Goal: Complete application form

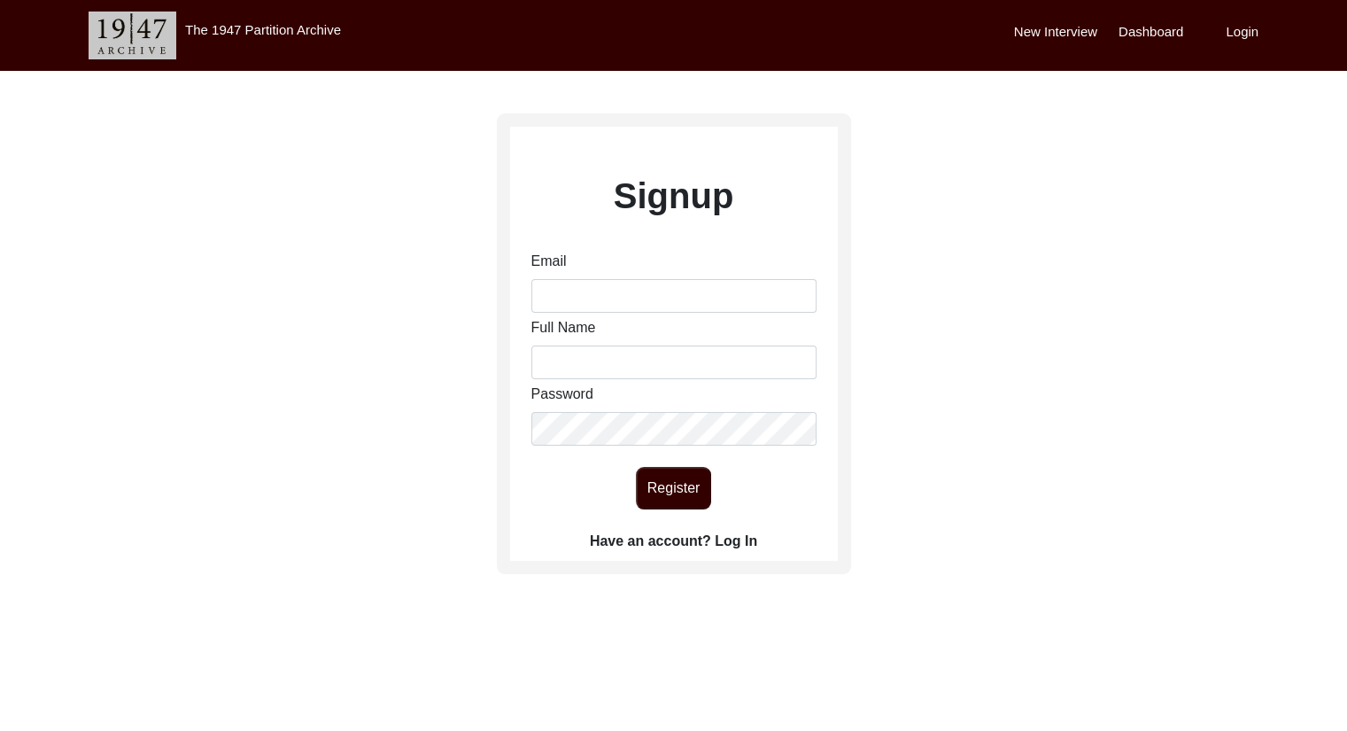
click at [735, 542] on label "Have an account? Log In" at bounding box center [673, 540] width 167 height 21
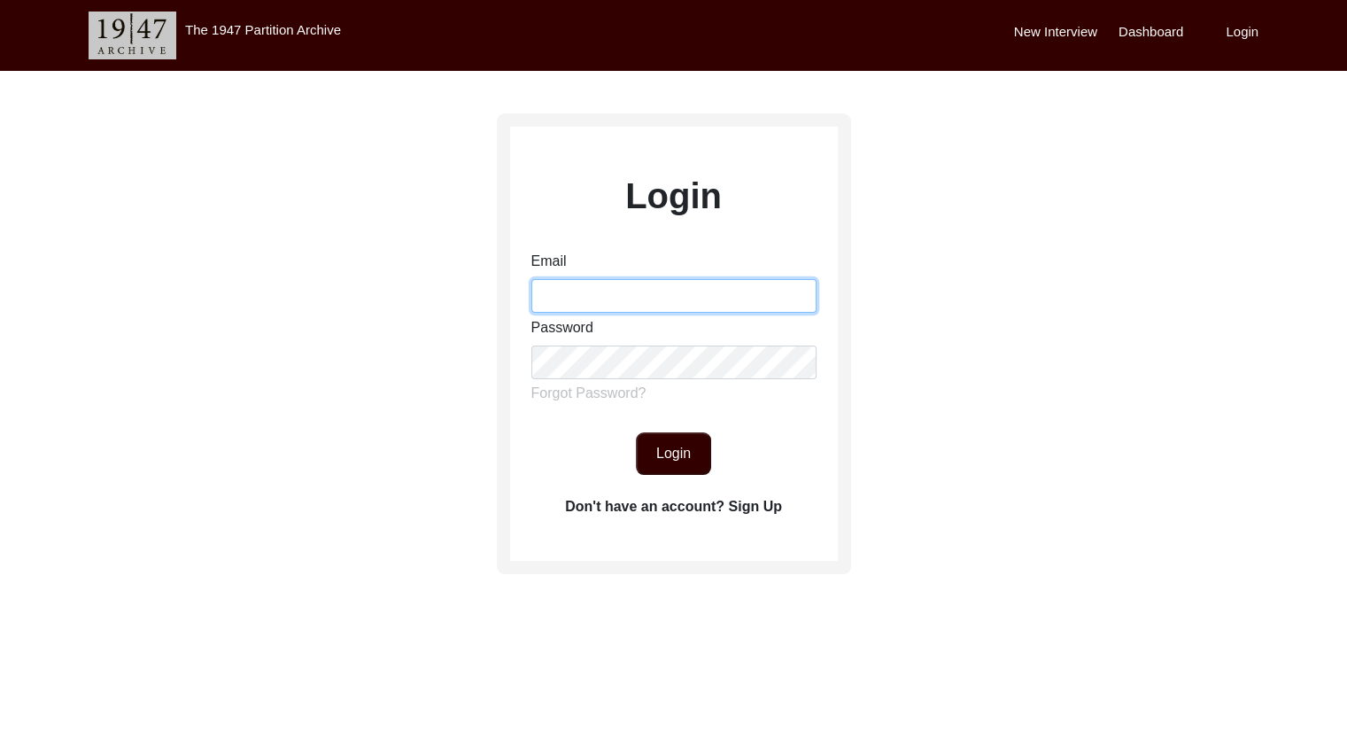
click at [583, 302] on input "Email" at bounding box center [673, 296] width 285 height 34
drag, startPoint x: 567, startPoint y: 298, endPoint x: 471, endPoint y: 293, distance: 95.8
click at [471, 293] on div "Login Email is Password Forgot Password? Login Don't have an account? Sign Up" at bounding box center [673, 393] width 1347 height 645
paste input "haniray2004@gmail.com"
type input "ishaniray2004@gmail.com"
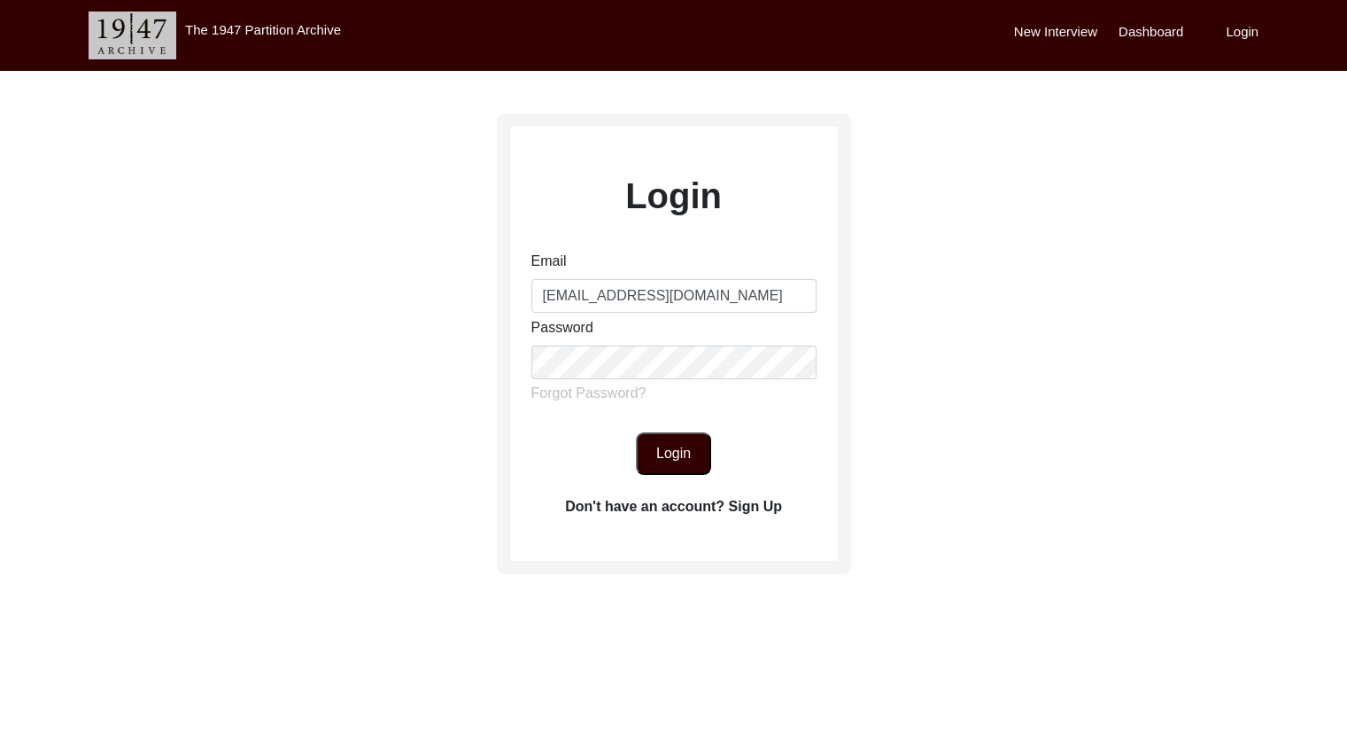
click at [677, 463] on button "Login" at bounding box center [673, 453] width 75 height 43
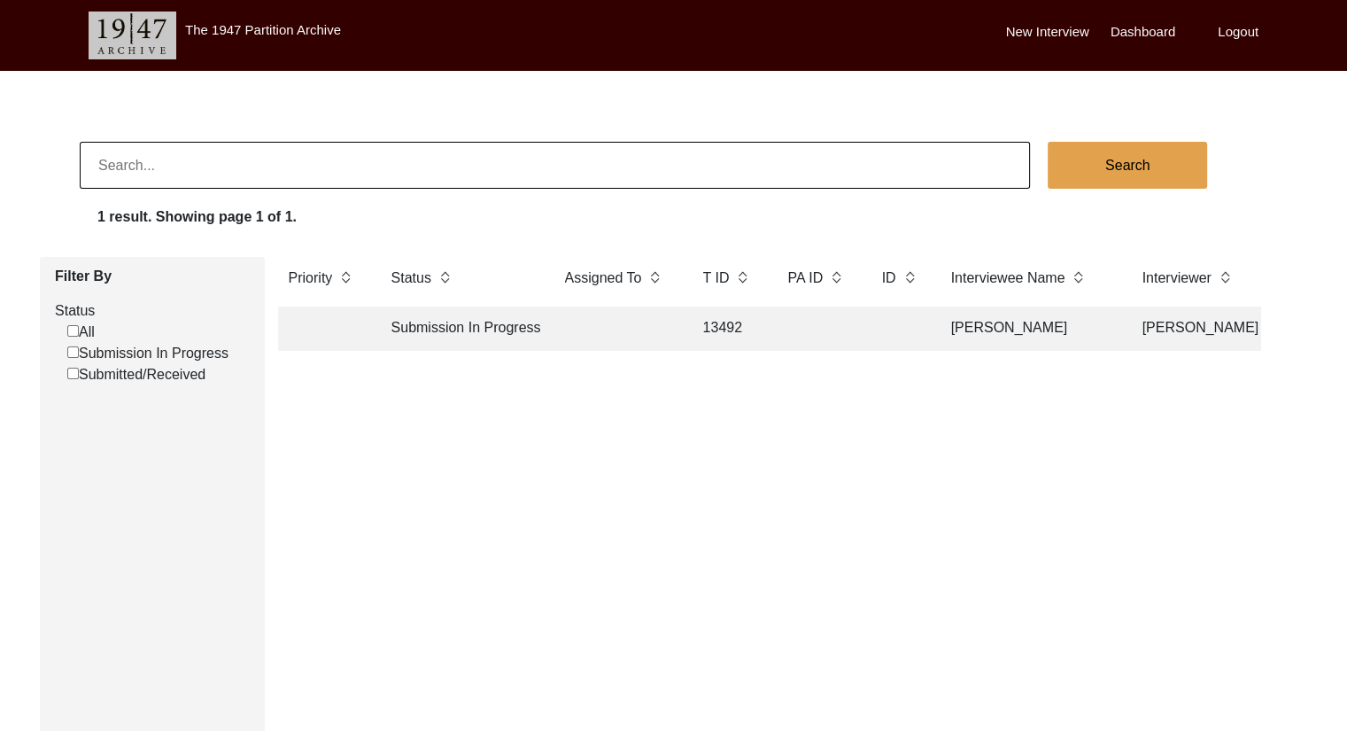
click at [400, 330] on td "Submission In Progress" at bounding box center [460, 328] width 159 height 44
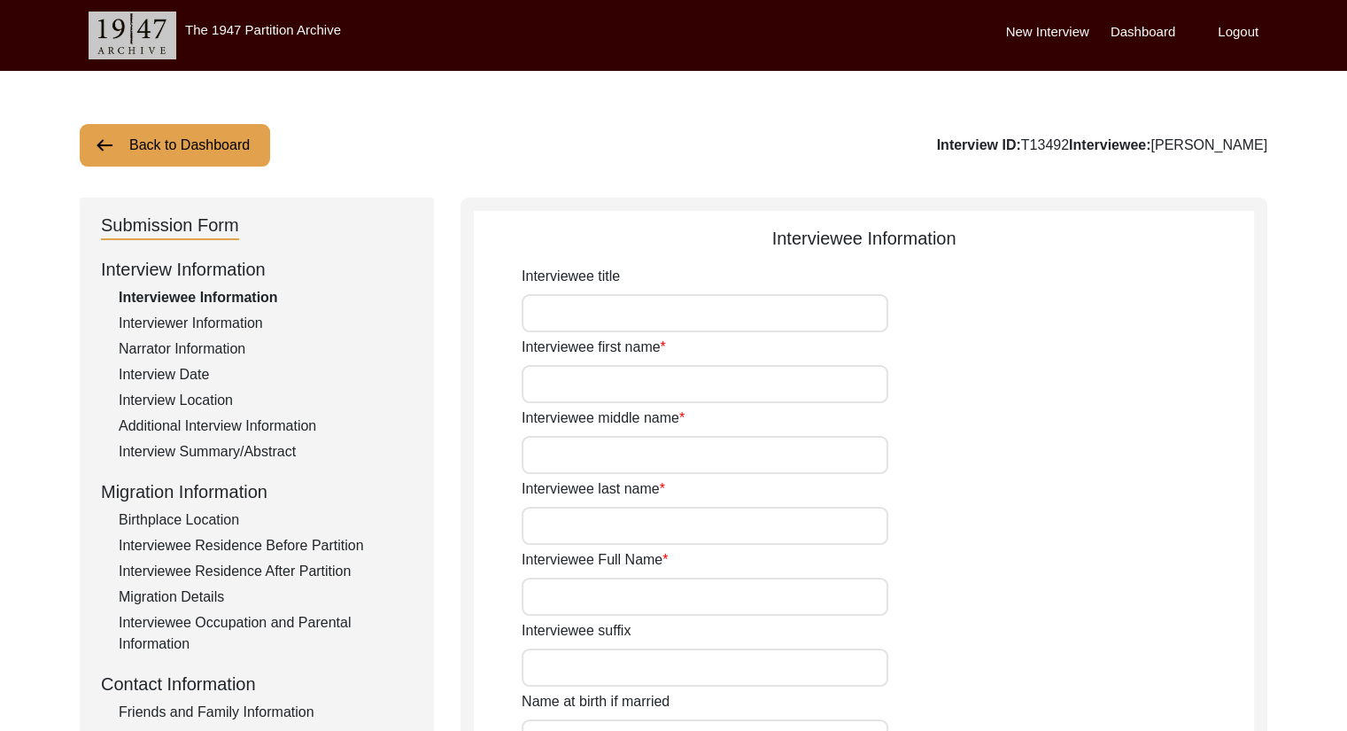
type input "Smt."
type input "[PERSON_NAME]"
type input "Saha"
type input "[PERSON_NAME]"
type input "Bithika Pal"
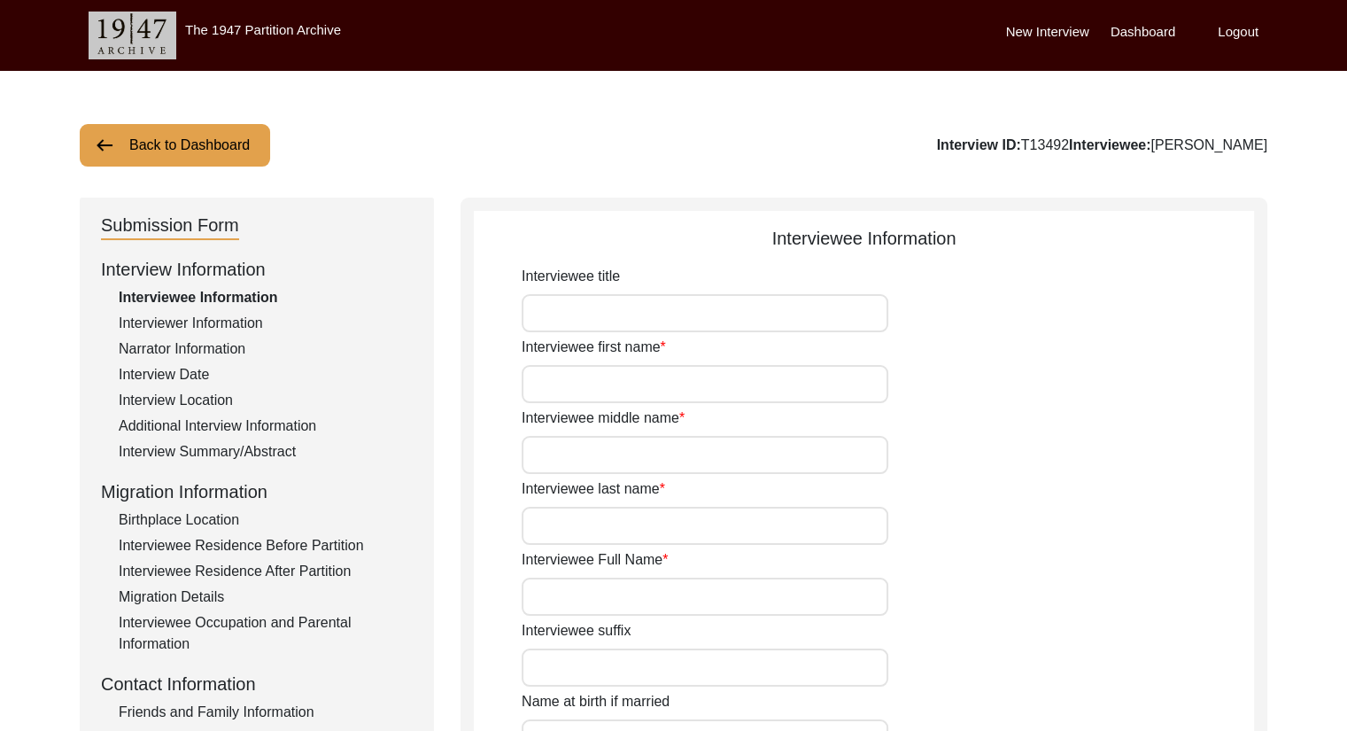
type input "[DATE]"
type input "82"
type input "[DEMOGRAPHIC_DATA]"
type input "Bangla"
type input "[DEMOGRAPHIC_DATA]"
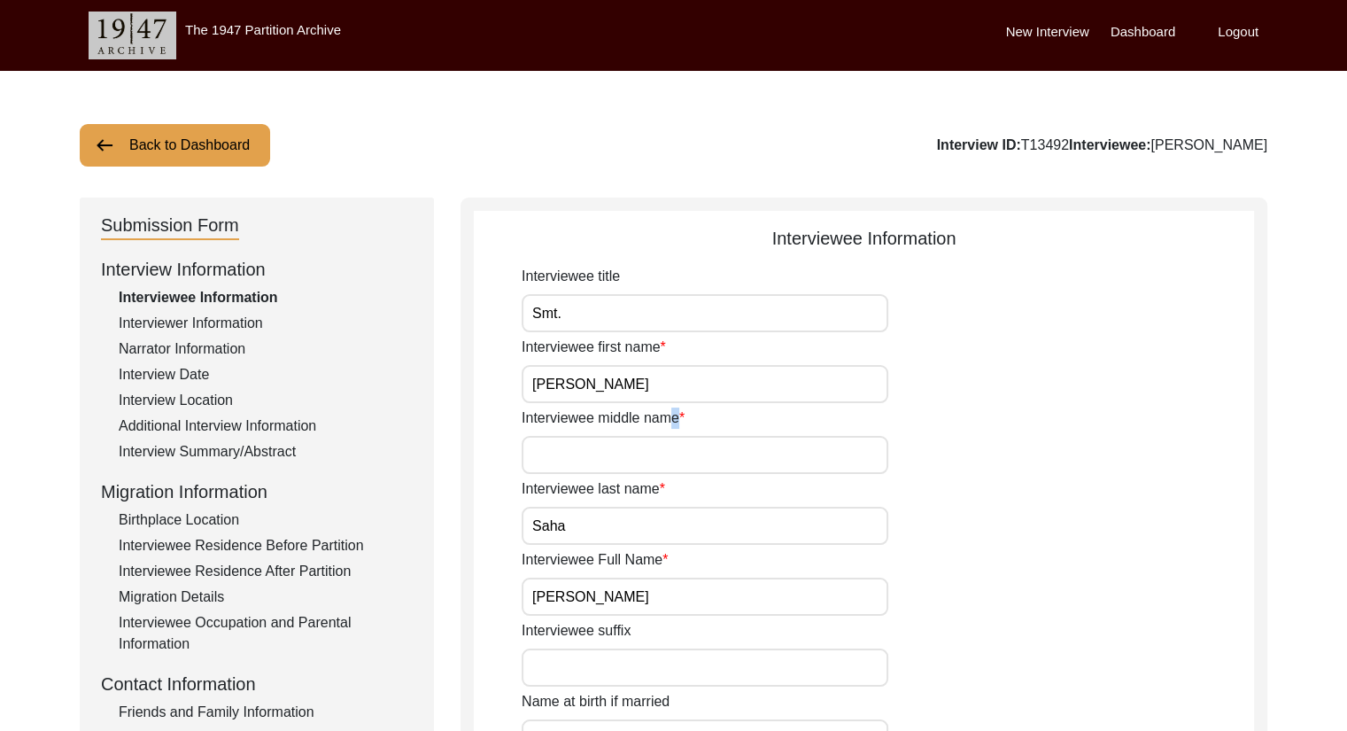
drag, startPoint x: 683, startPoint y: 417, endPoint x: 667, endPoint y: 421, distance: 16.3
click at [667, 421] on label "Interviewee middle name" at bounding box center [603, 417] width 163 height 21
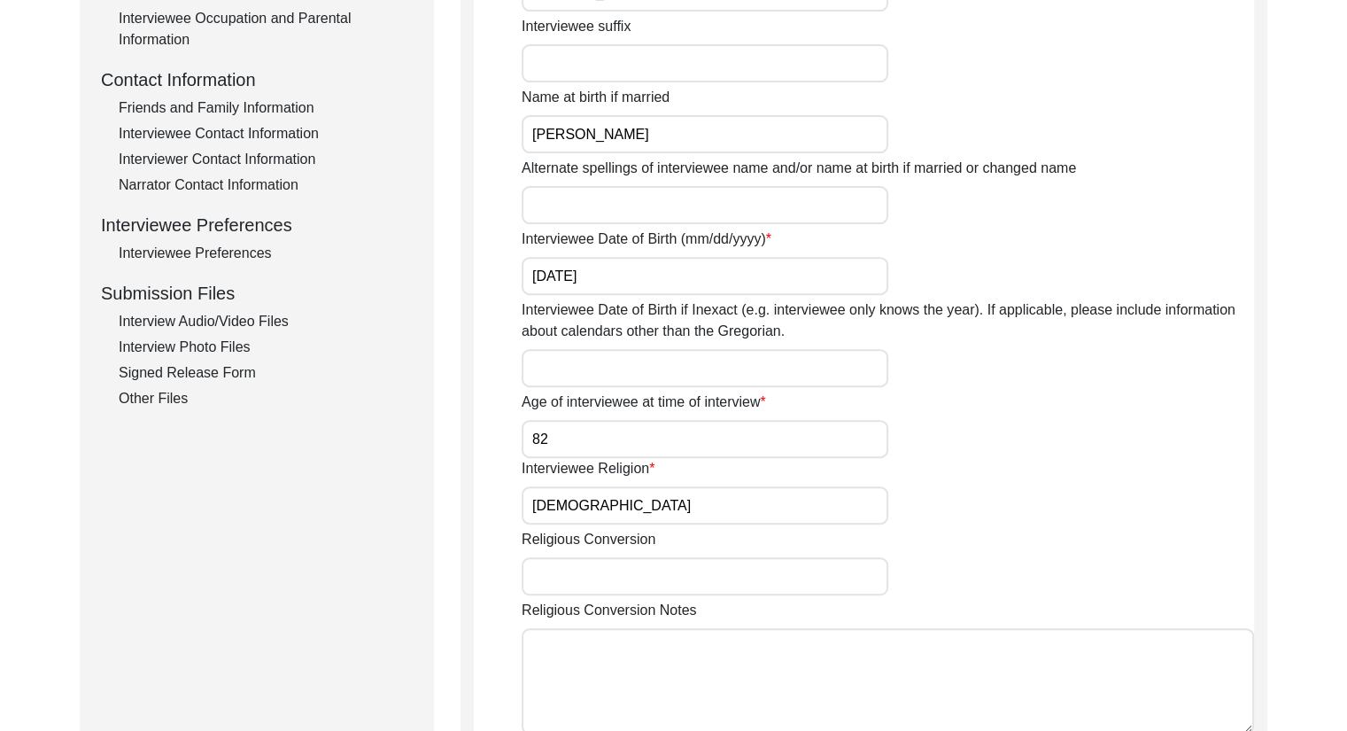
scroll to position [210, 0]
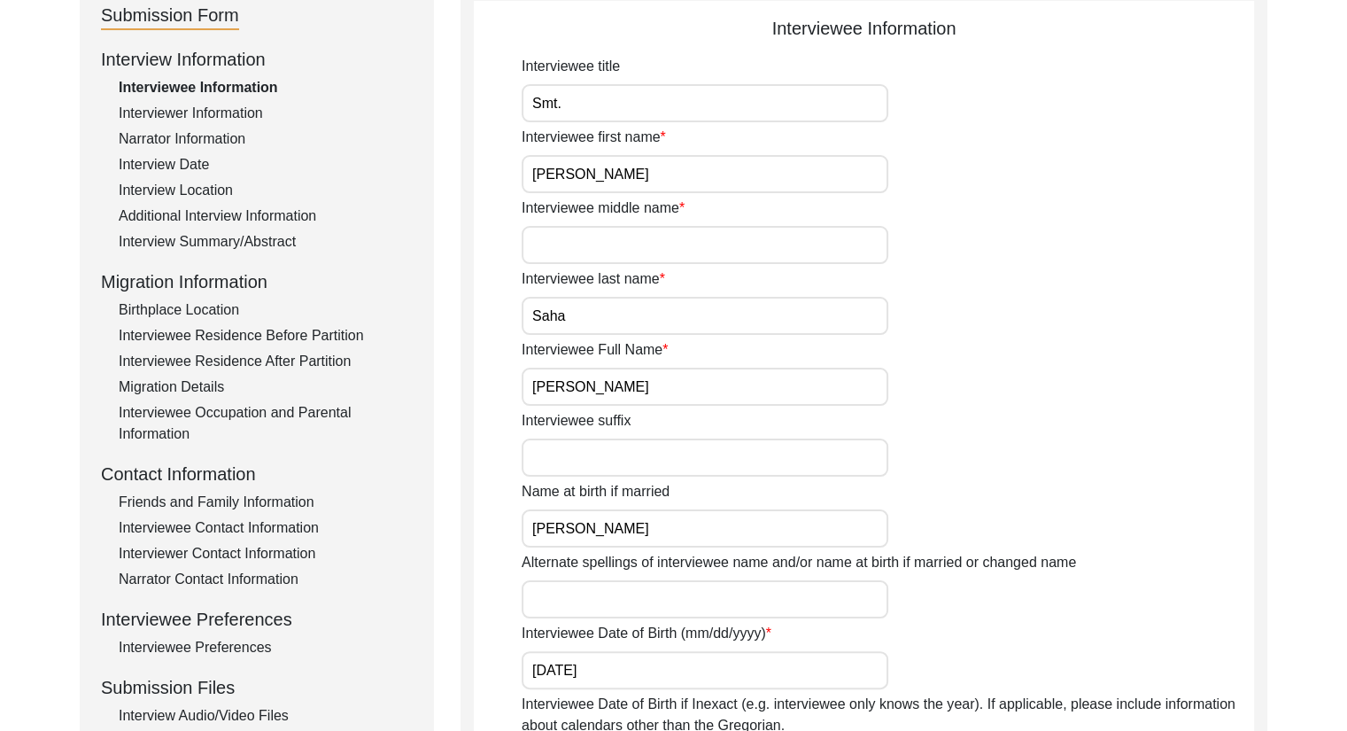
click at [569, 249] on input "Interviewee middle name" at bounding box center [705, 245] width 367 height 38
click at [592, 532] on input "Bithika Pal" at bounding box center [705, 528] width 367 height 38
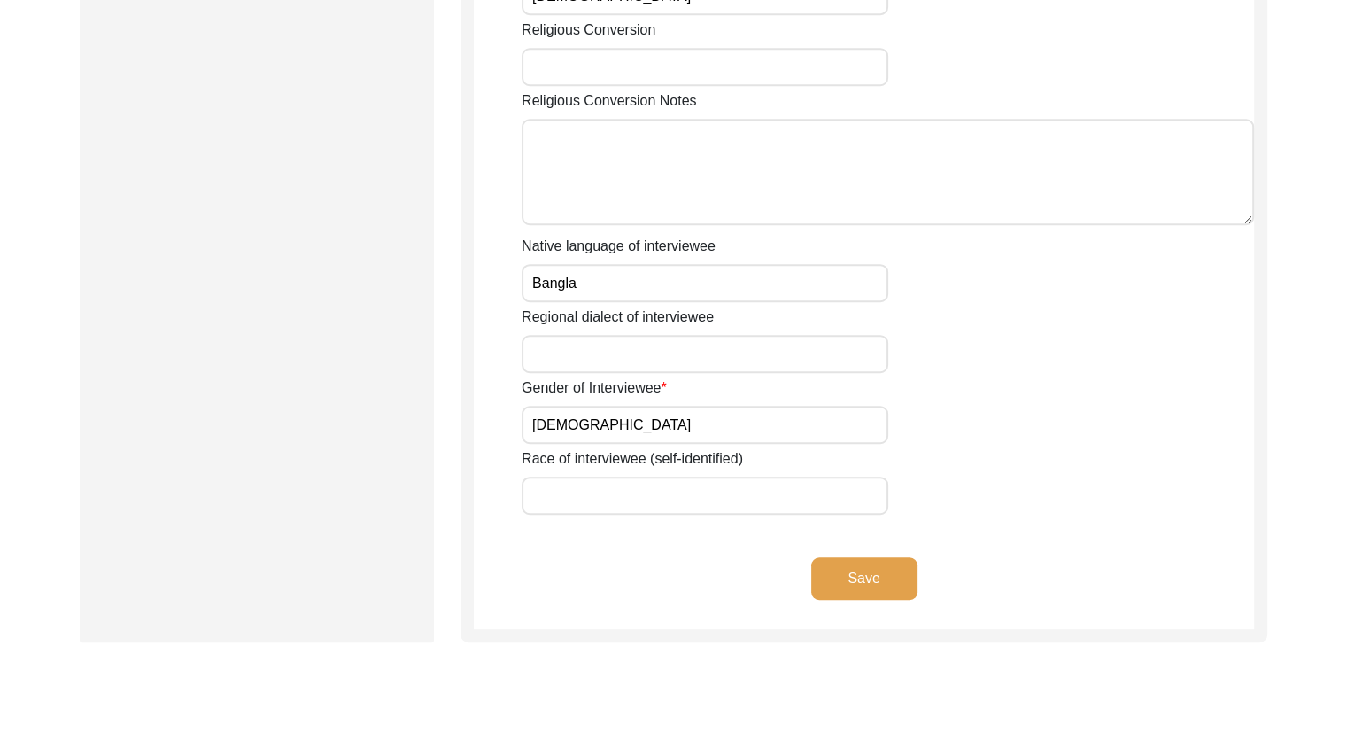
scroll to position [1110, 0]
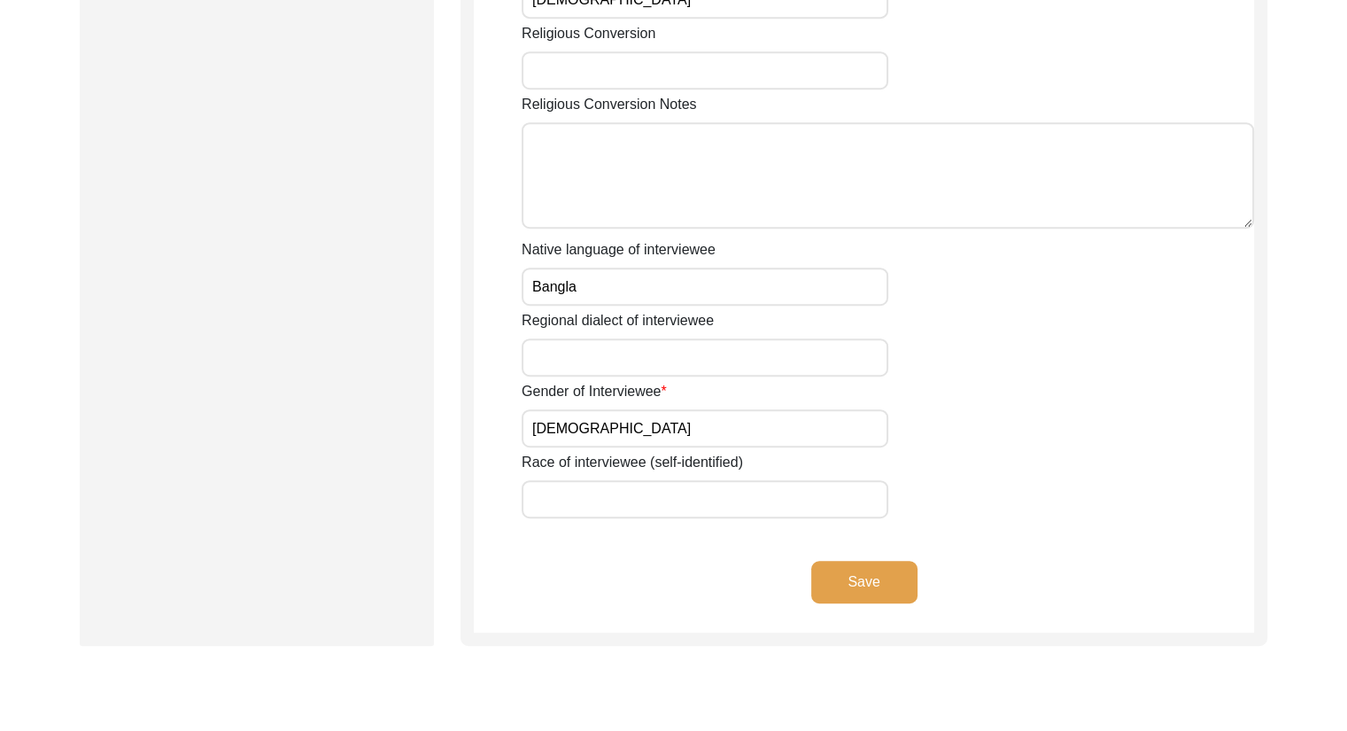
type input "[PERSON_NAME]"
click at [886, 583] on button "Save" at bounding box center [864, 582] width 106 height 43
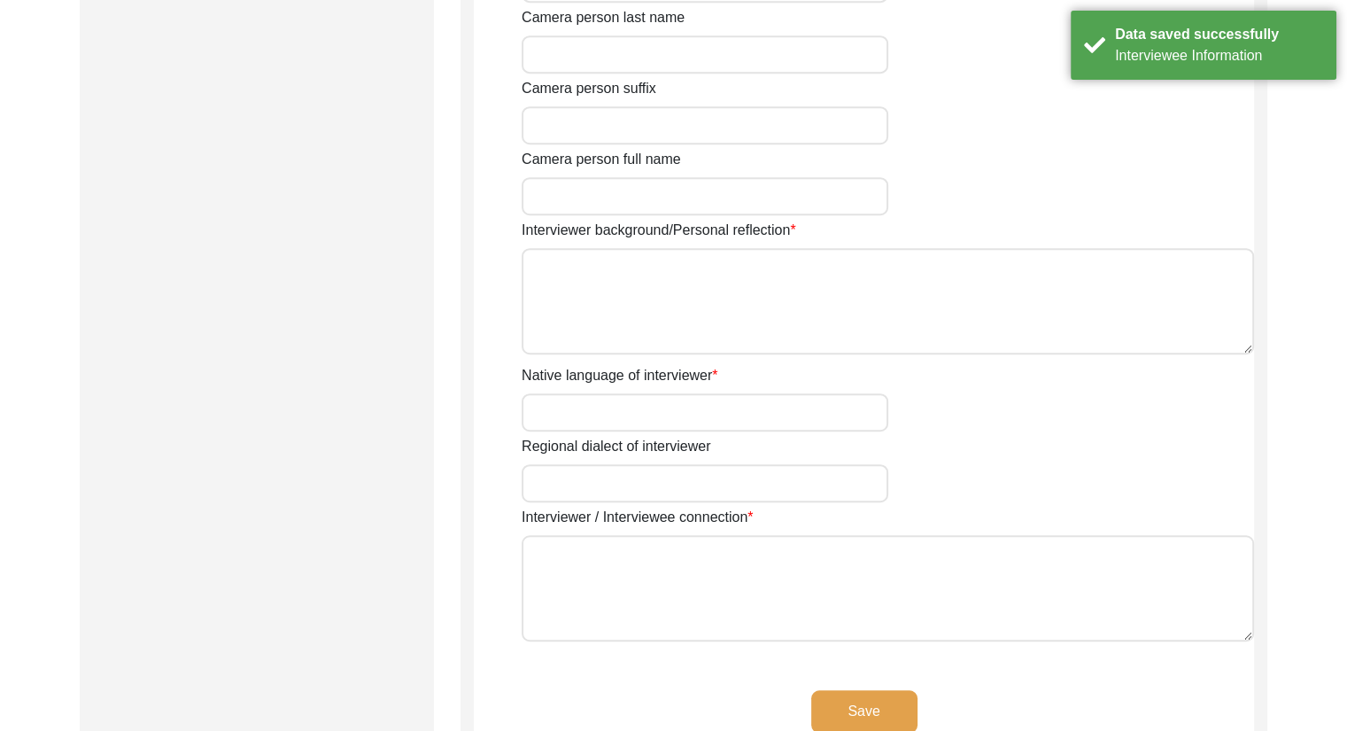
type input "Ms."
type input "Ishani"
type input "Ray"
type input "[PERSON_NAME]"
type input "N/A"
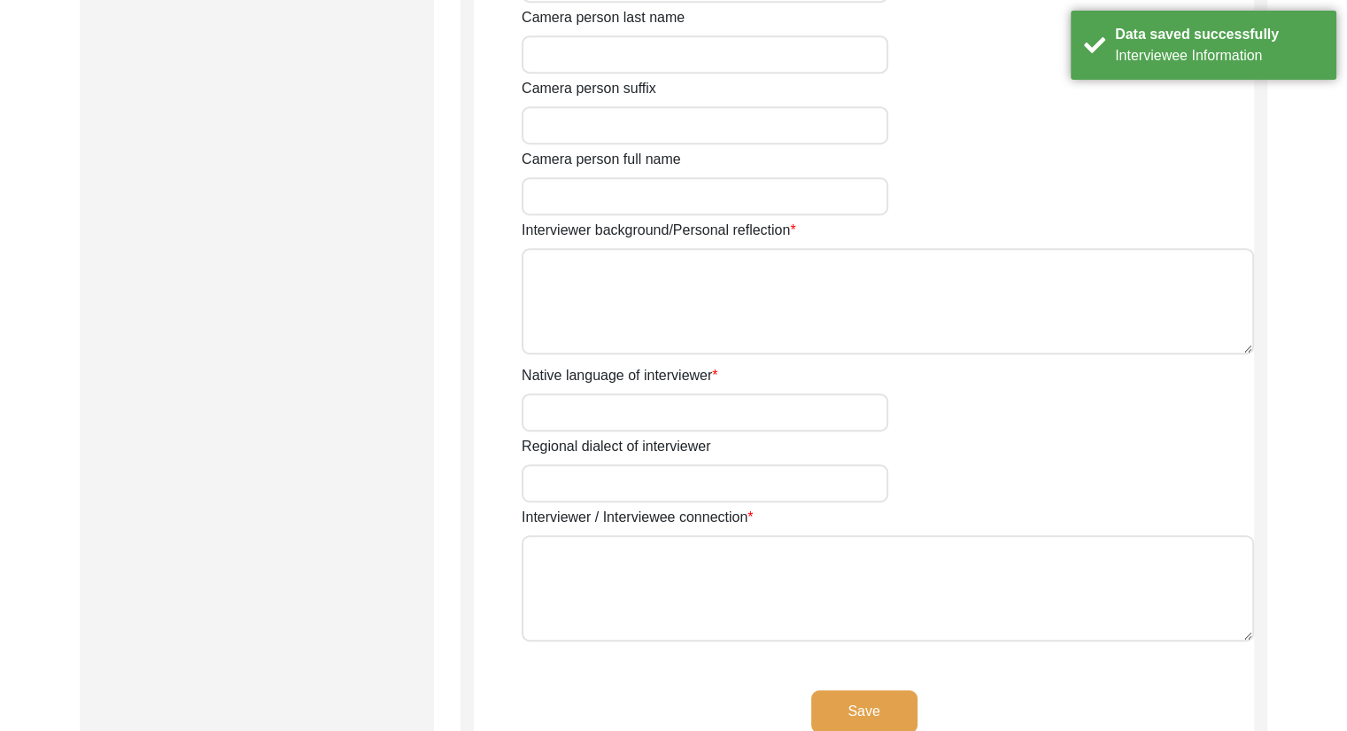
type input "10/18/2004"
type input "Kolkata, West Bengal, India"
type input "Student"
type textarea "The interviewer is currently a 4th year undergraduate student studying History …"
type input "Bangla"
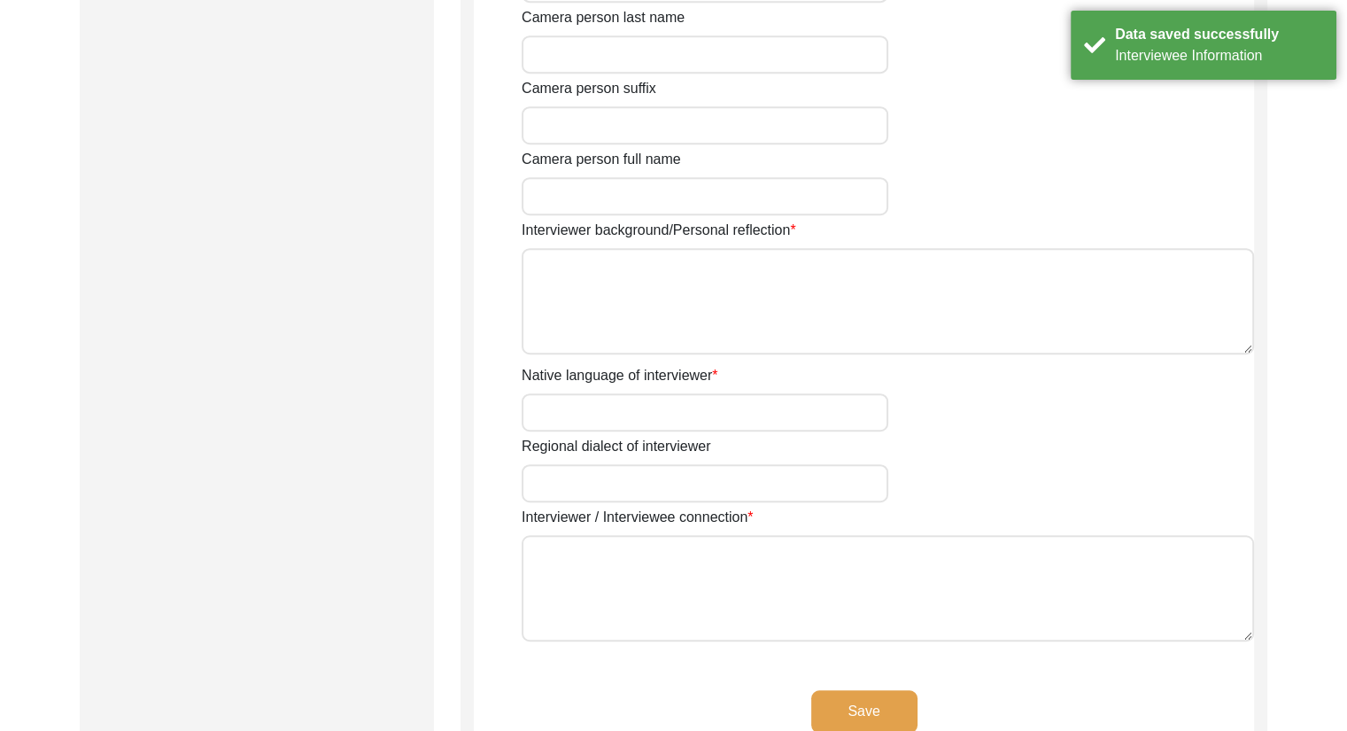
type textarea "The interviewee is the grandmother of the interviewer."
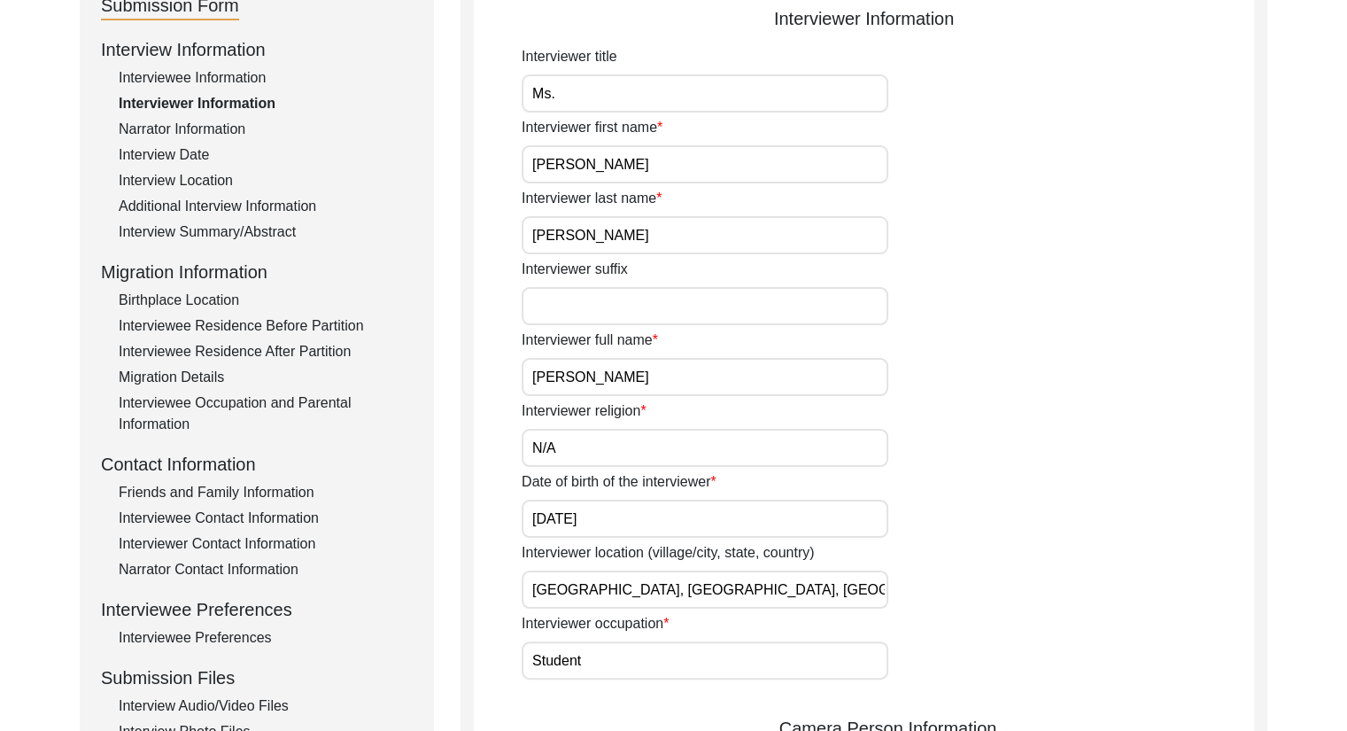
scroll to position [223, 0]
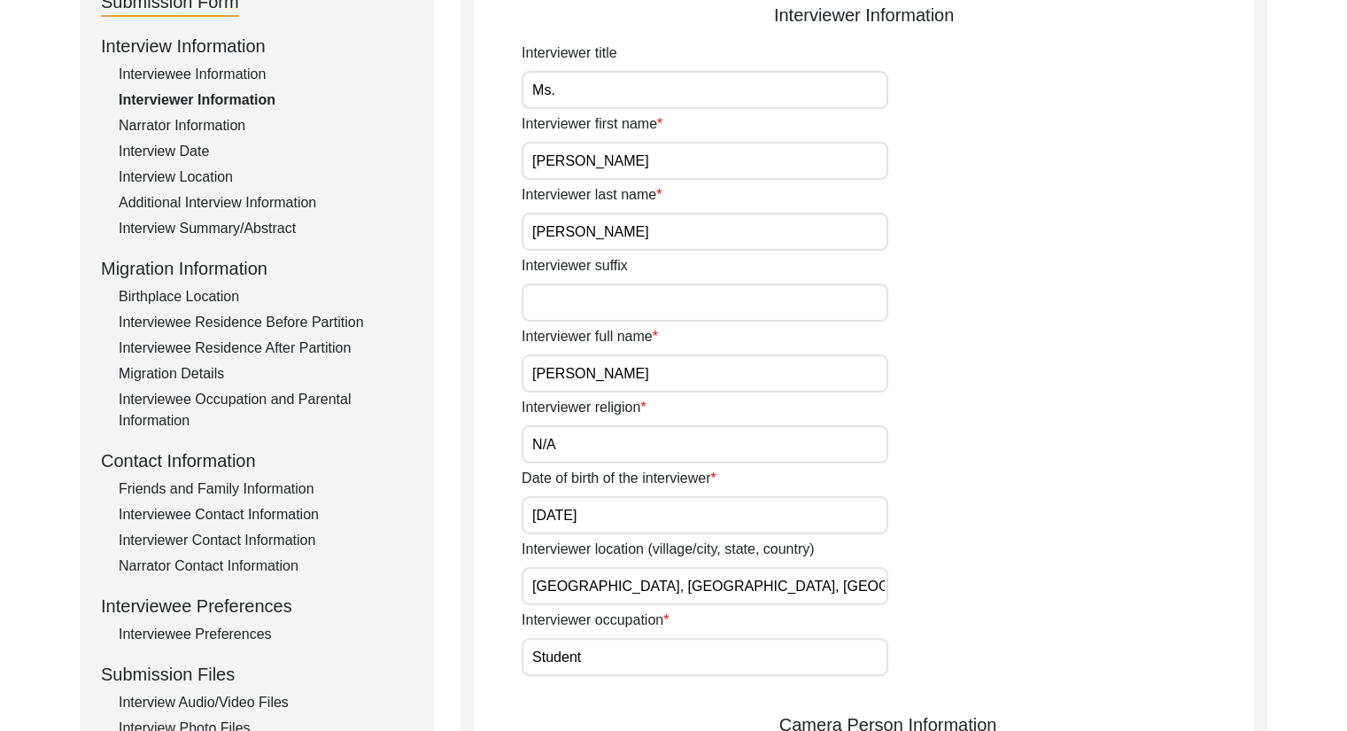
click at [192, 73] on div "Interviewee Information" at bounding box center [266, 74] width 294 height 21
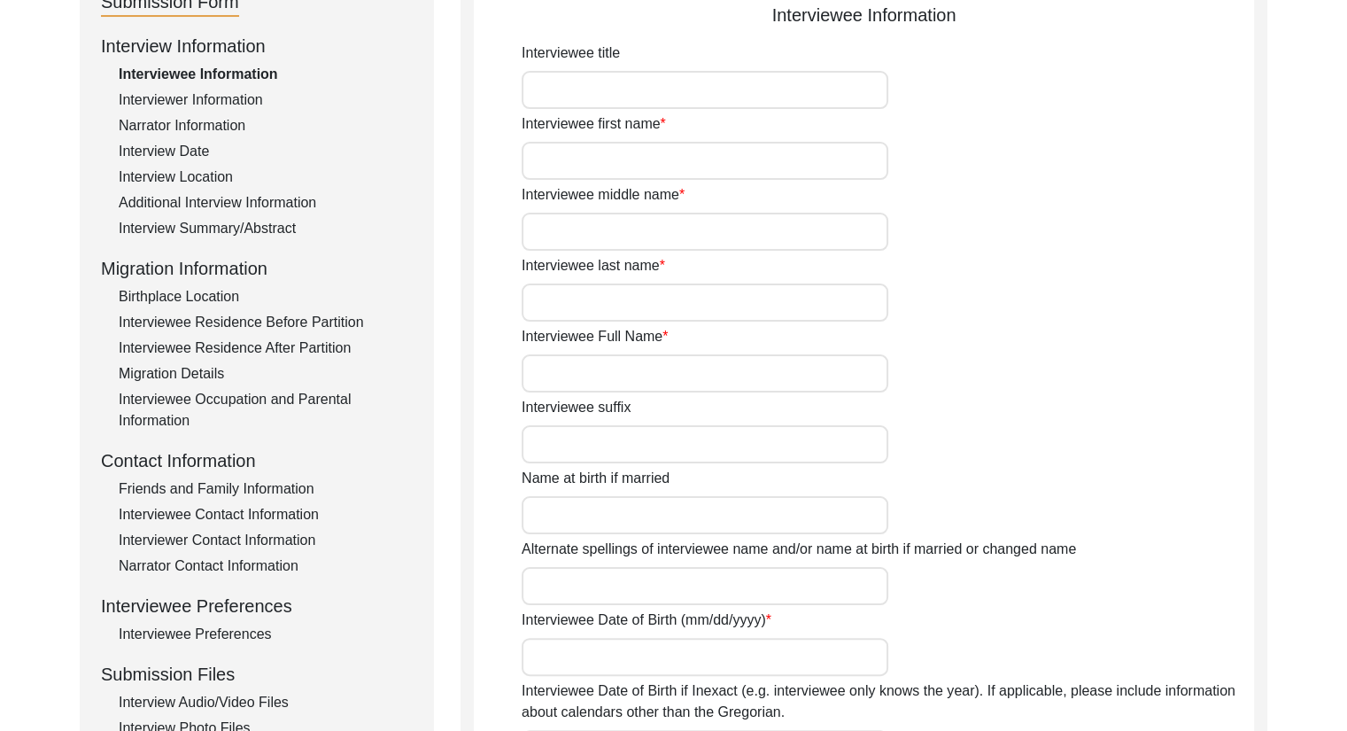
type input "Smt."
type input "[PERSON_NAME]"
type input "Saha"
type input "[PERSON_NAME]"
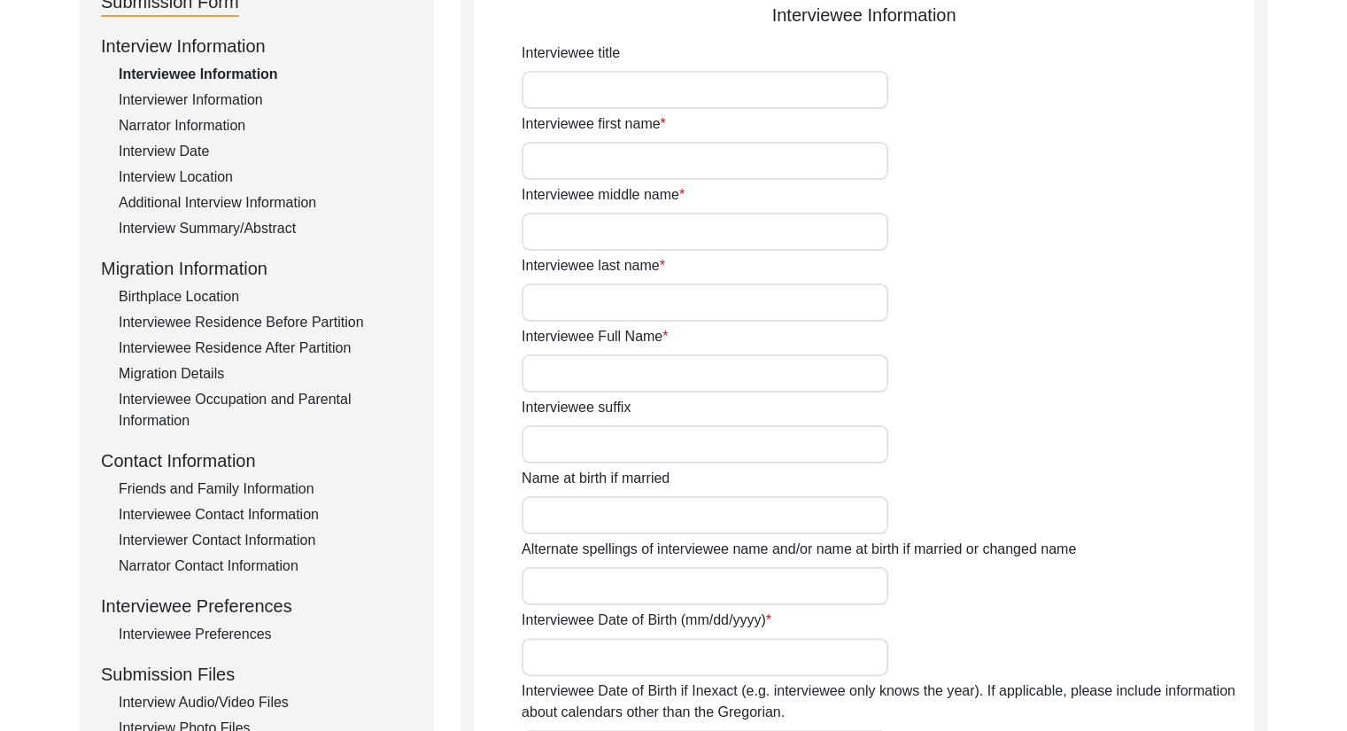
type input "[DATE]"
type input "82"
type input "[DEMOGRAPHIC_DATA]"
type input "Bangla"
type input "[DEMOGRAPHIC_DATA]"
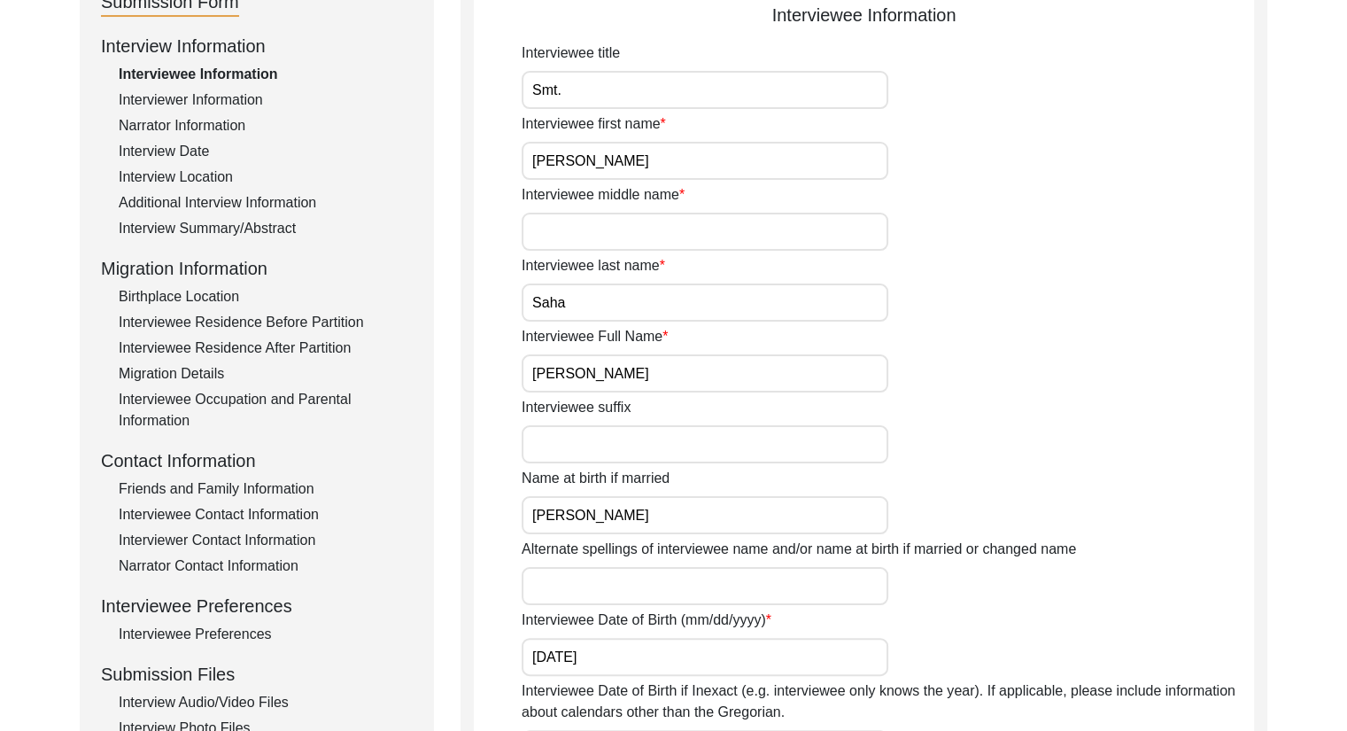
click at [613, 229] on input "Interviewee middle name" at bounding box center [705, 232] width 367 height 38
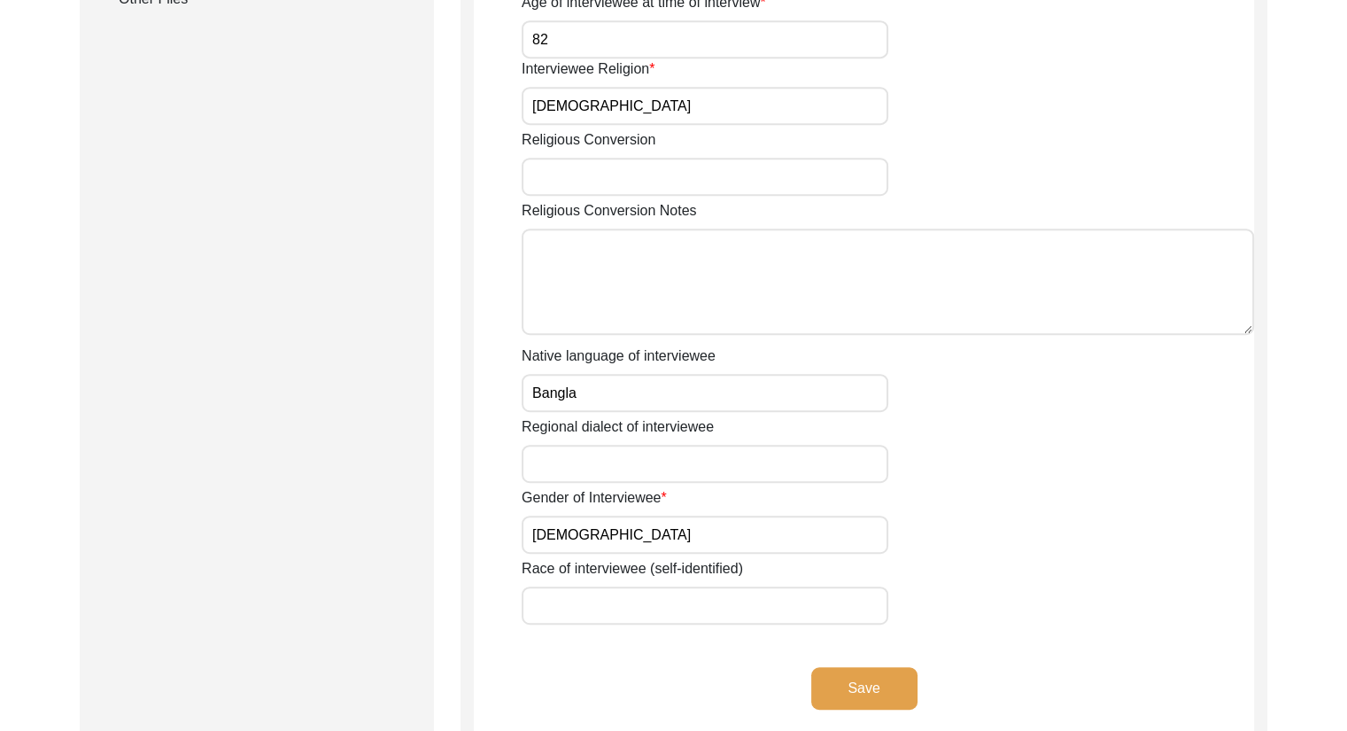
scroll to position [1131, 0]
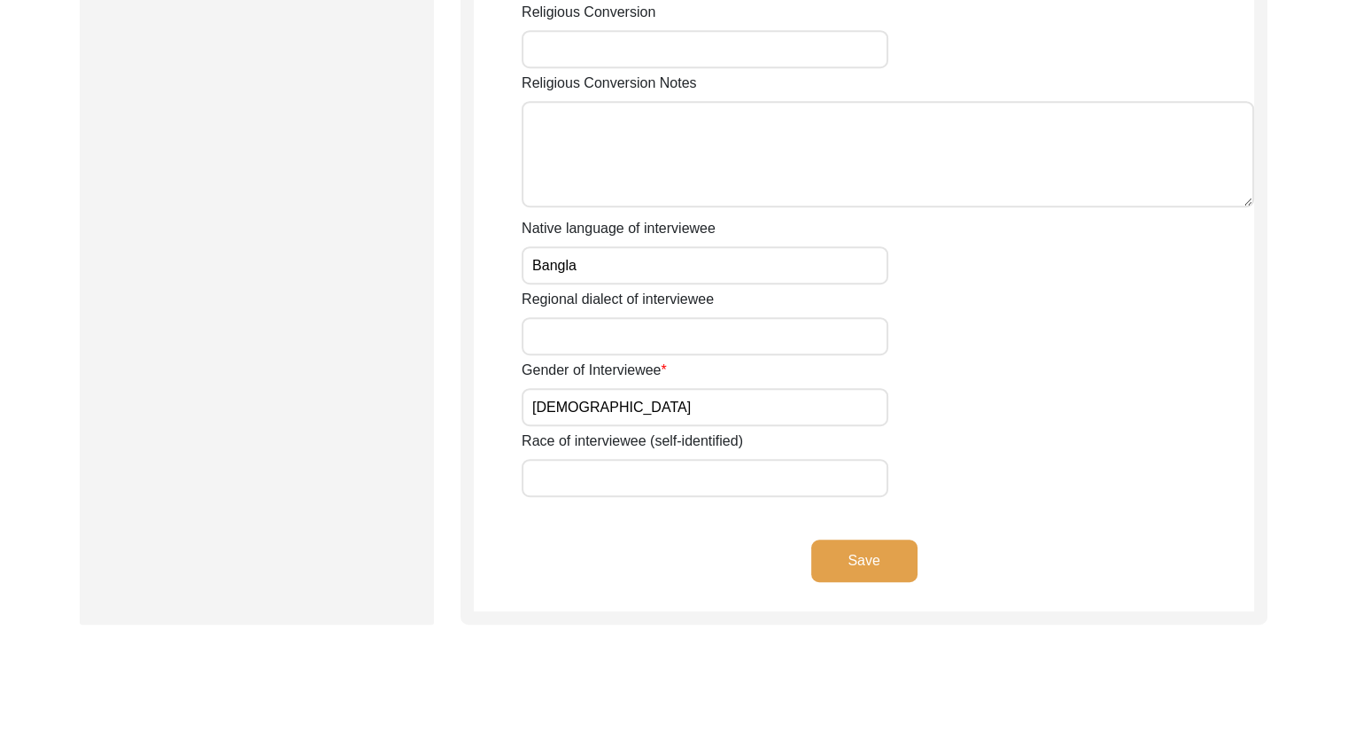
type input "N/A"
click at [874, 555] on button "Save" at bounding box center [864, 560] width 106 height 43
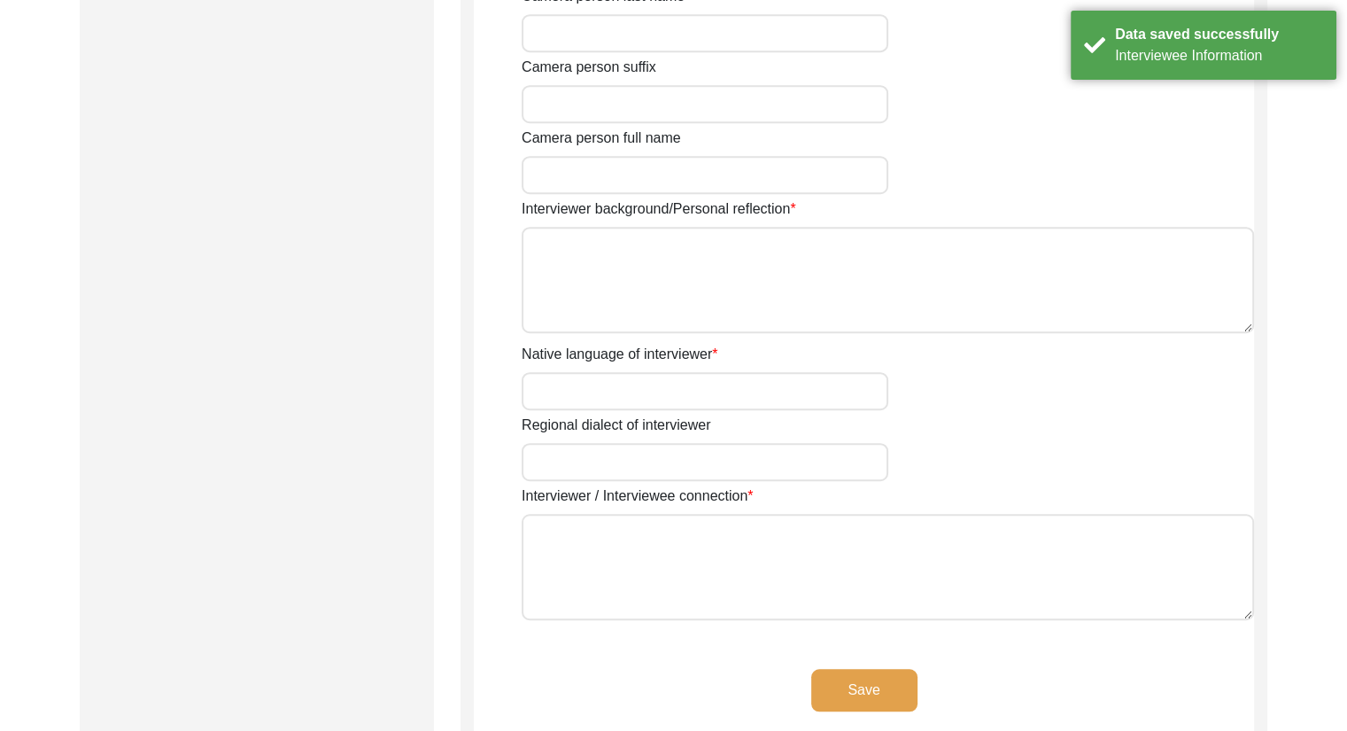
type input "Ms."
type input "Ishani"
type input "Ray"
type input "[PERSON_NAME]"
type input "N/A"
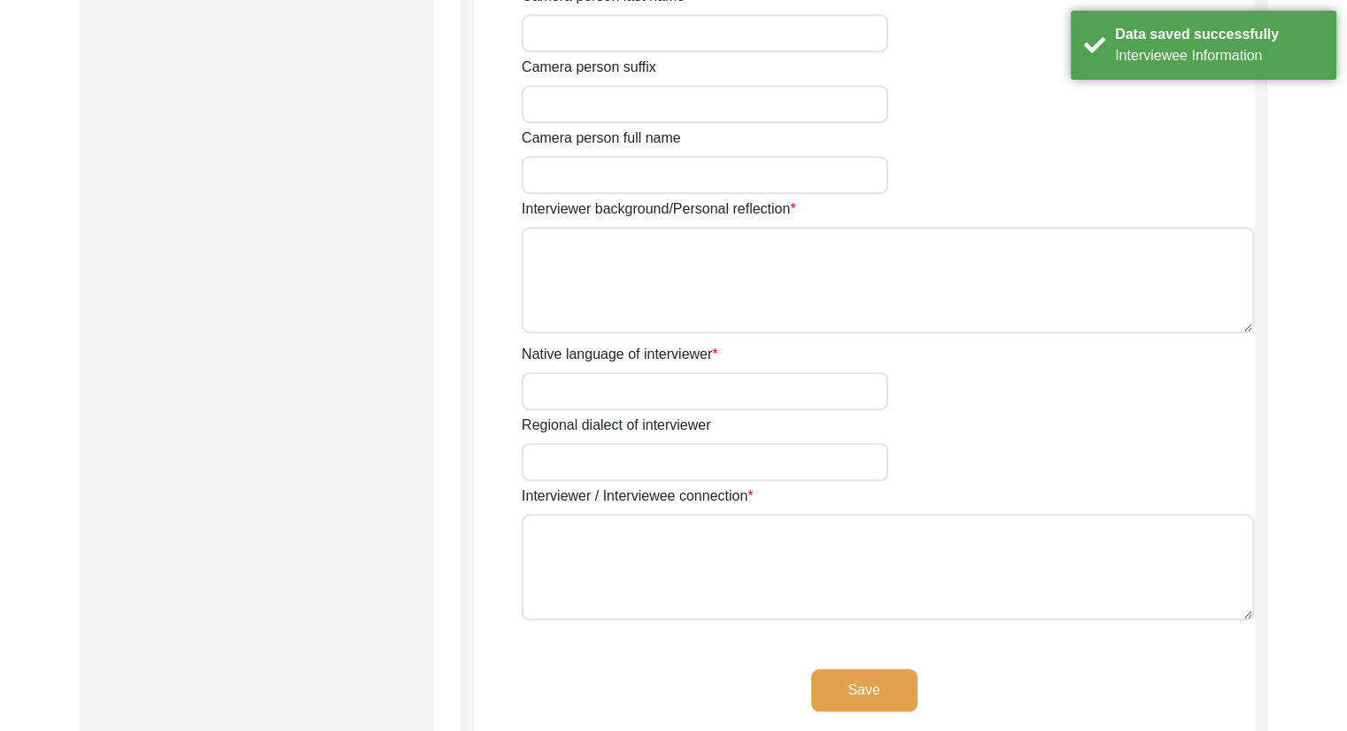
type input "10/18/2004"
type input "Kolkata, West Bengal, India"
type input "Student"
type textarea "The interviewer is currently a 4th year undergraduate student studying History …"
type input "Bangla"
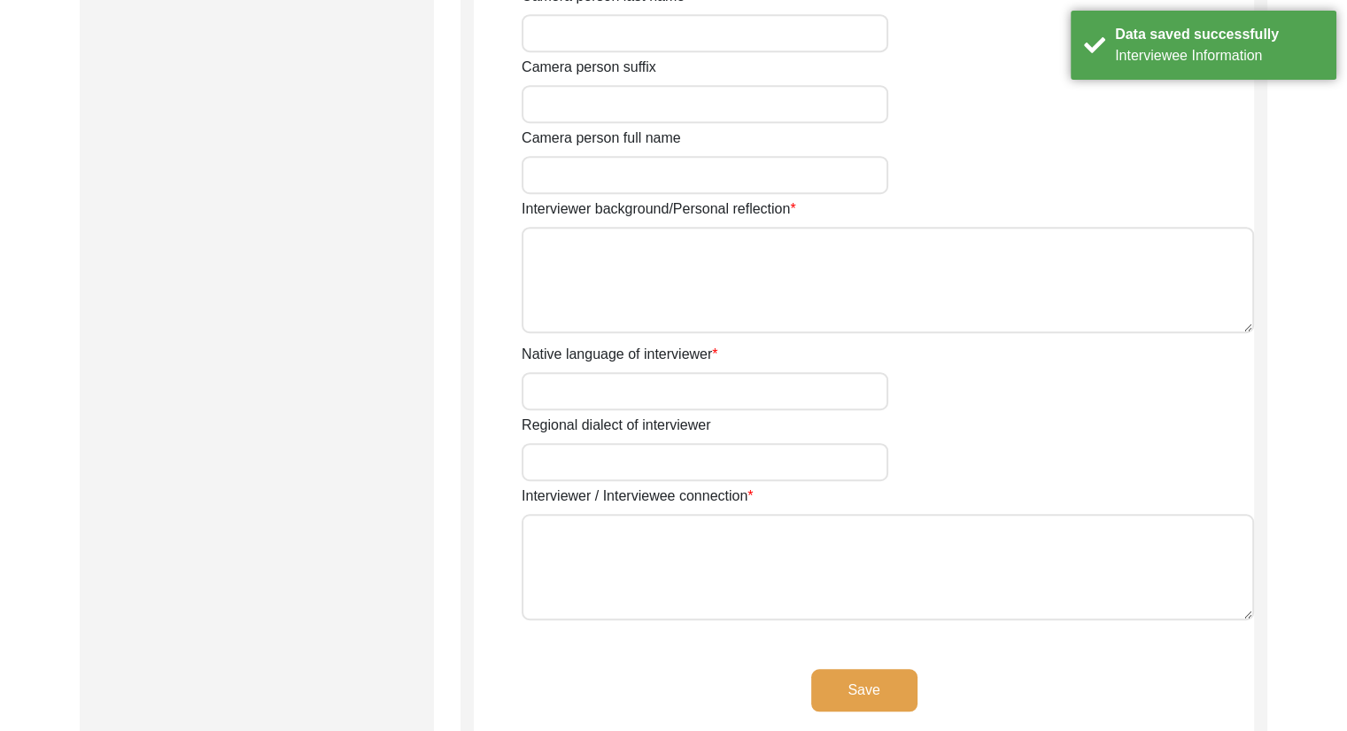
type textarea "The interviewee is the grandmother of the interviewer."
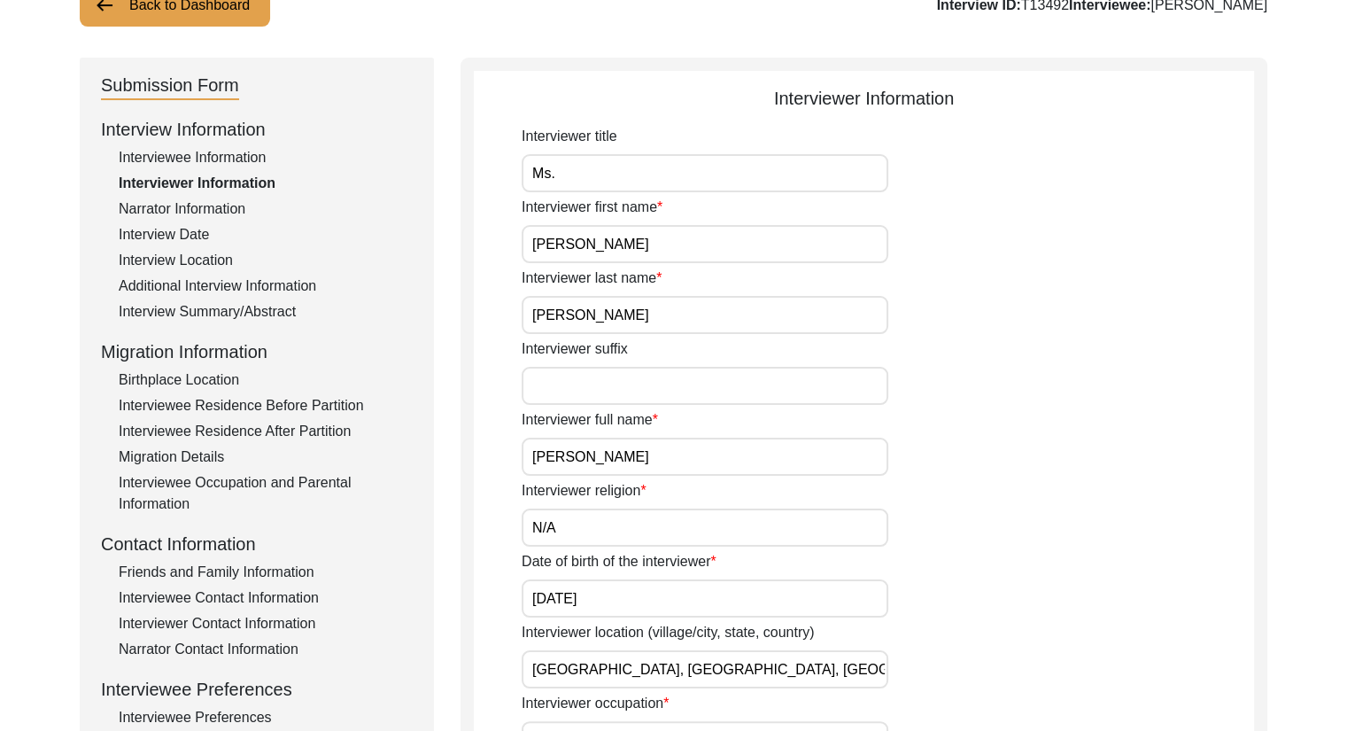
scroll to position [0, 0]
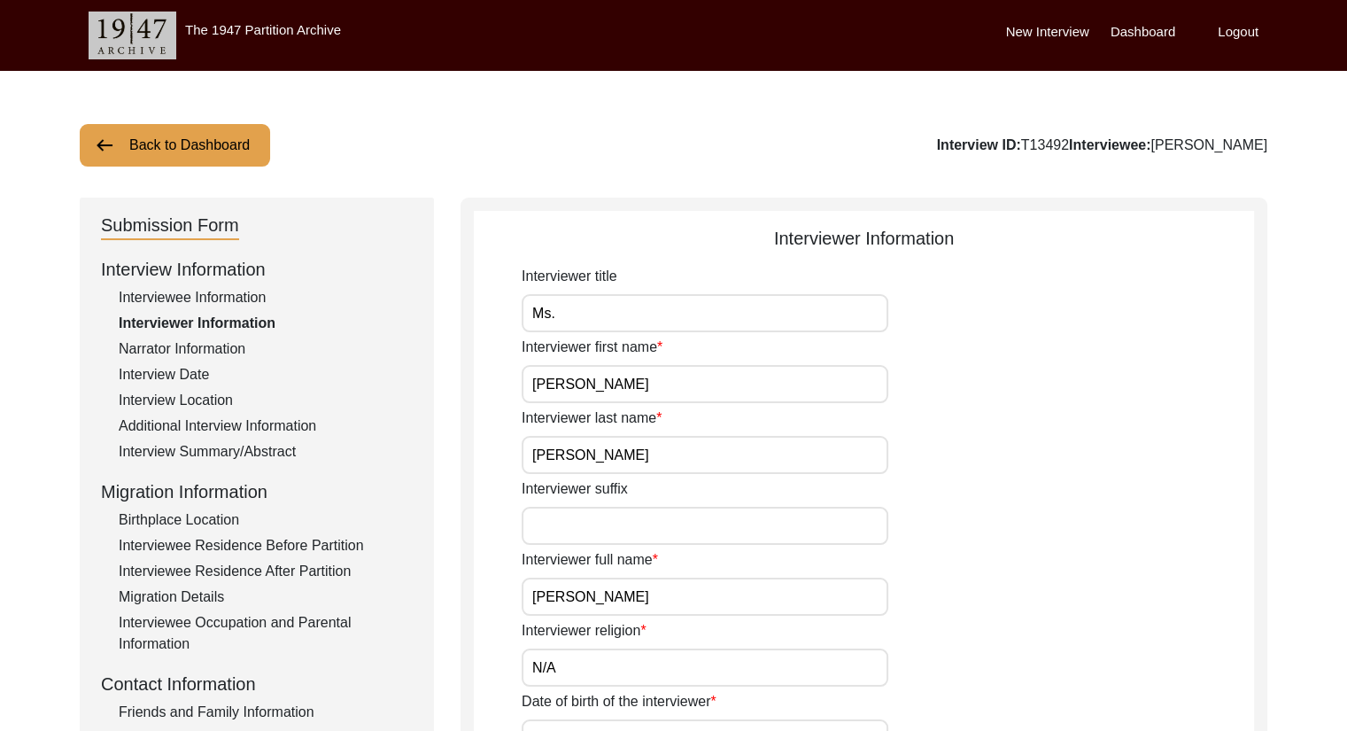
click at [224, 348] on div "Narrator Information" at bounding box center [266, 348] width 294 height 21
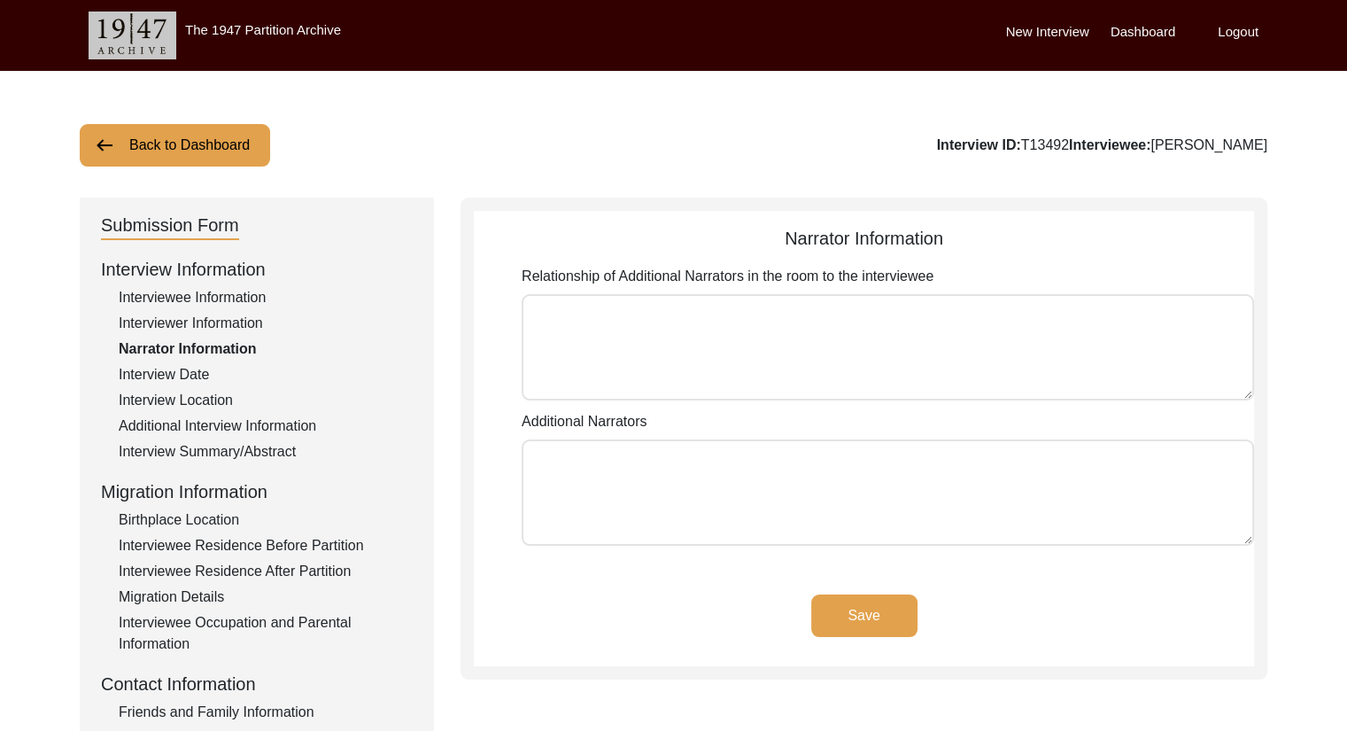
click at [606, 339] on textarea "Relationship of Additional Narrators in the room to the interviewee" at bounding box center [888, 347] width 732 height 106
click at [555, 294] on textarea "Relationship of Additional Narrators in the room to the interviewee" at bounding box center [888, 347] width 732 height 106
click at [174, 375] on div "Interview Date" at bounding box center [266, 374] width 294 height 21
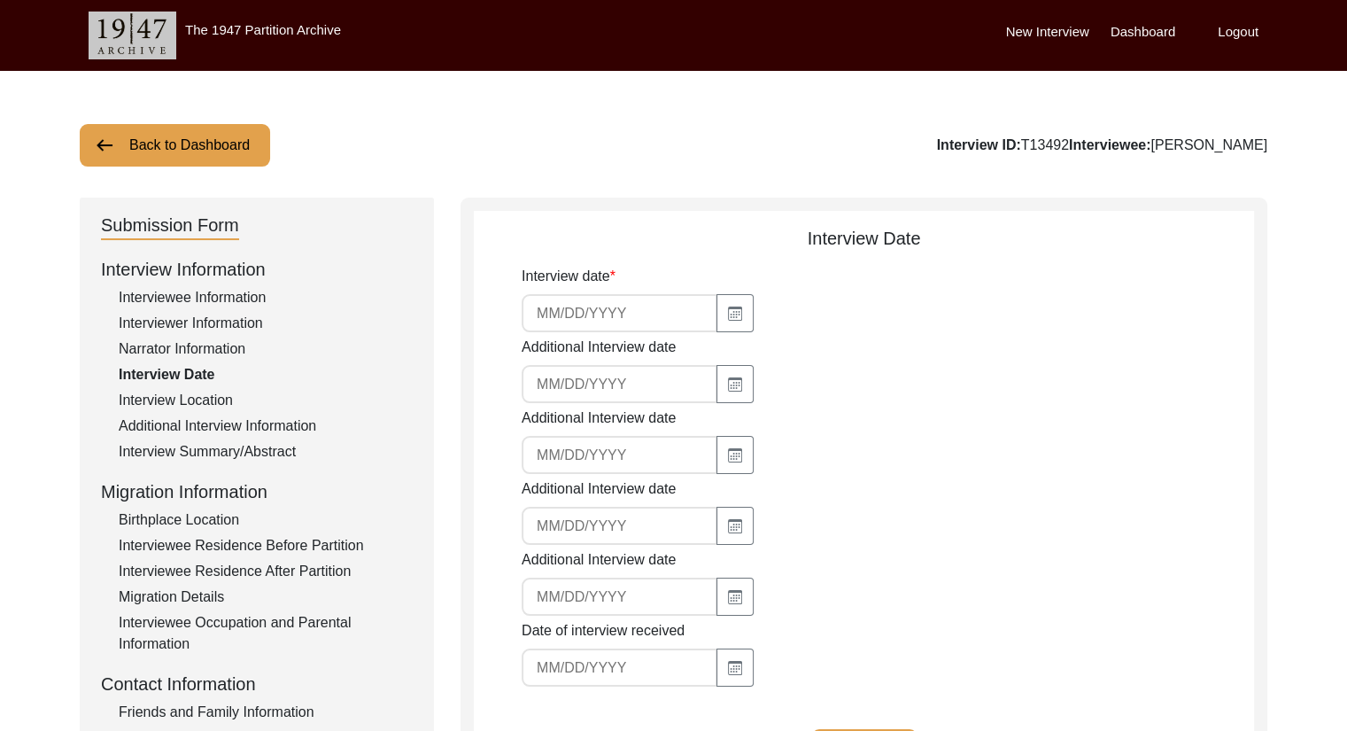
type input "[DATE]"
click at [209, 405] on div "Interview Location" at bounding box center [266, 400] width 294 height 21
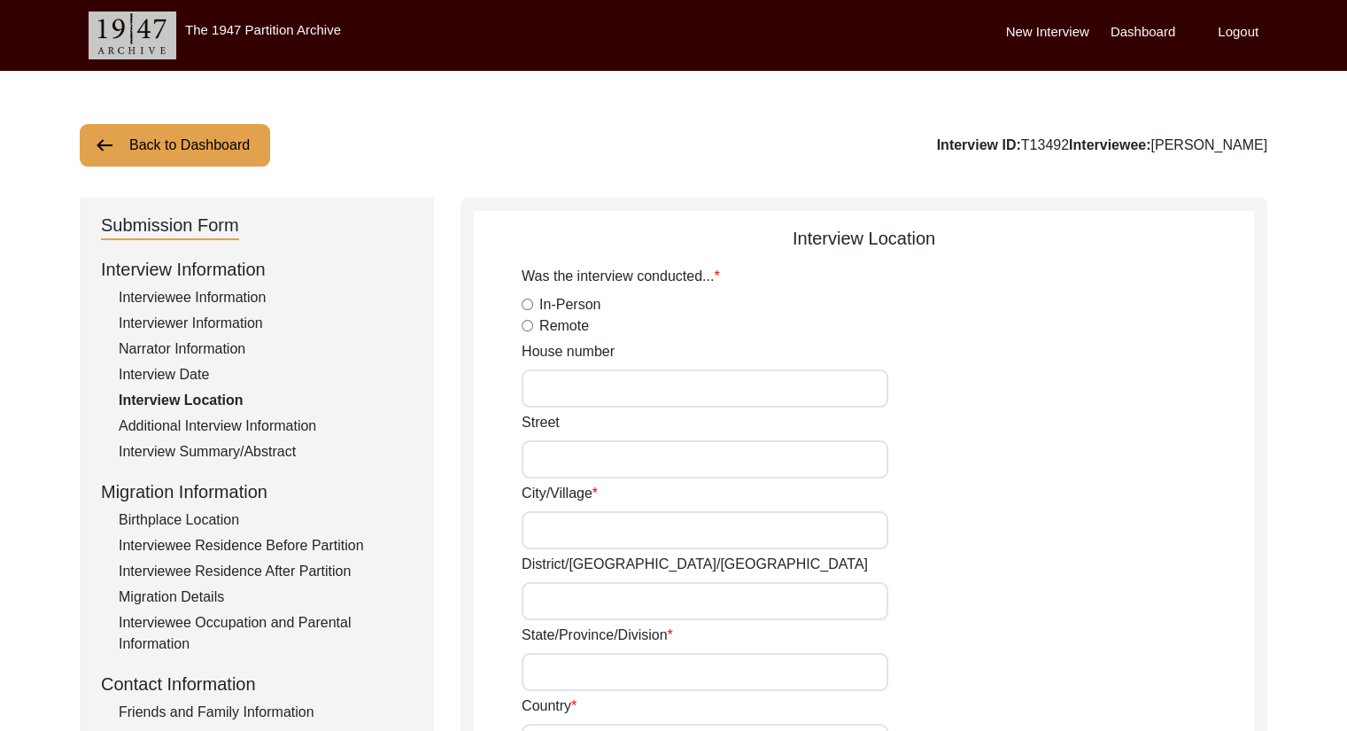
radio input "true"
type input "C10, Sourav Abasan, ED Block, Sector -2, Saltlake"
type input "Kolkata"
type input "West Bengal"
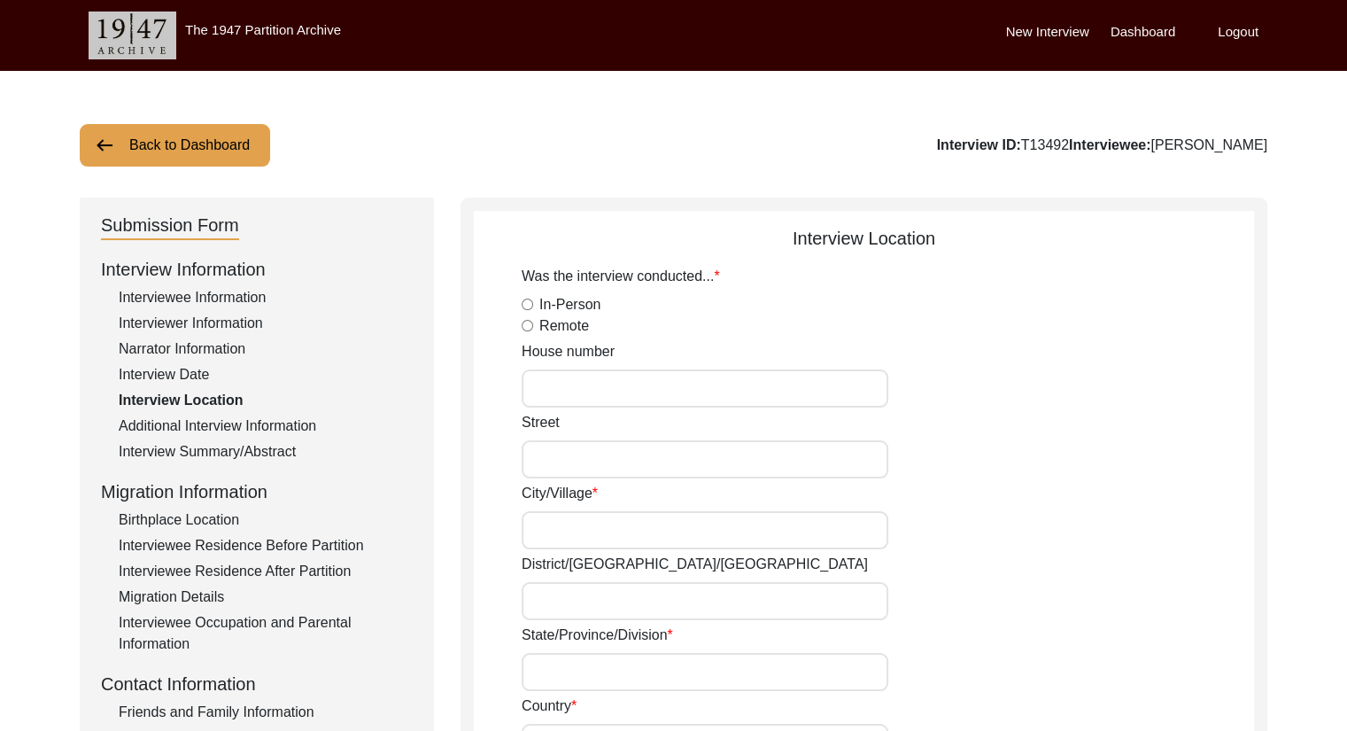
type input "India"
type input "700091"
type input "[GEOGRAPHIC_DATA], [GEOGRAPHIC_DATA] , [GEOGRAPHIC_DATA]"
type input "22.582332150650867"
type input "88.4224115841603"
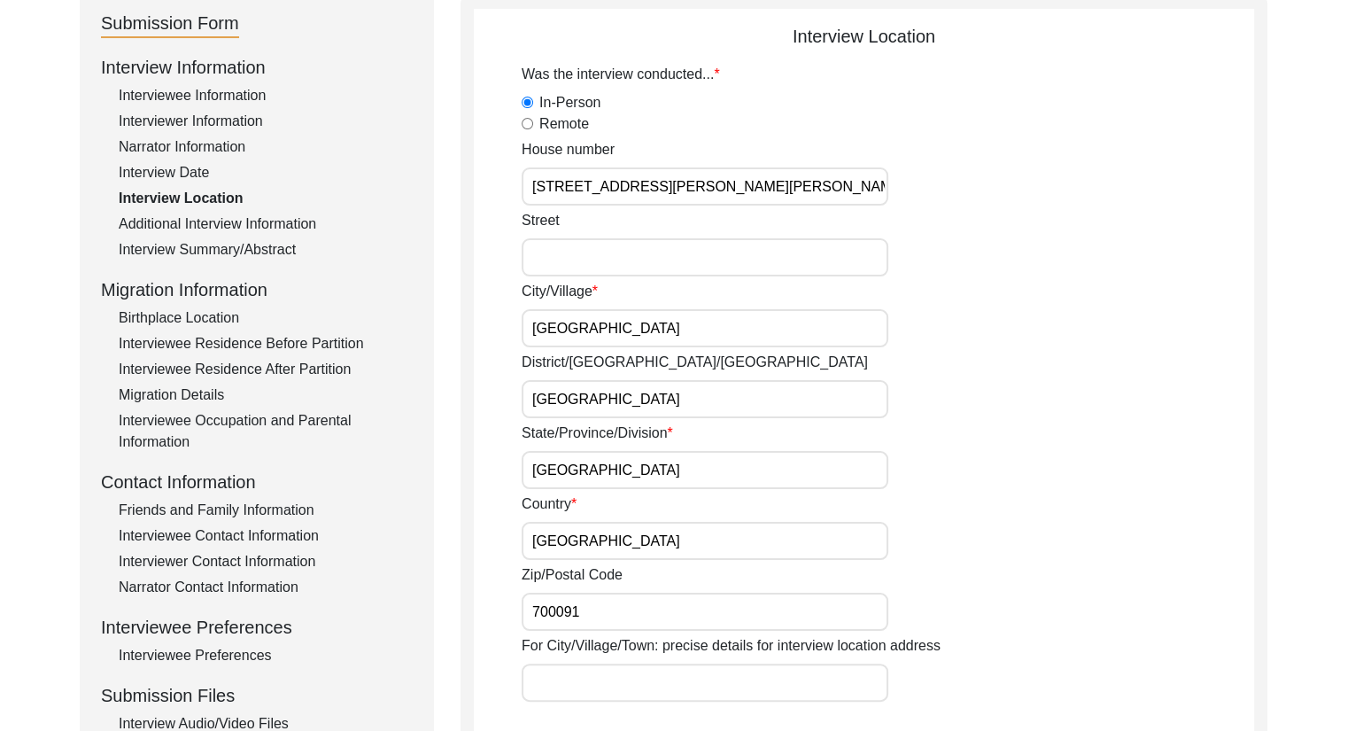
scroll to position [200, 0]
drag, startPoint x: 609, startPoint y: 333, endPoint x: 462, endPoint y: 315, distance: 148.1
click at [462, 315] on div "Interview Location Was the interview conducted... In-Person Remote House number…" at bounding box center [863, 614] width 807 height 1234
type input "Saltlake"
click at [554, 415] on input "Kolkata" at bounding box center [705, 401] width 367 height 38
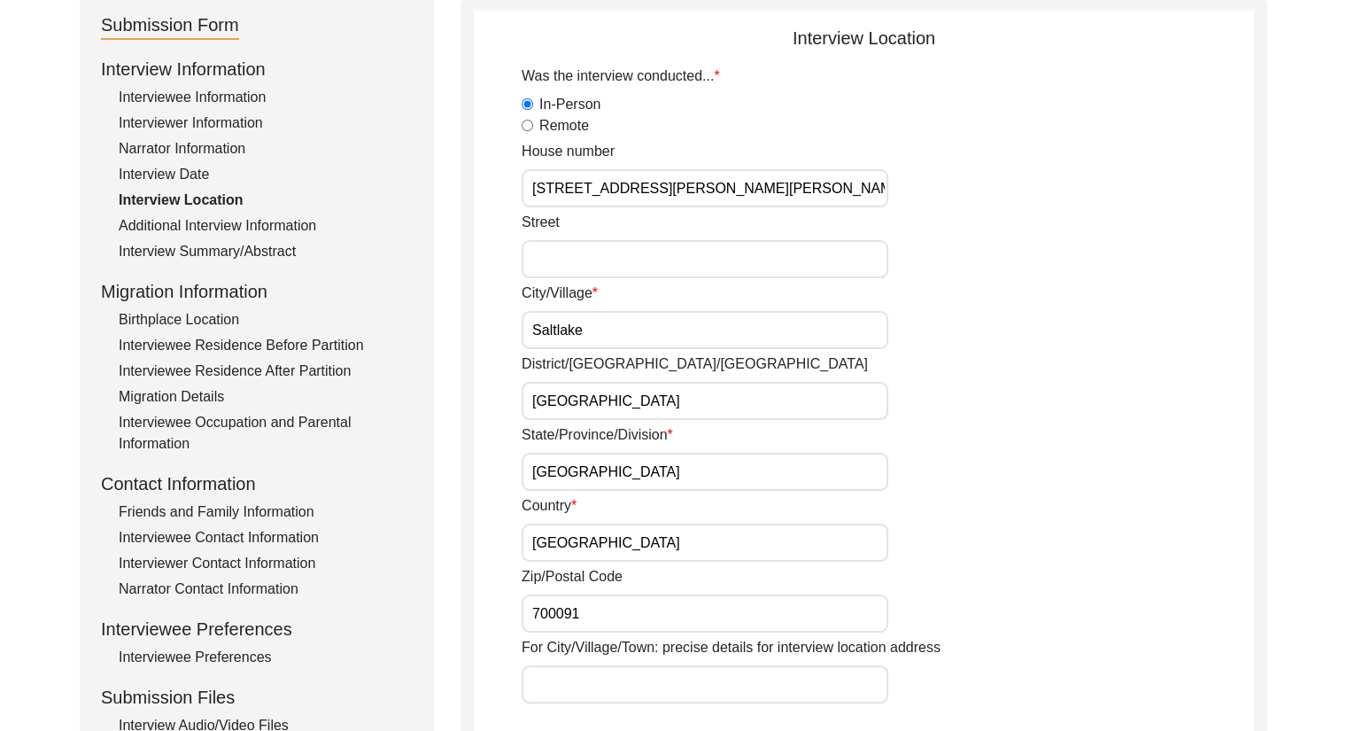
drag, startPoint x: 591, startPoint y: 405, endPoint x: 449, endPoint y: 388, distance: 142.7
click at [449, 388] on div "Submission Form Interview Information Interviewee Information Interviewer Infor…" at bounding box center [674, 614] width 1188 height 1234
type input "Bidhannagar"
click at [870, 502] on div "Country India" at bounding box center [888, 528] width 732 height 66
drag, startPoint x: 632, startPoint y: 396, endPoint x: 453, endPoint y: 369, distance: 180.8
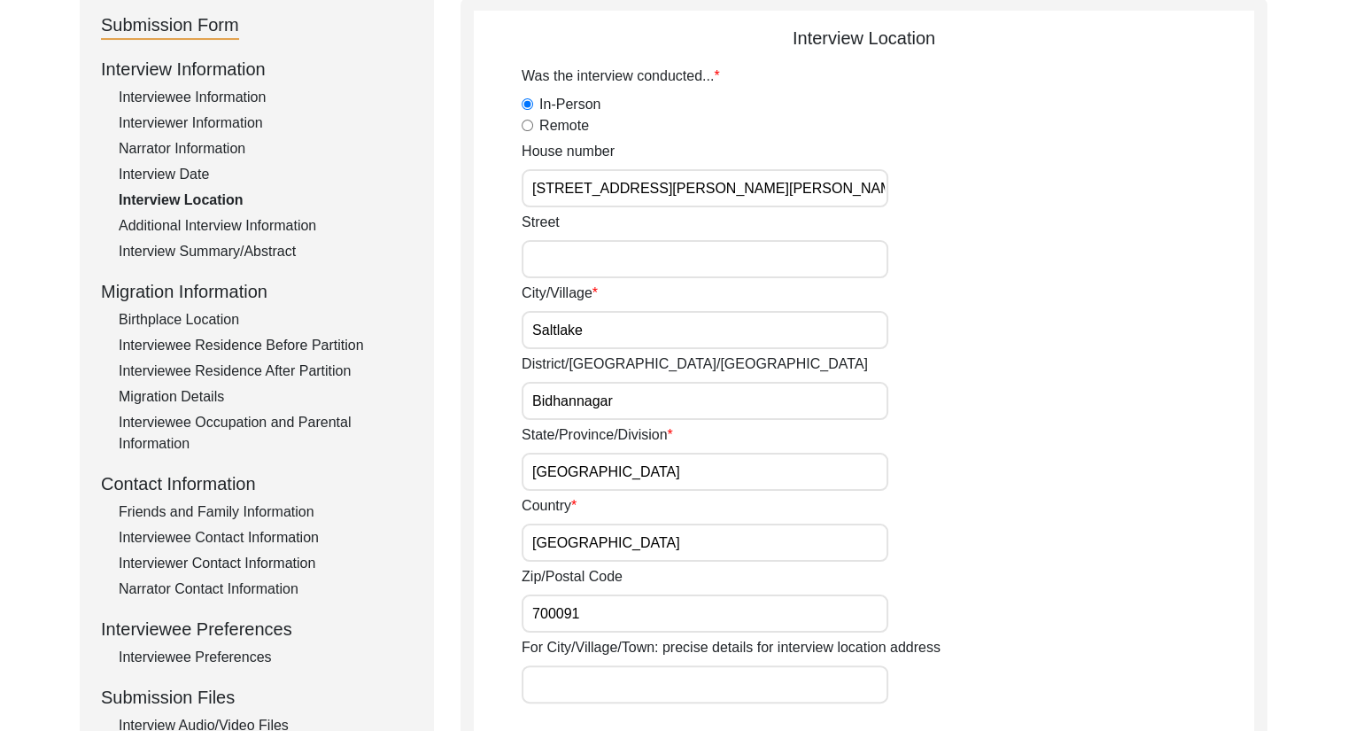
click at [453, 369] on div "Submission Form Interview Information Interviewee Information Interviewer Infor…" at bounding box center [674, 614] width 1188 height 1234
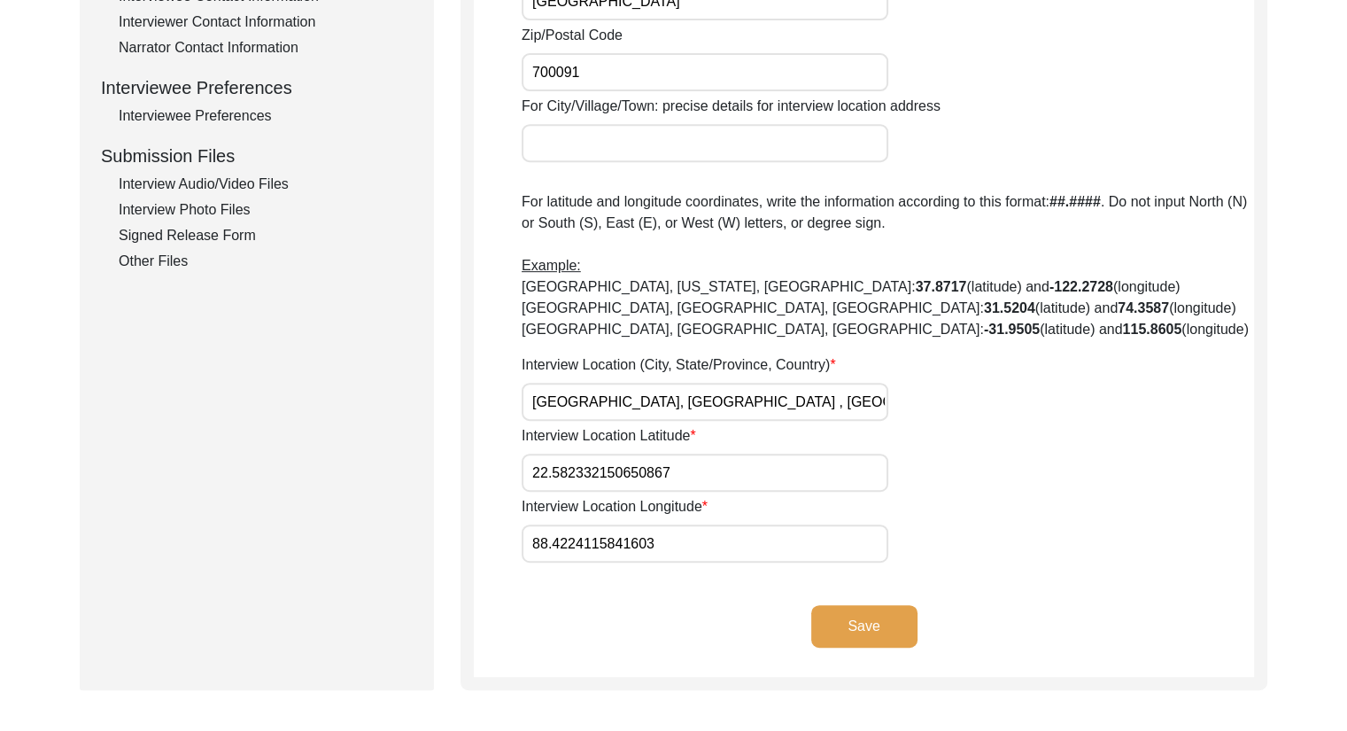
scroll to position [742, 0]
click at [877, 623] on button "Save" at bounding box center [864, 625] width 106 height 43
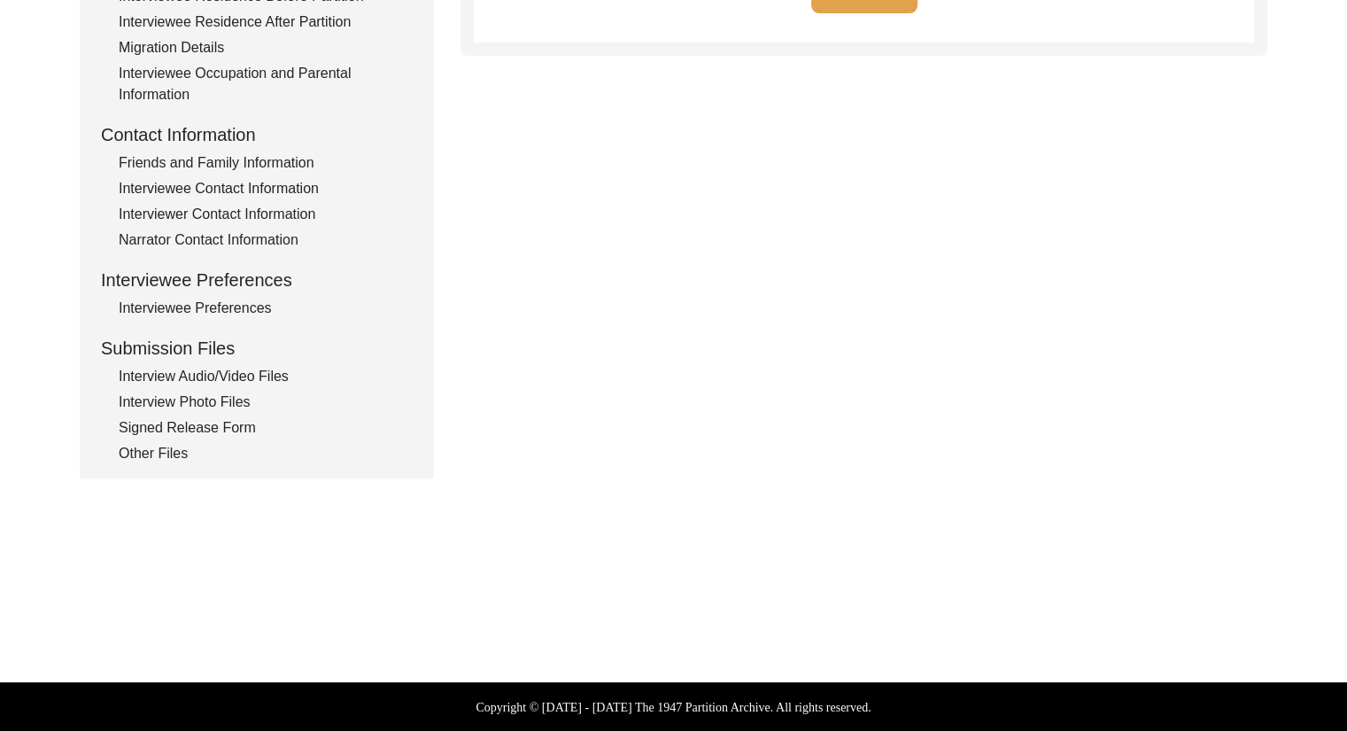
type input "Bangla, English"
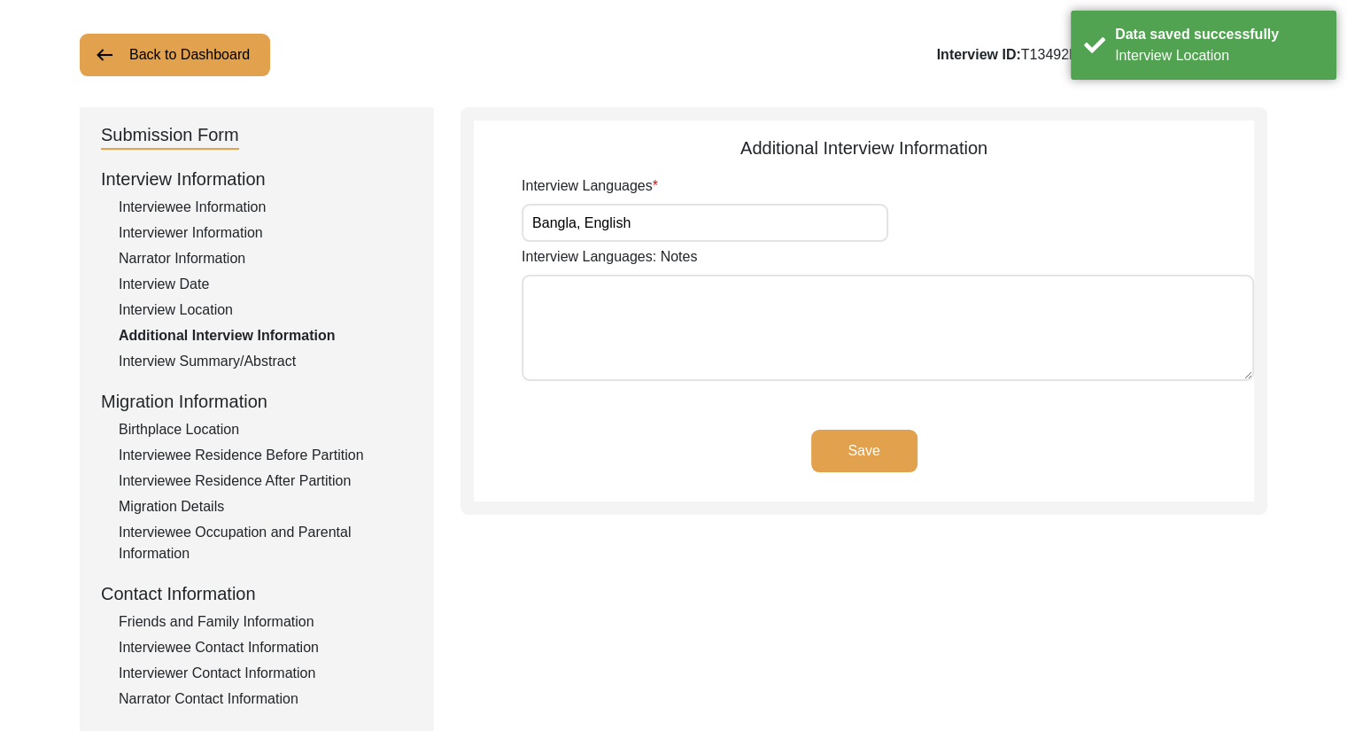
scroll to position [87, 0]
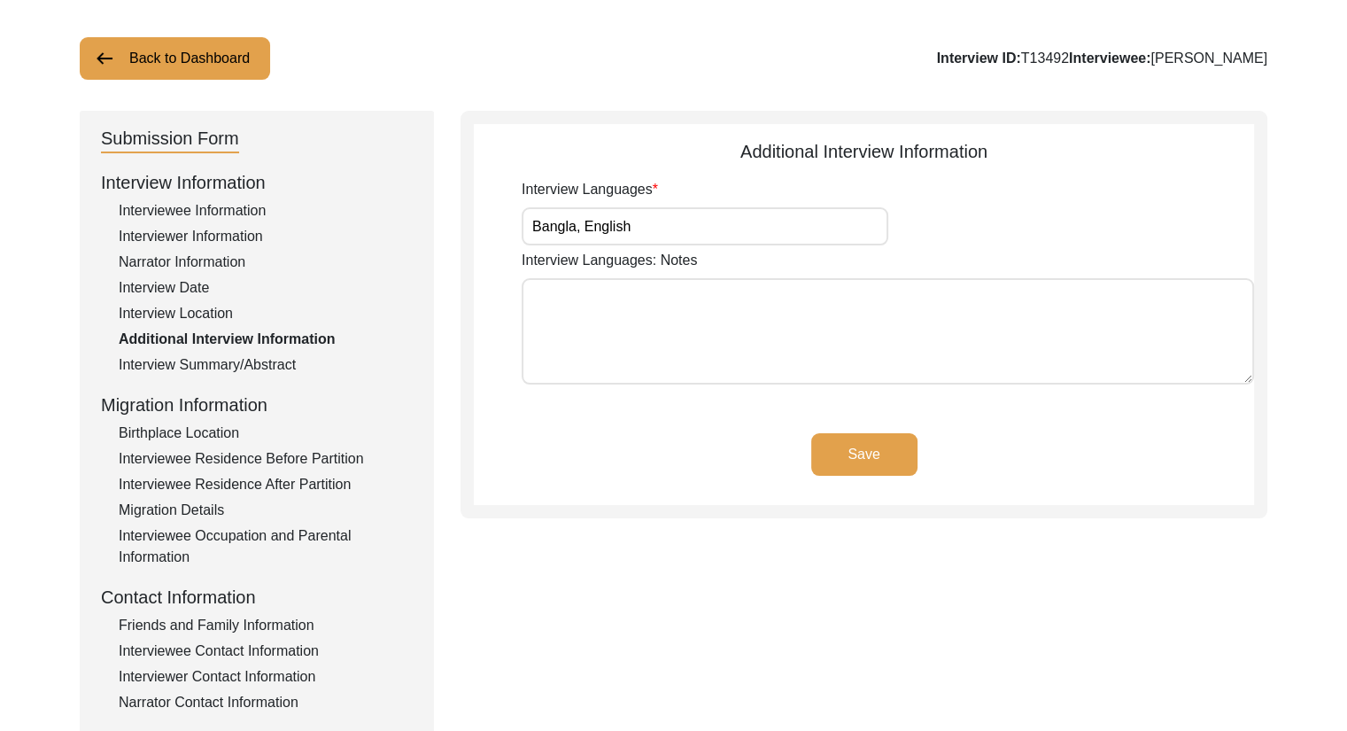
click at [873, 464] on button "Save" at bounding box center [864, 454] width 106 height 43
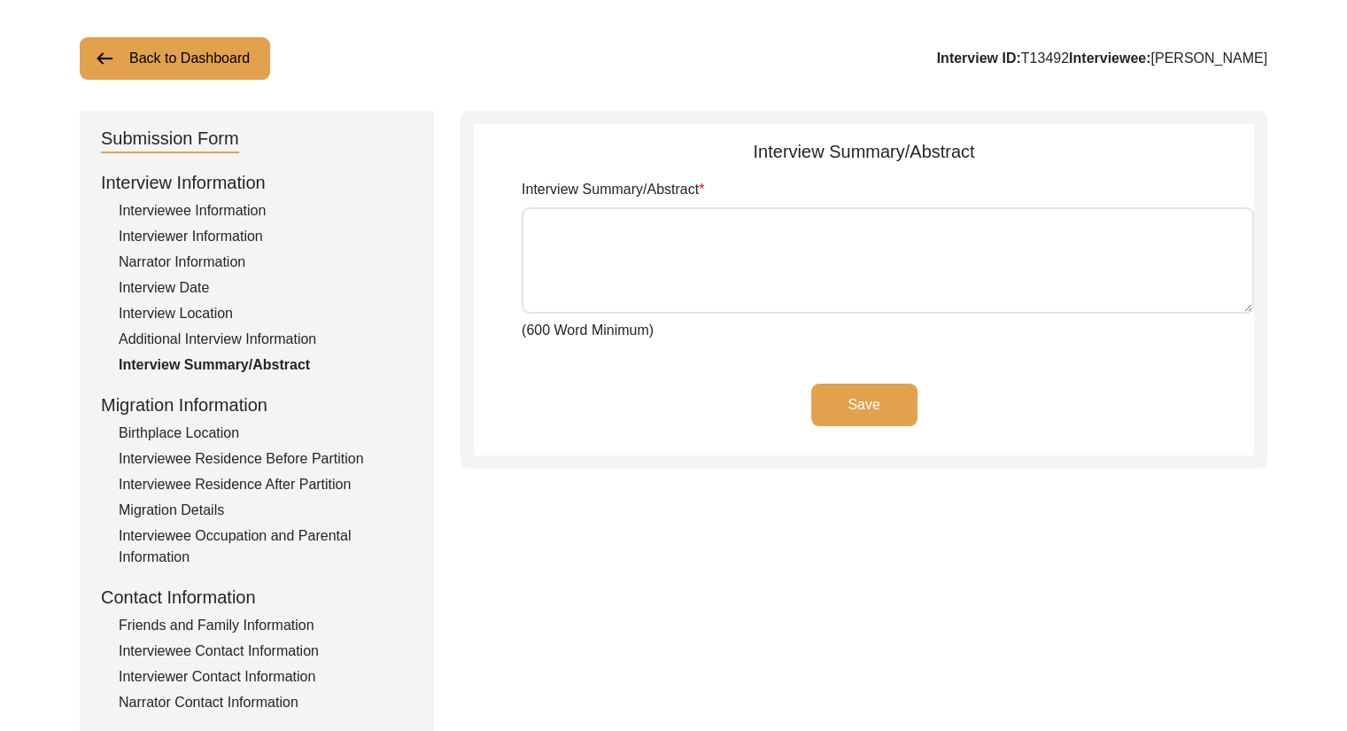
click at [885, 401] on button "Save" at bounding box center [864, 404] width 106 height 43
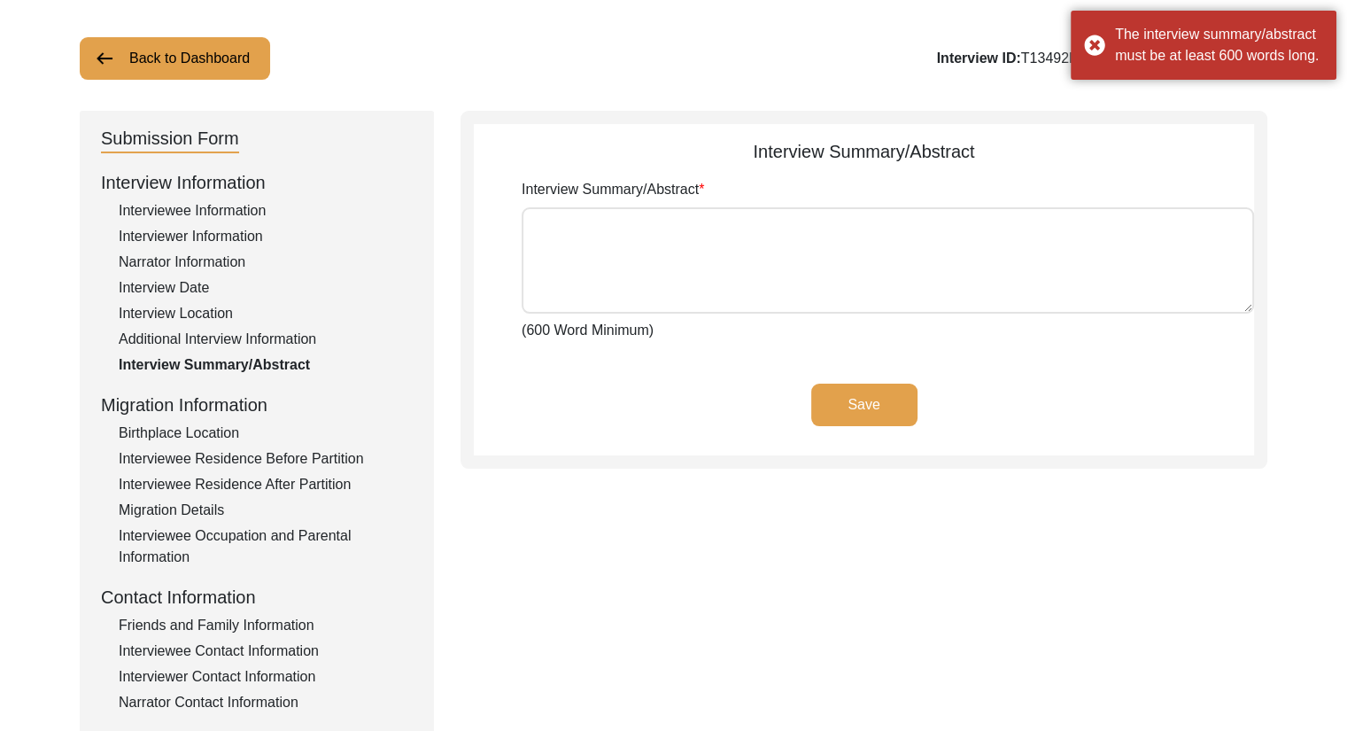
click at [213, 425] on div "Birthplace Location" at bounding box center [266, 432] width 294 height 21
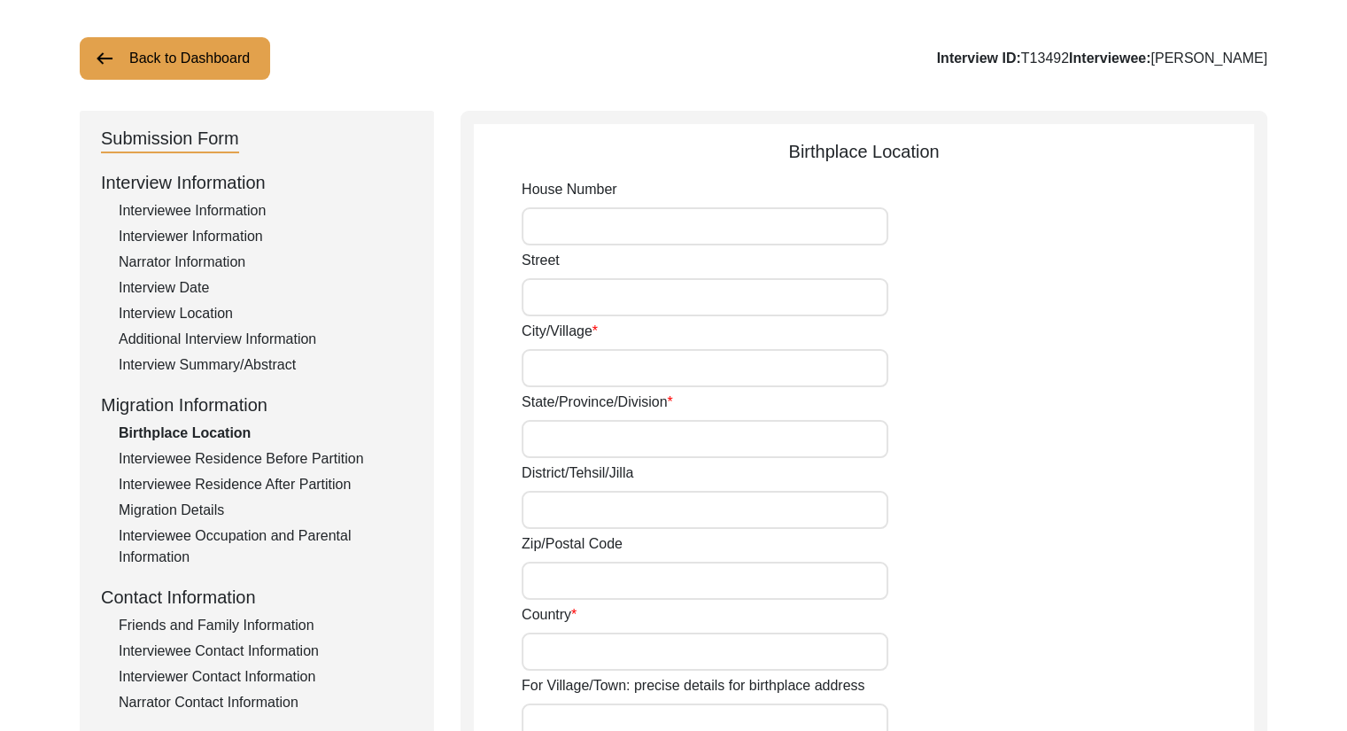
click at [244, 623] on div "Friends and Family Information" at bounding box center [266, 625] width 294 height 21
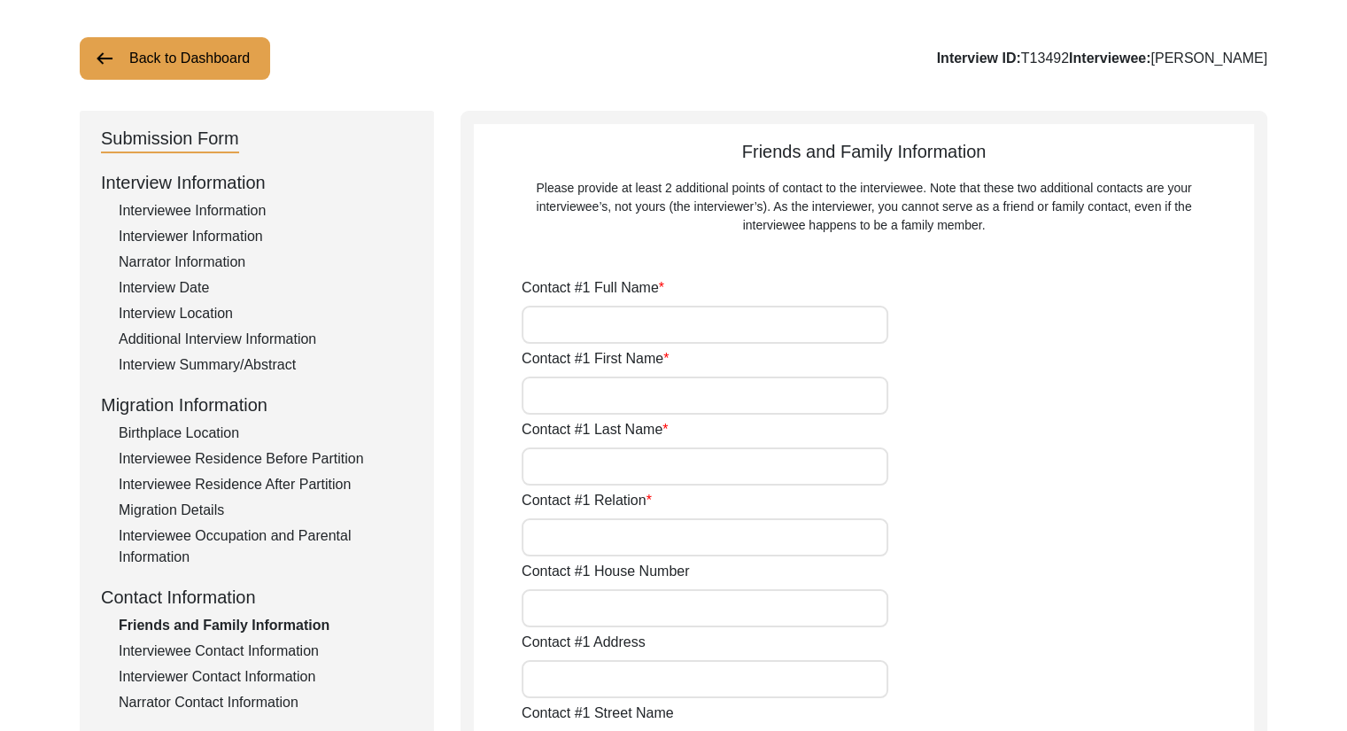
type input "Indrani Saha"
type input "Indrani"
type input "Saha"
type input "Daughter"
type input "C-10"
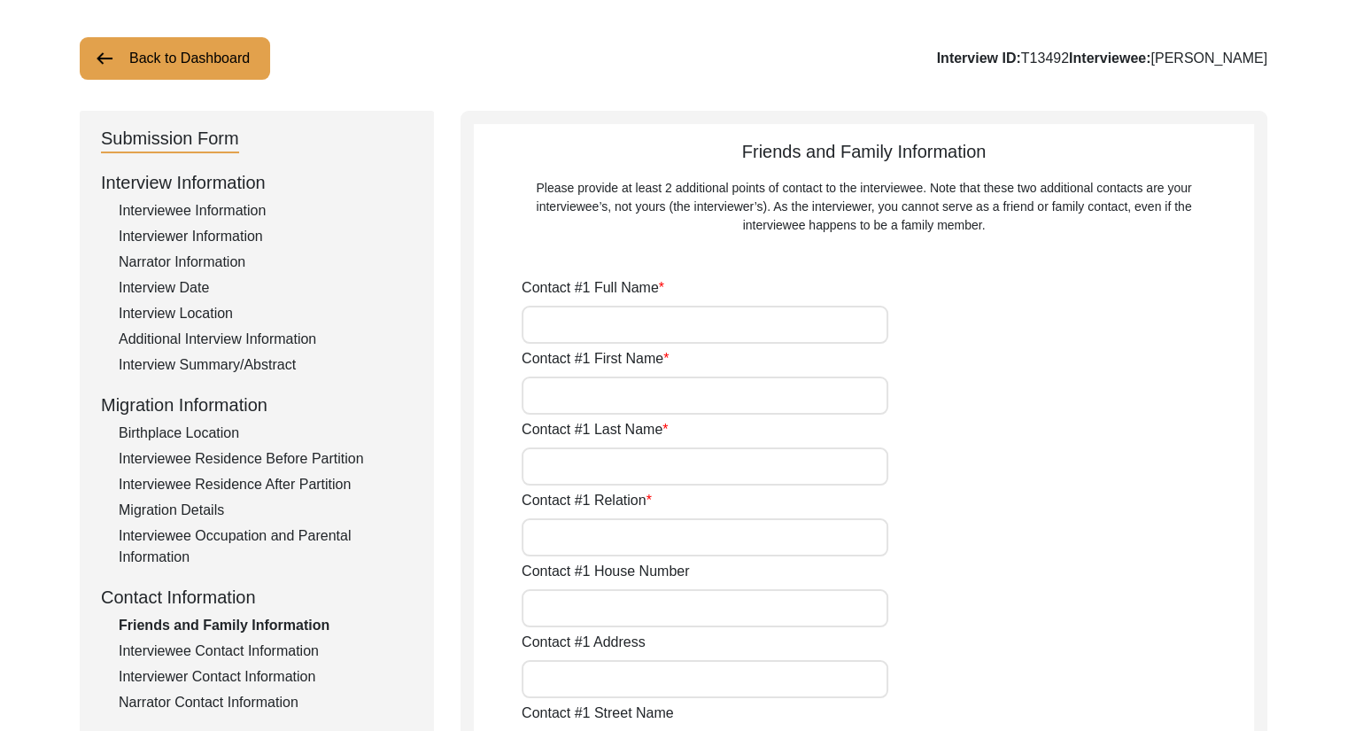
type input "Sourav Abasan, ED Block, Sector-II, Saltlake"
type input "ED Block, Sector-II, Saltlake"
type input "Kolkata"
type input "Bidhannagar"
type input "West Bengal"
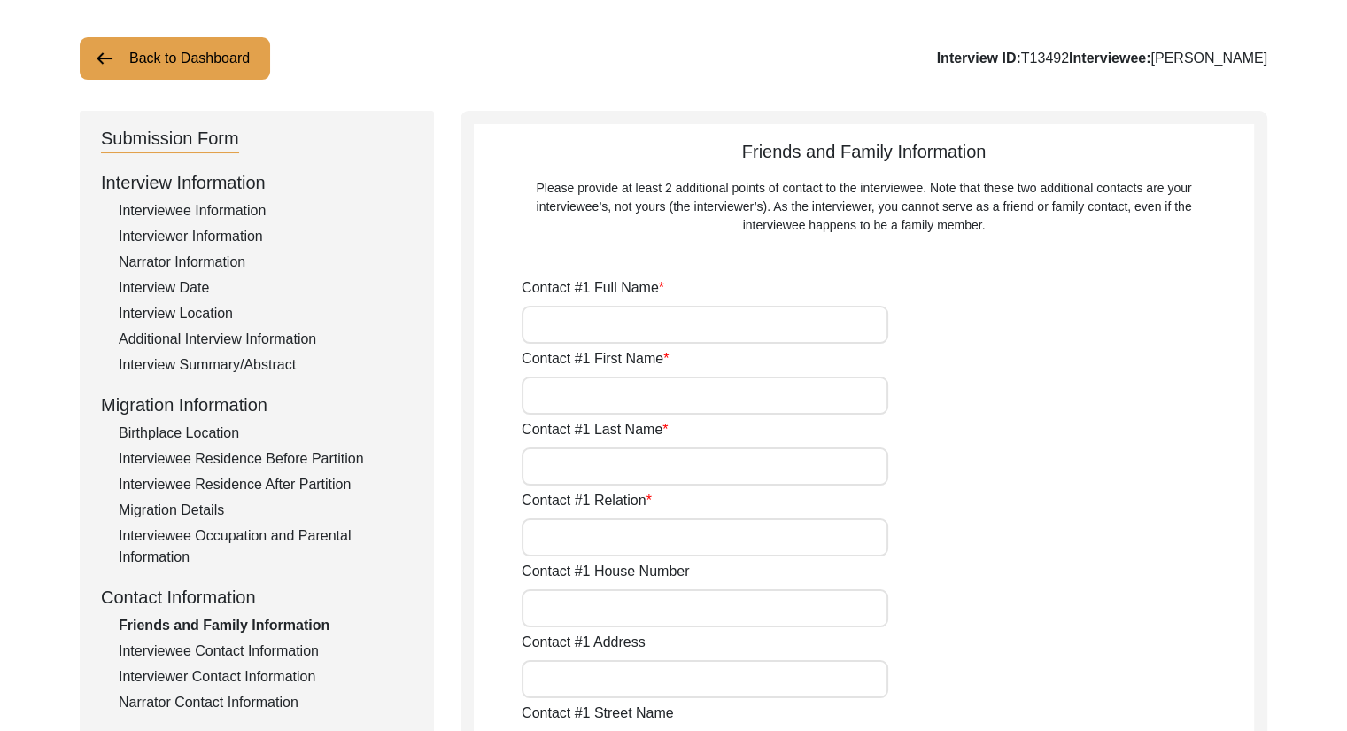
type input "700091"
type input "India"
type input "+919830775736"
type input "emailindrani@gmail.com"
type input "Suman Ray"
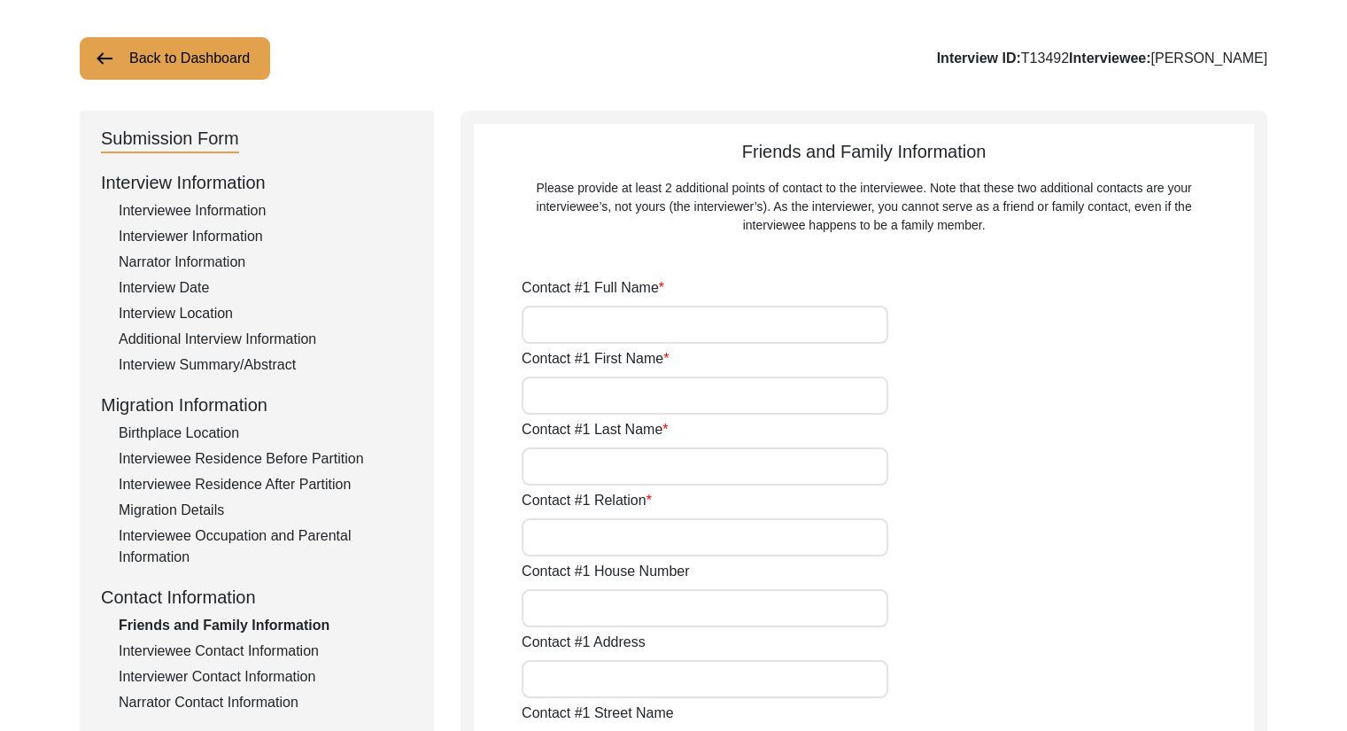
type input "Suman"
type input "Ray"
type input "Son-in-law"
type input "C-10"
type input "Sourav Abasan, ED Block, Sector-II, Saltlake"
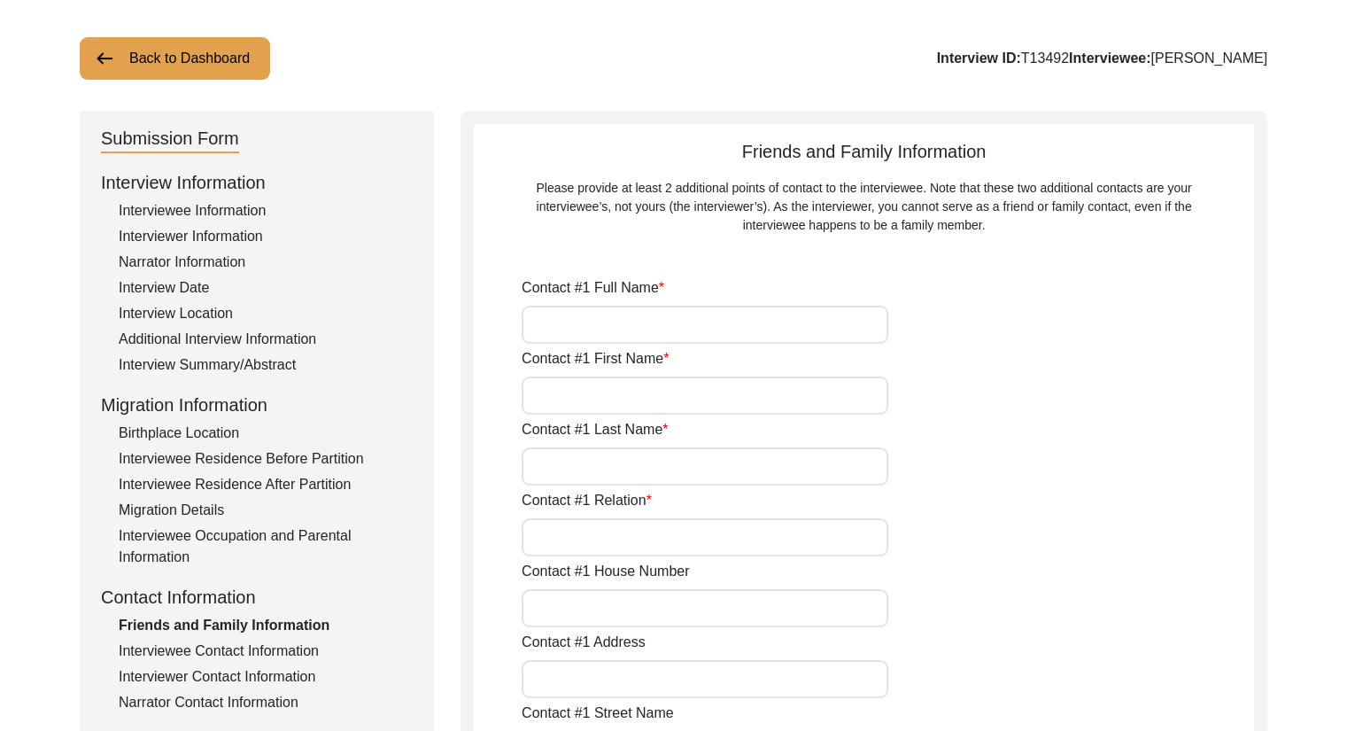
type input "ED Block, Sector-II, Saltlake"
type input "Kolkata"
type input "Bidhannagar"
type input "West Bengal"
type input "700091"
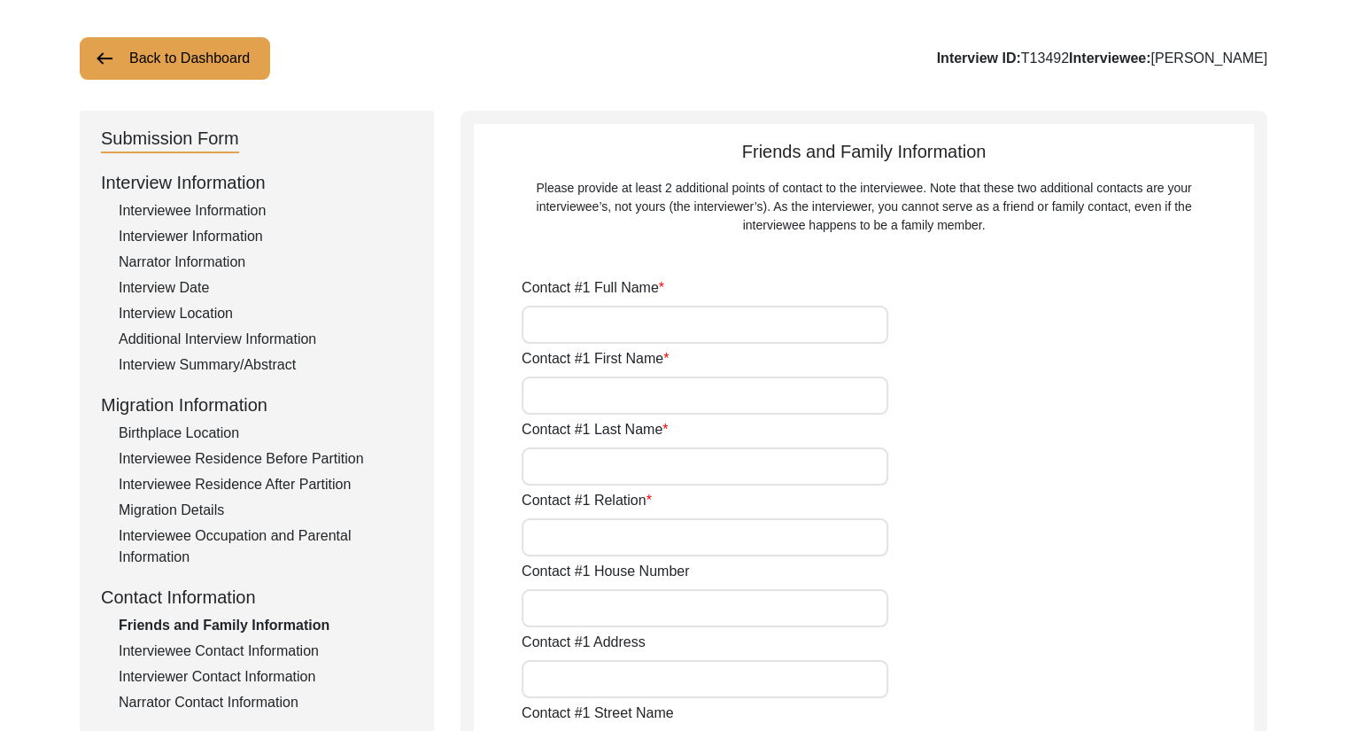
type input "India"
type input "+919830898548"
type input "sumanrvandelhi@gmail.com"
type input "Partha Saha"
type input "Partha"
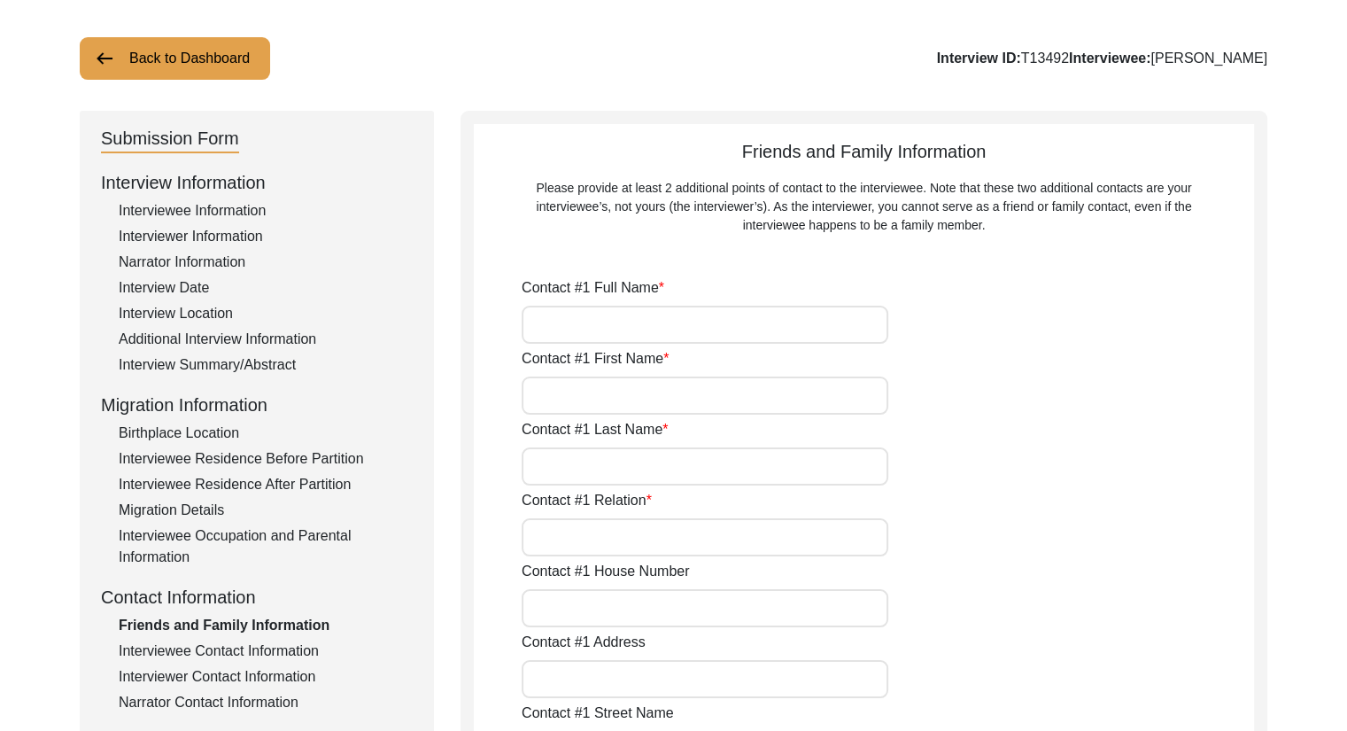
type input "Saha"
type input "Son"
type input "B1 - 802"
type input "Tuscan Estate, Survey no. 40, Pandhari Nagar, Kharadi"
type input "Mundhwa-Kharadi Road"
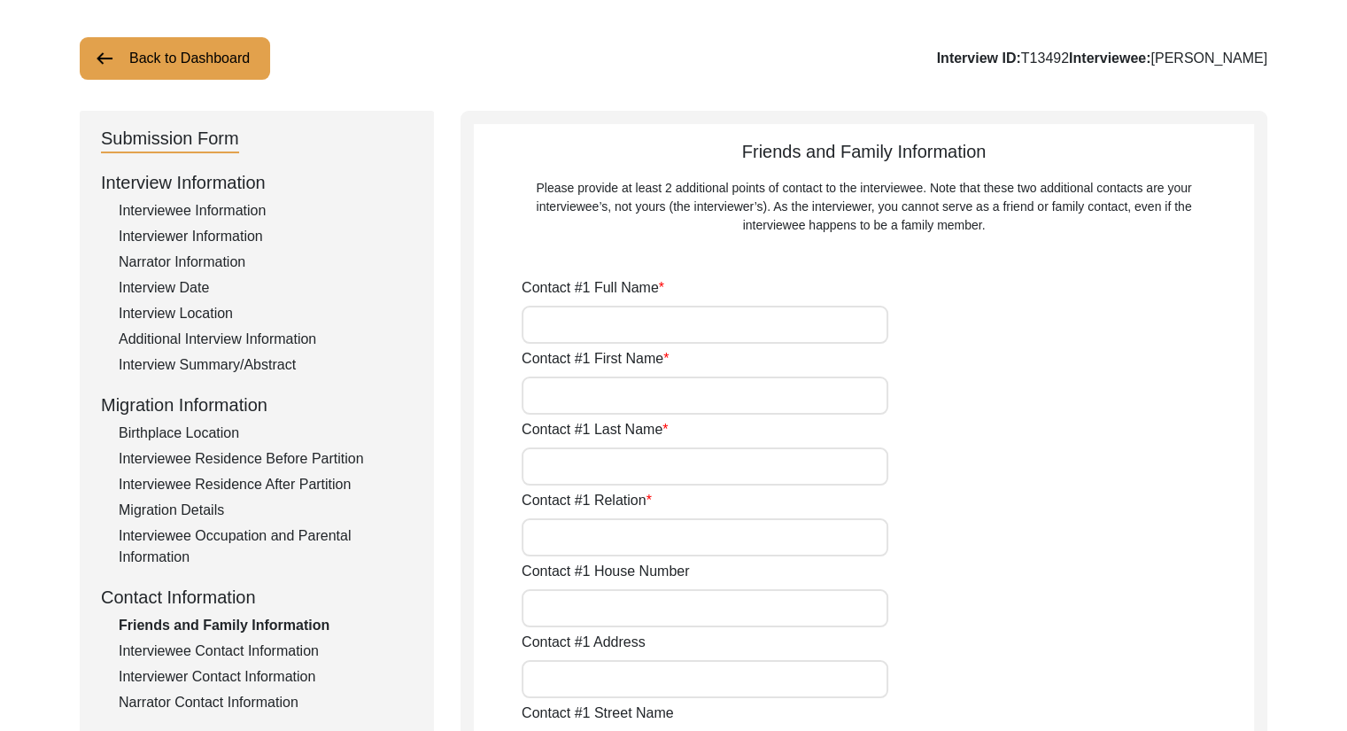
type input "Pune"
type input "Maharashtra"
type input "411014"
type input "India"
type input "9830775803"
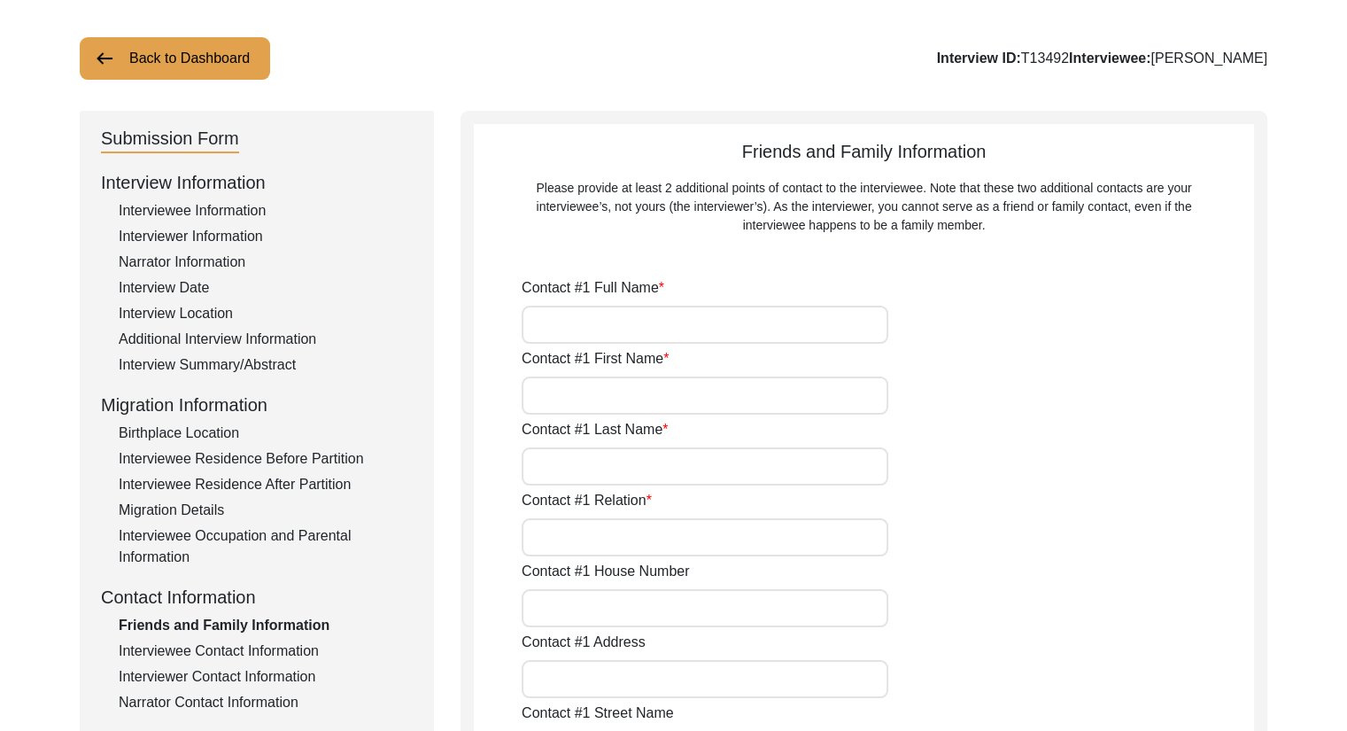
type input "writerparthasaha@gmail.com"
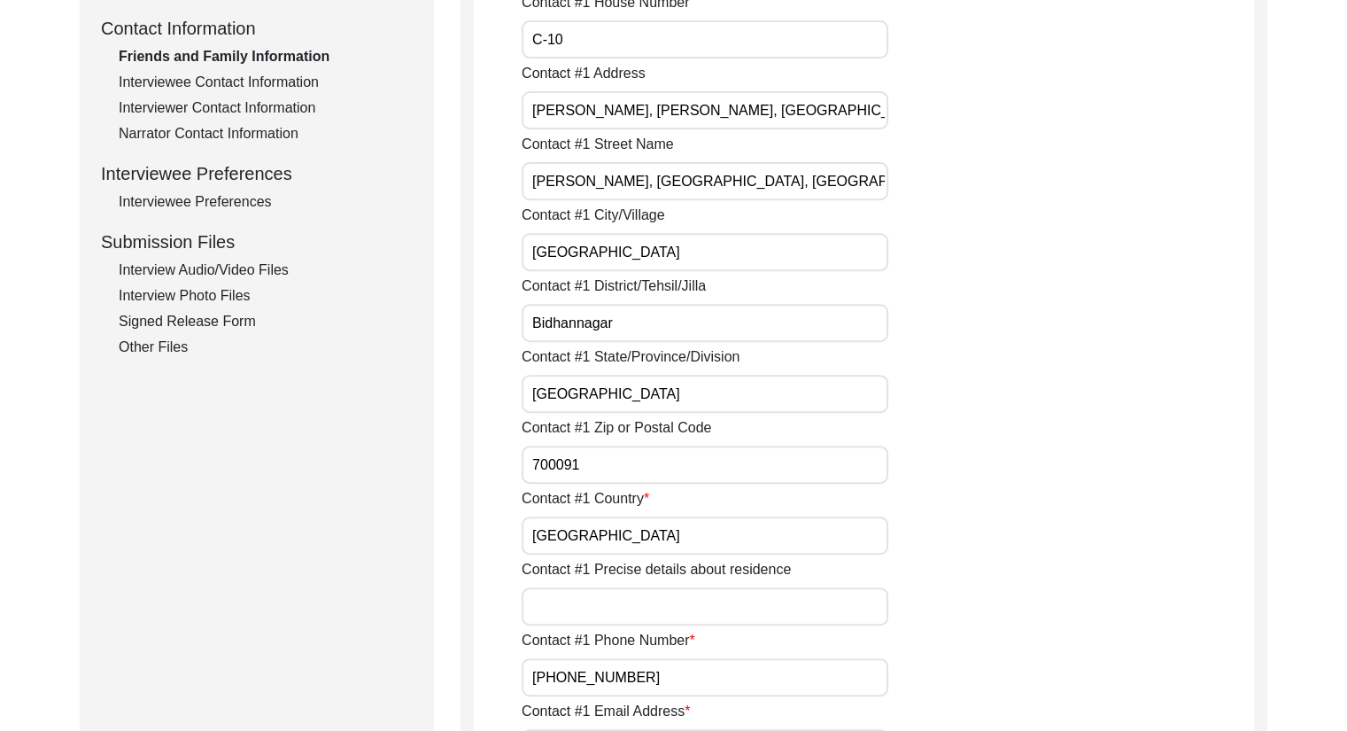
scroll to position [651, 0]
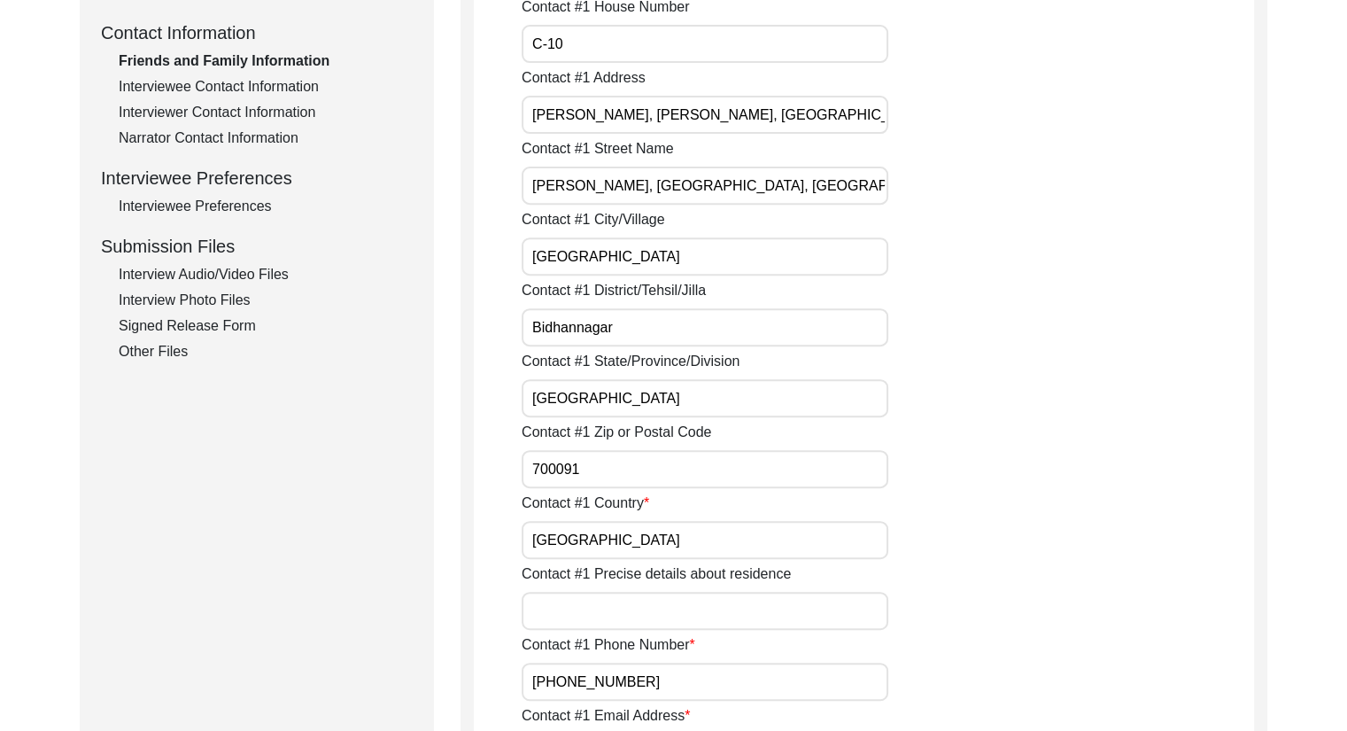
click at [789, 112] on input "Sourav Abasan, ED Block, Sector-II, Saltlake" at bounding box center [705, 115] width 367 height 38
drag, startPoint x: 585, startPoint y: 260, endPoint x: 513, endPoint y: 256, distance: 72.8
paste input "Saltlake"
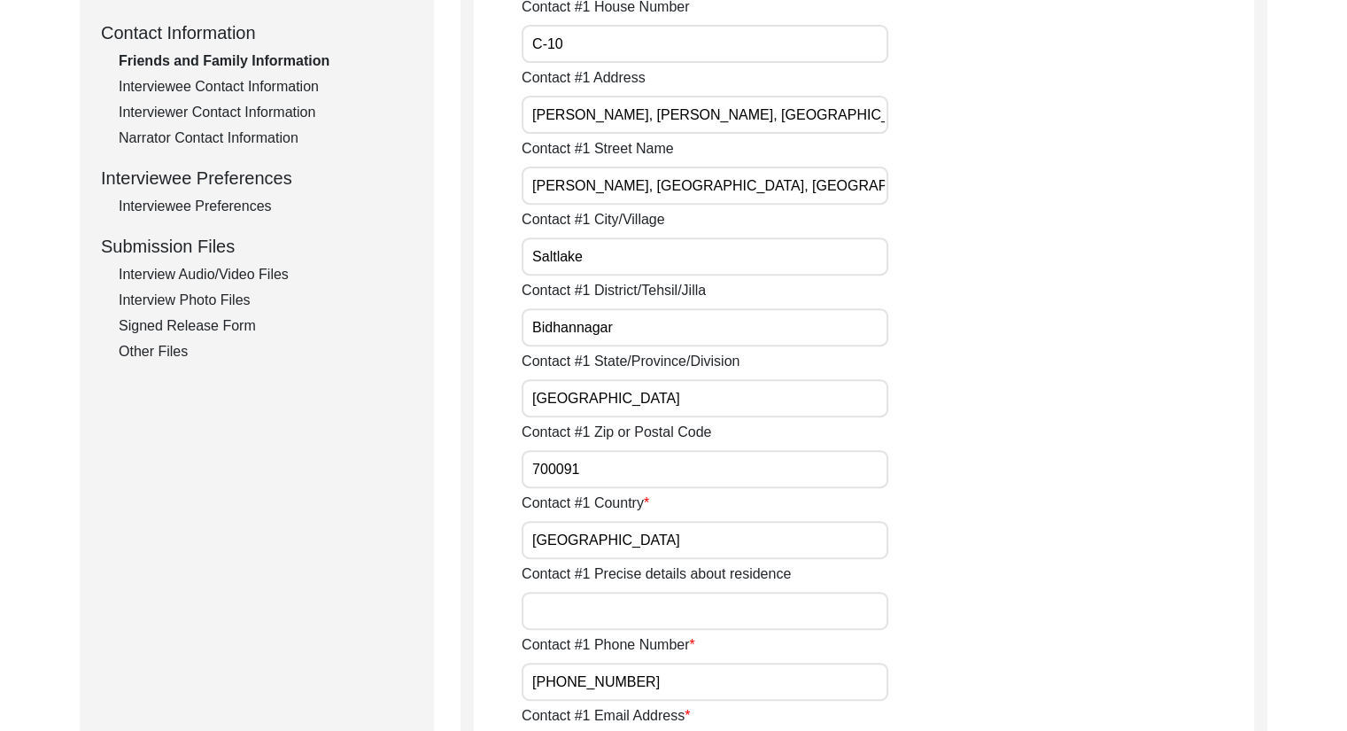
type input "Saltlake"
click at [1098, 252] on div "Contact #1 City/Village Saltlake" at bounding box center [888, 242] width 732 height 66
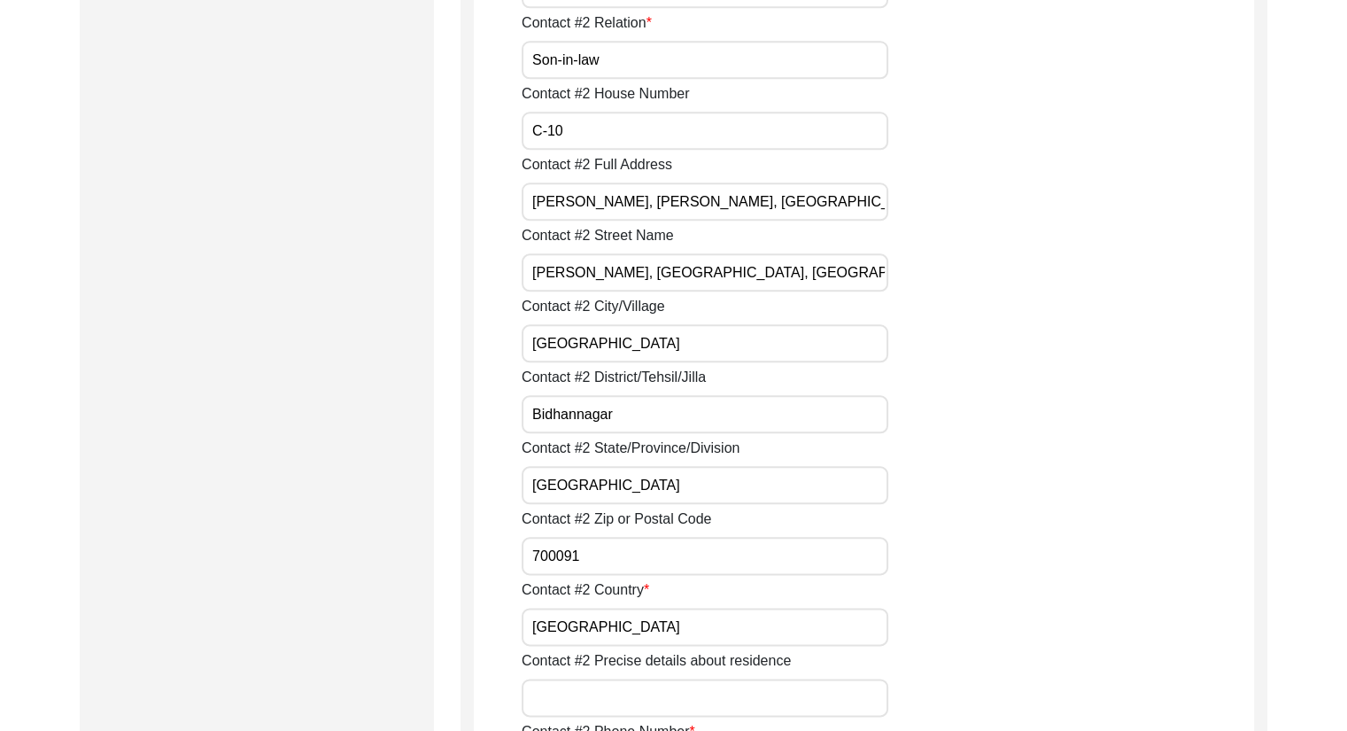
scroll to position [1977, 0]
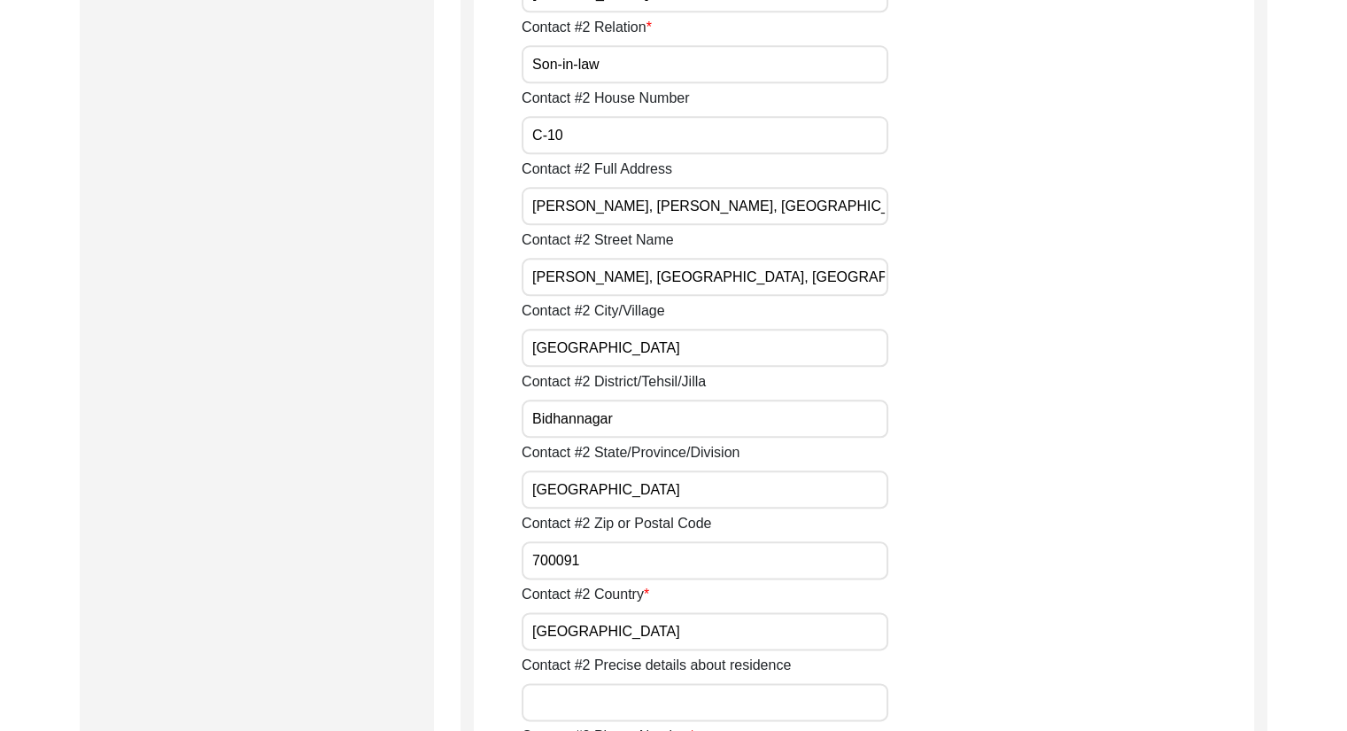
click at [558, 352] on input "Kolkata" at bounding box center [705, 348] width 367 height 38
paste input "Saltlake"
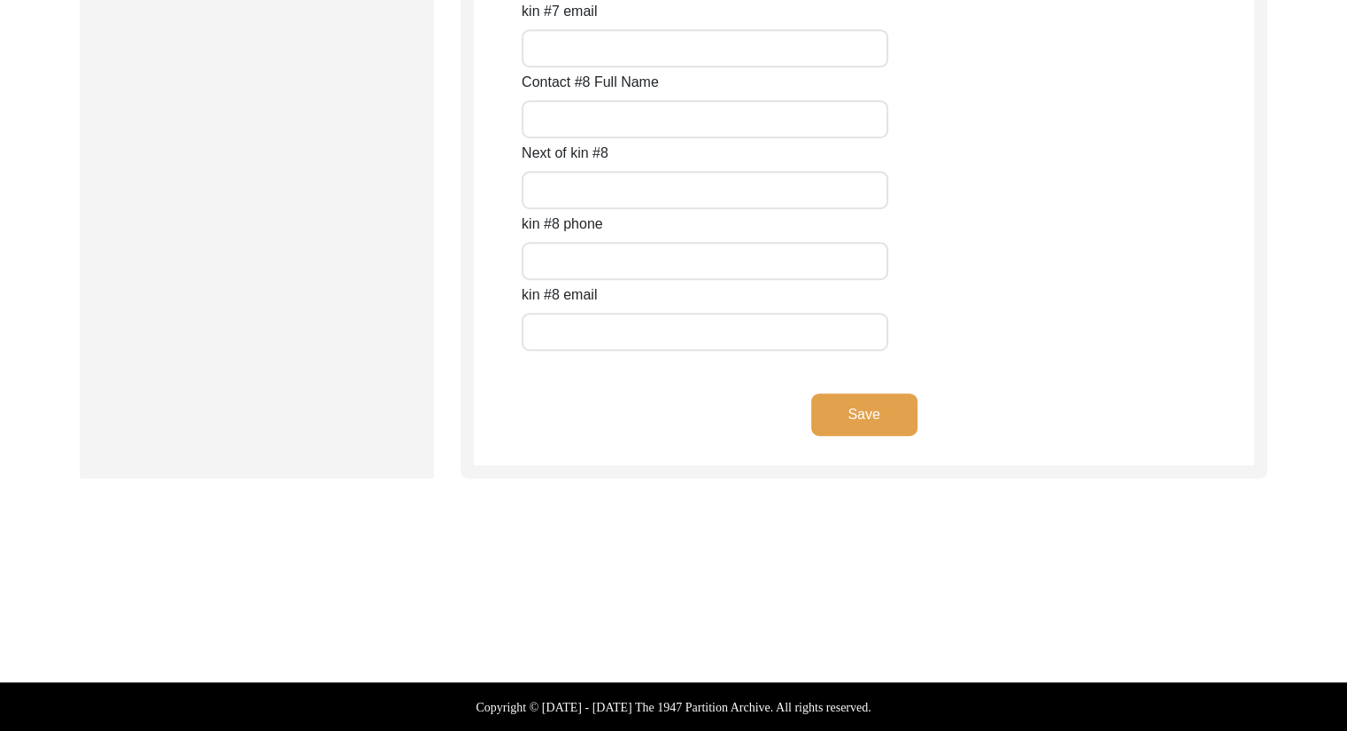
scroll to position [7876, 0]
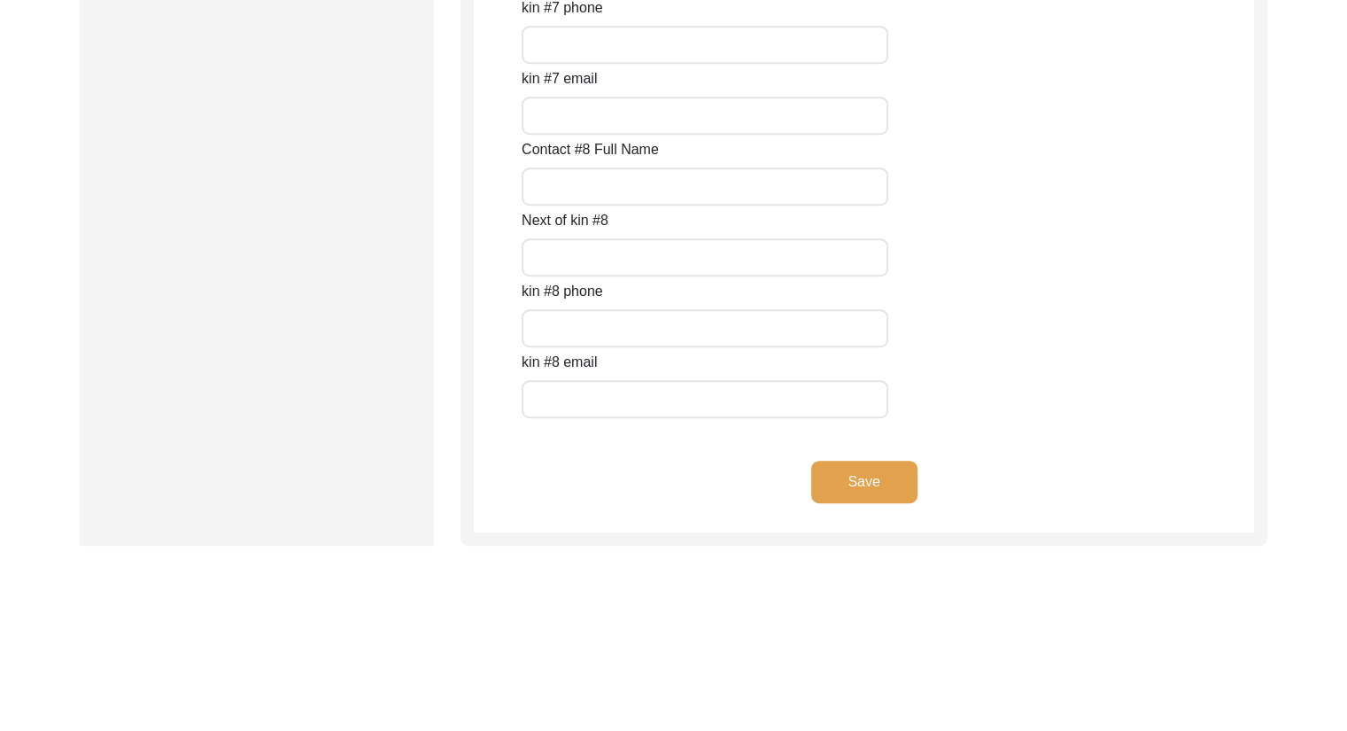
type input "Saltlake"
click at [868, 482] on button "Save" at bounding box center [864, 481] width 106 height 43
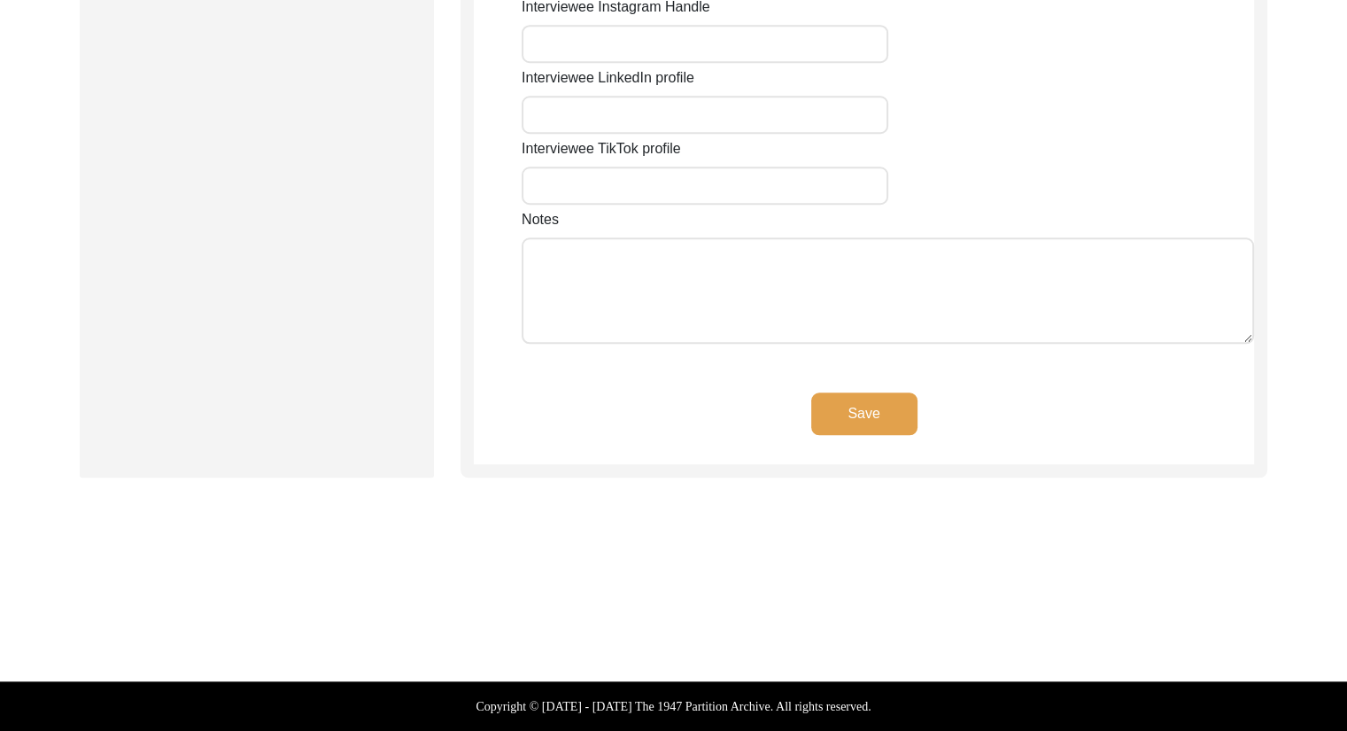
scroll to position [1518, 0]
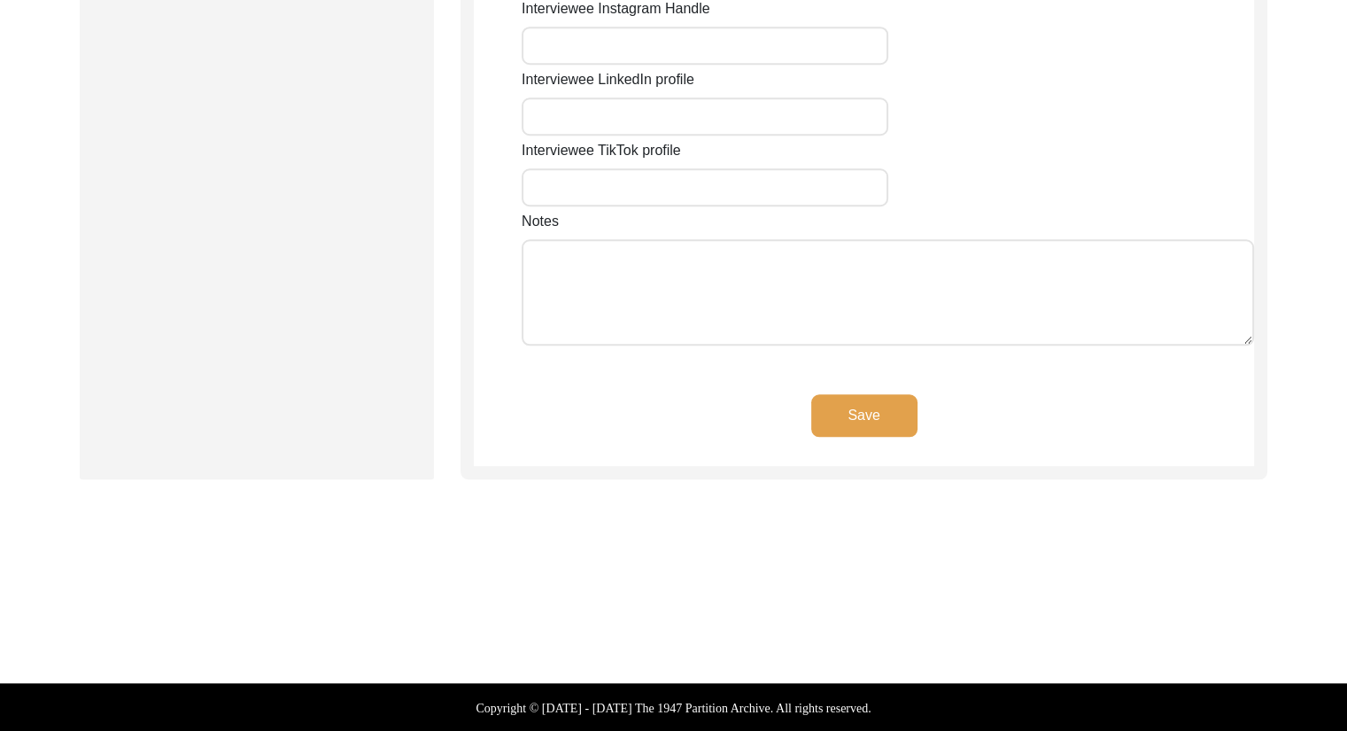
type input "C10, Sourav Abasan, ED Block, Sector -2, Saltlake"
type input "Saltlake"
type input "Kolkata"
type input "West Bengal"
type input "Bidhannagar"
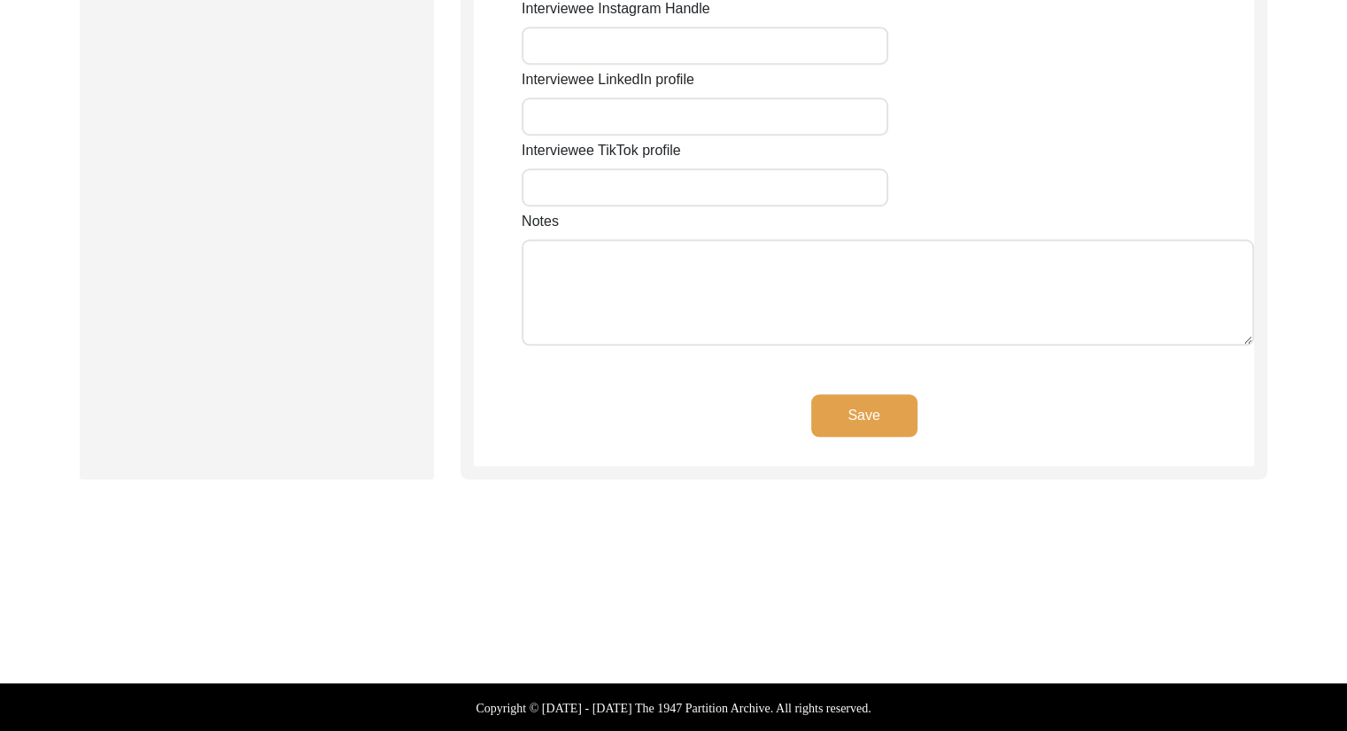
type input "700091"
type input "India"
type input "Kolkata"
type input "West Bengal"
type input "22.582332150650867"
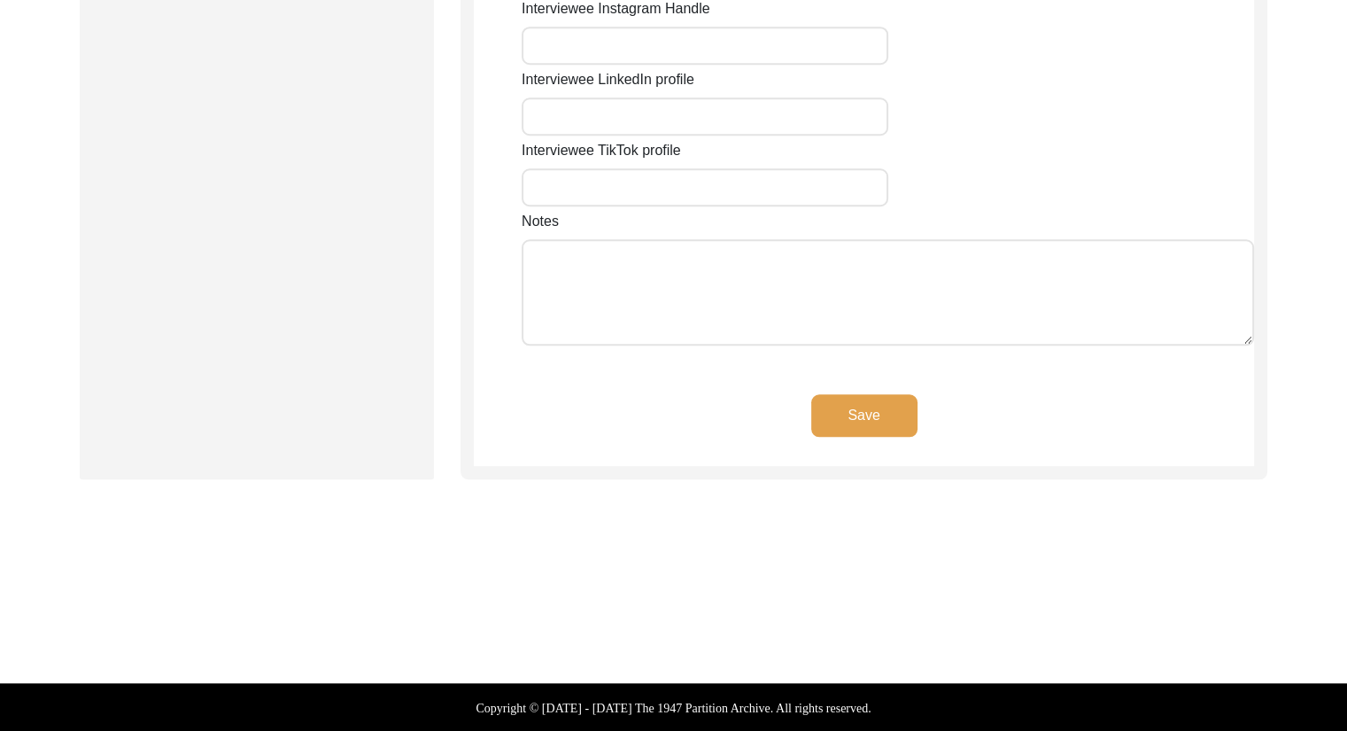
type input "88.4224115841603"
type input "+919870775736"
type input "emailindrani@gmail.com"
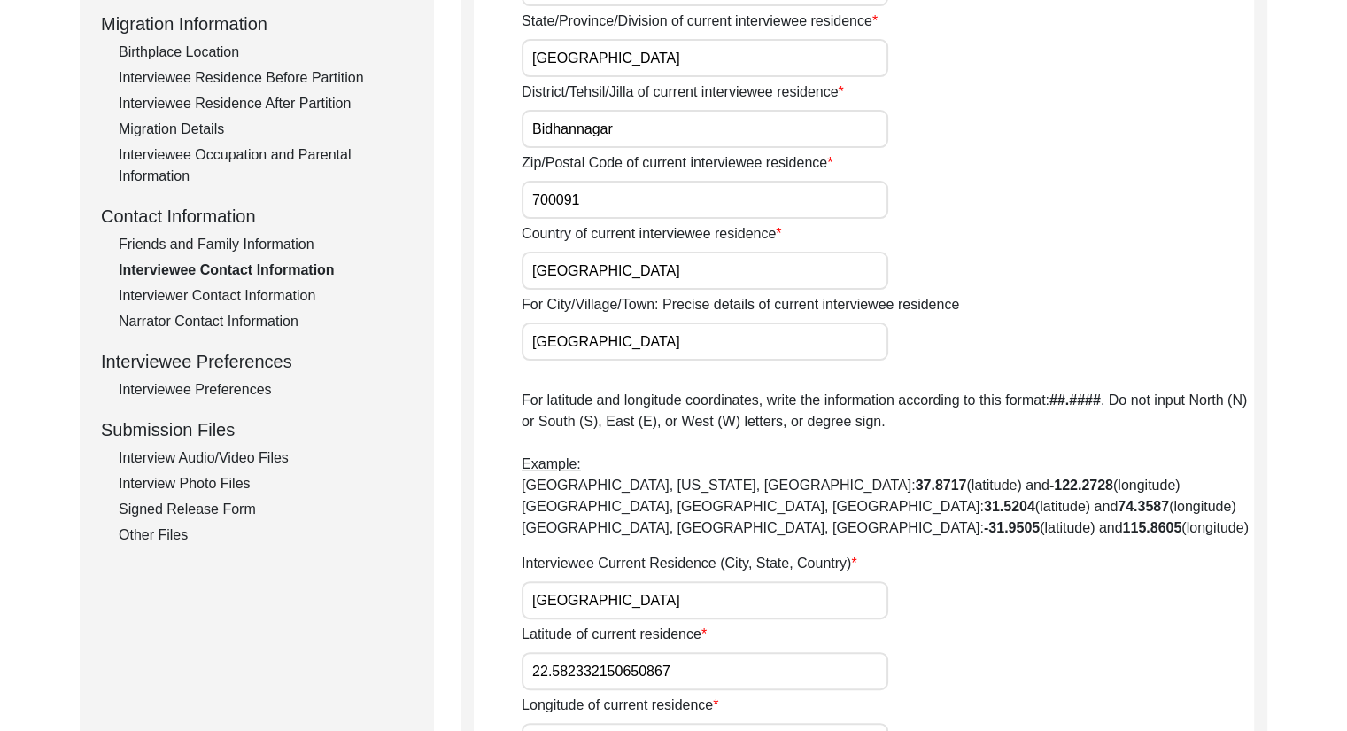
scroll to position [465, 0]
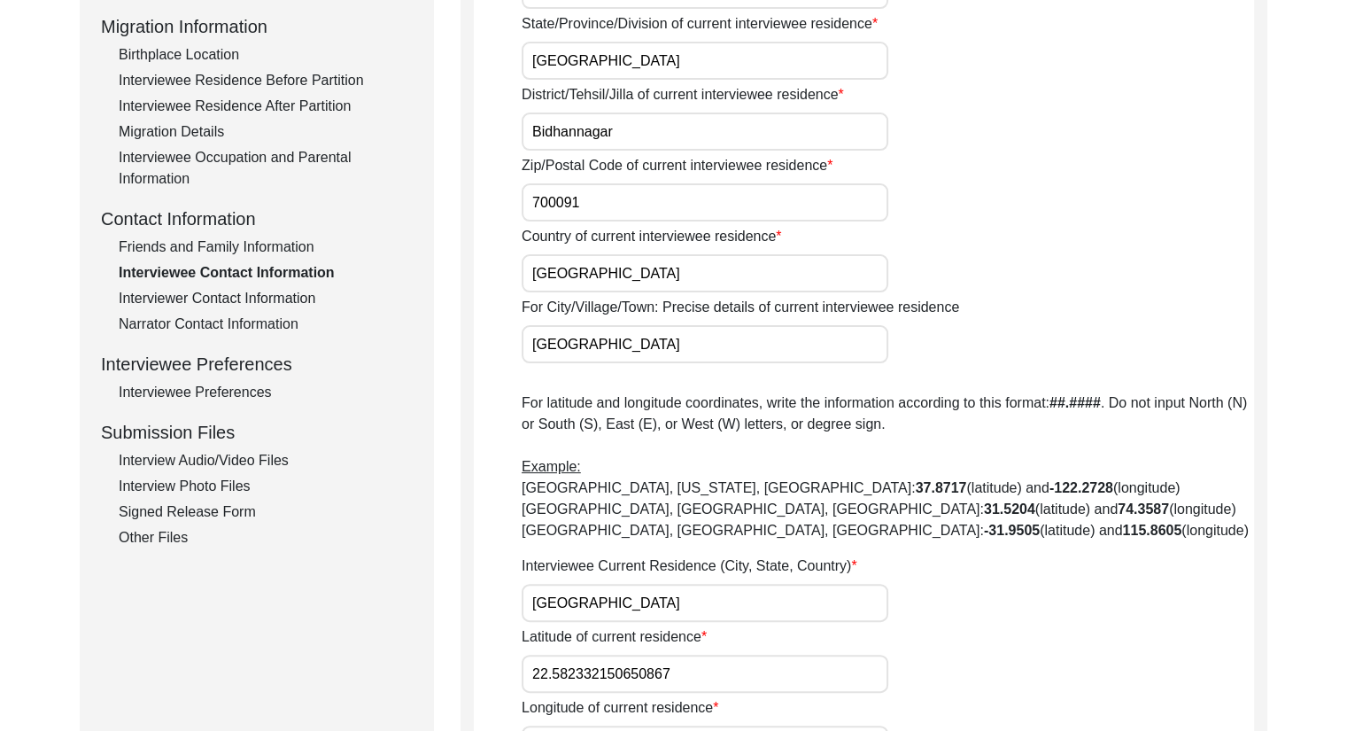
click at [287, 298] on div "Interviewer Contact Information" at bounding box center [266, 298] width 294 height 21
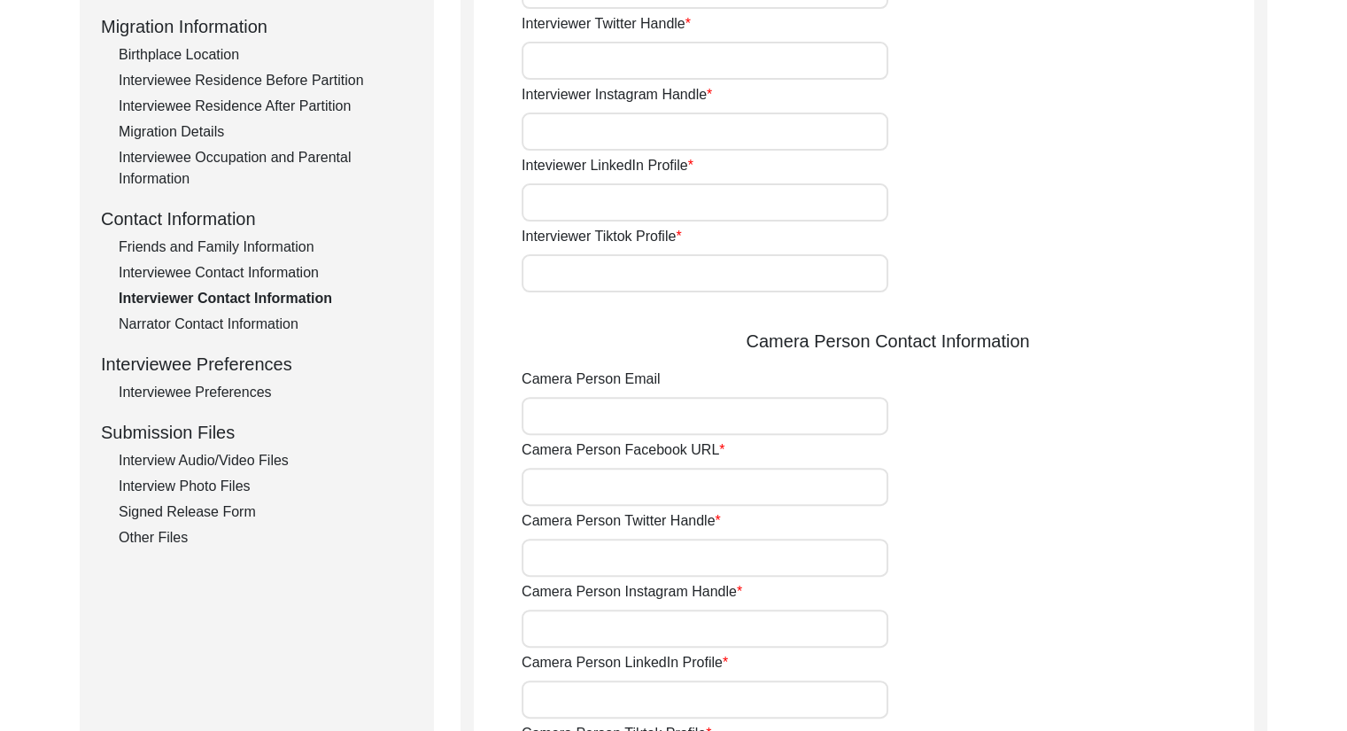
type input "+919073381031"
type input "[EMAIL_ADDRESS][DOMAIN_NAME]"
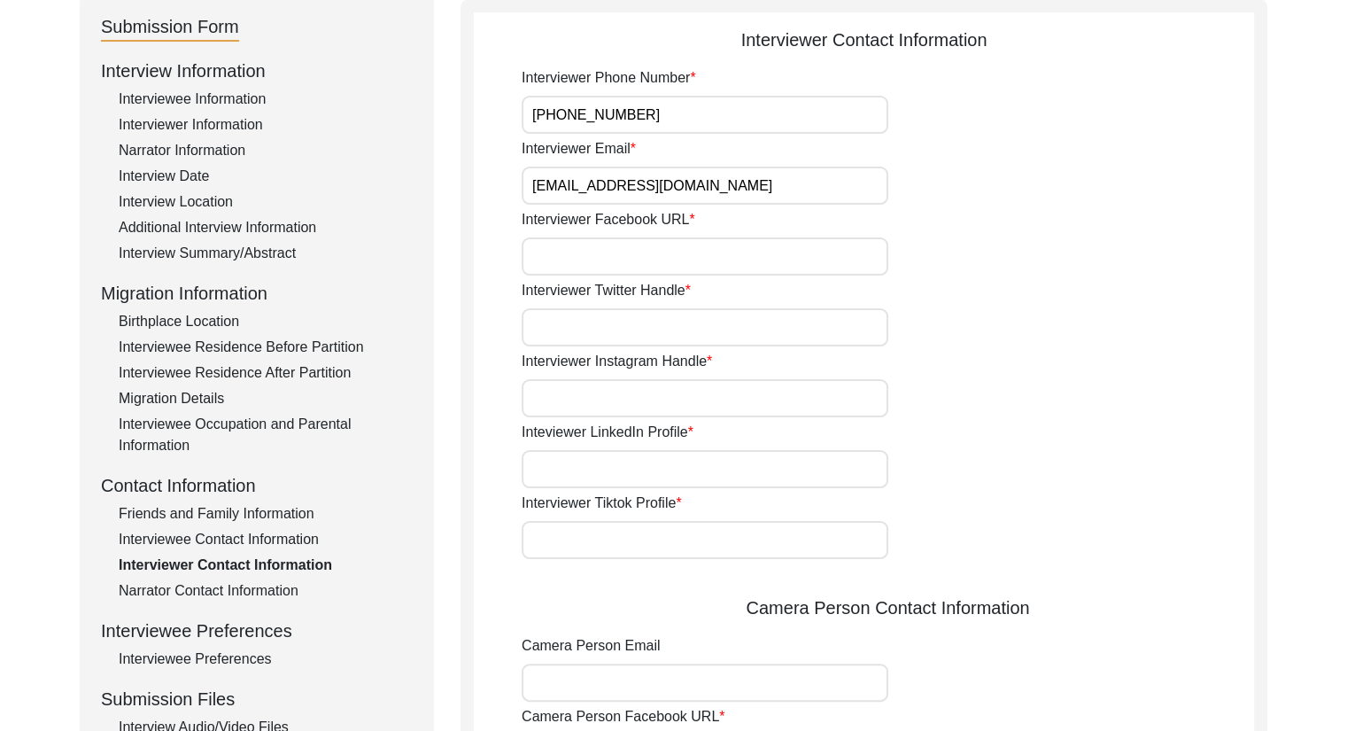
scroll to position [208, 0]
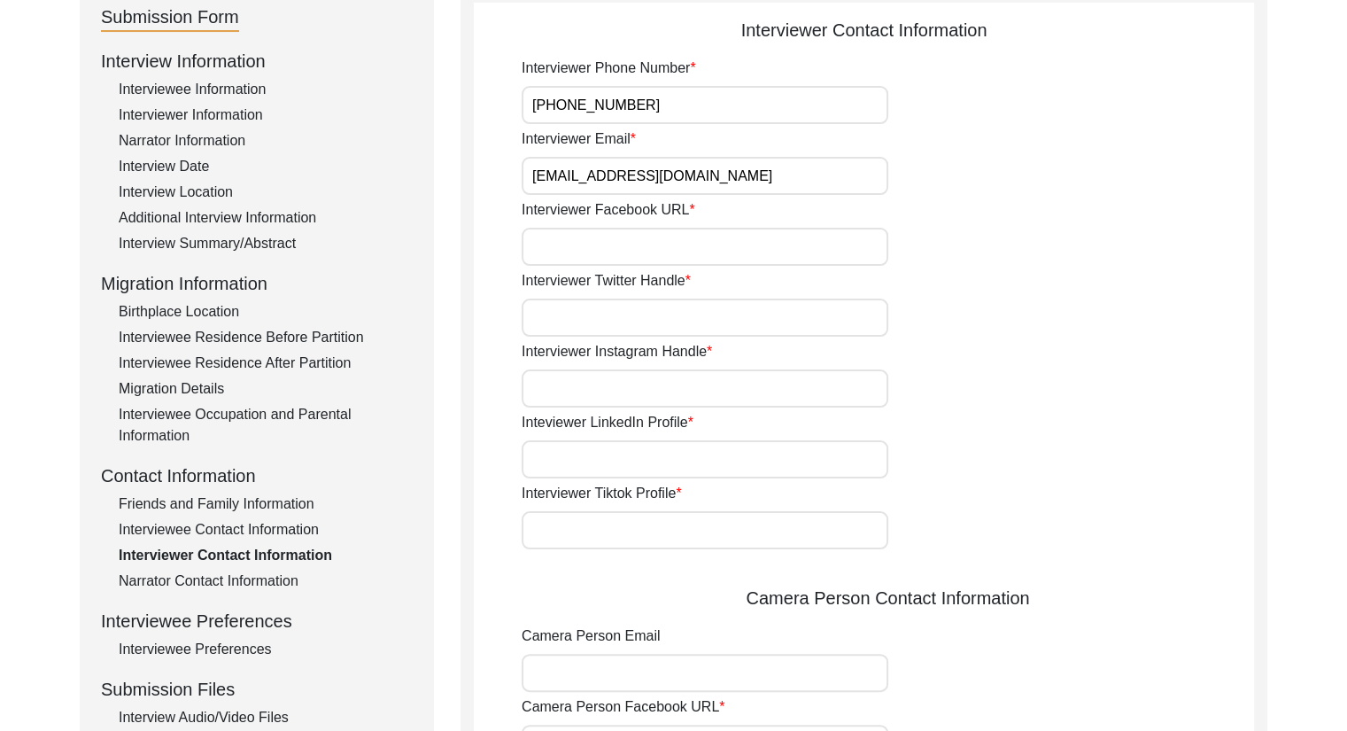
click at [599, 254] on input "Interviewer Facebook URL" at bounding box center [705, 247] width 367 height 38
type input "N/A"
drag, startPoint x: 606, startPoint y: 267, endPoint x: 499, endPoint y: 267, distance: 106.3
click at [499, 267] on app-interviewer-contact-information "Interviewer Contact Information Interviewer Phone Number +919073381031 Intervie…" at bounding box center [864, 624] width 780 height 1214
click at [614, 383] on input "Interviewer Instagram Handle" at bounding box center [705, 388] width 367 height 38
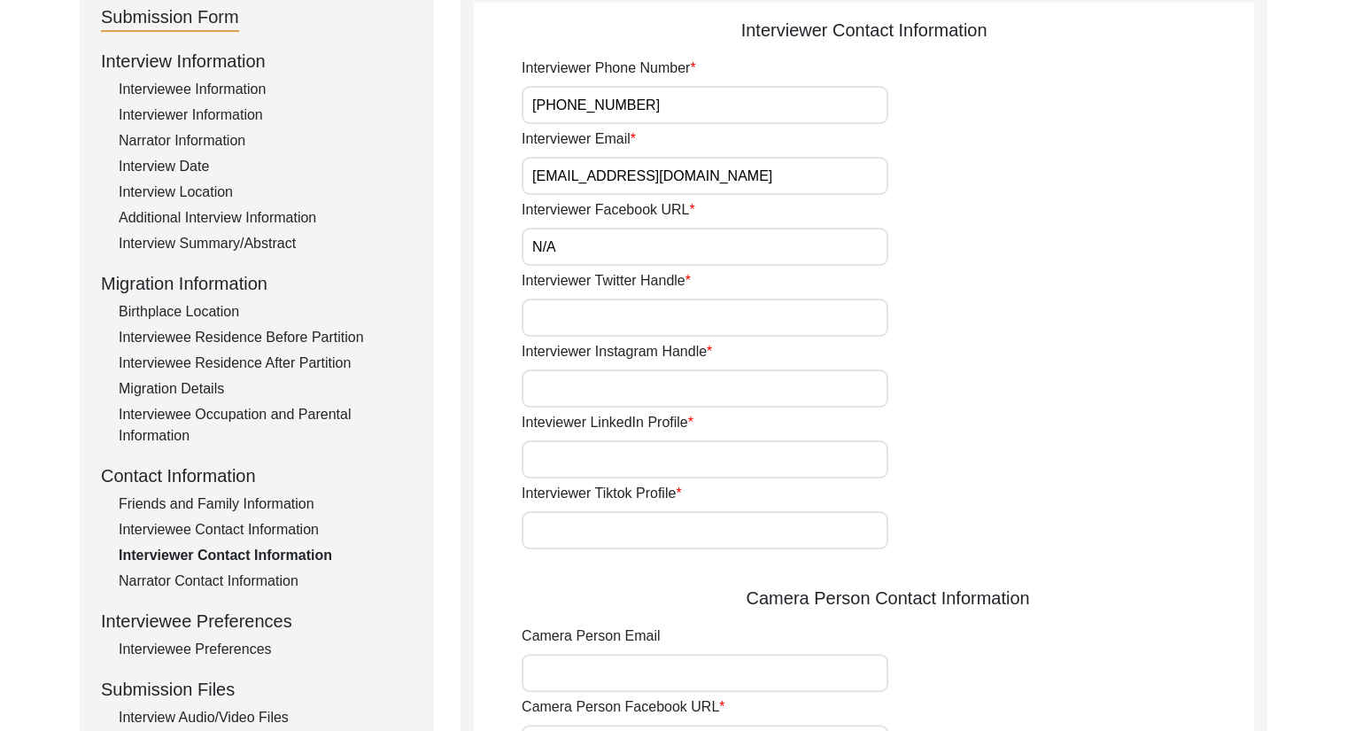
type input "_"
drag, startPoint x: 569, startPoint y: 230, endPoint x: 499, endPoint y: 244, distance: 70.5
click at [499, 244] on app-interviewer-contact-information "Interviewer Contact Information Interviewer Phone Number +919073381031 Intervie…" at bounding box center [864, 624] width 780 height 1214
click at [579, 316] on input "Interviewer Twitter Handle" at bounding box center [705, 317] width 367 height 38
paste input "N/A"
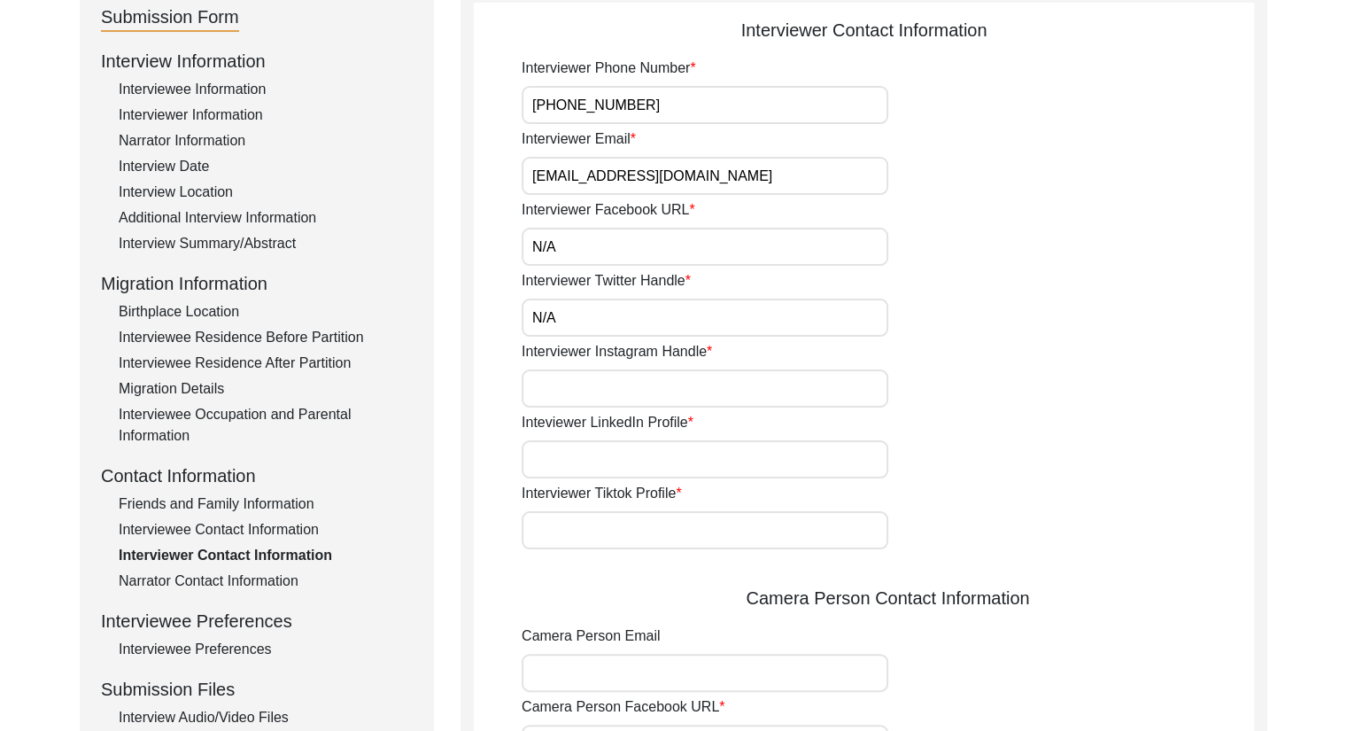
type input "N/A"
click at [684, 523] on input "Interviewer Tiktok Profile" at bounding box center [705, 530] width 367 height 38
paste input "N/A"
type input "N/A"
click at [641, 455] on input "Inteviewer LinkedIn Profile" at bounding box center [705, 459] width 367 height 38
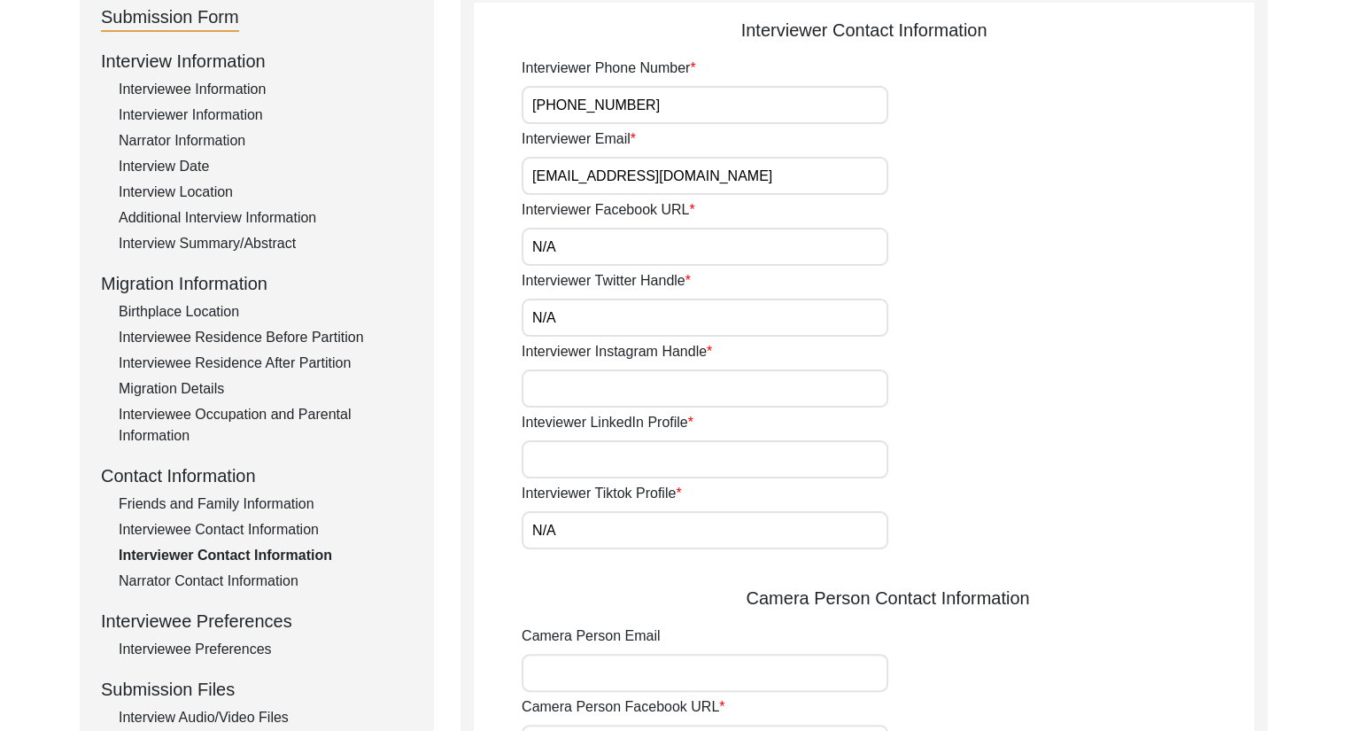
paste input "N/A"
type input "N/A"
click at [692, 383] on input "Interviewer Instagram Handle" at bounding box center [705, 388] width 367 height 38
paste input "ishaniray"
type input "_ishaniray_"
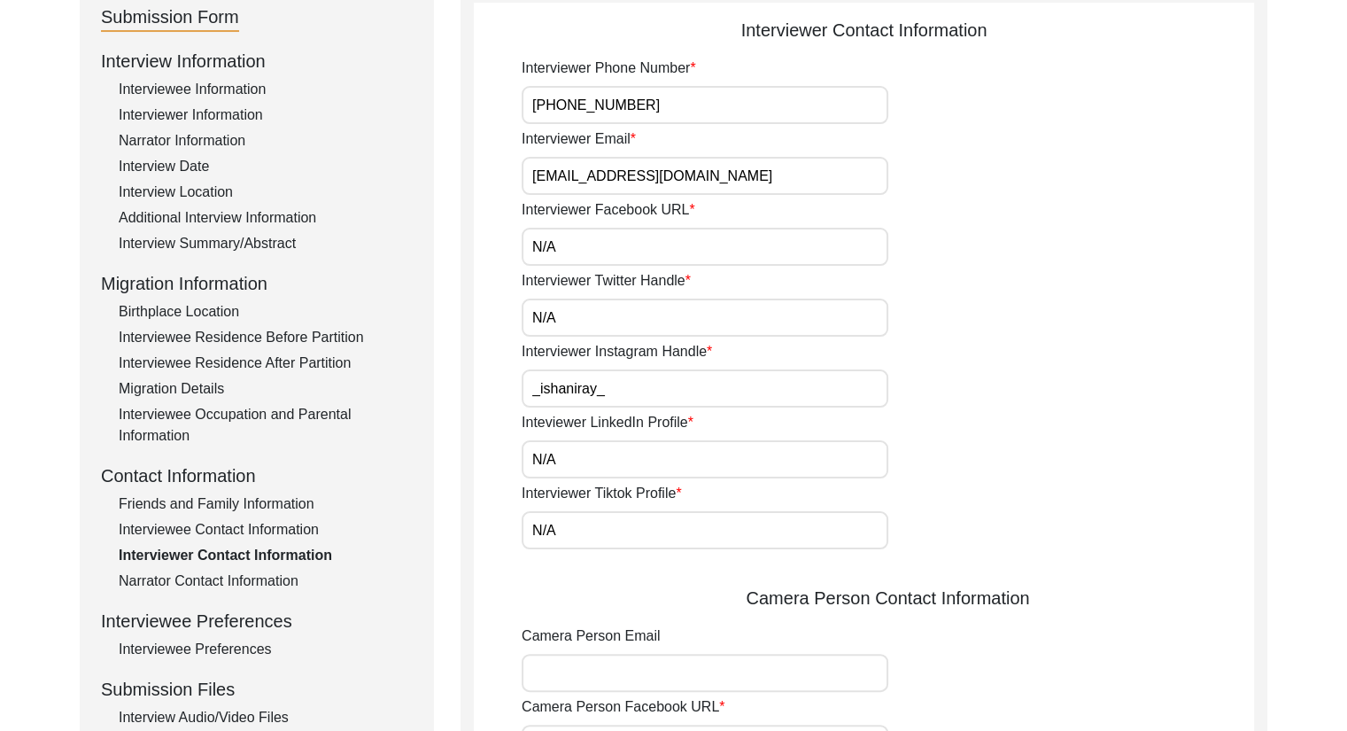
click at [841, 436] on div "Inteviewer LinkedIn Profile N/A" at bounding box center [888, 445] width 732 height 66
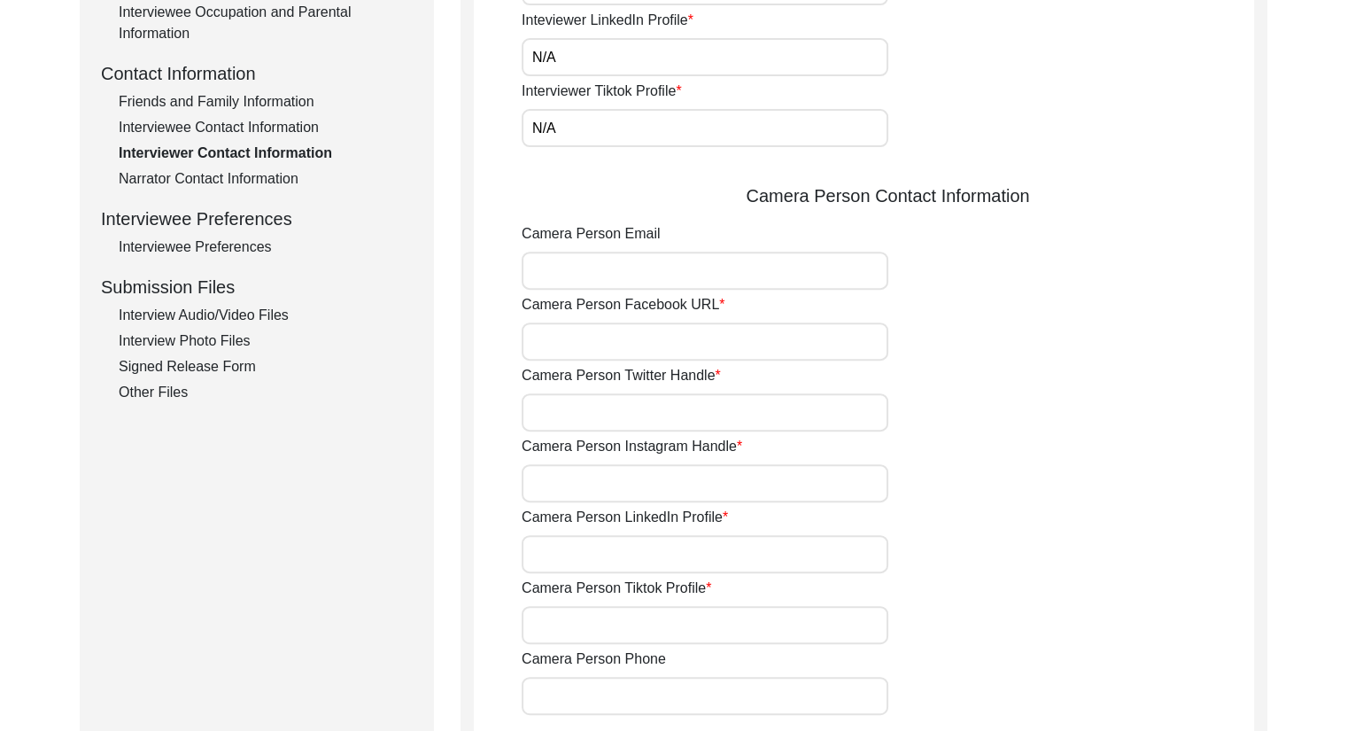
scroll to position [627, 0]
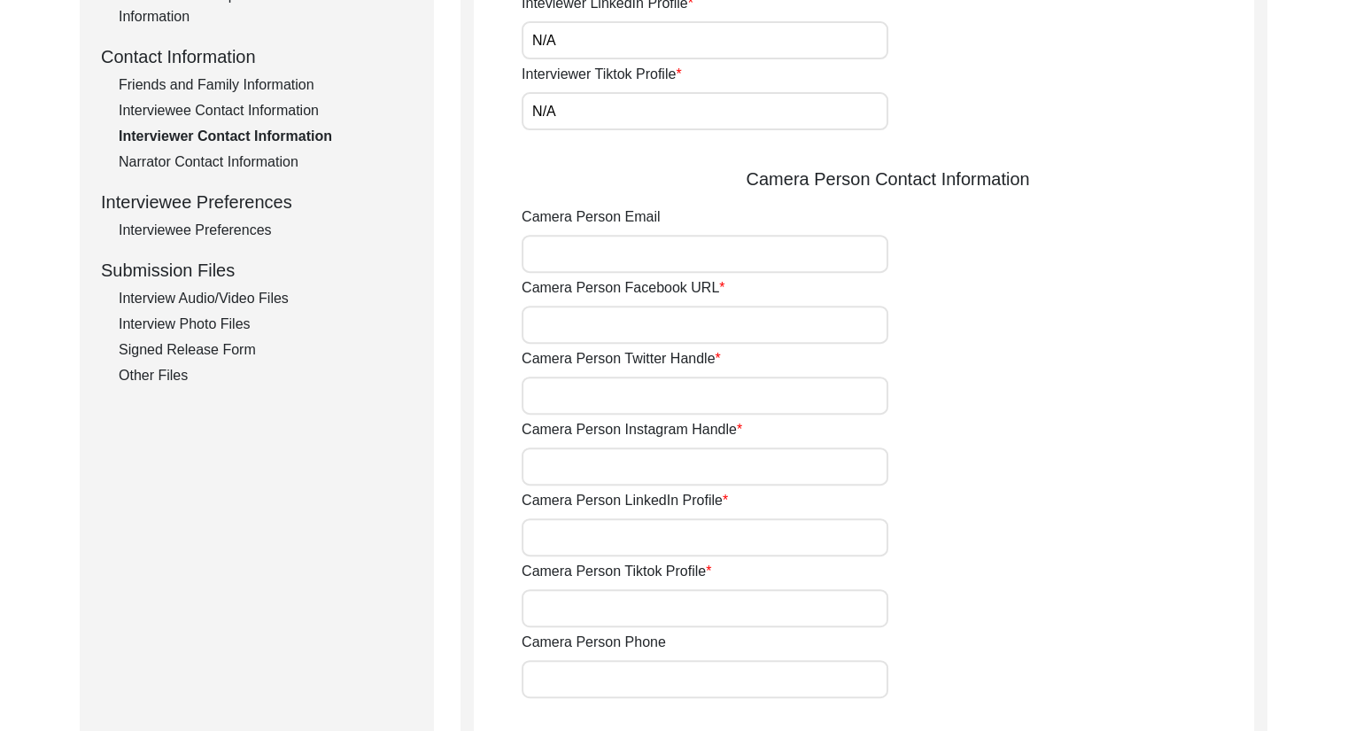
click at [606, 330] on input "Camera Person Facebook URL" at bounding box center [705, 325] width 367 height 38
type input "N/A"
click at [618, 395] on input "Camera Person Twitter Handle" at bounding box center [705, 395] width 367 height 38
type input "N/A"
click at [623, 469] on input "Camera Person Instagram Handle" at bounding box center [705, 466] width 367 height 38
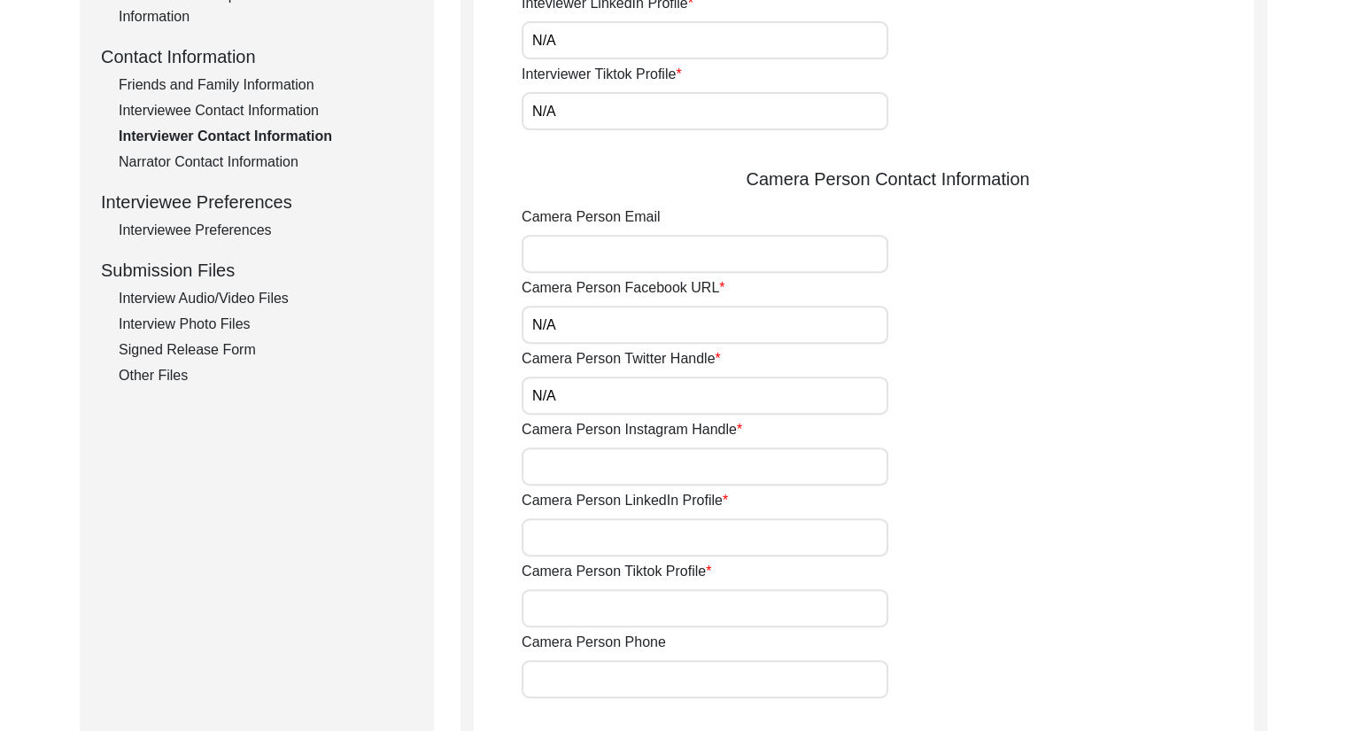
paste input "ishaniray"
type input "_ishaniray_"
click at [664, 535] on input "Camera Person LinkedIn Profile" at bounding box center [705, 537] width 367 height 38
drag, startPoint x: 590, startPoint y: 394, endPoint x: 451, endPoint y: 380, distance: 139.8
click at [451, 380] on div "Submission Form Interview Information Interviewee Information Interviewer Infor…" at bounding box center [674, 198] width 1188 height 1255
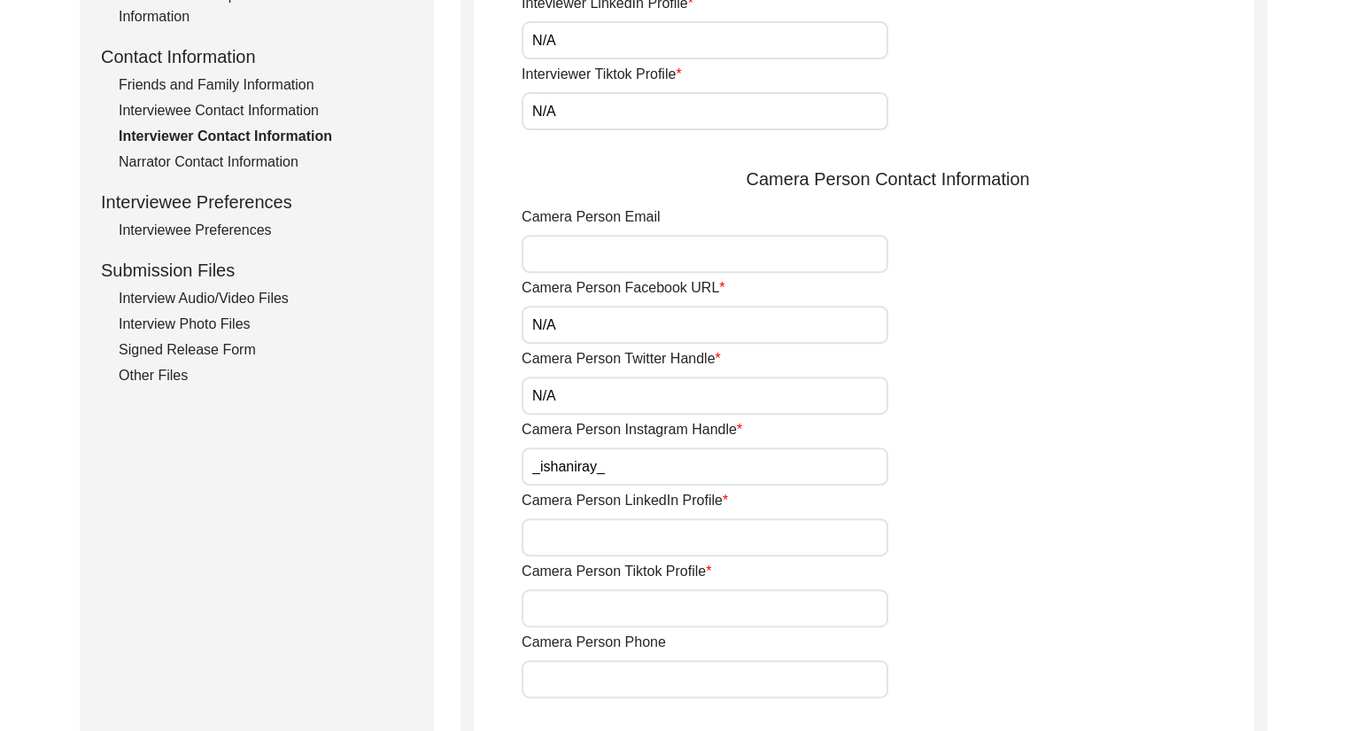
click at [562, 535] on input "Camera Person LinkedIn Profile" at bounding box center [705, 537] width 367 height 38
paste input "N/A"
type input "N/A"
click at [579, 605] on input "Camera Person Tiktok Profile" at bounding box center [705, 608] width 367 height 38
paste input "N/A"
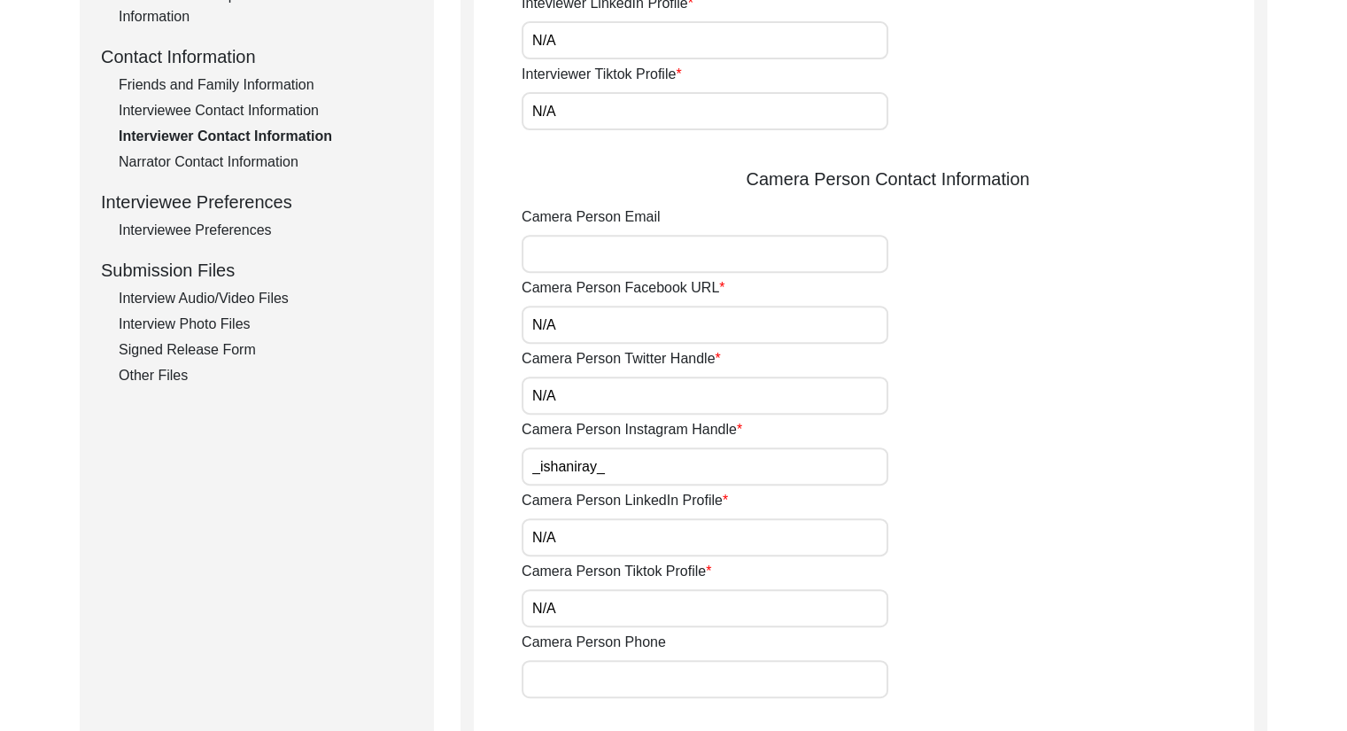
type input "N/A"
click at [1255, 445] on div "Interviewer Contact Information Interviewer Phone Number +919073381031 Intervie…" at bounding box center [863, 198] width 807 height 1255
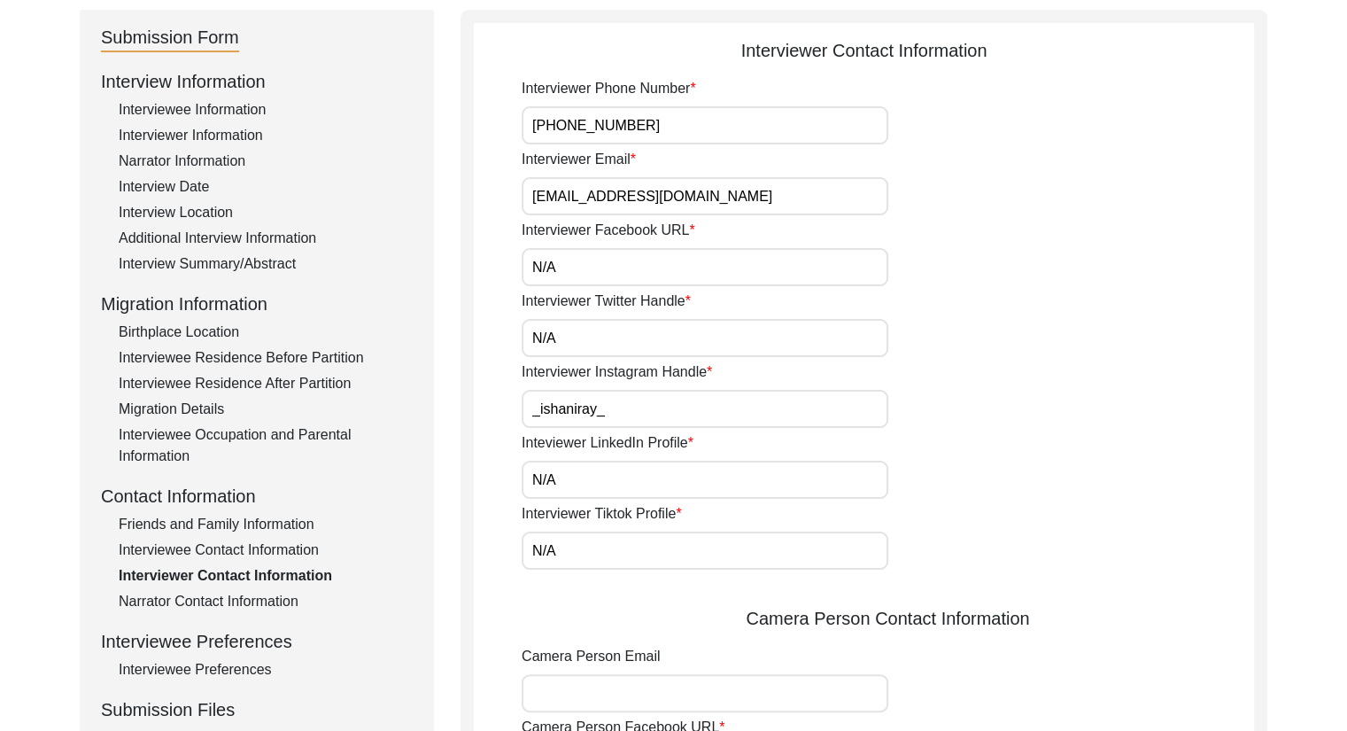
scroll to position [189, 0]
drag, startPoint x: 724, startPoint y: 203, endPoint x: 484, endPoint y: 205, distance: 240.9
click at [484, 205] on app-interviewer-contact-information "Interviewer Contact Information Interviewer Phone Number +919073381031 Intervie…" at bounding box center [864, 643] width 780 height 1214
click at [625, 689] on input "Camera Person Email" at bounding box center [705, 692] width 367 height 38
paste input "[EMAIL_ADDRESS][DOMAIN_NAME]"
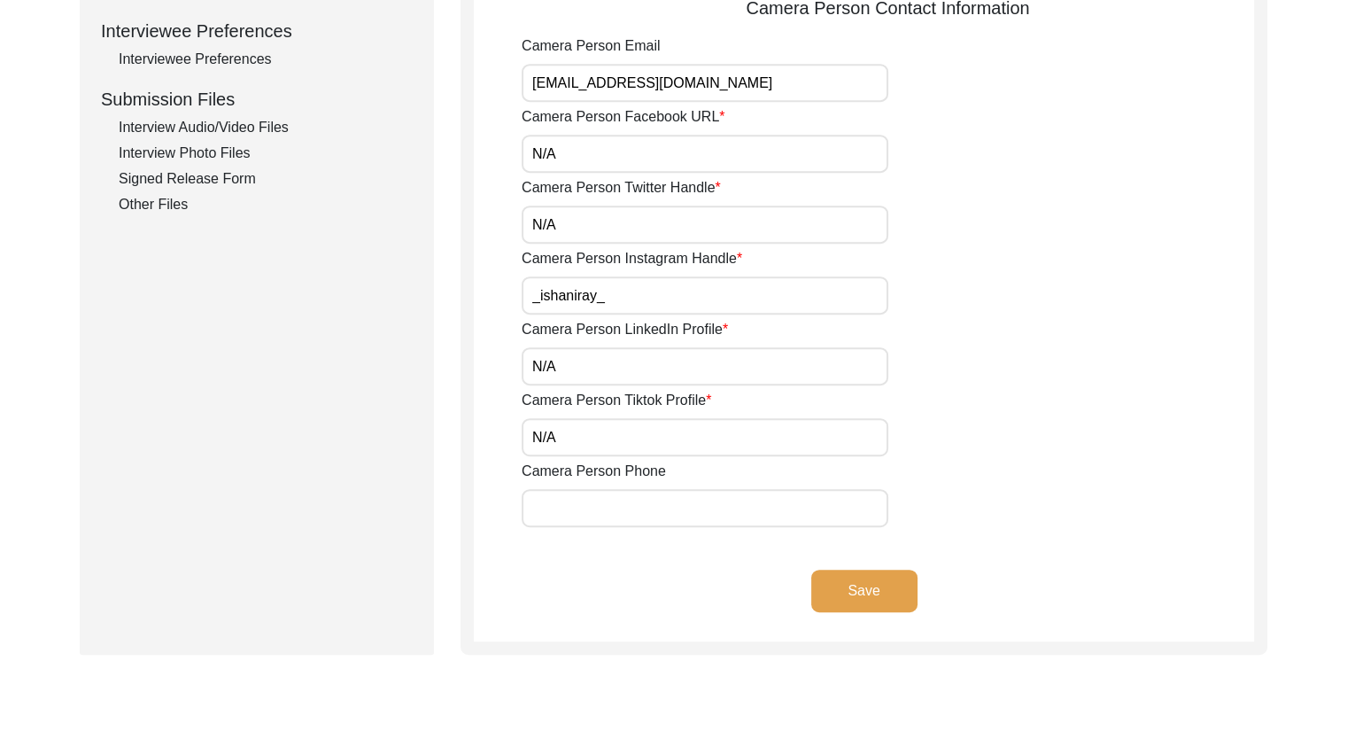
scroll to position [803, 0]
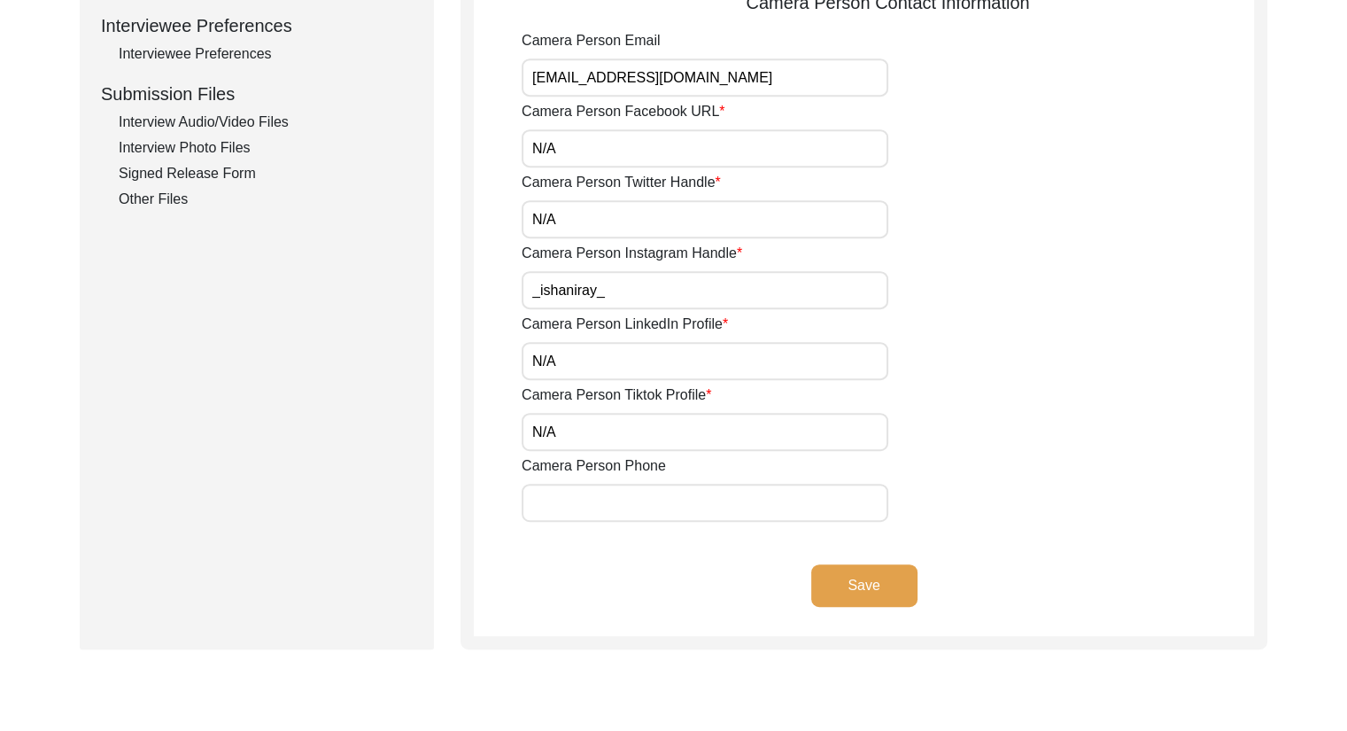
type input "[EMAIL_ADDRESS][DOMAIN_NAME]"
click at [870, 605] on button "Save" at bounding box center [864, 585] width 106 height 43
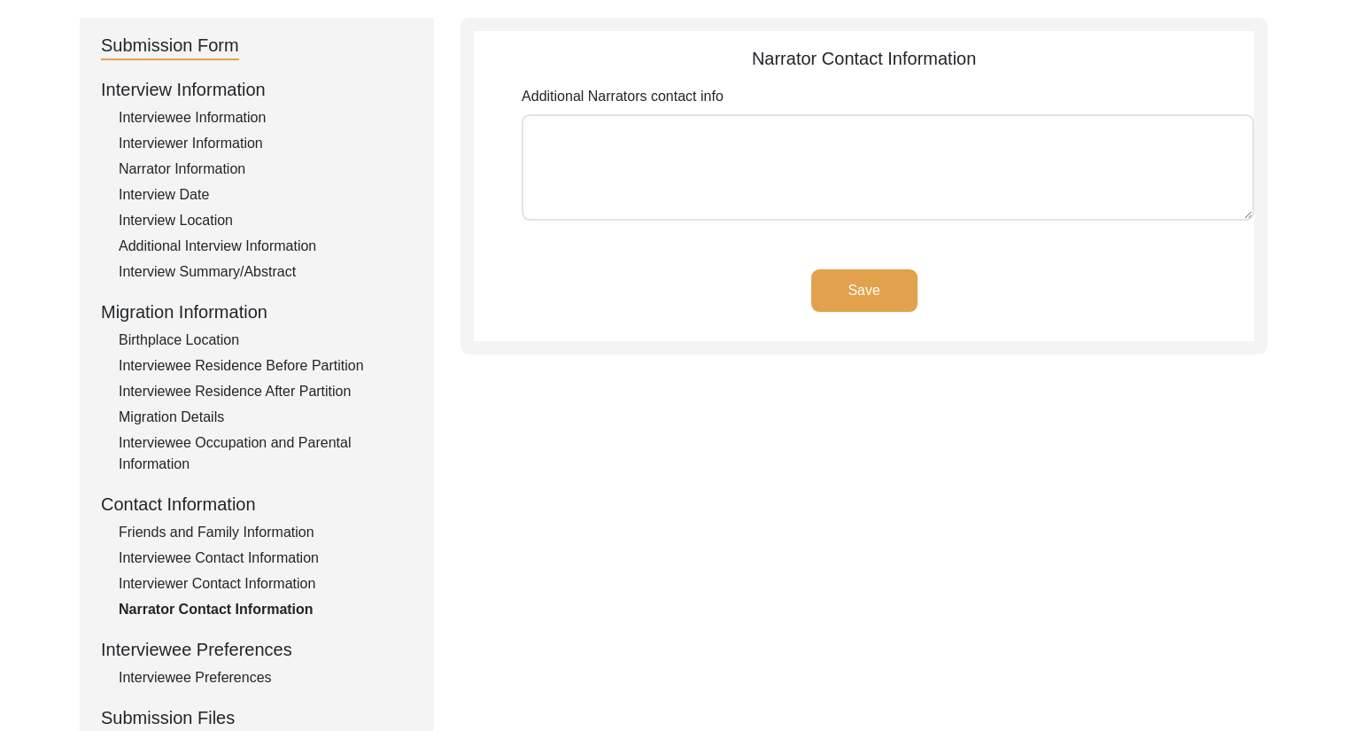
scroll to position [241, 0]
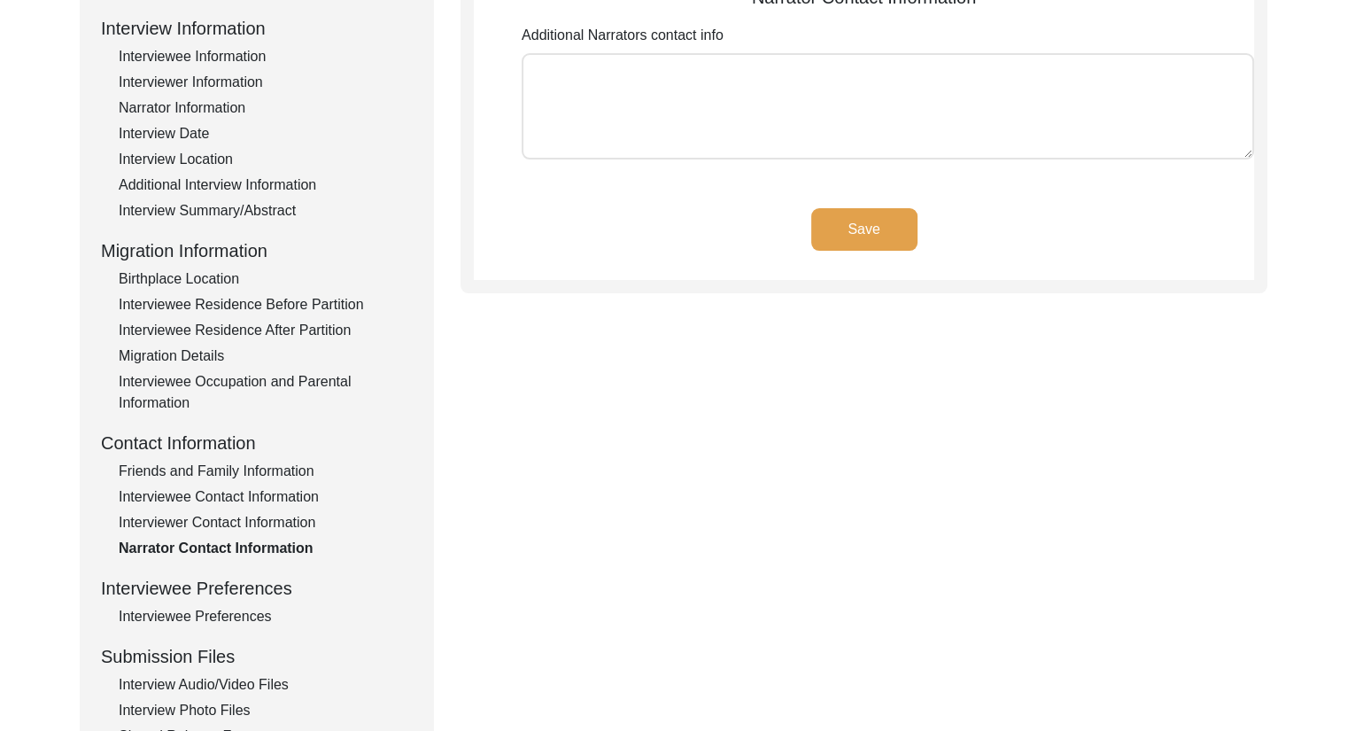
click at [174, 618] on div "Interviewee Preferences" at bounding box center [266, 616] width 294 height 21
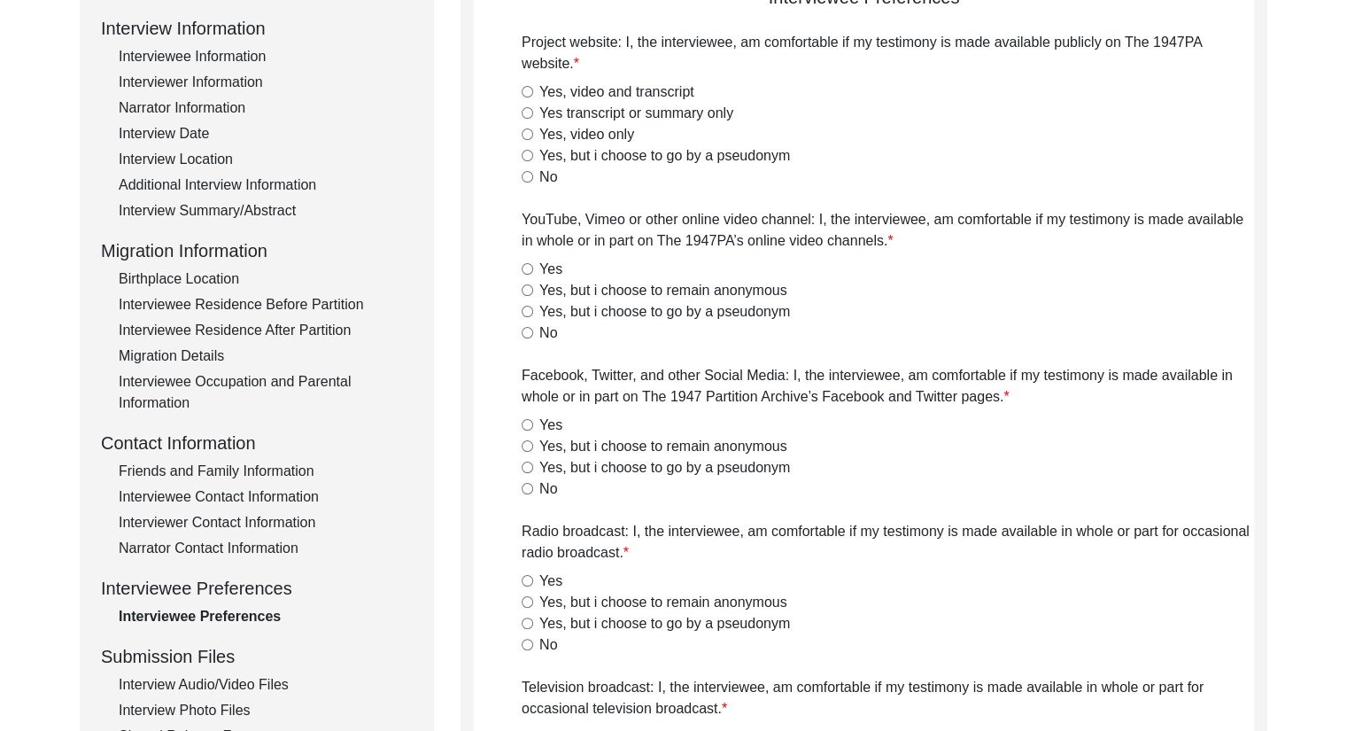
radio input "true"
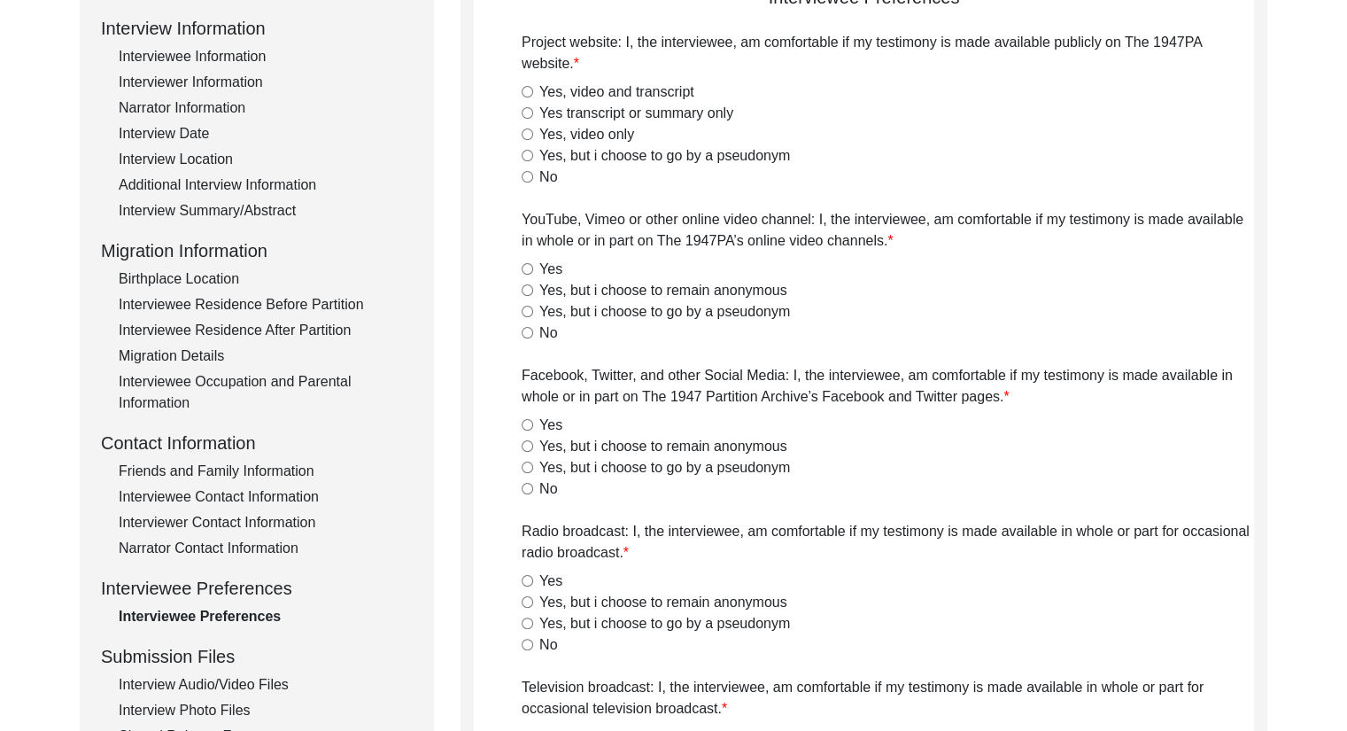
radio input "true"
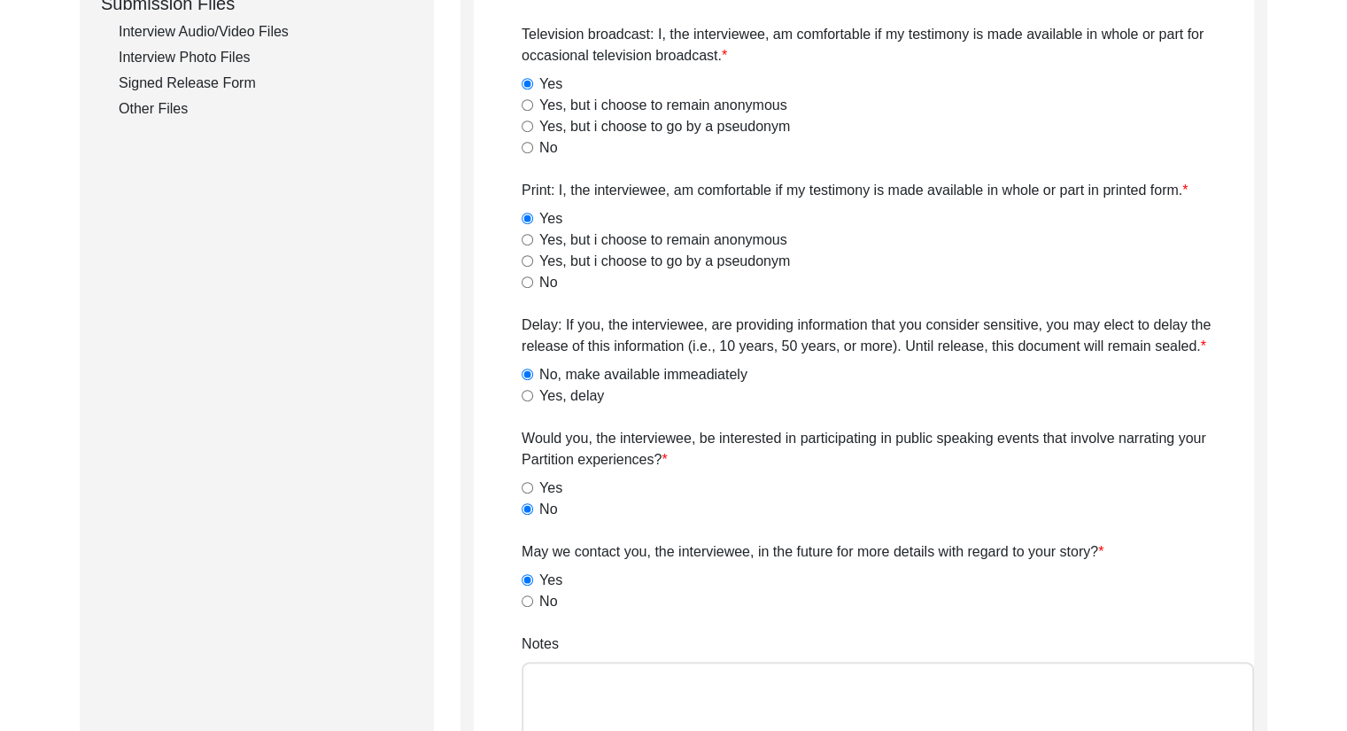
scroll to position [1077, 0]
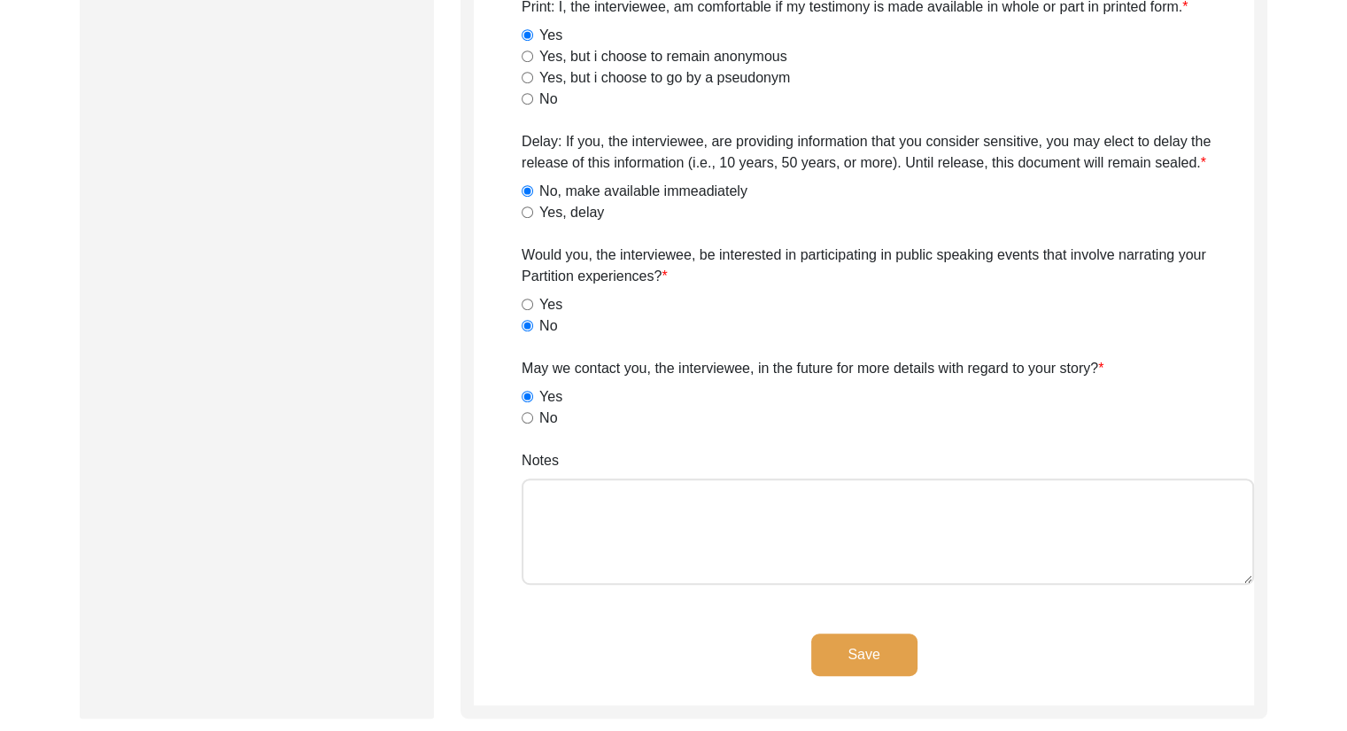
click at [840, 665] on button "Save" at bounding box center [864, 654] width 106 height 43
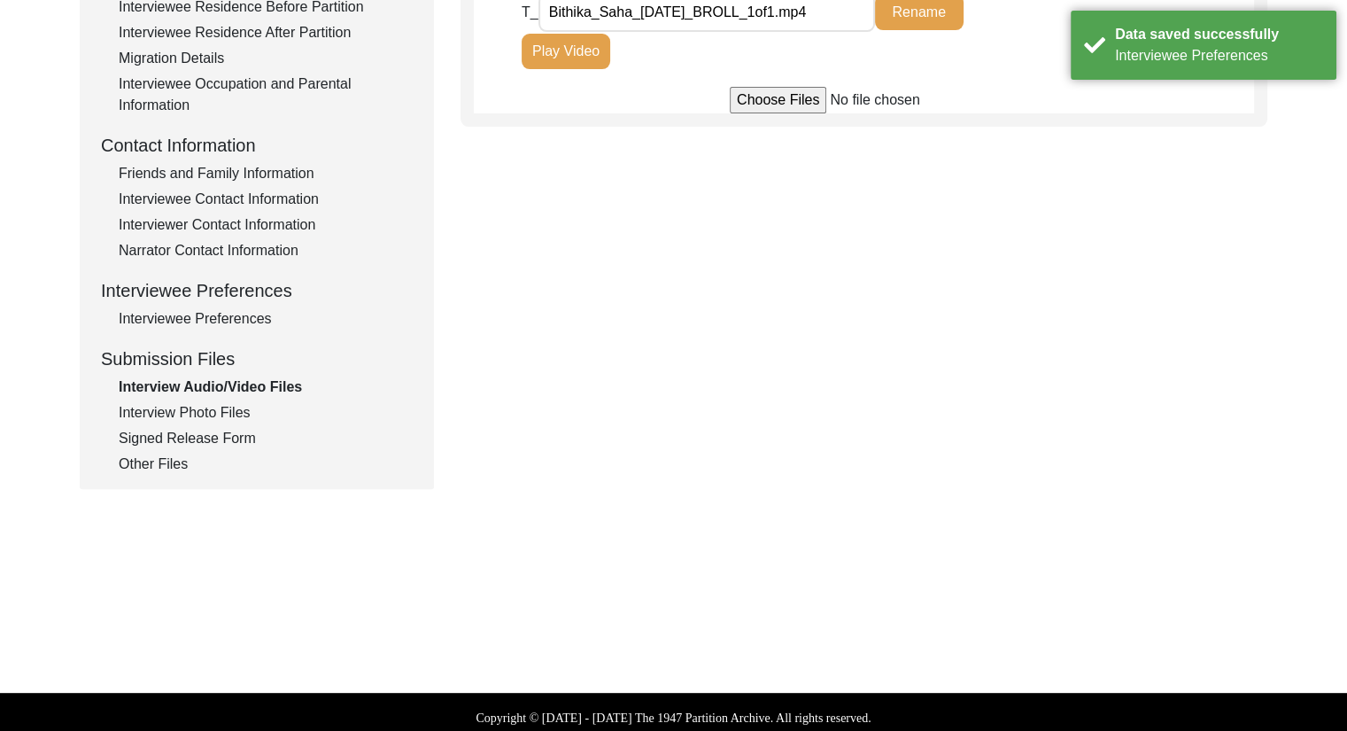
scroll to position [537, 0]
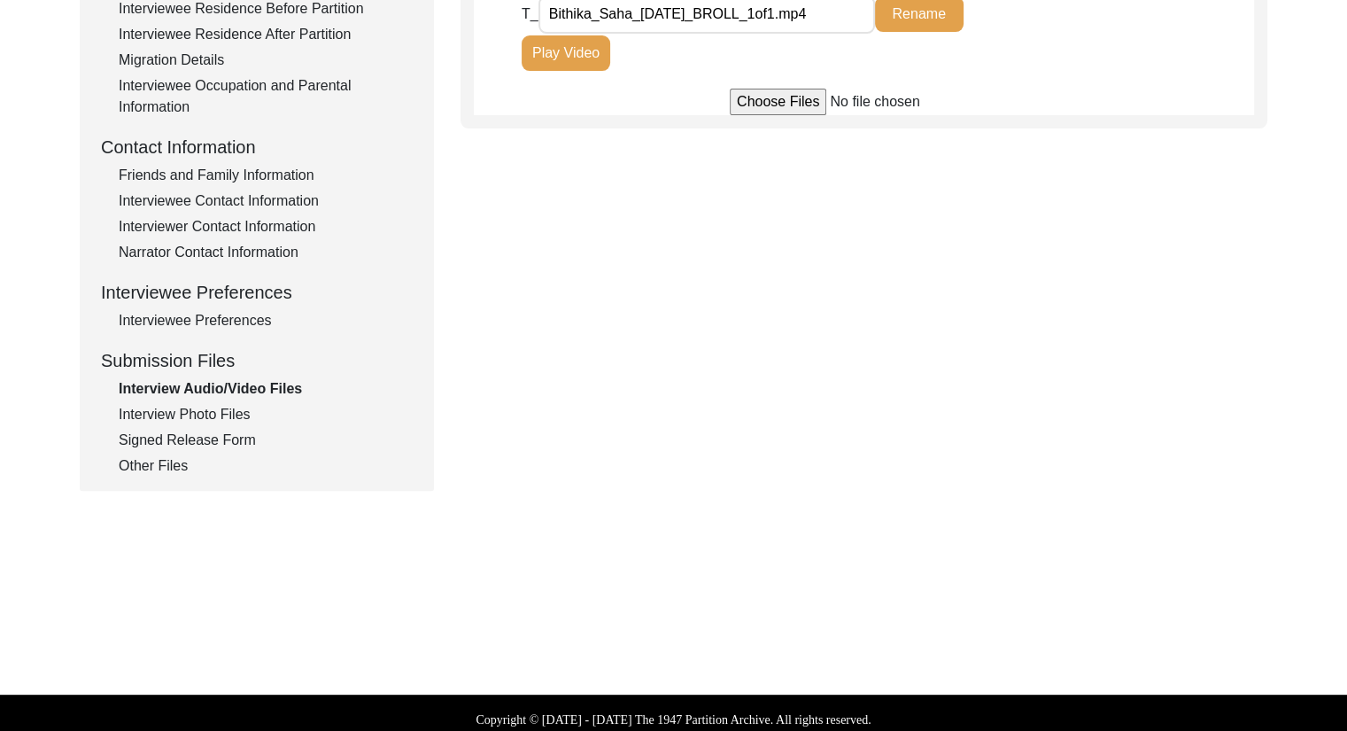
click at [158, 419] on div "Interview Photo Files" at bounding box center [266, 414] width 294 height 21
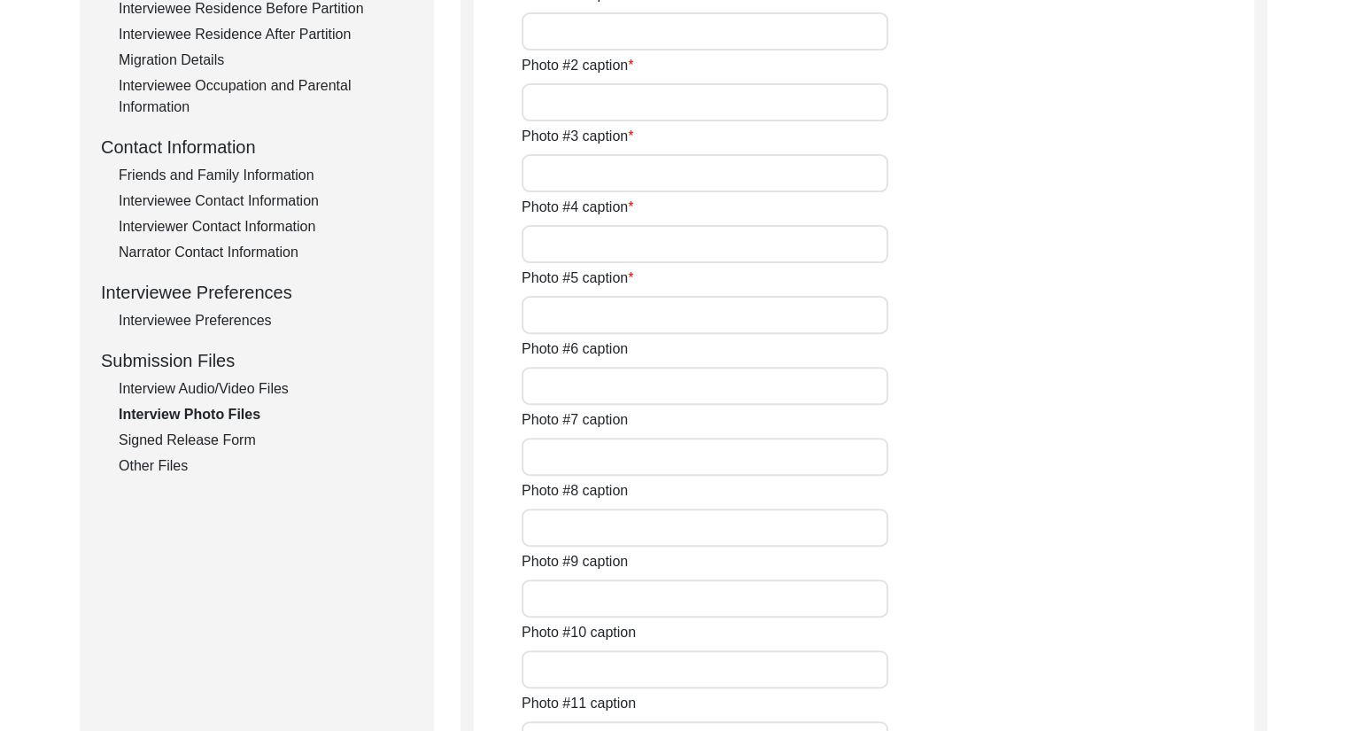
click at [188, 441] on div "Signed Release Form" at bounding box center [266, 439] width 294 height 21
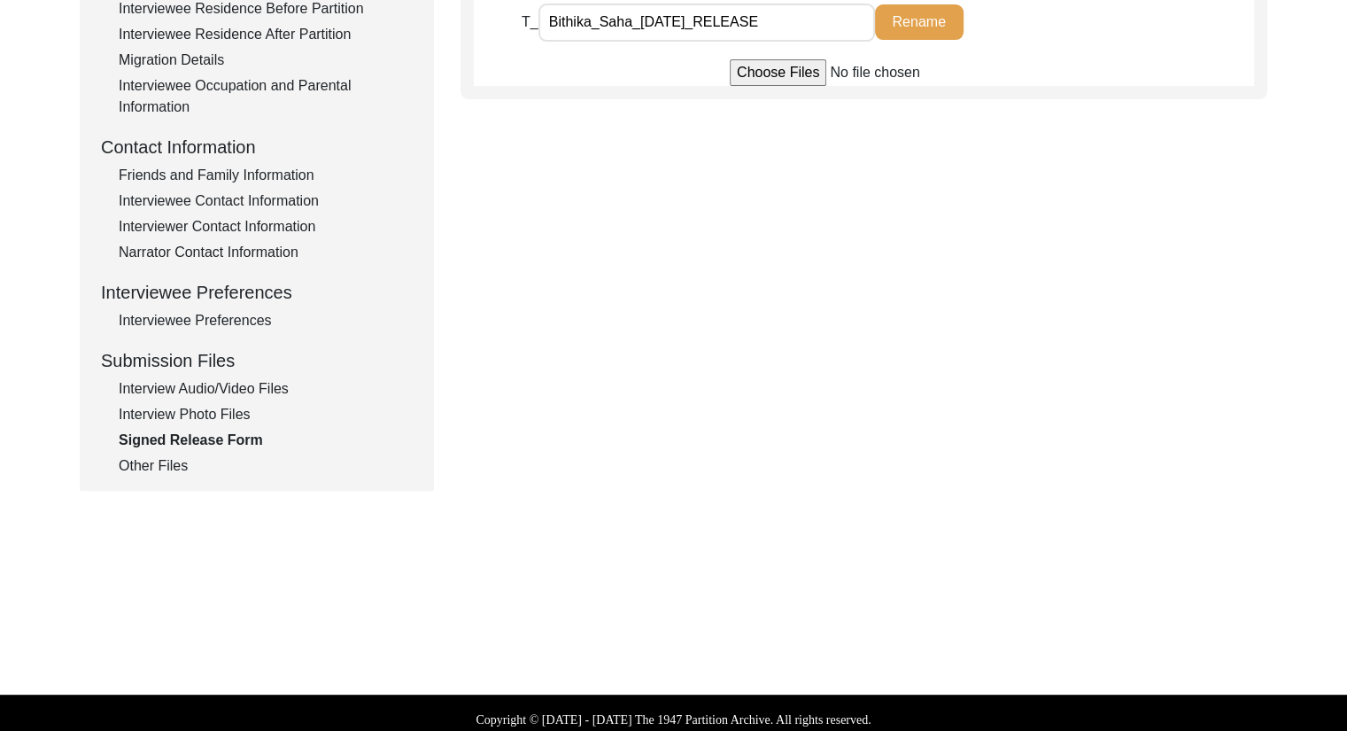
click at [188, 467] on div "Other Files" at bounding box center [266, 465] width 294 height 21
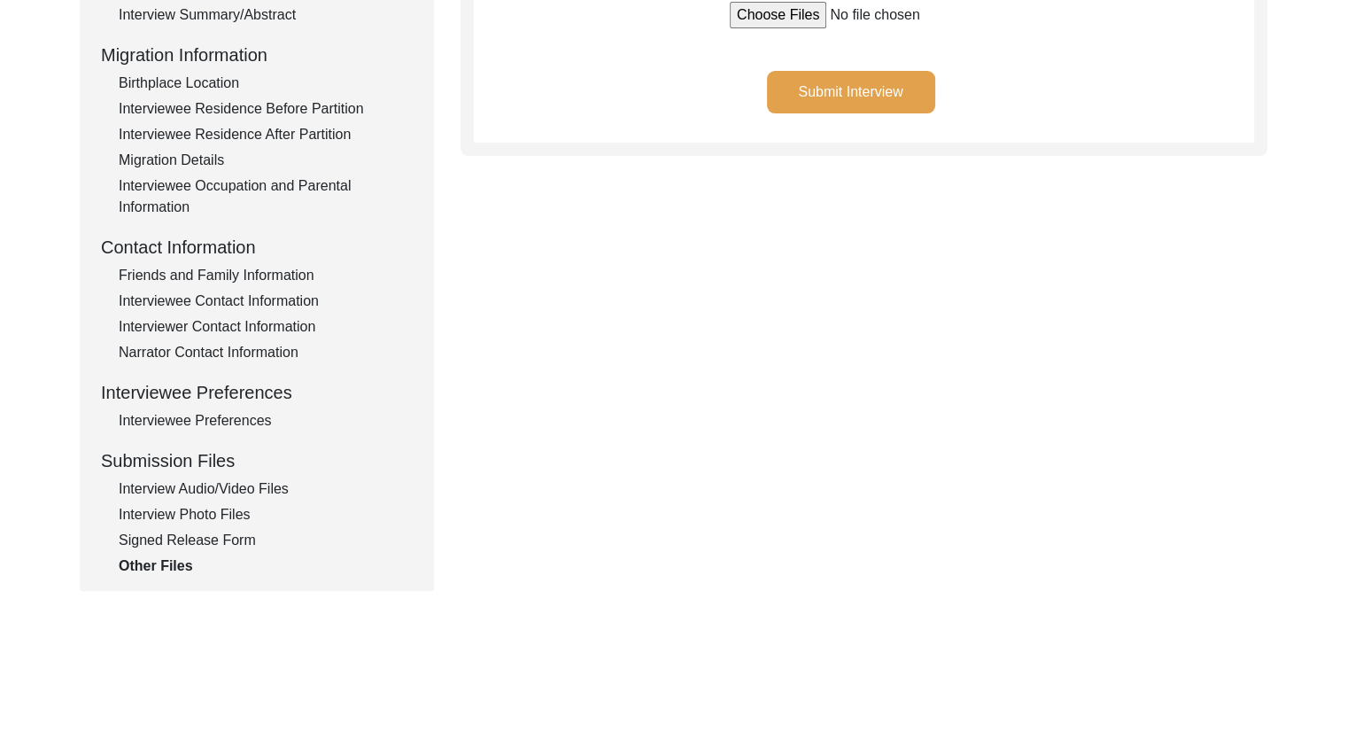
scroll to position [173, 0]
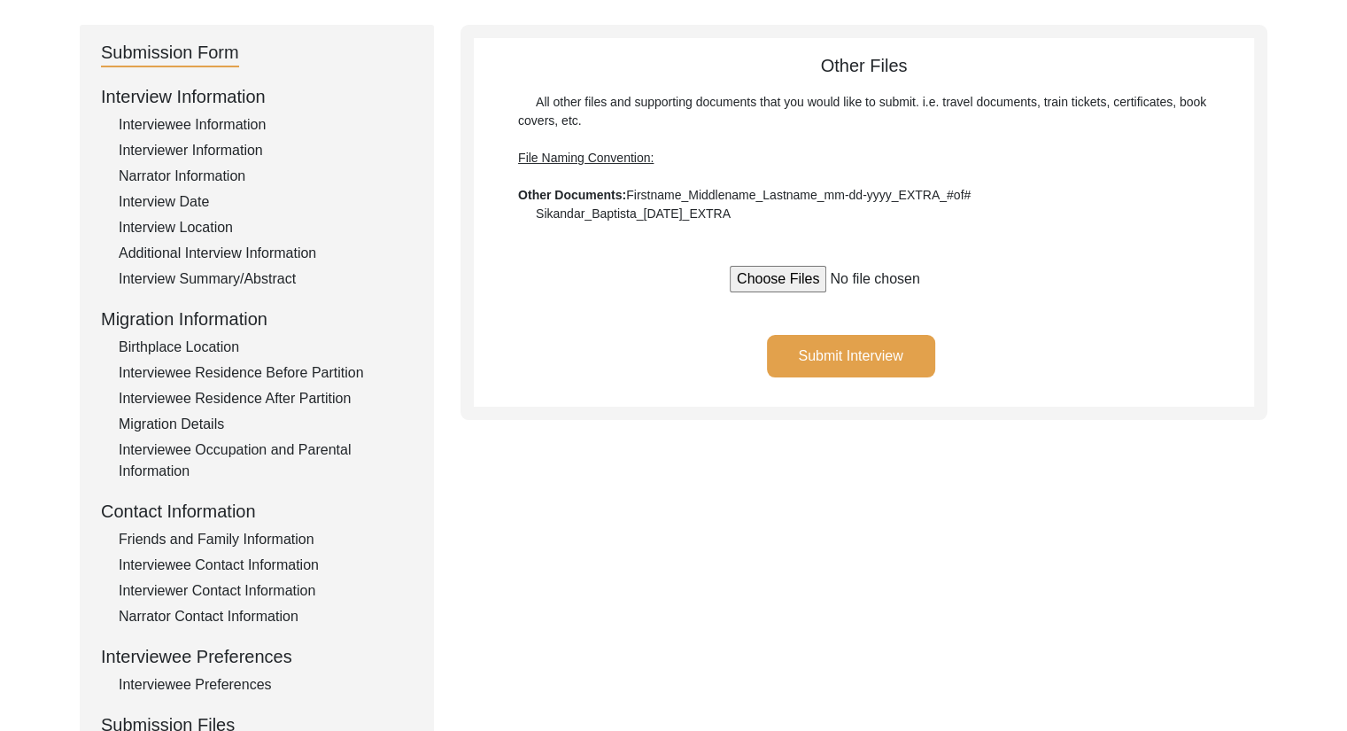
click at [226, 272] on div "Interview Summary/Abstract" at bounding box center [266, 278] width 294 height 21
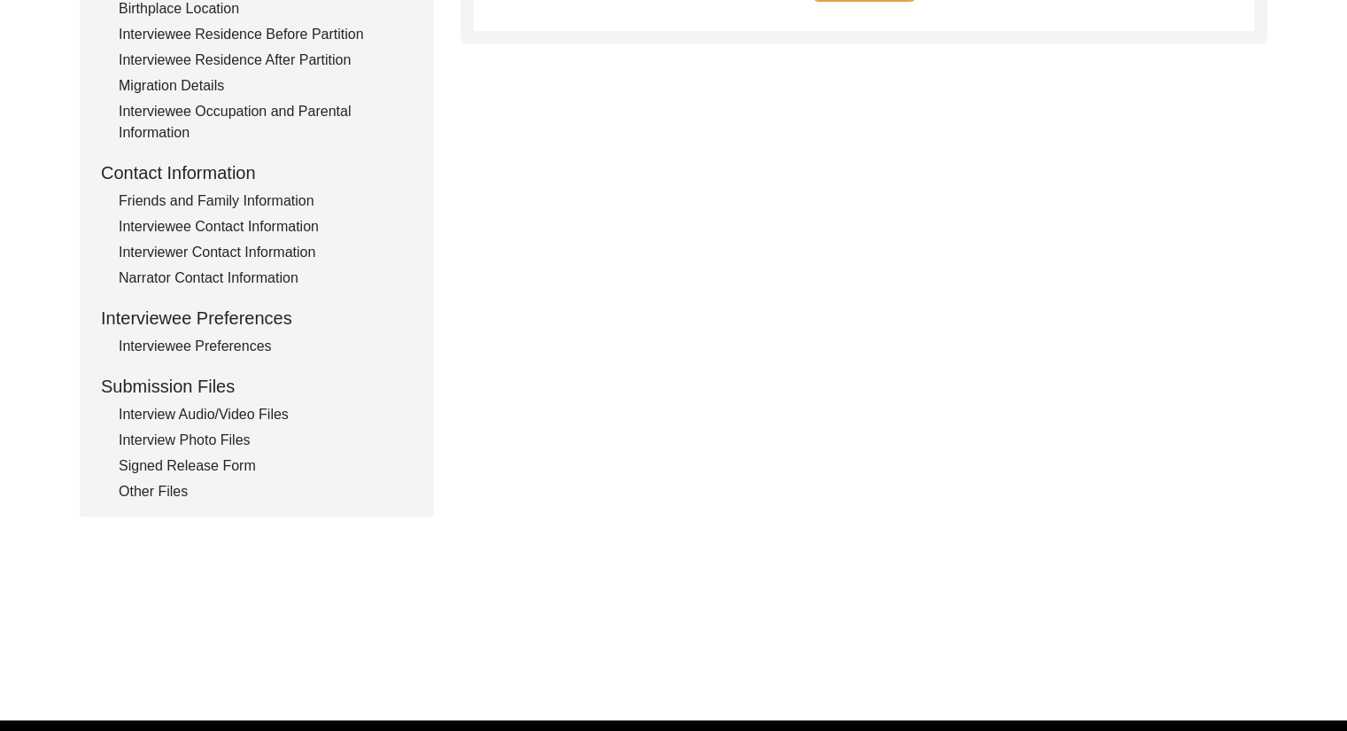
scroll to position [522, 0]
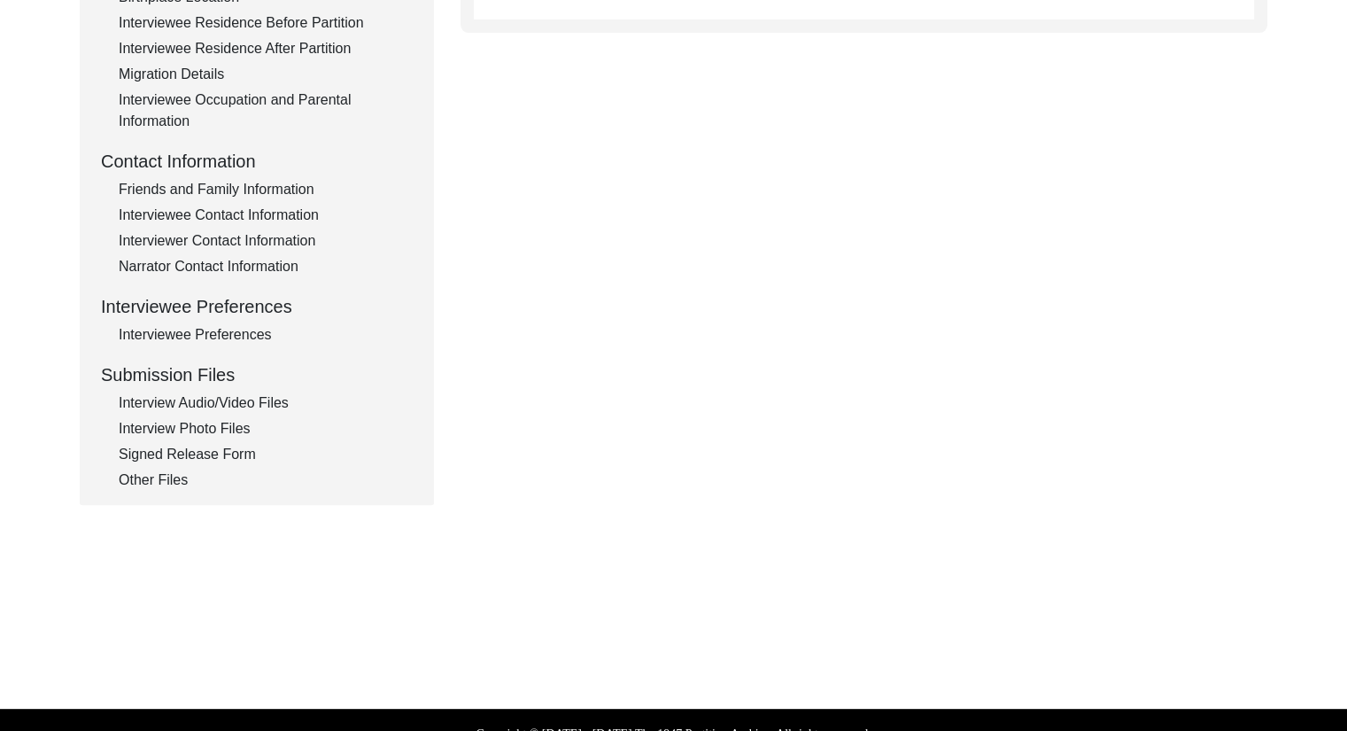
click at [218, 428] on div "Interview Photo Files" at bounding box center [266, 428] width 294 height 21
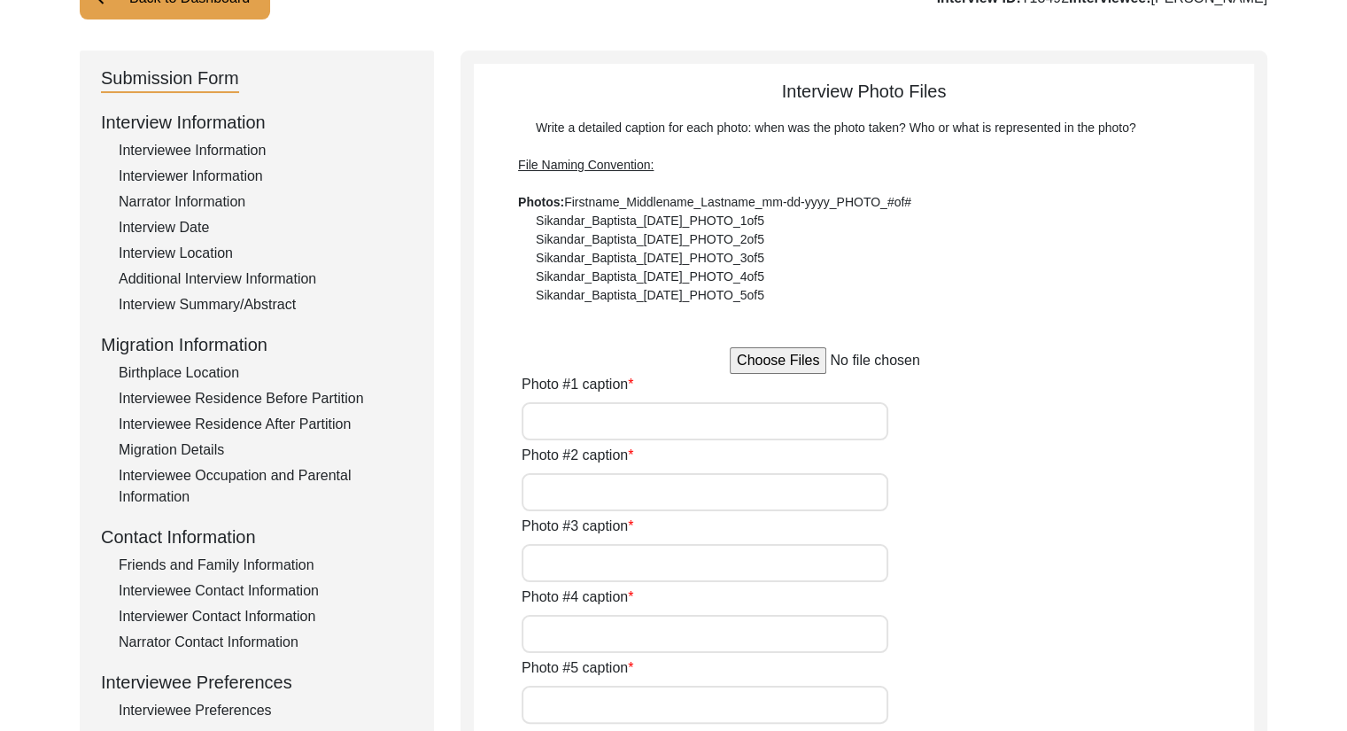
scroll to position [148, 0]
click at [787, 358] on input "file" at bounding box center [864, 359] width 268 height 27
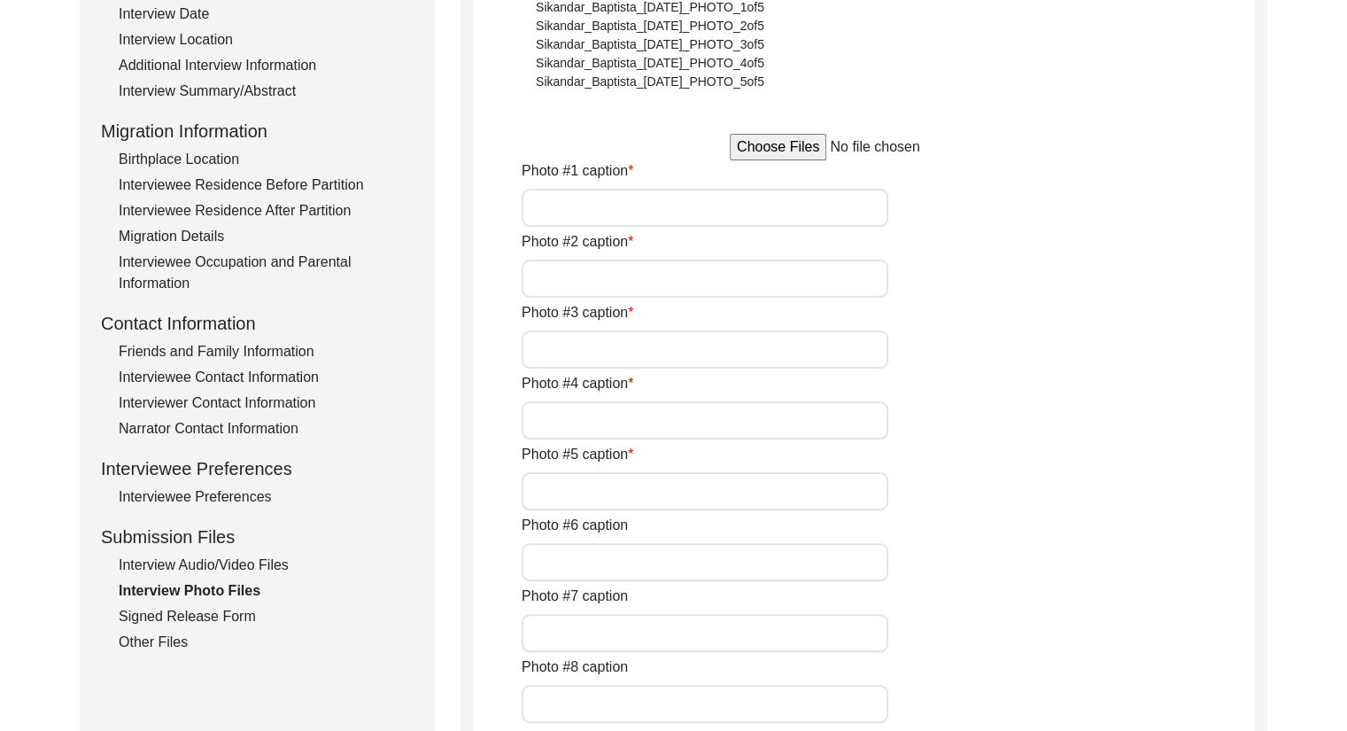
scroll to position [340, 0]
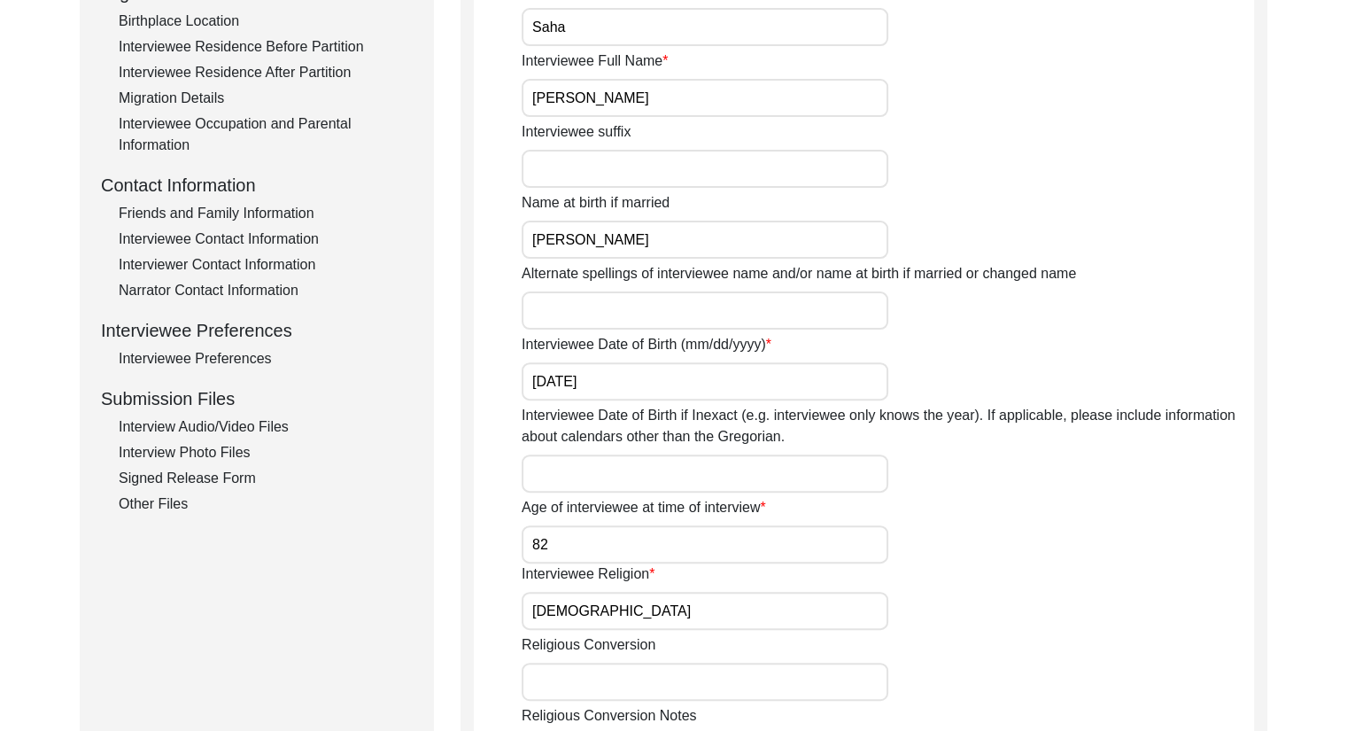
scroll to position [579, 0]
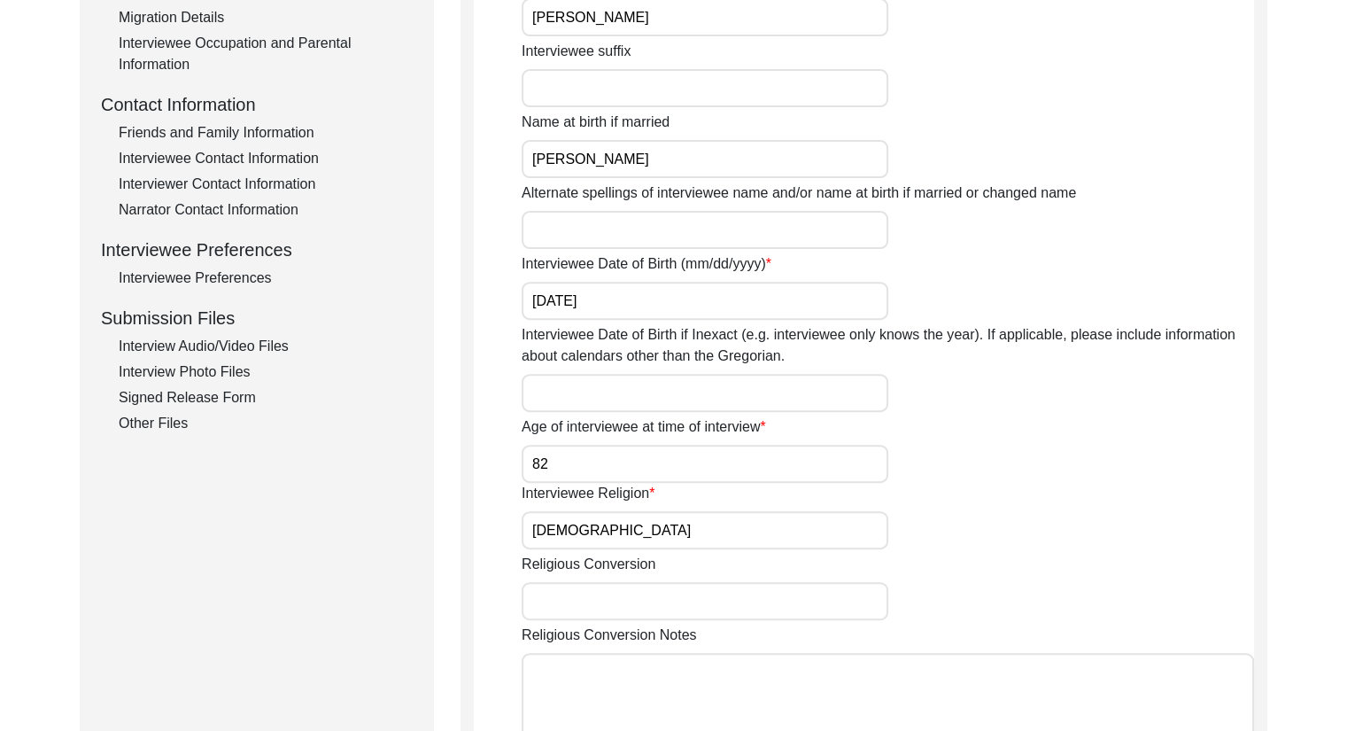
click at [220, 369] on div "Interview Photo Files" at bounding box center [266, 371] width 294 height 21
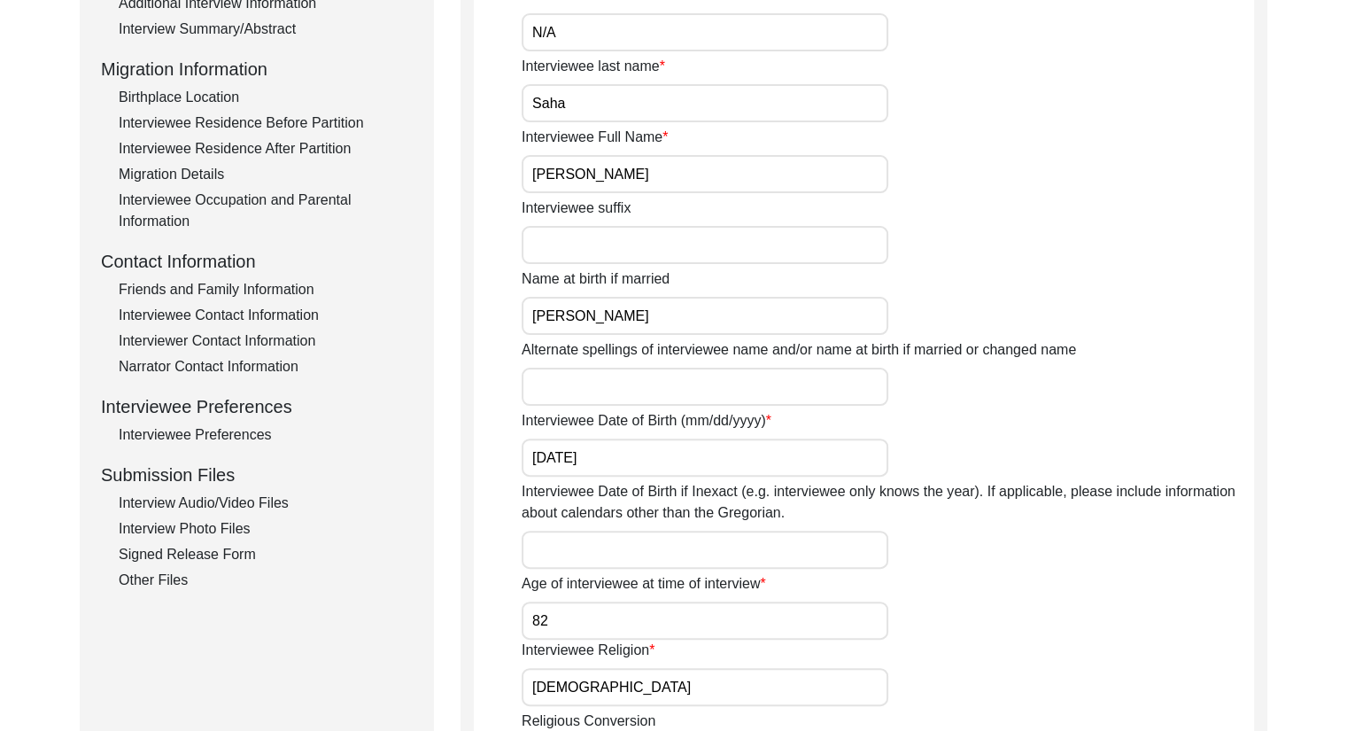
scroll to position [432, 0]
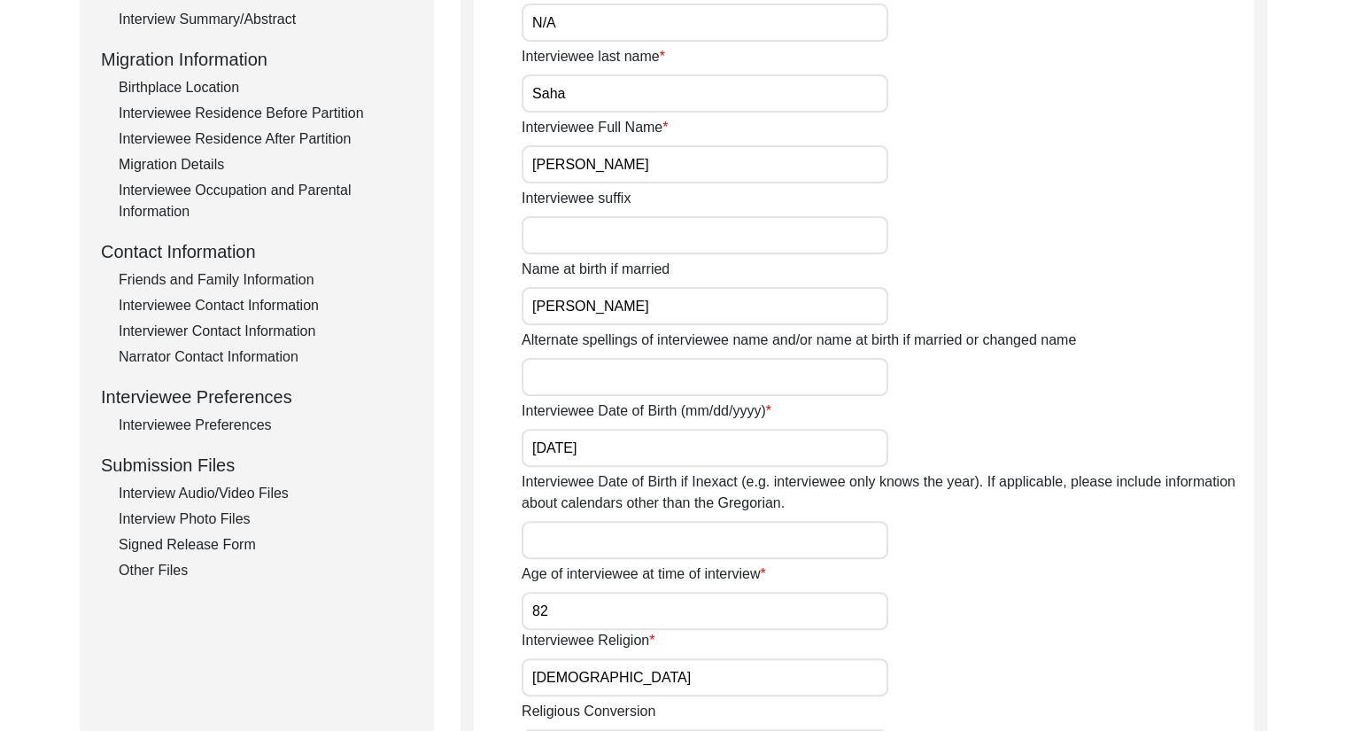
click at [223, 527] on div "Interview Photo Files" at bounding box center [266, 518] width 294 height 21
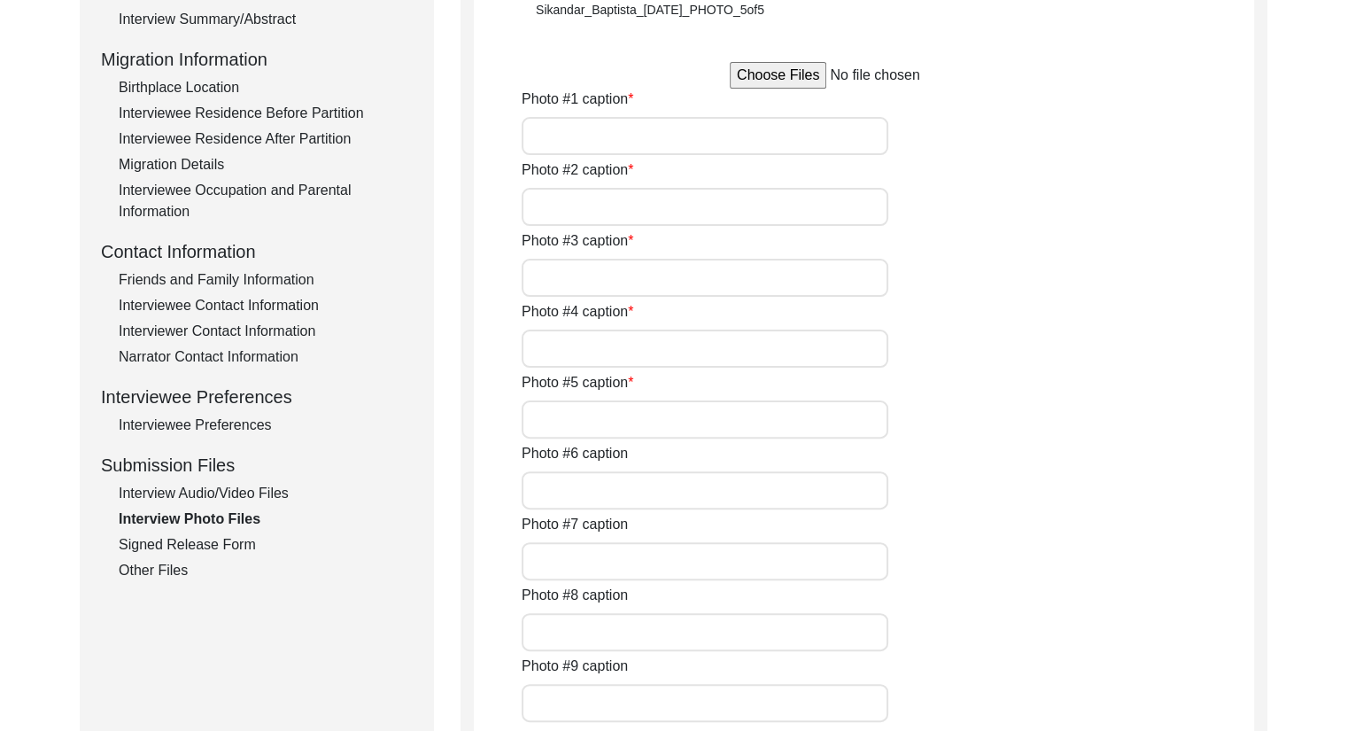
click at [213, 508] on div "Interview Photo Files" at bounding box center [266, 518] width 294 height 21
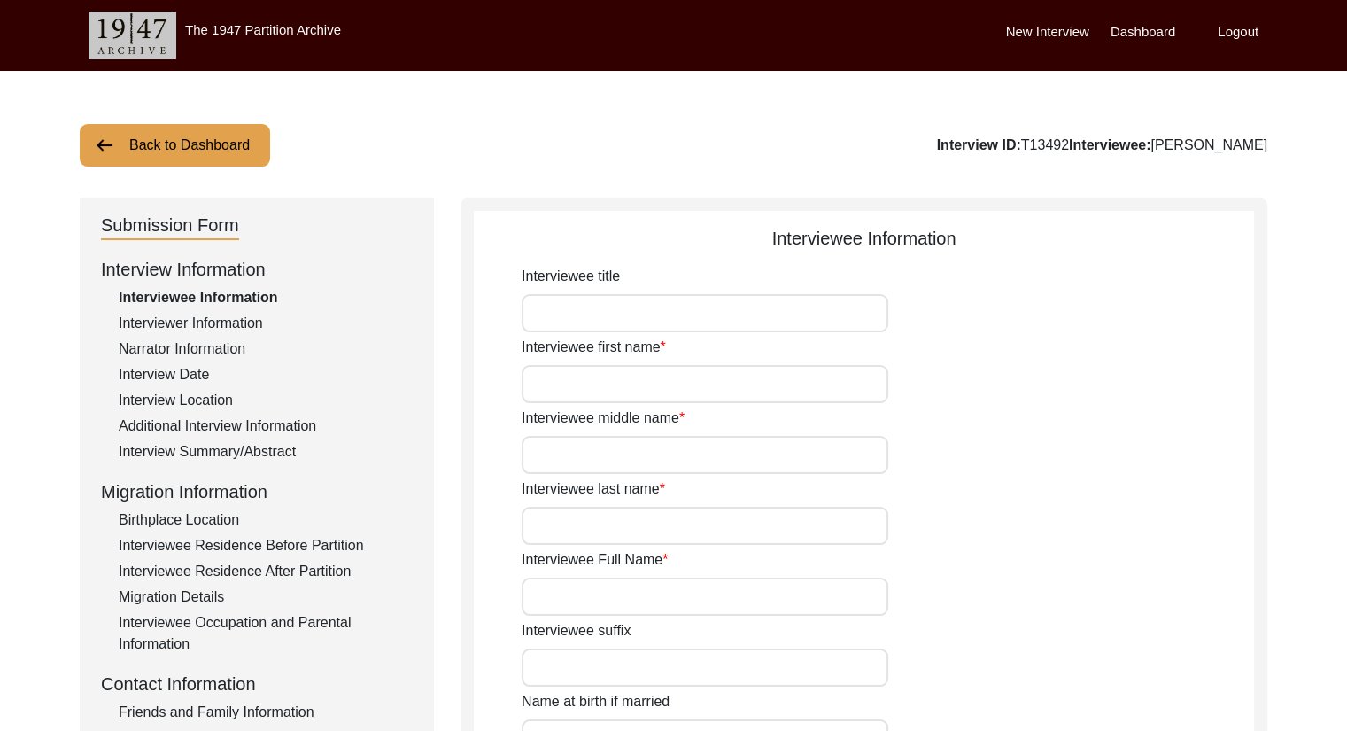
type input "Smt."
type input "[PERSON_NAME]"
type input "N/A"
type input "Saha"
type input "[PERSON_NAME]"
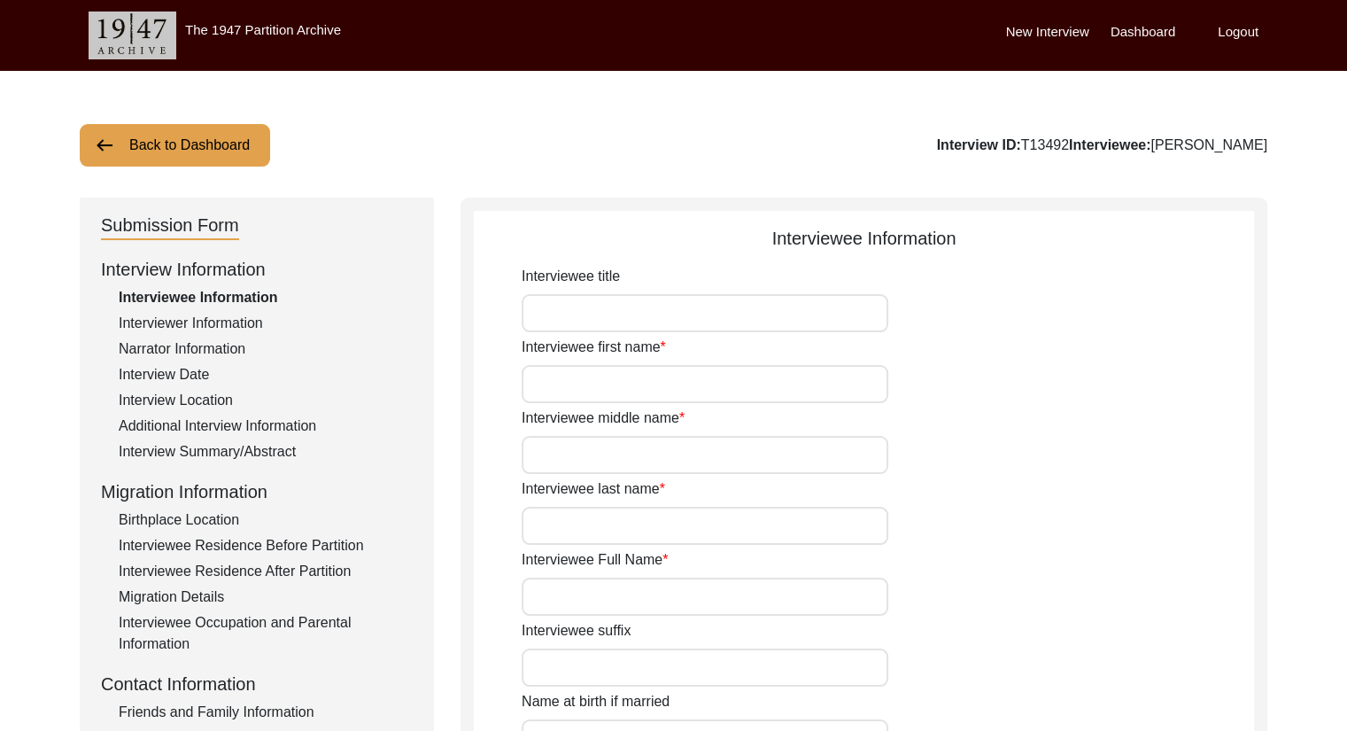
type input "[PERSON_NAME]"
type input "[DATE]"
type input "82"
type input "[DEMOGRAPHIC_DATA]"
type input "Bangla"
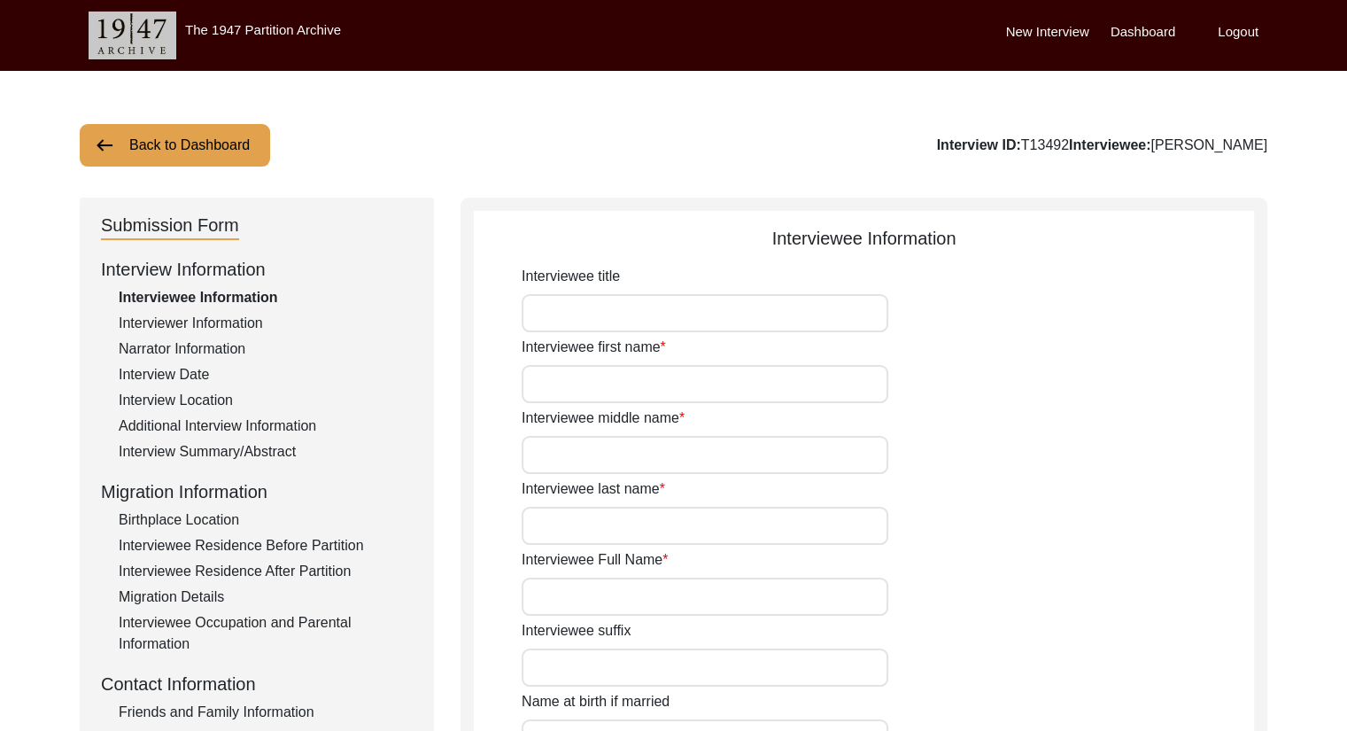
type input "[DEMOGRAPHIC_DATA]"
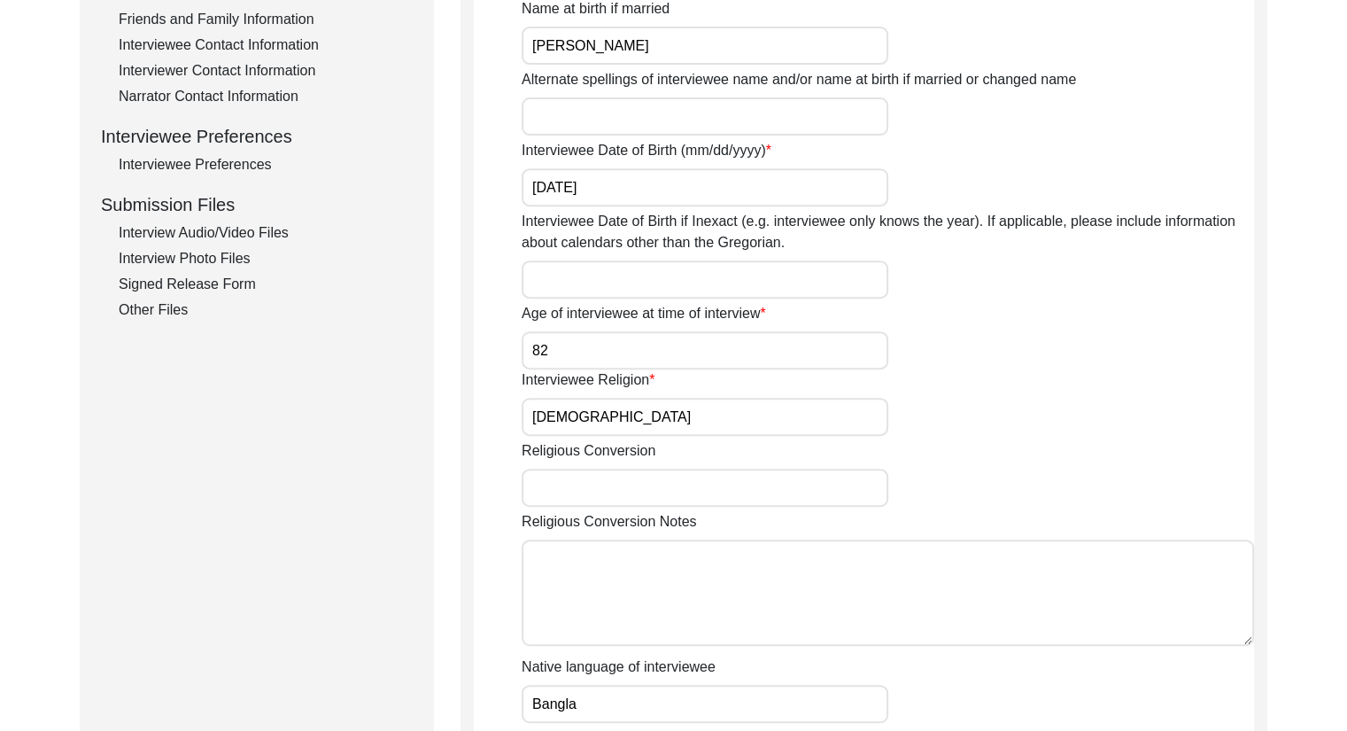
scroll to position [683, 0]
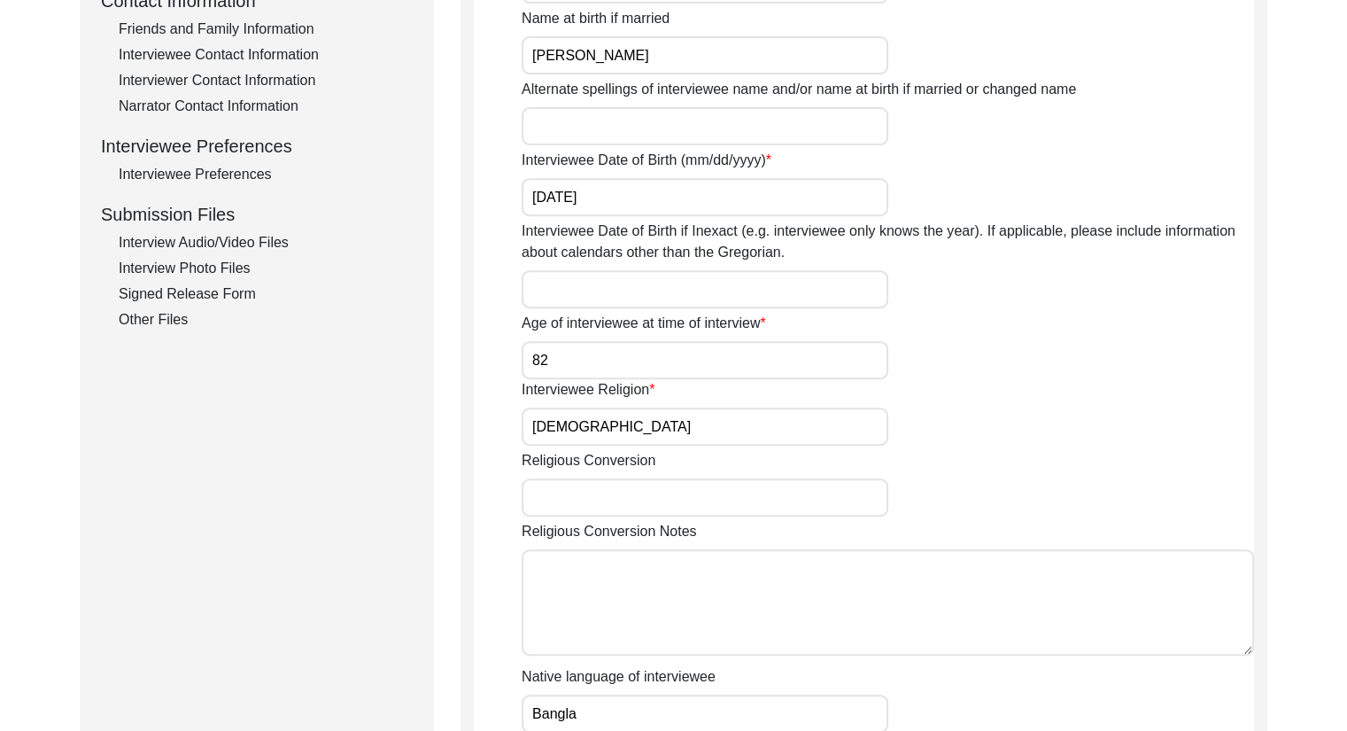
click at [179, 271] on div "Interview Photo Files" at bounding box center [266, 268] width 294 height 21
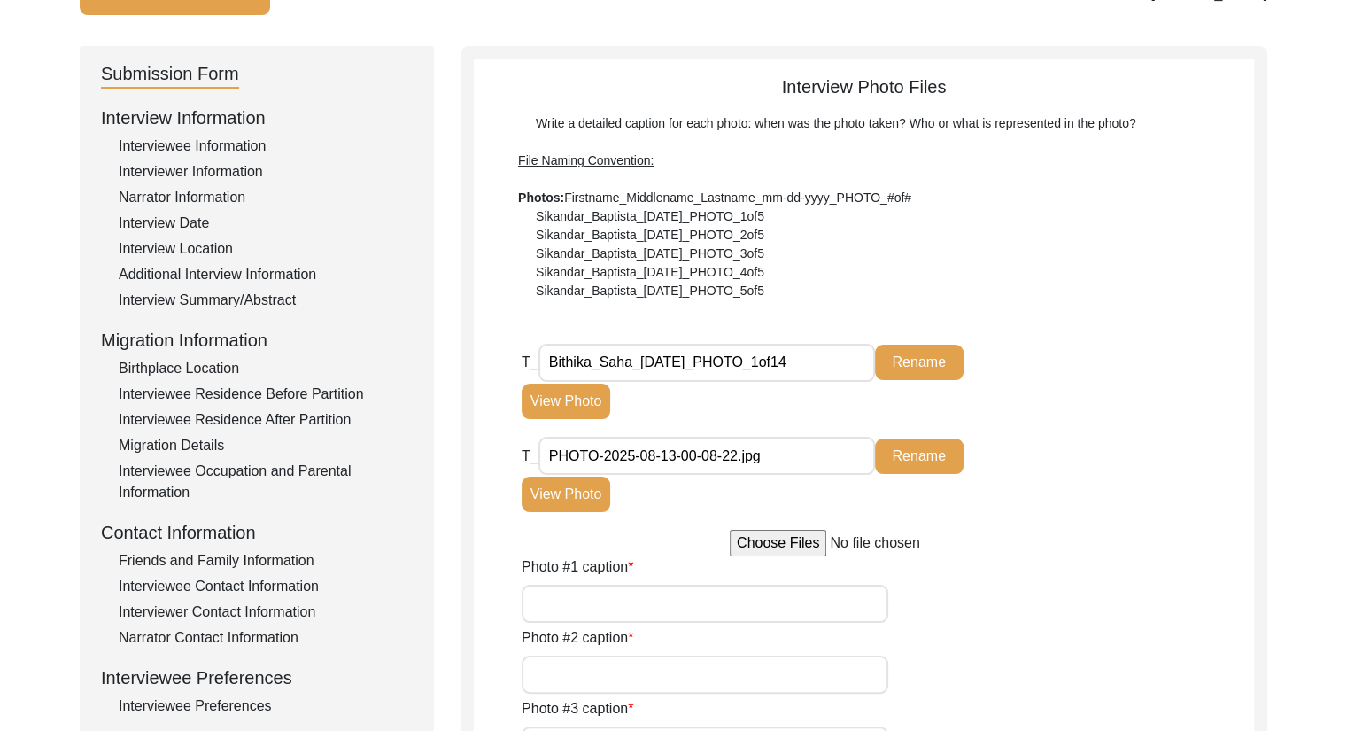
scroll to position [155, 0]
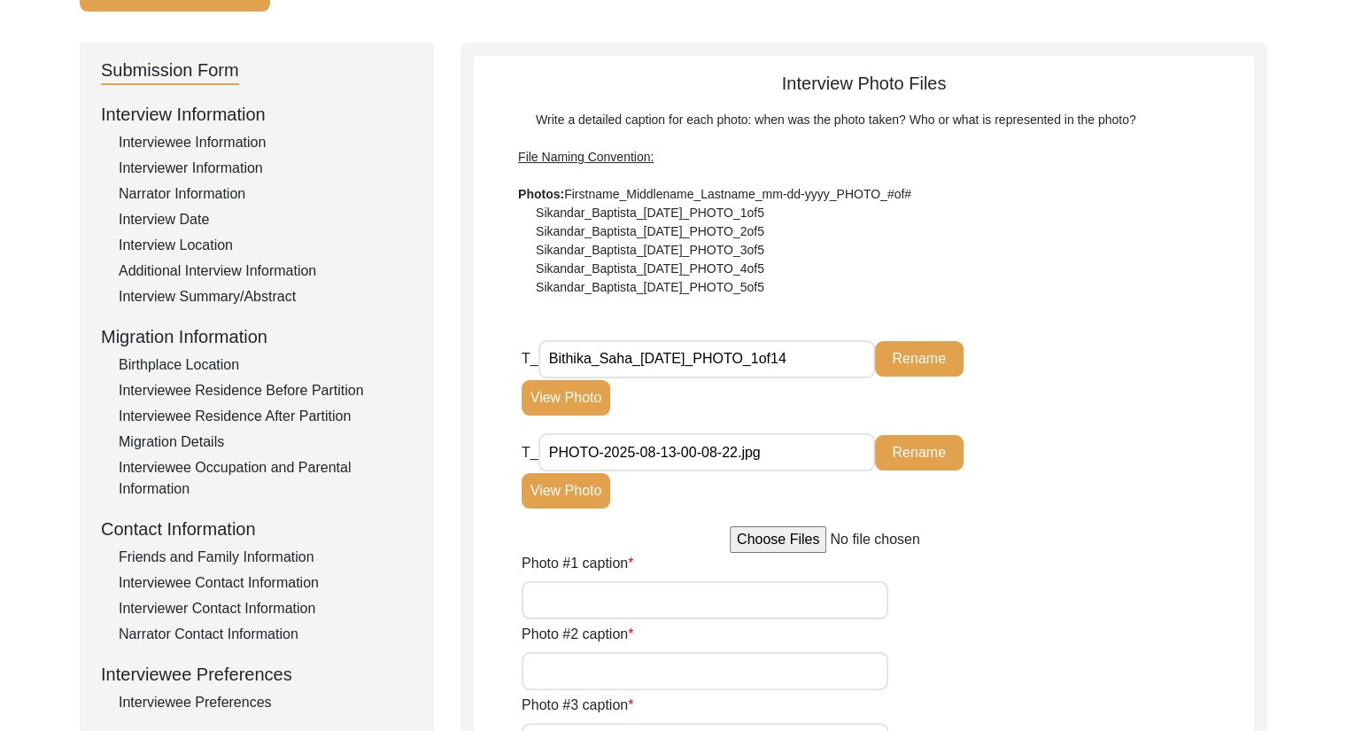
click at [184, 144] on div "Interviewee Information" at bounding box center [266, 142] width 294 height 21
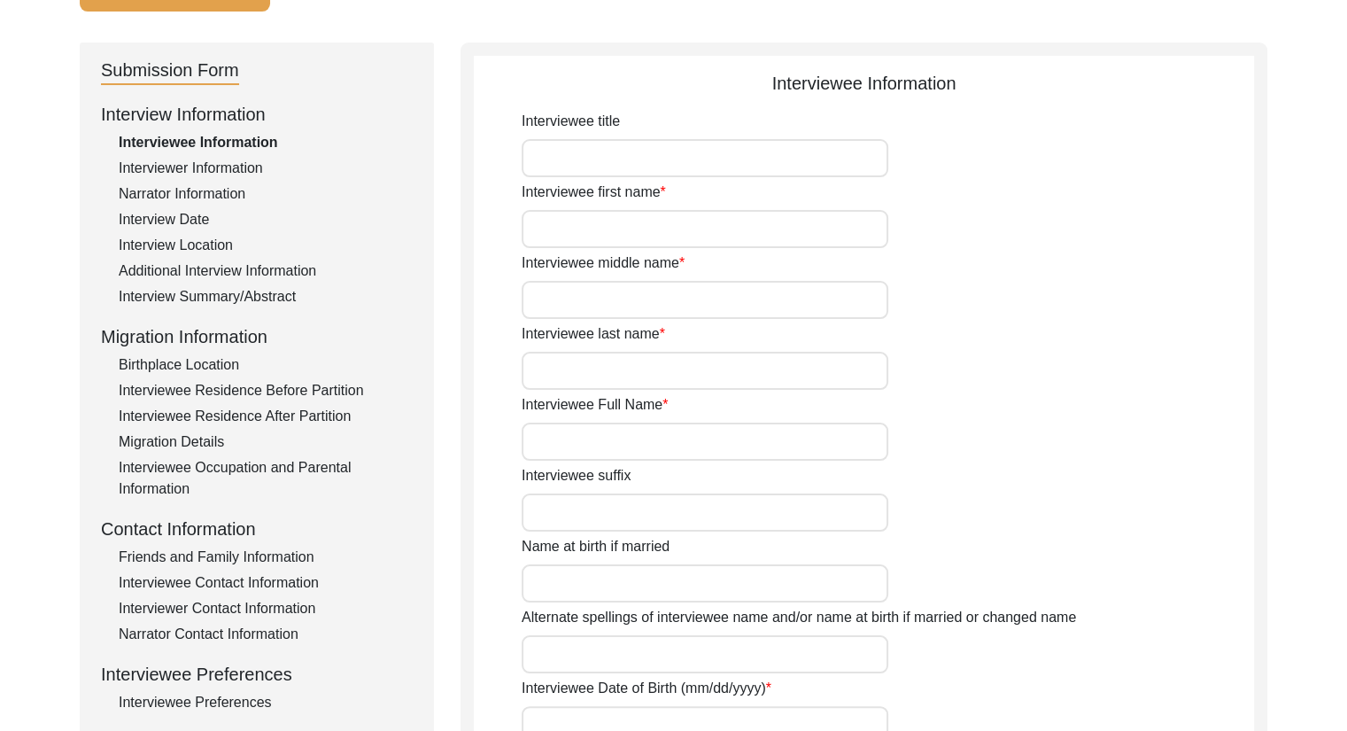
type input "Smt."
type input "[PERSON_NAME]"
type input "N/A"
type input "Saha"
type input "[PERSON_NAME]"
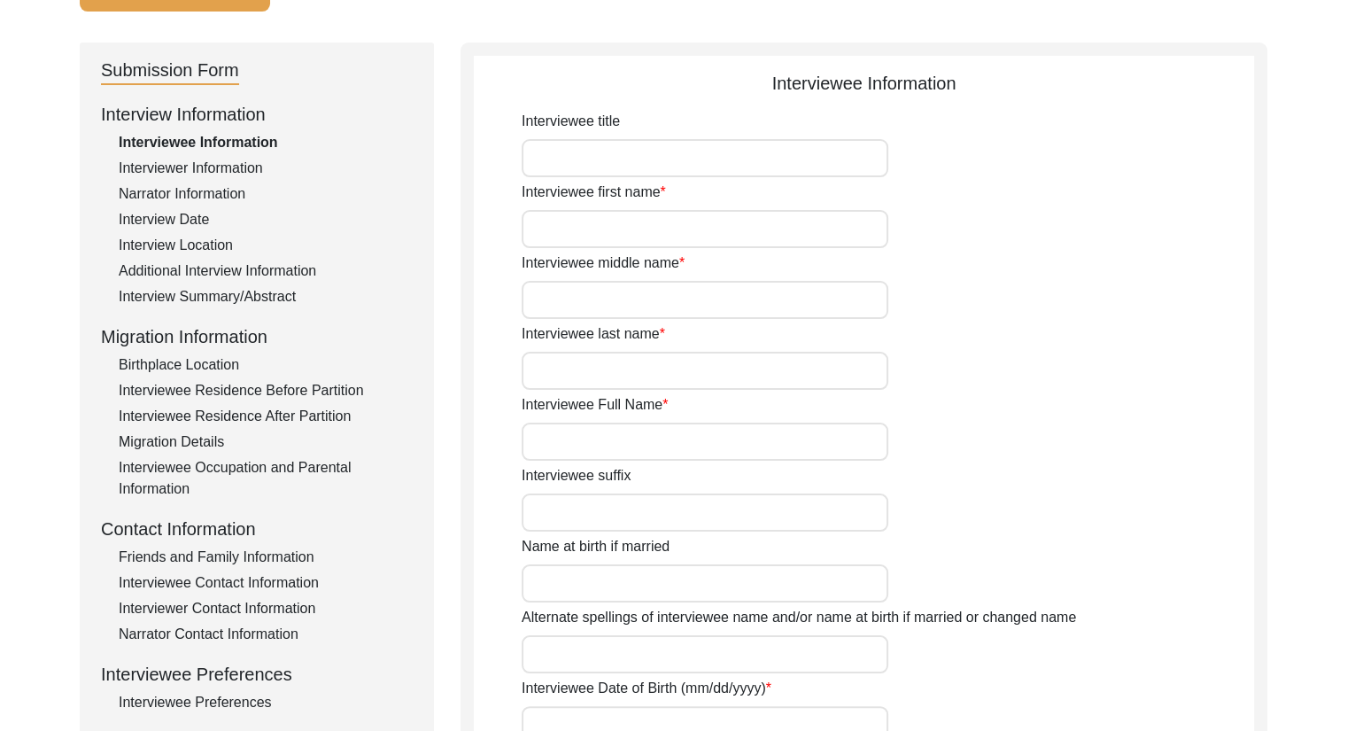
type input "[PERSON_NAME]"
type input "[DATE]"
type input "82"
type input "[DEMOGRAPHIC_DATA]"
type input "Bangla"
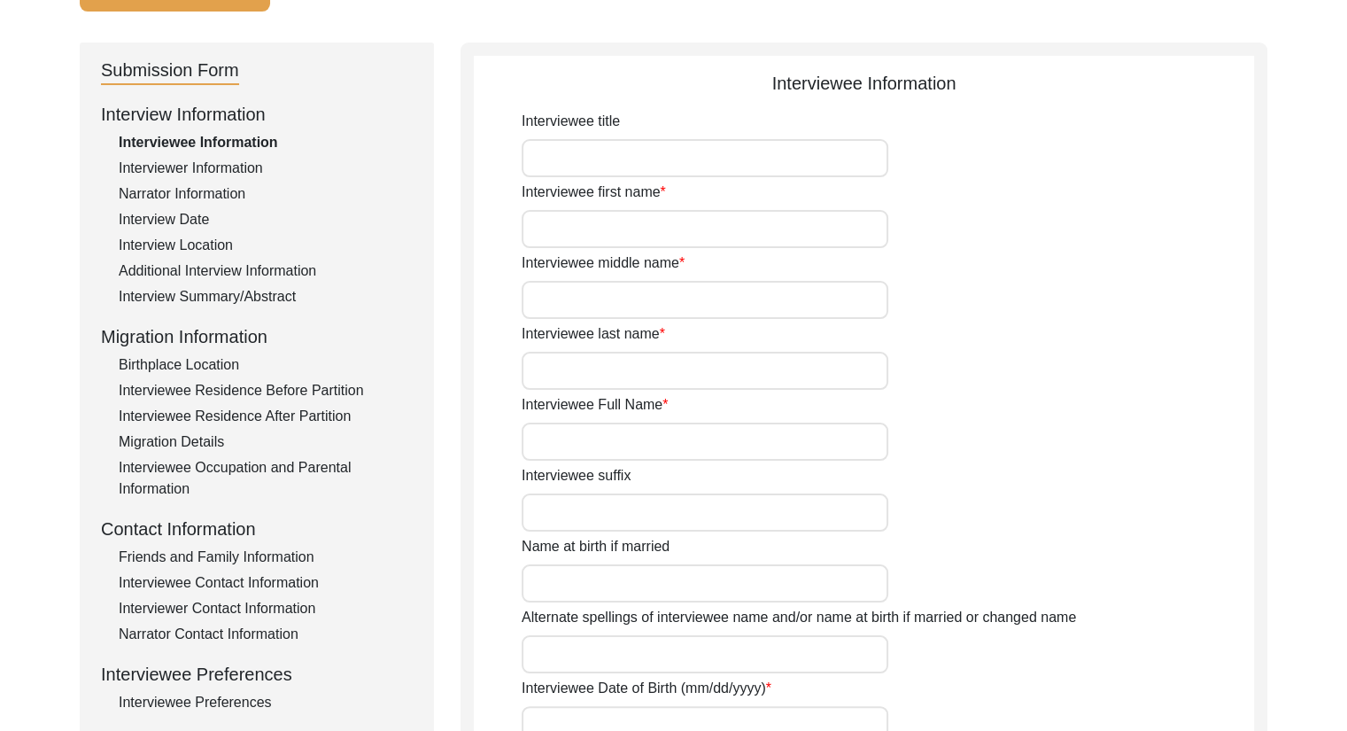
type input "[DEMOGRAPHIC_DATA]"
click at [167, 368] on div "Birthplace Location" at bounding box center [266, 364] width 294 height 21
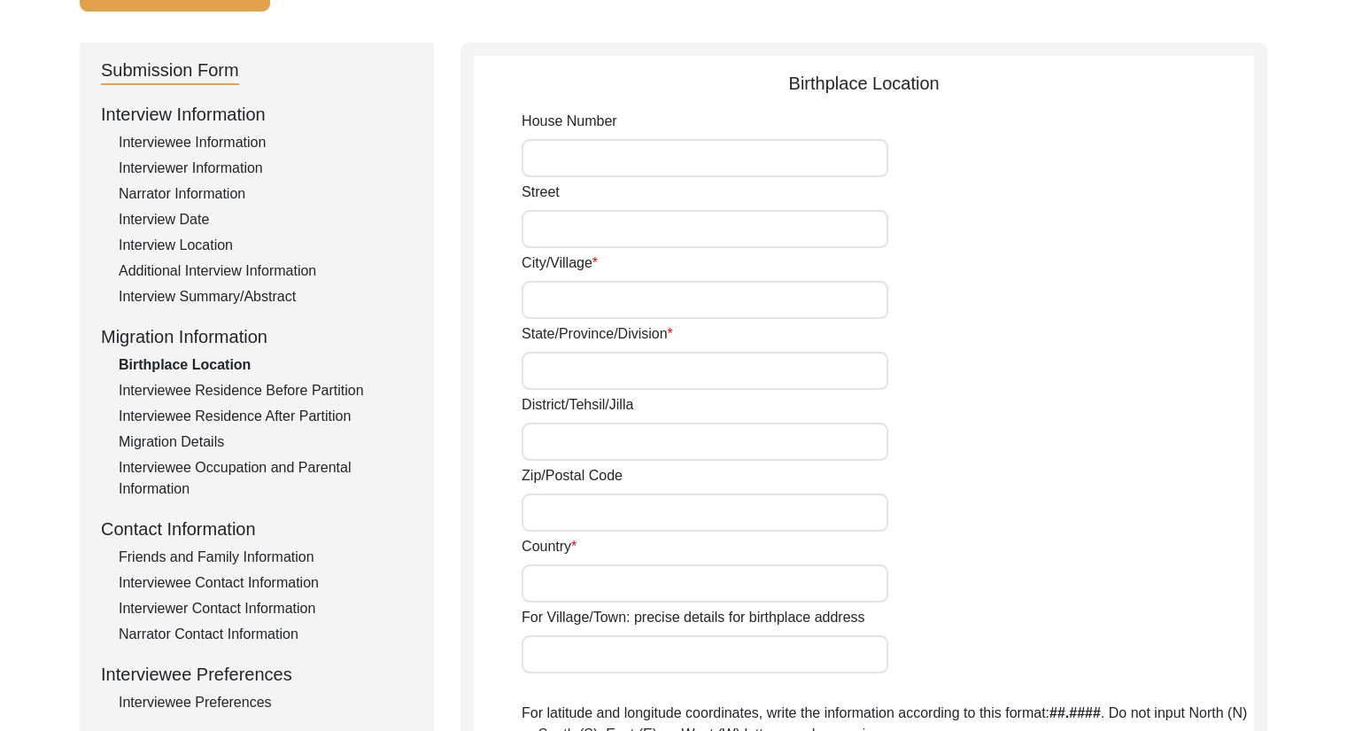
click at [205, 339] on div "Migration Information" at bounding box center [257, 336] width 312 height 27
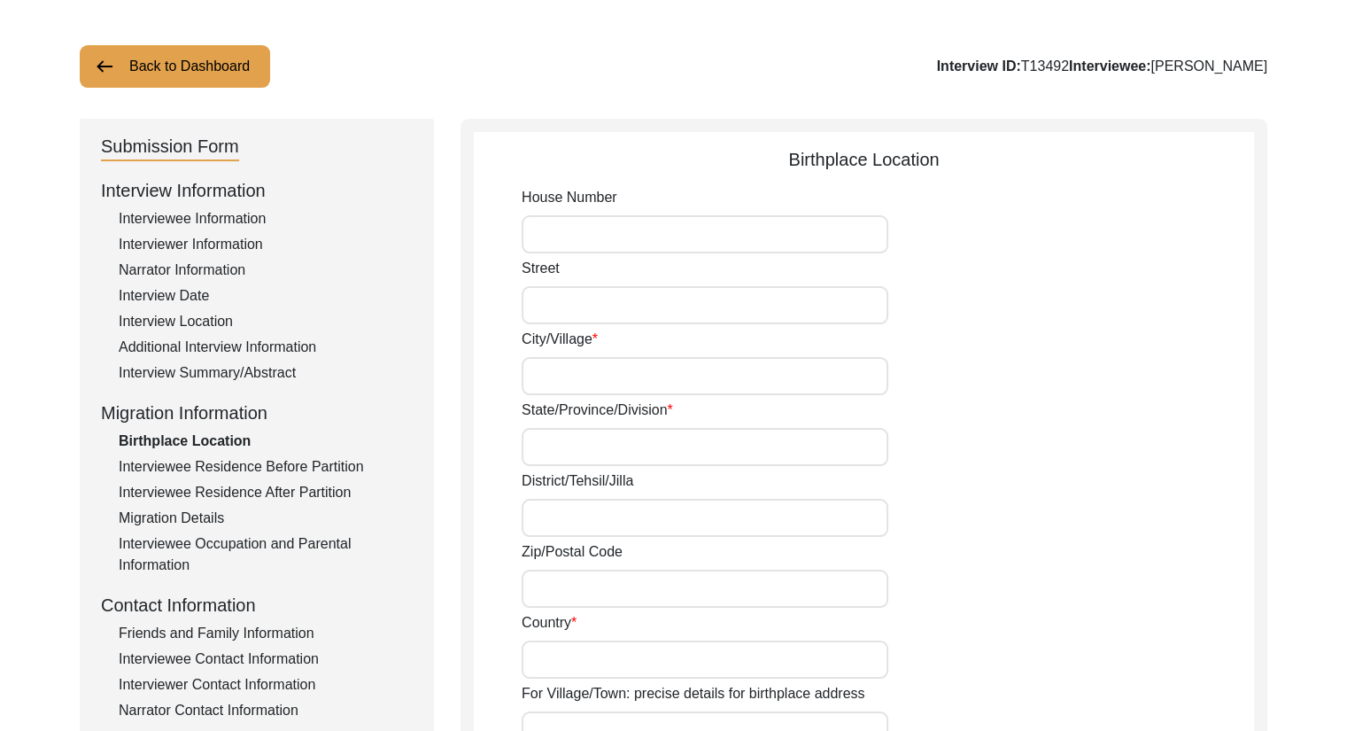
scroll to position [82, 0]
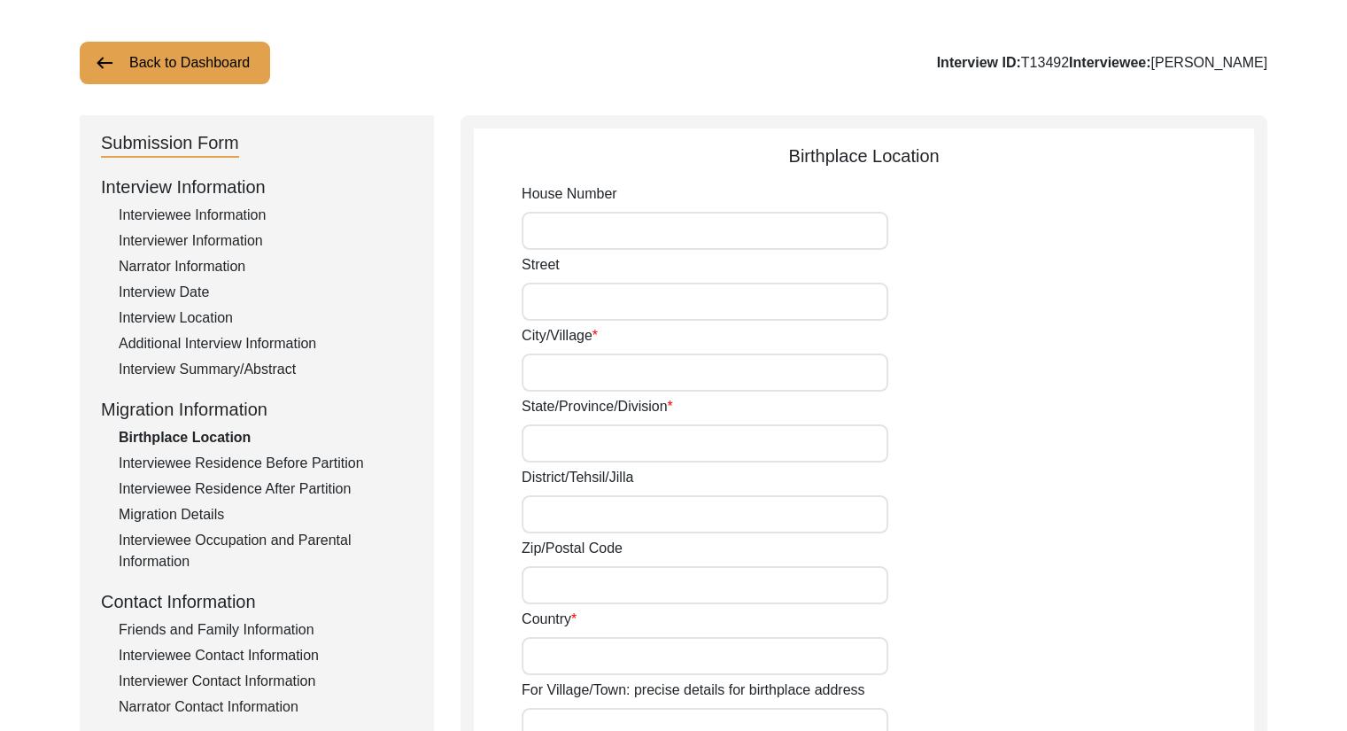
click at [267, 474] on div "Interview Information Interviewee Information Interviewer Information Narrator …" at bounding box center [257, 552] width 312 height 757
click at [274, 466] on div "Interviewee Residence Before Partition" at bounding box center [266, 463] width 294 height 21
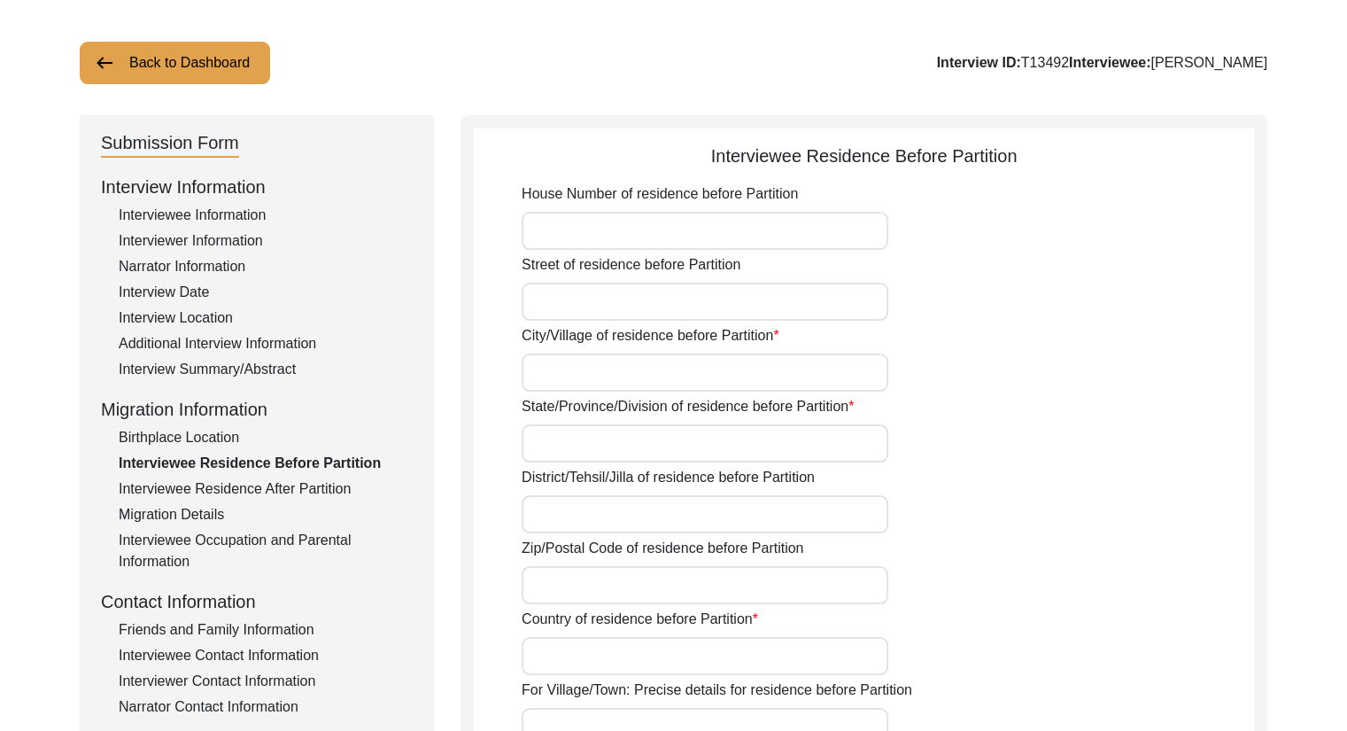
click at [290, 491] on div "Interviewee Residence After Partition" at bounding box center [266, 488] width 294 height 21
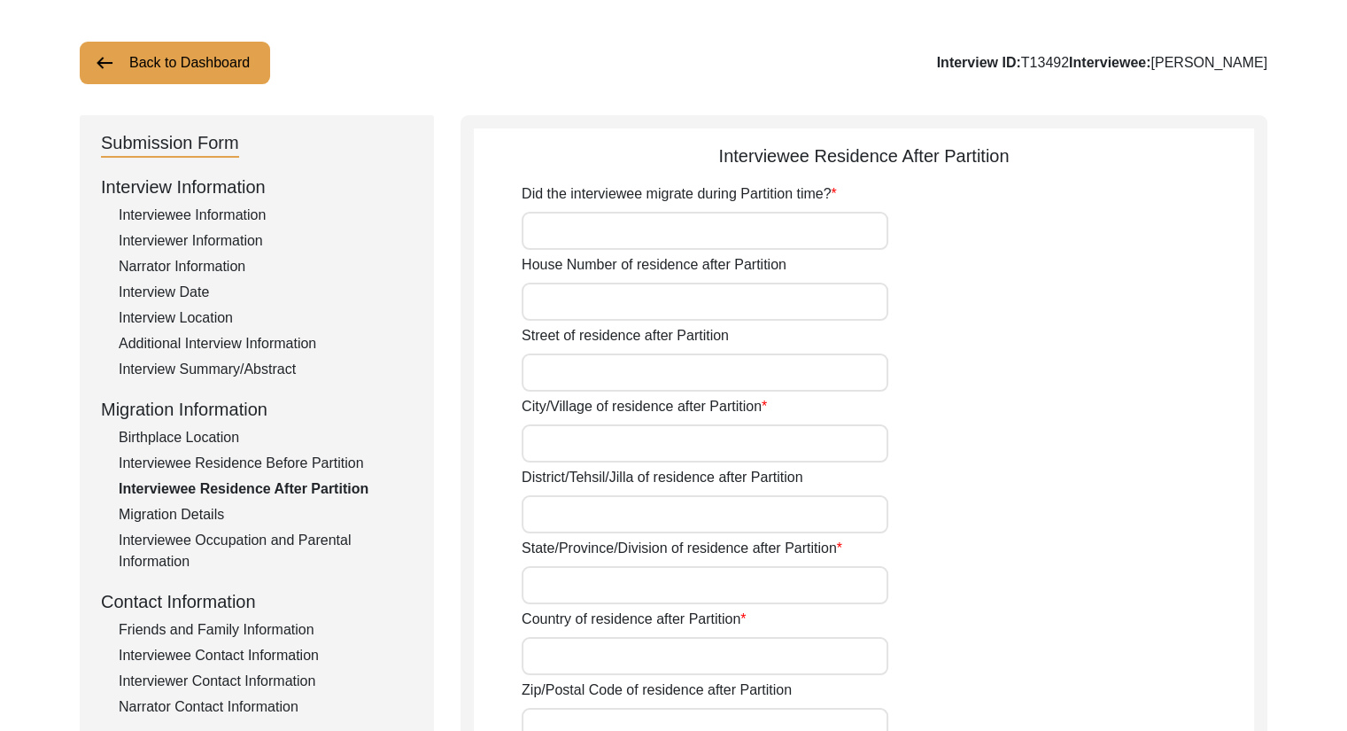
click at [294, 460] on div "Interviewee Residence Before Partition" at bounding box center [266, 463] width 294 height 21
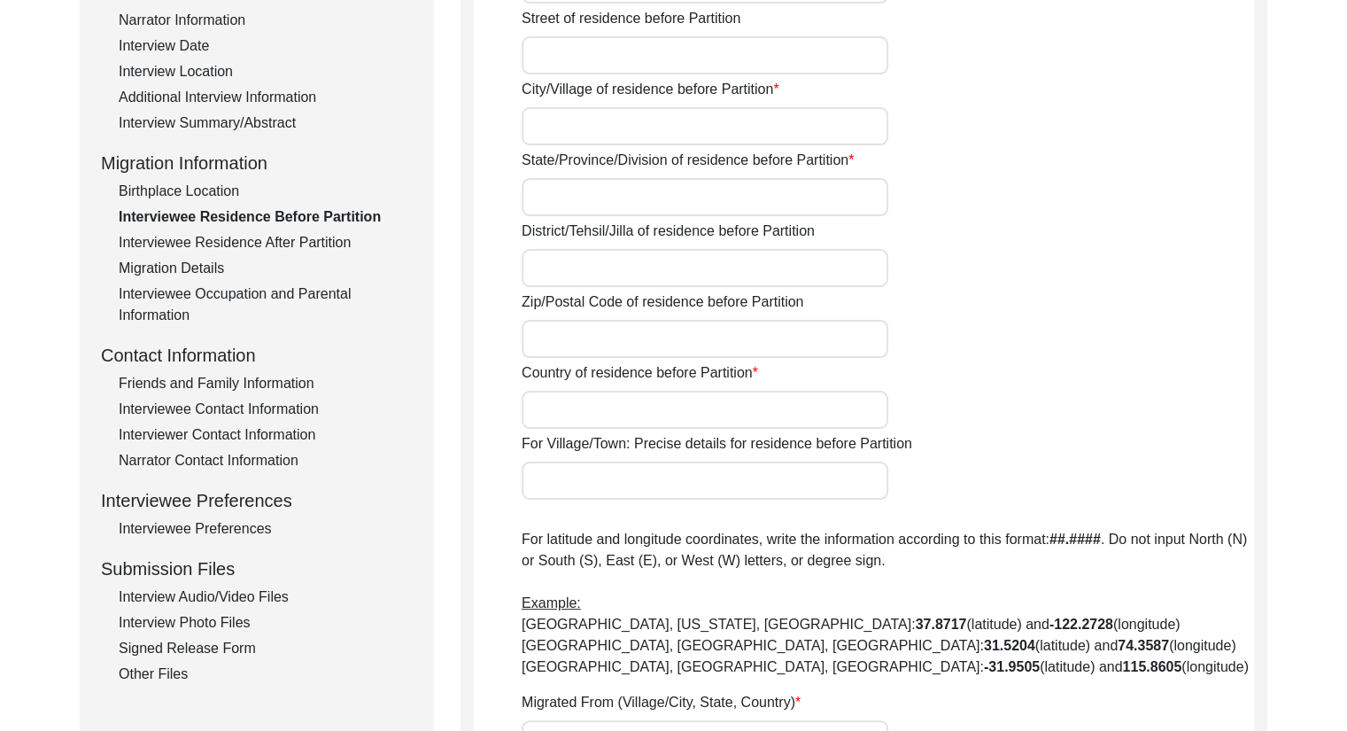
scroll to position [239, 0]
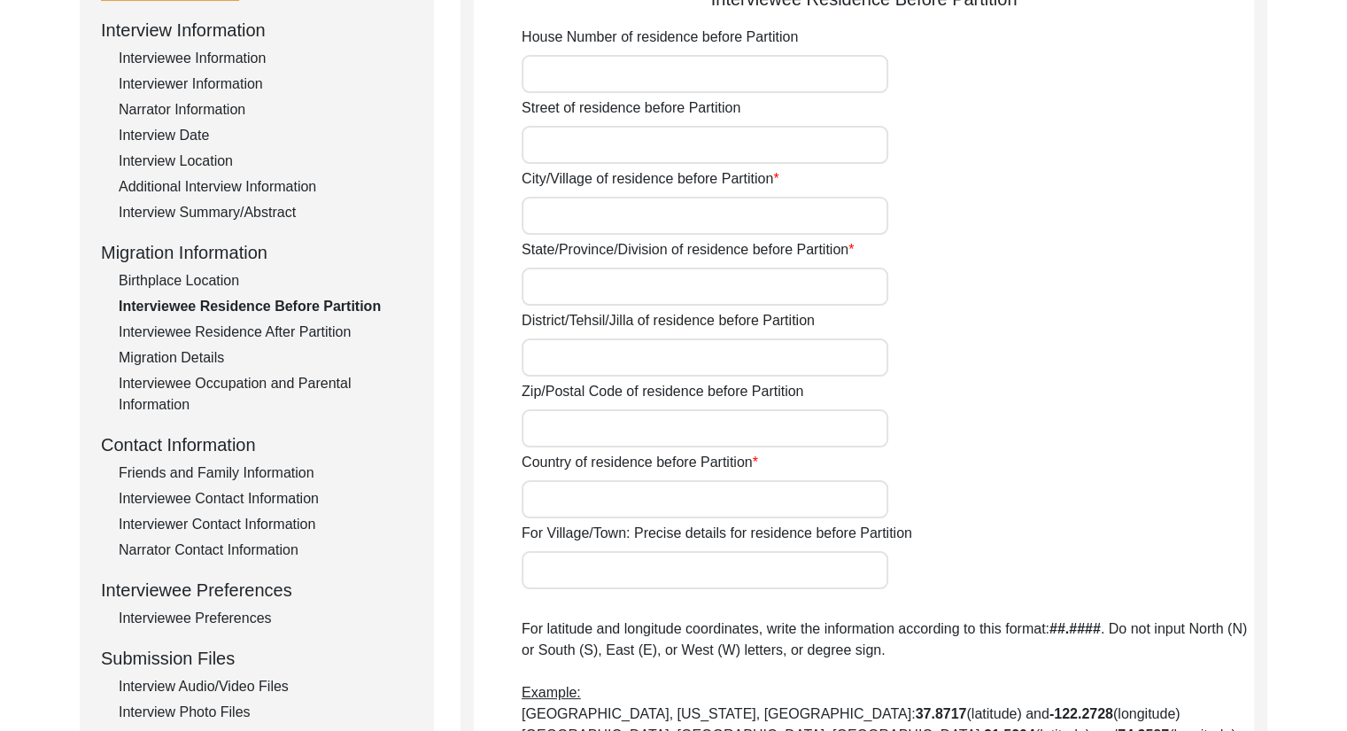
click at [213, 363] on div "Migration Details" at bounding box center [266, 357] width 294 height 21
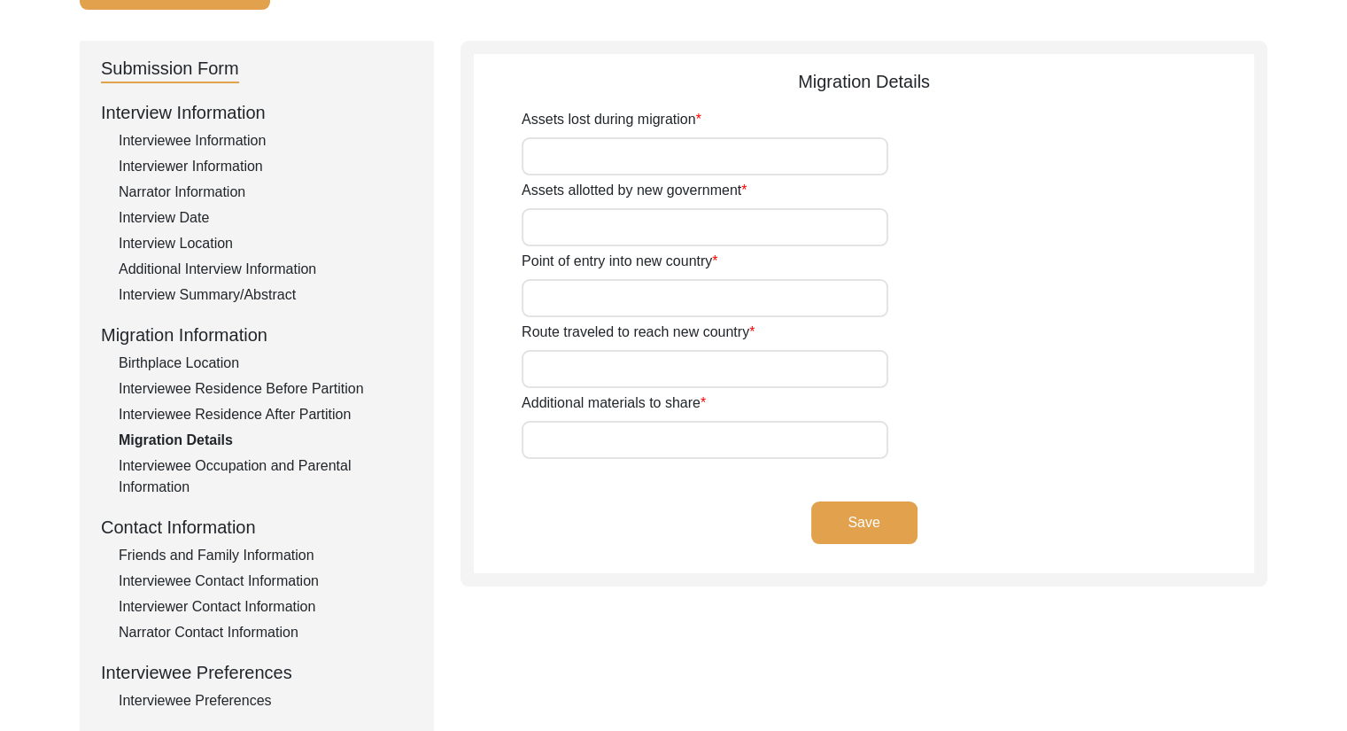
scroll to position [154, 0]
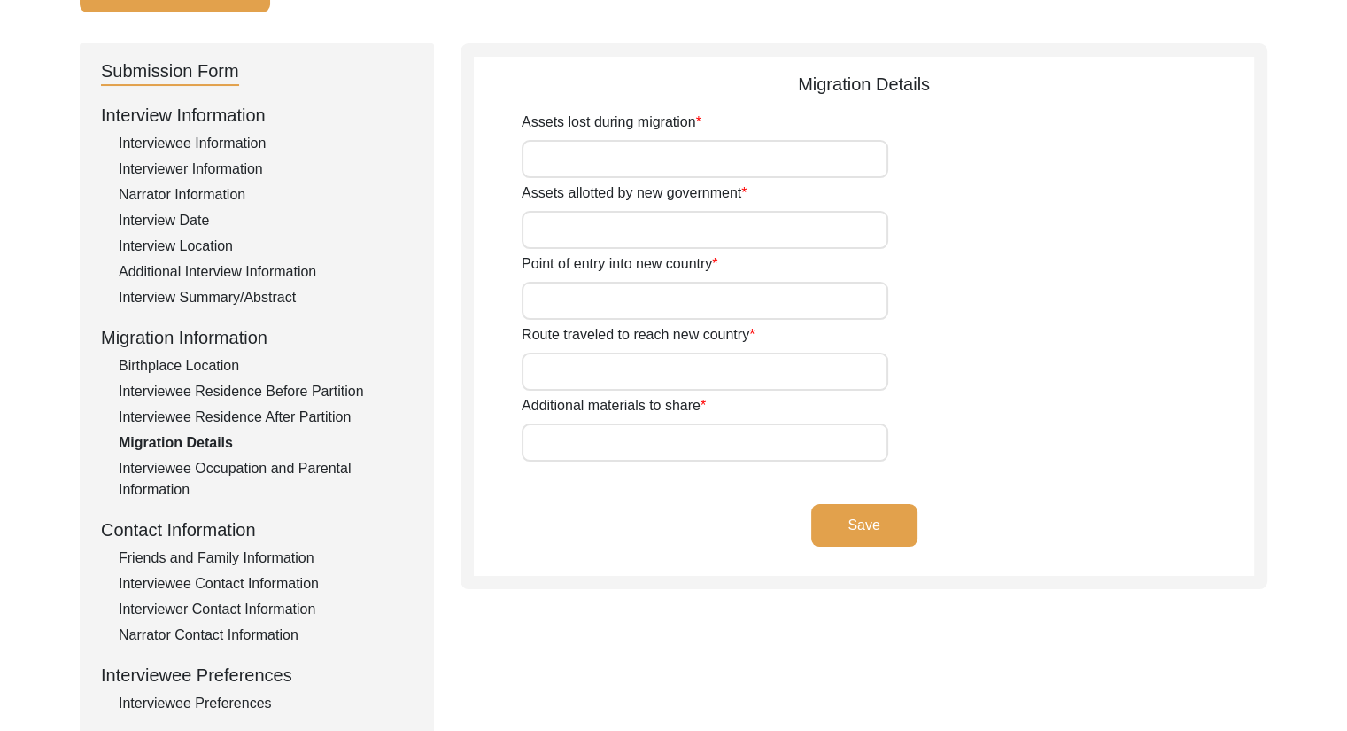
click at [564, 131] on label "Assets lost during migration" at bounding box center [612, 122] width 180 height 21
click at [564, 140] on input "Assets lost during migration" at bounding box center [705, 159] width 367 height 38
type input "N/A"
click at [582, 226] on input "Assets allotted by new government" at bounding box center [705, 230] width 367 height 38
type input "N/A"
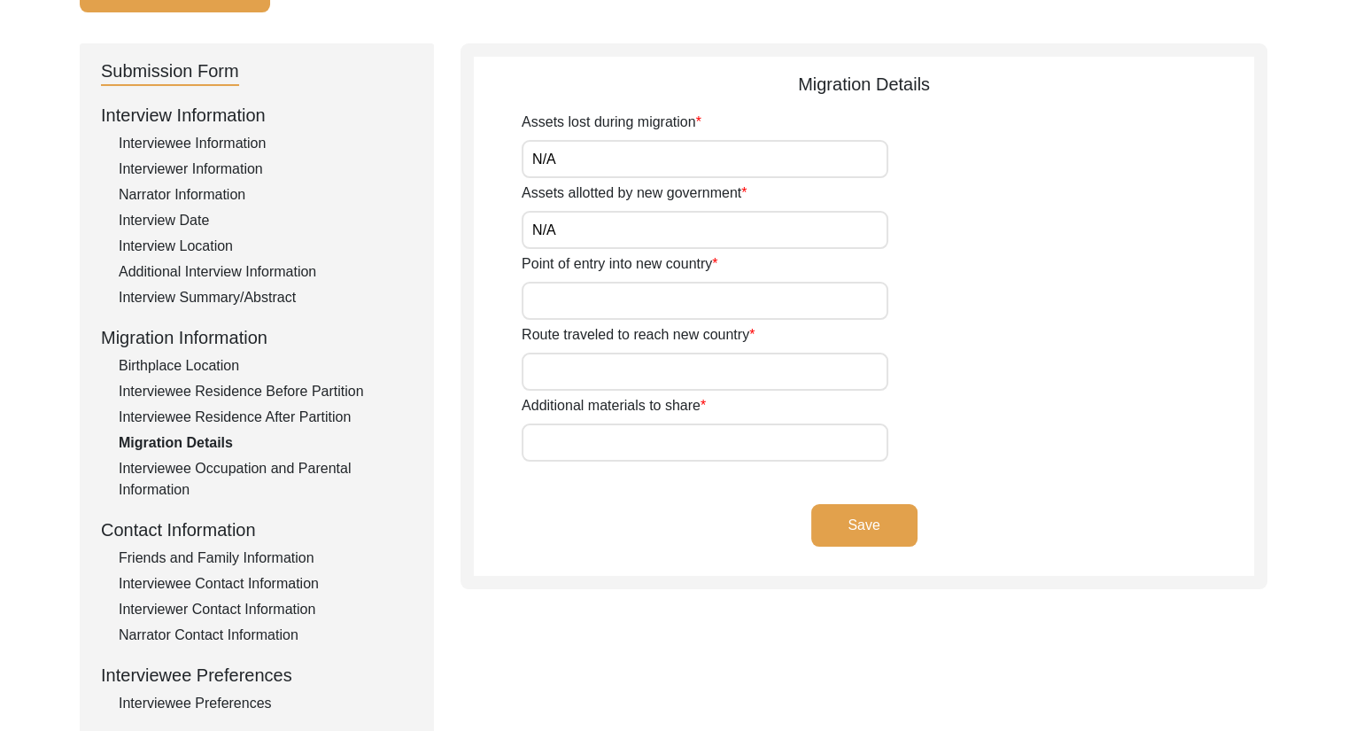
click at [583, 309] on input "Point of entry into new country" at bounding box center [705, 301] width 367 height 38
type input "N/A"
click at [591, 376] on input "Route traveled to reach new country" at bounding box center [705, 371] width 367 height 38
type input "N/A"
click at [669, 467] on app-migration-details "Migration Details Assets lost during migration N/A Assets allotted by new gover…" at bounding box center [864, 323] width 780 height 505
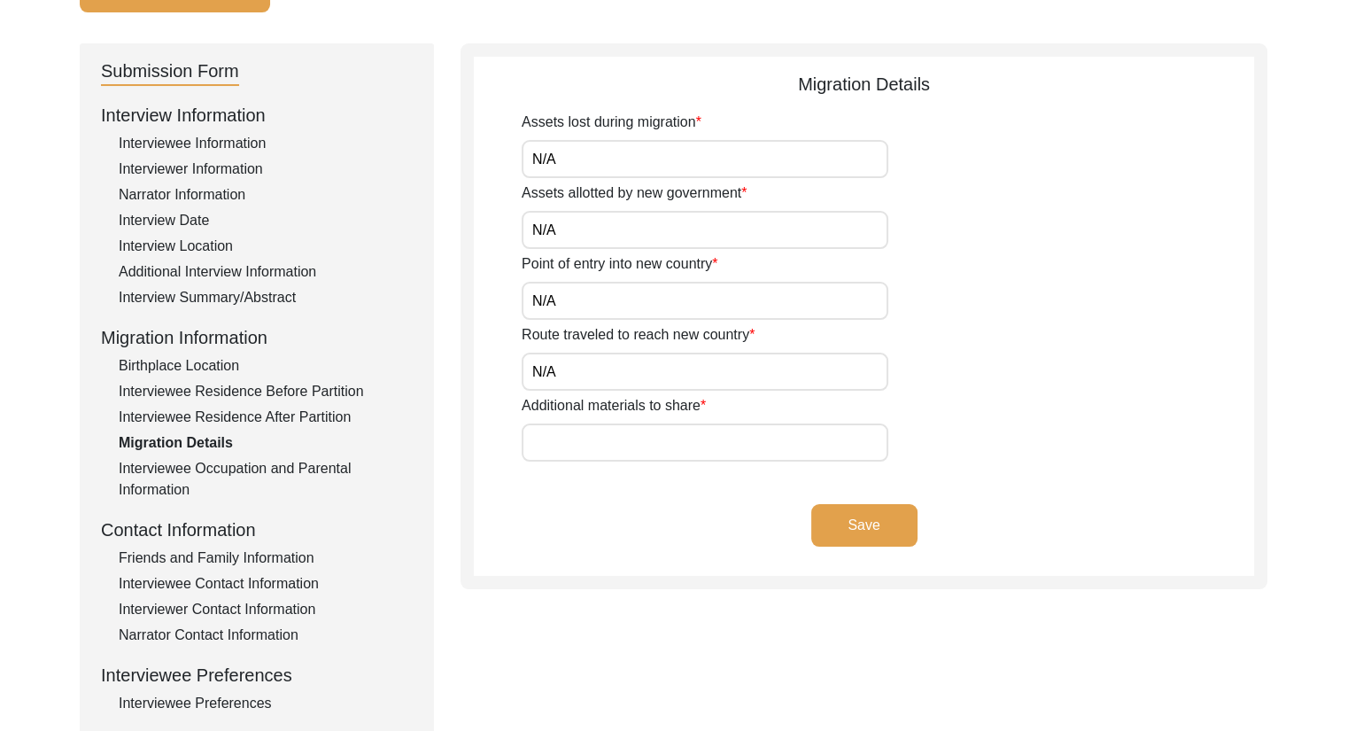
click at [662, 441] on input "Additional materials to share" at bounding box center [705, 442] width 367 height 38
type input "N/A"
click at [884, 544] on button "Save" at bounding box center [864, 525] width 106 height 43
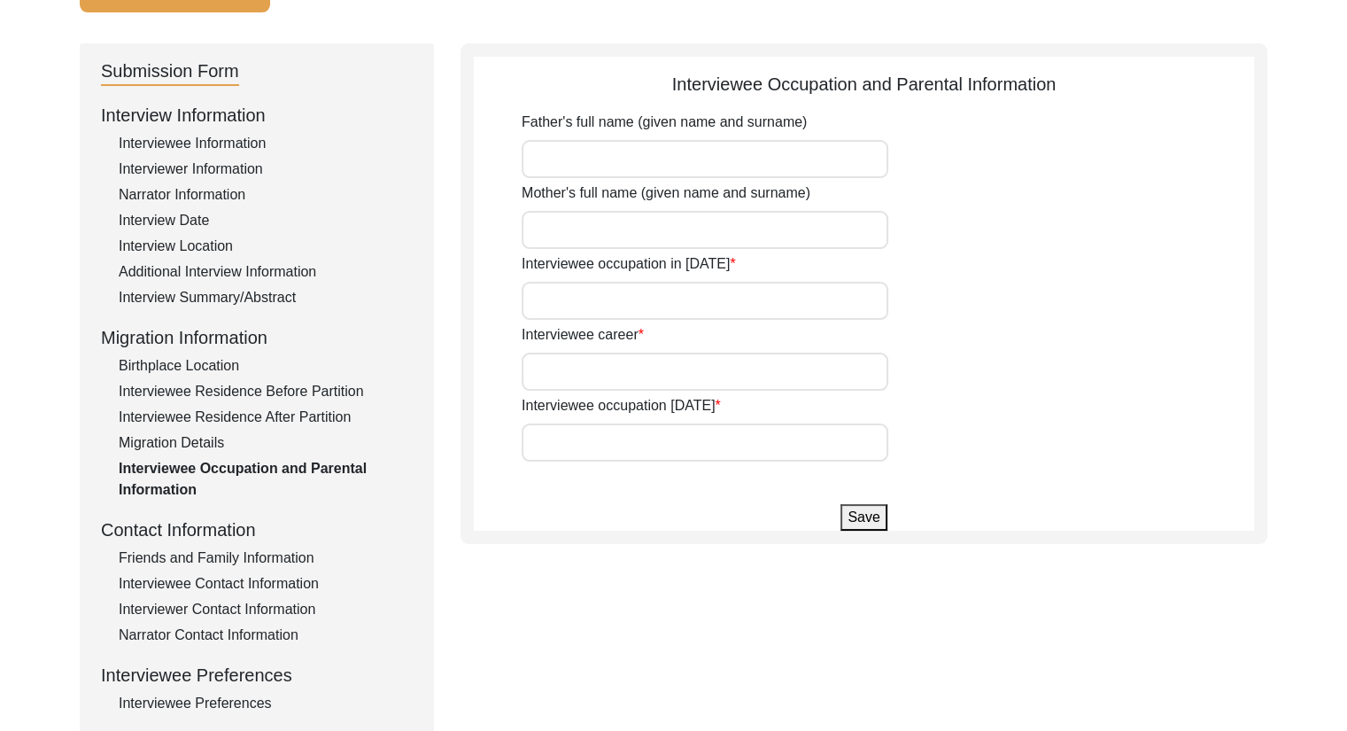
click at [592, 164] on input "Father's full name (given name and surname)" at bounding box center [705, 159] width 367 height 38
paste input "Amarendranath"
type input "Amarendranath Paul"
click at [675, 220] on input "Mother's full name (given name and surname)" at bounding box center [705, 230] width 367 height 38
paste input "late Chhayamoyi Pal"
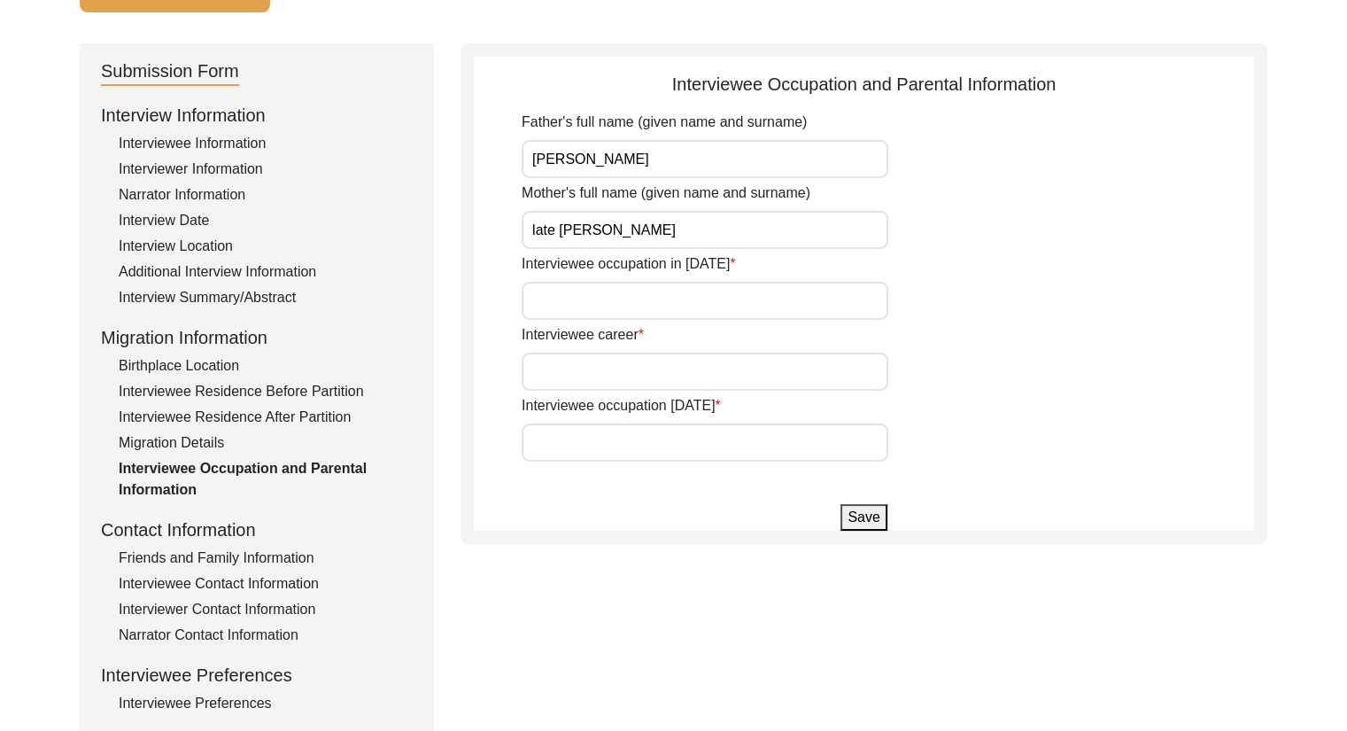
click at [657, 228] on input "late Chhayamoyi Pal" at bounding box center [705, 230] width 367 height 38
type input "late Chhayamoyi Paul"
click at [638, 299] on input "Interviewee occupation in 1947" at bounding box center [705, 301] width 367 height 38
drag, startPoint x: 628, startPoint y: 297, endPoint x: 510, endPoint y: 306, distance: 118.1
click at [510, 306] on app-parental-information "Interviewee Occupation and Parental Information Father's full name (given name …" at bounding box center [864, 301] width 780 height 460
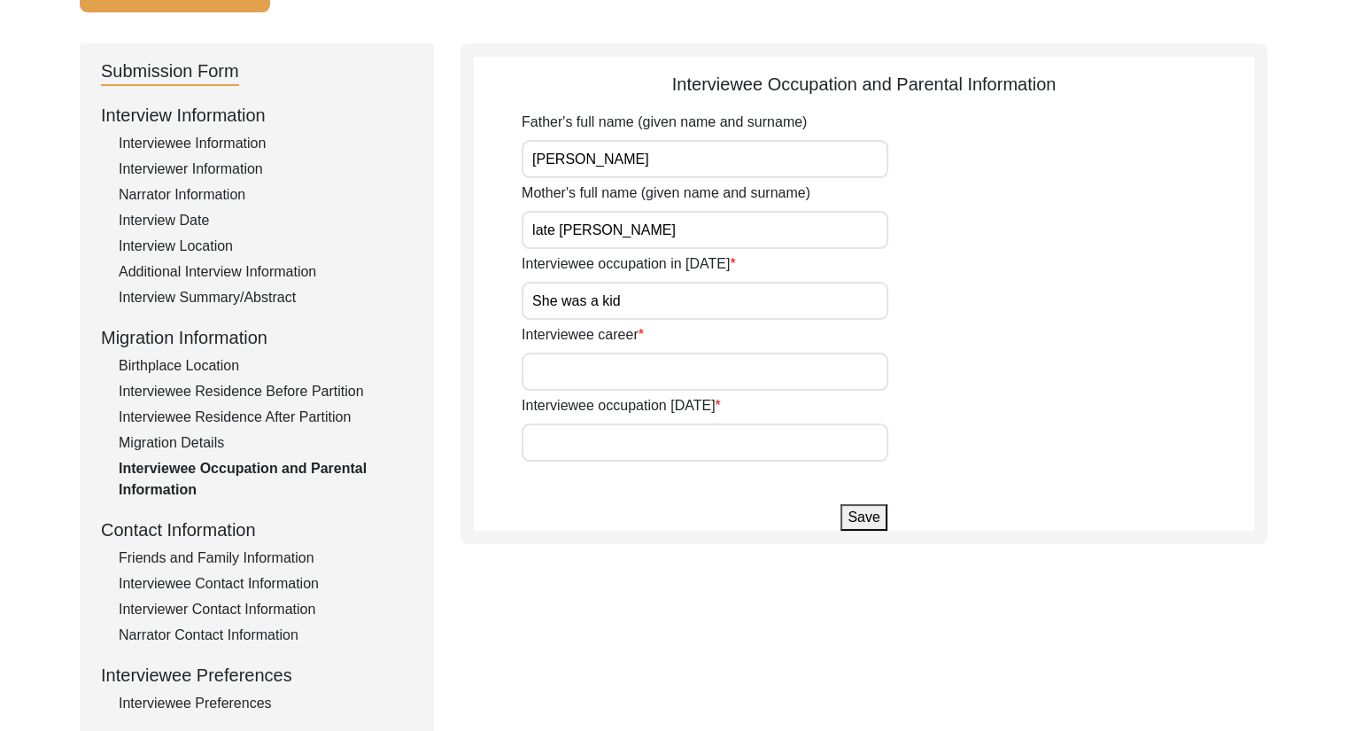
click at [648, 297] on input "She was a kid" at bounding box center [705, 301] width 367 height 38
drag, startPoint x: 648, startPoint y: 297, endPoint x: 481, endPoint y: 298, distance: 167.4
click at [481, 298] on app-parental-information "Interviewee Occupation and Parental Information Father's full name (given name …" at bounding box center [864, 301] width 780 height 460
type input "Student"
click at [596, 374] on input "Interviewee career" at bounding box center [705, 371] width 367 height 38
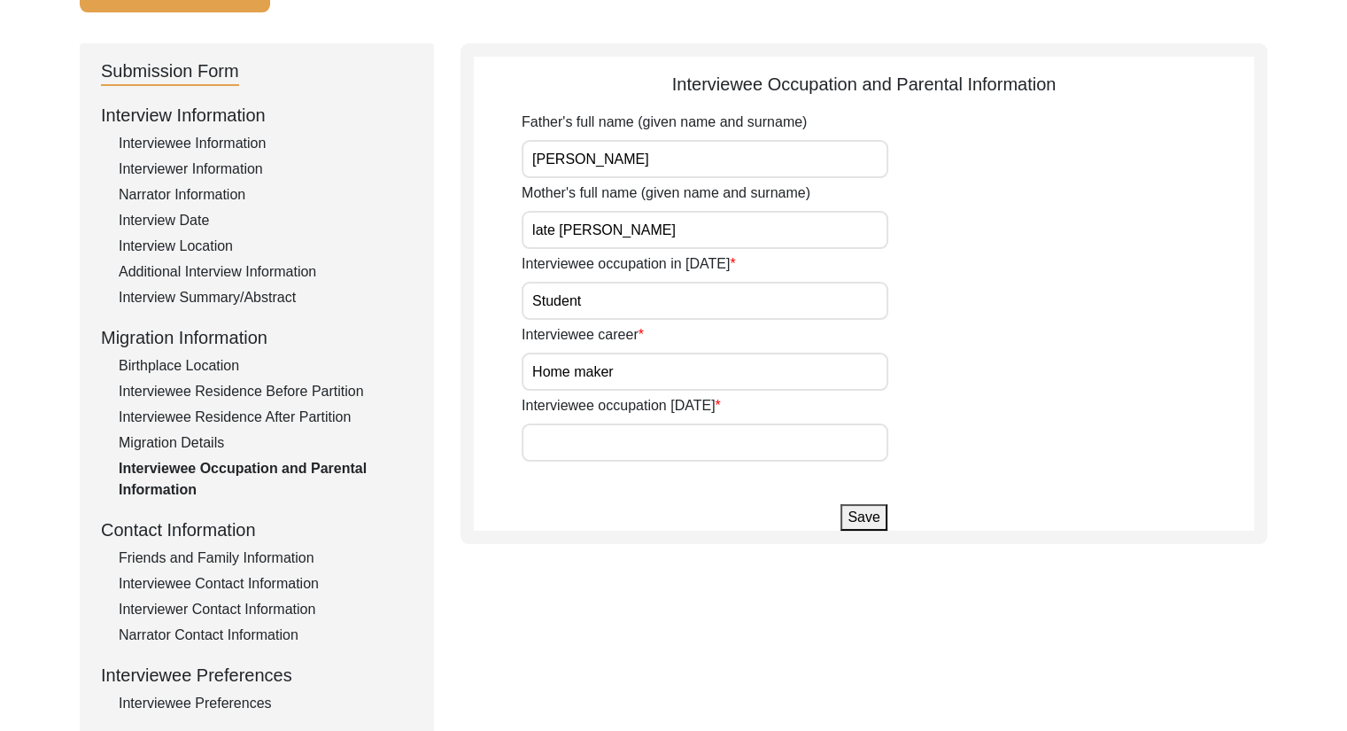
drag, startPoint x: 662, startPoint y: 383, endPoint x: 487, endPoint y: 366, distance: 176.1
click at [487, 366] on app-parental-information "Interviewee Occupation and Parental Information Father's full name (given name …" at bounding box center [864, 301] width 780 height 460
type input "Home maker"
click at [589, 443] on input "Interviewee occupation today" at bounding box center [705, 442] width 367 height 38
paste input "Home maker"
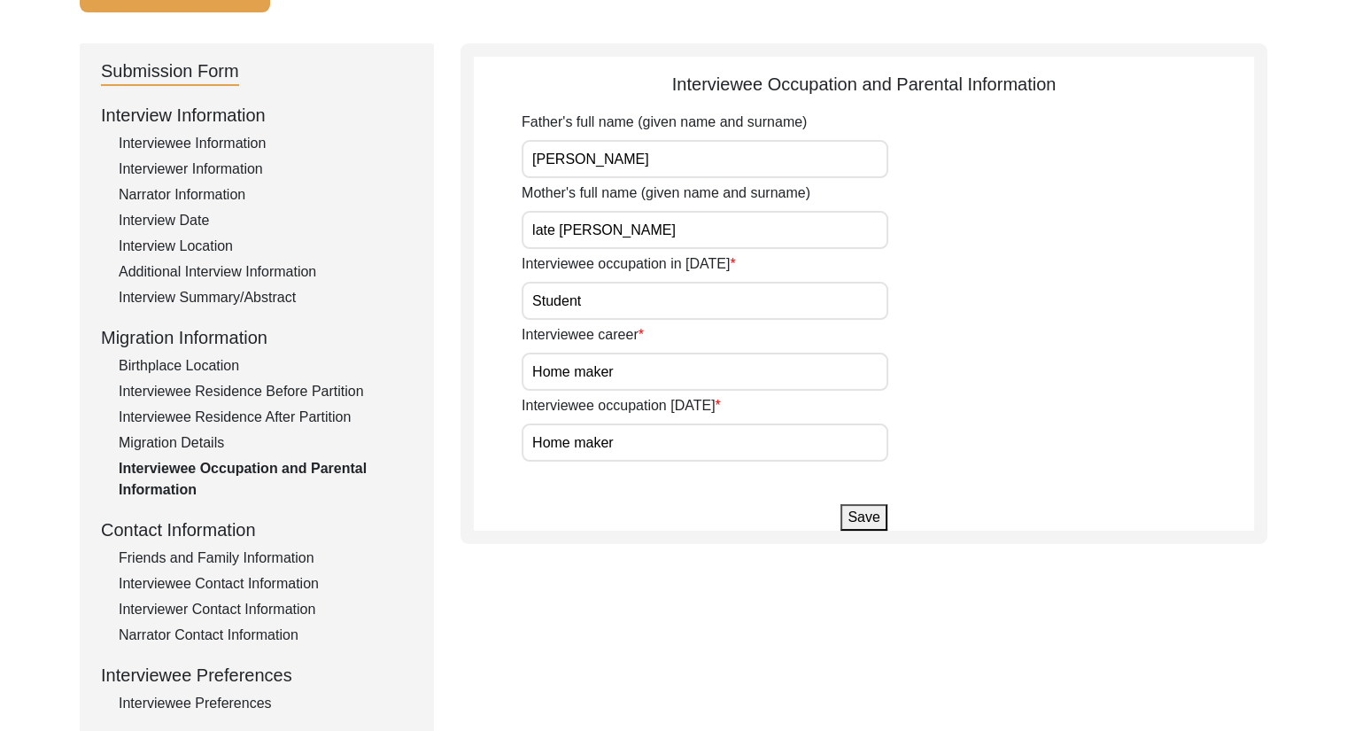
type input "Home maker"
click at [584, 370] on input "Home maker" at bounding box center [705, 371] width 367 height 38
type input "Home Maker"
click at [577, 444] on input "Home maker" at bounding box center [705, 442] width 367 height 38
type input "Home Maker"
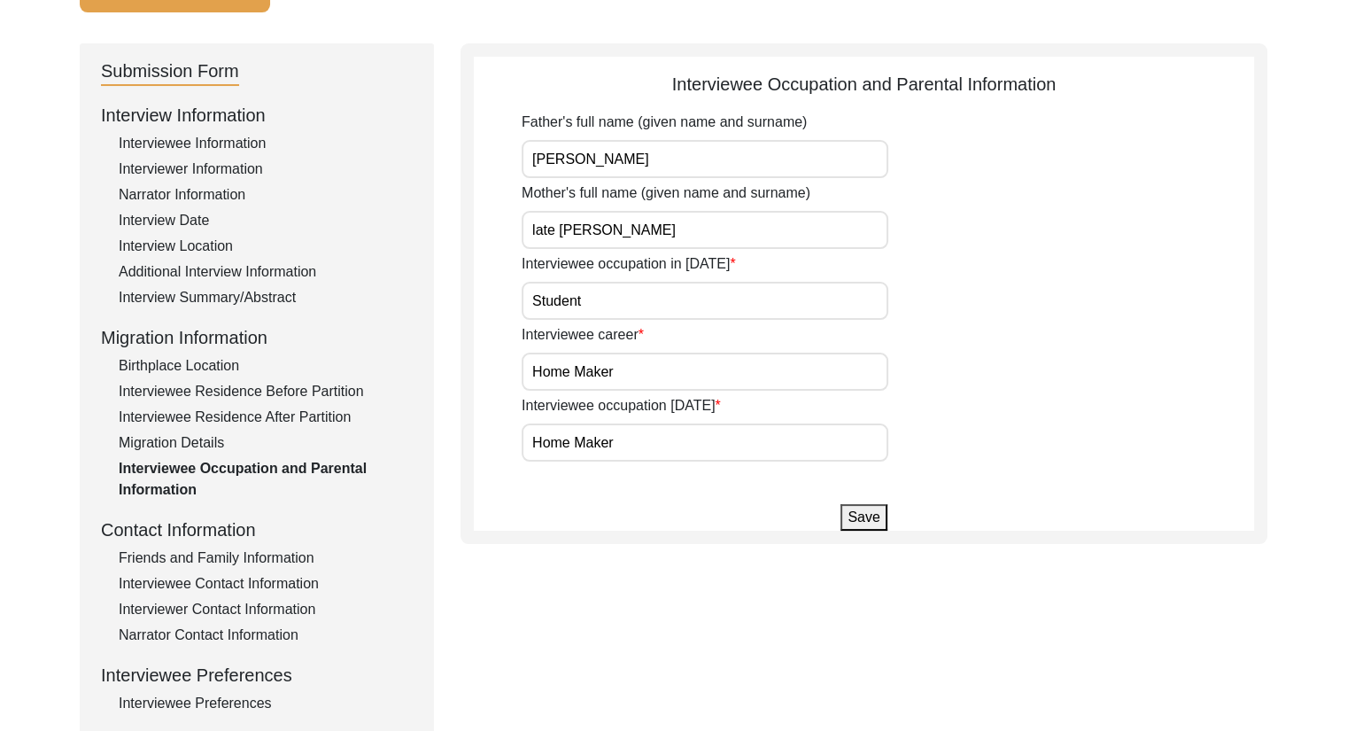
click at [869, 509] on button "Save" at bounding box center [863, 517] width 46 height 27
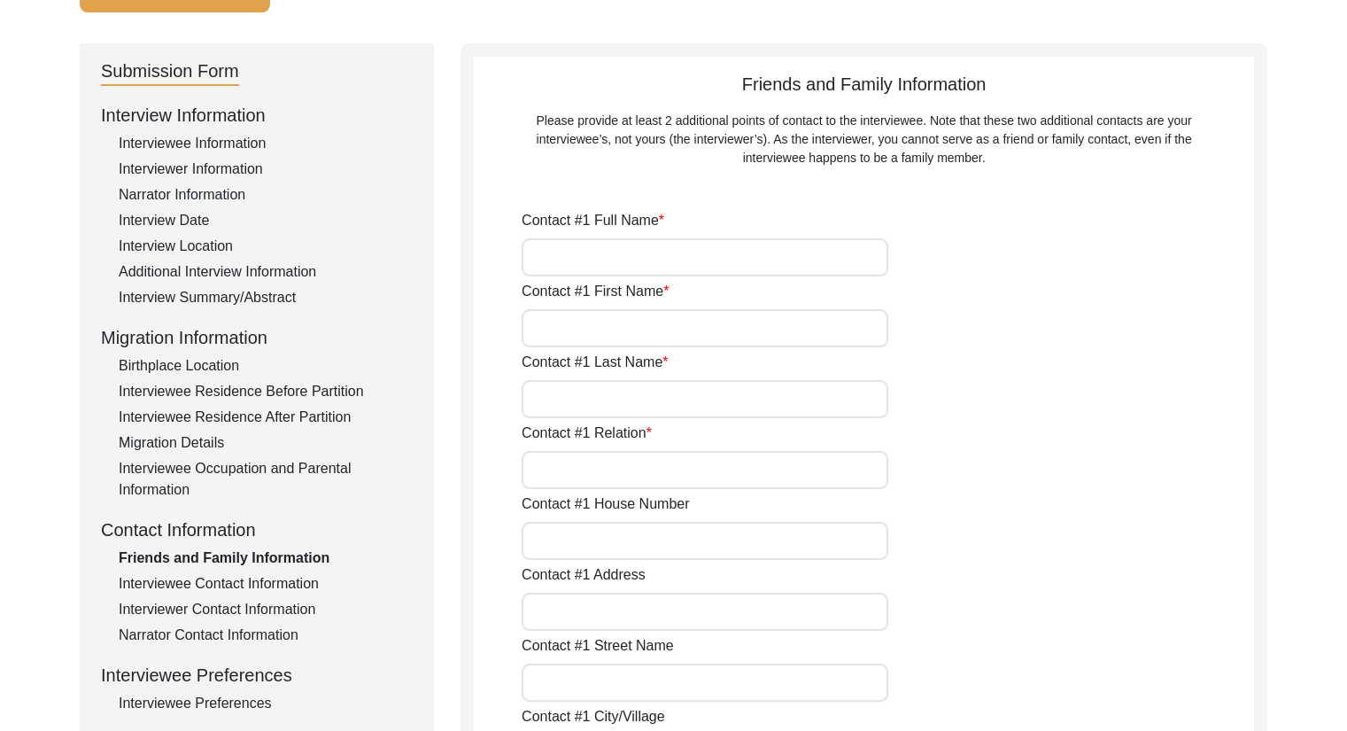
type input "Indrani Saha"
type input "Indrani"
type input "Saha"
type input "Daughter"
type input "C-10"
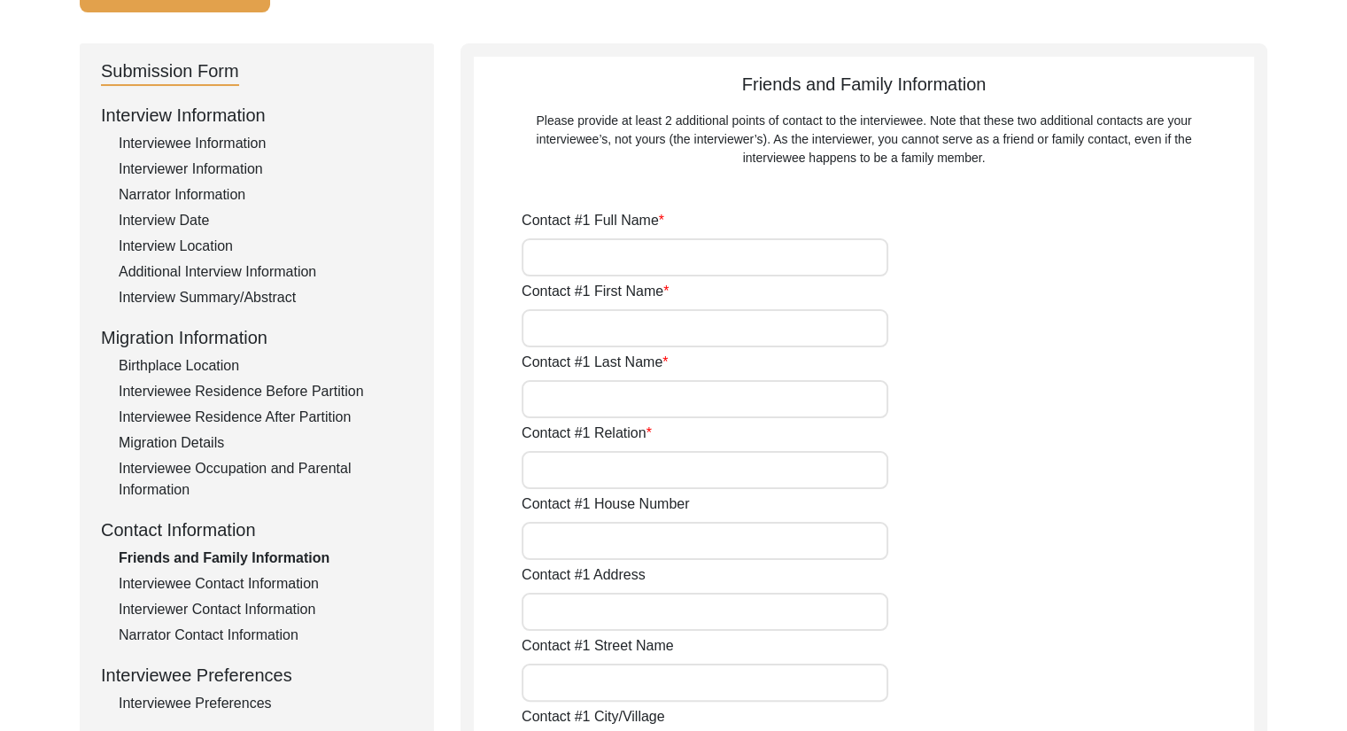
type input "Sourav Abasan, ED Block, Sector-II, Saltlake"
type input "ED Block, Sector-II, Saltlake"
type input "Saltlake"
type input "Bidhannagar"
type input "West Bengal"
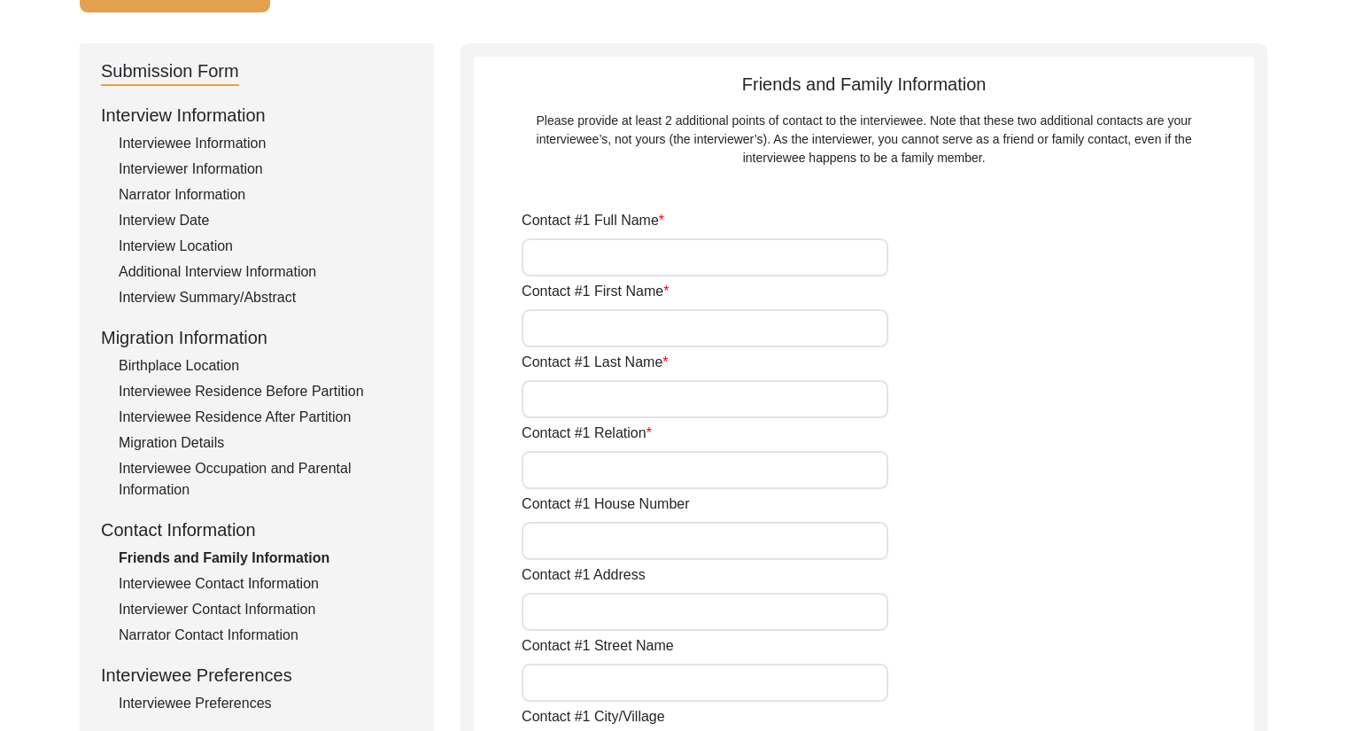
type input "700091"
type input "India"
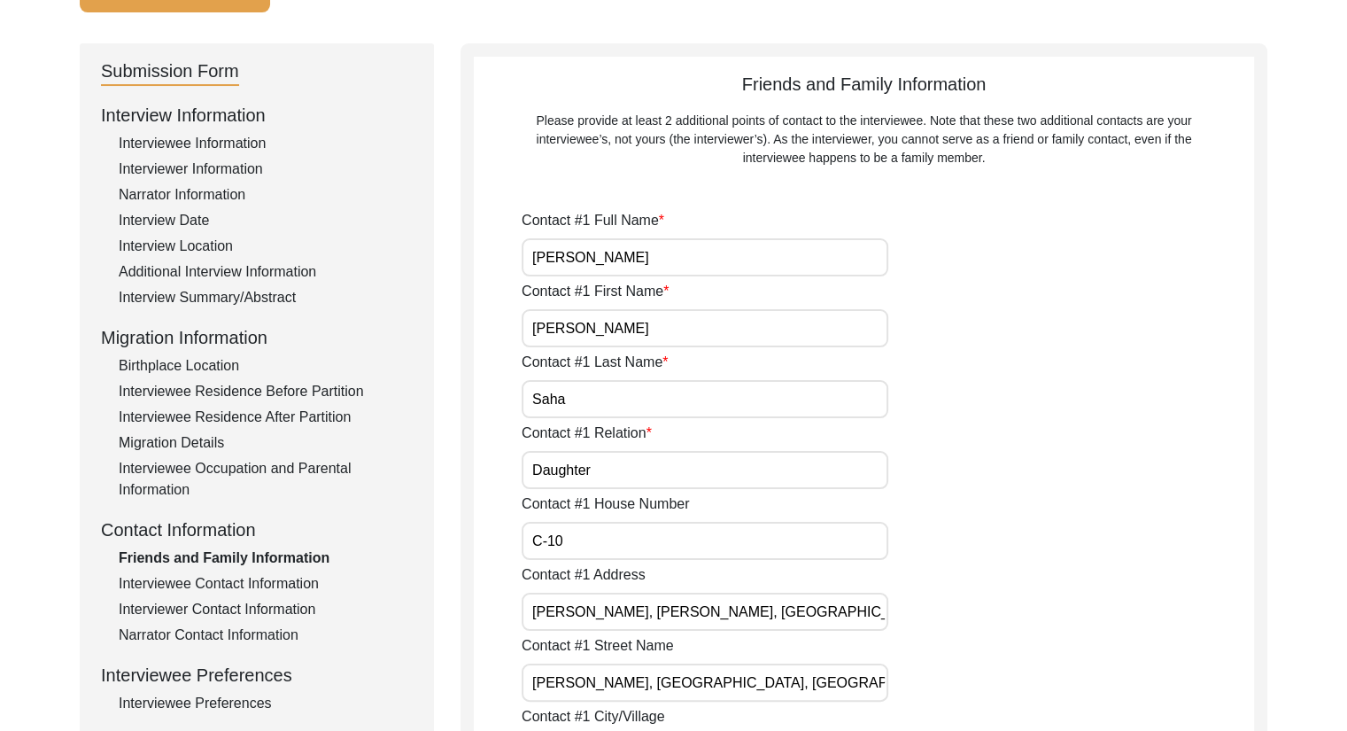
type input "+919830775736"
type input "emailindrani@gmail.com"
type input "Suman Ray"
type input "Suman"
type input "Ray"
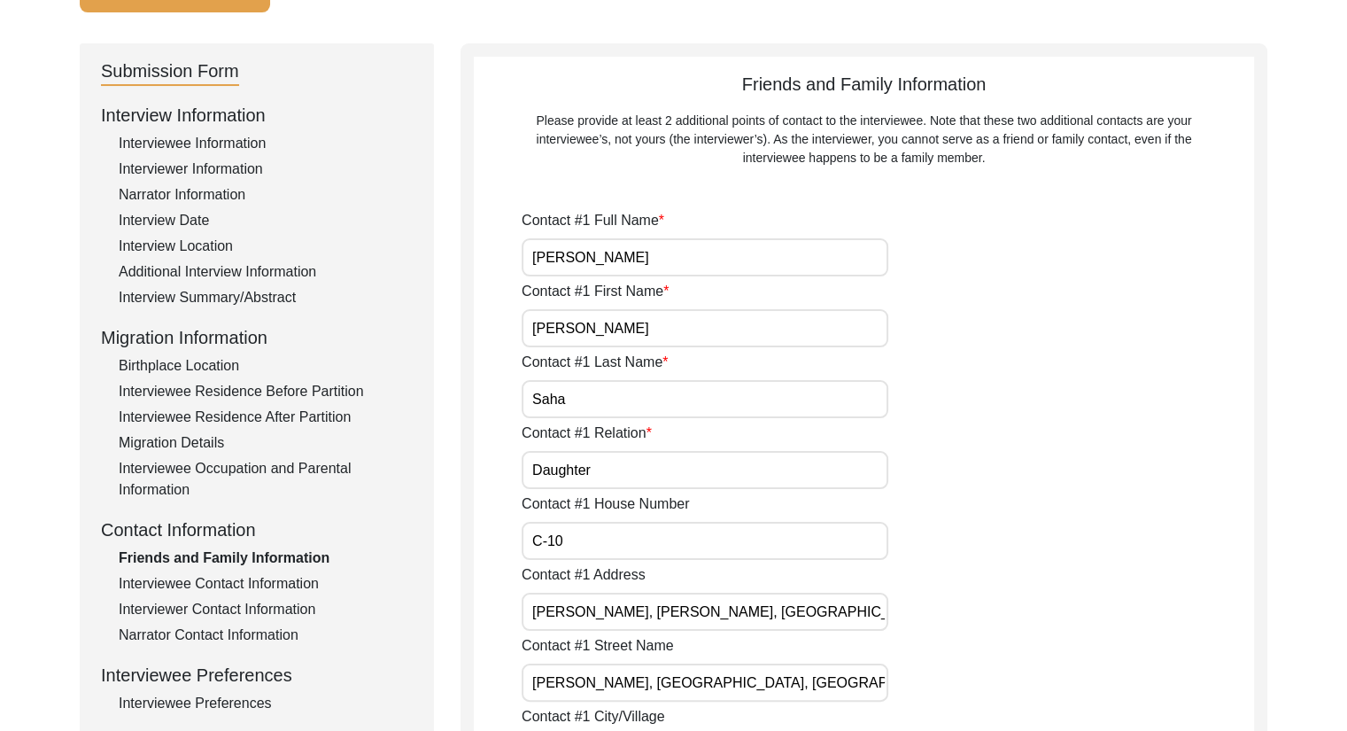
type input "Son-in-law"
type input "C-10"
type input "Sourav Abasan, ED Block, Sector-II, Saltlake"
type input "ED Block, Sector-II, Saltlake"
type input "Saltlake"
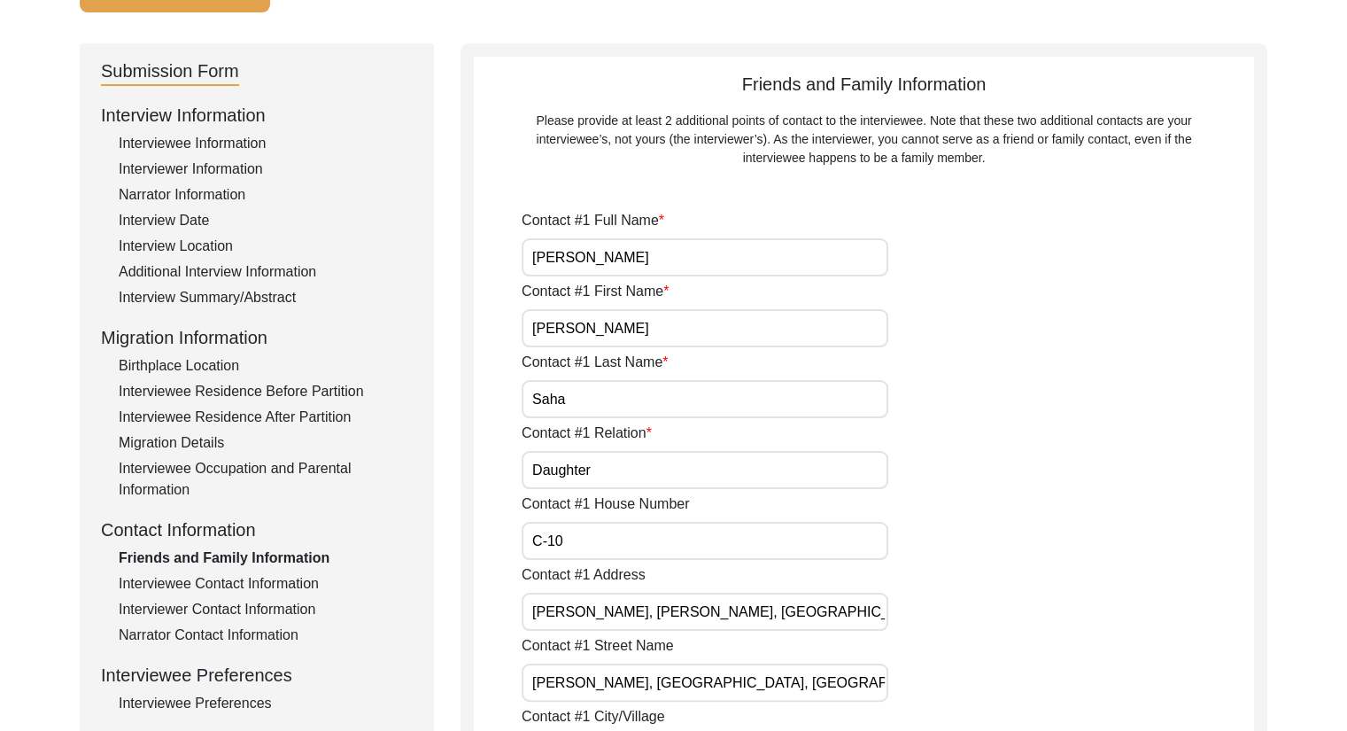
type input "Bidhannagar"
type input "West Bengal"
type input "700091"
type input "India"
type input "+919830898548"
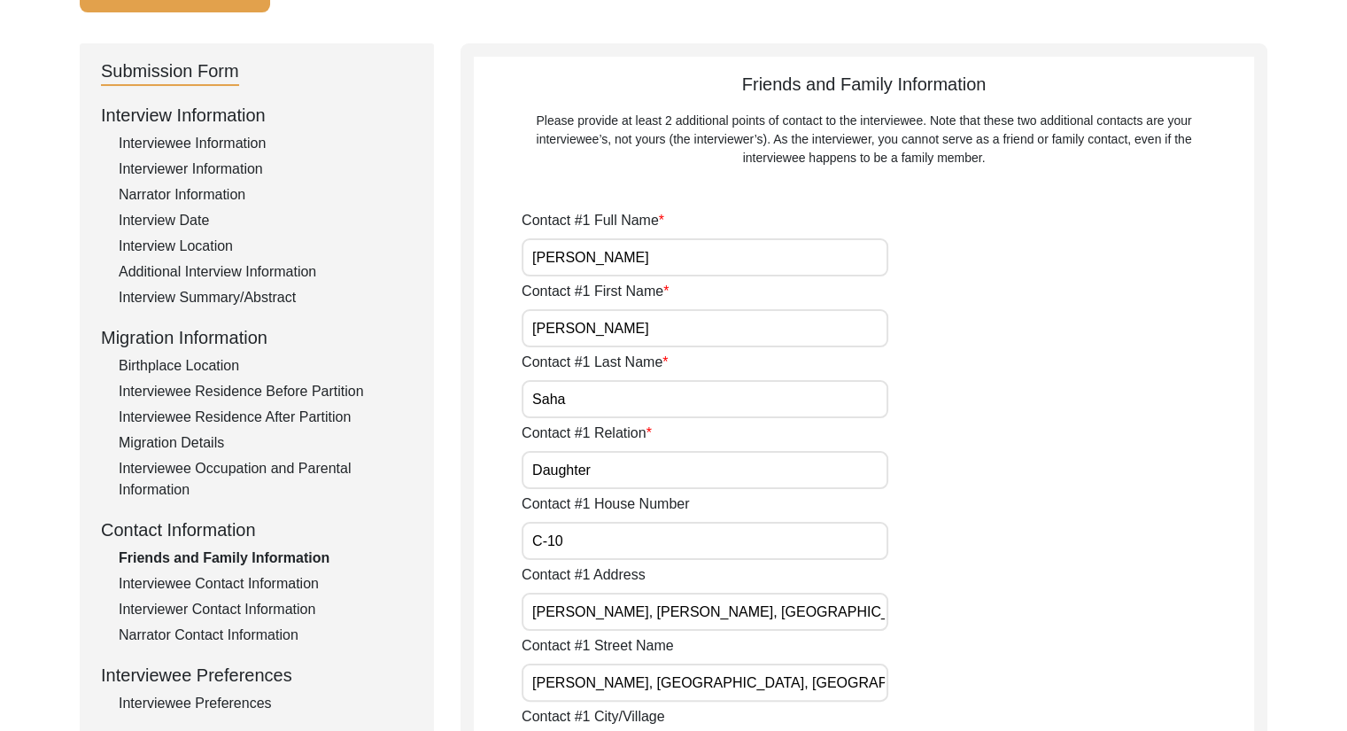
type input "sumanrvandelhi@gmail.com"
type input "Partha Saha"
type input "Partha"
type input "Saha"
type input "Son"
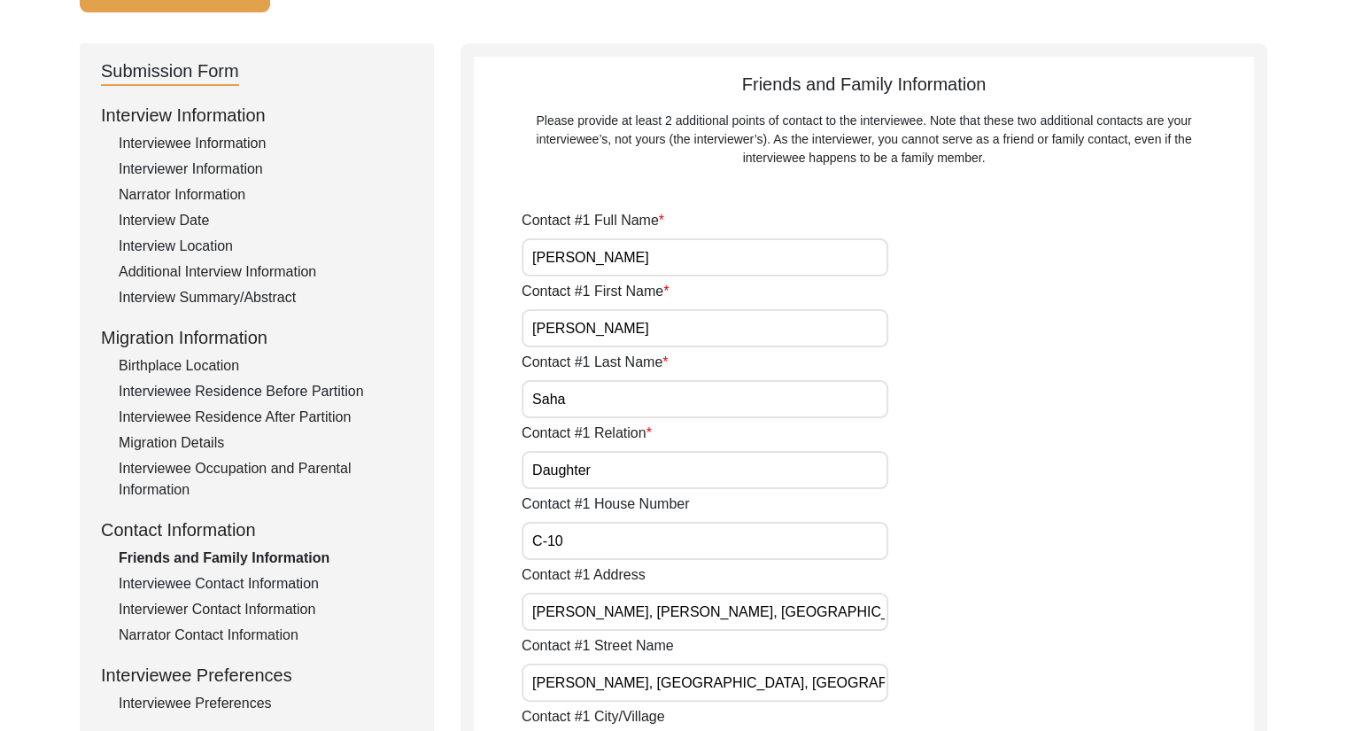
type input "B1 - 802"
type input "Tuscan Estate, Survey no. 40, Pandhari Nagar, Kharadi"
type input "Mundhwa-Kharadi Road"
type input "Pune"
type input "Maharashtra"
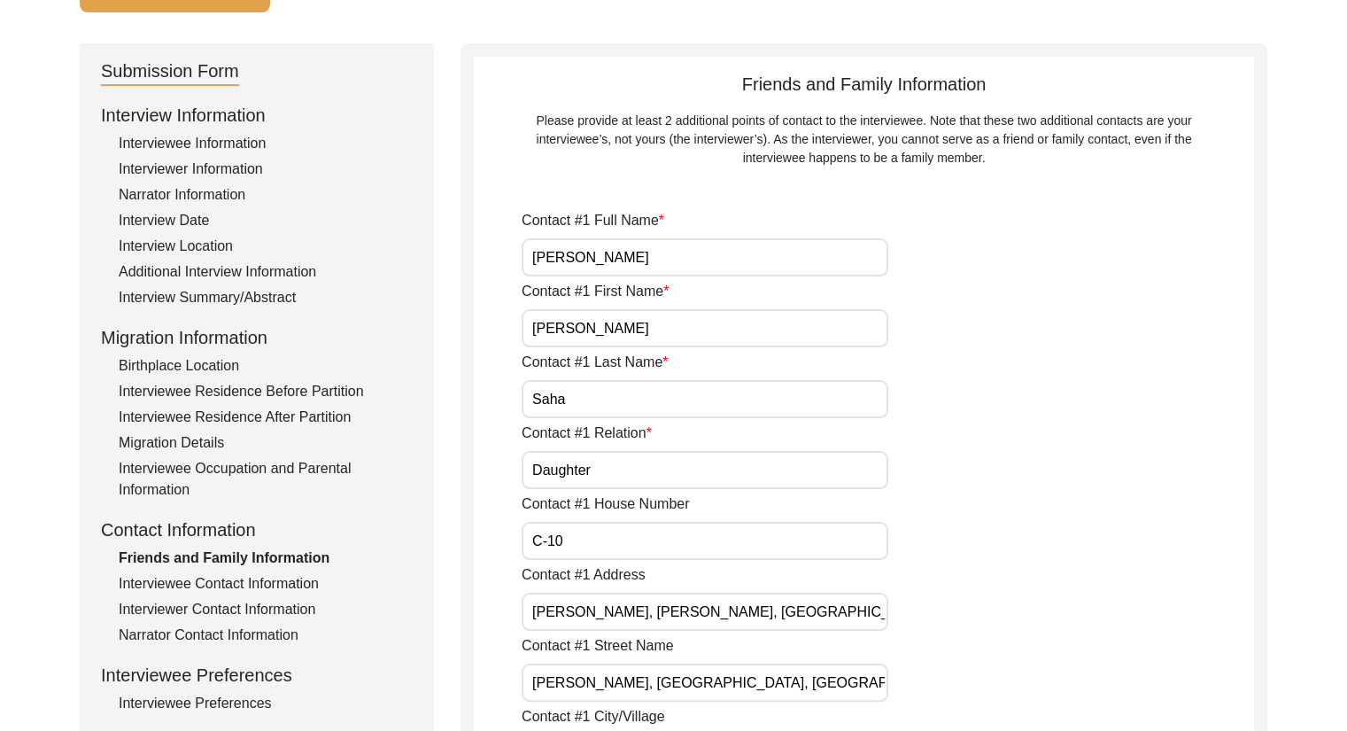
type input "411014"
type input "India"
type input "9830775803"
type input "writerparthasaha@gmail.com"
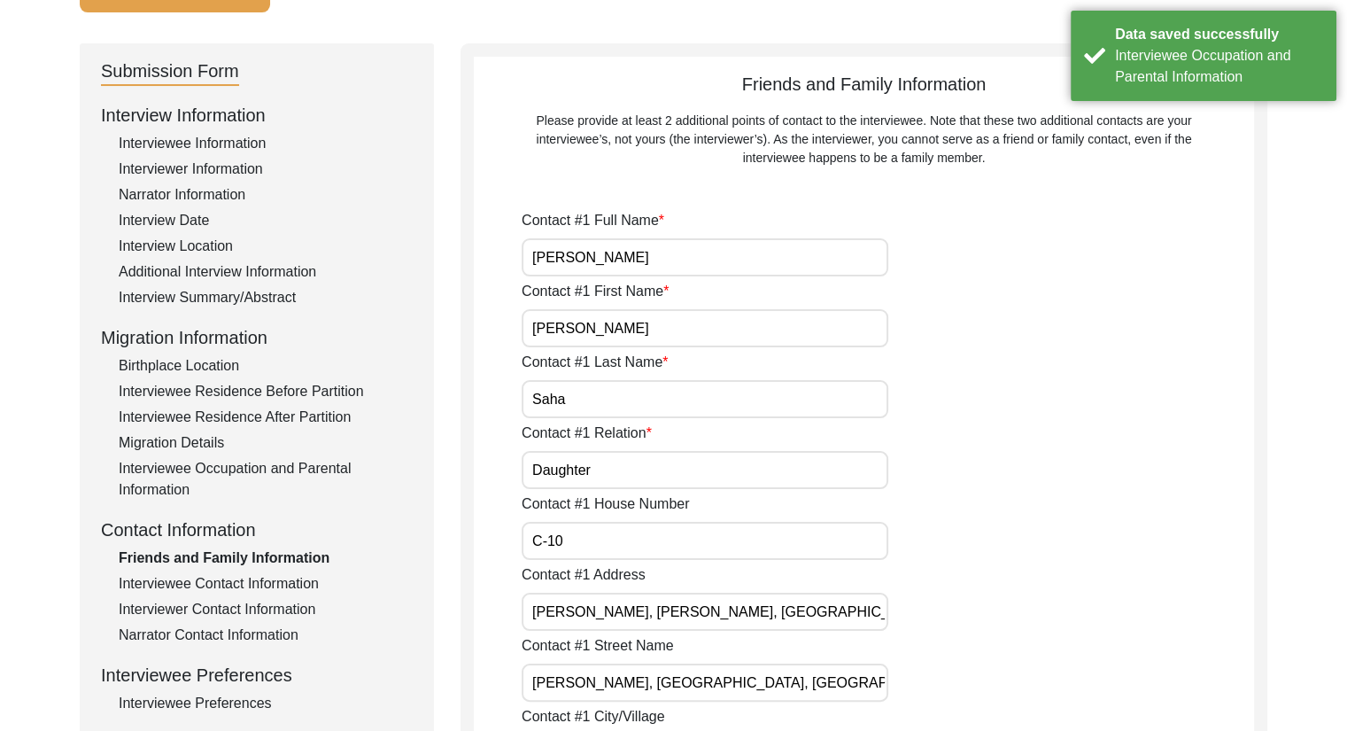
click at [215, 470] on div "Interviewee Occupation and Parental Information" at bounding box center [266, 479] width 294 height 43
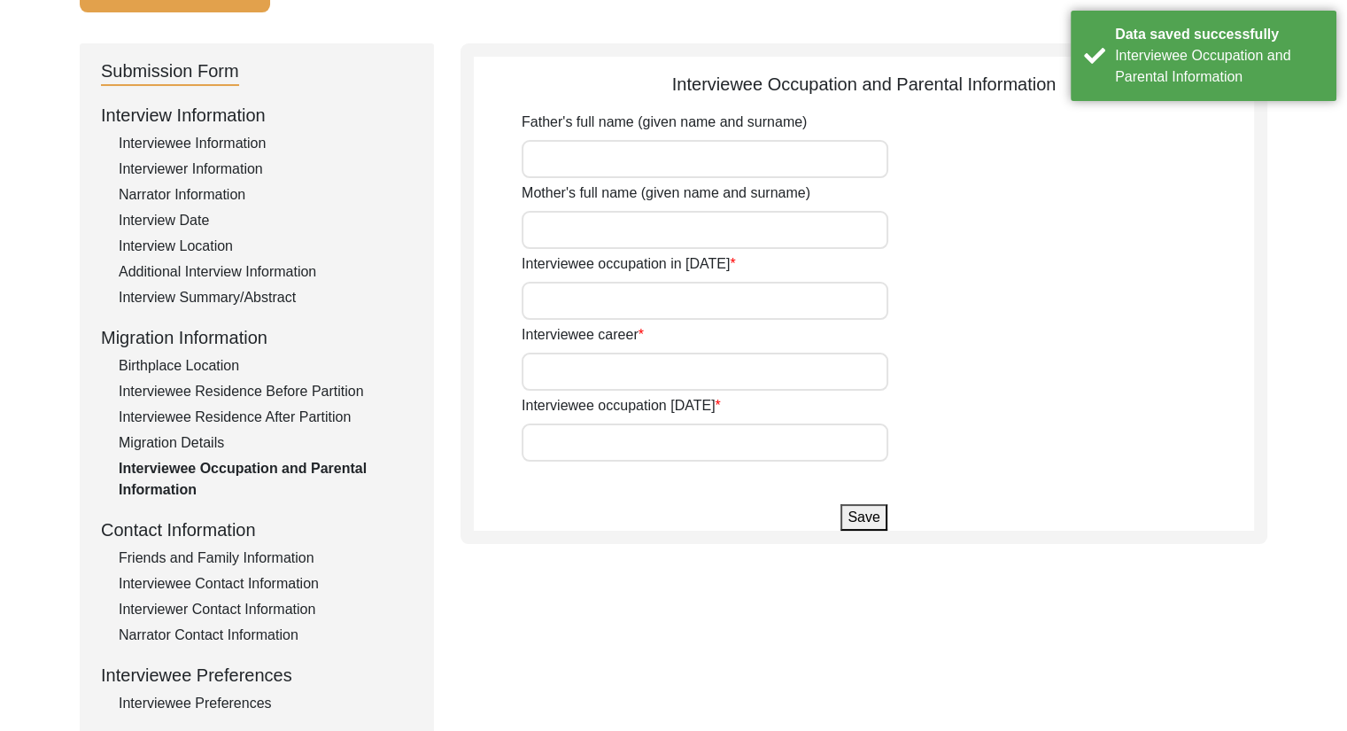
type input "Amarendranath Paul"
type input "late Chhayamoyi Paul"
type input "Student"
type input "Home Maker"
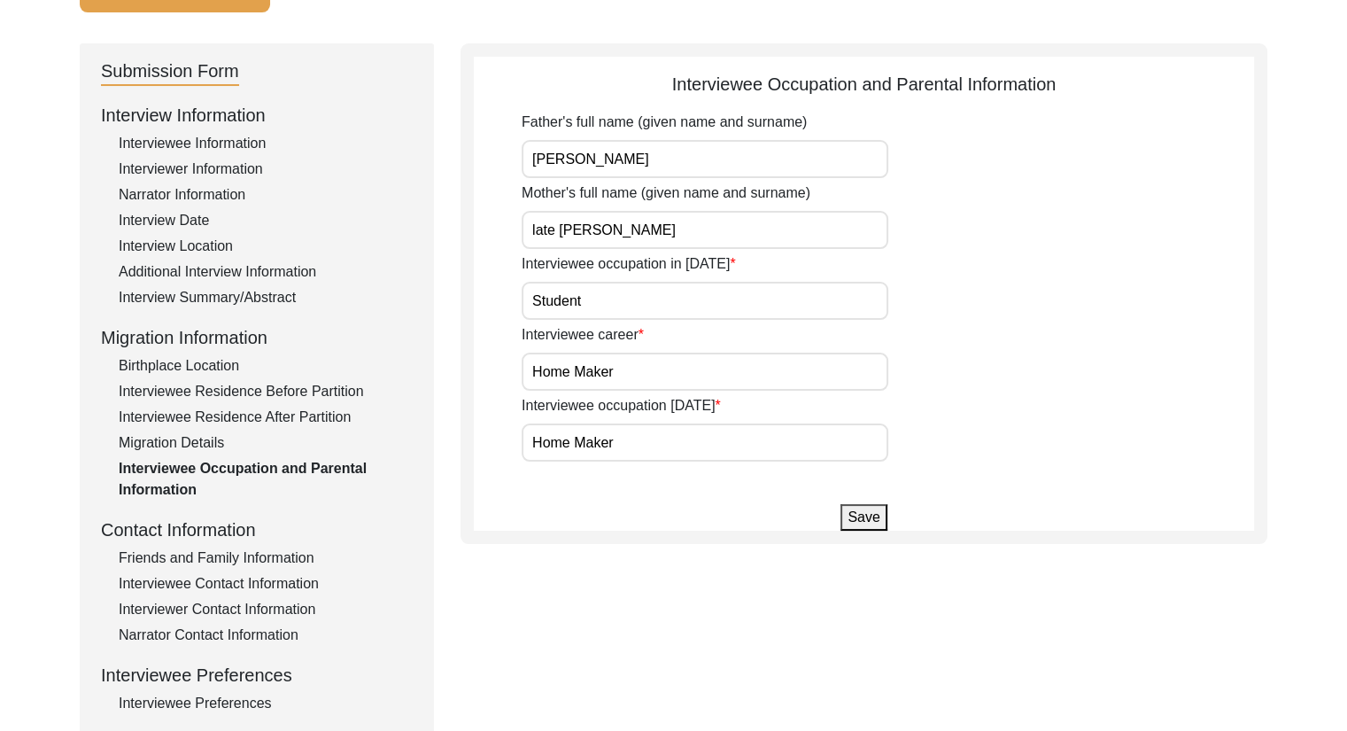
drag, startPoint x: 535, startPoint y: 227, endPoint x: 518, endPoint y: 228, distance: 16.9
click at [518, 228] on app-parental-information "Interviewee Occupation and Parental Information Father's full name (given name …" at bounding box center [864, 301] width 780 height 460
drag, startPoint x: 562, startPoint y: 228, endPoint x: 480, endPoint y: 223, distance: 82.5
click at [480, 223] on app-parental-information "Interviewee Occupation and Parental Information Father's full name (given name …" at bounding box center [864, 301] width 780 height 460
type input "Smt. Chhayamoyi Paul"
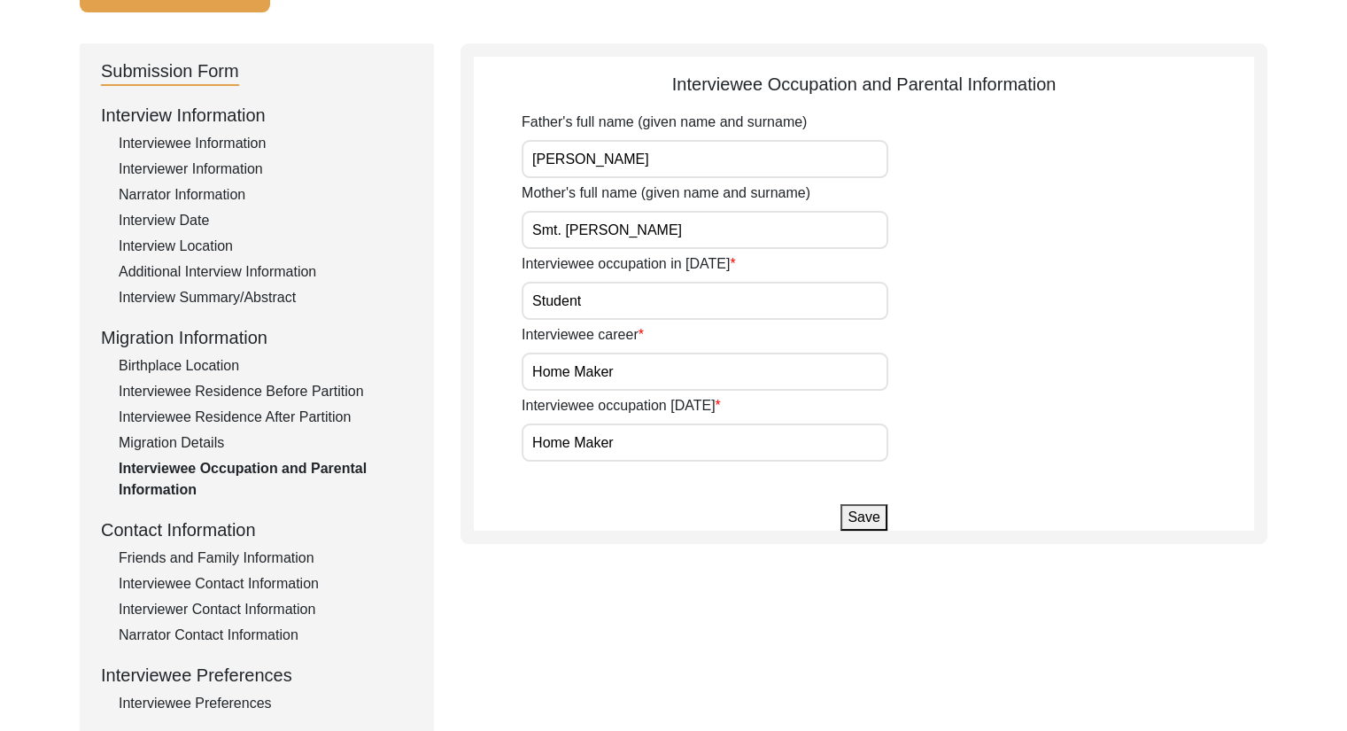
click at [531, 162] on input "Amarendranath Paul" at bounding box center [705, 159] width 367 height 38
type input "Sri Amarendranath Paul"
click at [857, 524] on button "Save" at bounding box center [863, 517] width 46 height 27
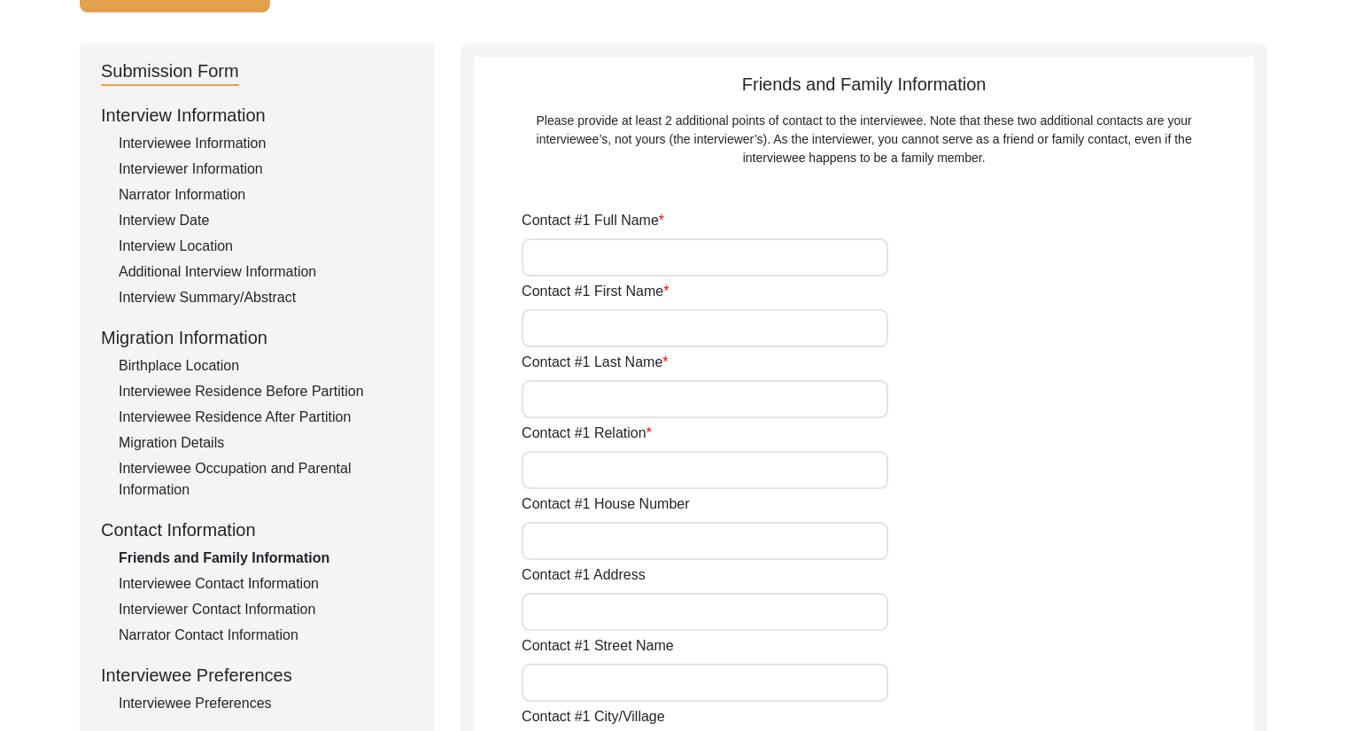
type input "Indrani Saha"
type input "Indrani"
type input "Saha"
type input "Daughter"
type input "C-10"
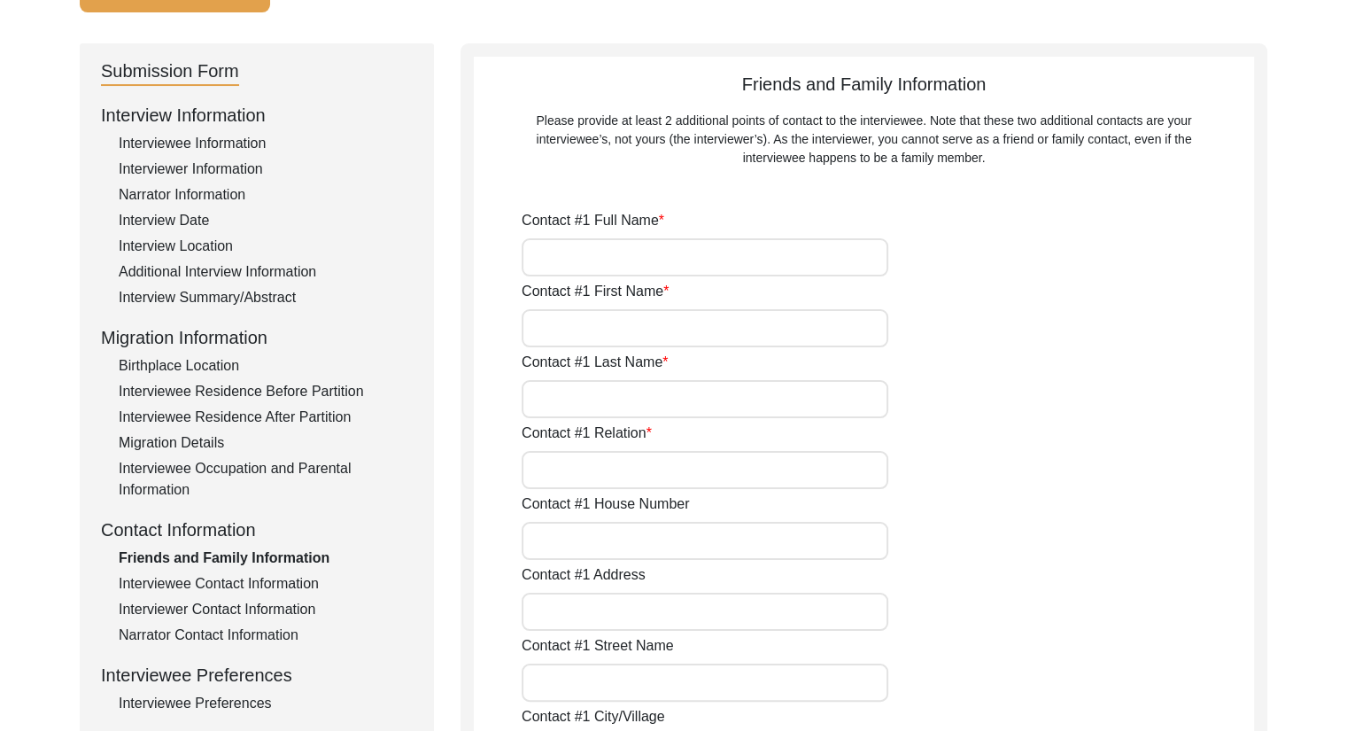
type input "Sourav Abasan, ED Block, Sector-II, Saltlake"
type input "ED Block, Sector-II, Saltlake"
type input "Saltlake"
type input "Bidhannagar"
type input "West Bengal"
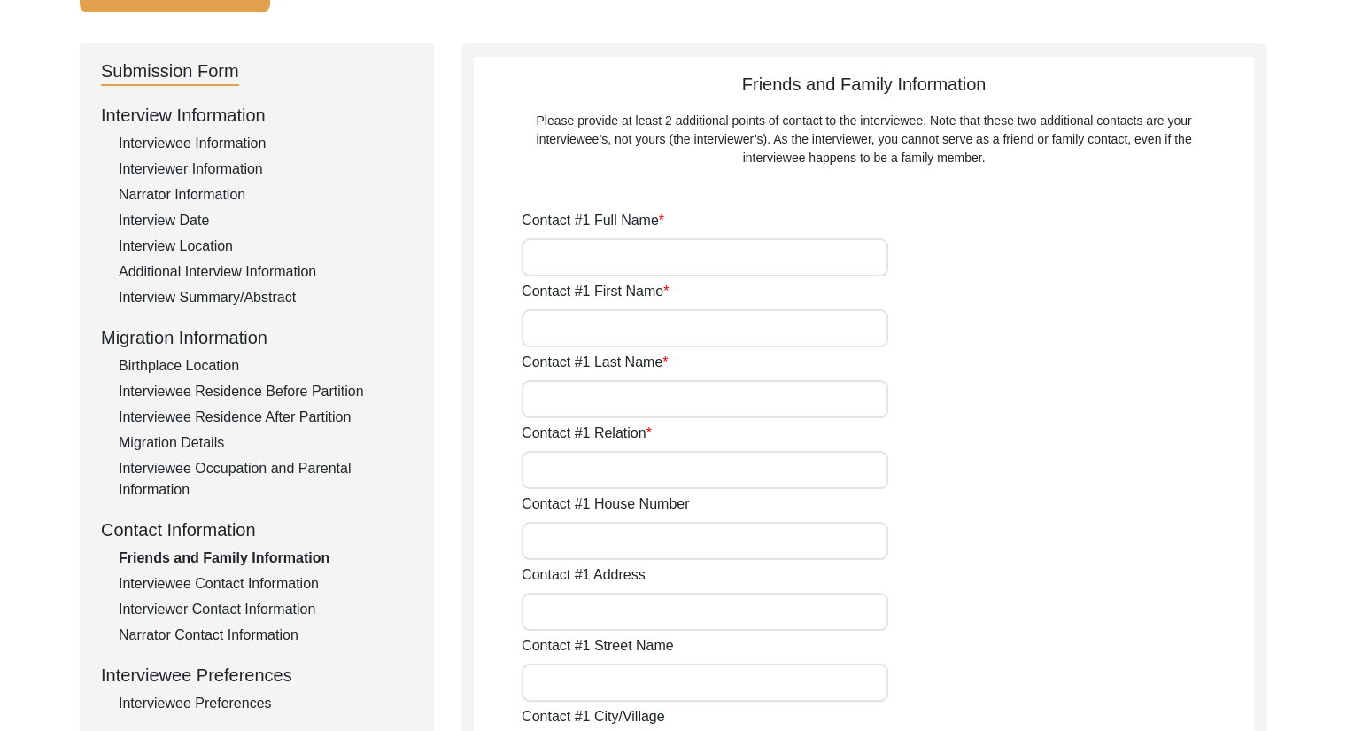
type input "700091"
type input "India"
type input "+919830775736"
type input "emailindrani@gmail.com"
type input "Suman Ray"
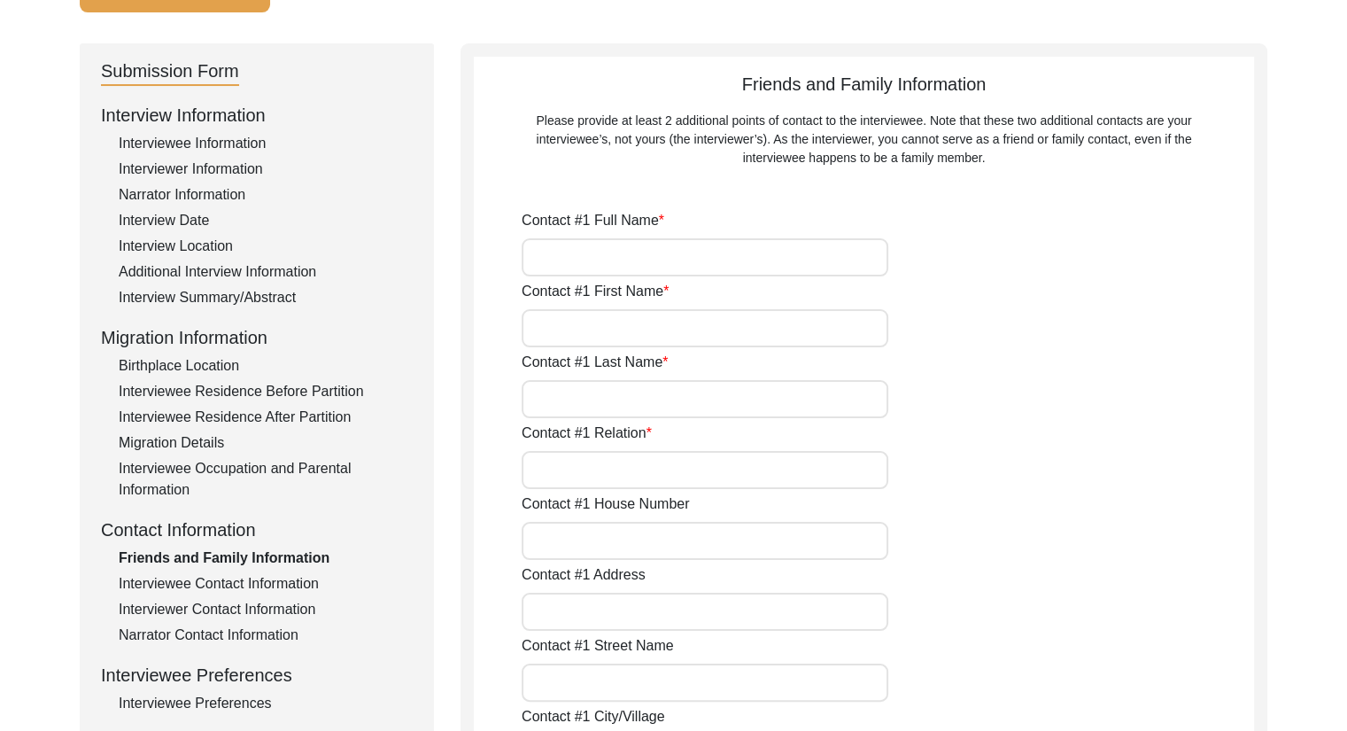
type input "Suman"
type input "Ray"
type input "Son-in-law"
type input "C-10"
type input "Sourav Abasan, ED Block, Sector-II, Saltlake"
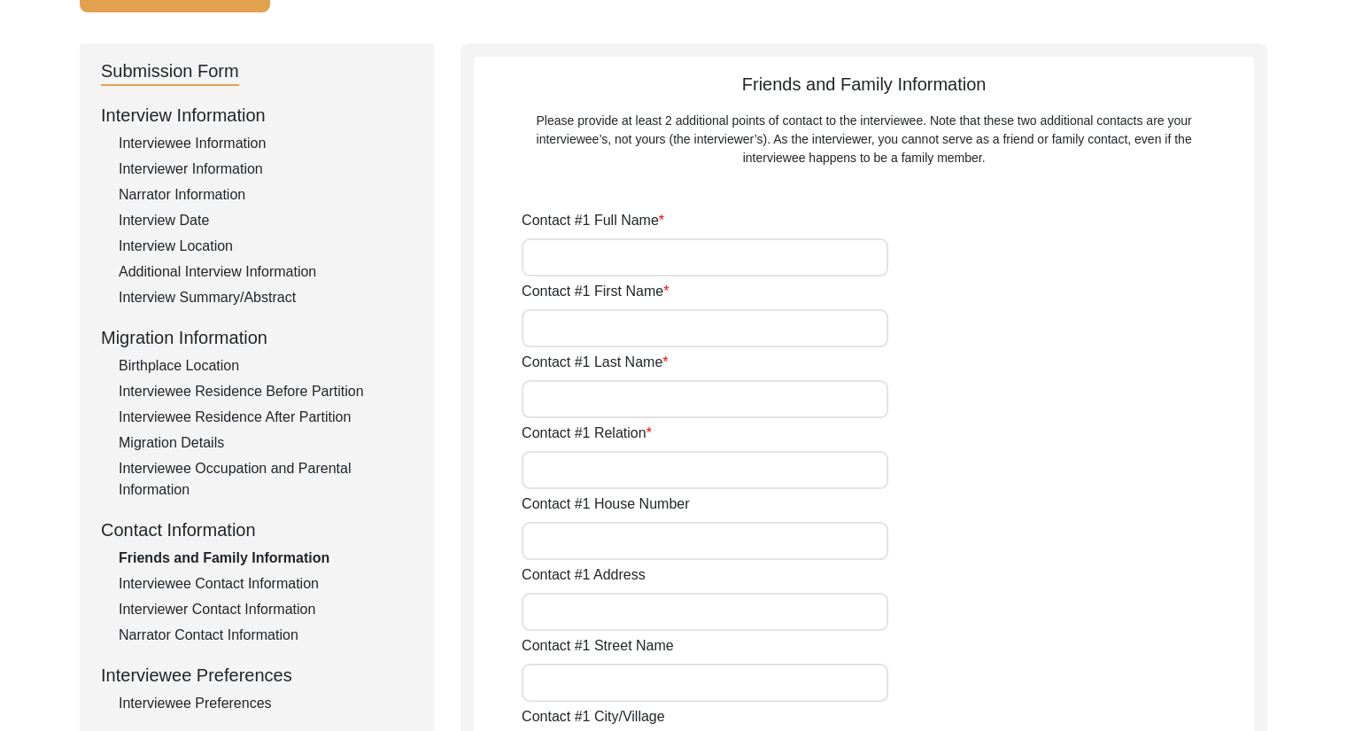
type input "ED Block, Sector-II, Saltlake"
type input "Saltlake"
type input "Bidhannagar"
type input "West Bengal"
type input "700091"
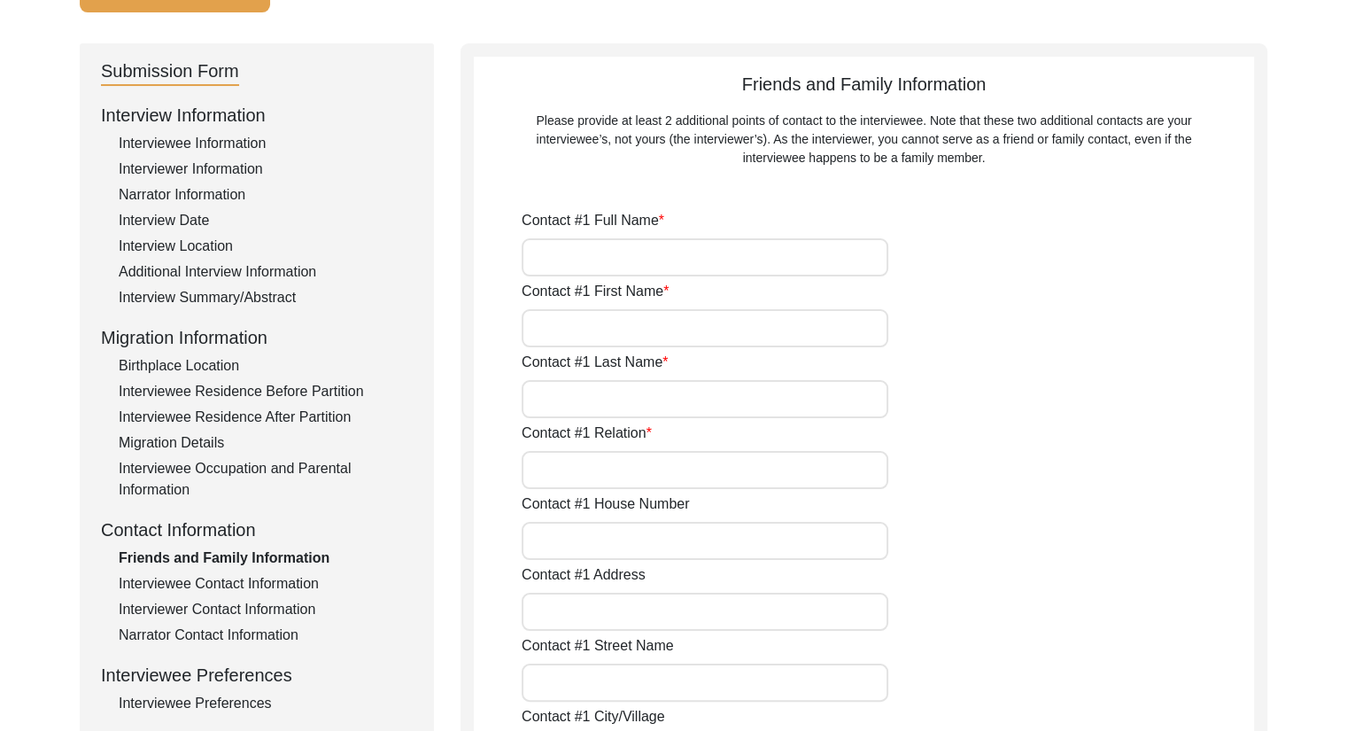
type input "India"
type input "+919830898548"
type input "sumanrvandelhi@gmail.com"
type input "Partha Saha"
type input "Partha"
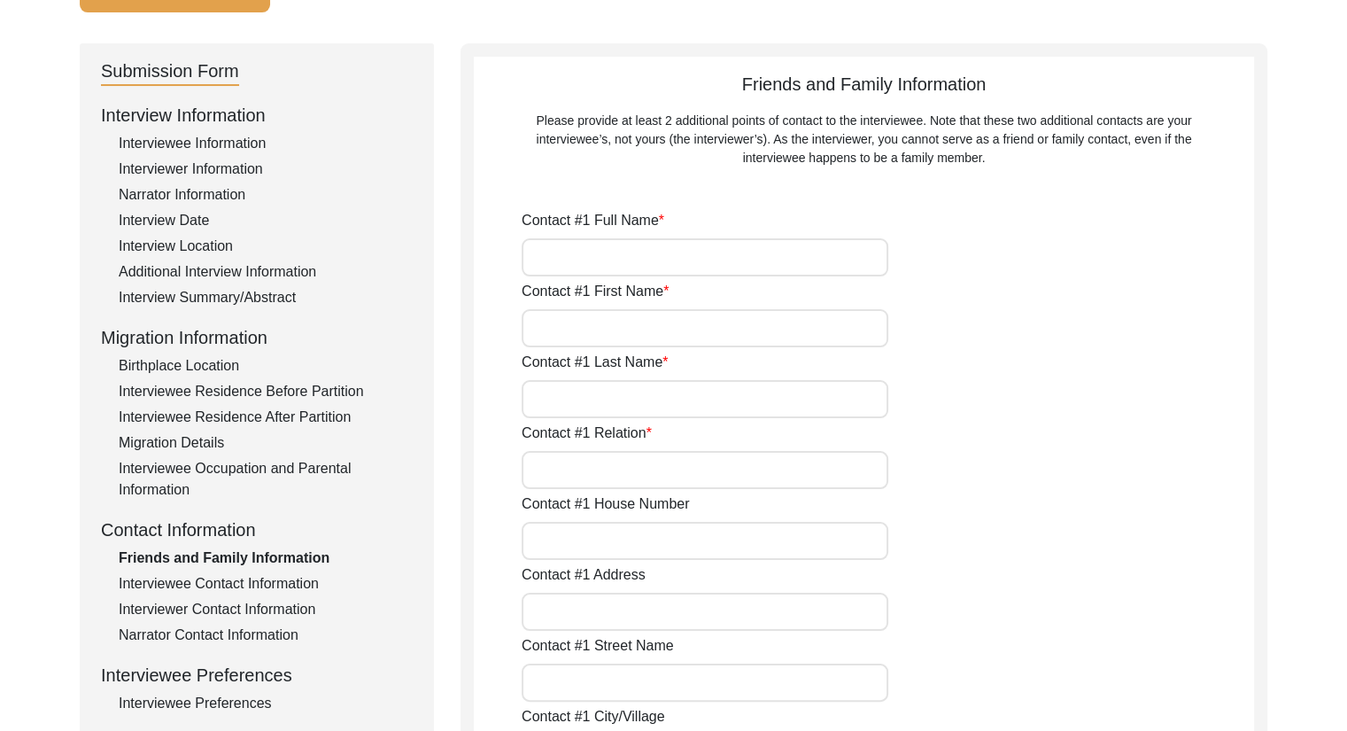
type input "Saha"
type input "Son"
type input "B1 - 802"
type input "Tuscan Estate, Survey no. 40, Pandhari Nagar, Kharadi"
type input "Mundhwa-Kharadi Road"
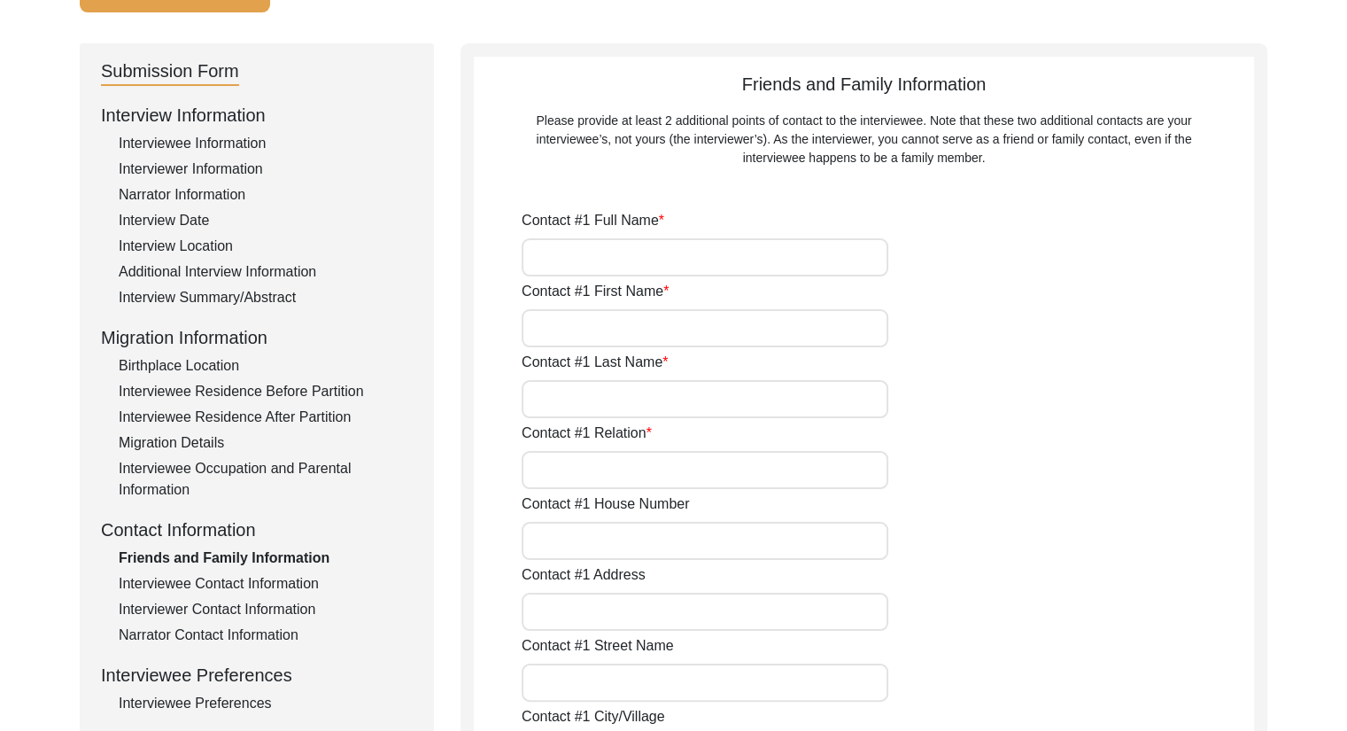
type input "Pune"
type input "Maharashtra"
type input "411014"
type input "India"
type input "9830775803"
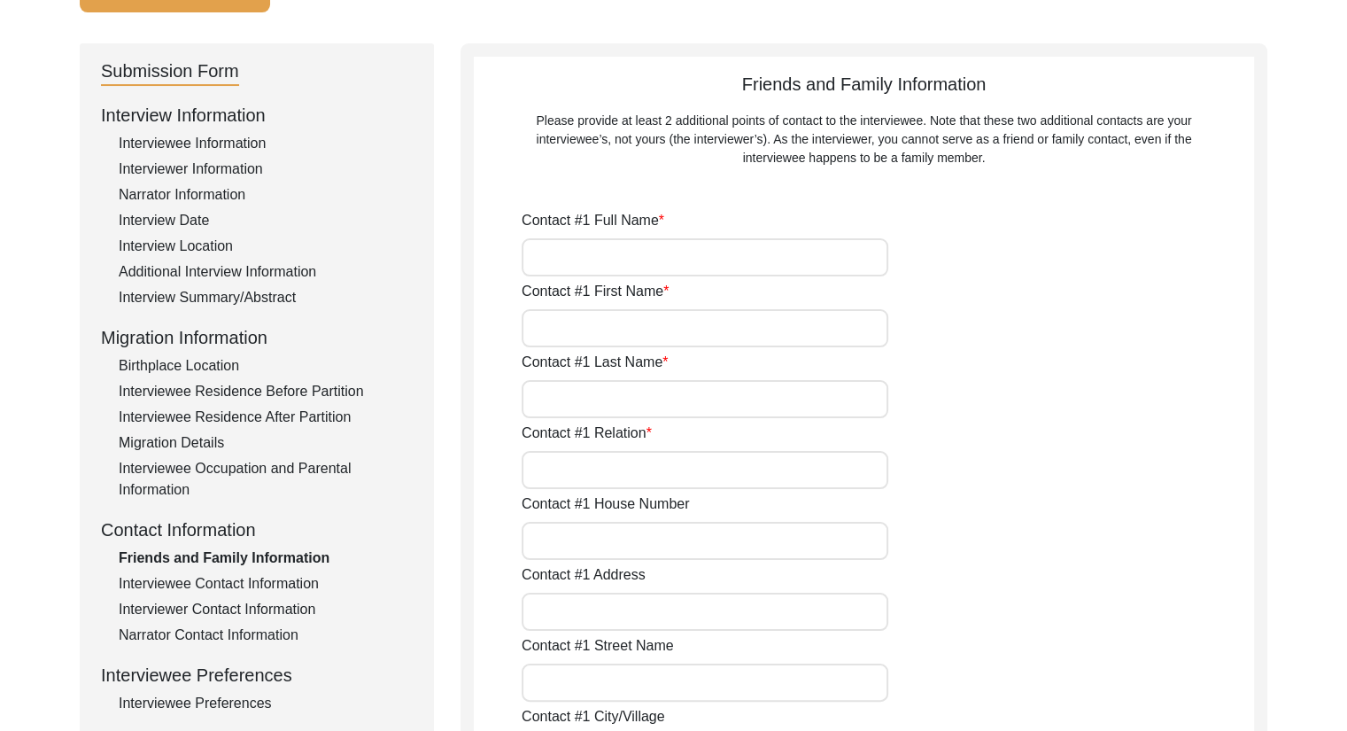
type input "writerparthasaha@gmail.com"
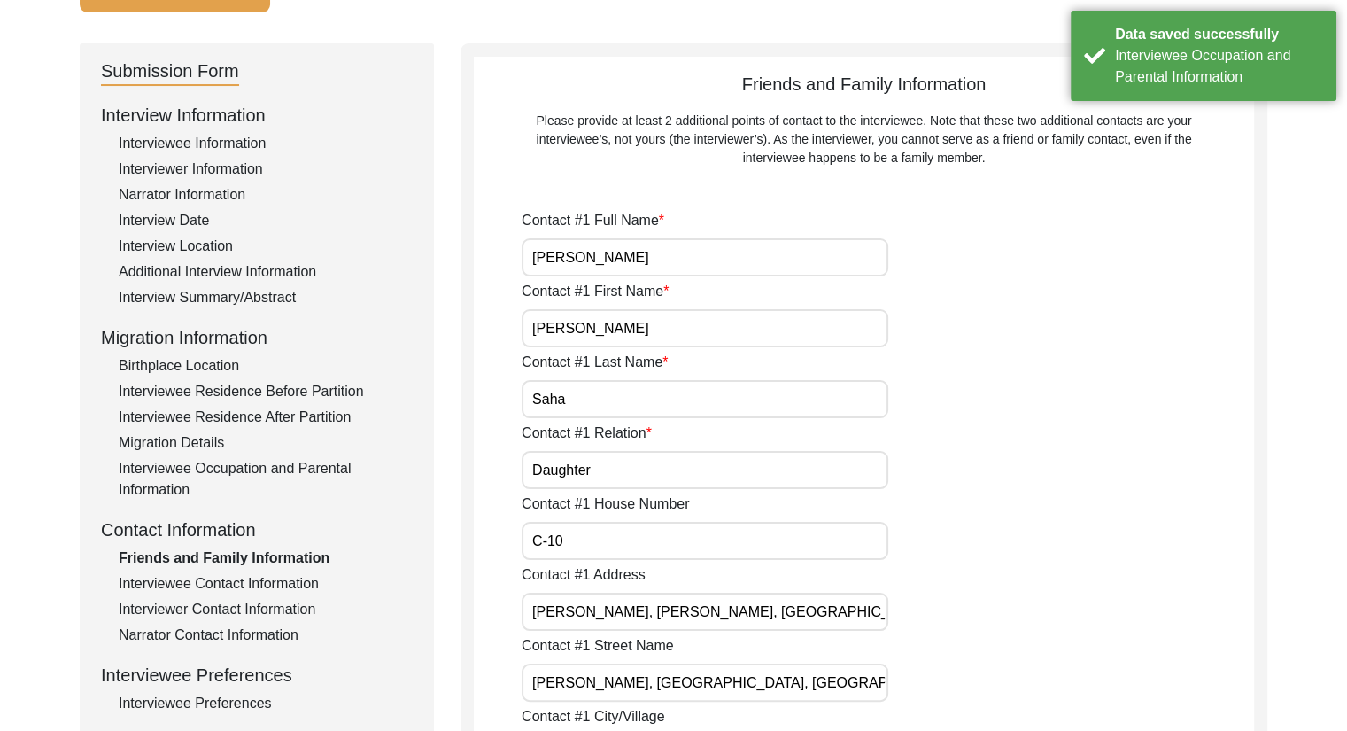
click at [173, 437] on div "Migration Details" at bounding box center [266, 442] width 294 height 21
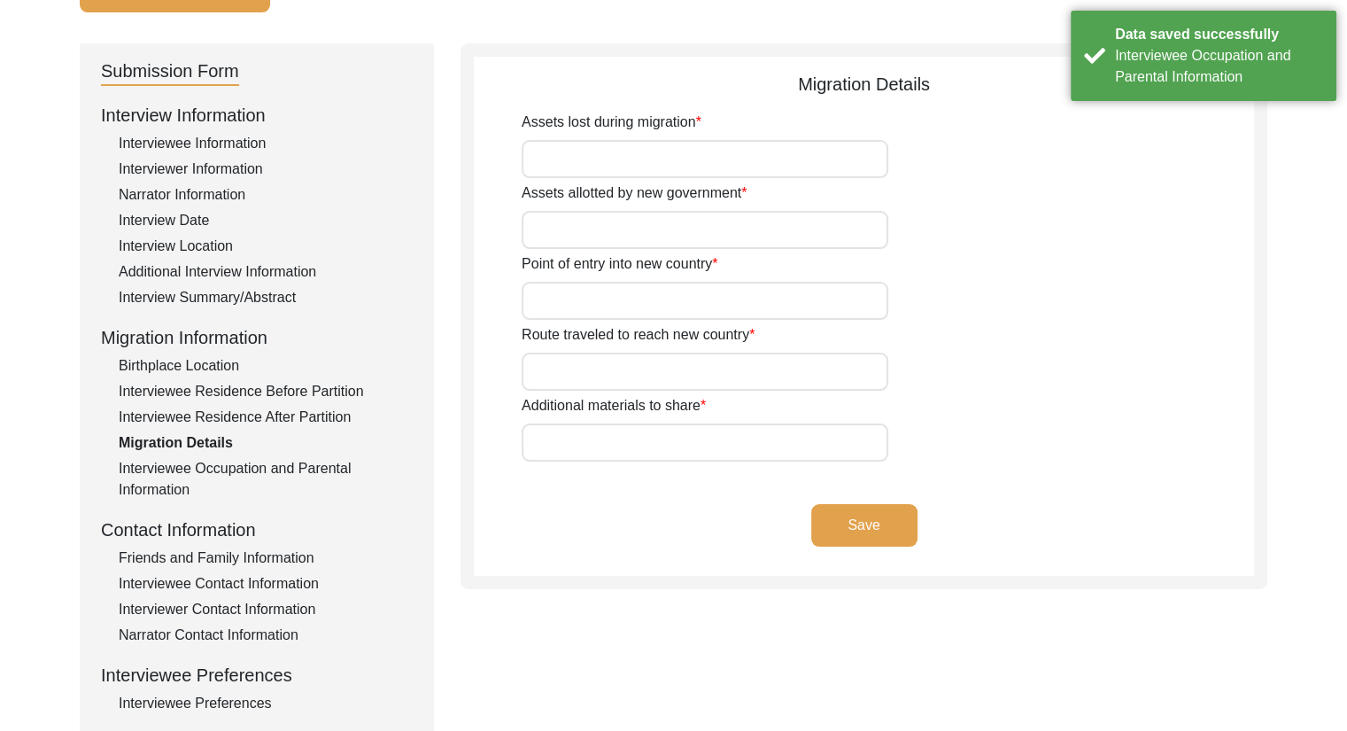
type input "N/A"
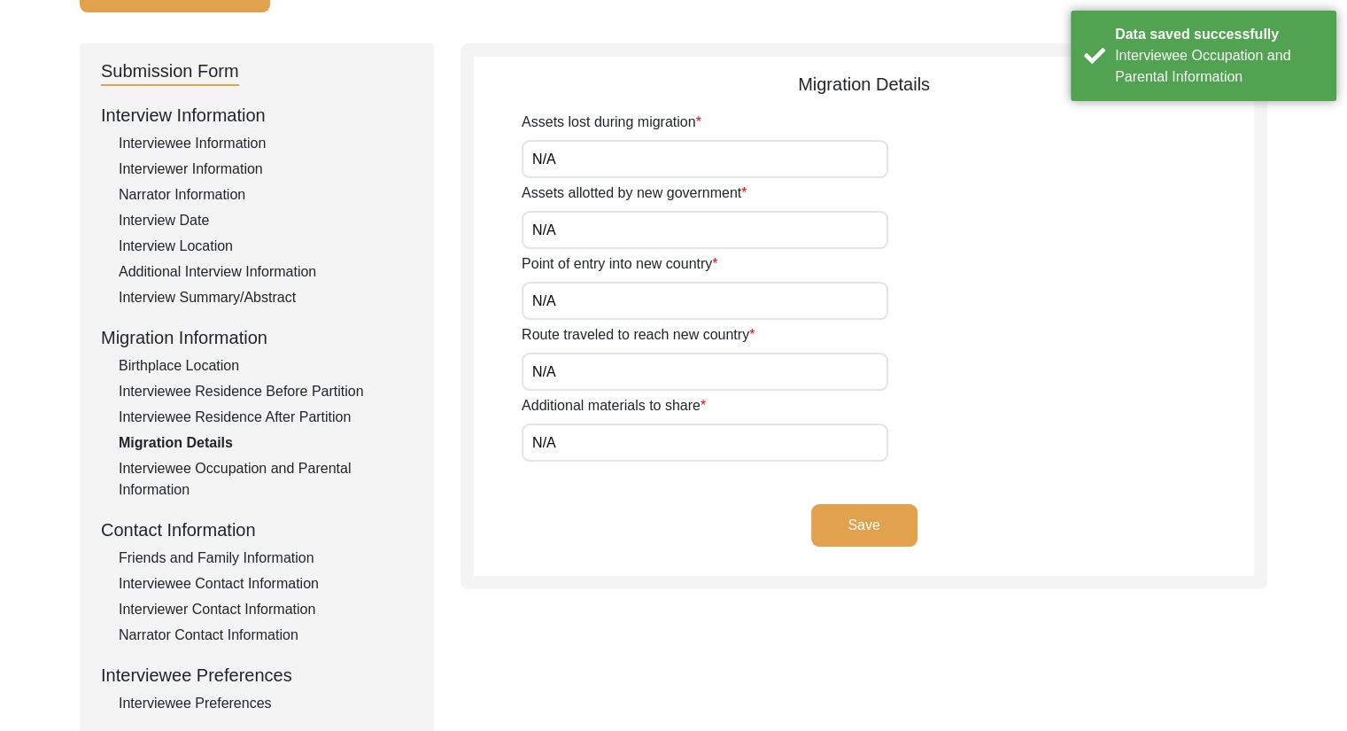
click at [198, 416] on div "Interviewee Residence After Partition" at bounding box center [266, 416] width 294 height 21
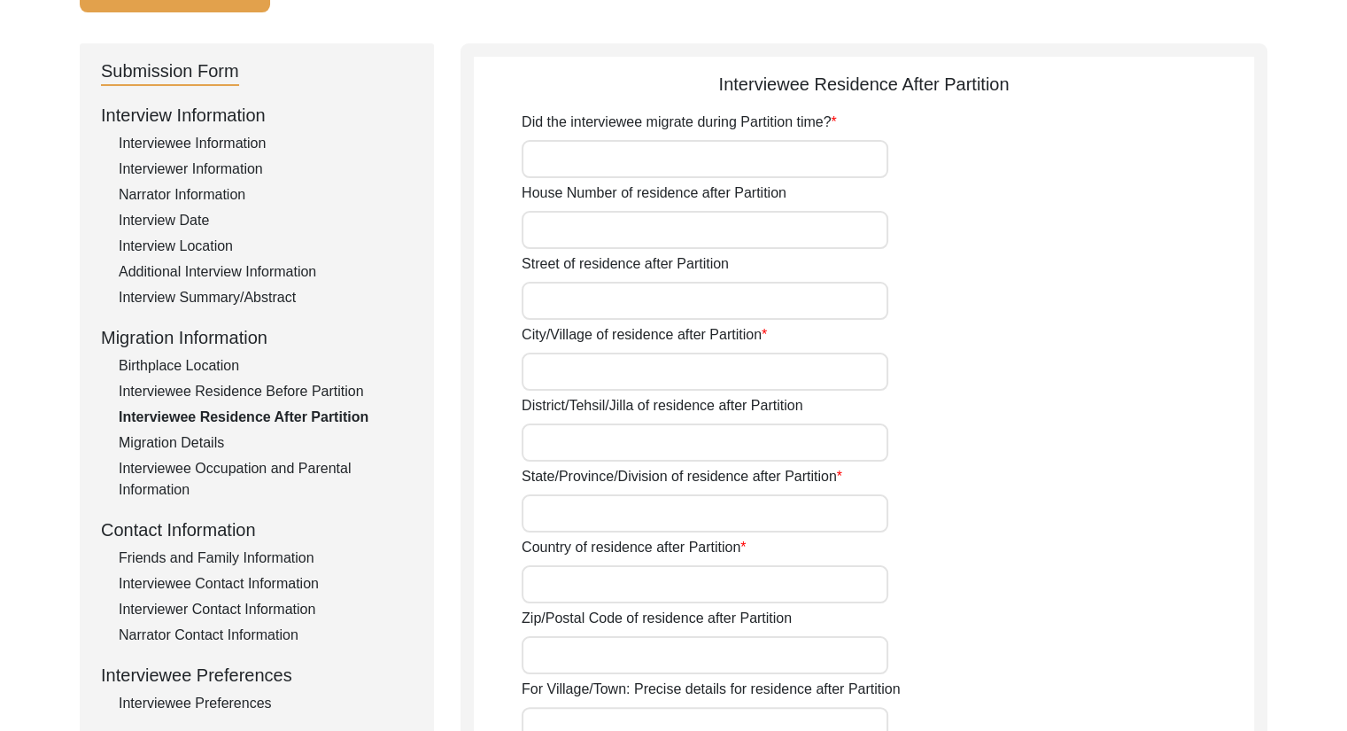
click at [631, 155] on input "Did the interviewee migrate during Partition time?" at bounding box center [705, 159] width 367 height 38
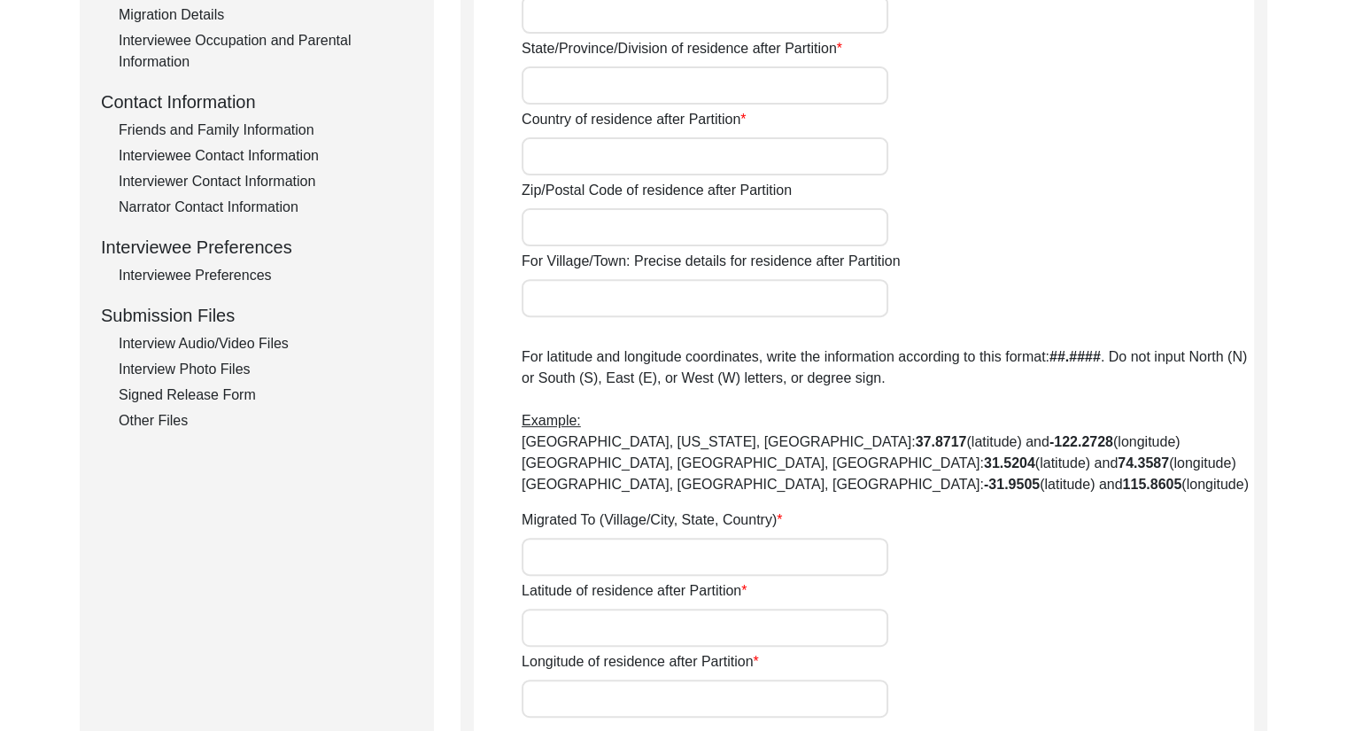
scroll to position [673, 0]
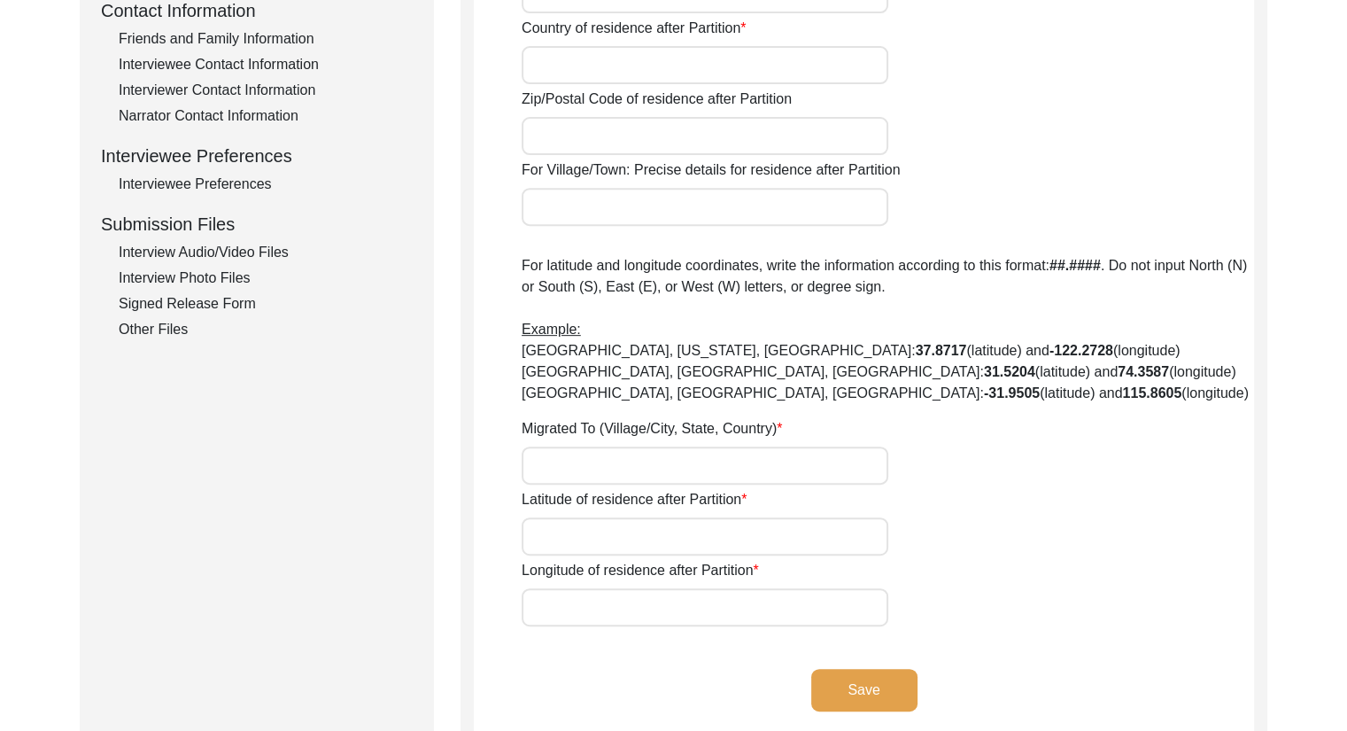
type input "No"
click at [846, 683] on button "Save" at bounding box center [864, 690] width 106 height 43
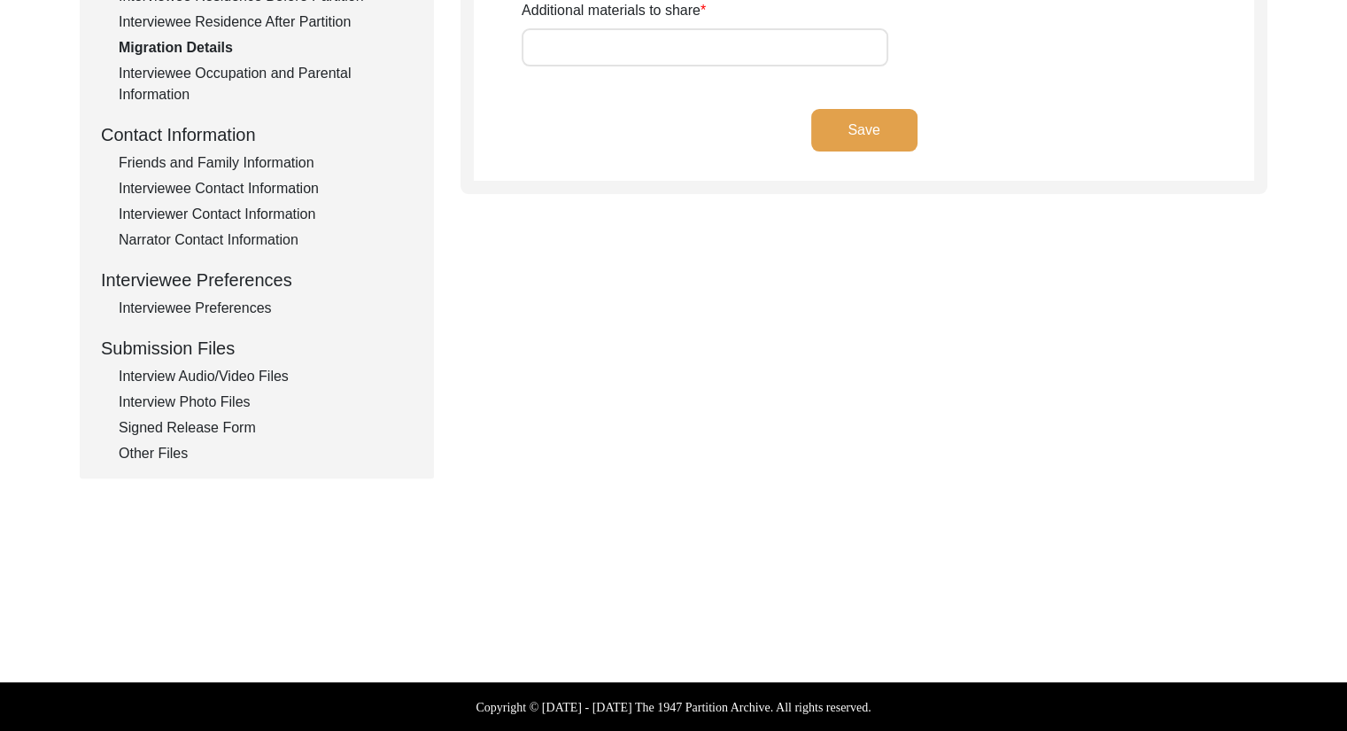
type input "N/A"
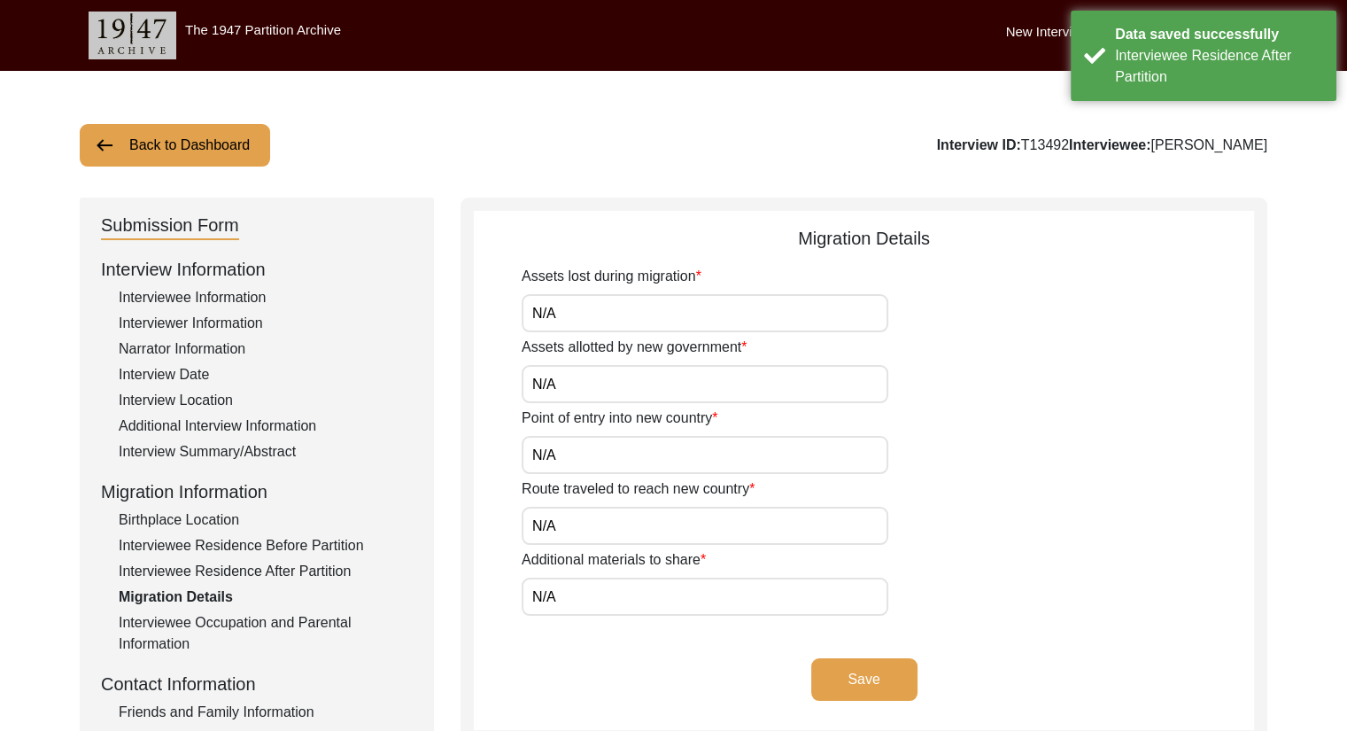
scroll to position [10, 0]
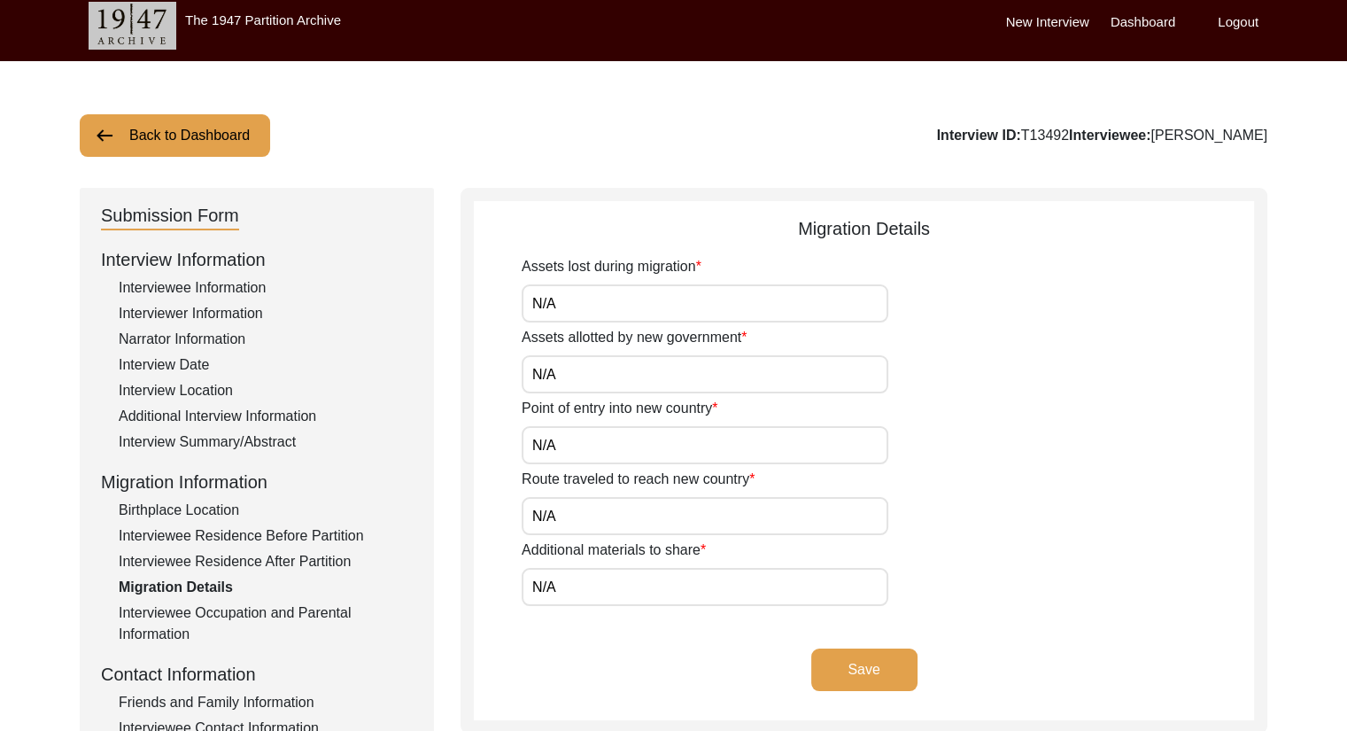
click at [204, 511] on div "Birthplace Location" at bounding box center [266, 509] width 294 height 21
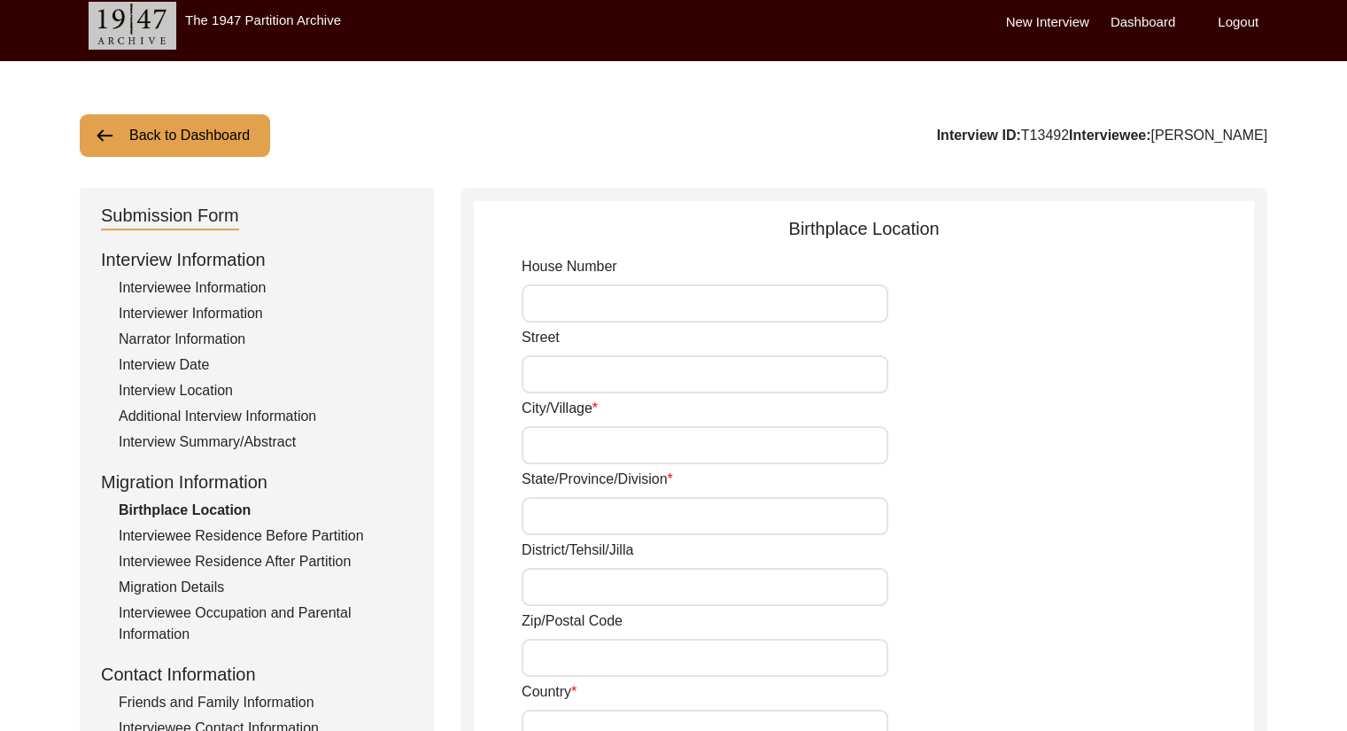
click at [561, 294] on input "House Number" at bounding box center [705, 303] width 367 height 38
type input "35"
click at [539, 372] on input "Street" at bounding box center [705, 374] width 367 height 38
drag, startPoint x: 586, startPoint y: 374, endPoint x: 458, endPoint y: 373, distance: 128.4
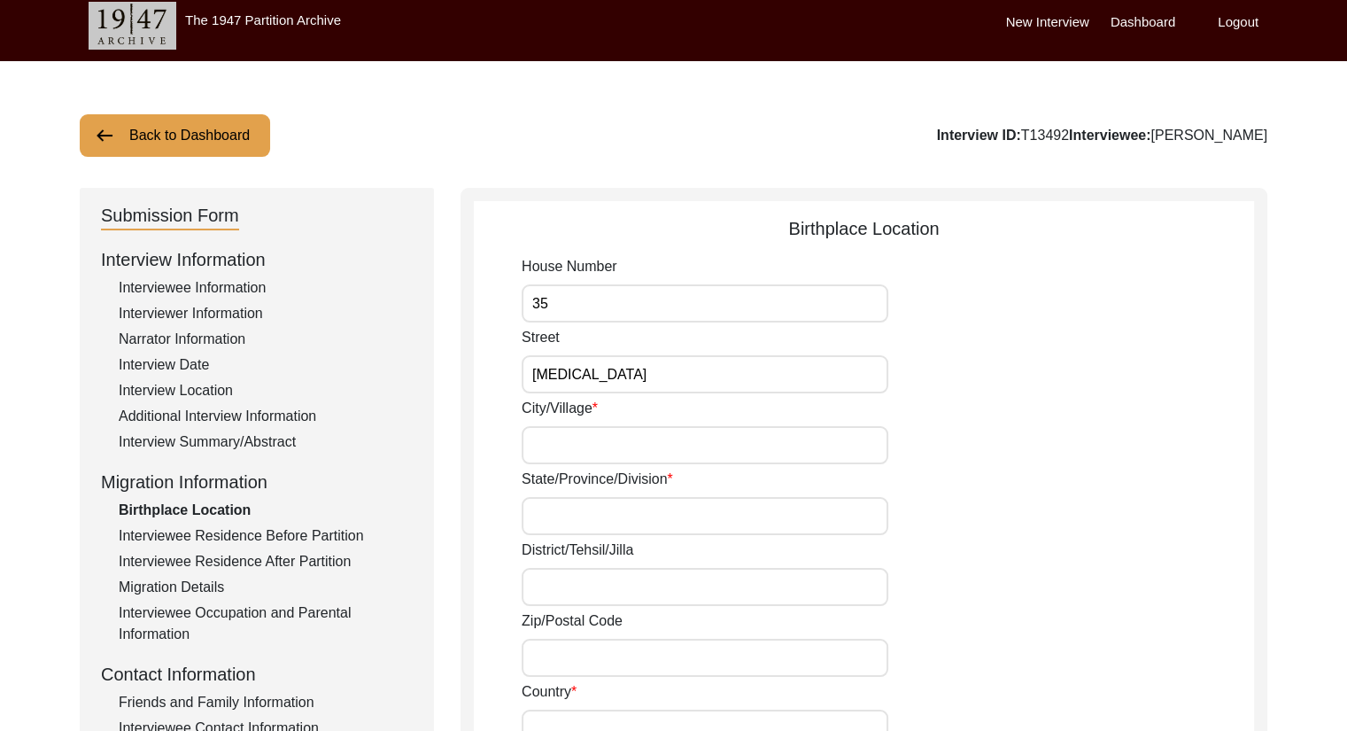
paste input "ranashi Ghosh Street"
type input "Baranashi Ghosh Street"
click at [569, 453] on input "City/Village" at bounding box center [705, 445] width 367 height 38
type input "Kolkata"
click at [554, 515] on input "State/Province/Division" at bounding box center [705, 516] width 367 height 38
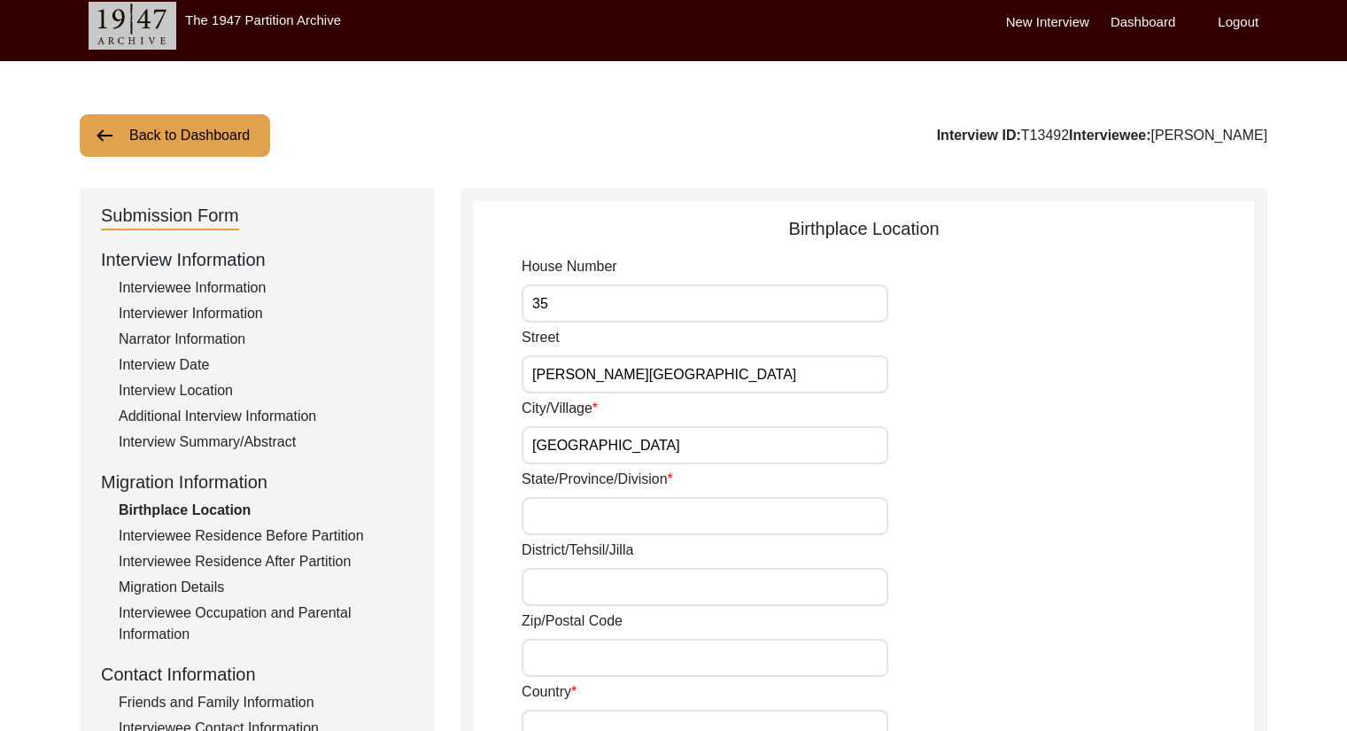
click at [554, 515] on input "State/Province/Division" at bounding box center [705, 516] width 367 height 38
type input "West Bengal"
type input "700091"
type input "India"
type input "C-10 SOURAV ABASAN ED BLOCK SALTLAKE, SECTOR-II"
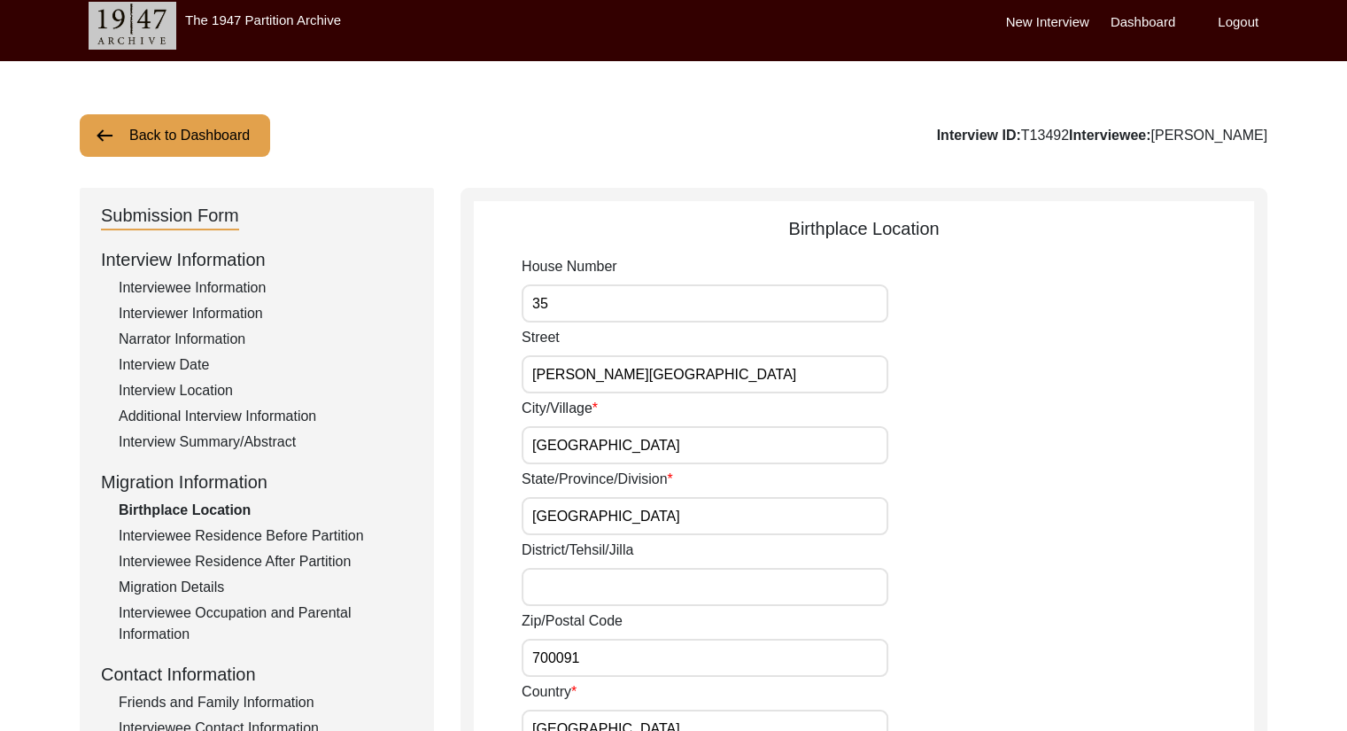
click at [631, 578] on input "District/Tehsil/Jilla" at bounding box center [705, 587] width 367 height 38
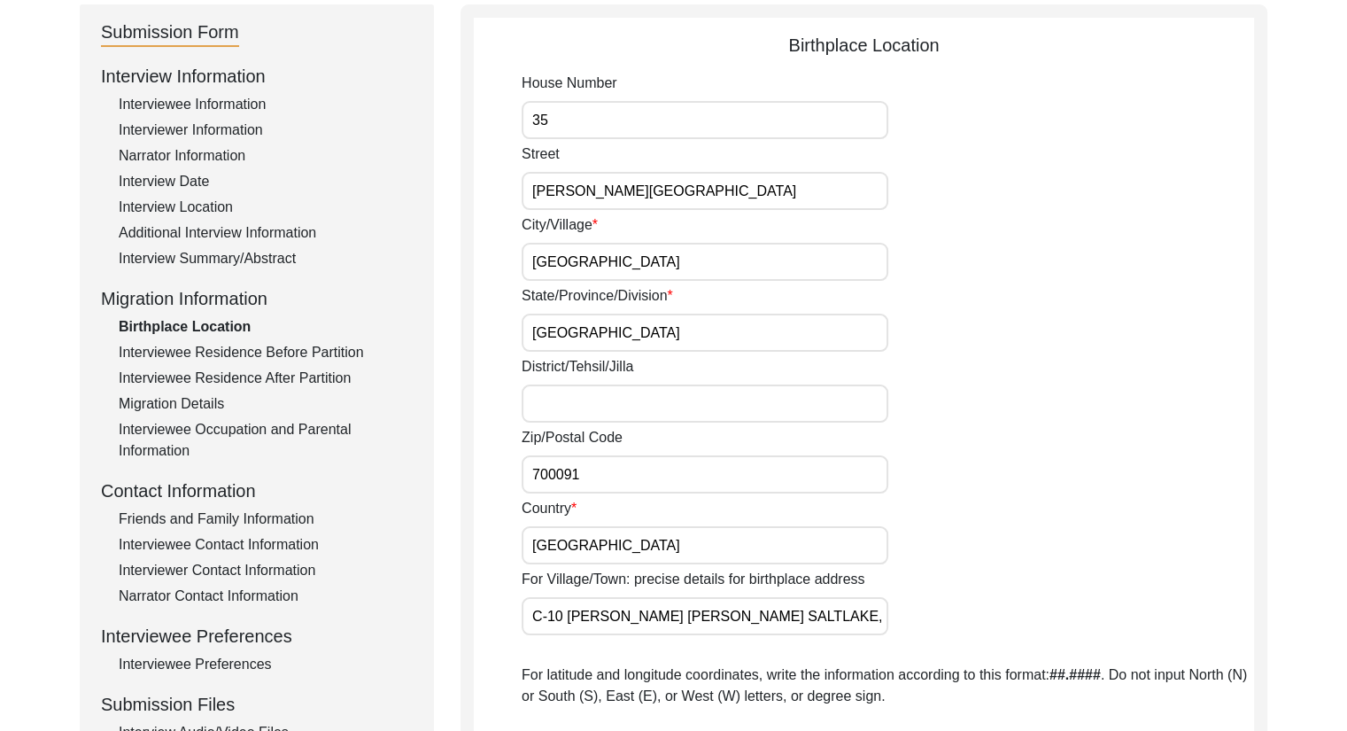
scroll to position [198, 0]
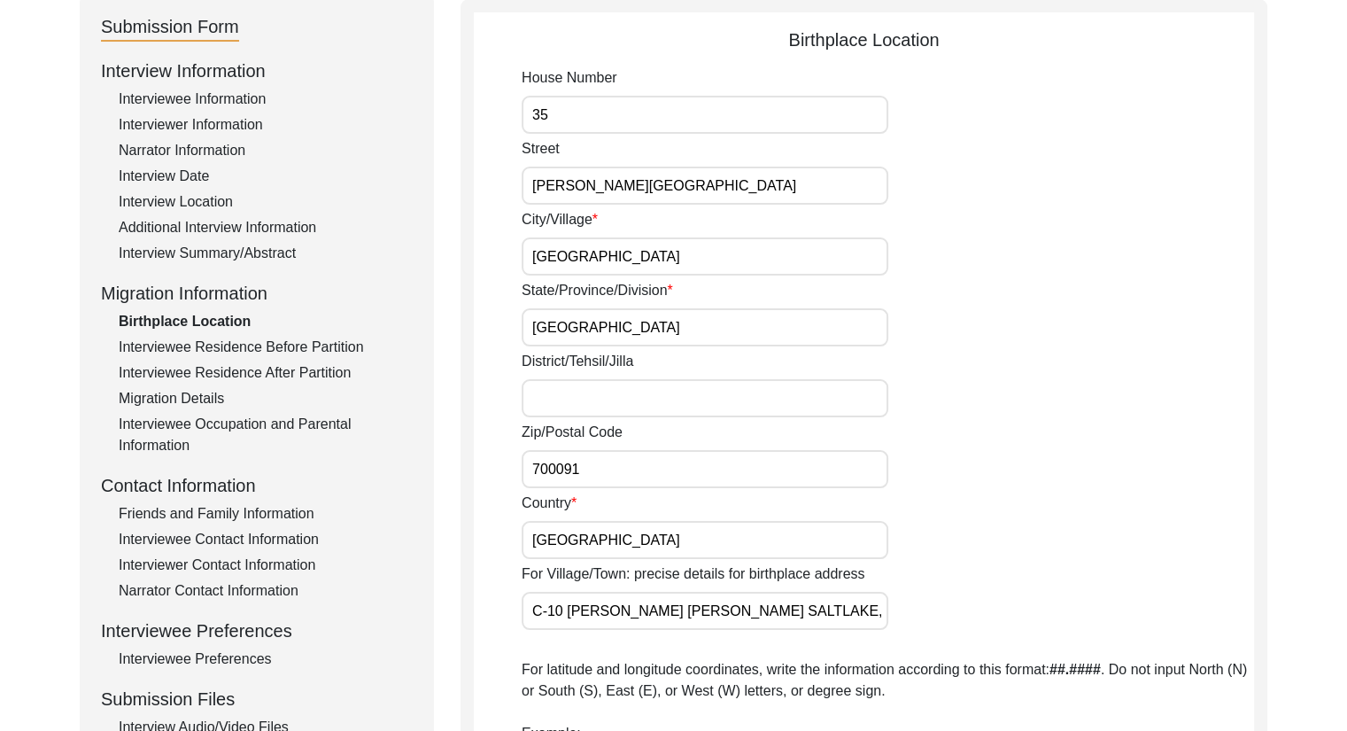
click at [595, 467] on input "700091" at bounding box center [705, 469] width 367 height 38
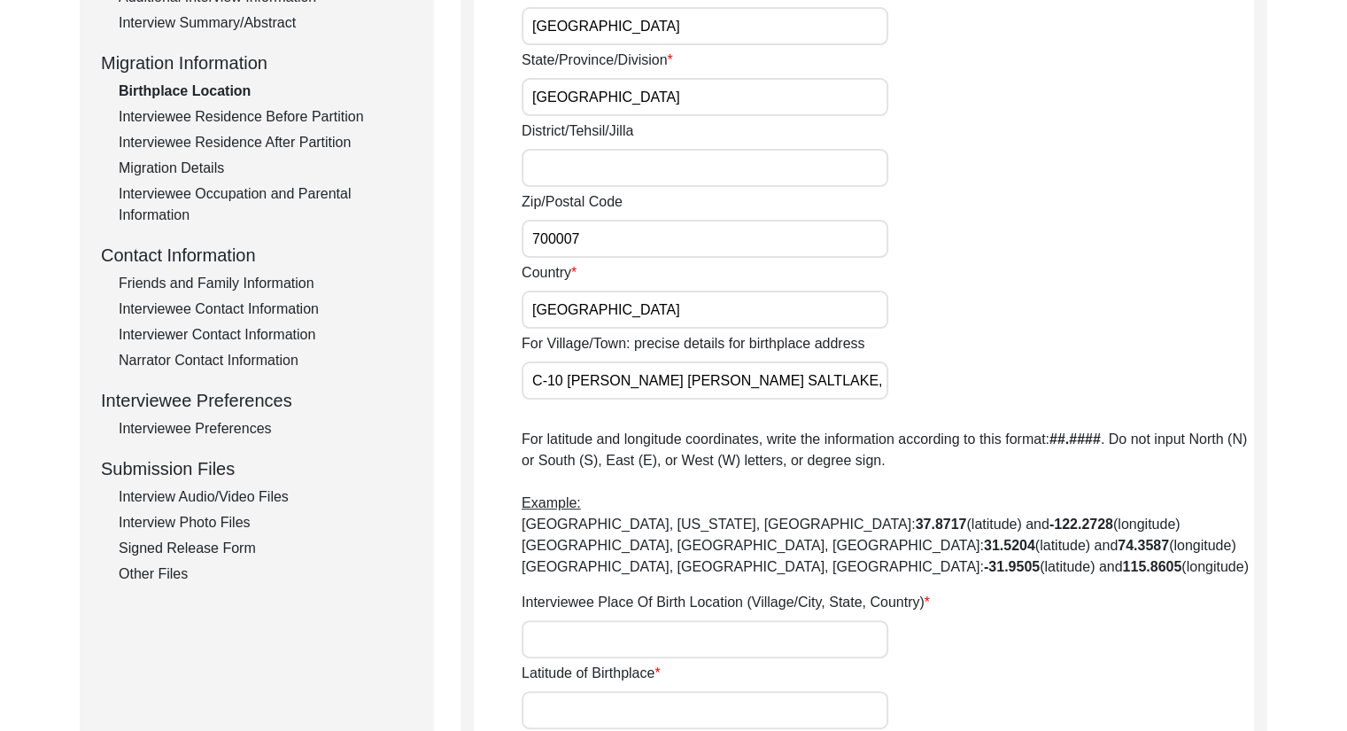
scroll to position [438, 0]
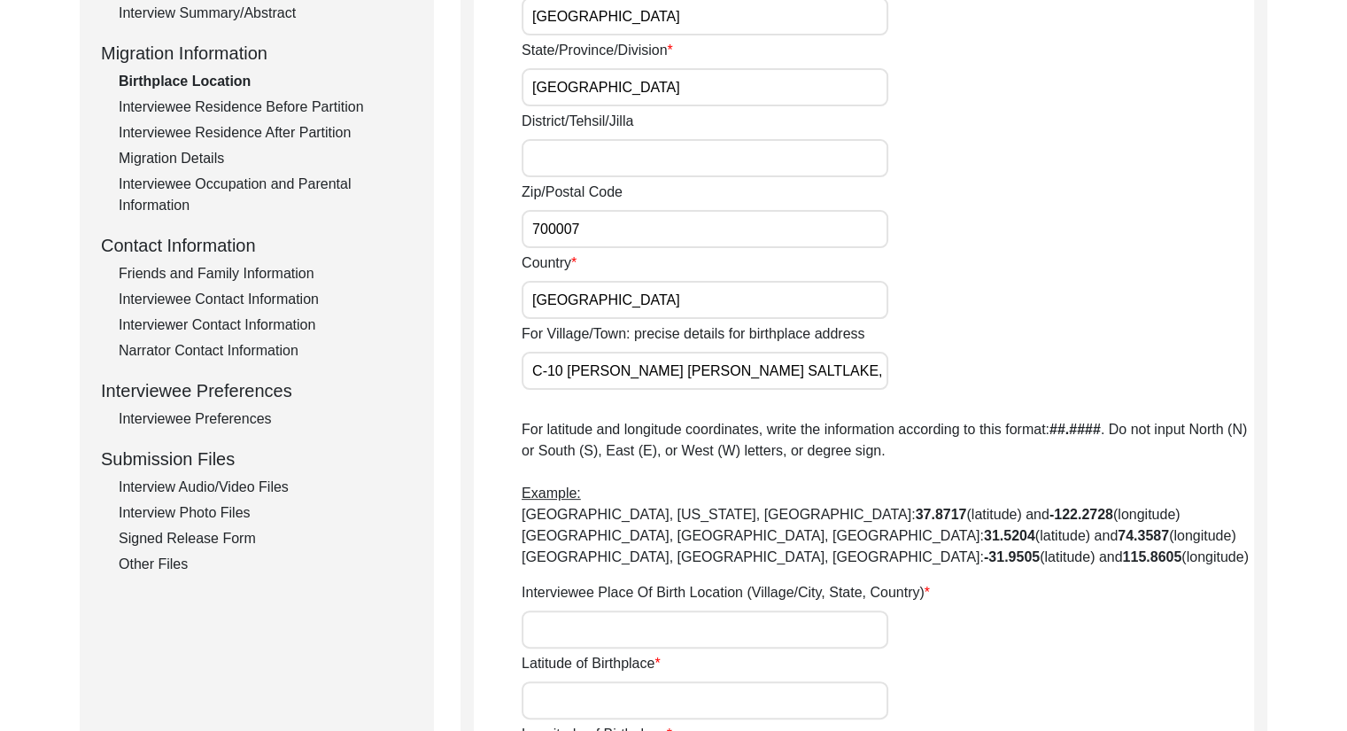
type input "700007"
drag, startPoint x: 532, startPoint y: 370, endPoint x: 1071, endPoint y: 429, distance: 541.6
click at [1071, 429] on div "House Number 35 Street Baranashi Ghosh Street City/Village Kolkata State/Provin…" at bounding box center [888, 308] width 732 height 963
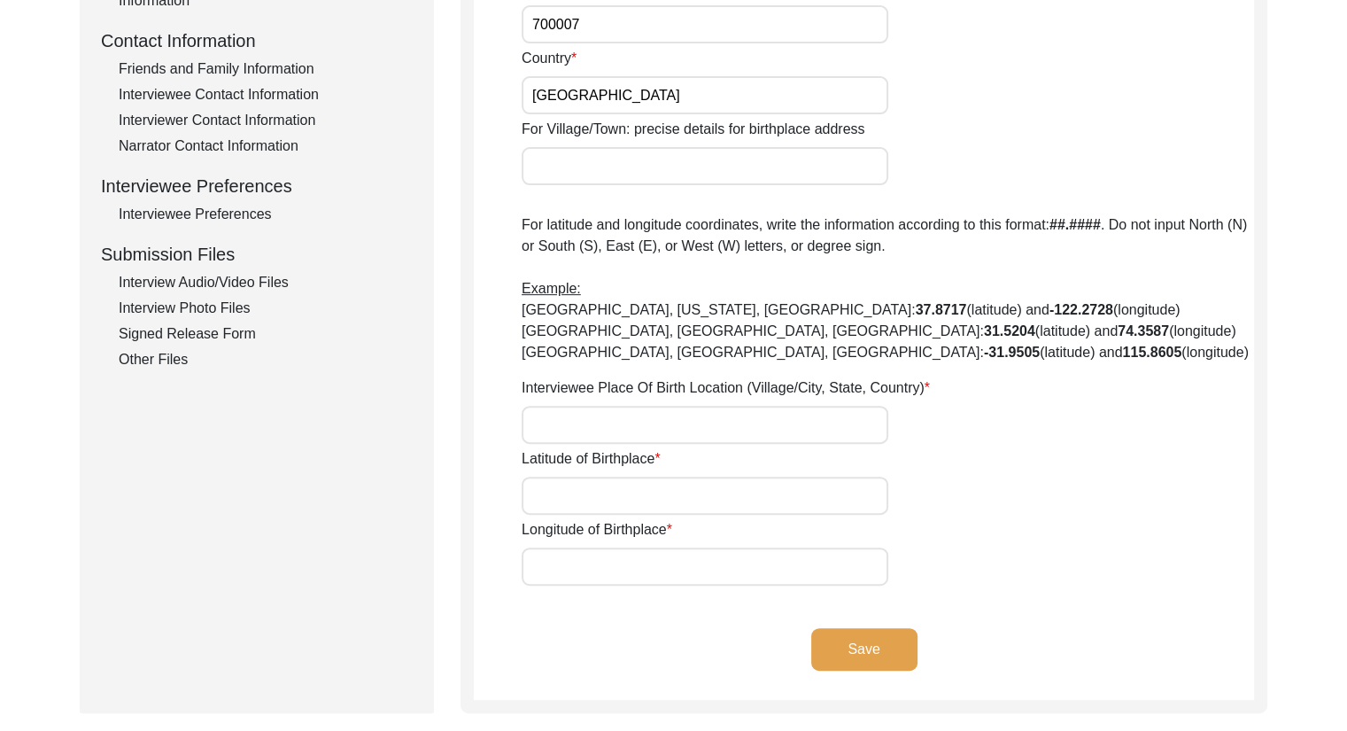
scroll to position [641, 0]
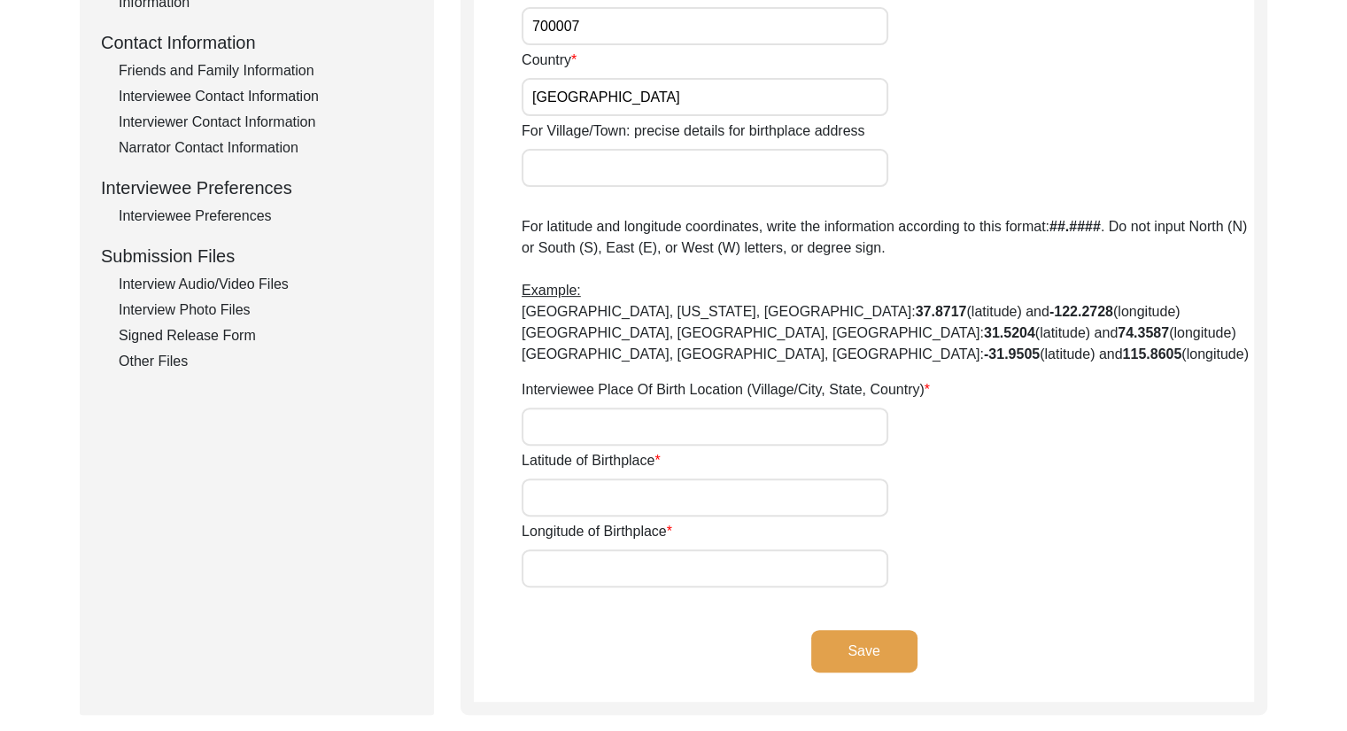
click at [1343, 380] on div "Back to Dashboard Interview ID: T13492 Interviewee: Bithika Saha Submission For…" at bounding box center [673, 139] width 1347 height 1418
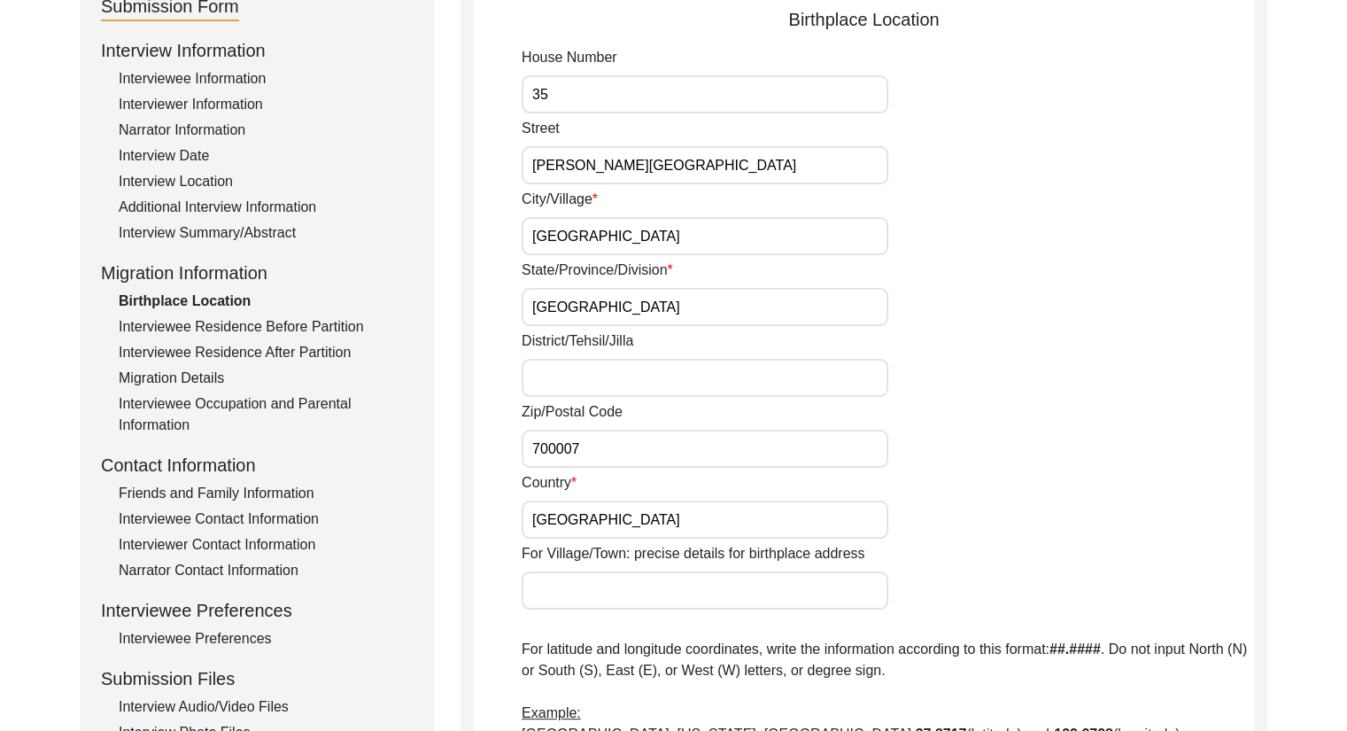
scroll to position [205, 0]
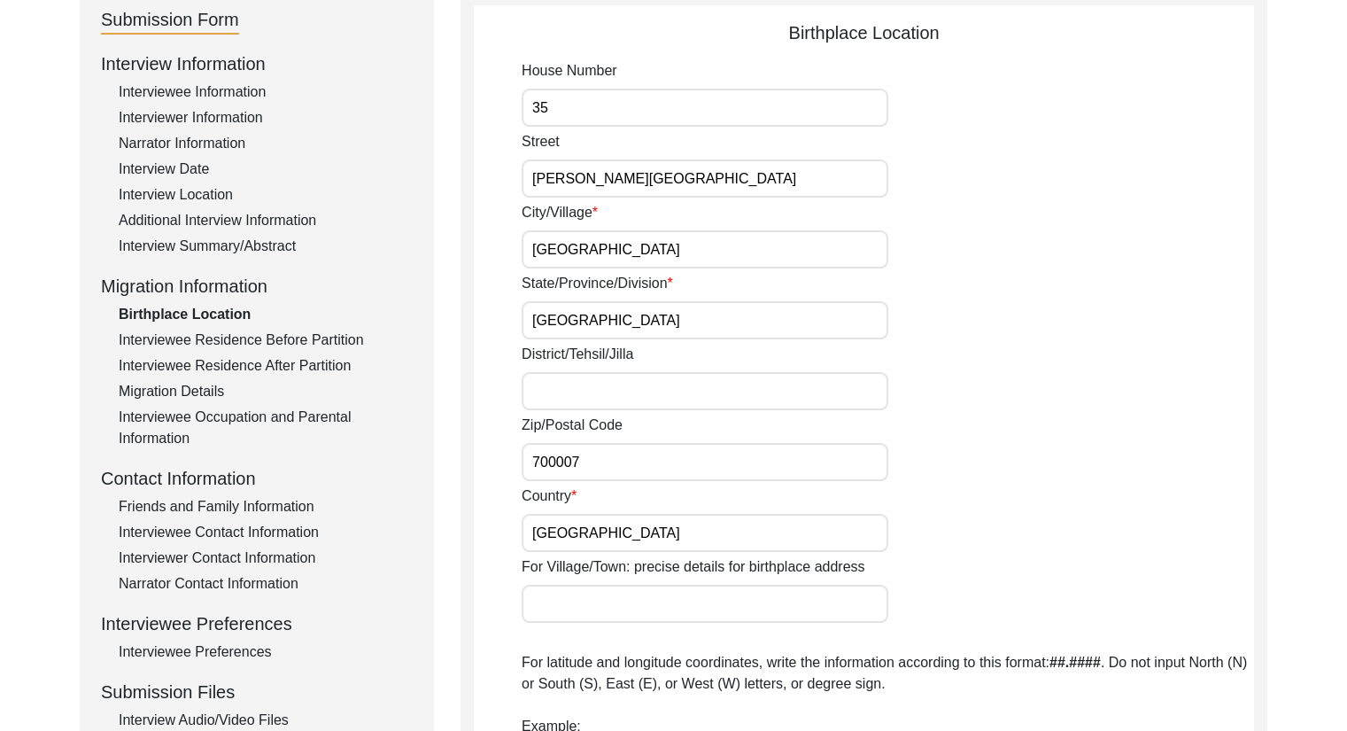
click at [607, 600] on input "For Village/Town: precise details for birthplace address" at bounding box center [705, 603] width 367 height 38
paste input "22.58576231155508, 88.36096528257873"
drag, startPoint x: 662, startPoint y: 605, endPoint x: 454, endPoint y: 600, distance: 208.2
click at [454, 600] on div "Submission Form Interview Information Interviewee Information Interviewer Infor…" at bounding box center [674, 571] width 1188 height 1158
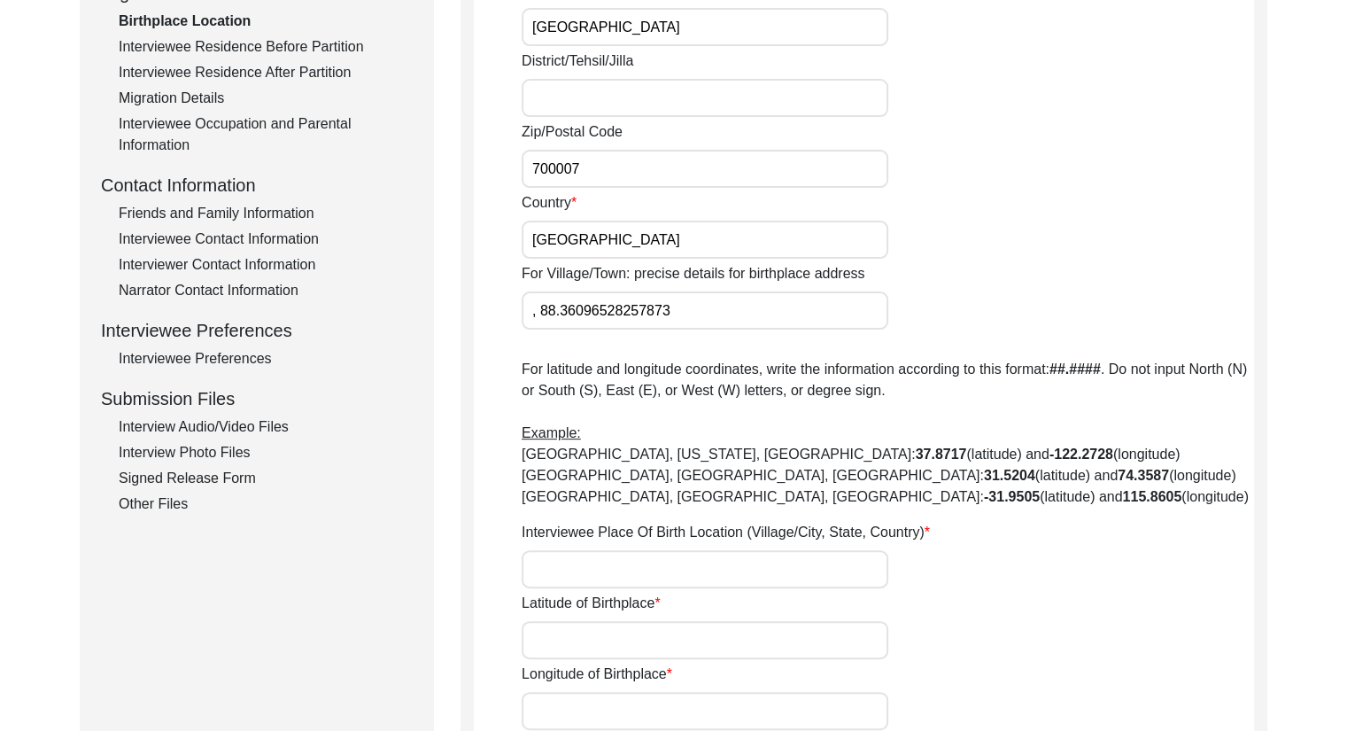
scroll to position [524, 0]
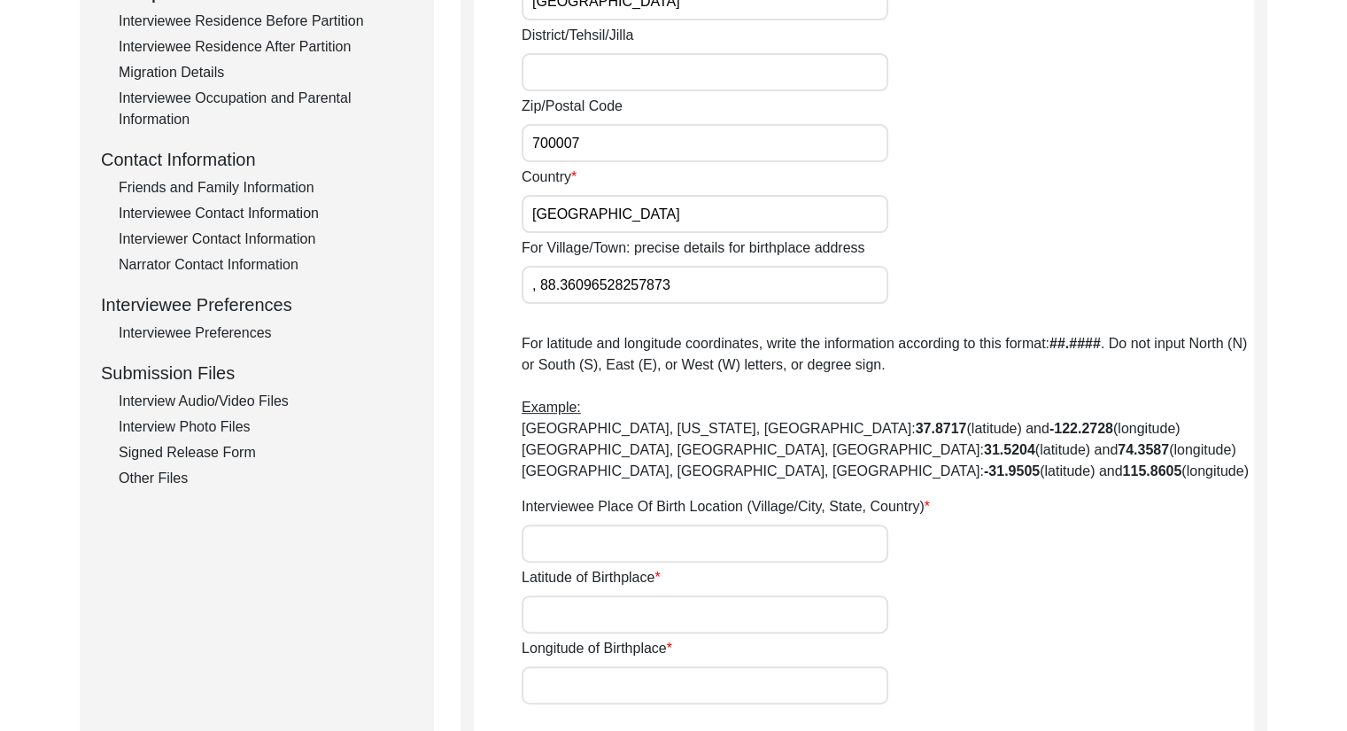
type input ", 88.36096528257873"
click at [564, 605] on input "Latitude of Birthplace" at bounding box center [705, 614] width 367 height 38
paste input "22.58576231155508"
type input "22.58576231155508"
drag, startPoint x: 668, startPoint y: 284, endPoint x: 542, endPoint y: 290, distance: 125.9
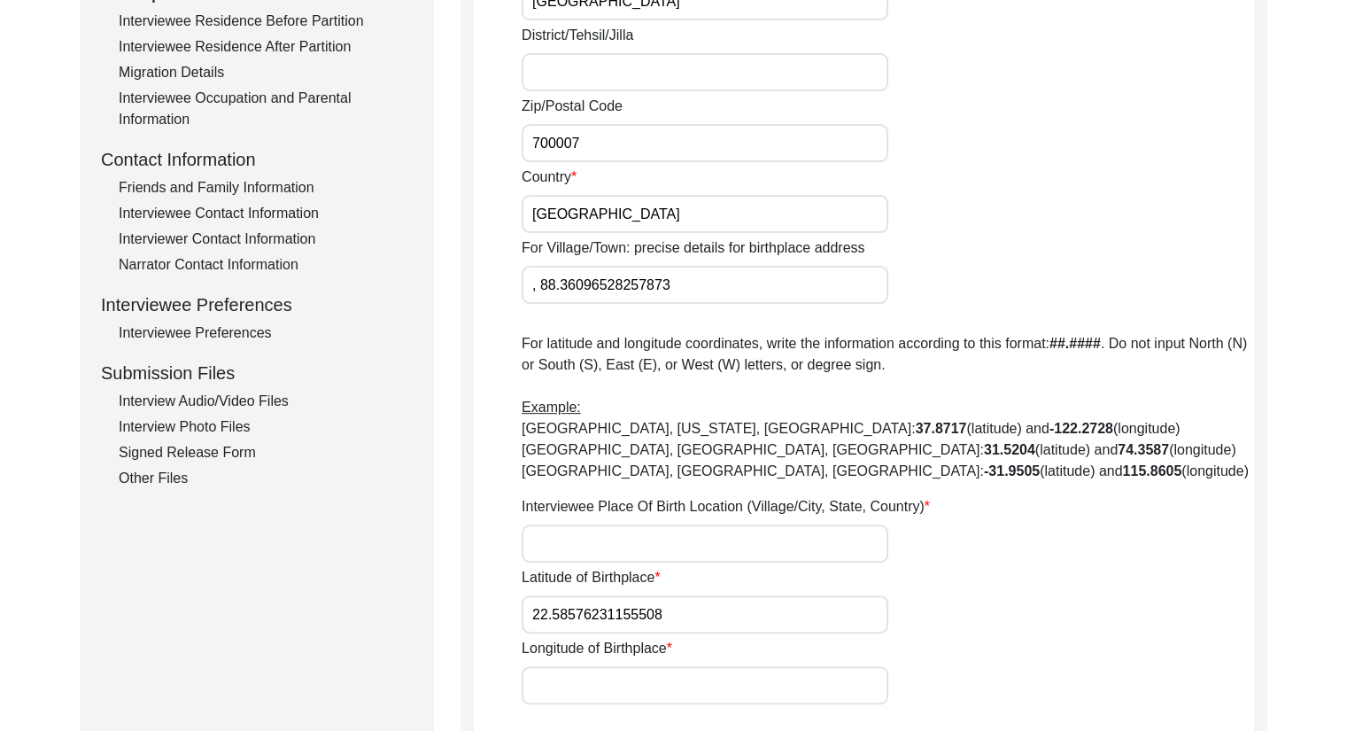
click at [542, 290] on input ", 88.36096528257873" at bounding box center [705, 285] width 367 height 38
type input ","
click at [612, 689] on input "Longitude of Birthplace" at bounding box center [705, 685] width 367 height 38
paste input "88.36096528257873"
type input "88.36096528257873"
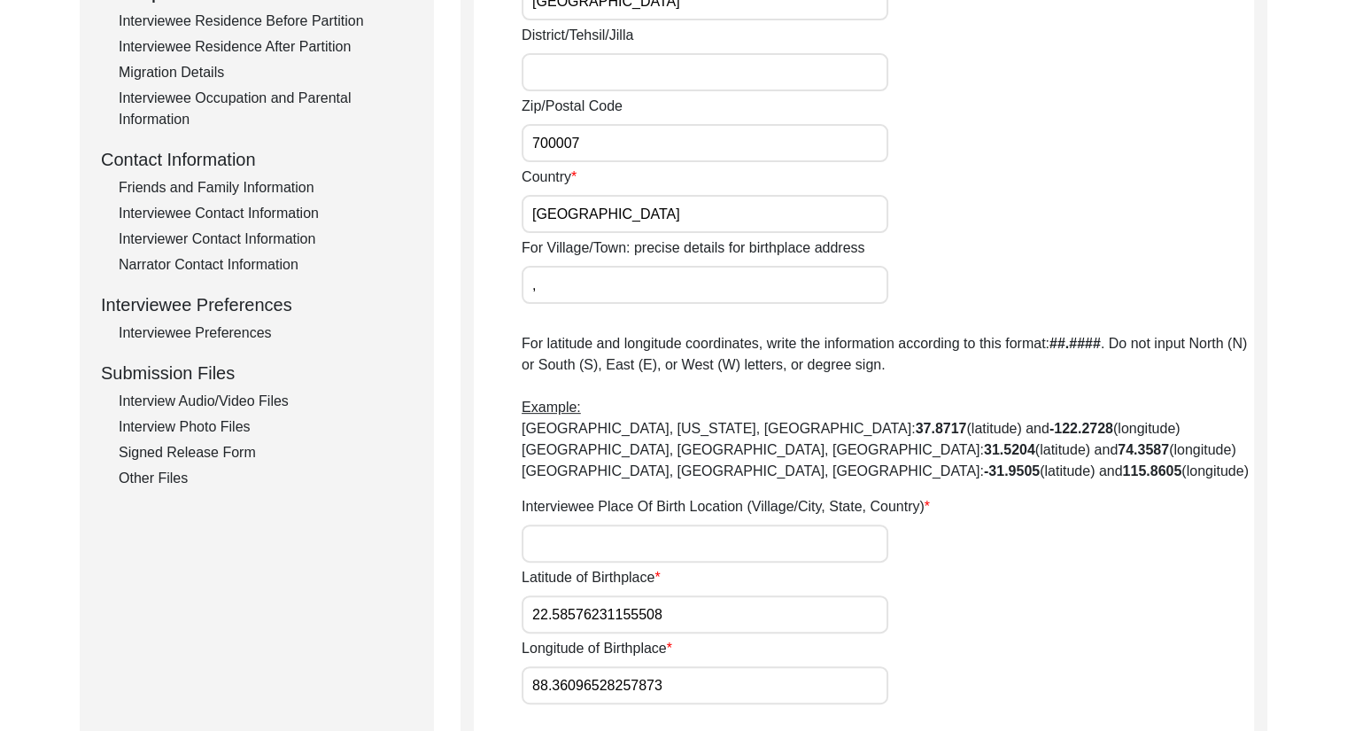
click at [606, 279] on input "," at bounding box center [705, 285] width 367 height 38
type input ","
click at [671, 561] on input "Interviewee Place Of Birth Location (Village/City, State, Country)" at bounding box center [705, 543] width 367 height 38
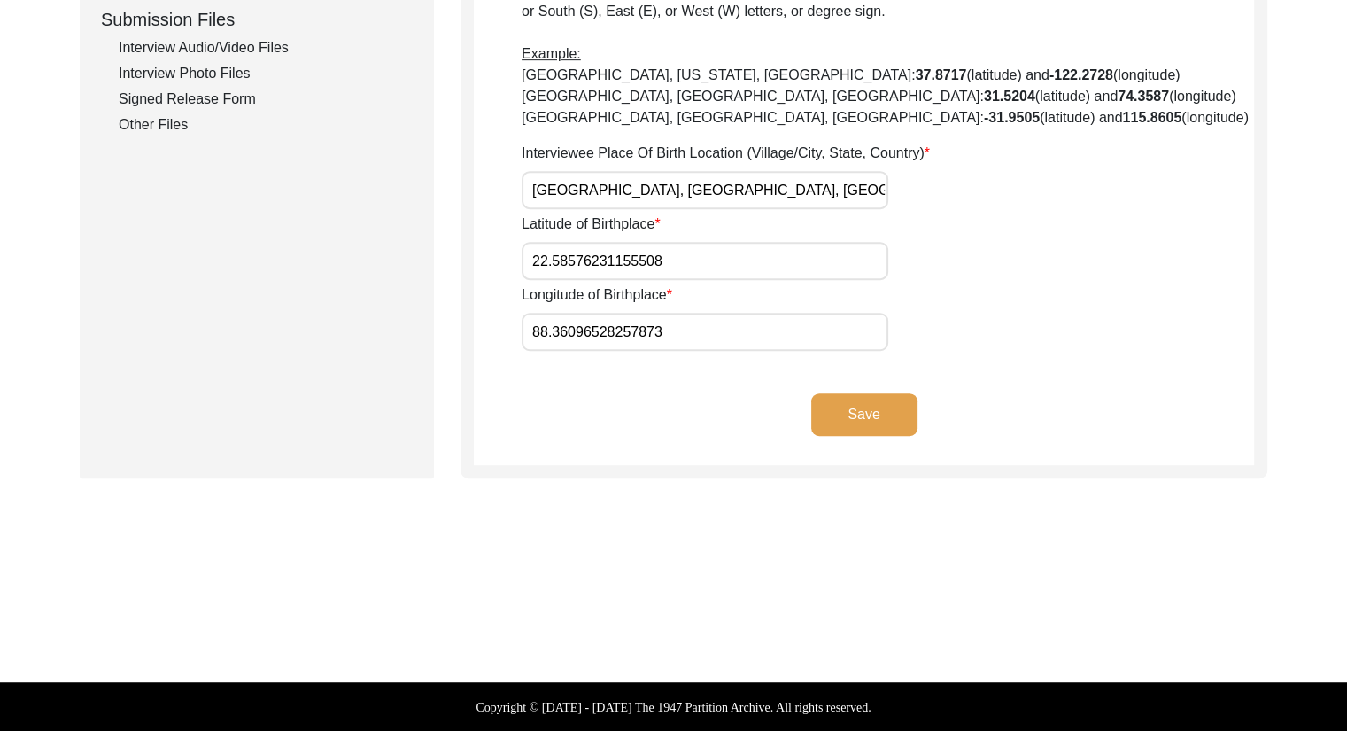
type input "[GEOGRAPHIC_DATA], [GEOGRAPHIC_DATA], [GEOGRAPHIC_DATA]"
click at [848, 437] on div "Save" at bounding box center [864, 429] width 780 height 72
click at [847, 429] on button "Save" at bounding box center [864, 414] width 106 height 43
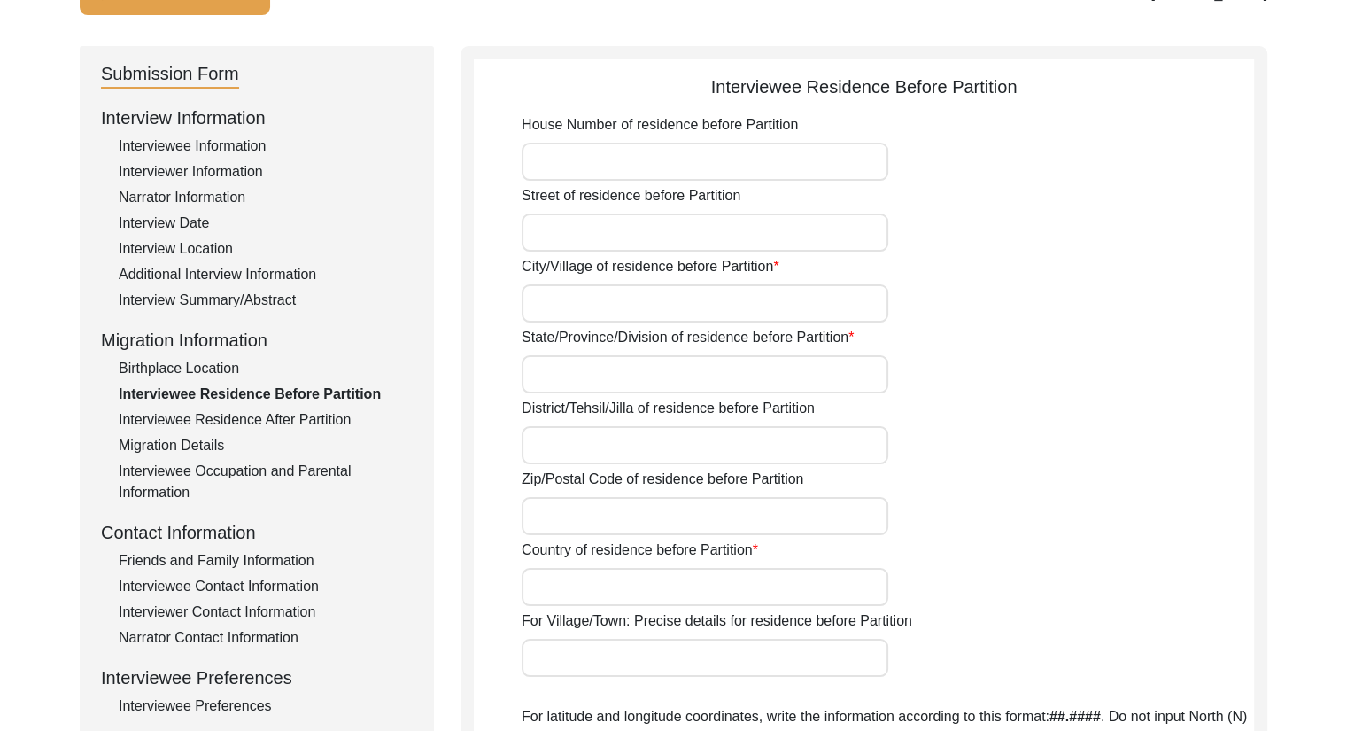
scroll to position [135, 0]
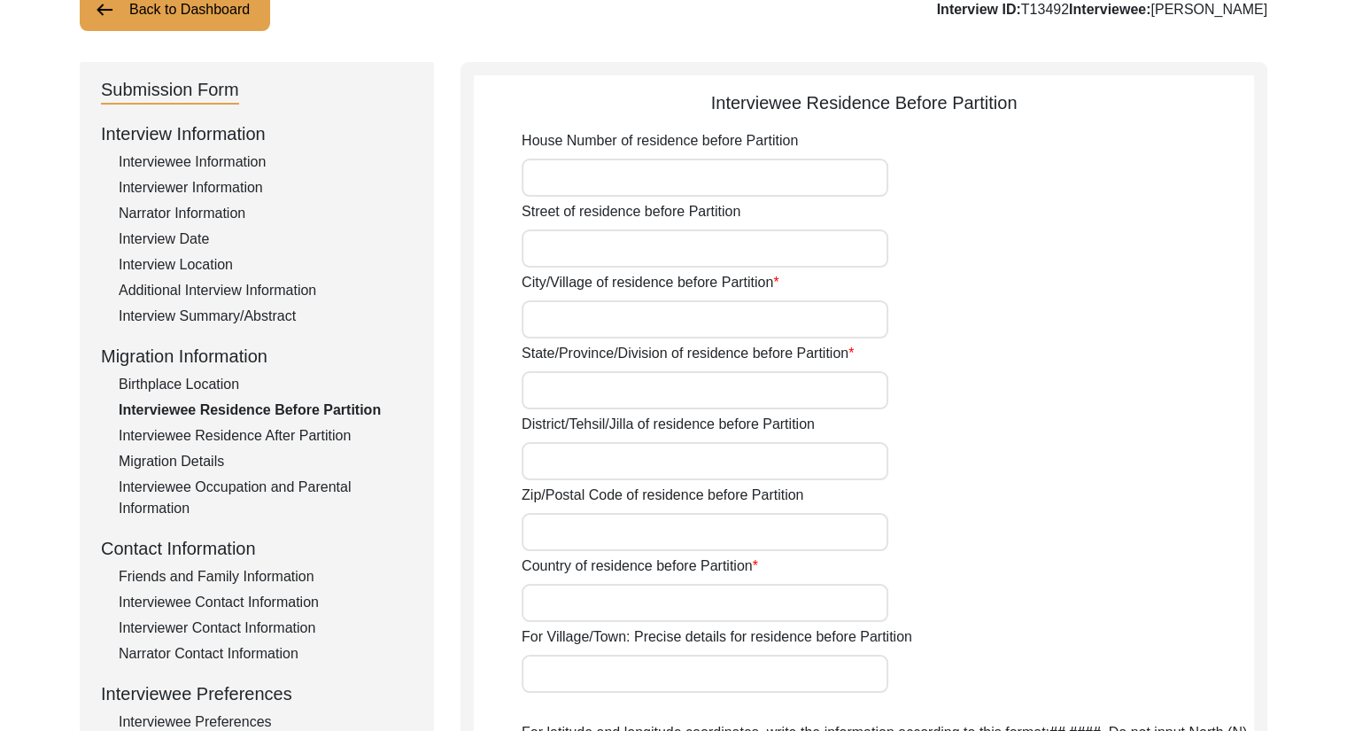
click at [179, 385] on div "Birthplace Location" at bounding box center [266, 384] width 294 height 21
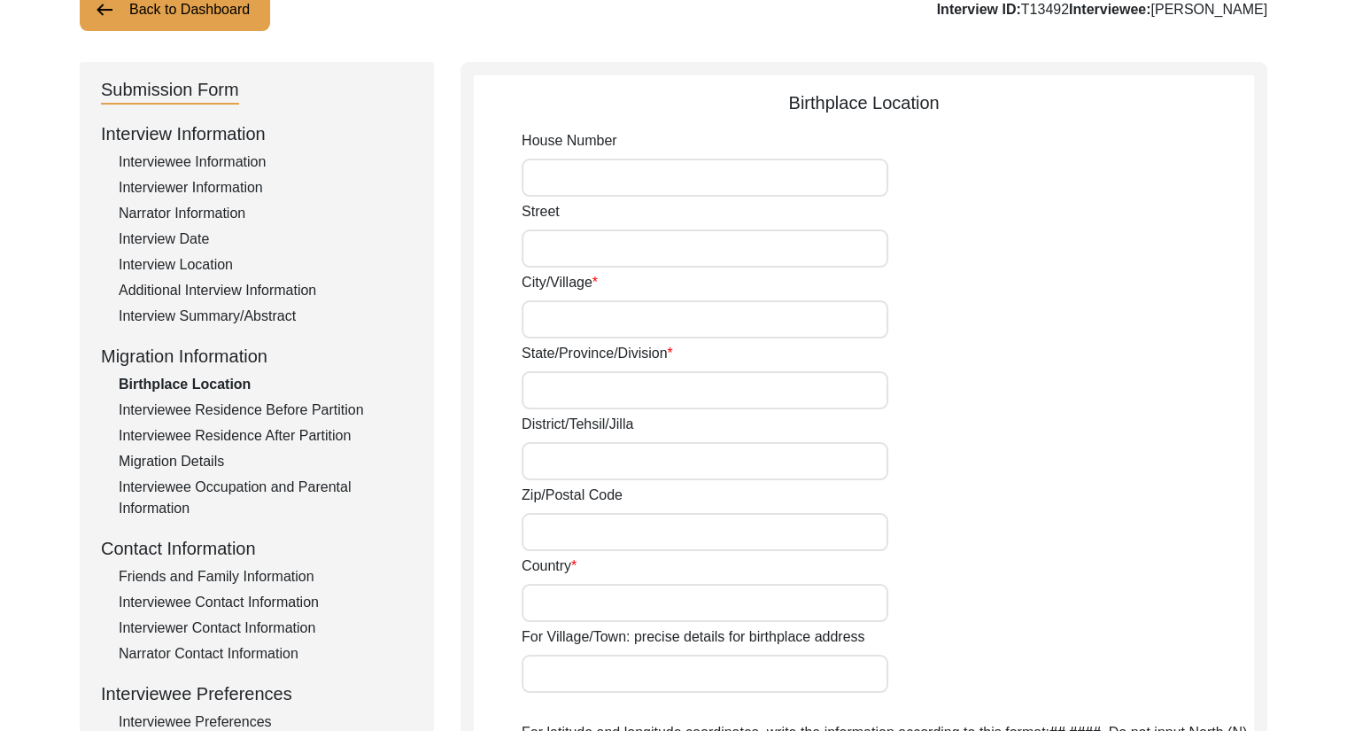
type input "35"
type input "Baranashi Ghosh Street"
type input "Kolkata"
type input "West Bengal"
type input "700007"
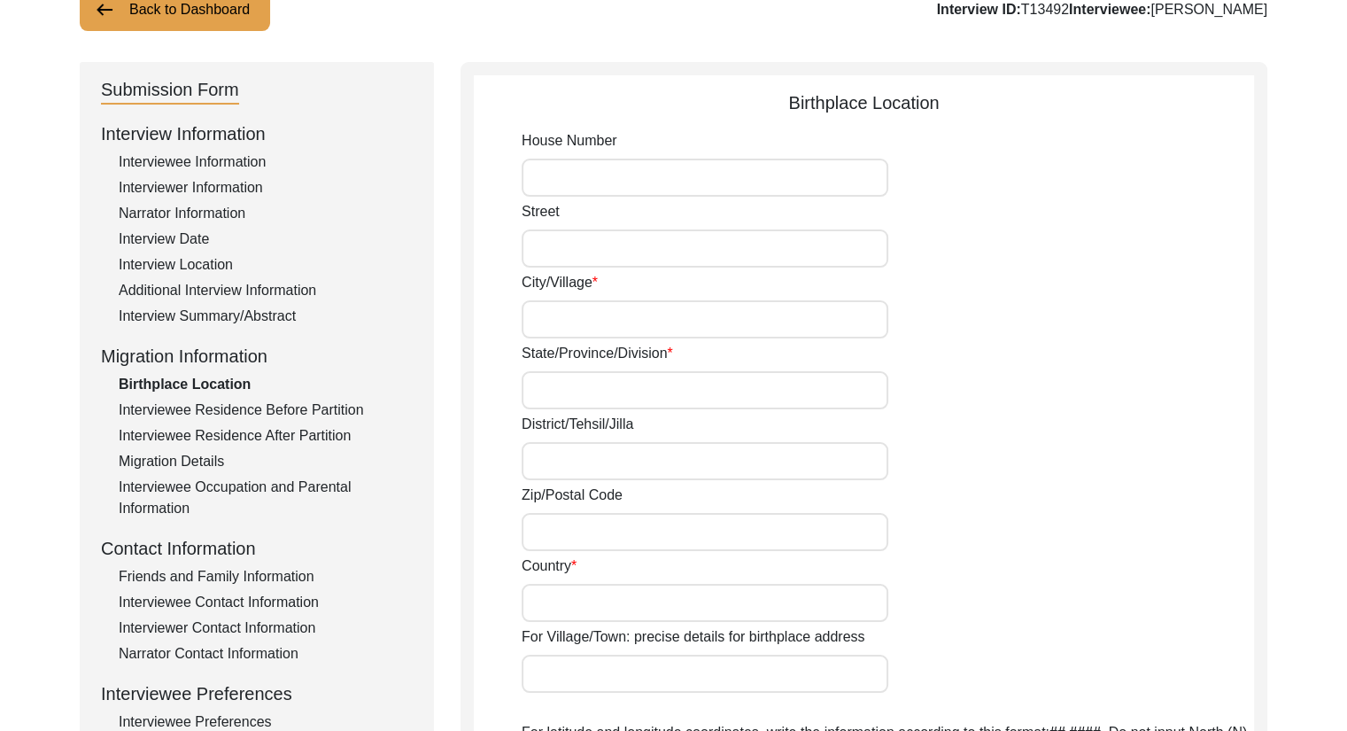
type input "India"
type input "[GEOGRAPHIC_DATA], [GEOGRAPHIC_DATA], [GEOGRAPHIC_DATA]"
type input "22.58576231155508"
type input "88.36096528257873"
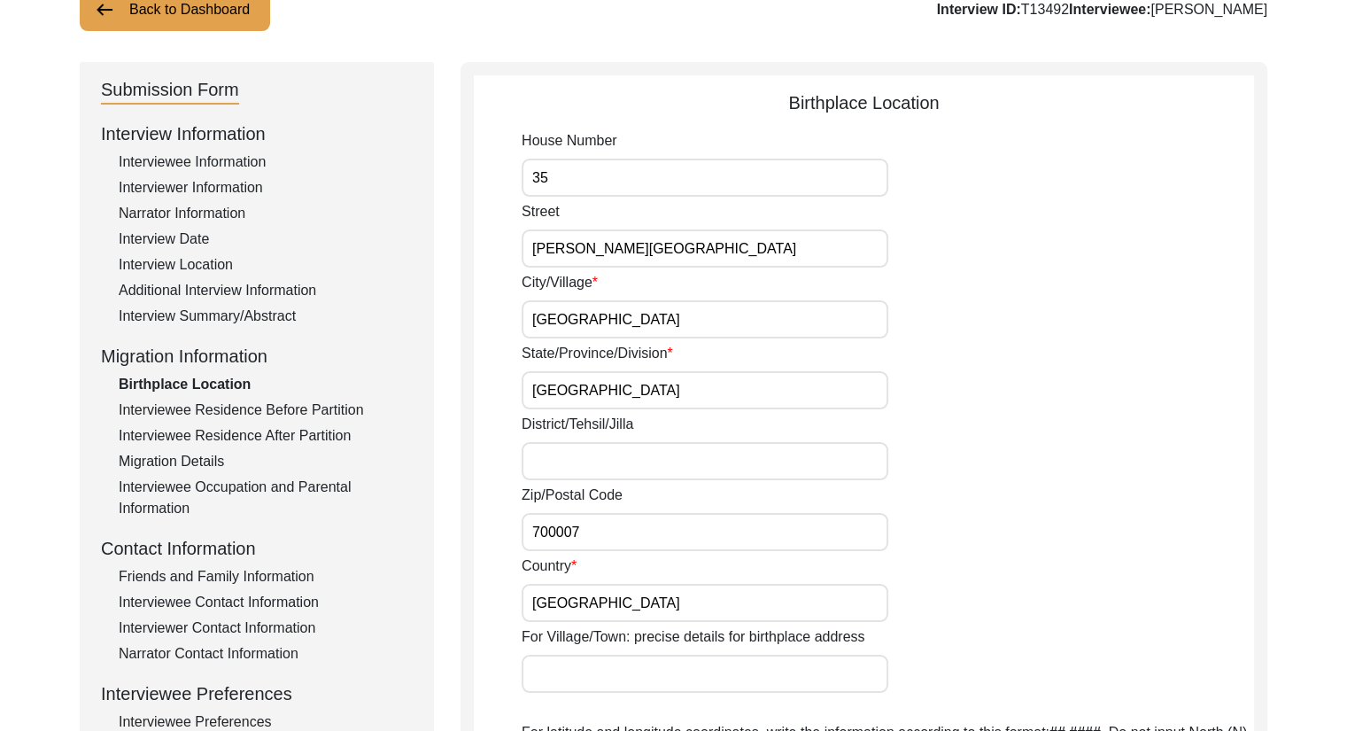
drag, startPoint x: 564, startPoint y: 175, endPoint x: 487, endPoint y: 171, distance: 77.2
click at [487, 171] on app-birthplace-location "Birthplace Location House Number 35 Street Baranashi Ghosh Street City/Village …" at bounding box center [864, 648] width 780 height 1118
click at [254, 411] on div "Interviewee Residence Before Partition" at bounding box center [266, 409] width 294 height 21
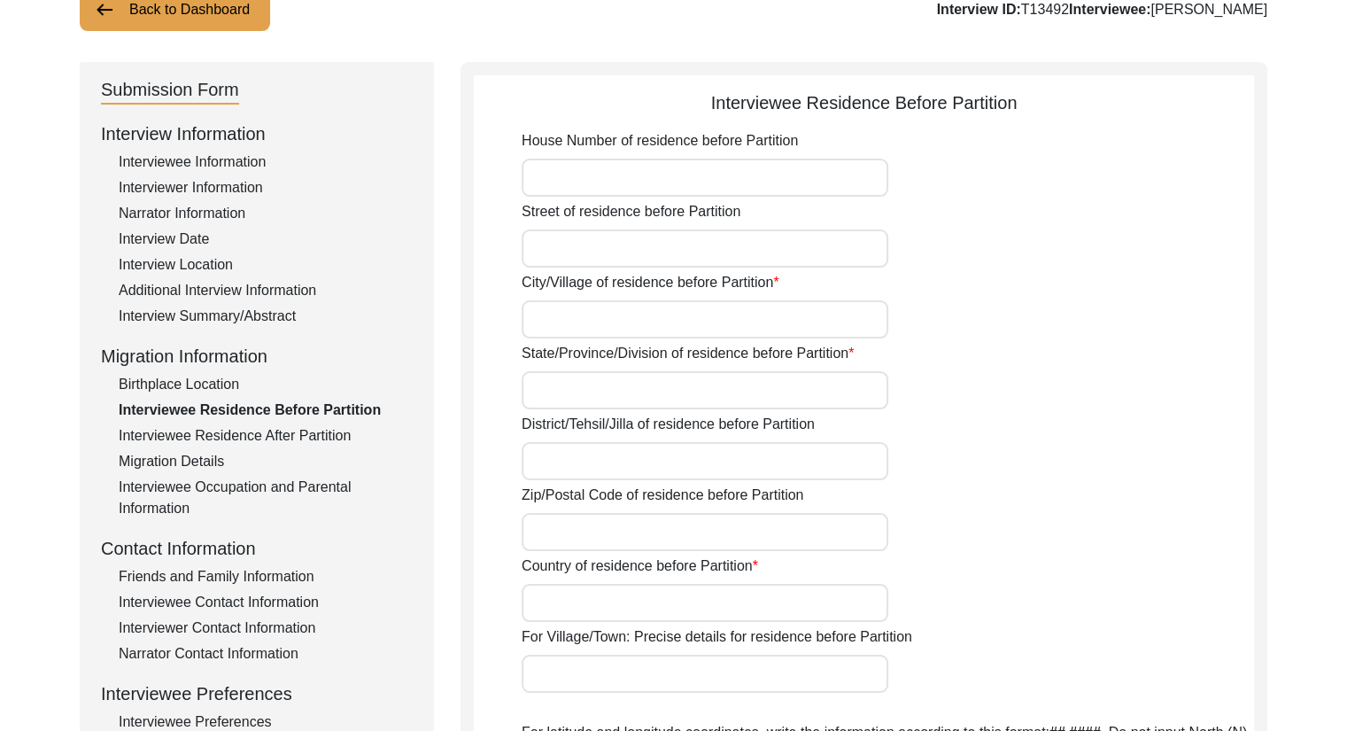
click at [620, 178] on input "House Number of residence before Partition" at bounding box center [705, 178] width 367 height 38
paste input "35"
type input "35"
click at [615, 256] on input "Street of residence before Partition" at bounding box center [705, 248] width 367 height 38
type input "B"
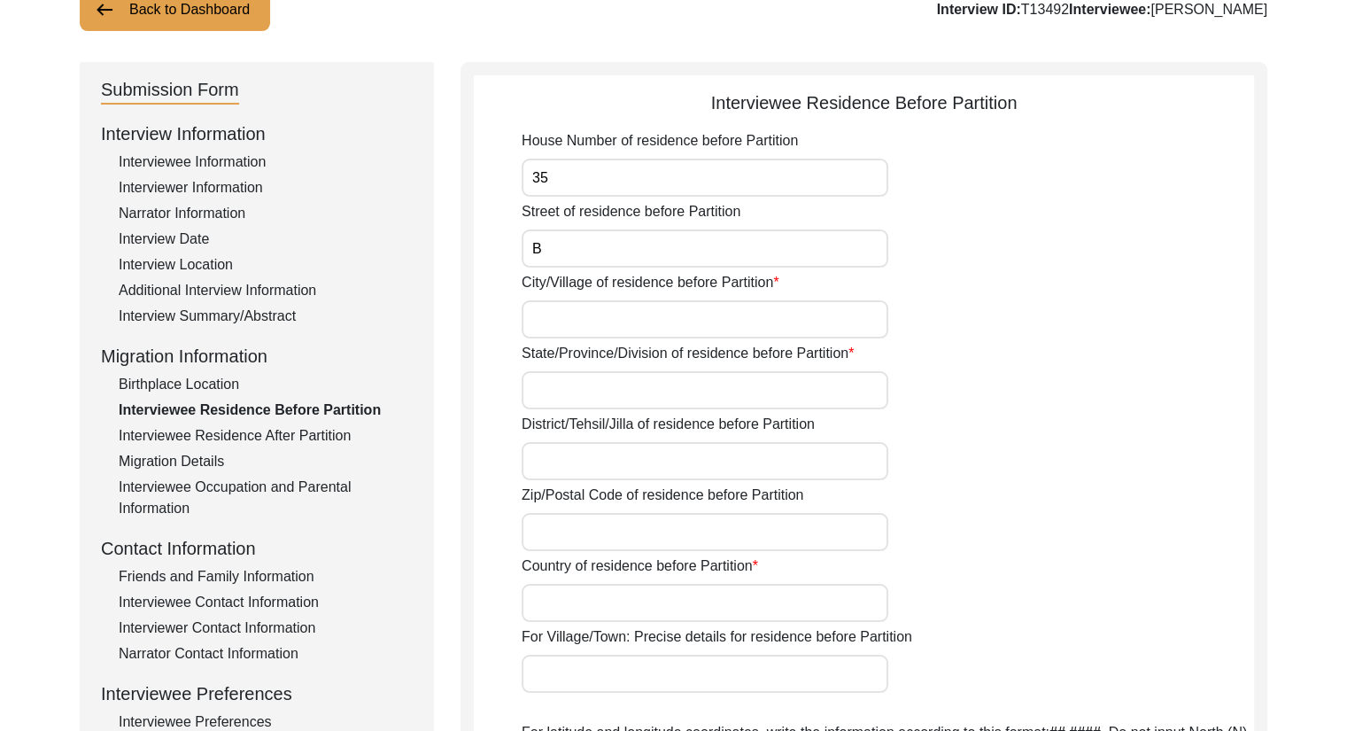
click at [216, 382] on div "Birthplace Location" at bounding box center [266, 384] width 294 height 21
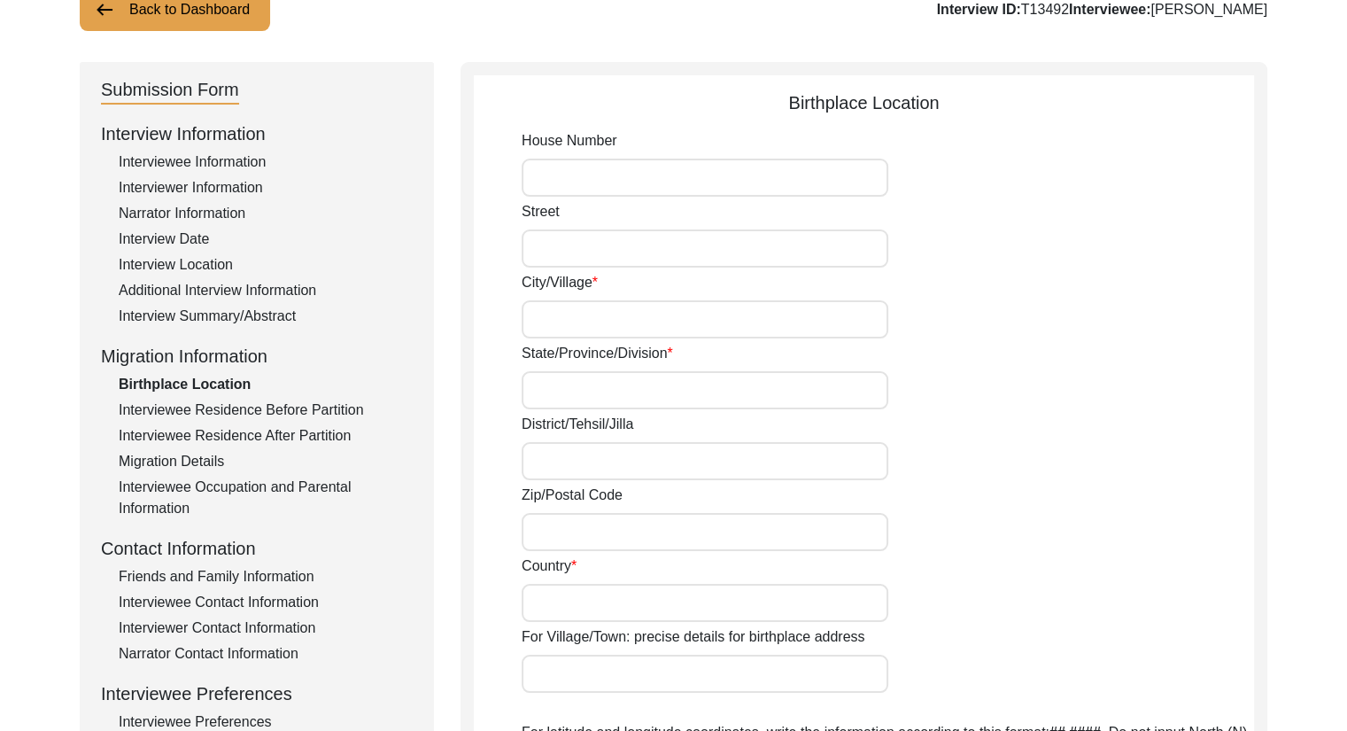
type input "35"
type input "Baranashi Ghosh Street"
type input "Kolkata"
type input "West Bengal"
type input "700007"
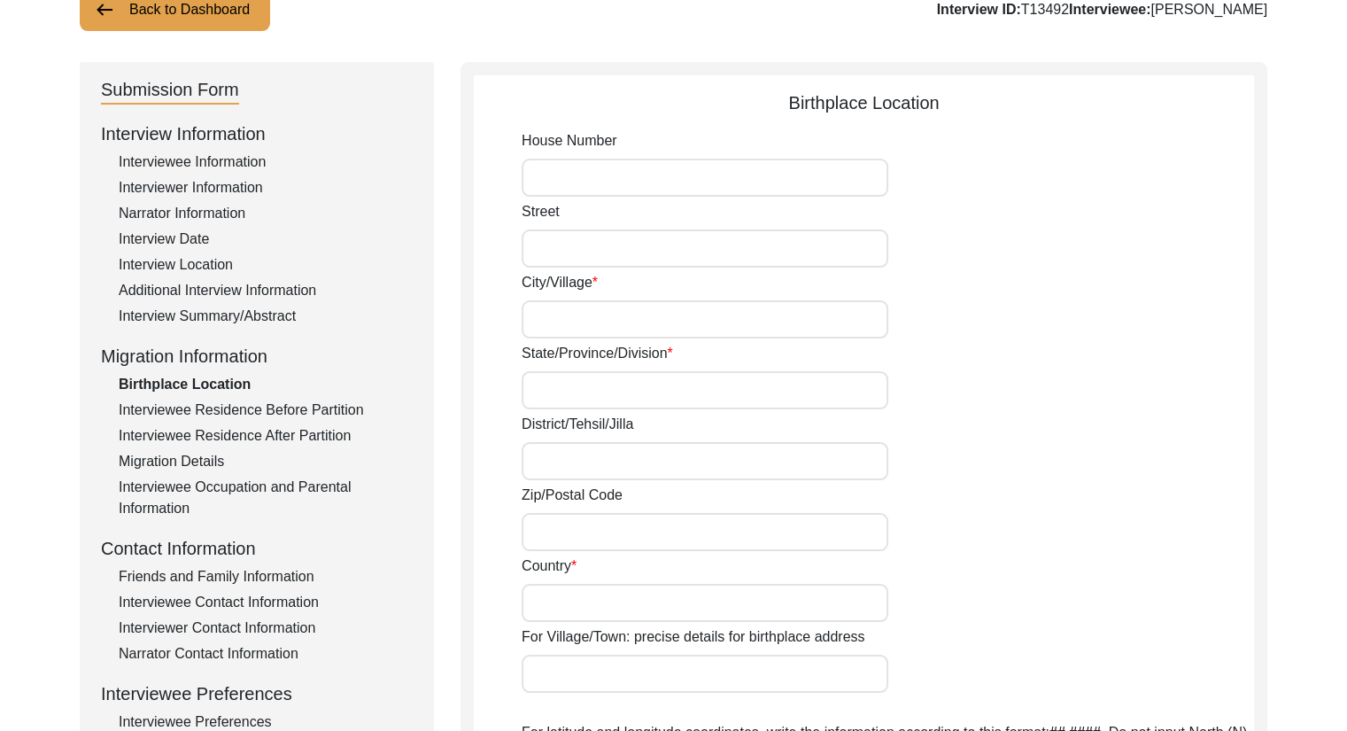
type input "India"
type input "[GEOGRAPHIC_DATA], [GEOGRAPHIC_DATA], [GEOGRAPHIC_DATA]"
type input "22.58576231155508"
type input "88.36096528257873"
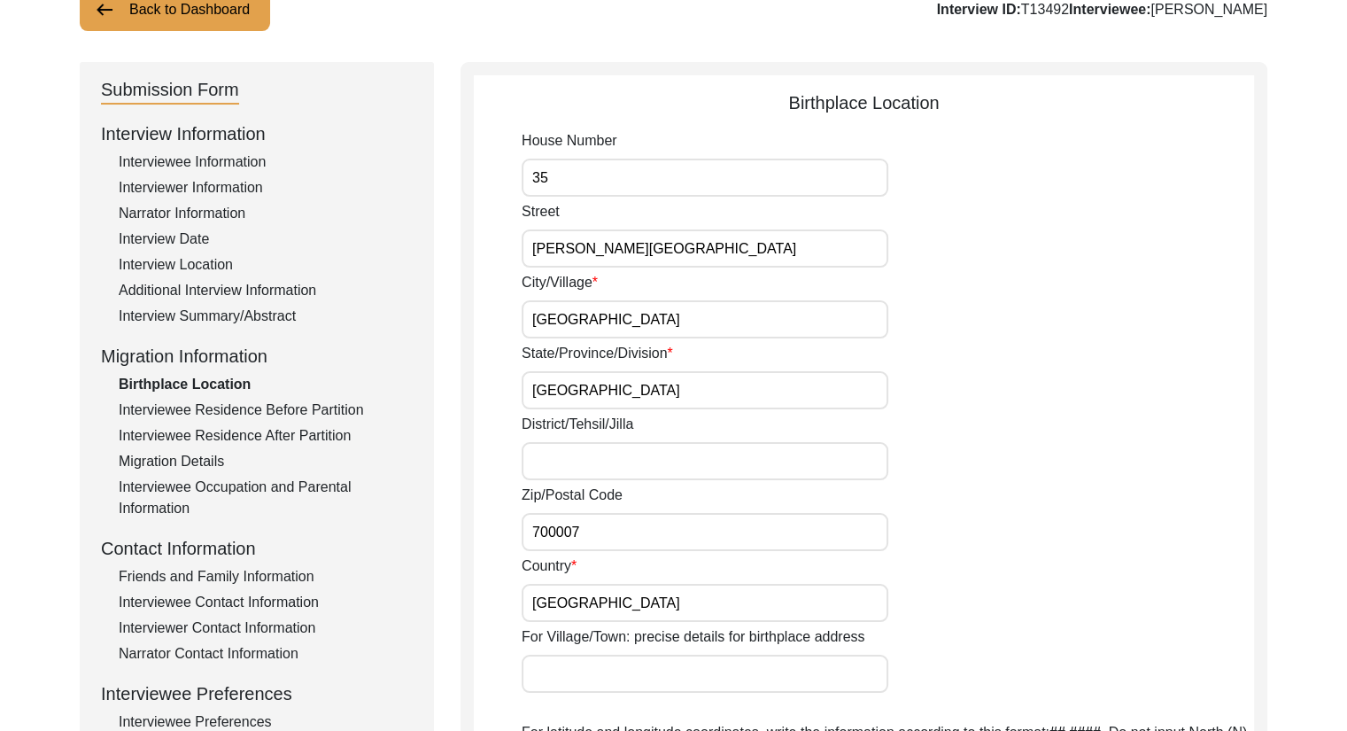
drag, startPoint x: 691, startPoint y: 251, endPoint x: 514, endPoint y: 235, distance: 177.9
click at [514, 235] on app-birthplace-location "Birthplace Location House Number 35 Street Baranashi Ghosh Street City/Village …" at bounding box center [864, 648] width 780 height 1118
click at [227, 400] on div "Interviewee Residence Before Partition" at bounding box center [266, 409] width 294 height 21
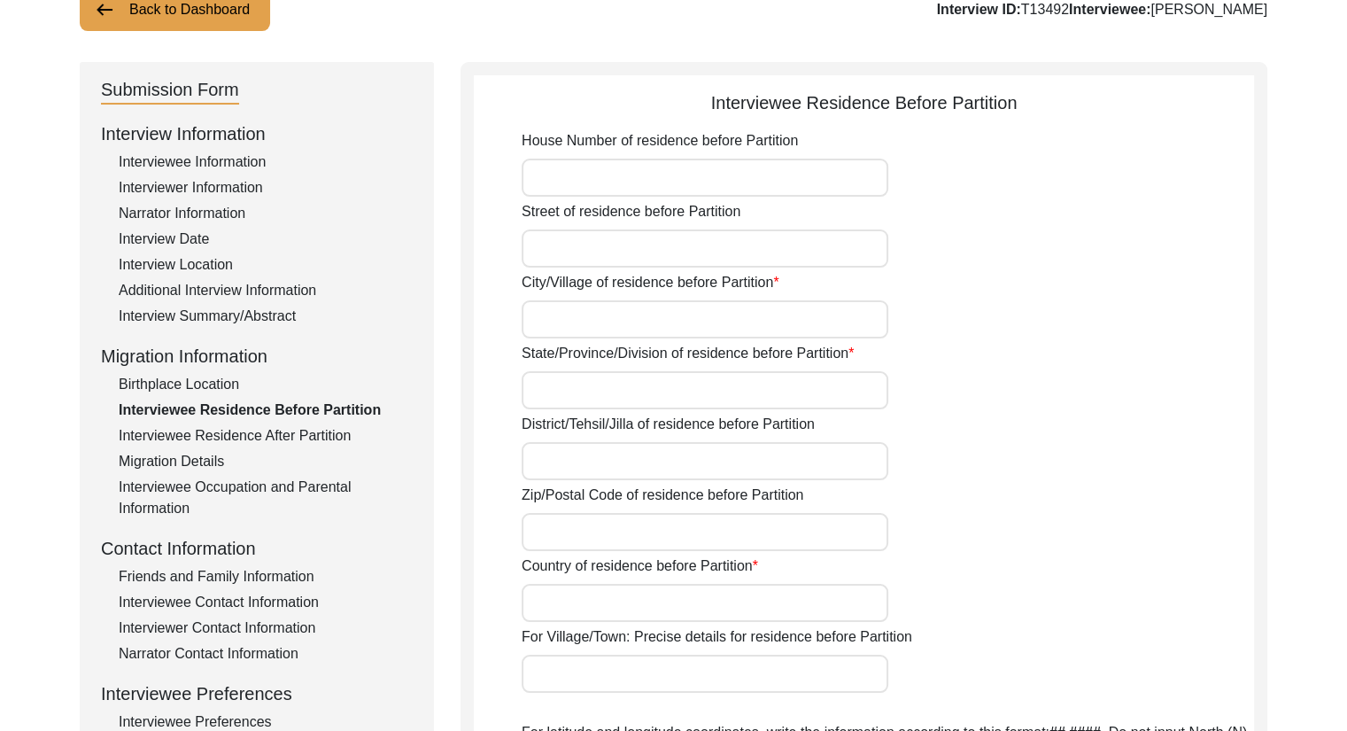
click at [554, 178] on input "House Number of residence before Partition" at bounding box center [705, 178] width 367 height 38
type input "35"
click at [604, 245] on input "Street of residence before Partition" at bounding box center [705, 248] width 367 height 38
paste input "Baranashi Ghosh Street"
type input "Baranashi Ghosh Street"
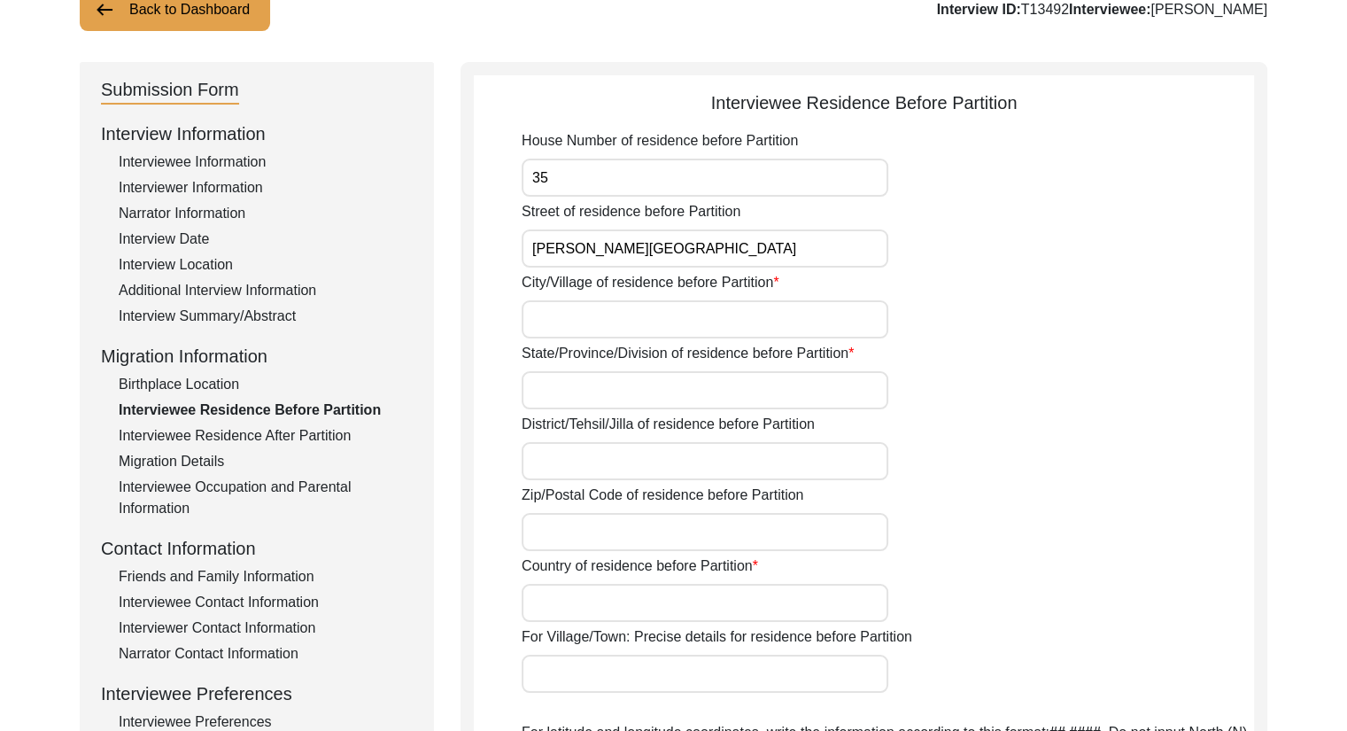
click at [576, 317] on input "City/Village of residence before Partition" at bounding box center [705, 319] width 367 height 38
type input "[GEOGRAPHIC_DATA]"
type input "West Bengal"
type input "700084"
type input "India"
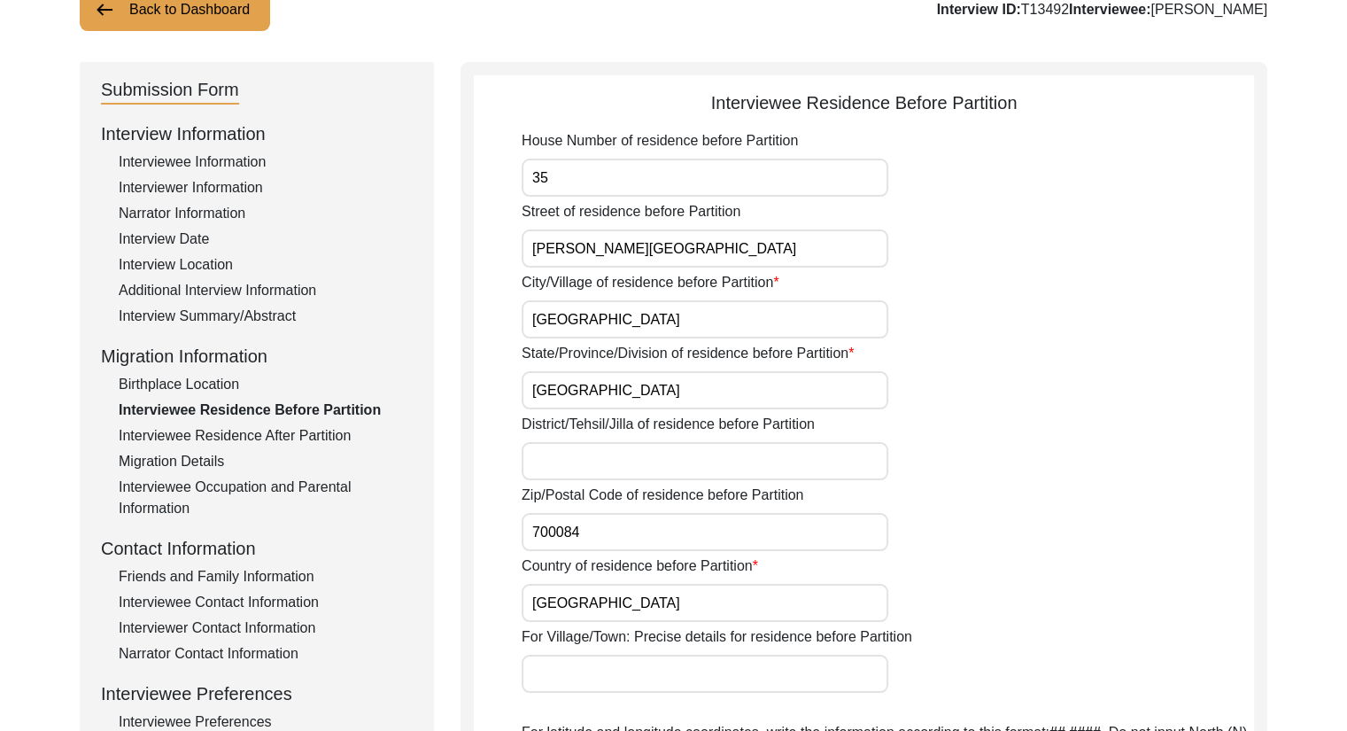
type input "[GEOGRAPHIC_DATA]"
type input "West Bengal"
click at [613, 451] on input "District/Tehsil/Jilla of residence before Partition" at bounding box center [705, 461] width 367 height 38
click at [593, 527] on input "700084" at bounding box center [705, 532] width 367 height 38
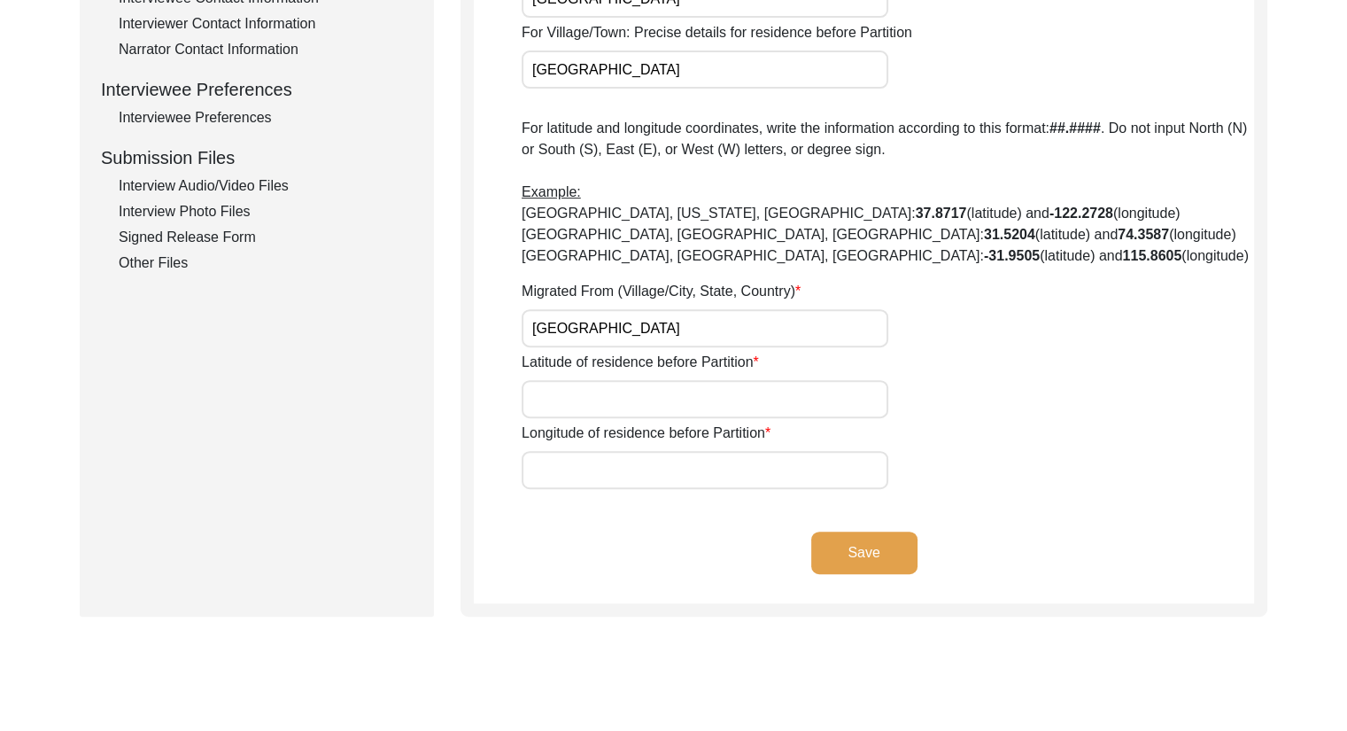
scroll to position [830, 0]
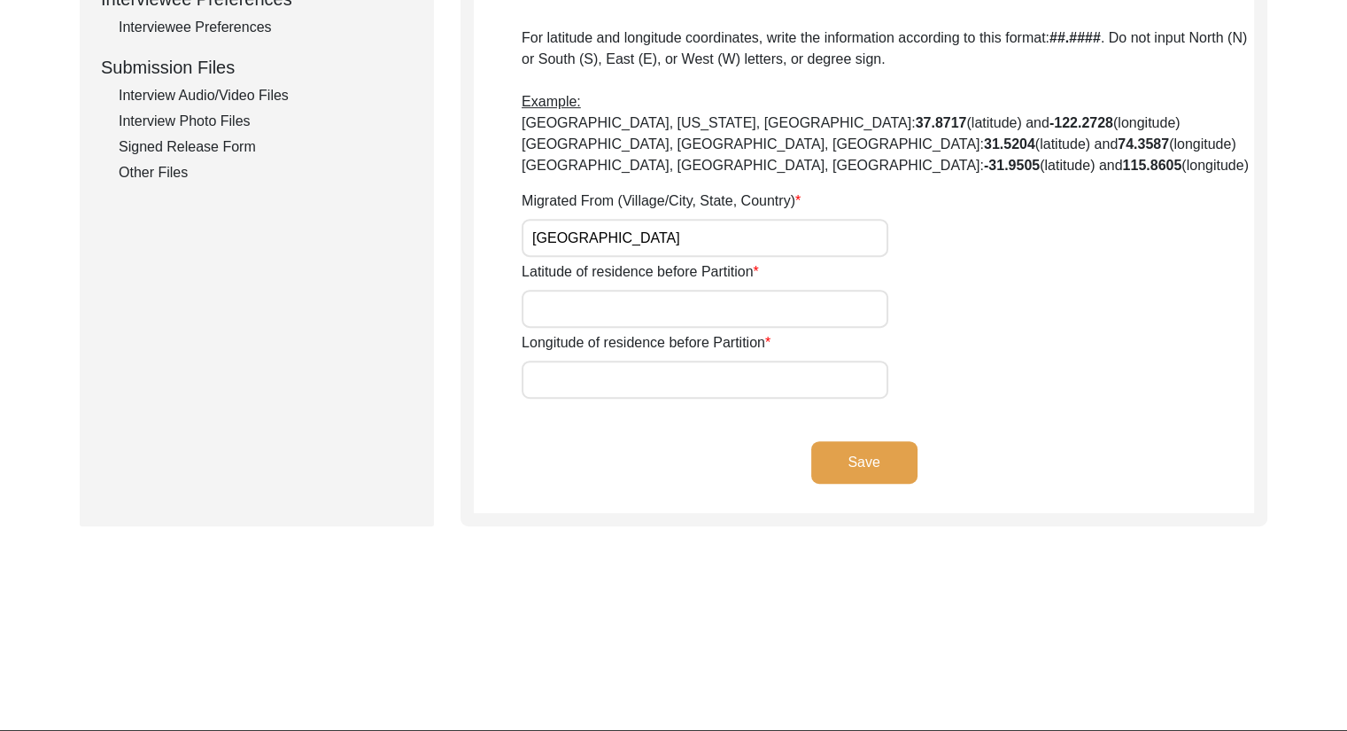
type input "700007"
click at [900, 457] on button "Save" at bounding box center [864, 462] width 106 height 43
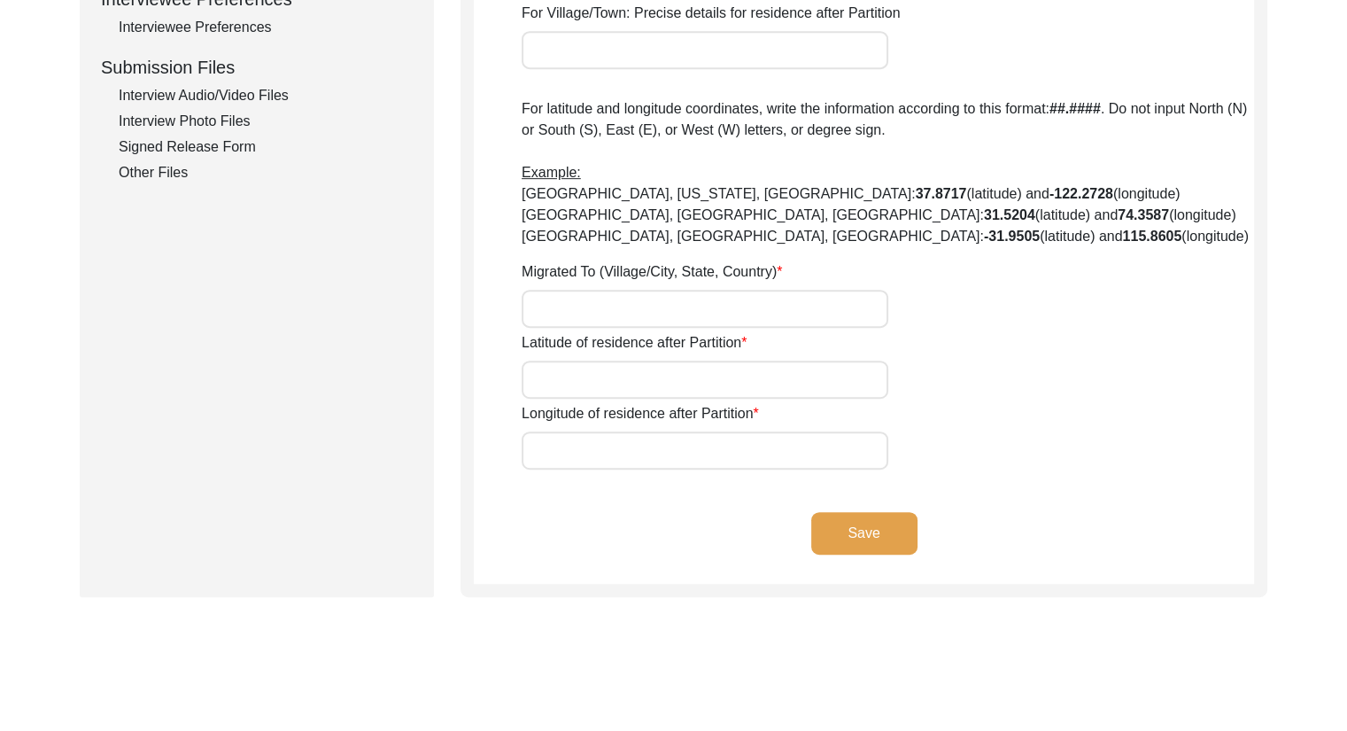
type input "No"
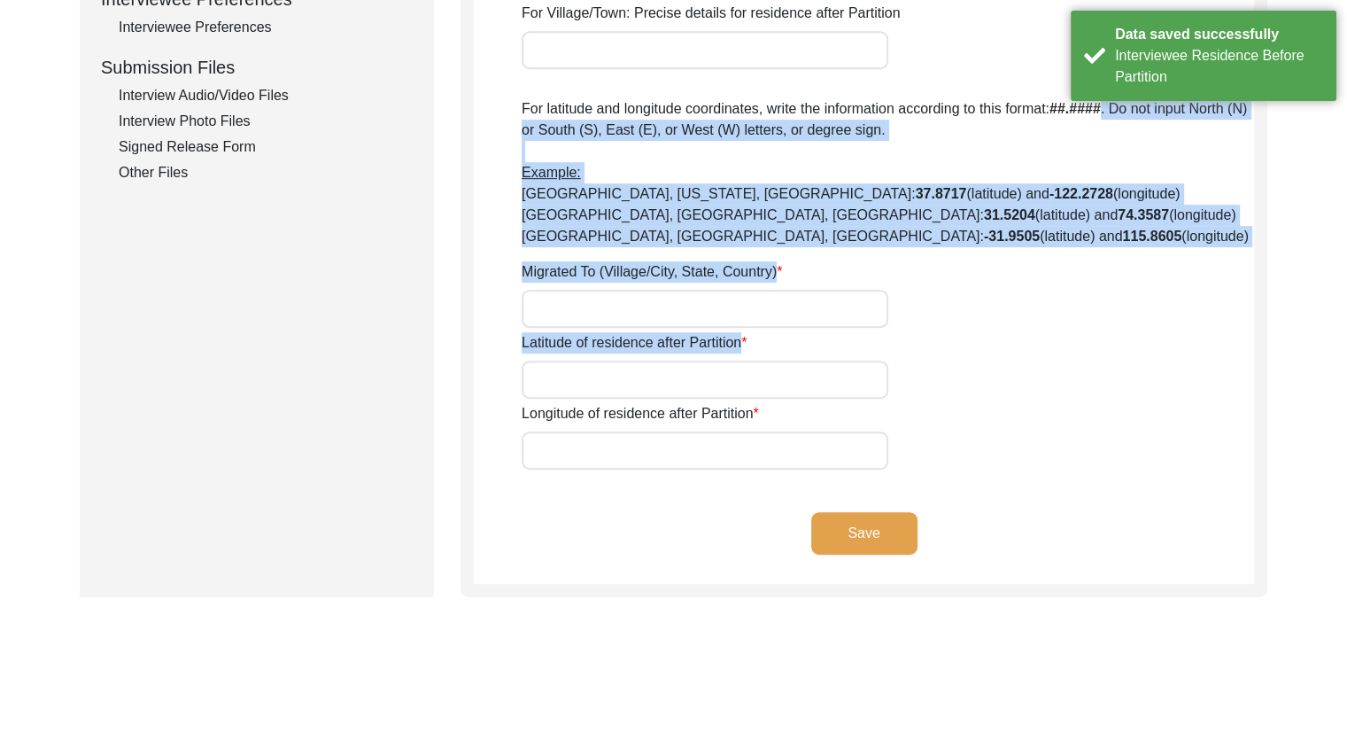
drag, startPoint x: 1345, startPoint y: 377, endPoint x: 1304, endPoint y: 133, distance: 247.9
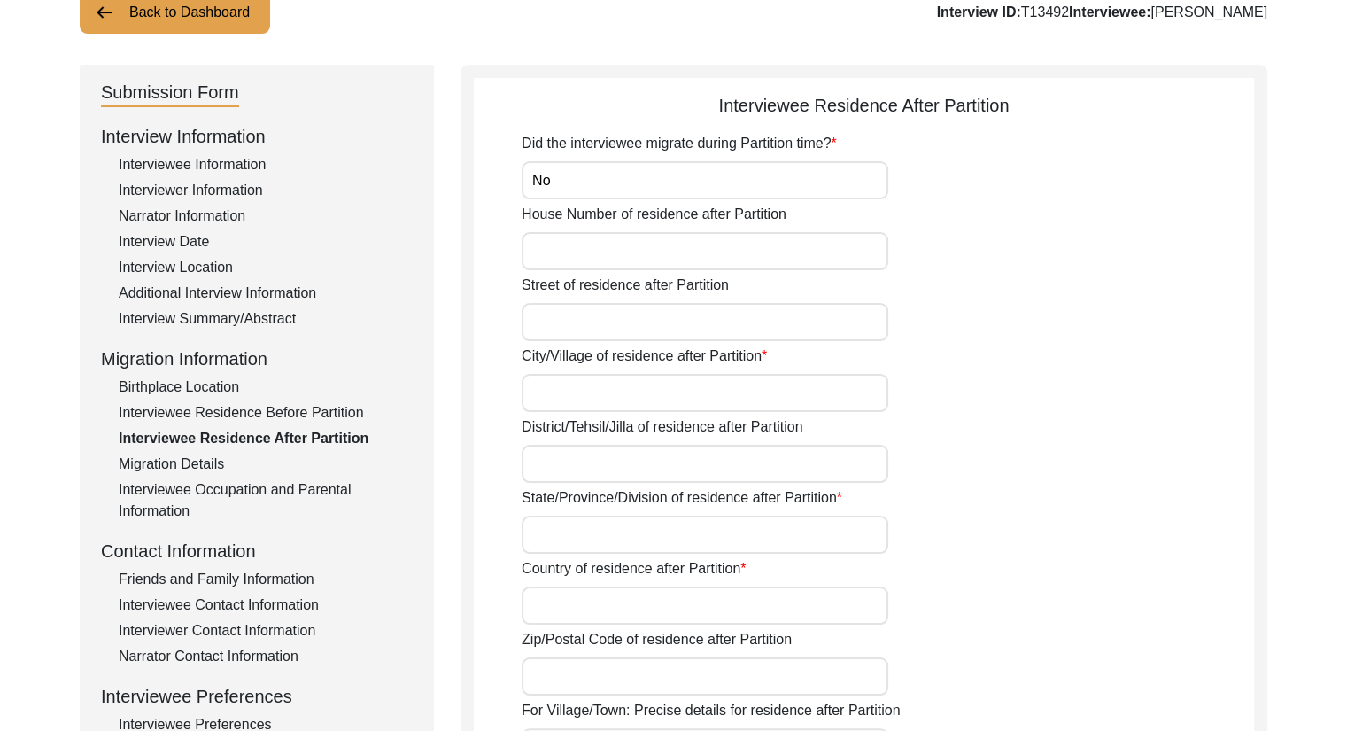
scroll to position [175, 0]
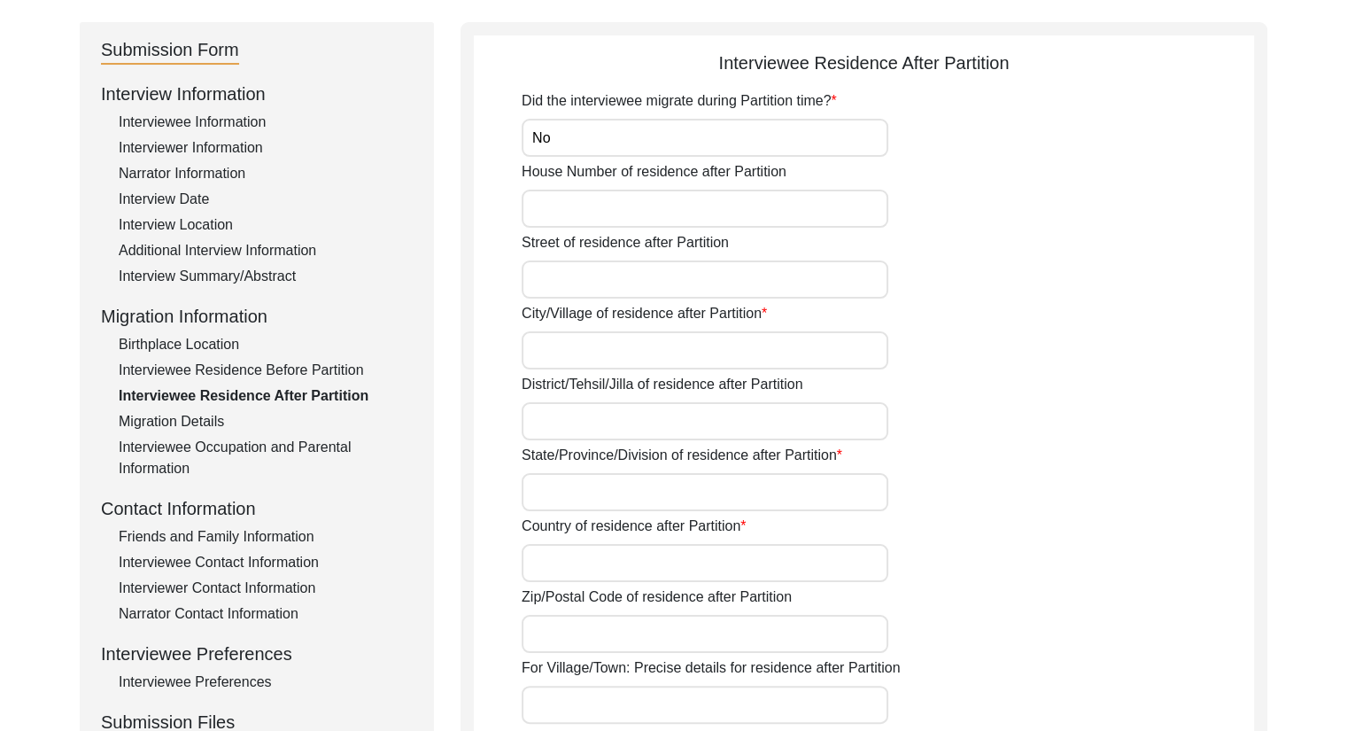
click at [195, 336] on div "Birthplace Location" at bounding box center [266, 344] width 294 height 21
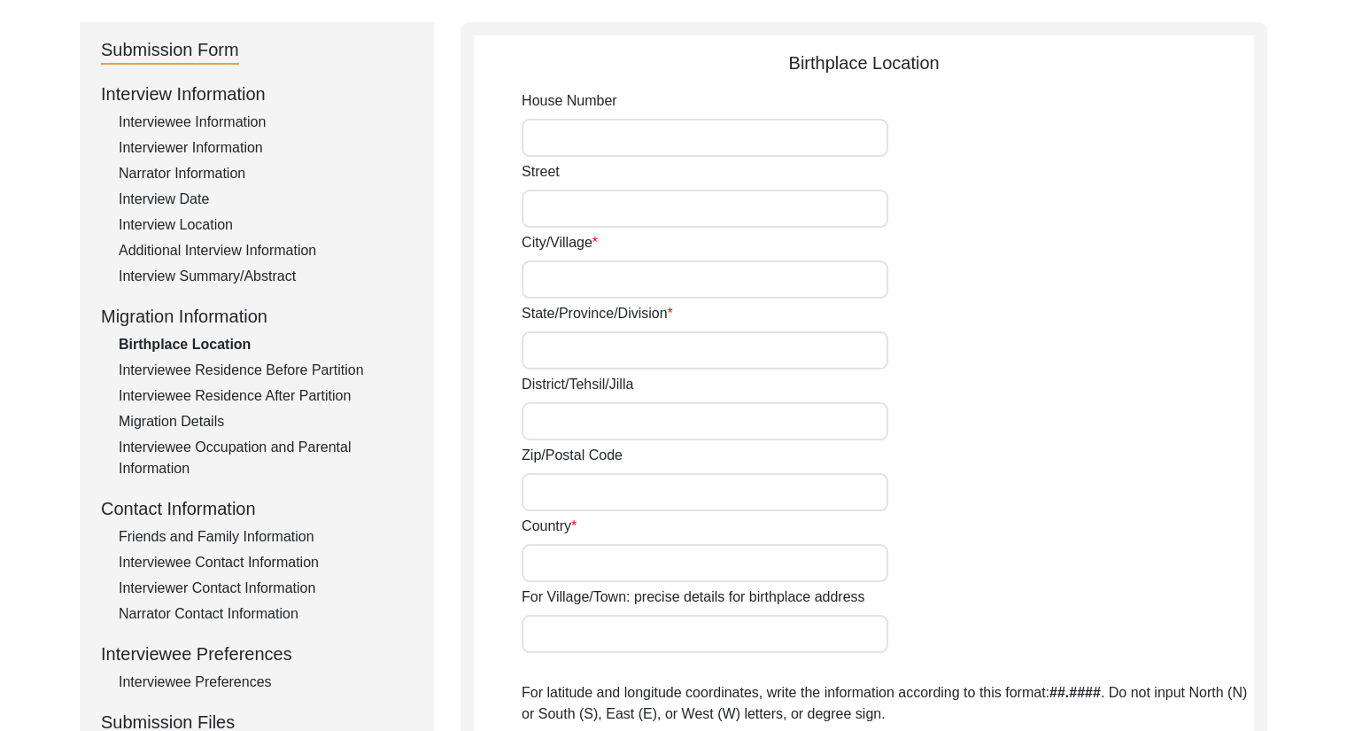
type input "35"
type input "Baranashi Ghosh Street"
type input "Kolkata"
type input "West Bengal"
type input "700007"
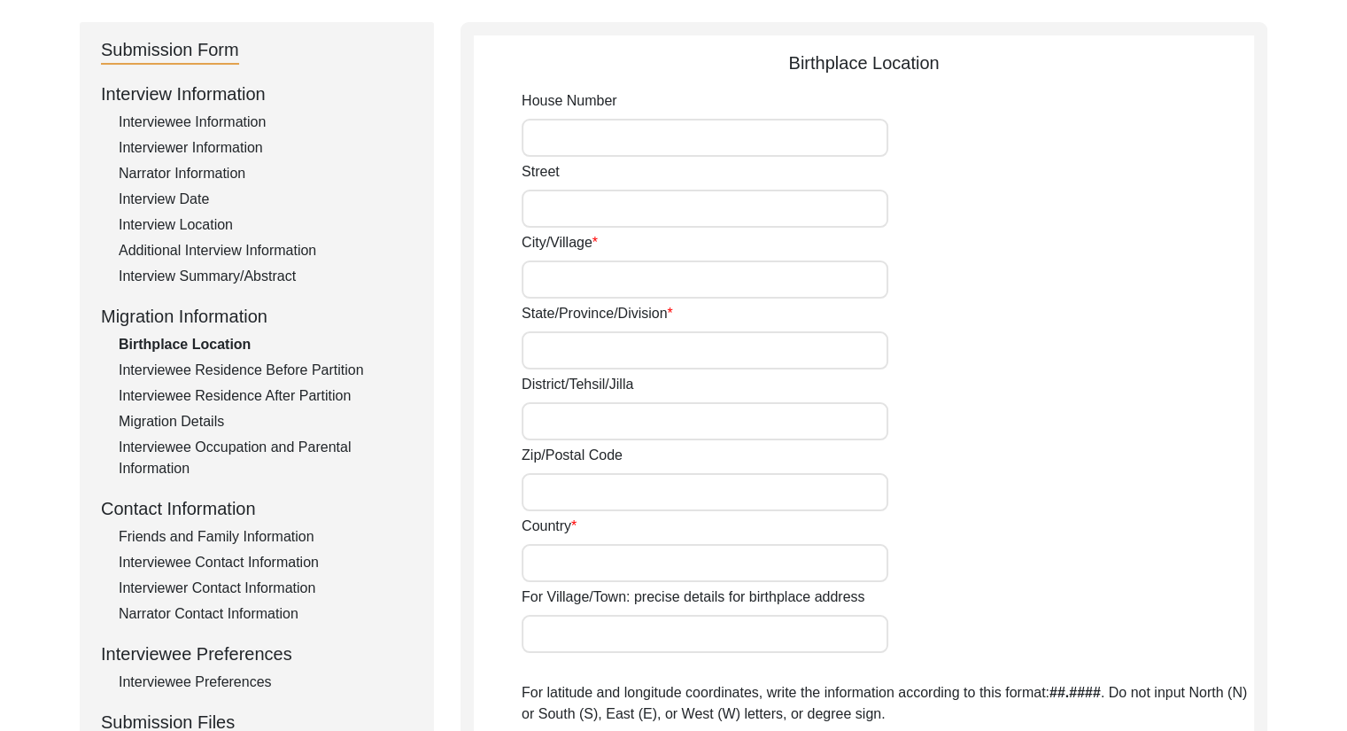
type input "India"
type input "[GEOGRAPHIC_DATA], [GEOGRAPHIC_DATA], [GEOGRAPHIC_DATA]"
type input "22.58576231155508"
type input "88.36096528257873"
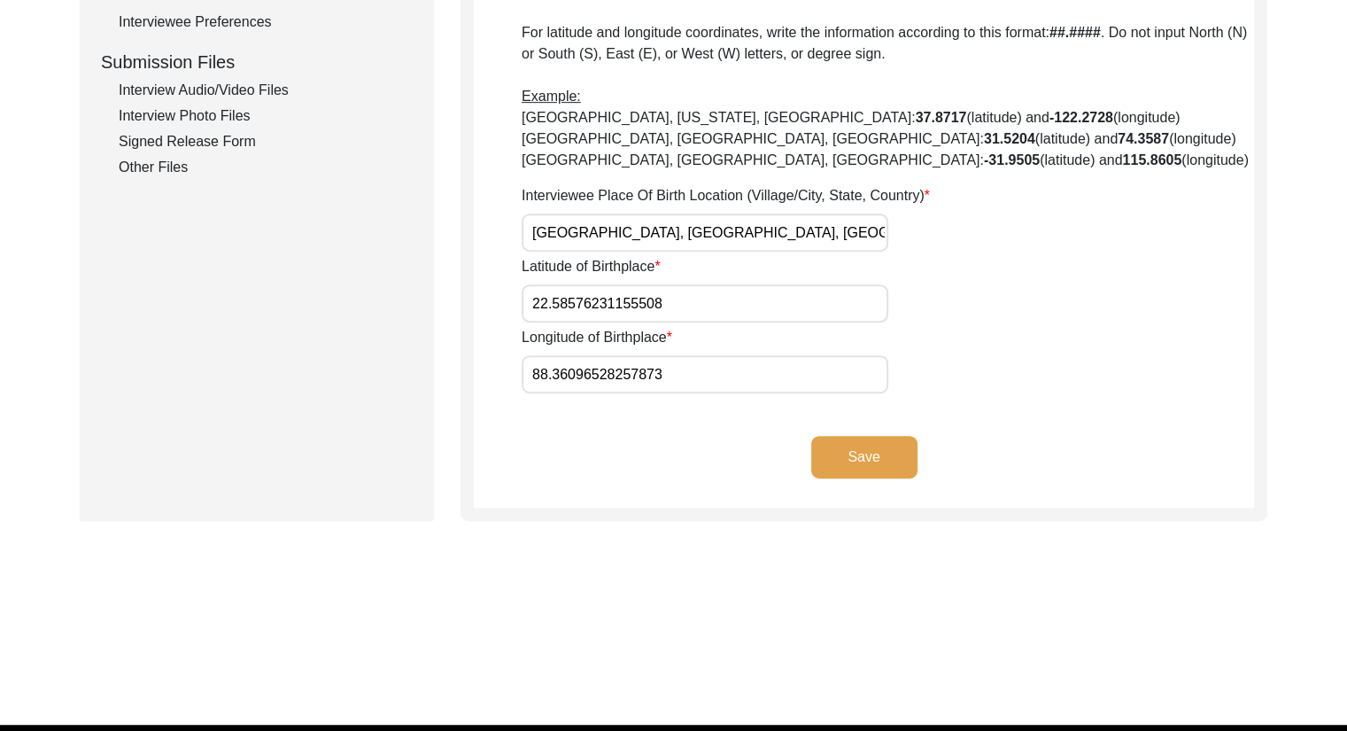
scroll to position [878, 0]
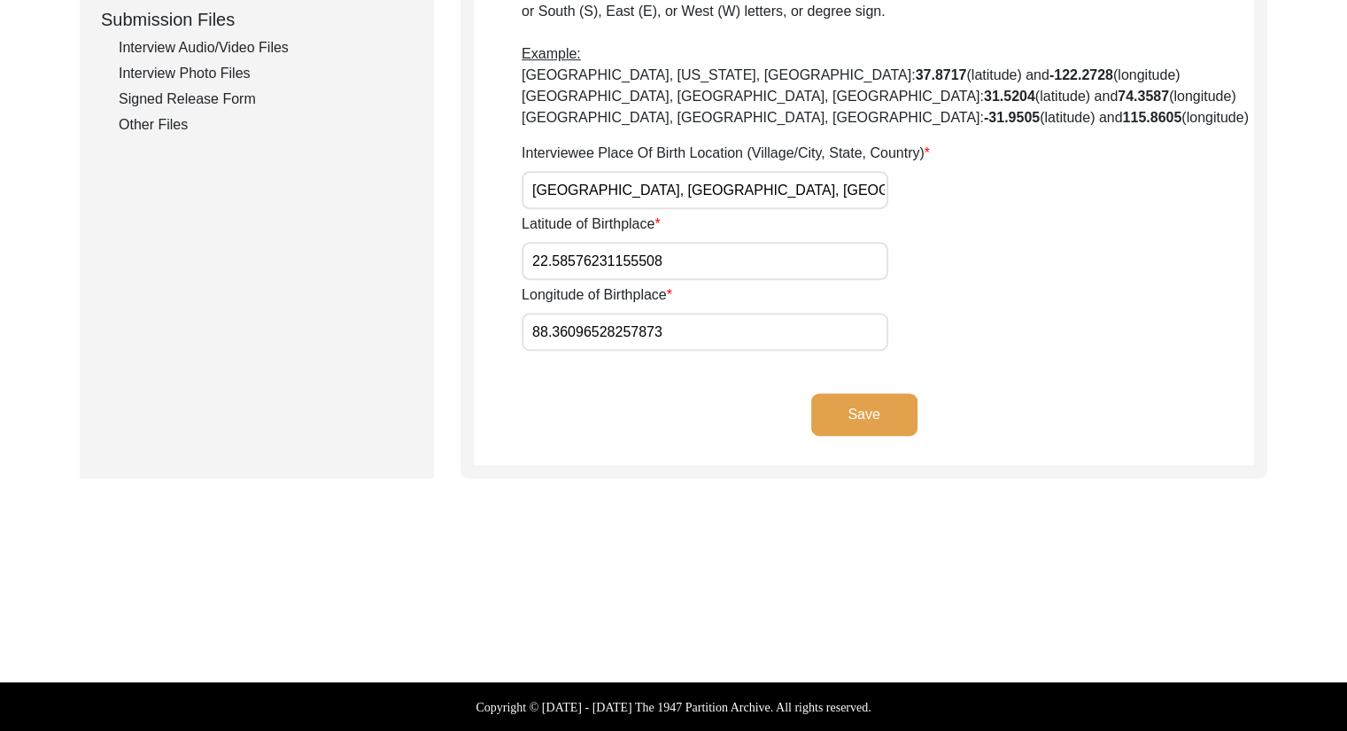
drag, startPoint x: 695, startPoint y: 267, endPoint x: 448, endPoint y: 288, distance: 248.0
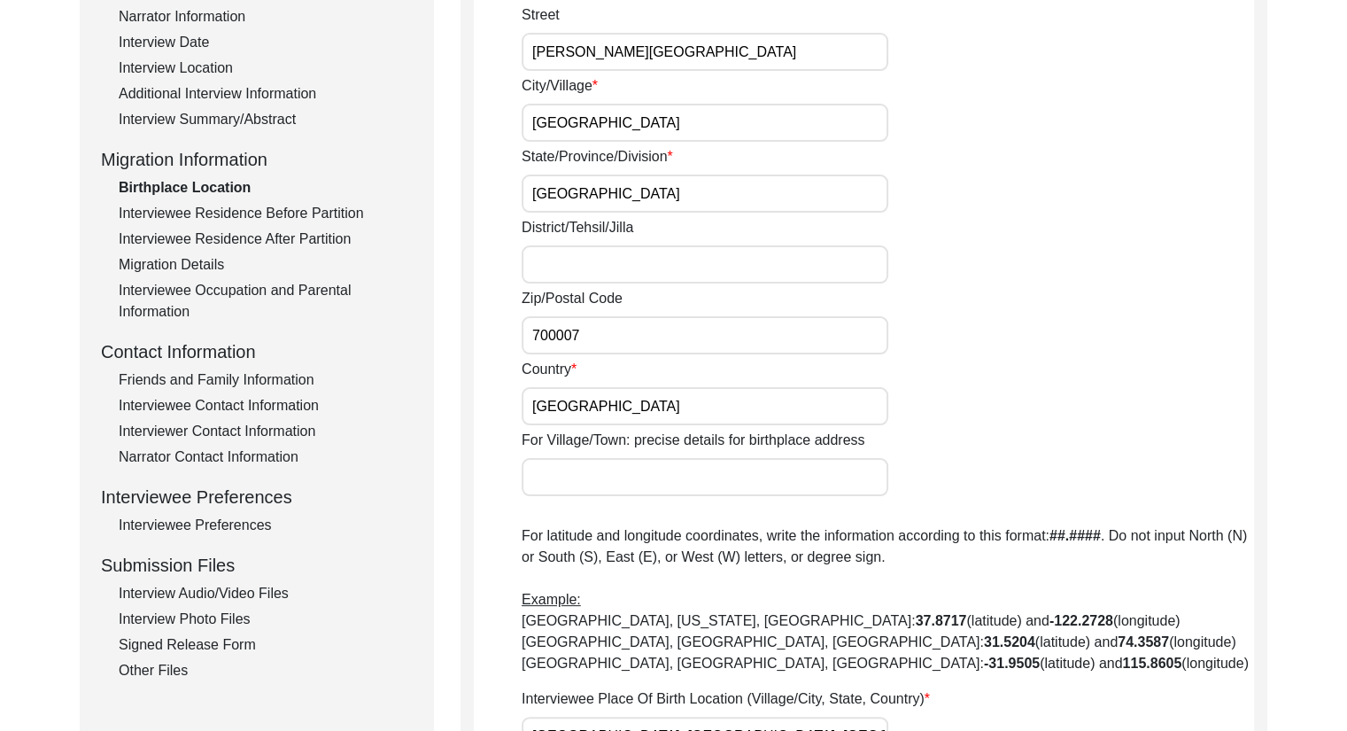
scroll to position [306, 0]
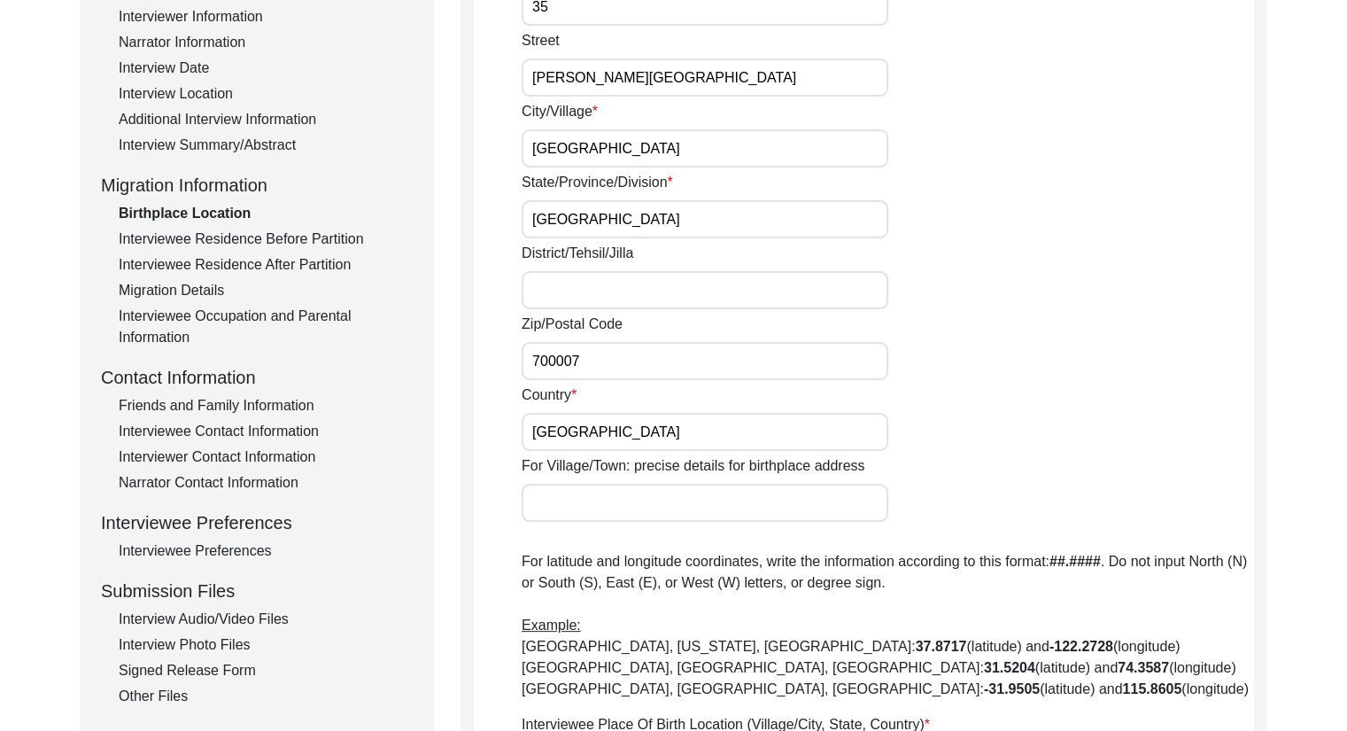
click at [255, 267] on div "Interviewee Residence After Partition" at bounding box center [266, 264] width 294 height 21
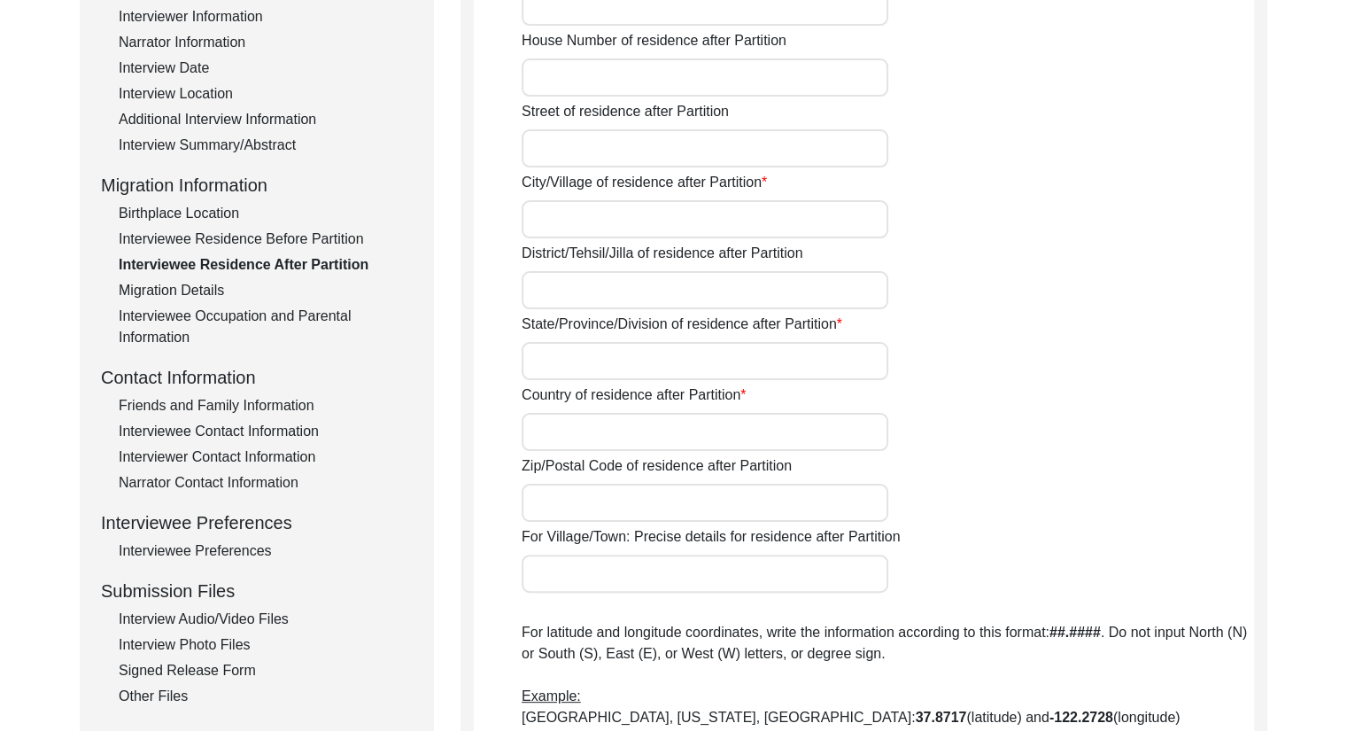
type input "No"
click at [239, 240] on div "Interviewee Residence Before Partition" at bounding box center [266, 238] width 294 height 21
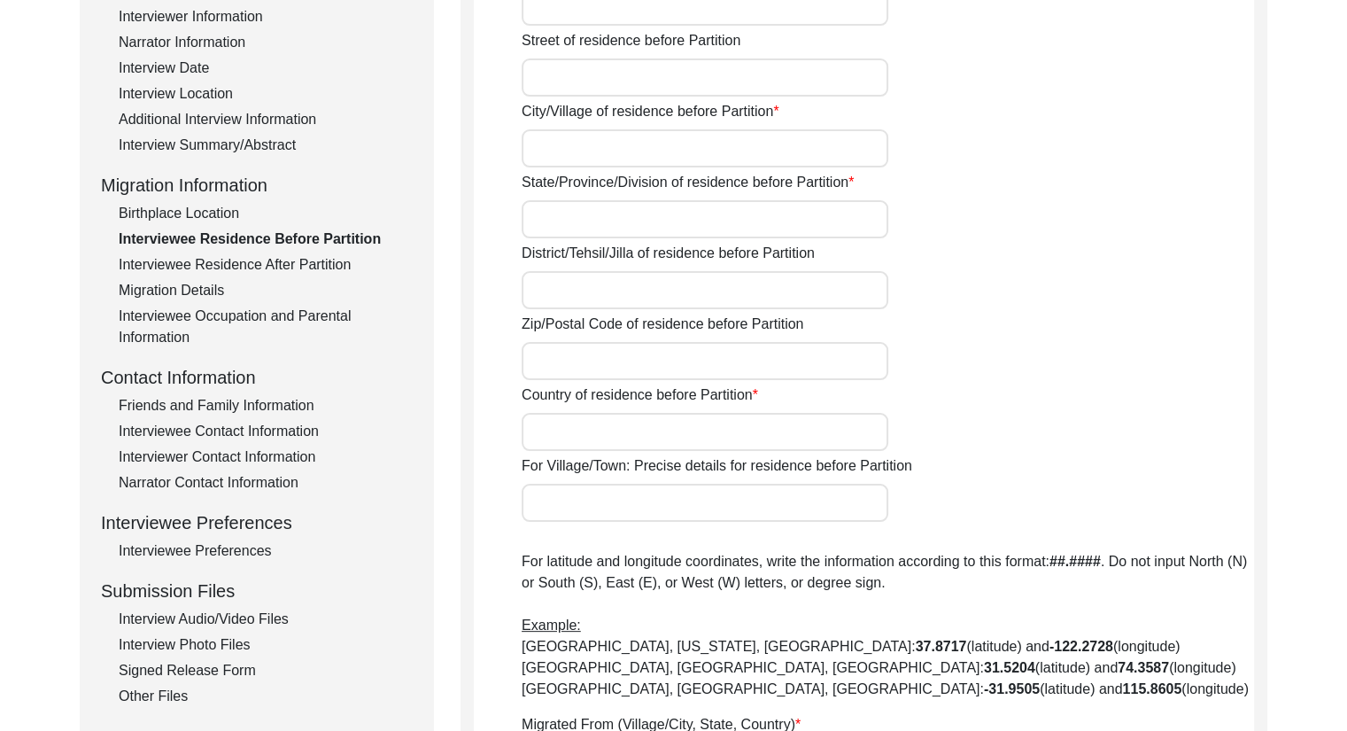
type input "35"
type input "Baranashi Ghosh Street"
type input "[GEOGRAPHIC_DATA]"
type input "West Bengal"
type input "700007"
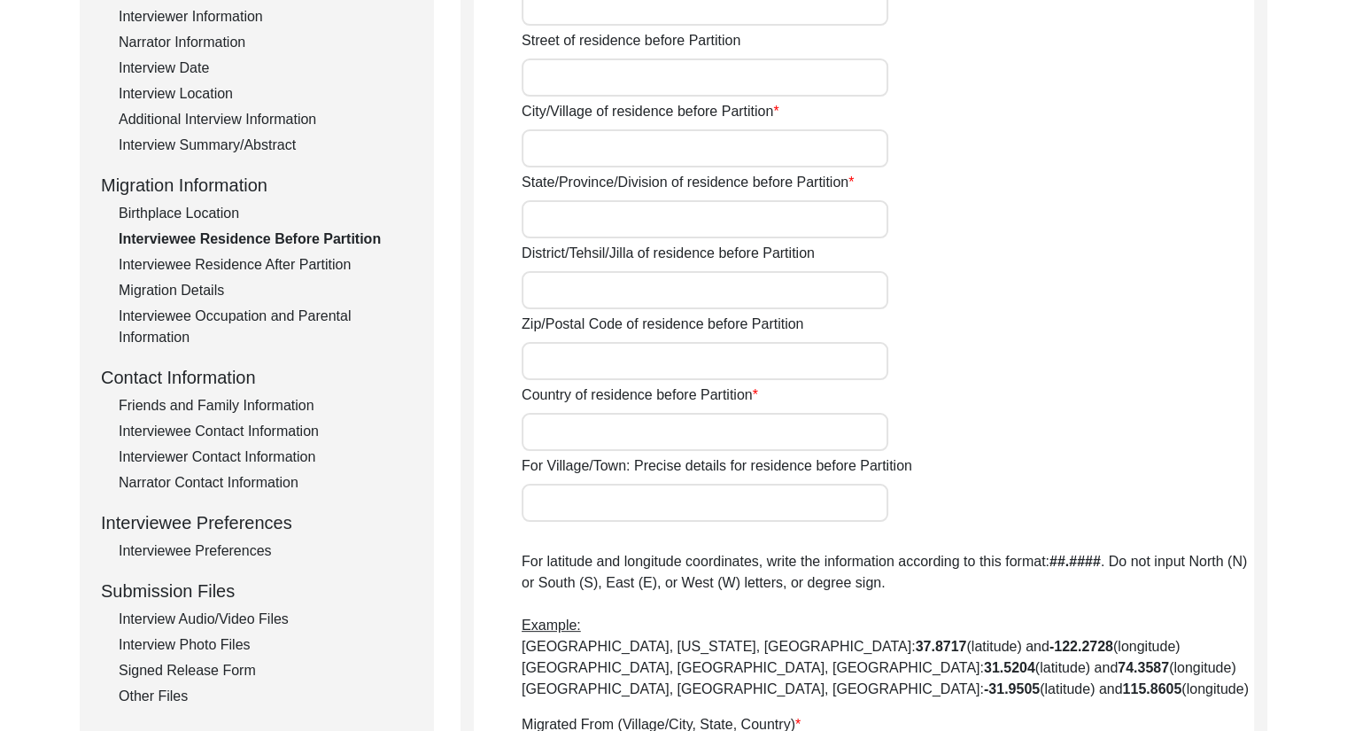
type input "India"
type input "[GEOGRAPHIC_DATA]"
type input "West Bengal"
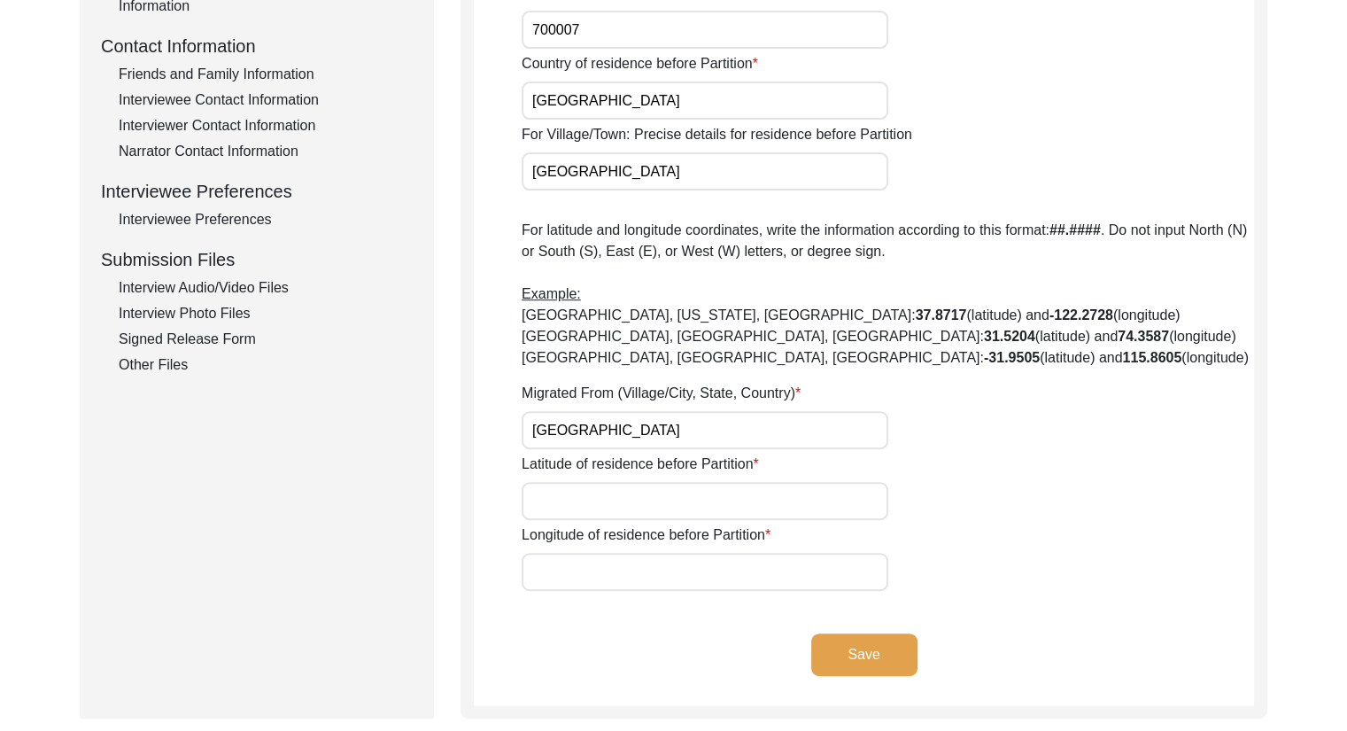
scroll to position [722, 0]
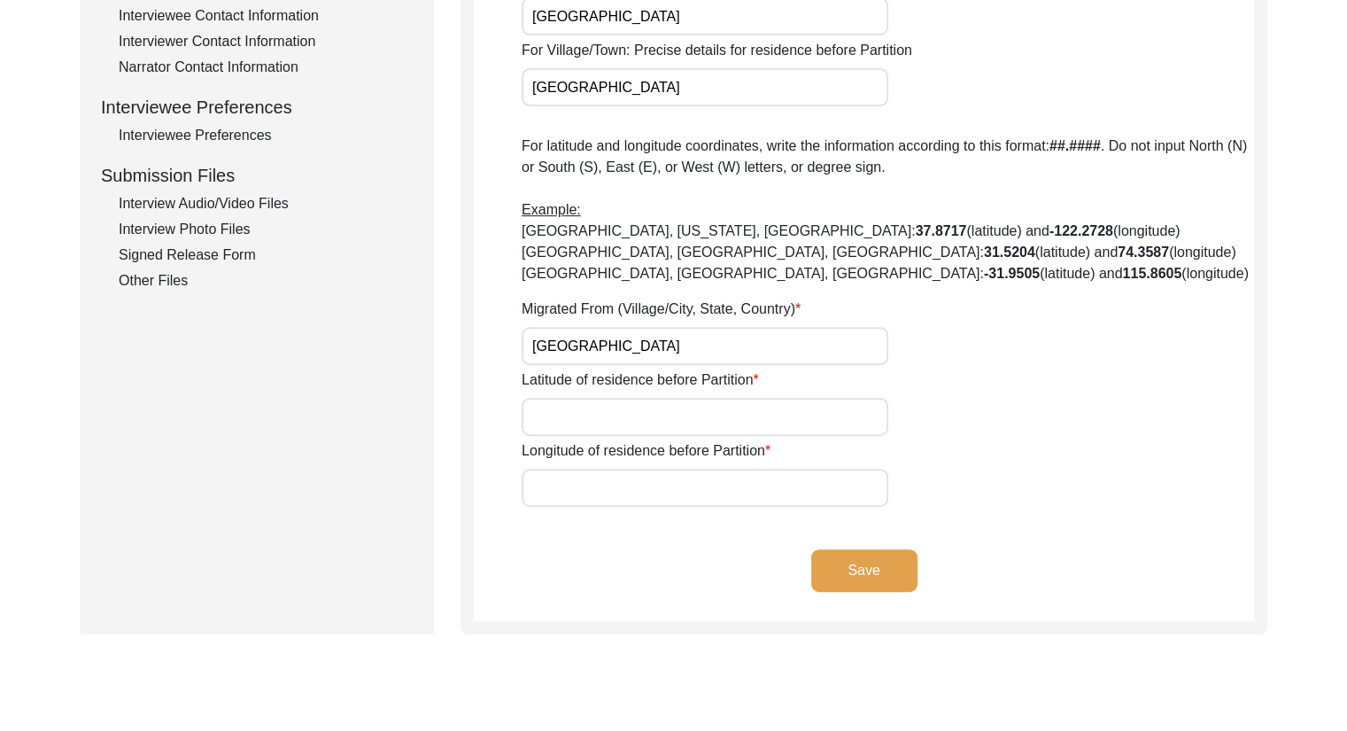
click at [750, 408] on input "Latitude of residence before Partition" at bounding box center [705, 417] width 367 height 38
paste input "22.58576231155508"
type input "22.58576231155508"
click at [860, 578] on button "Save" at bounding box center [864, 570] width 106 height 43
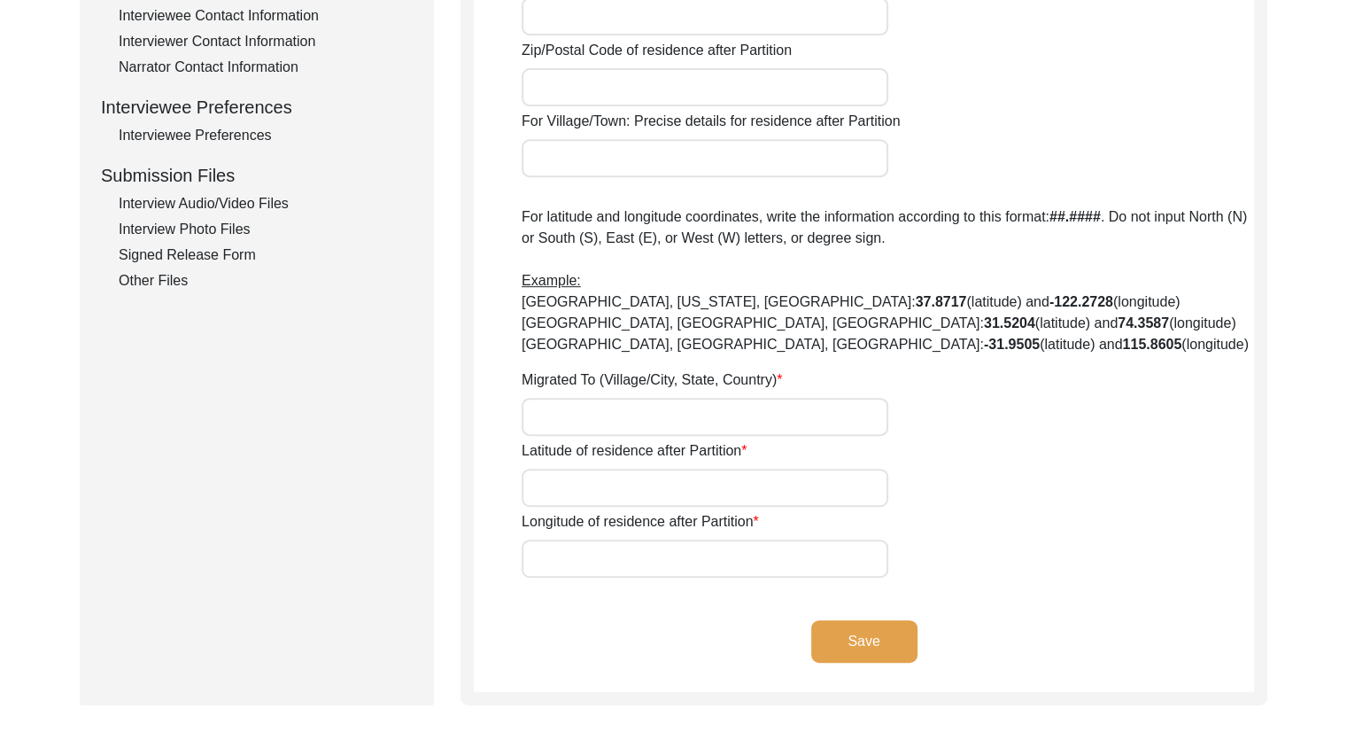
type input "No"
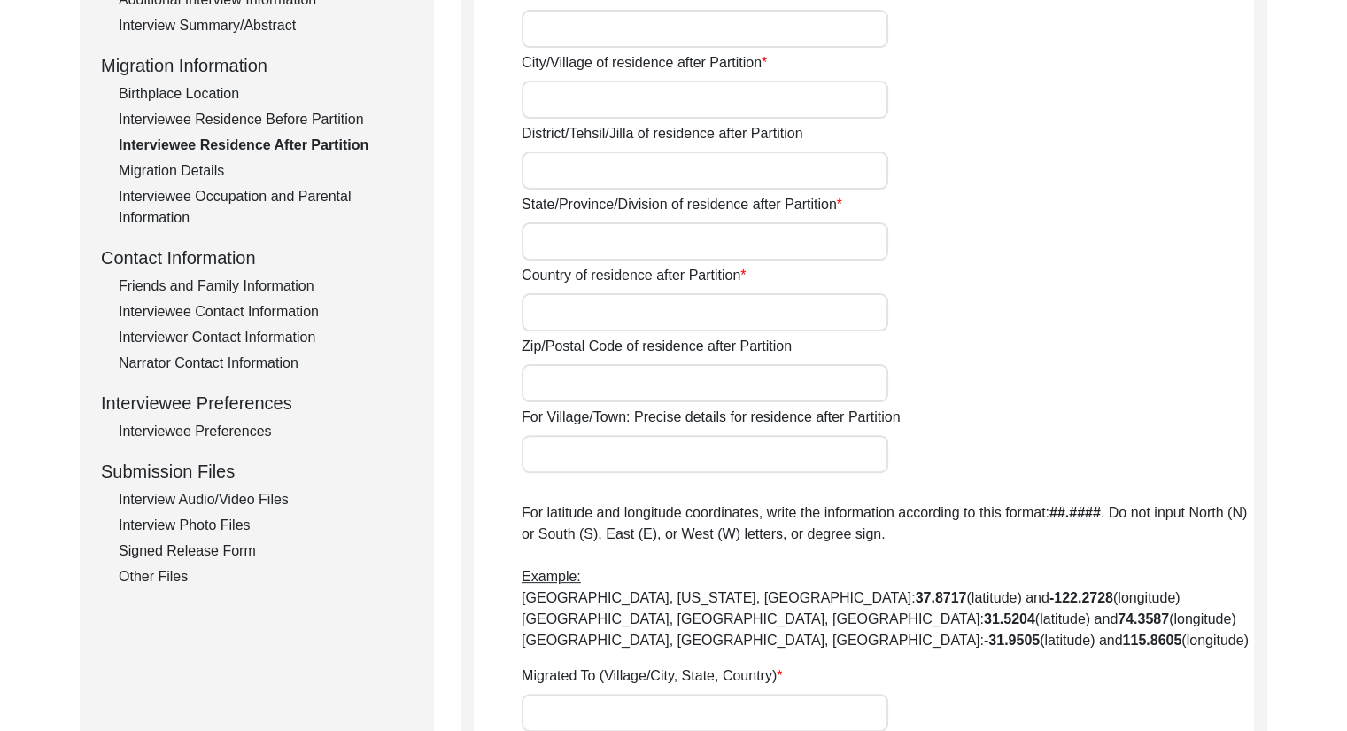
scroll to position [427, 0]
click at [195, 89] on div "Birthplace Location" at bounding box center [266, 92] width 294 height 21
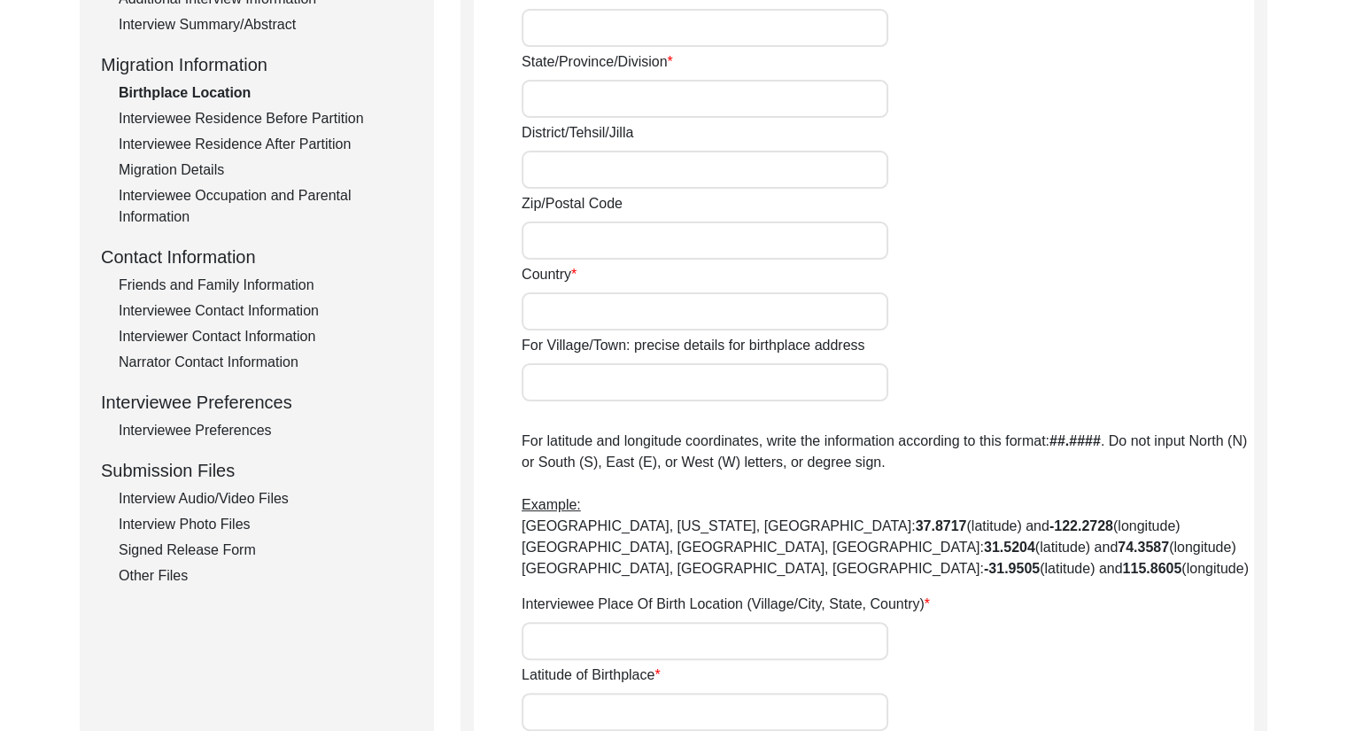
type input "35"
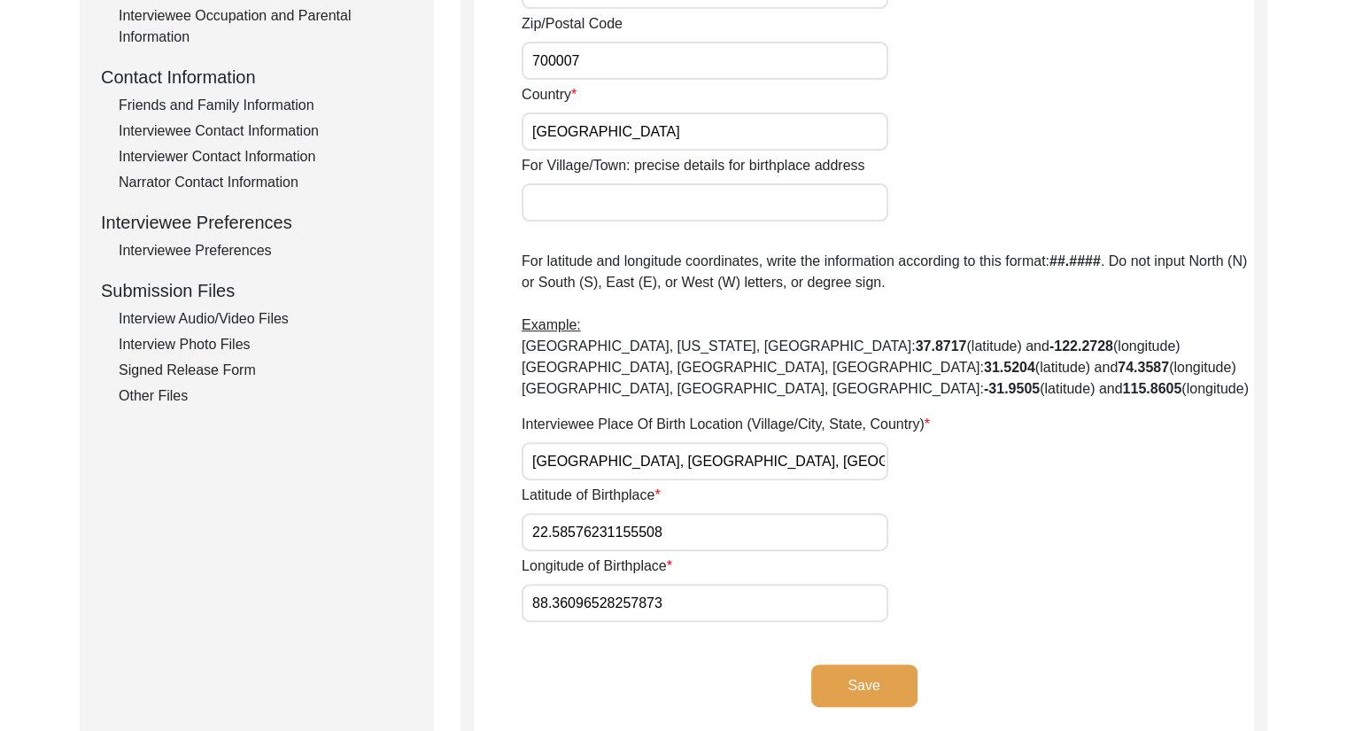
scroll to position [702, 0]
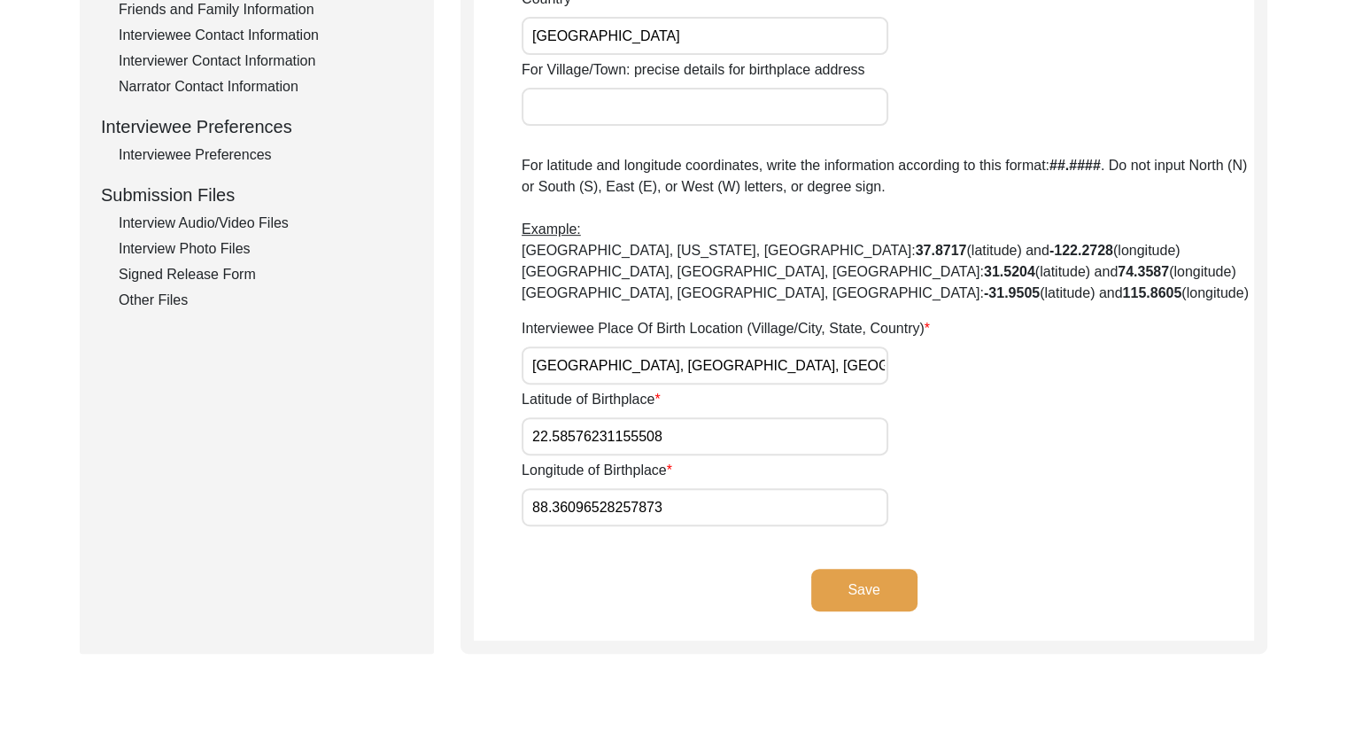
drag, startPoint x: 684, startPoint y: 512, endPoint x: 498, endPoint y: 484, distance: 188.1
click at [498, 484] on app-birthplace-location "Birthplace Location House Number 35 Street Baranashi Ghosh Street City/Village …" at bounding box center [864, 82] width 780 height 1118
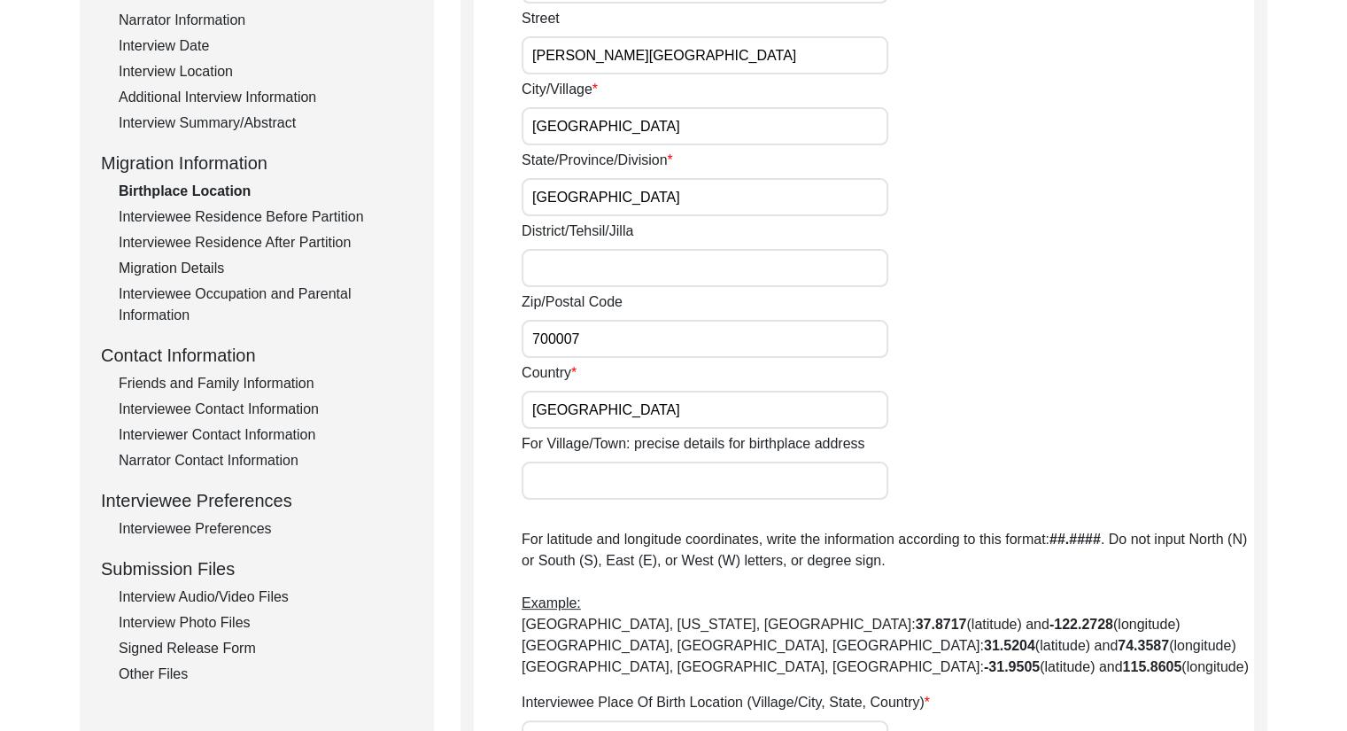
scroll to position [326, 0]
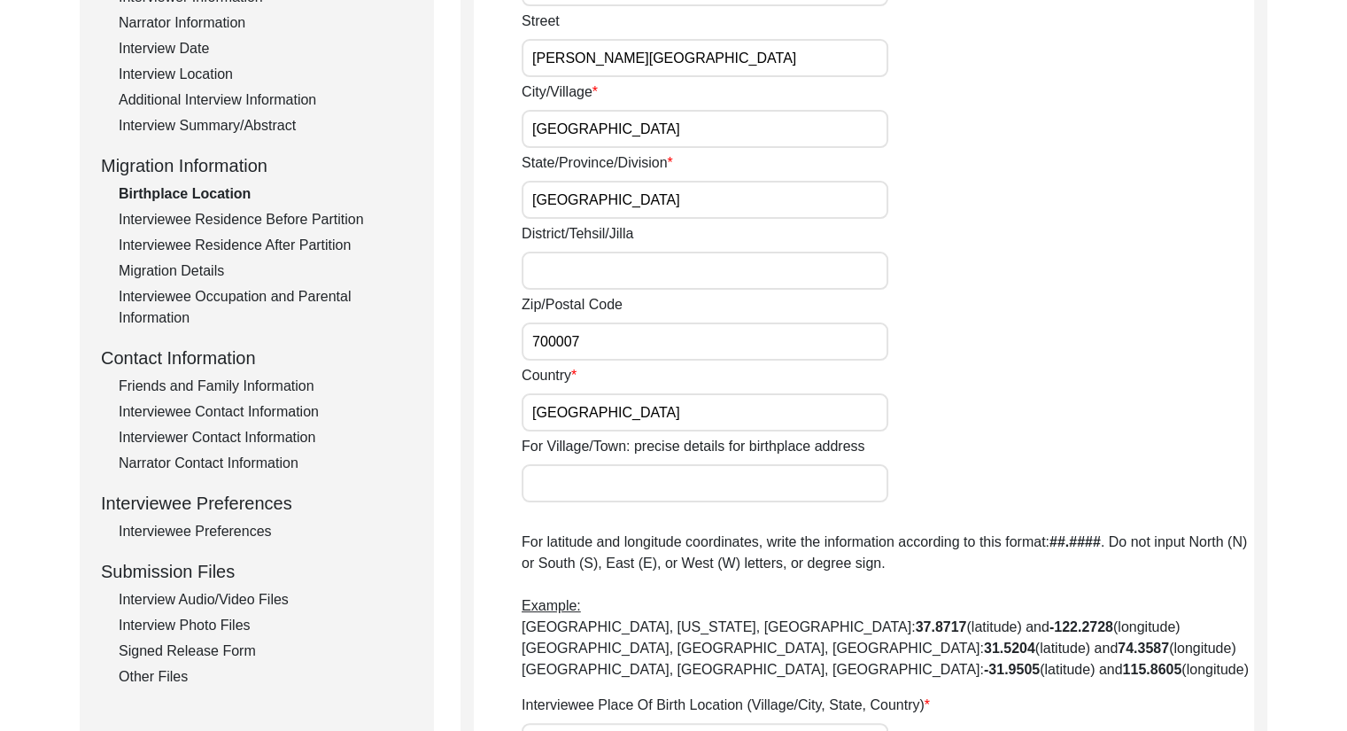
click at [301, 223] on div "Interviewee Residence Before Partition" at bounding box center [266, 219] width 294 height 21
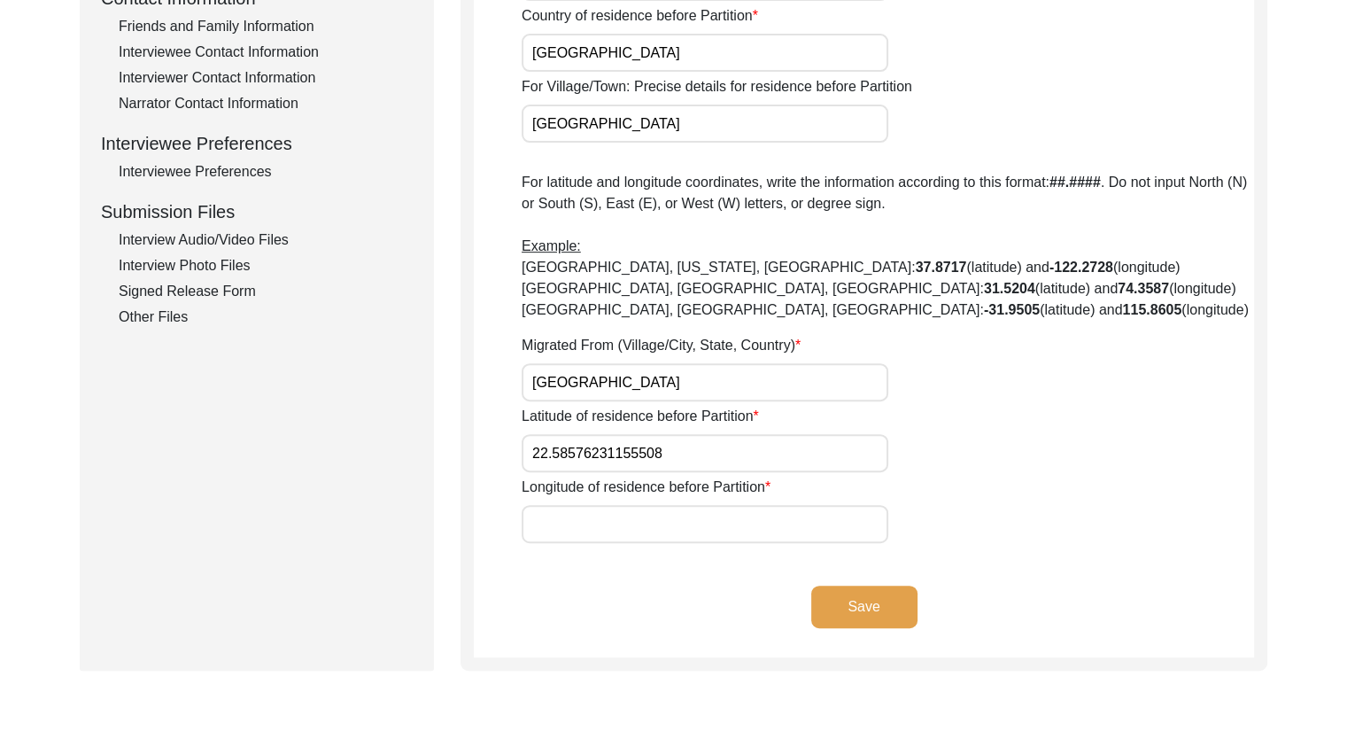
scroll to position [700, 0]
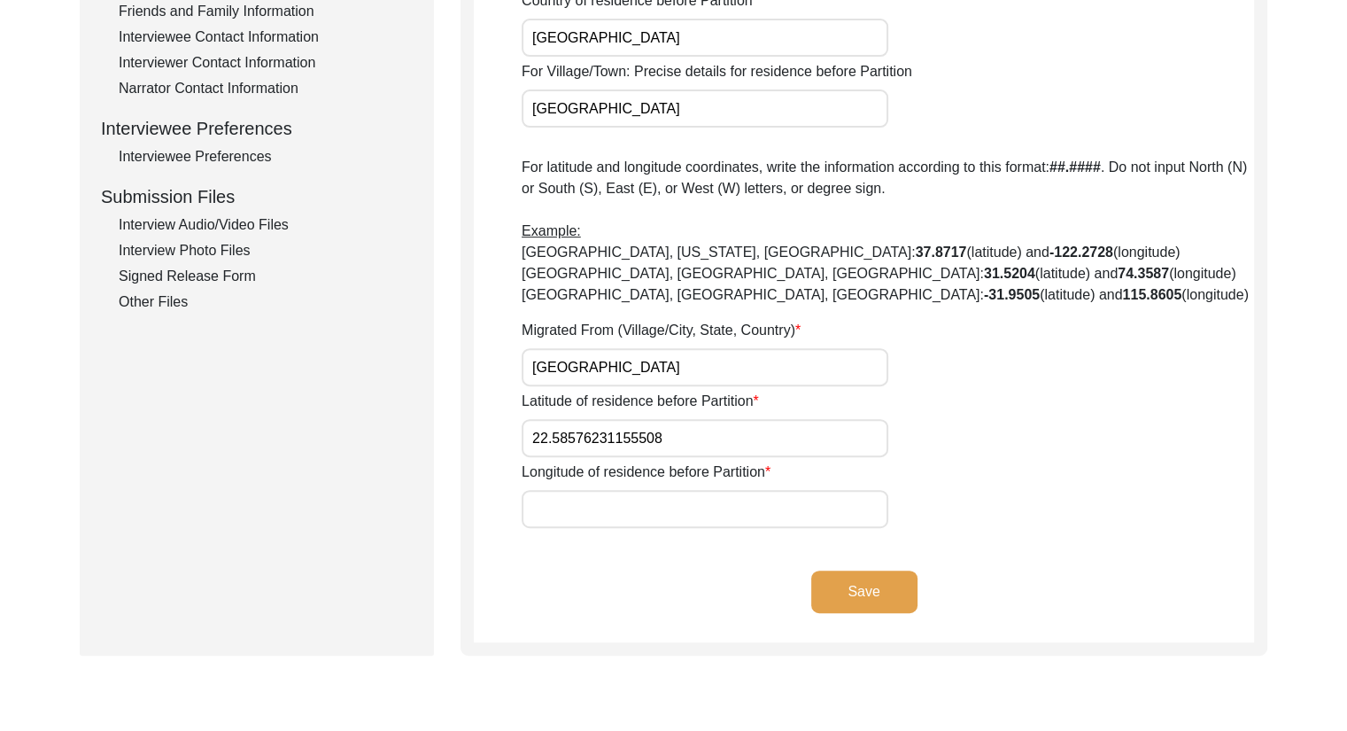
click at [654, 503] on input "Longitude of residence before Partition" at bounding box center [705, 509] width 367 height 38
paste input "88.36096528257873"
click at [896, 582] on button "Save" at bounding box center [864, 591] width 106 height 43
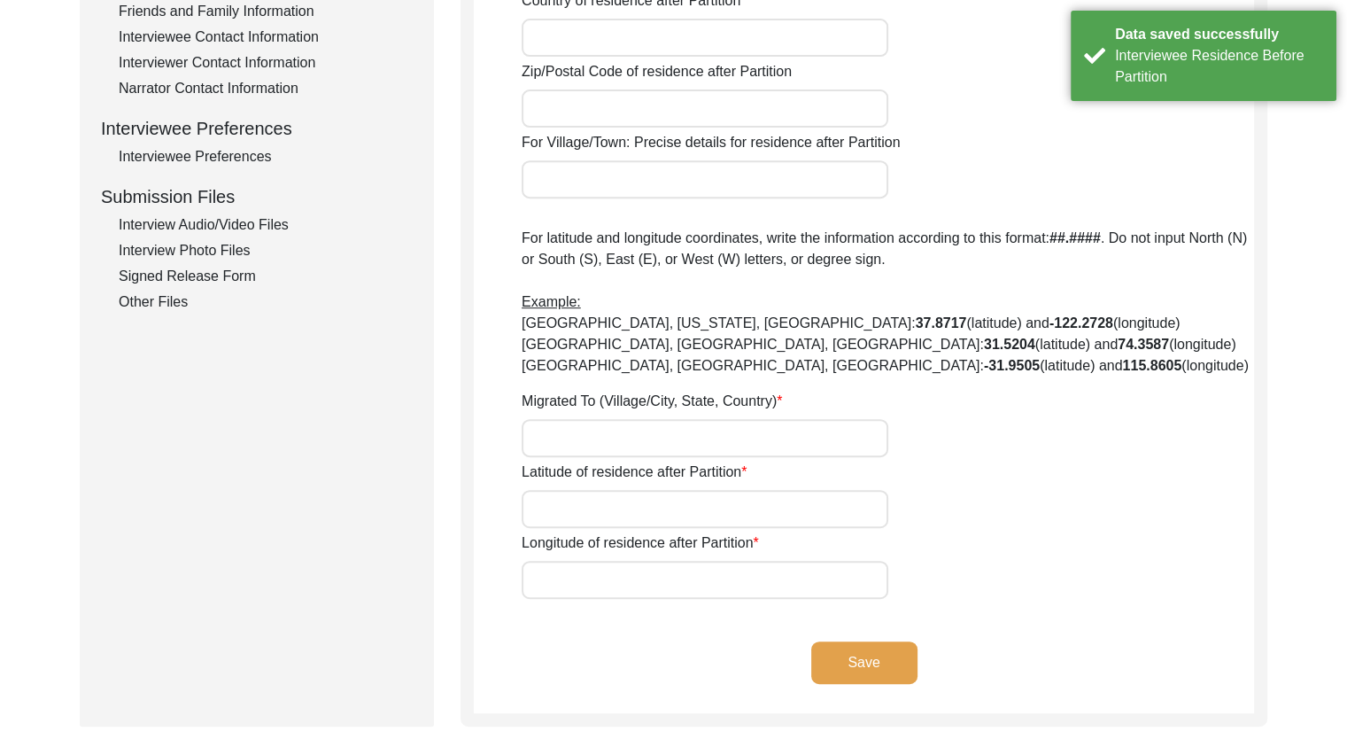
scroll to position [694, 0]
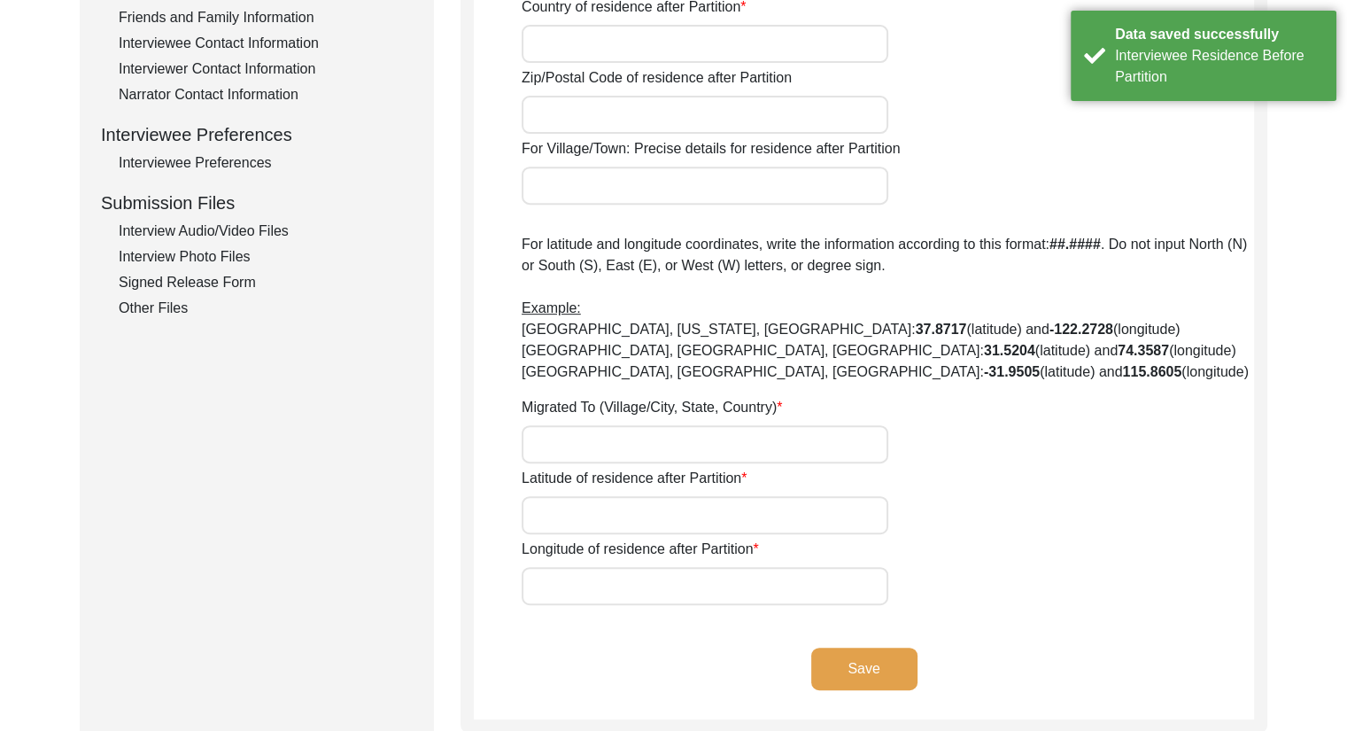
click at [737, 576] on input "Longitude of residence after Partition" at bounding box center [705, 586] width 367 height 38
paste input "88.36096528257873"
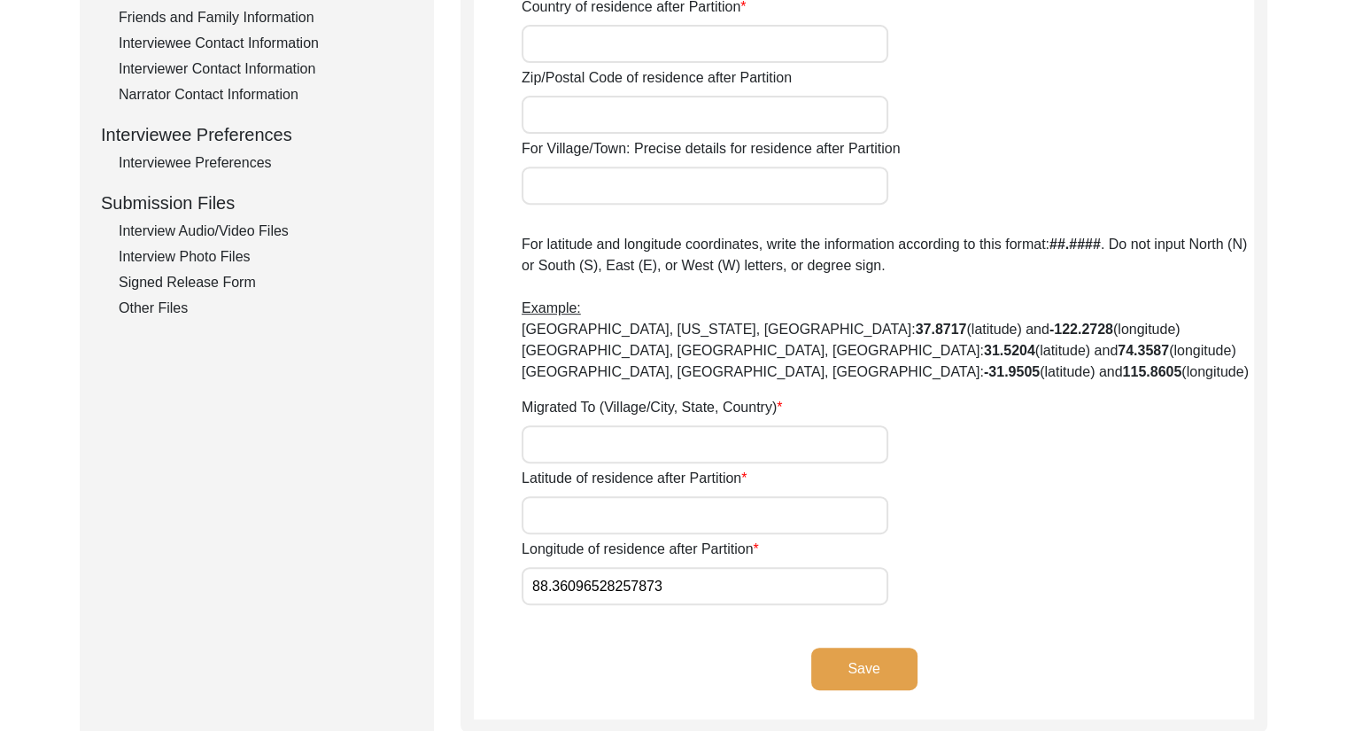
click at [869, 676] on button "Save" at bounding box center [864, 668] width 106 height 43
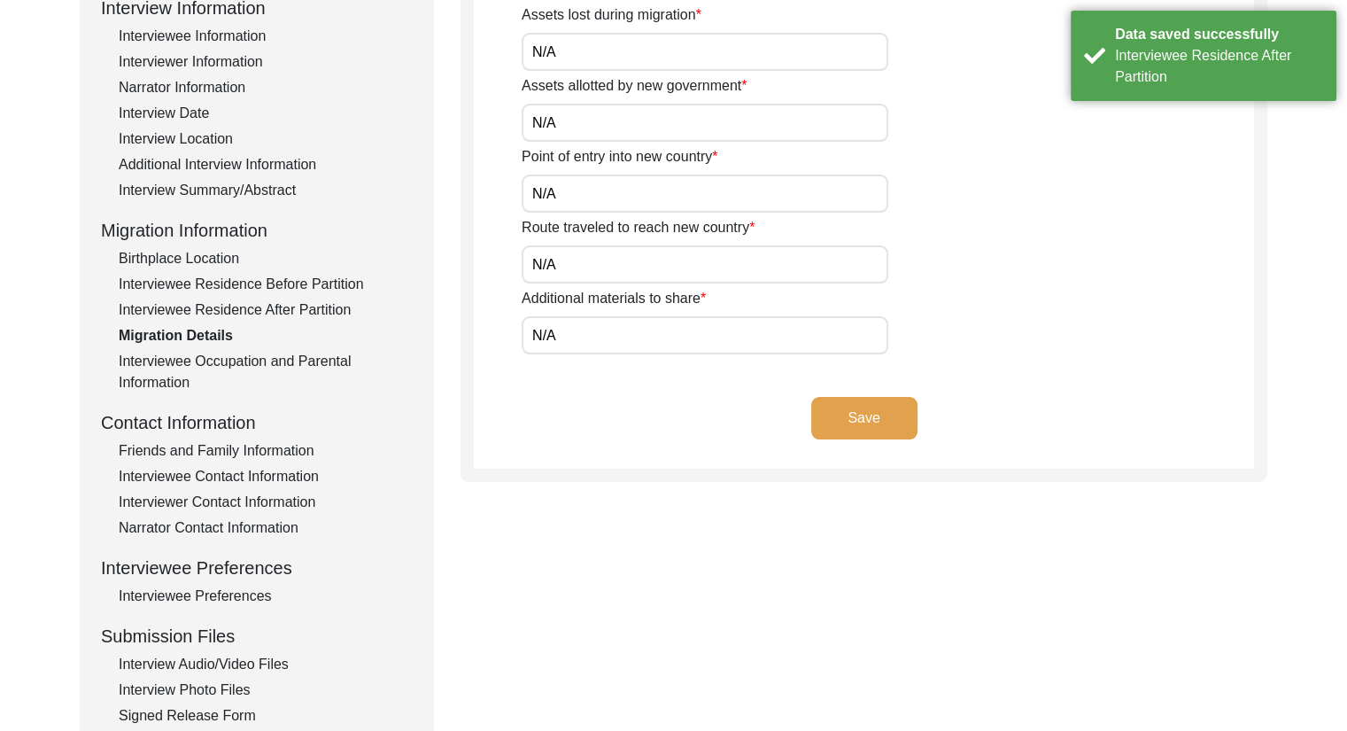
scroll to position [240, 0]
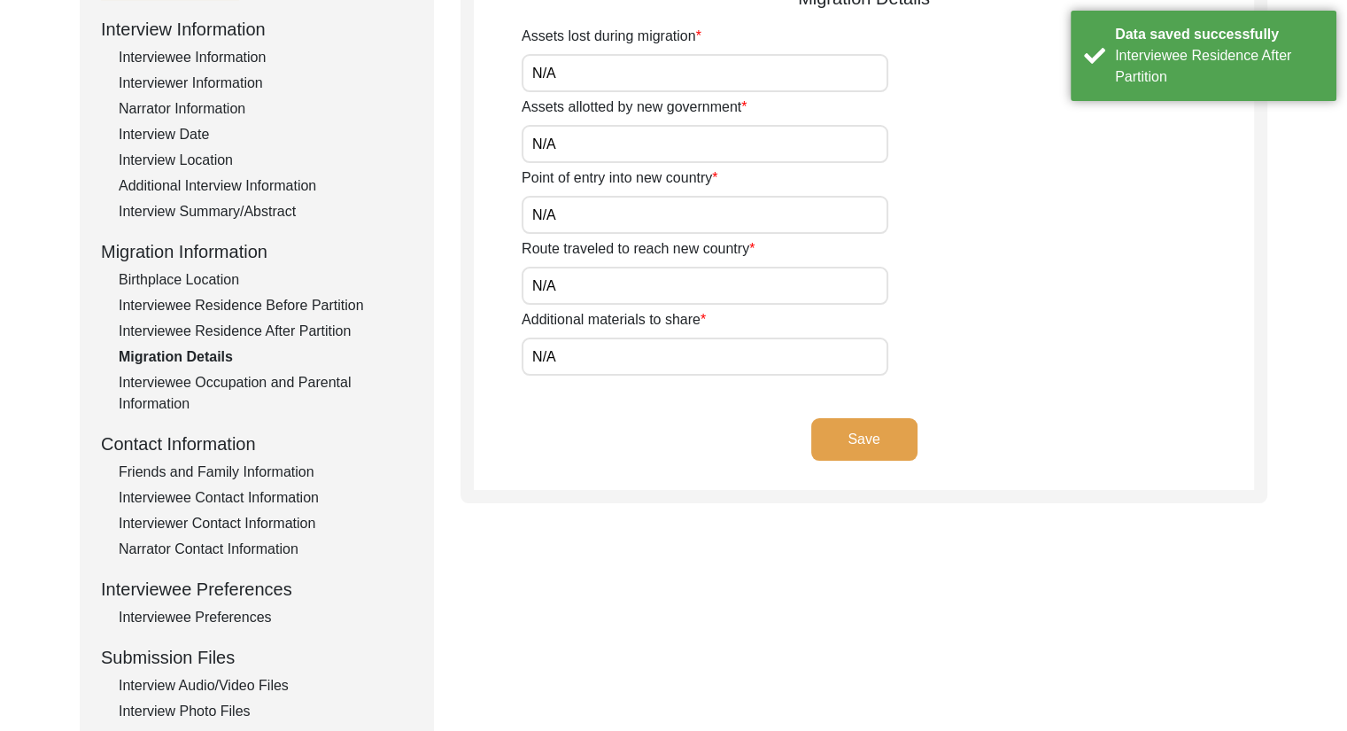
click at [206, 275] on div "Birthplace Location" at bounding box center [266, 279] width 294 height 21
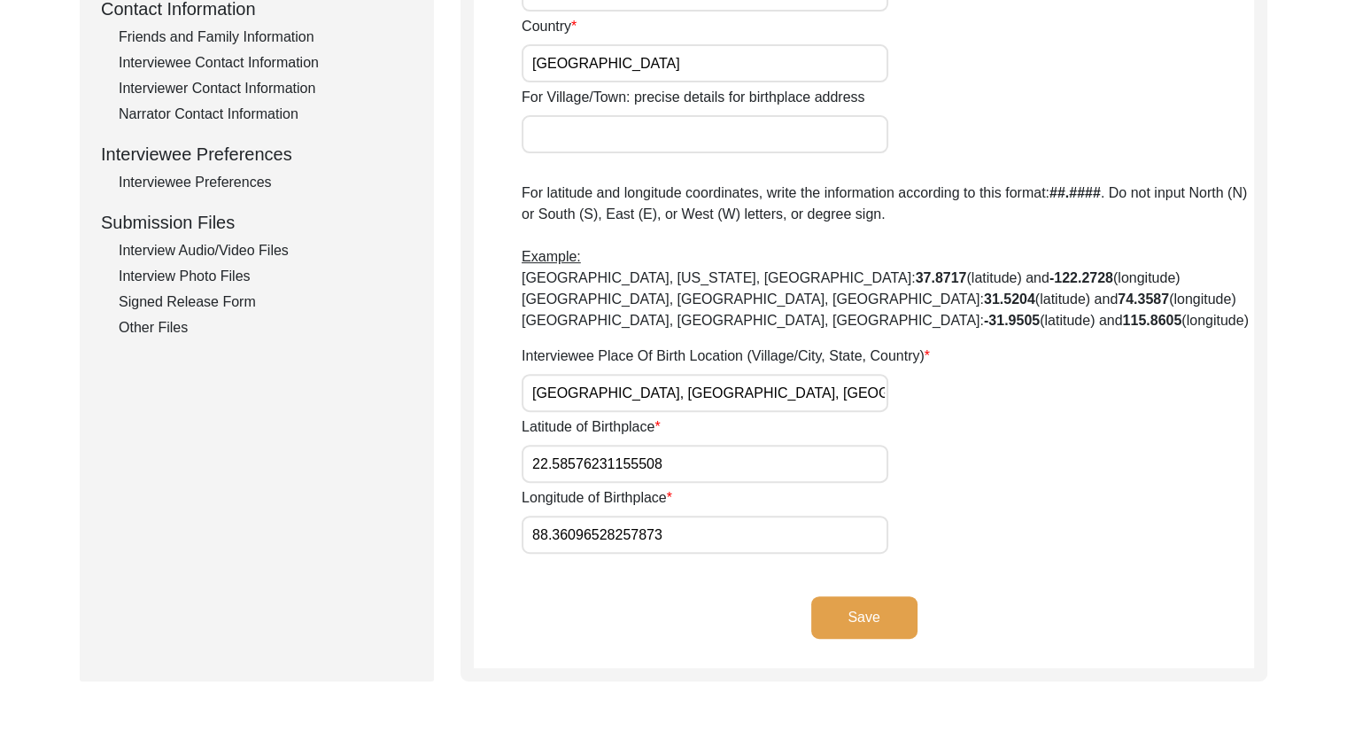
scroll to position [677, 0]
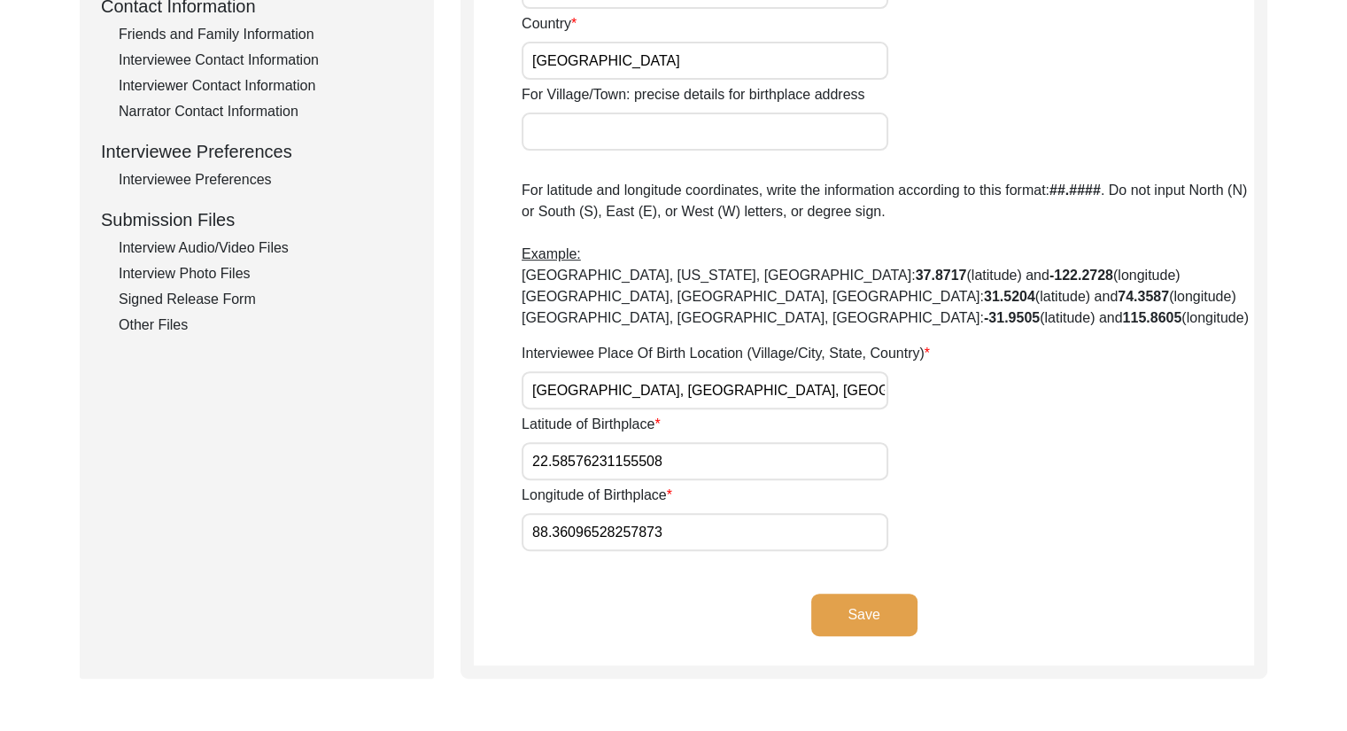
drag, startPoint x: 716, startPoint y: 460, endPoint x: 473, endPoint y: 456, distance: 242.7
click at [473, 456] on div "Birthplace Location House Number 35 Street Baranashi Ghosh Street City/Village …" at bounding box center [863, 99] width 807 height 1158
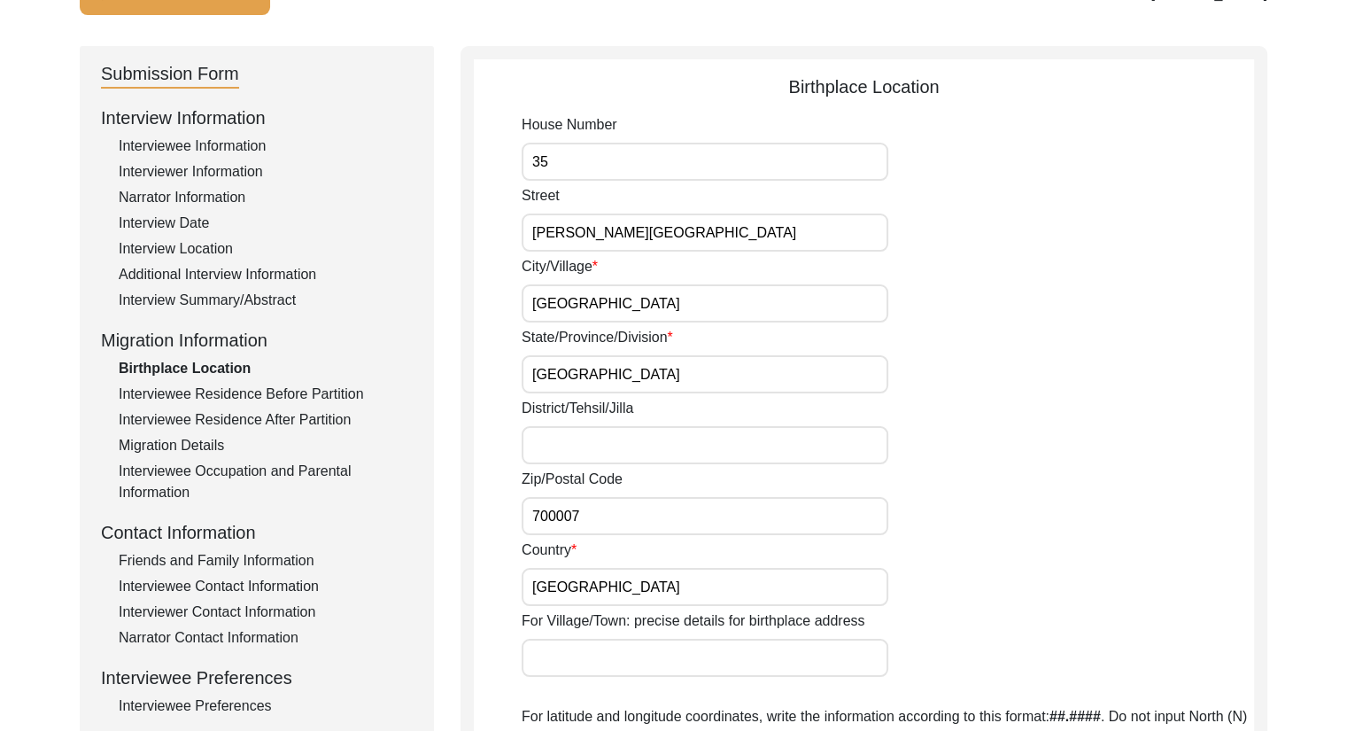
scroll to position [113, 0]
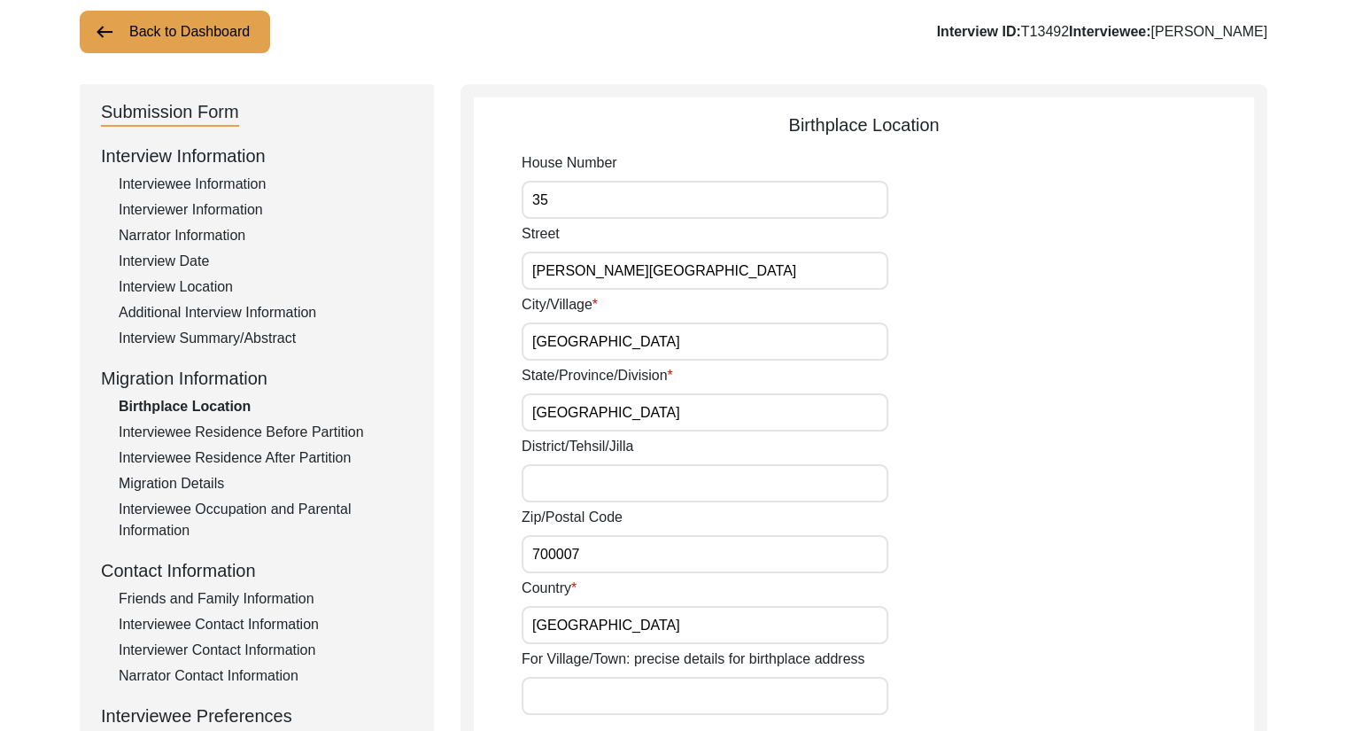
click at [237, 434] on div "Interviewee Residence Before Partition" at bounding box center [266, 432] width 294 height 21
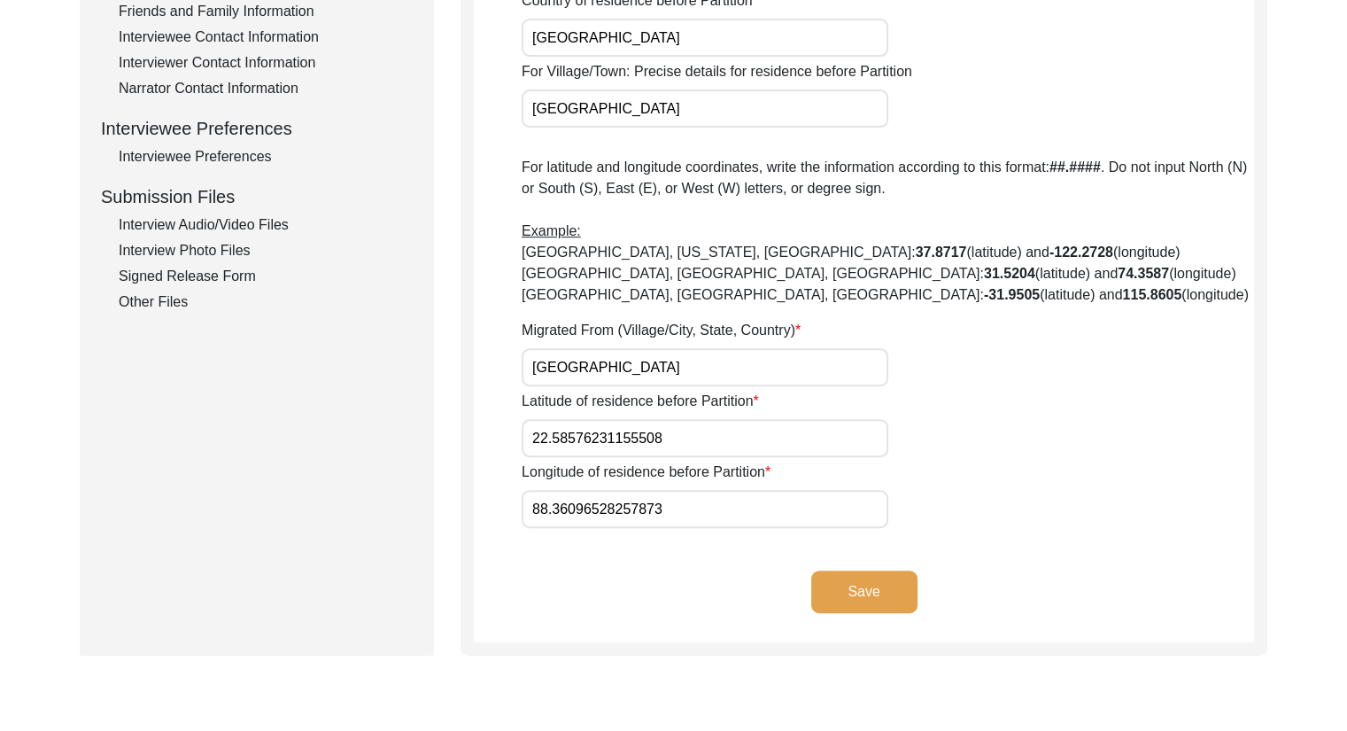
scroll to position [466, 0]
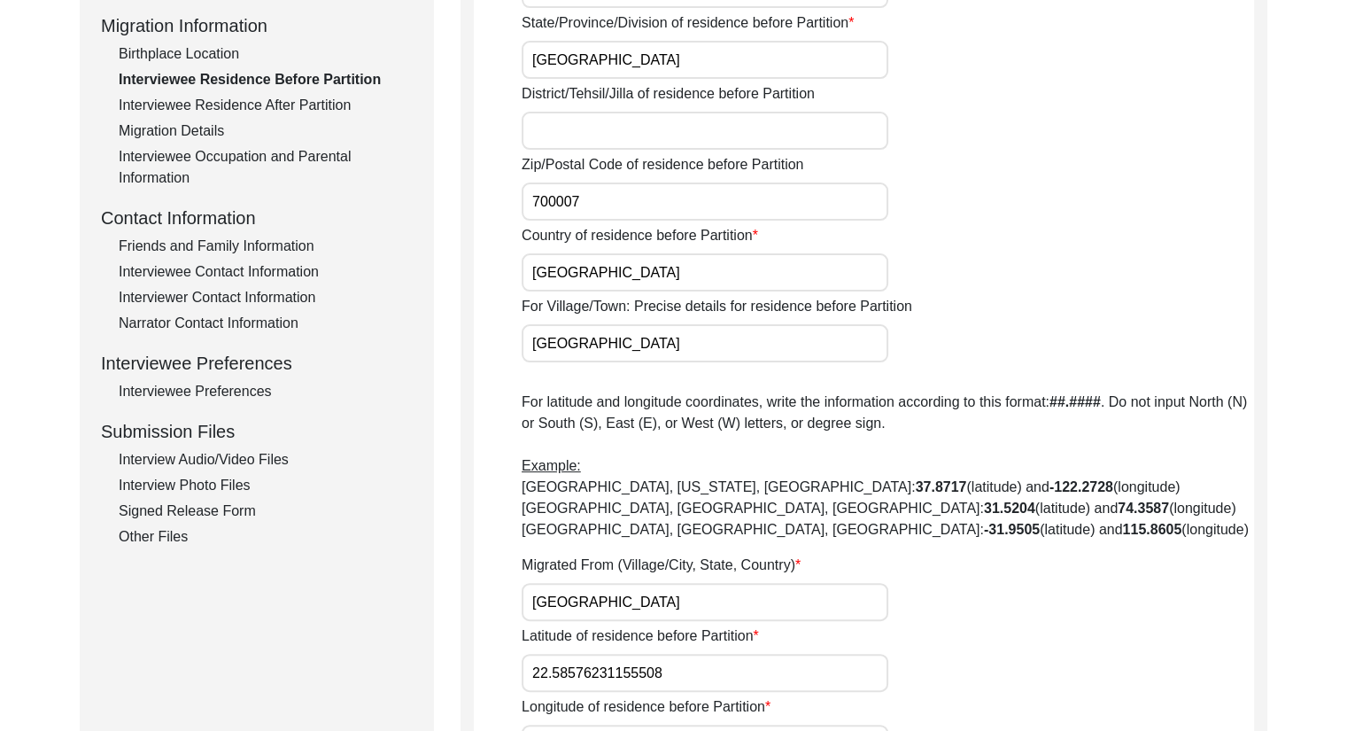
click at [266, 102] on div "Interviewee Residence After Partition" at bounding box center [266, 105] width 294 height 21
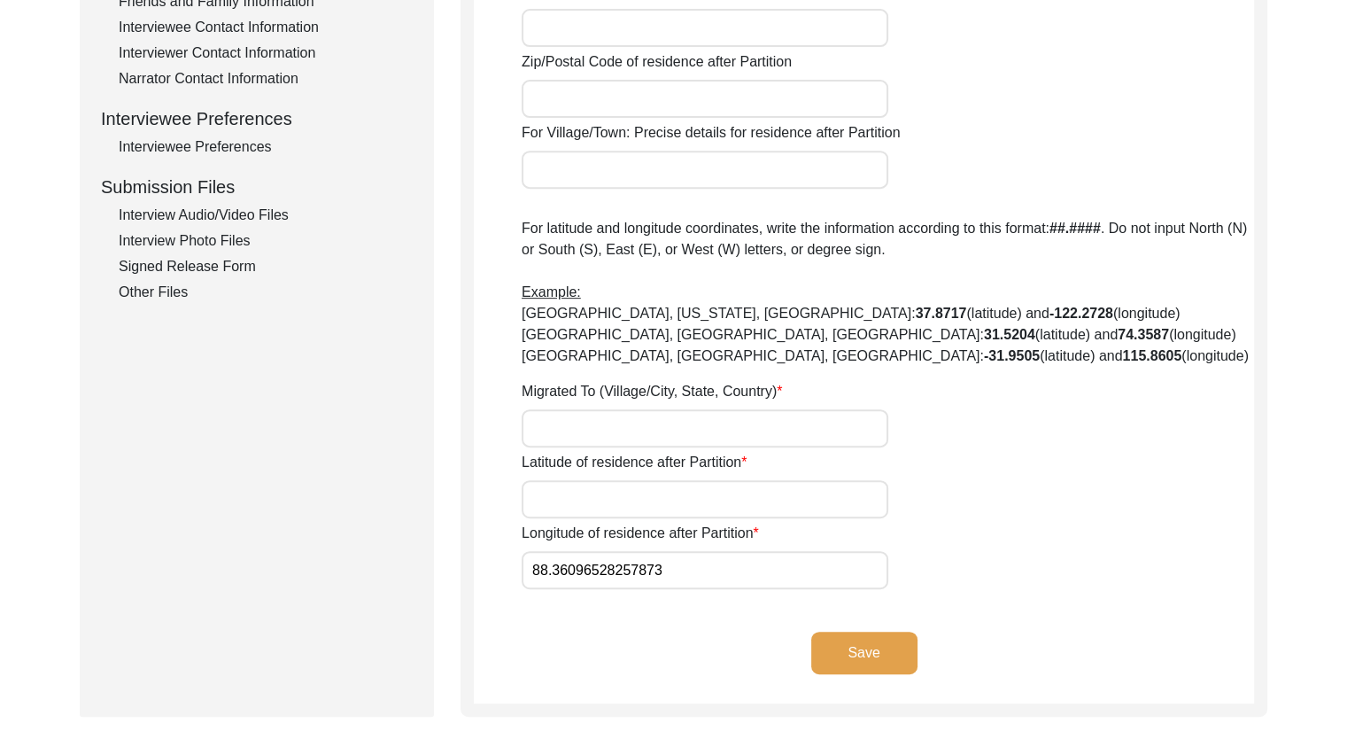
scroll to position [709, 0]
click at [685, 493] on input "Latitude of residence after Partition" at bounding box center [705, 500] width 367 height 38
paste input "22.58576231155508"
click at [848, 662] on button "Save" at bounding box center [864, 653] width 106 height 43
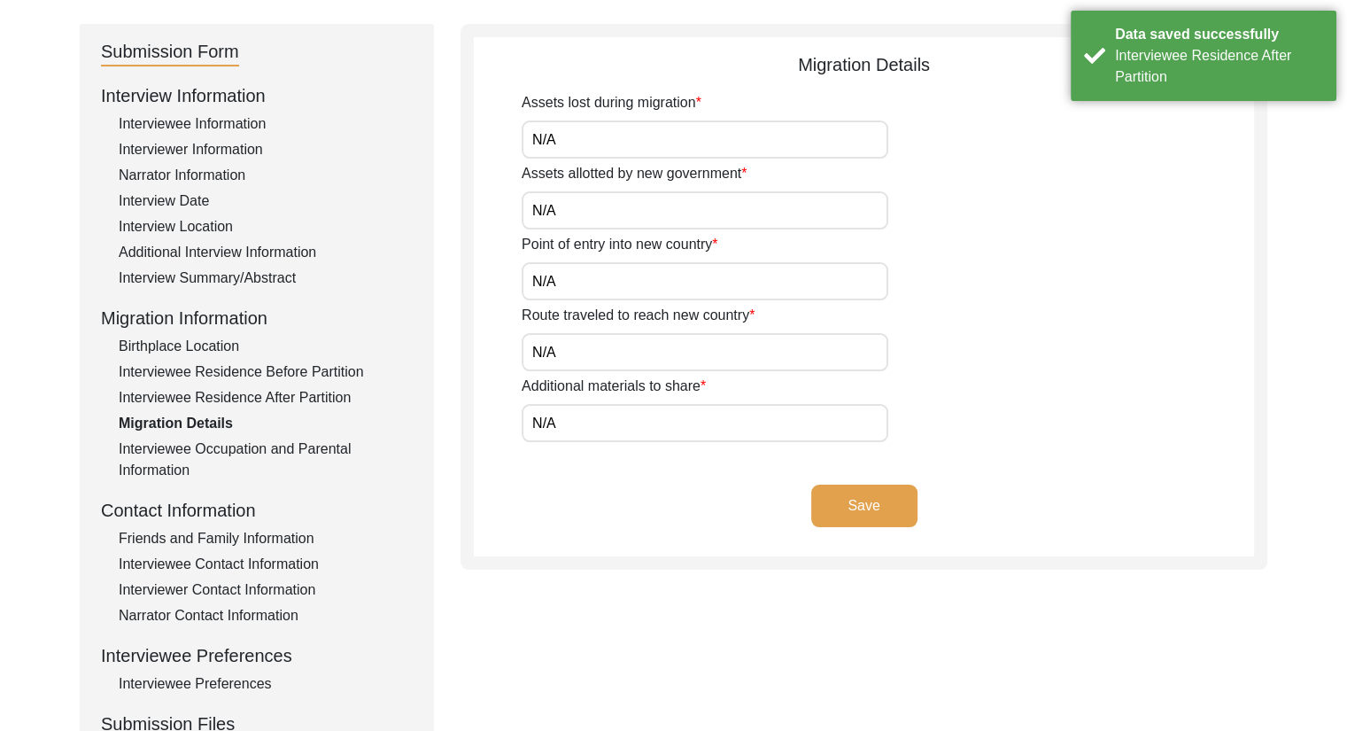
scroll to position [143, 0]
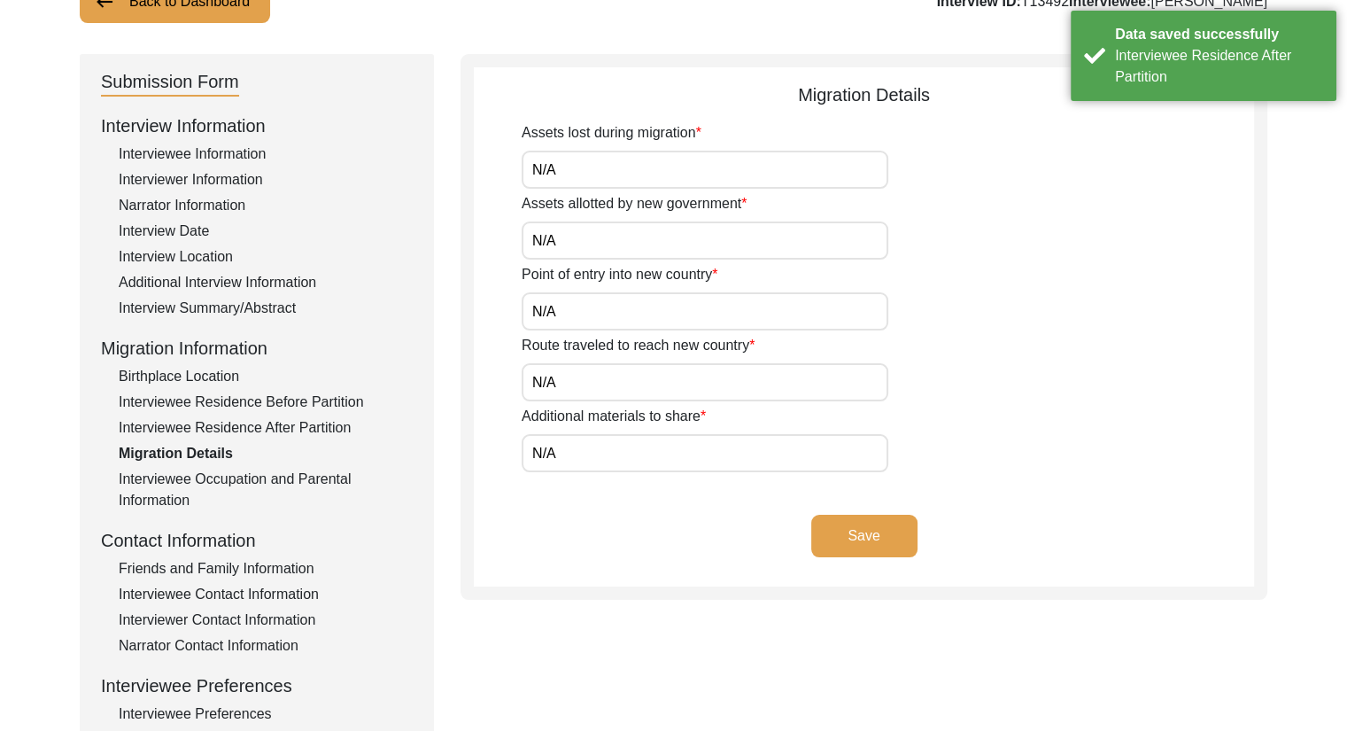
click at [230, 402] on div "Interviewee Residence Before Partition" at bounding box center [266, 401] width 294 height 21
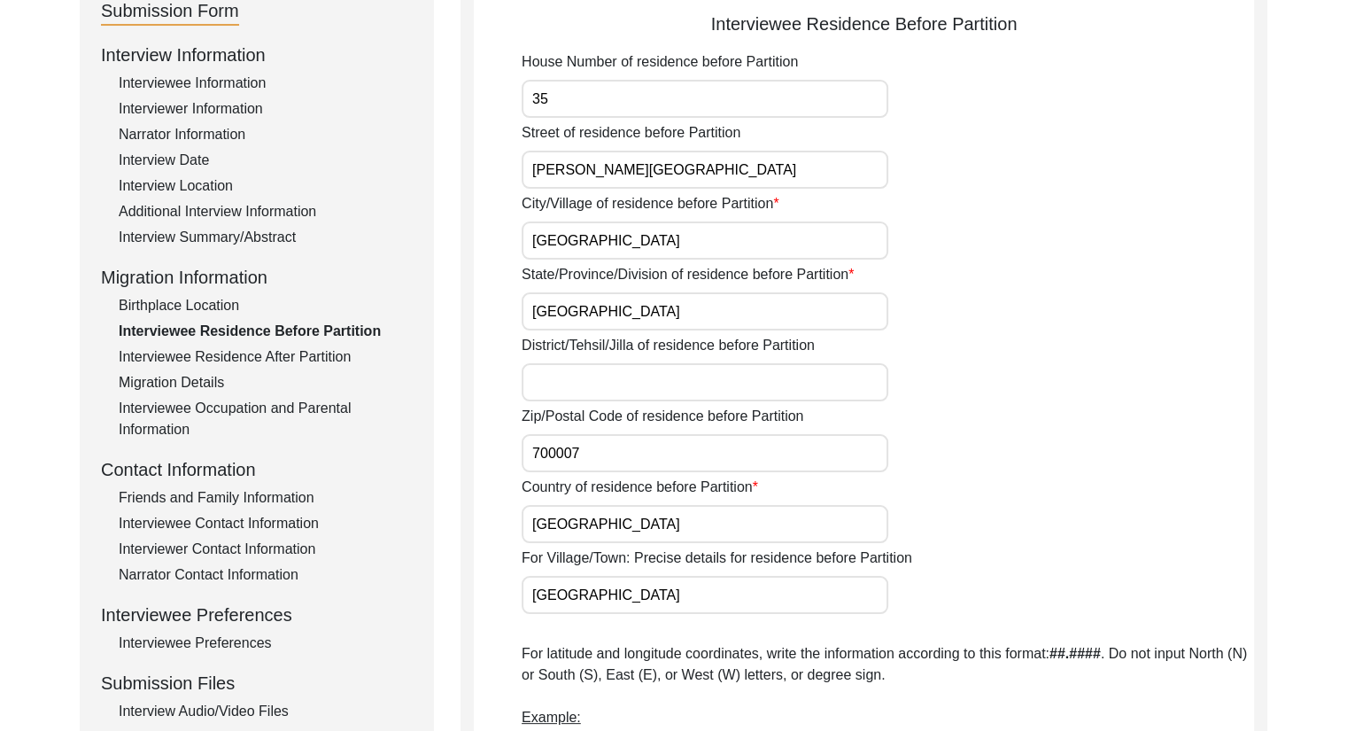
scroll to position [167, 0]
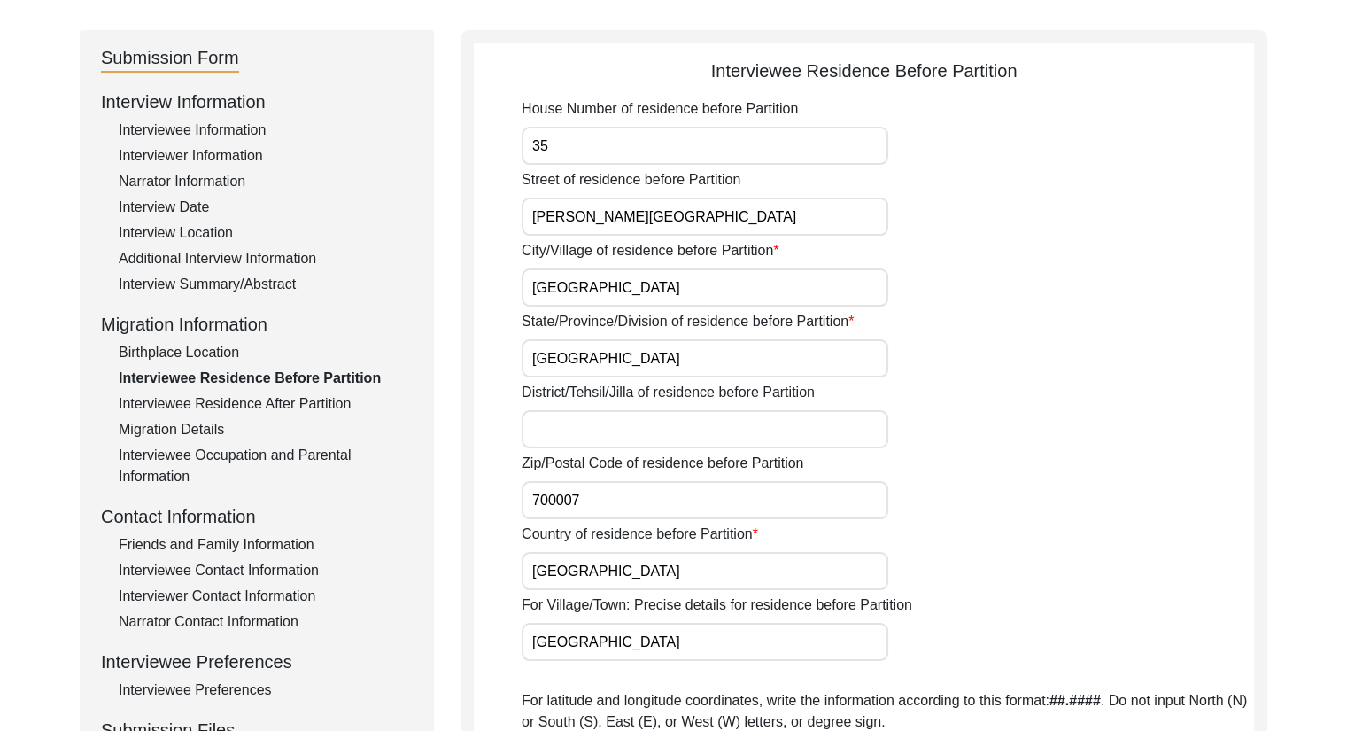
click at [177, 346] on div "Birthplace Location" at bounding box center [266, 352] width 294 height 21
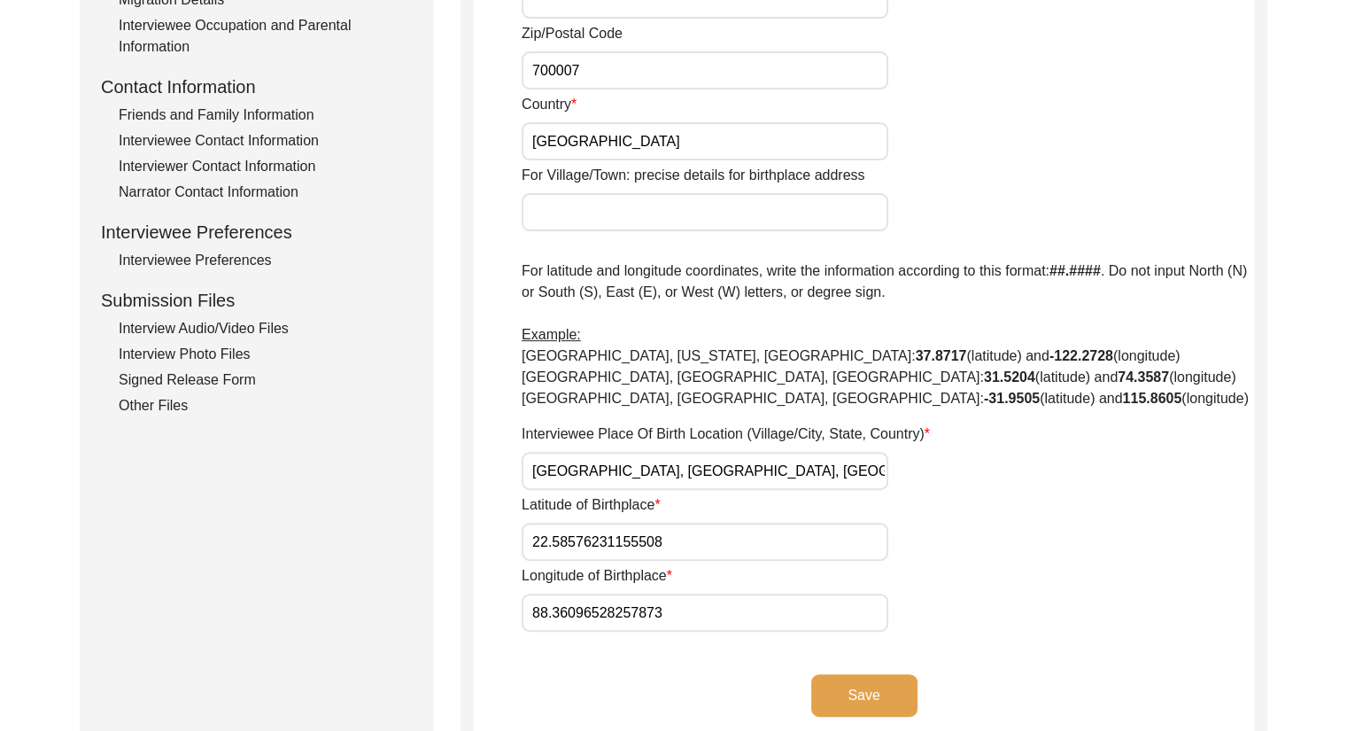
scroll to position [642, 0]
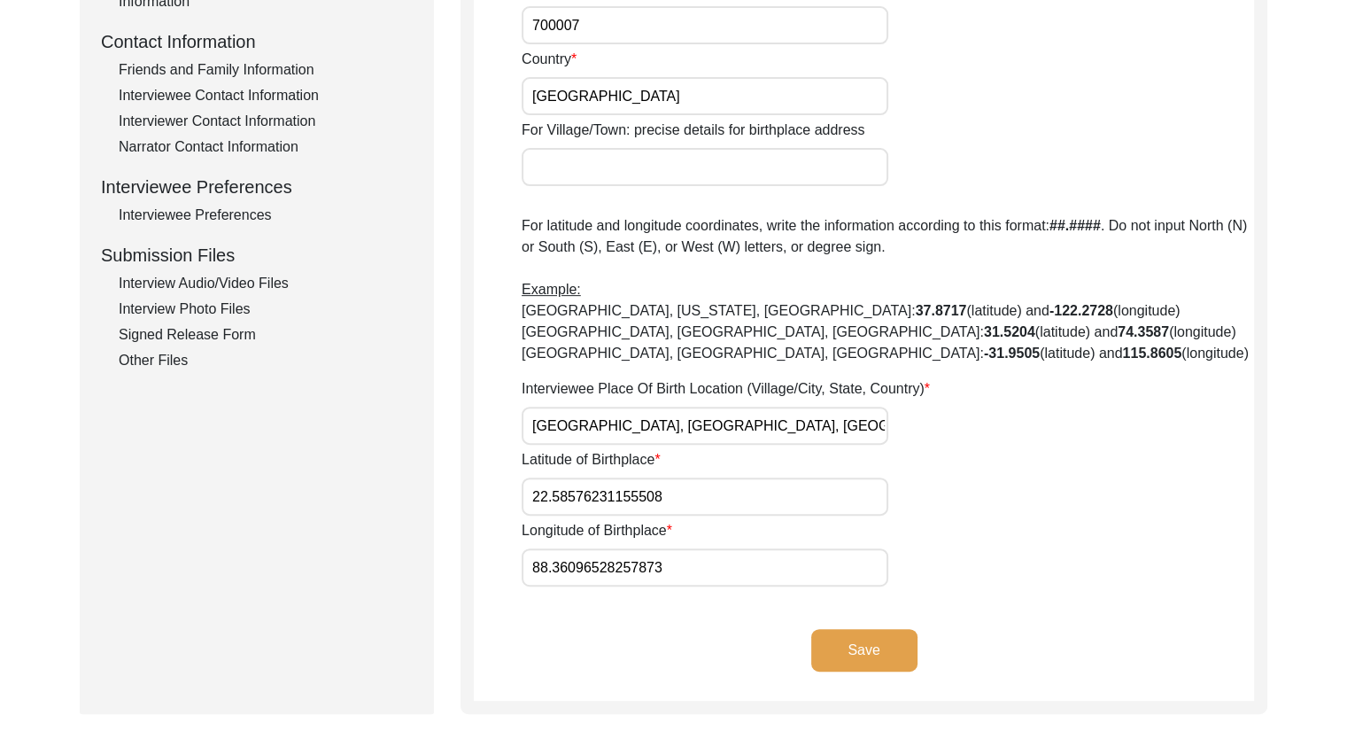
drag, startPoint x: 778, startPoint y: 412, endPoint x: 386, endPoint y: 421, distance: 391.5
click at [386, 421] on div "Submission Form Interview Information Interviewee Information Interviewer Infor…" at bounding box center [674, 134] width 1188 height 1158
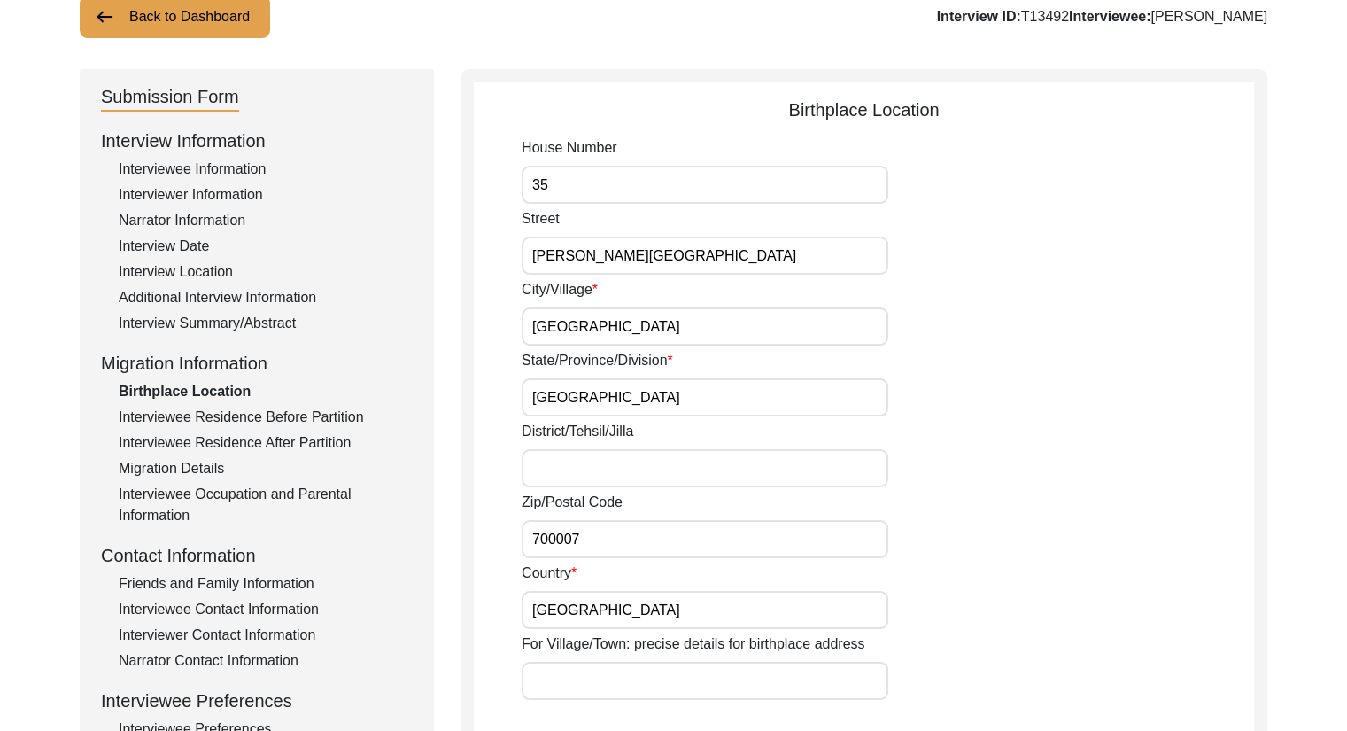
scroll to position [105, 0]
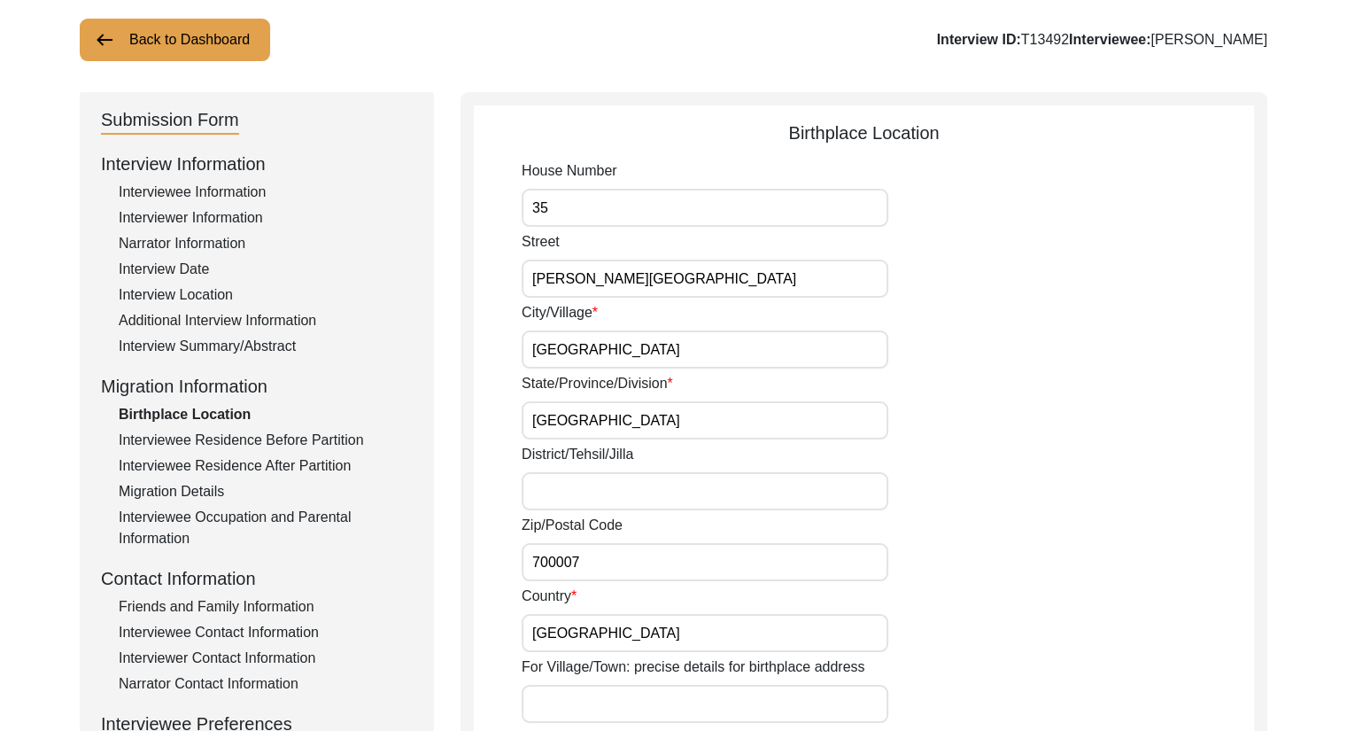
click at [293, 434] on div "Interviewee Residence Before Partition" at bounding box center [266, 439] width 294 height 21
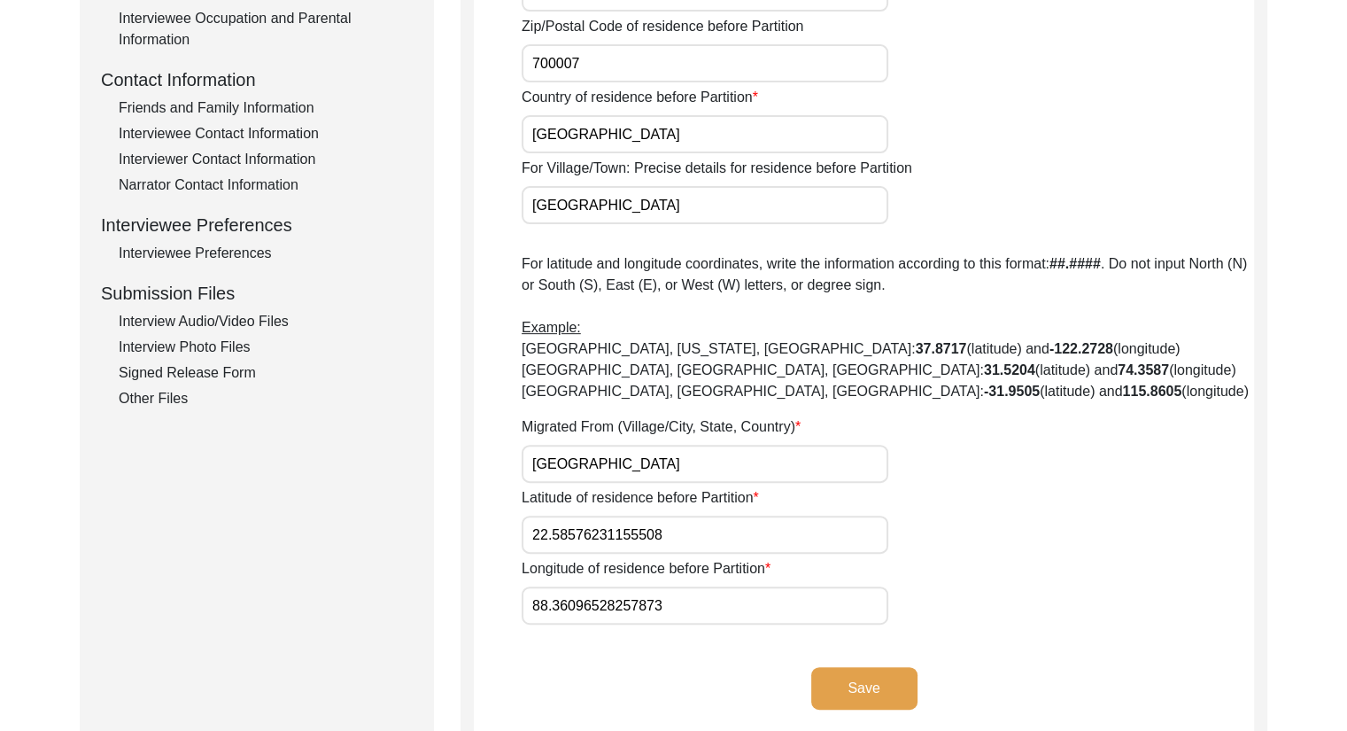
scroll to position [612, 0]
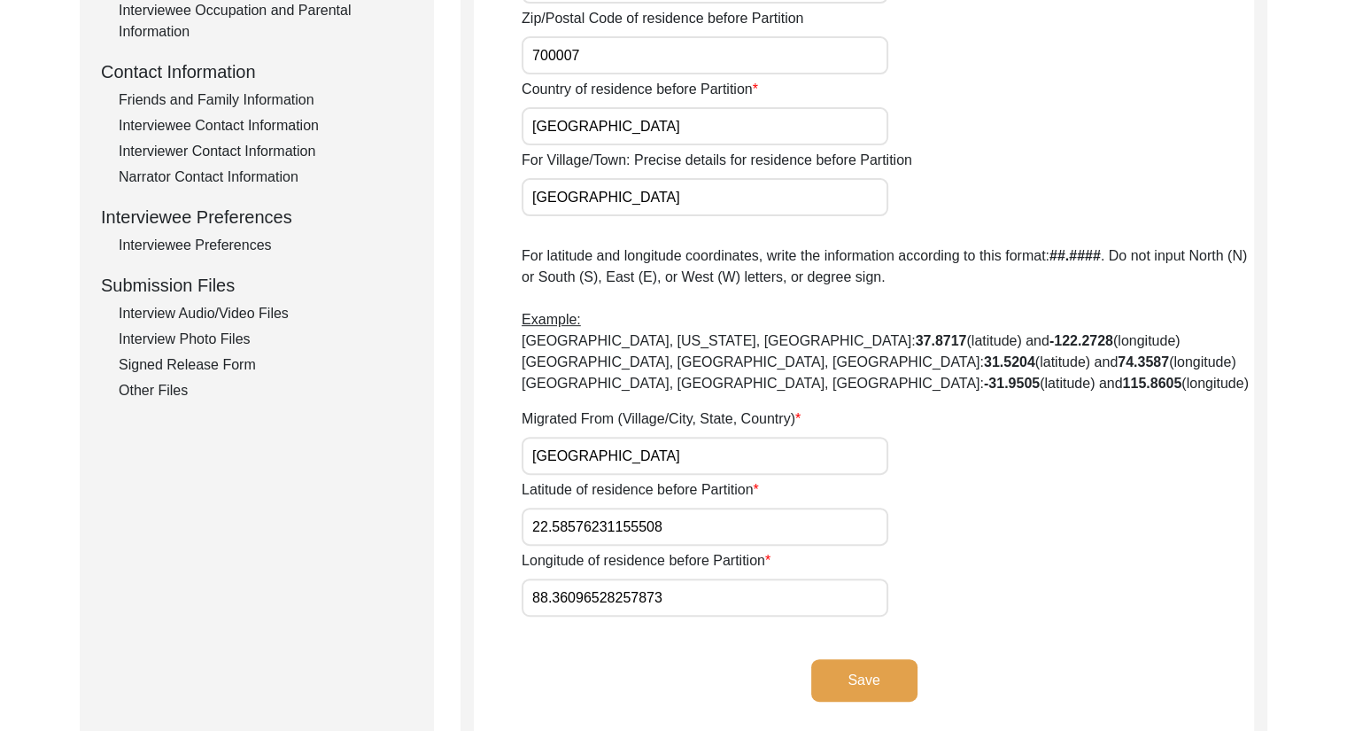
drag, startPoint x: 659, startPoint y: 458, endPoint x: 396, endPoint y: 469, distance: 263.3
click at [396, 469] on div "Submission Form Interview Information Interviewee Information Interviewer Infor…" at bounding box center [674, 165] width 1188 height 1158
paste input "[GEOGRAPHIC_DATA], [GEOGRAPHIC_DATA], [GEOGRAPHIC_DATA]"
click at [840, 678] on button "Save" at bounding box center [864, 680] width 106 height 43
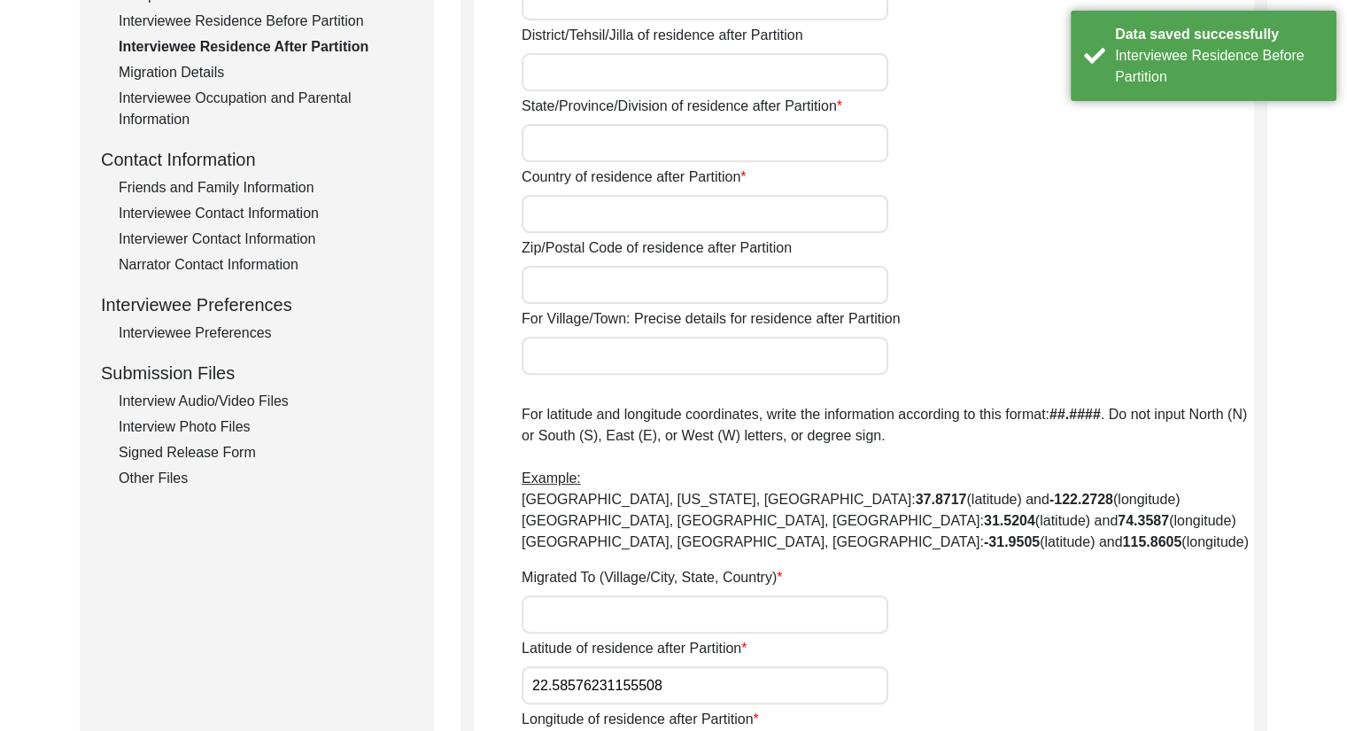
scroll to position [423, 0]
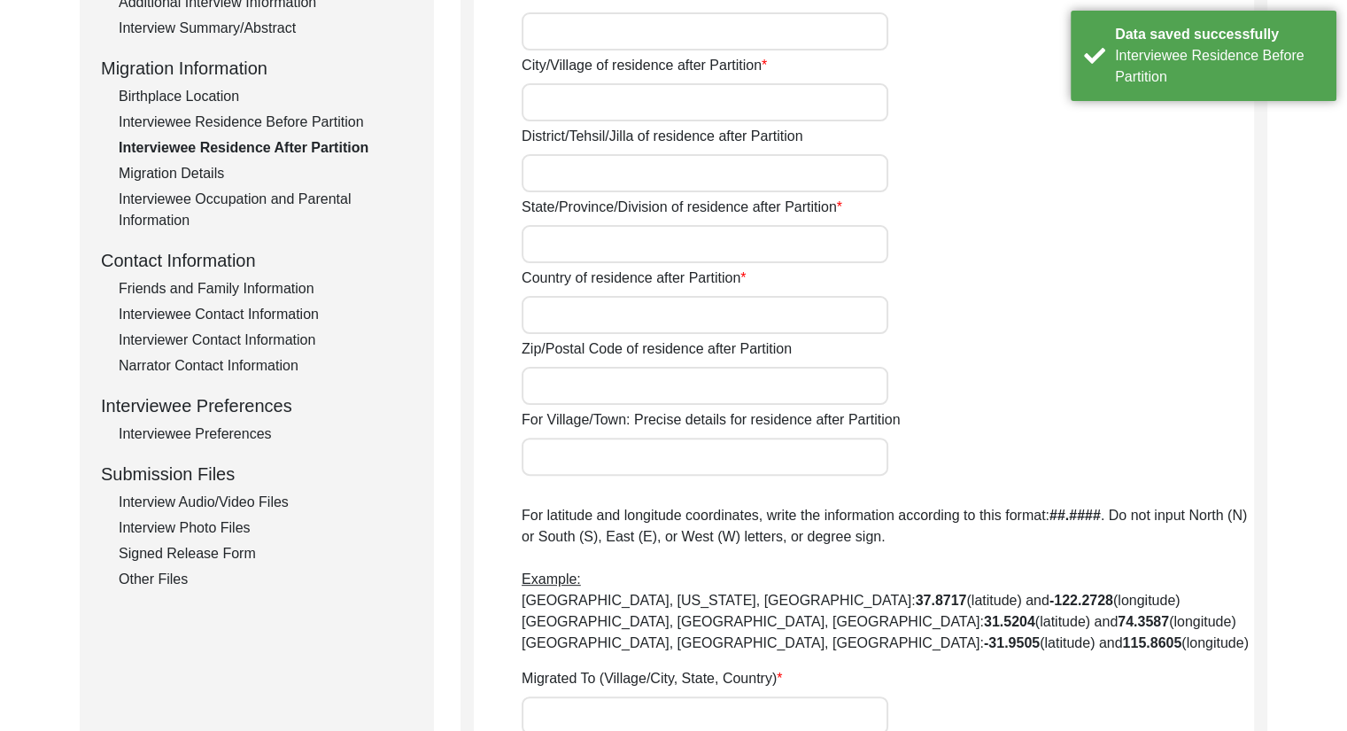
click at [205, 150] on div "Interviewee Residence After Partition" at bounding box center [266, 147] width 294 height 21
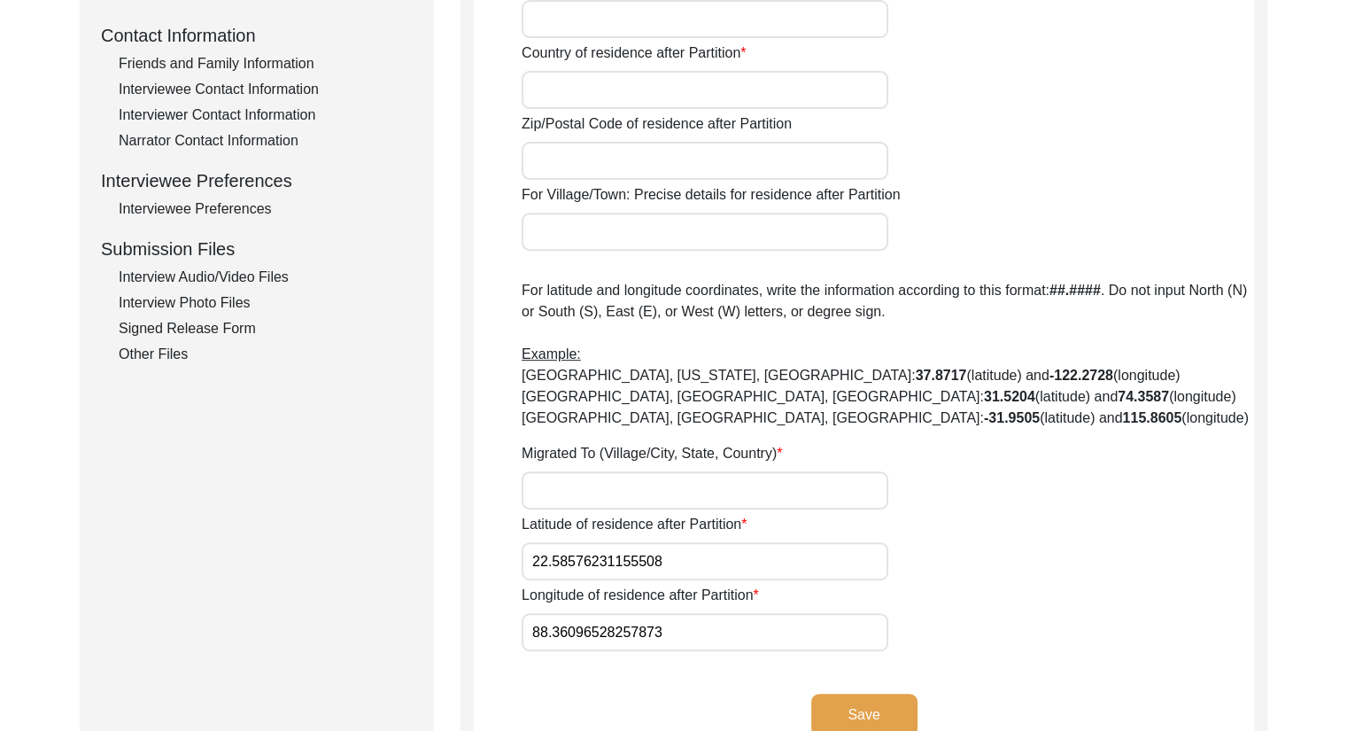
scroll to position [695, 0]
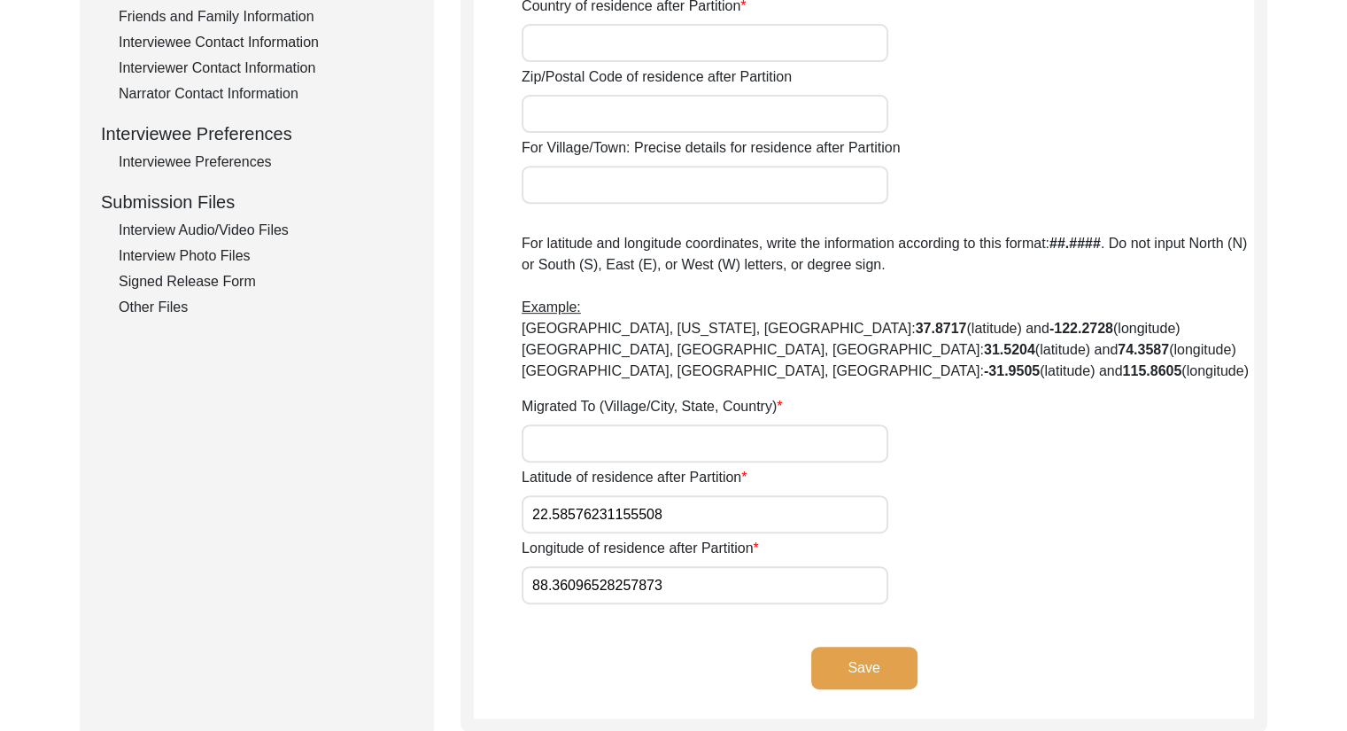
click at [780, 432] on input "Migrated To (Village/City, State, Country)" at bounding box center [705, 443] width 367 height 38
paste input "[GEOGRAPHIC_DATA], [GEOGRAPHIC_DATA], [GEOGRAPHIC_DATA]"
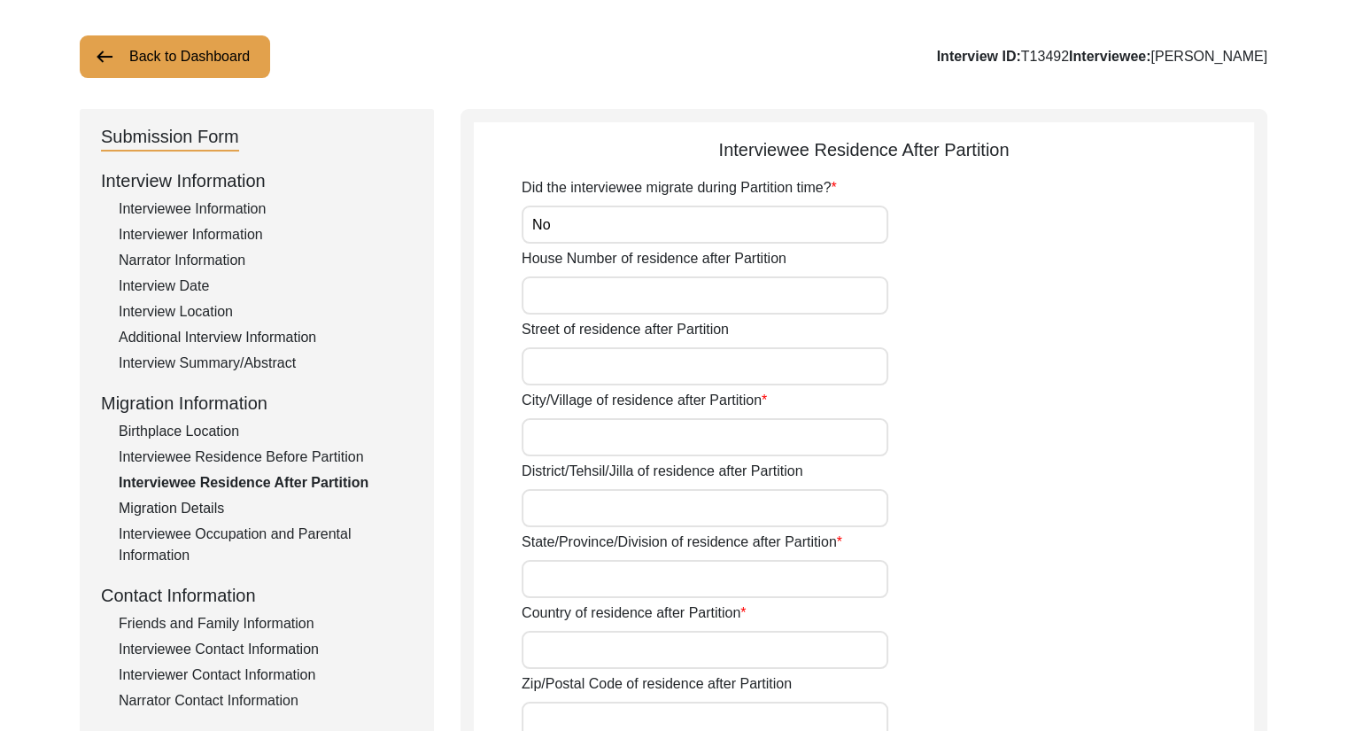
scroll to position [0, 0]
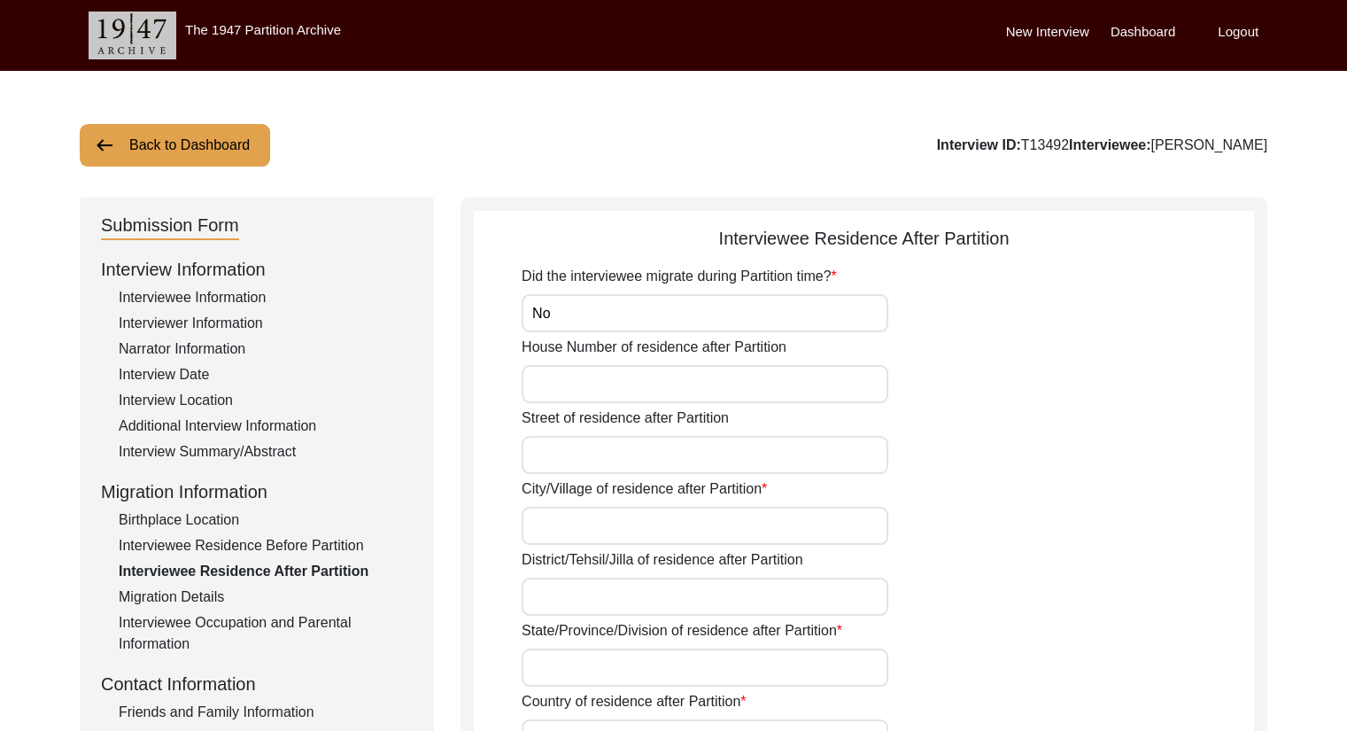
click at [629, 397] on input "House Number of residence after Partition" at bounding box center [705, 384] width 367 height 38
click at [594, 461] on input "Street of residence after Partition" at bounding box center [705, 455] width 367 height 38
drag, startPoint x: 569, startPoint y: 457, endPoint x: 474, endPoint y: 457, distance: 95.6
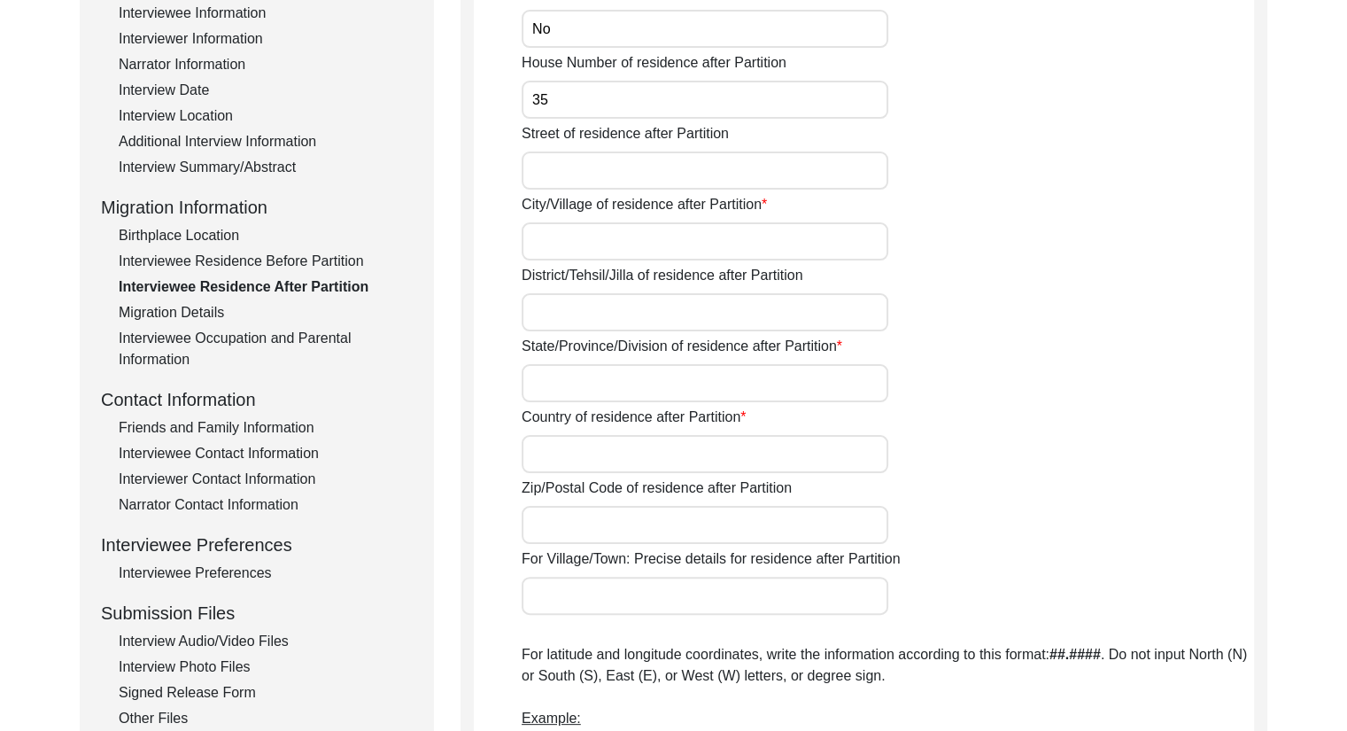
scroll to position [724, 0]
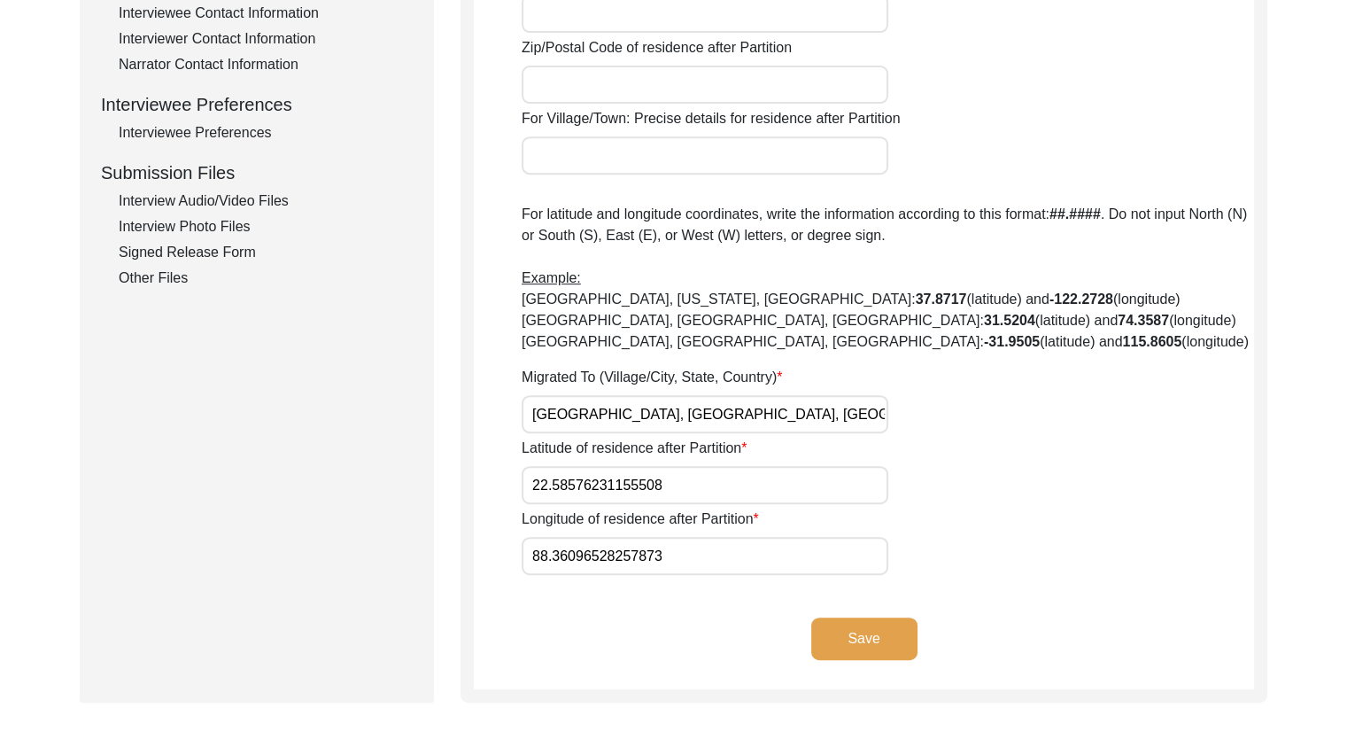
click at [868, 647] on button "Save" at bounding box center [864, 638] width 106 height 43
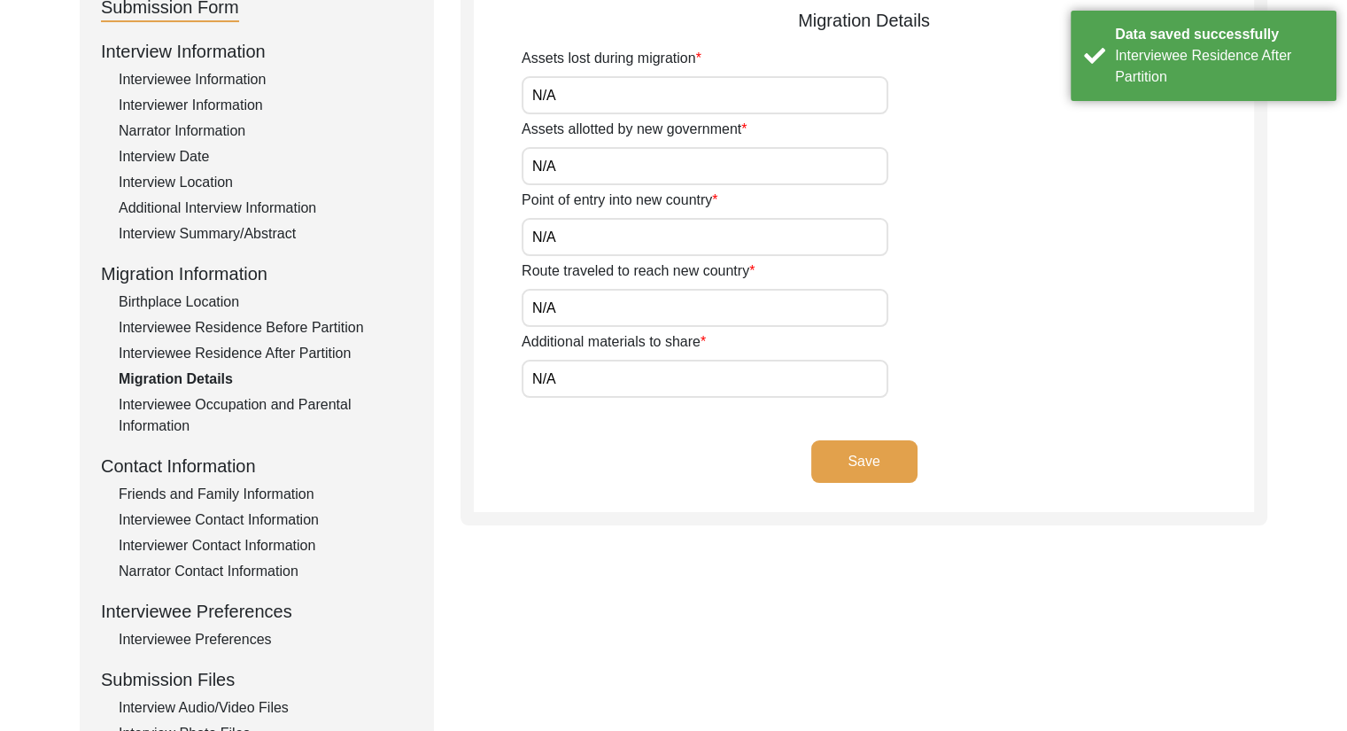
scroll to position [163, 0]
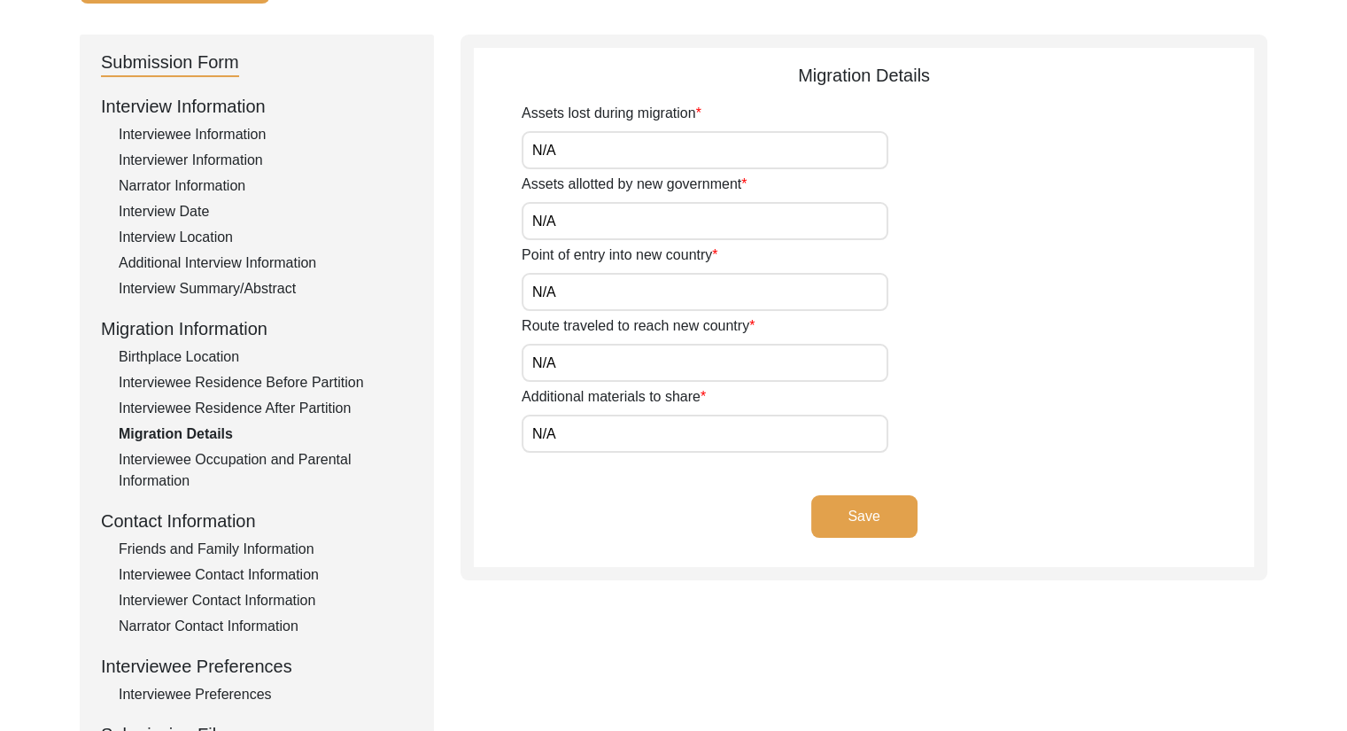
click at [307, 383] on div "Interviewee Residence Before Partition" at bounding box center [266, 382] width 294 height 21
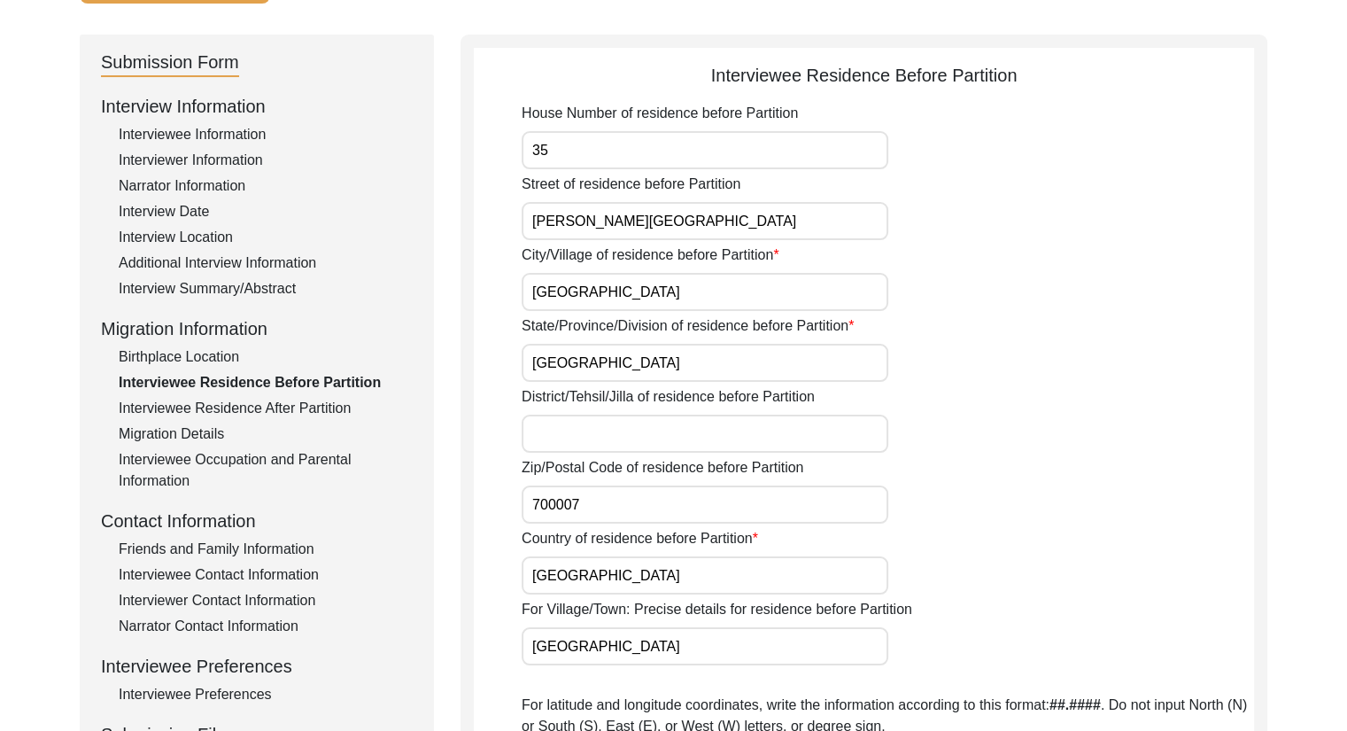
drag, startPoint x: 698, startPoint y: 213, endPoint x: 476, endPoint y: 216, distance: 222.3
click at [476, 216] on app-residence-before-partition "Interviewee Residence Before Partition House Number of residence before Partiti…" at bounding box center [864, 621] width 780 height 1118
click at [287, 406] on div "Interviewee Residence After Partition" at bounding box center [266, 408] width 294 height 21
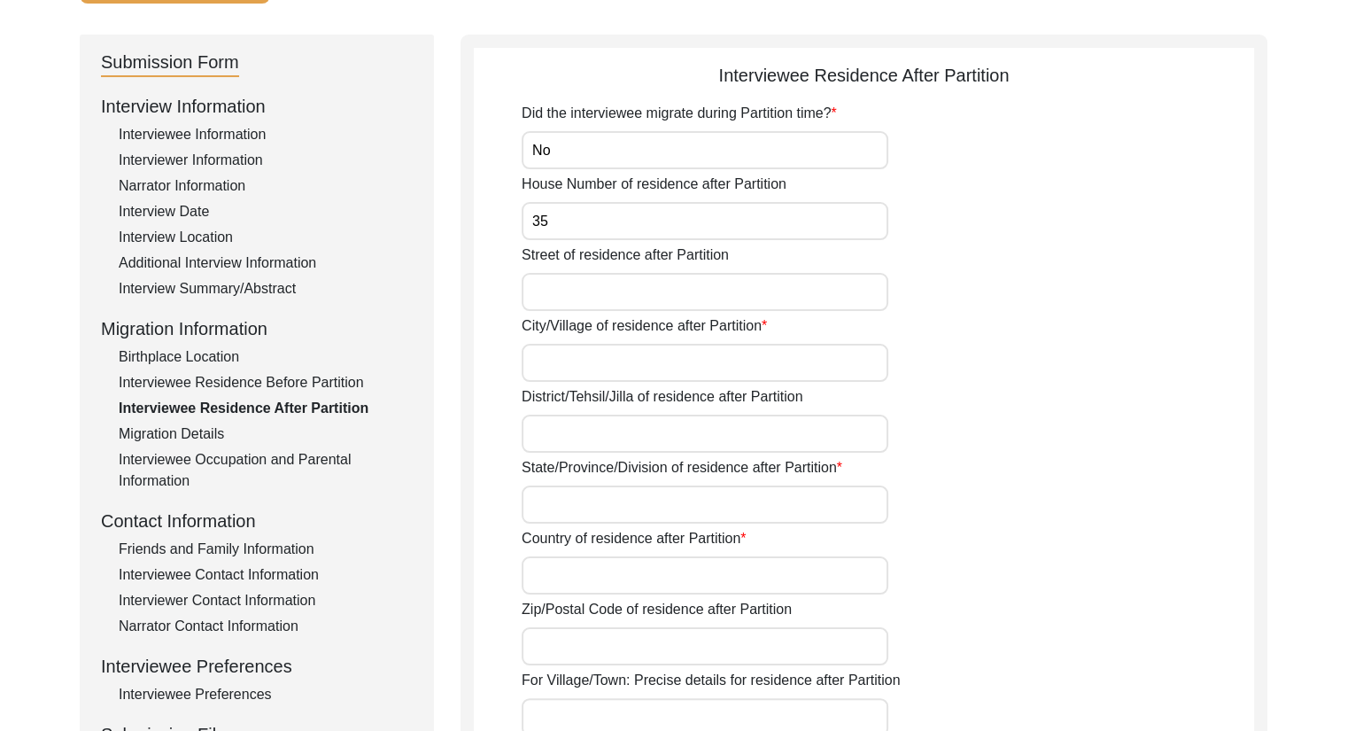
click at [639, 290] on input "Street of residence after Partition" at bounding box center [705, 292] width 367 height 38
paste input "Baranashi Ghosh Street"
click at [614, 355] on input "City/Village of residence after Partition" at bounding box center [705, 363] width 367 height 38
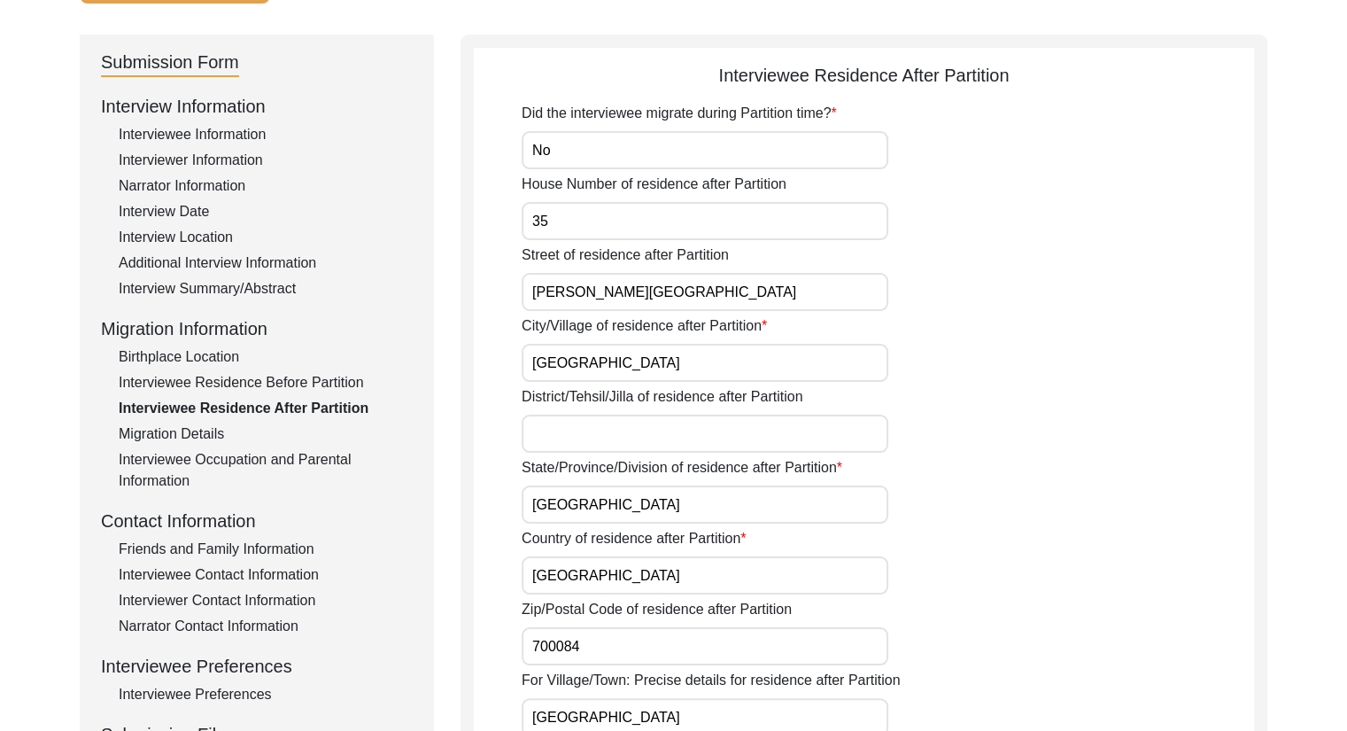
click at [632, 426] on input "District/Tehsil/Jilla of residence after Partition" at bounding box center [705, 433] width 367 height 38
click at [607, 651] on input "700084" at bounding box center [705, 646] width 367 height 38
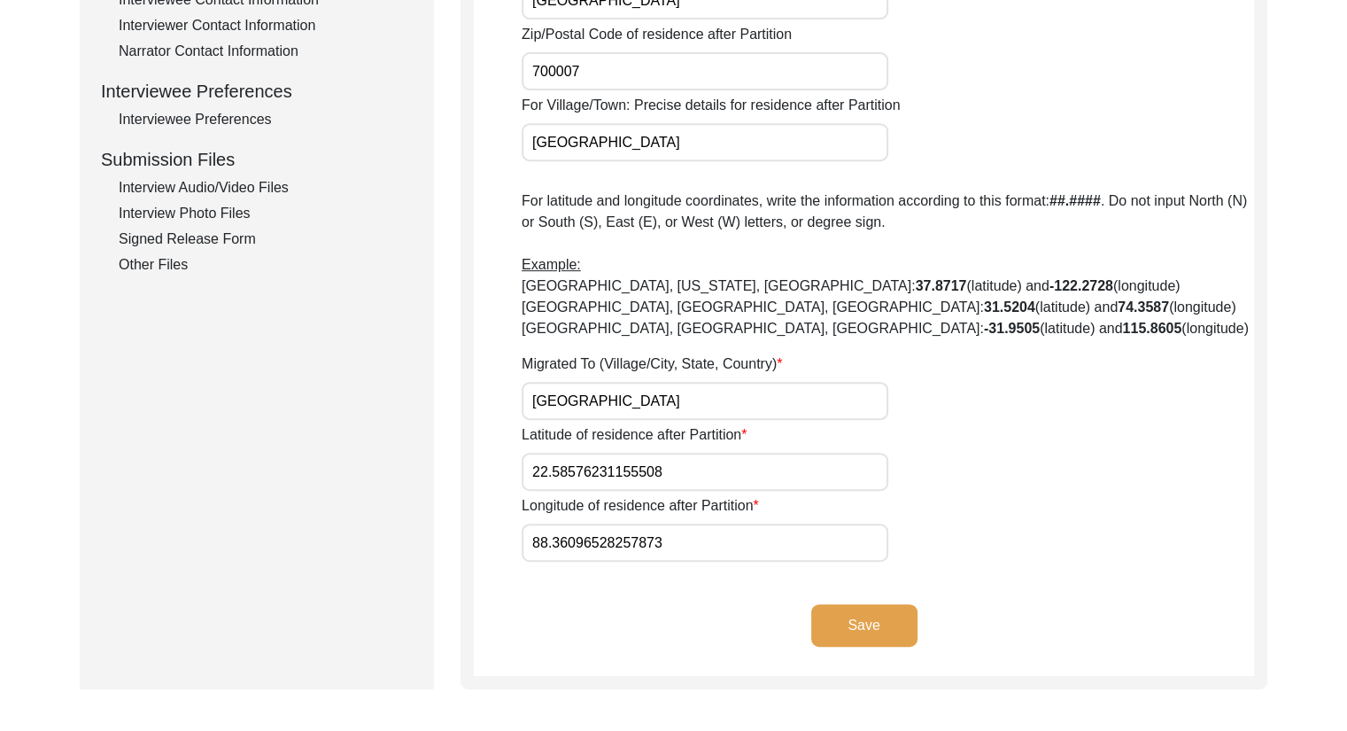
scroll to position [759, 0]
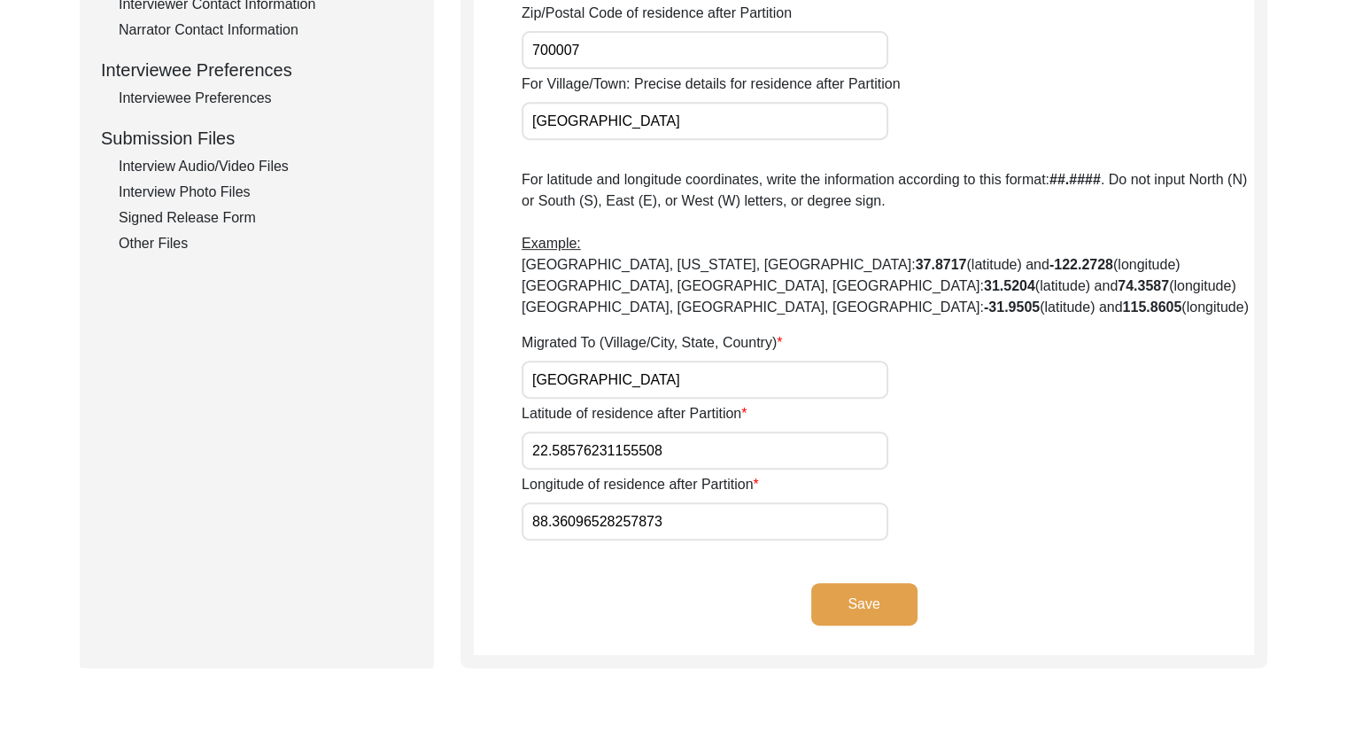
click at [860, 605] on button "Save" at bounding box center [864, 604] width 106 height 43
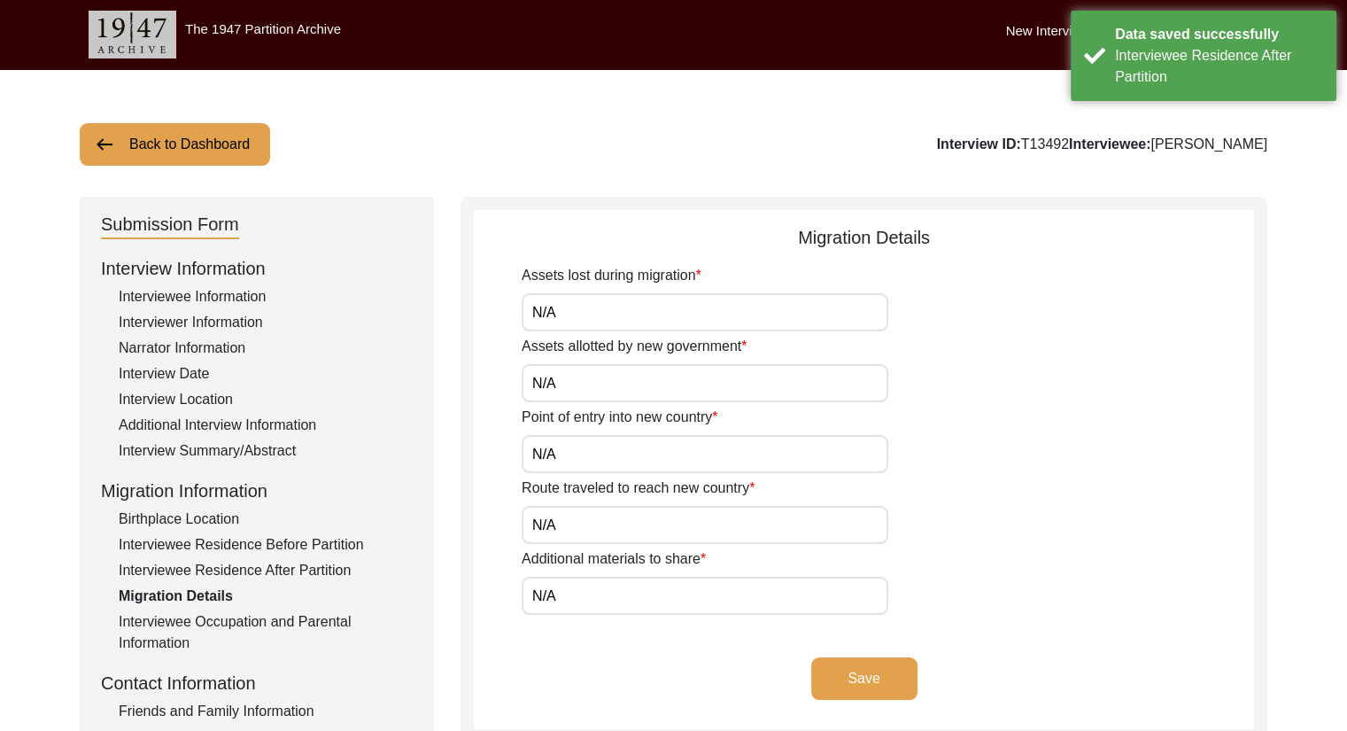
scroll to position [0, 0]
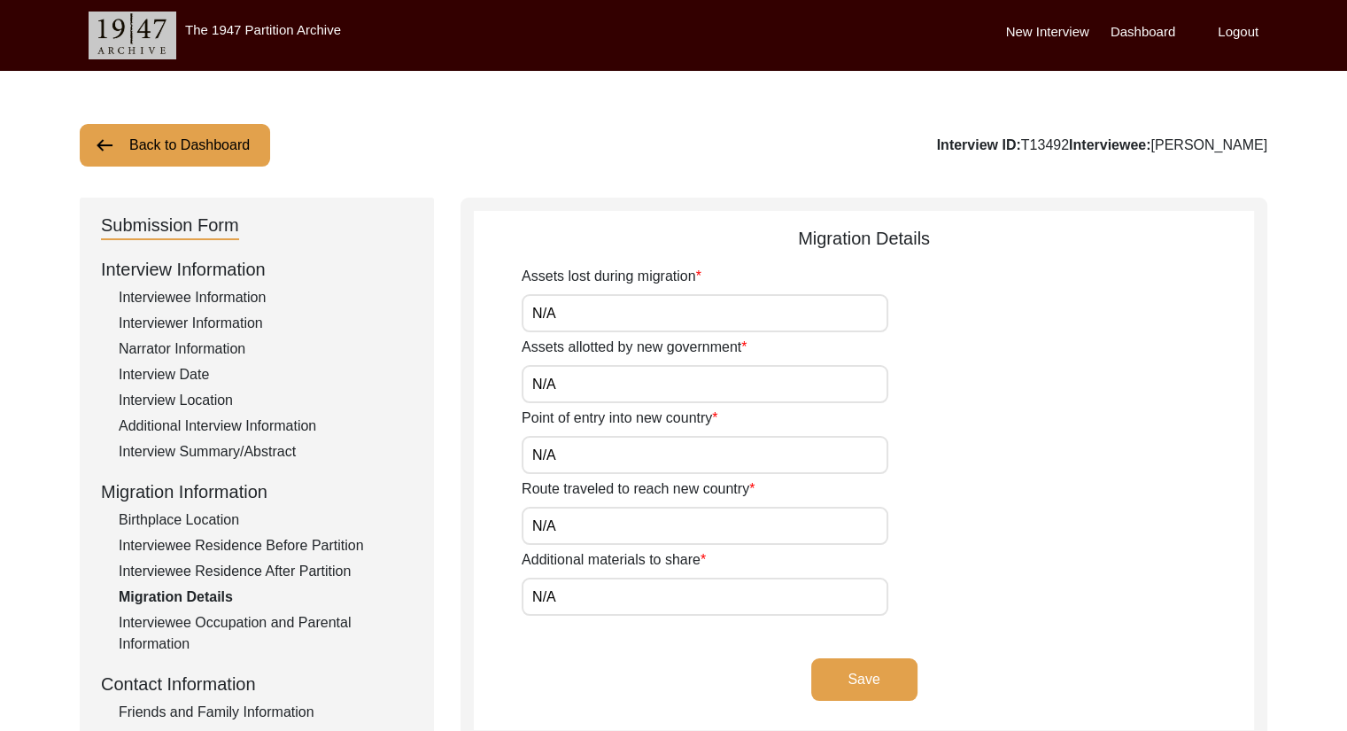
click at [225, 517] on div "Birthplace Location" at bounding box center [266, 519] width 294 height 21
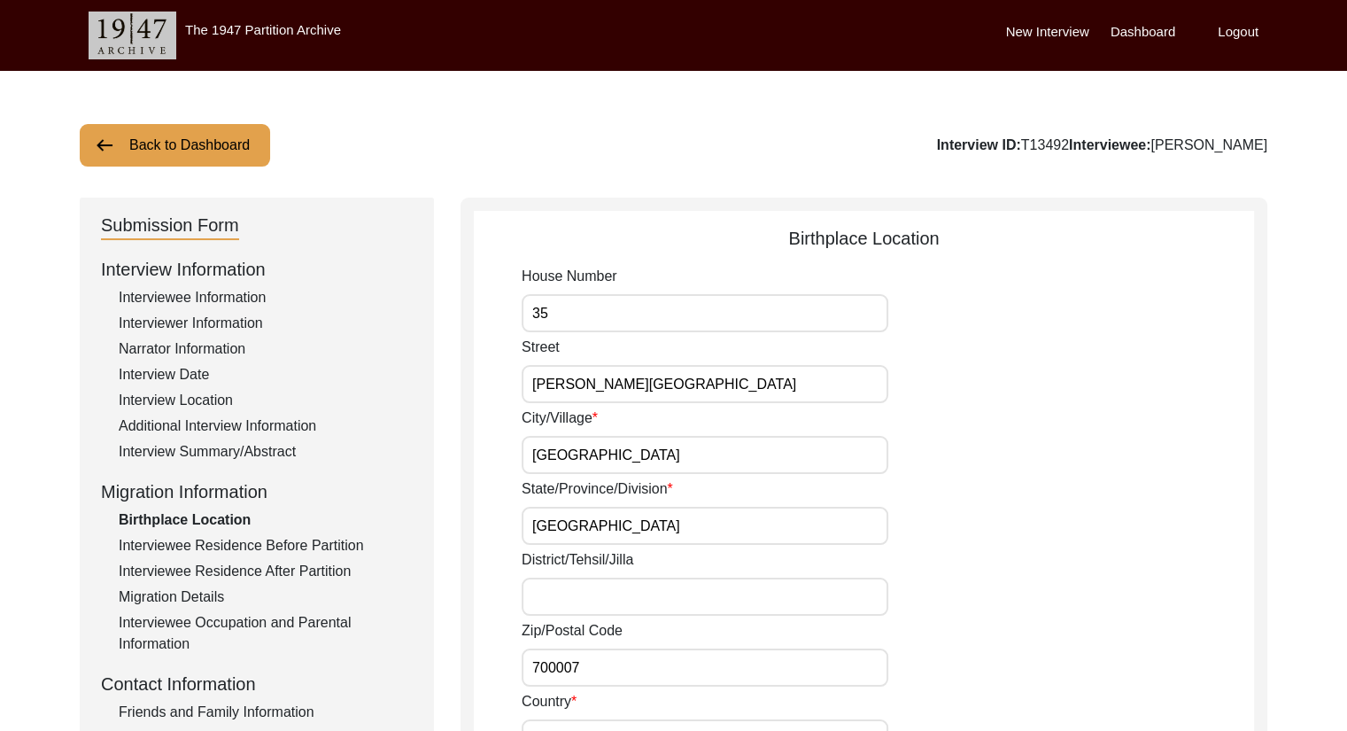
click at [186, 545] on div "Interviewee Residence Before Partition" at bounding box center [266, 545] width 294 height 21
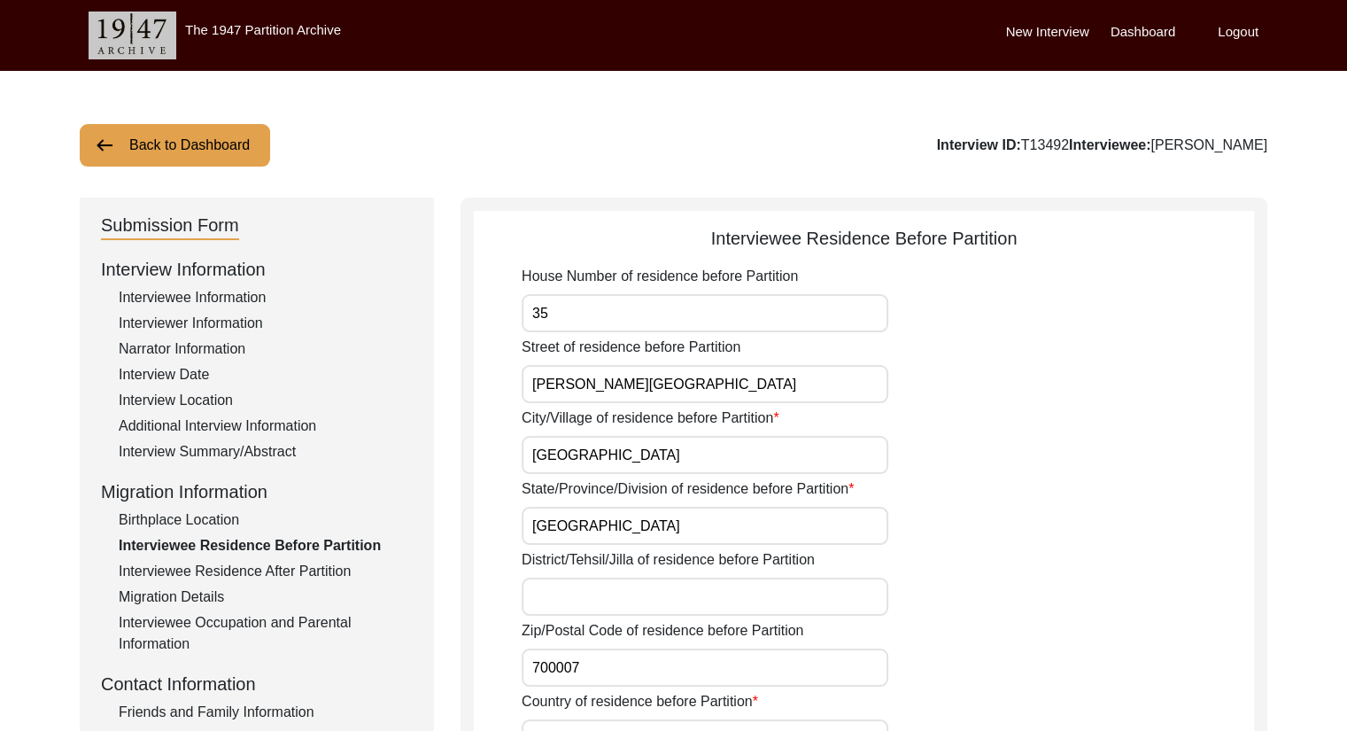
click at [191, 515] on div "Birthplace Location" at bounding box center [266, 519] width 294 height 21
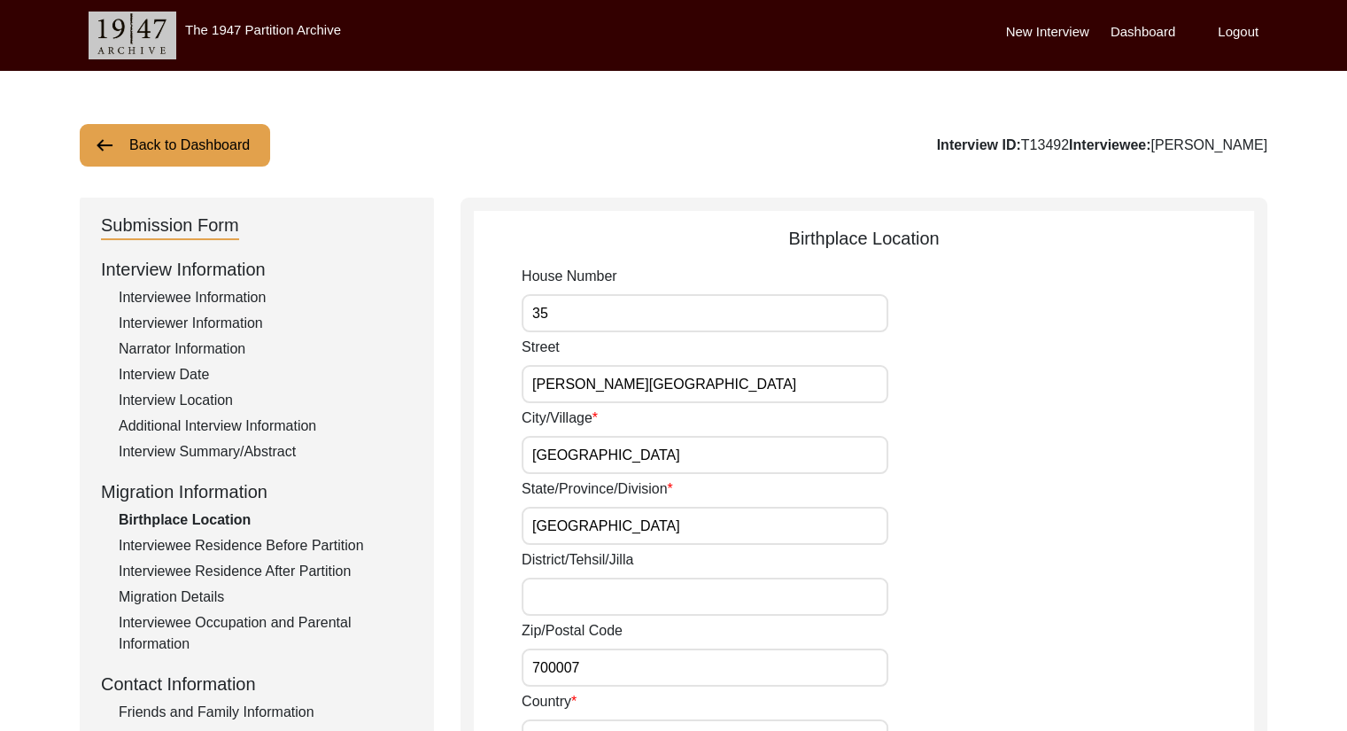
click at [197, 543] on div "Interviewee Residence Before Partition" at bounding box center [266, 545] width 294 height 21
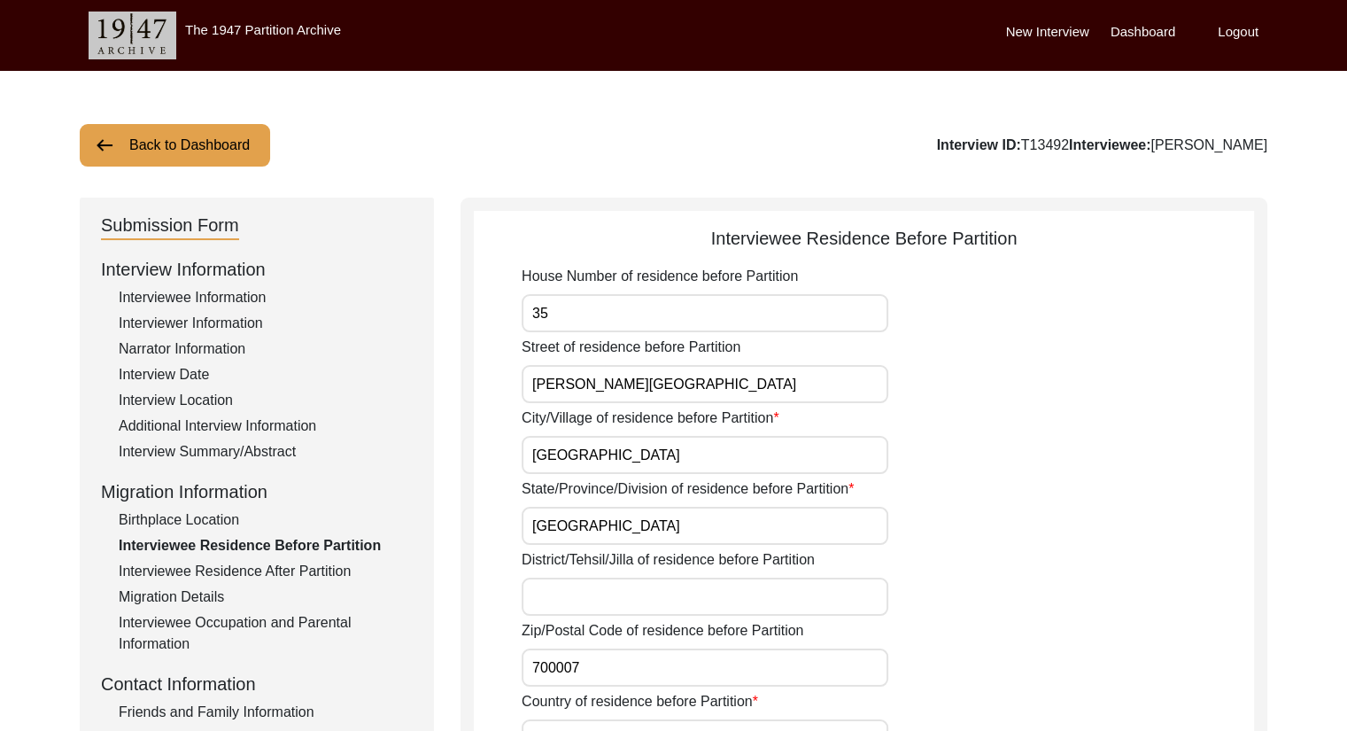
click at [284, 573] on div "Interviewee Residence After Partition" at bounding box center [266, 571] width 294 height 21
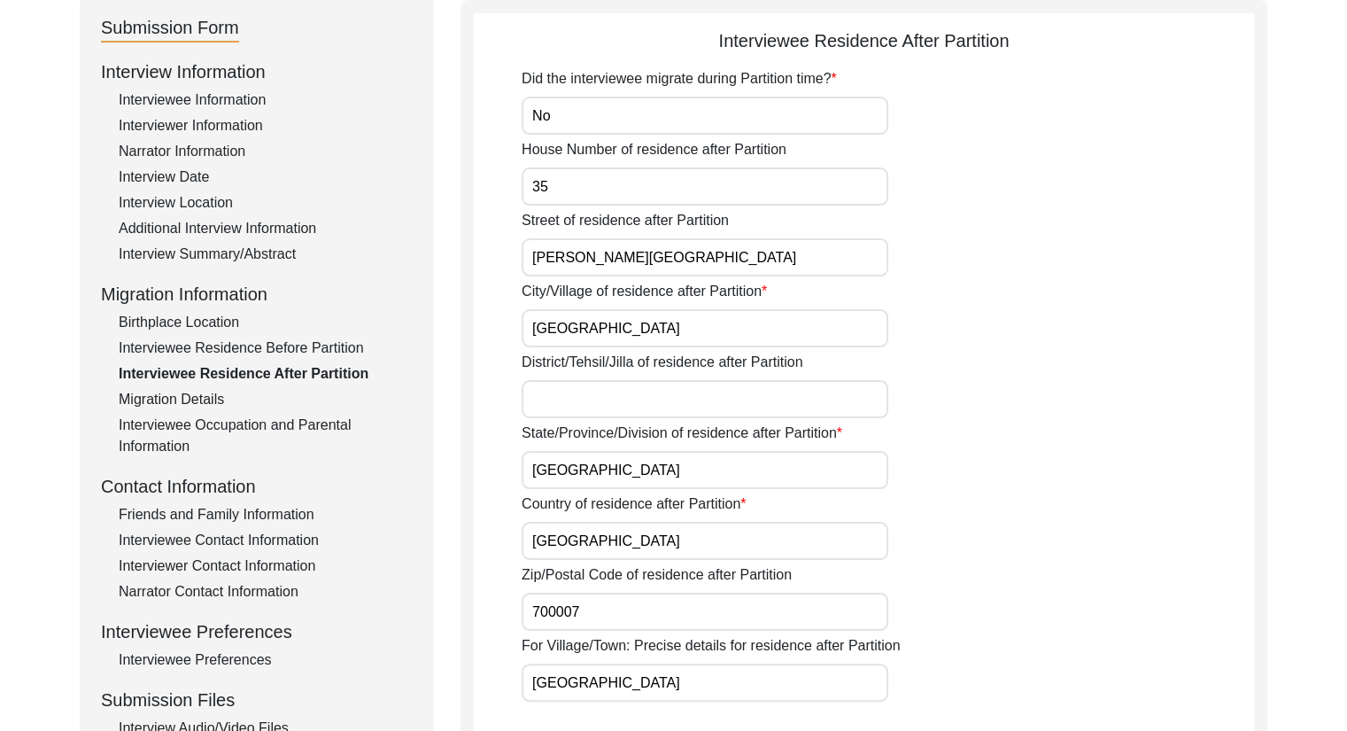
scroll to position [209, 0]
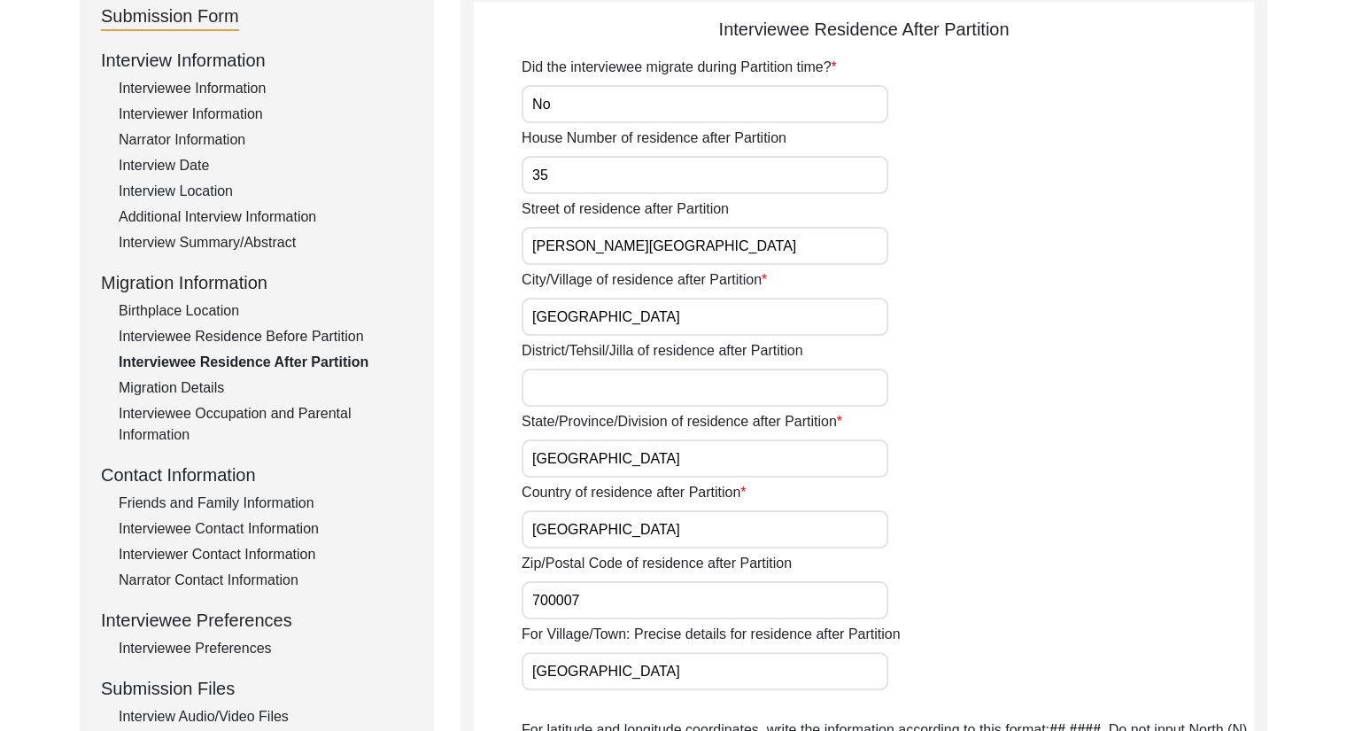
click at [205, 392] on div "Migration Details" at bounding box center [266, 387] width 294 height 21
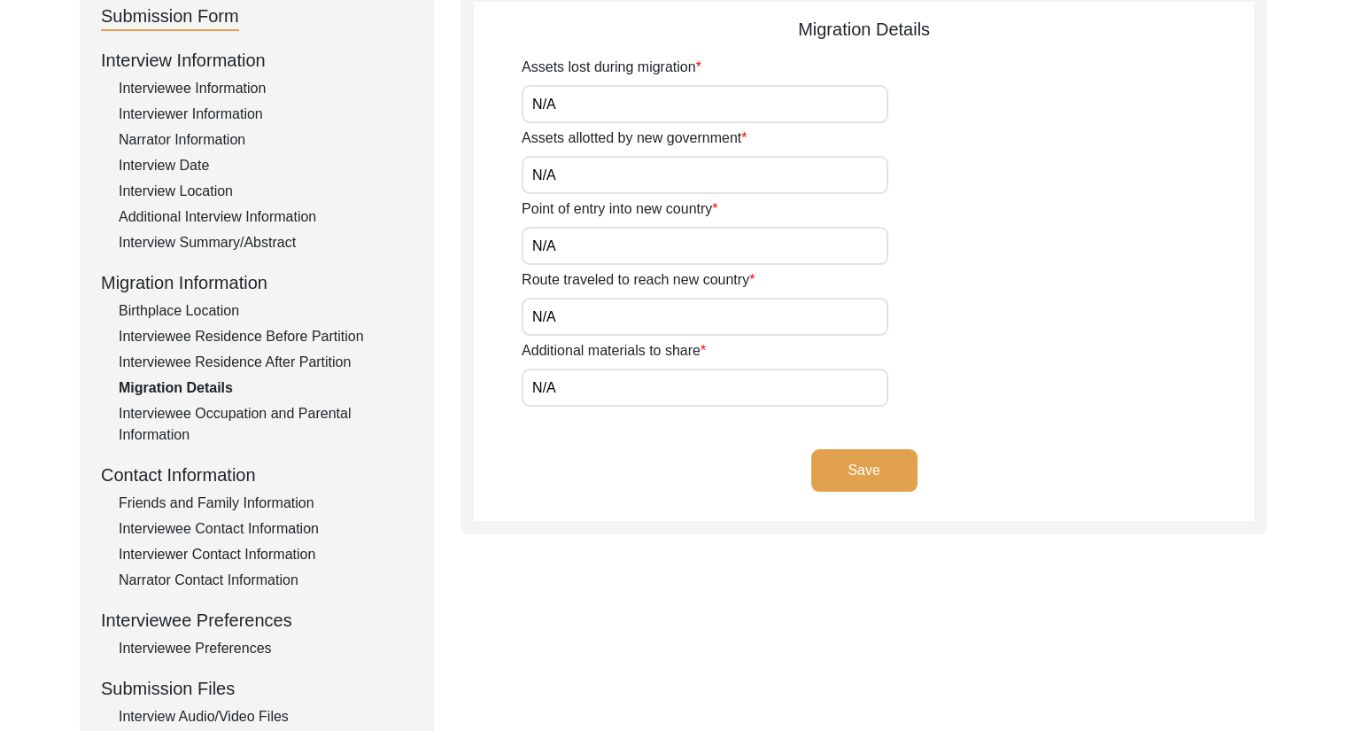
click at [269, 414] on div "Interviewee Occupation and Parental Information" at bounding box center [266, 424] width 294 height 43
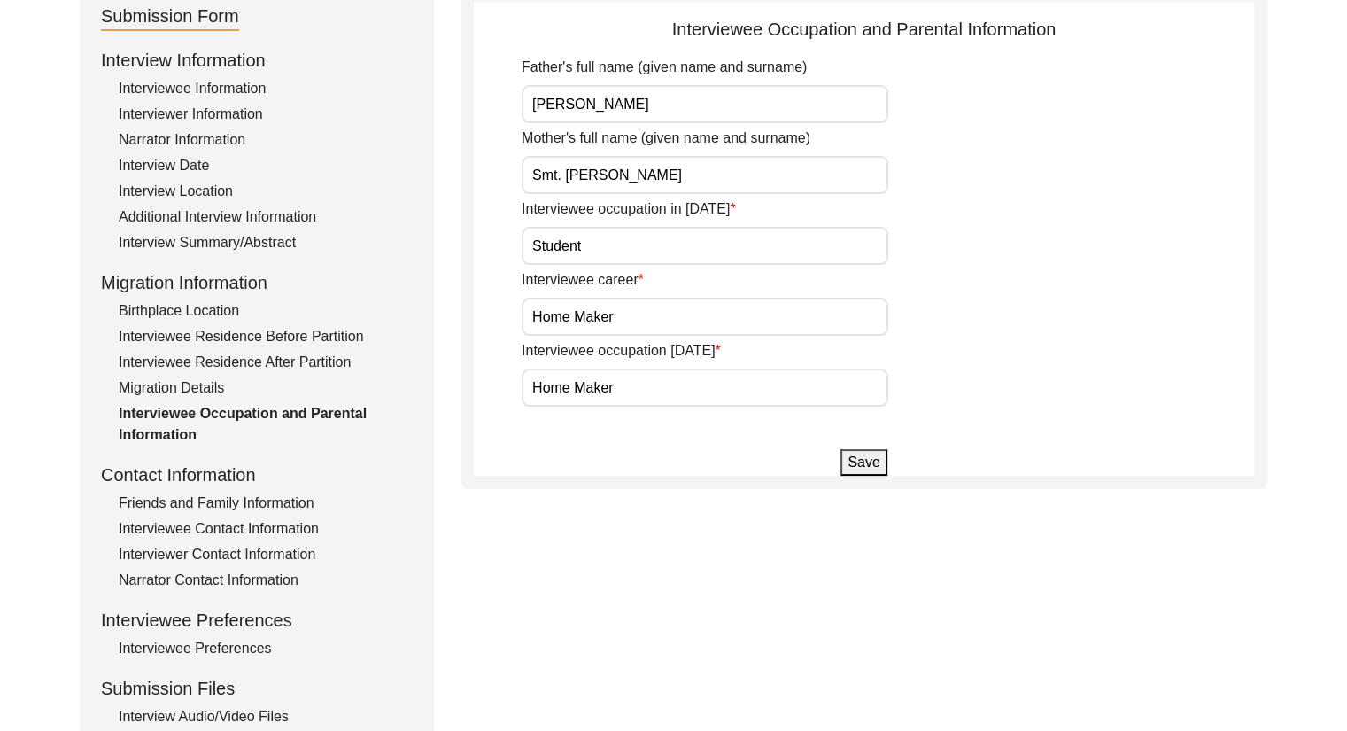
click at [174, 437] on div "Interviewee Occupation and Parental Information" at bounding box center [266, 424] width 294 height 43
click at [176, 434] on div "Interviewee Occupation and Parental Information" at bounding box center [266, 424] width 294 height 43
click at [236, 408] on div "Interviewee Occupation and Parental Information" at bounding box center [266, 424] width 294 height 43
click at [870, 472] on button "Save" at bounding box center [863, 462] width 46 height 27
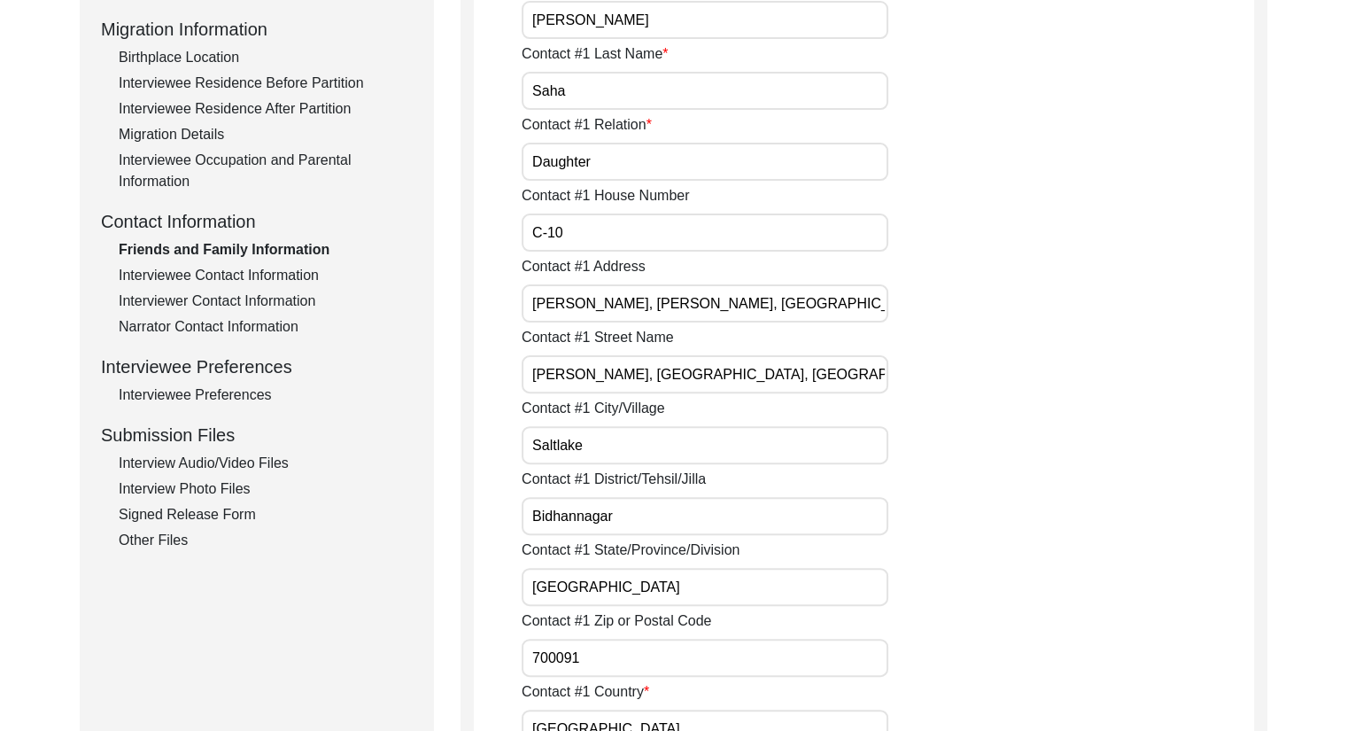
scroll to position [515, 0]
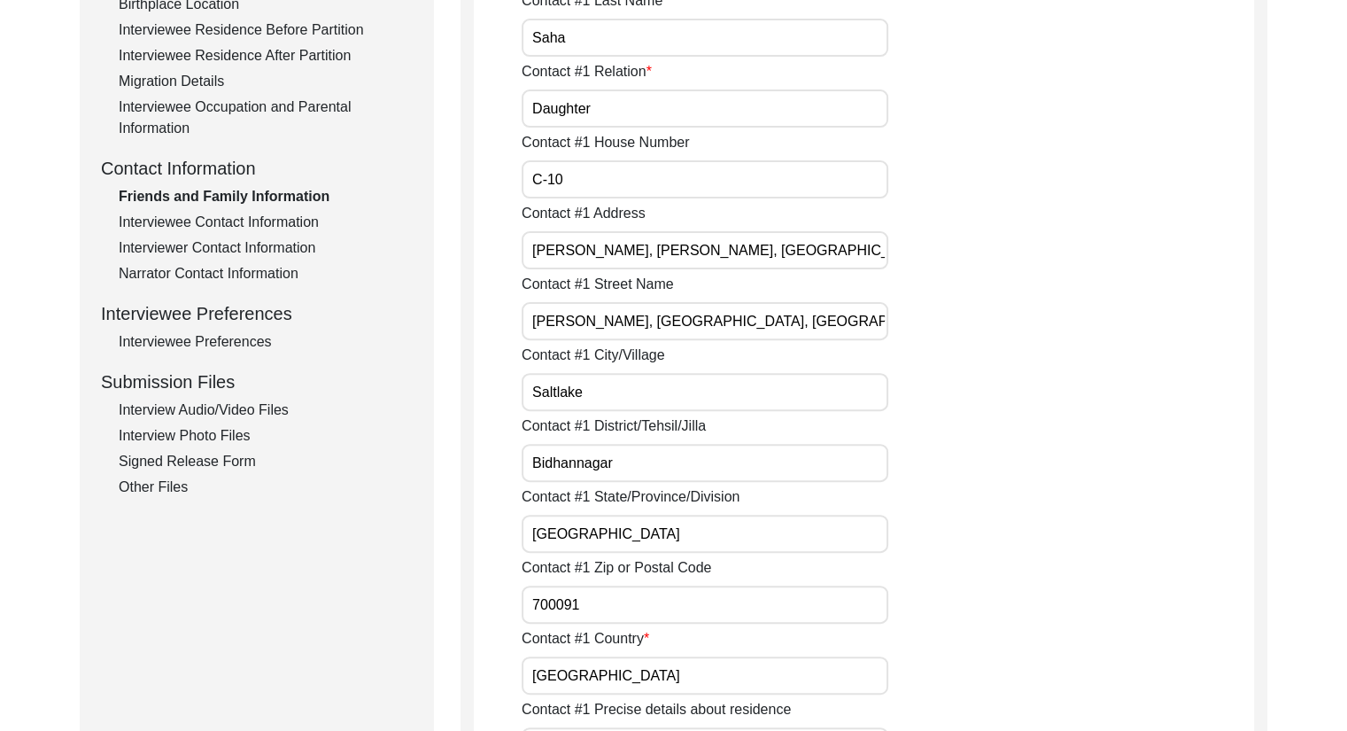
click at [178, 434] on div "Interview Photo Files" at bounding box center [266, 435] width 294 height 21
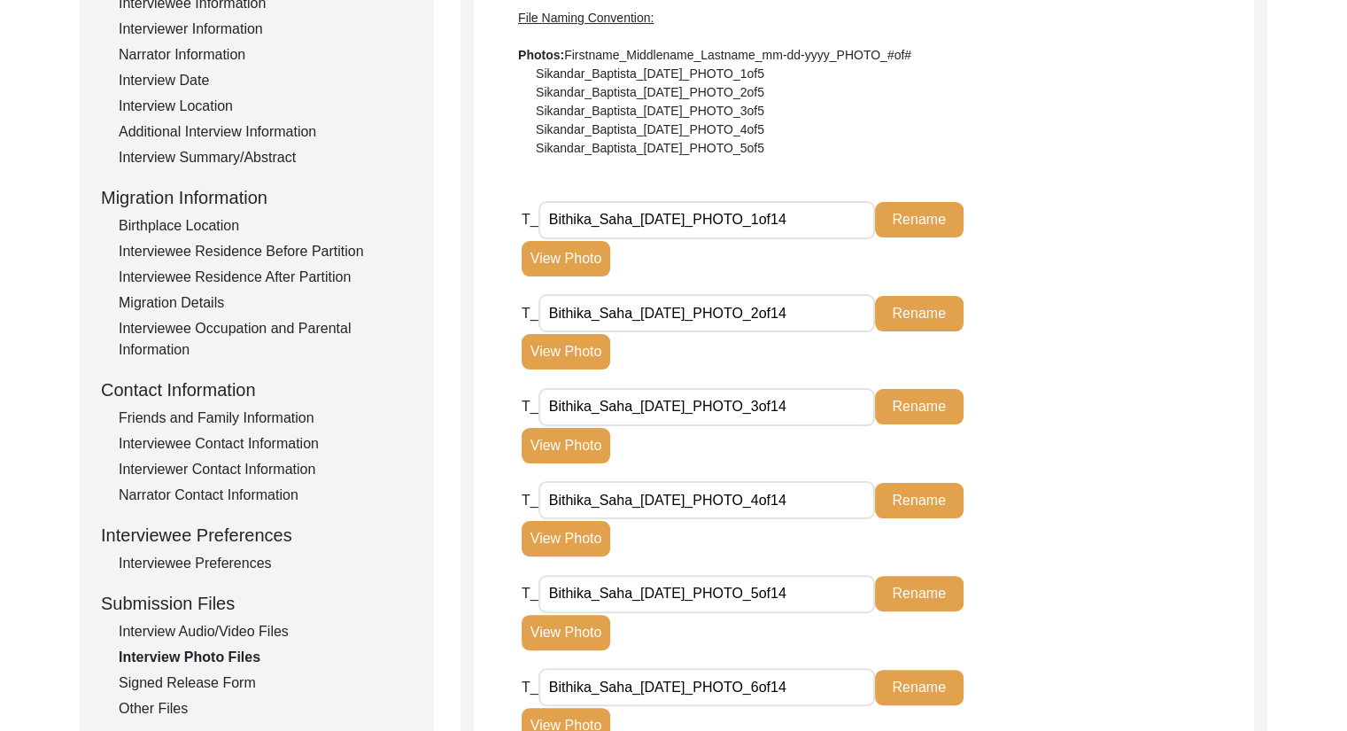
scroll to position [296, 0]
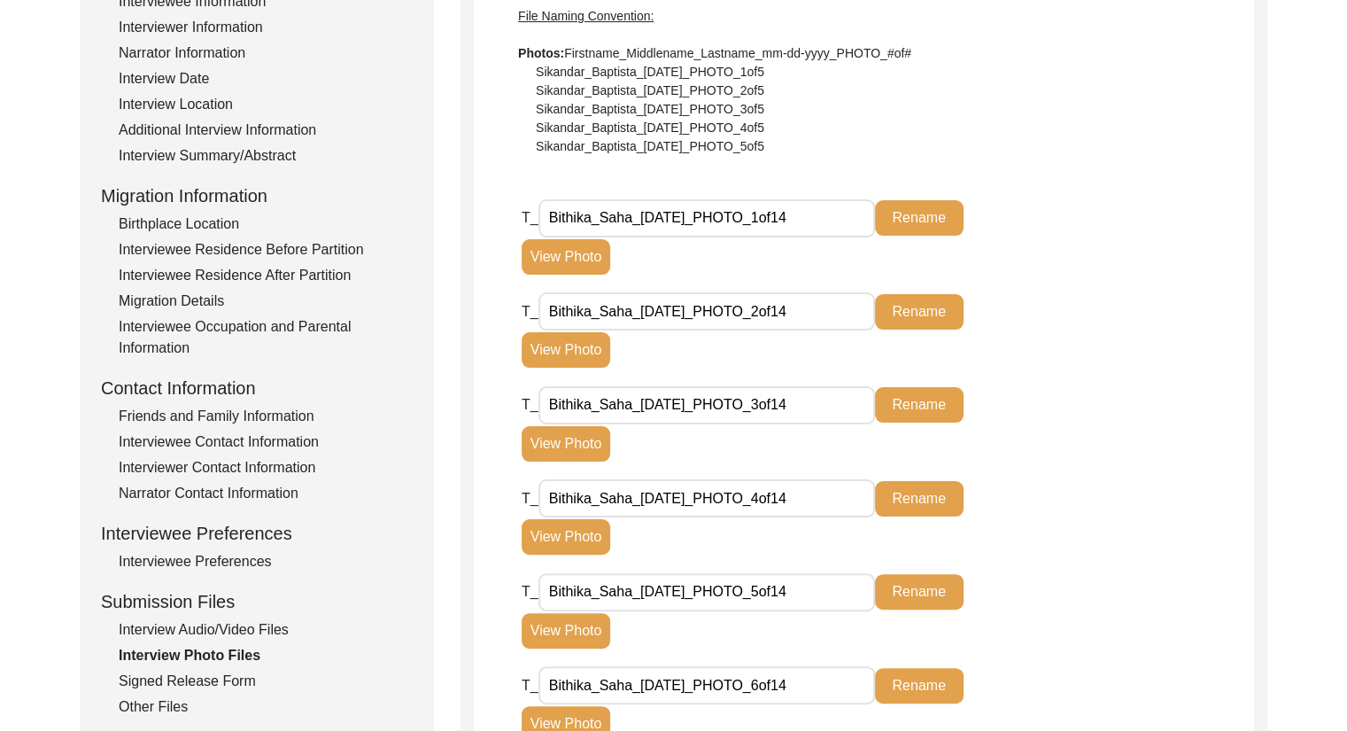
click at [564, 256] on button "View Photo" at bounding box center [566, 256] width 89 height 35
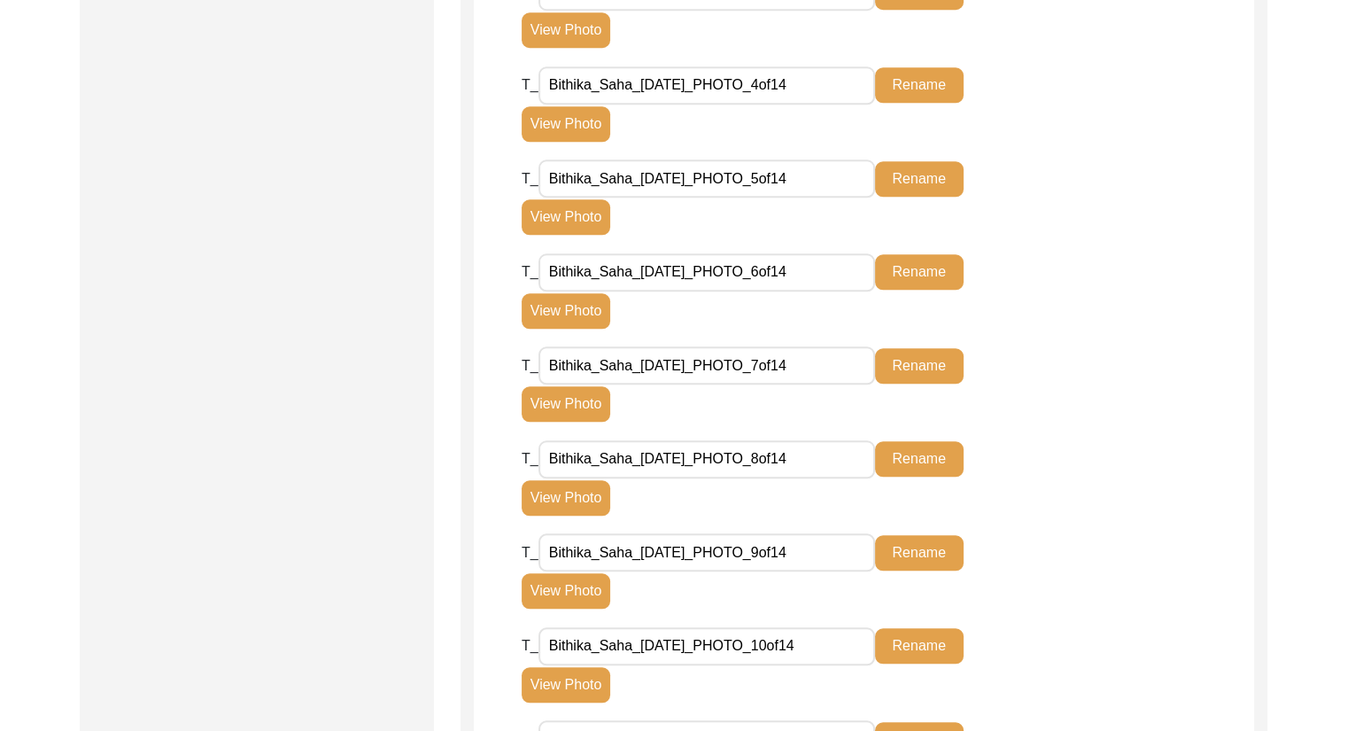
scroll to position [1591, 0]
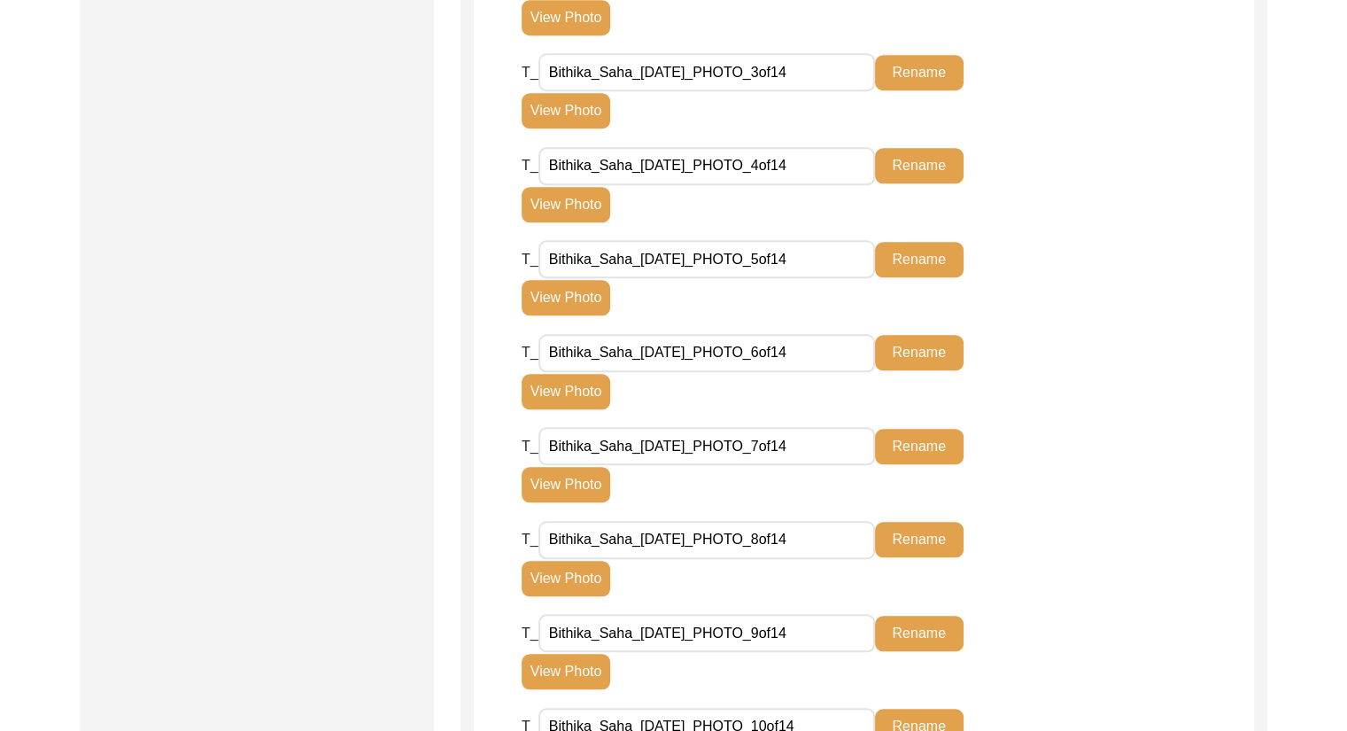
click at [569, 307] on button "View Photo" at bounding box center [566, 297] width 89 height 35
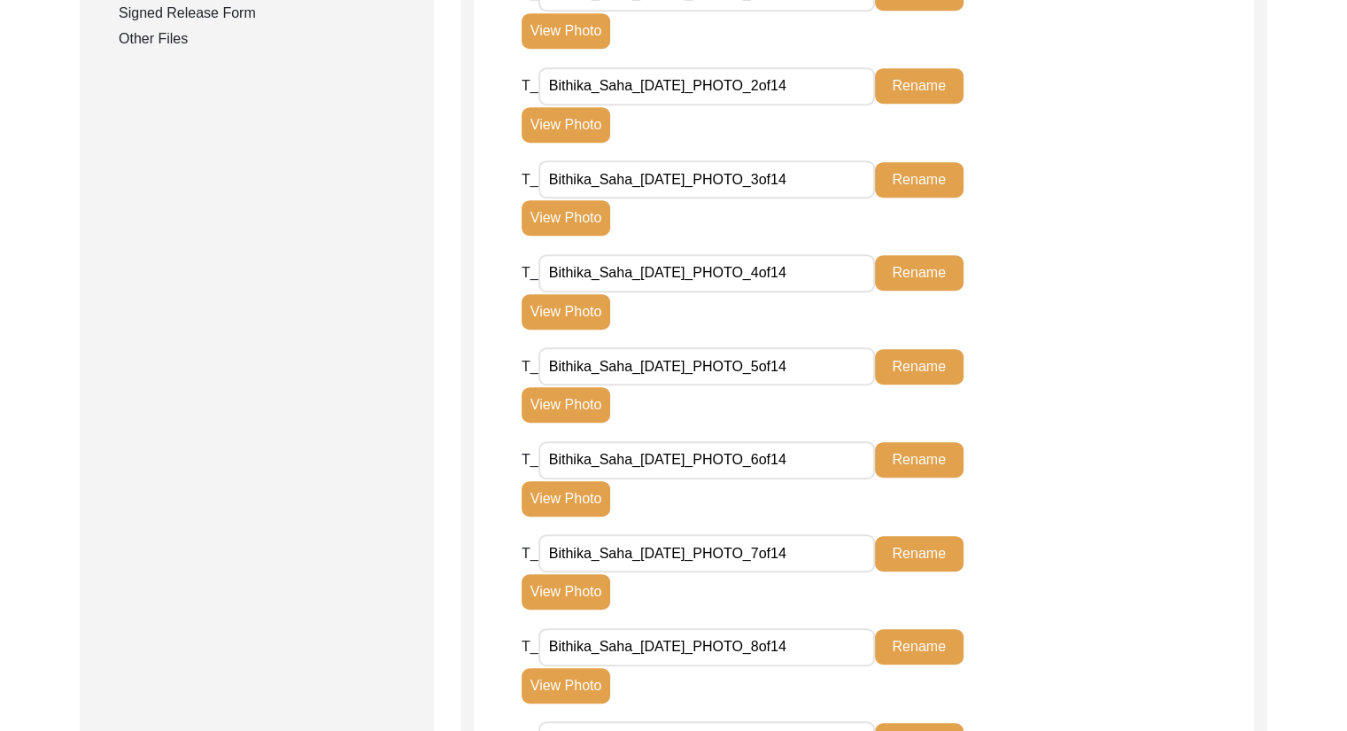
scroll to position [975, 0]
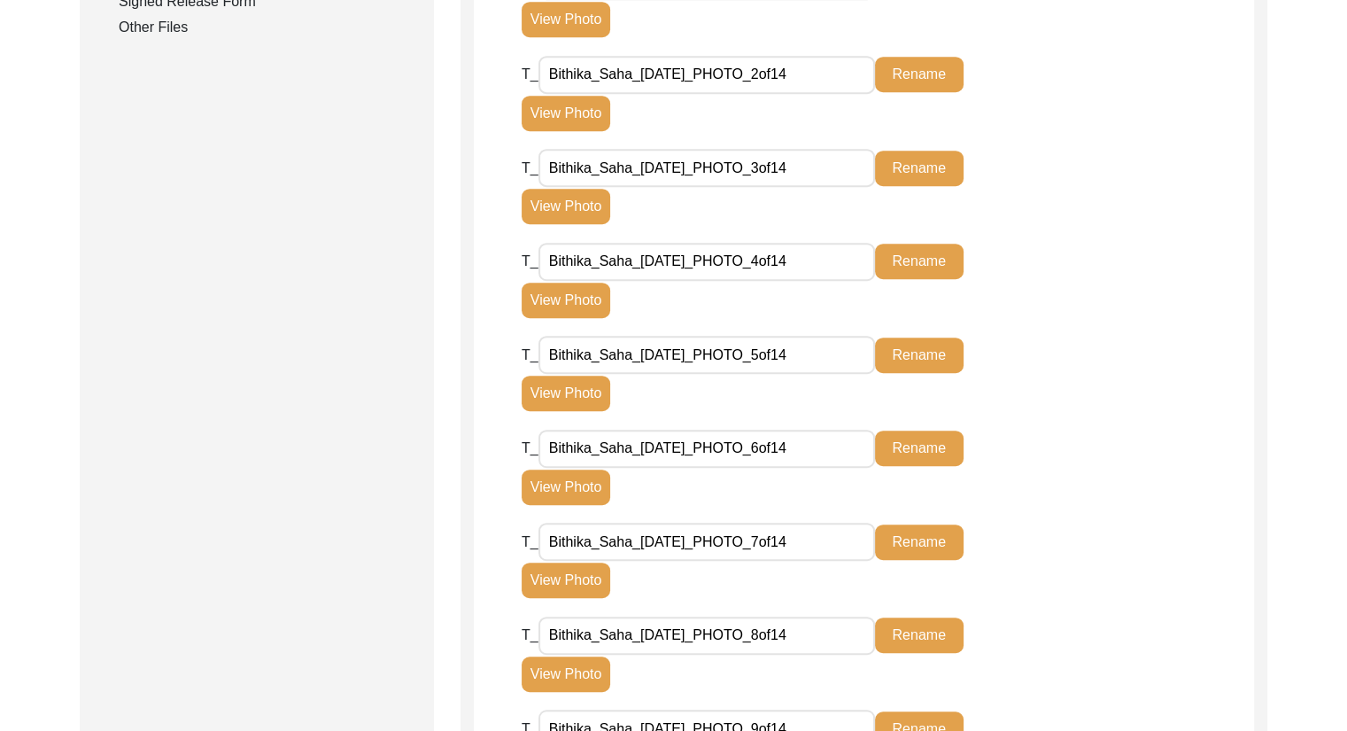
click at [576, 492] on button "View Photo" at bounding box center [566, 486] width 89 height 35
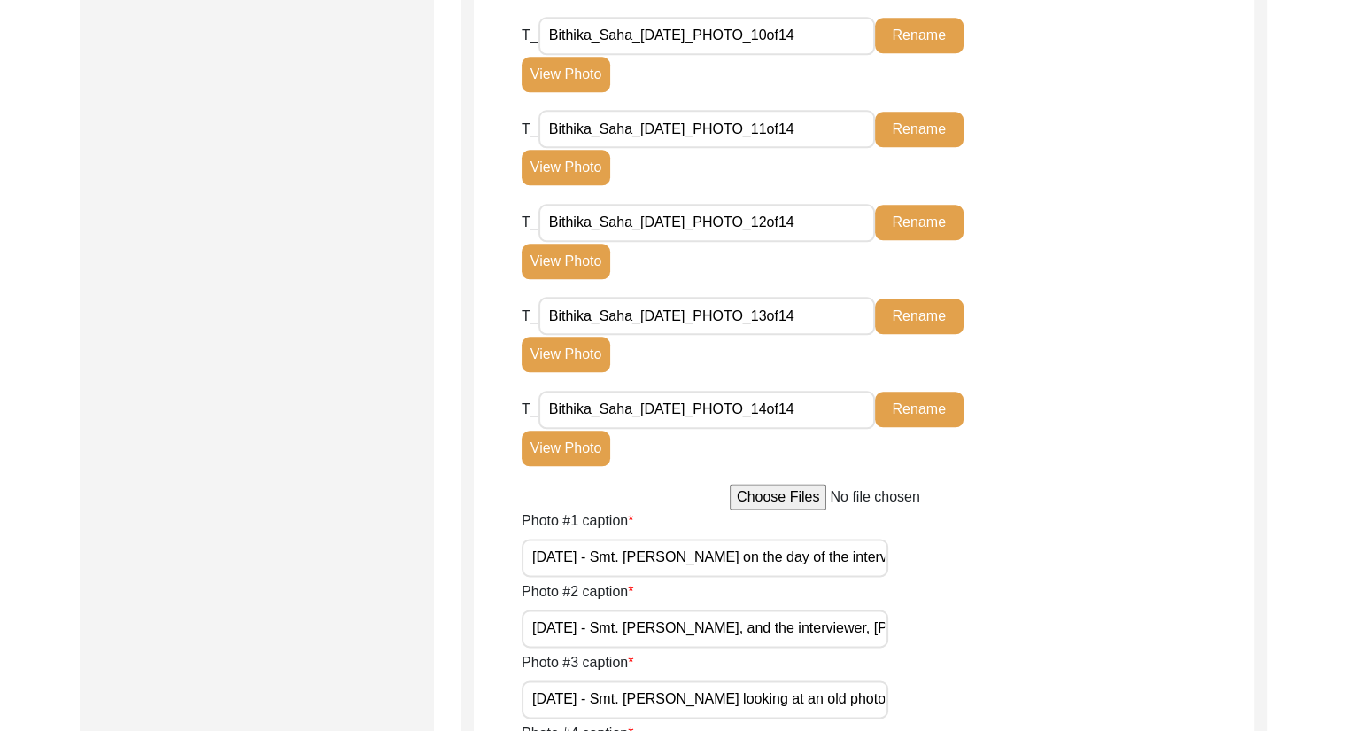
scroll to position [2049, 0]
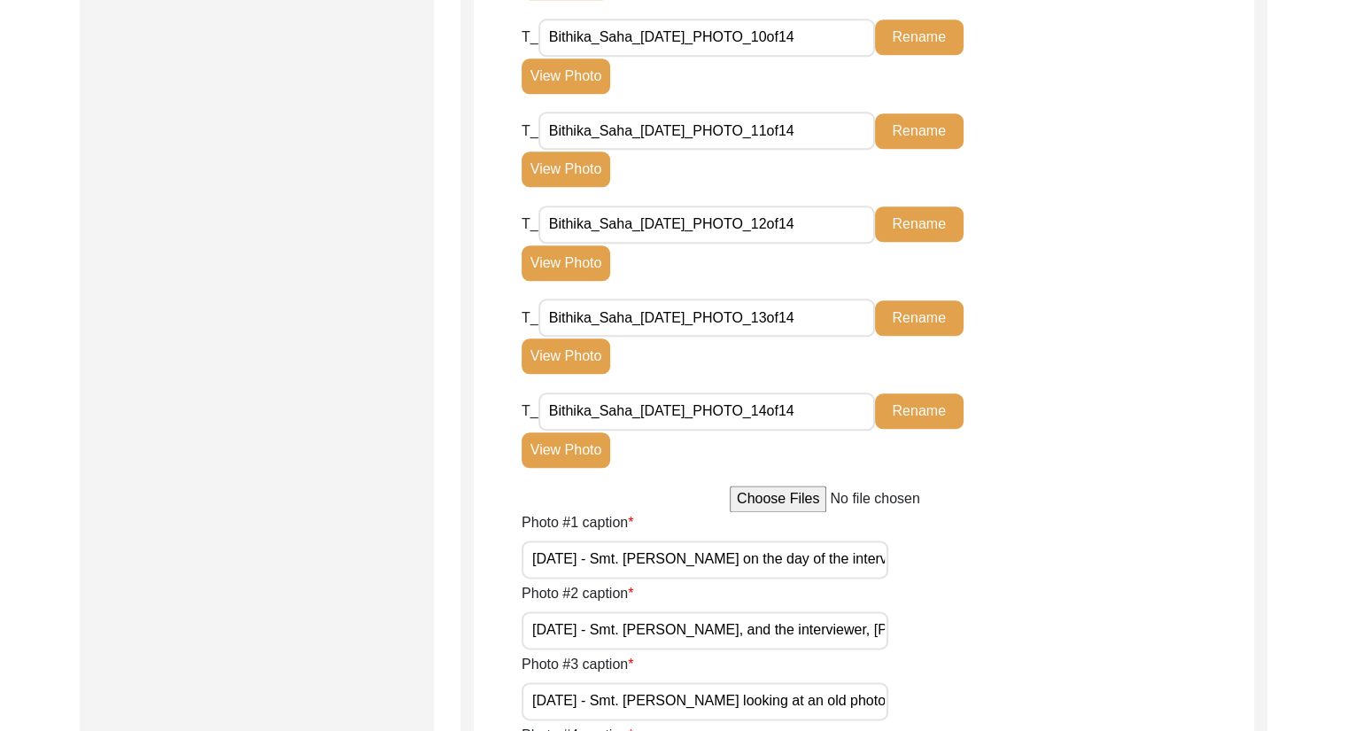
click at [556, 368] on button "View Photo" at bounding box center [566, 355] width 89 height 35
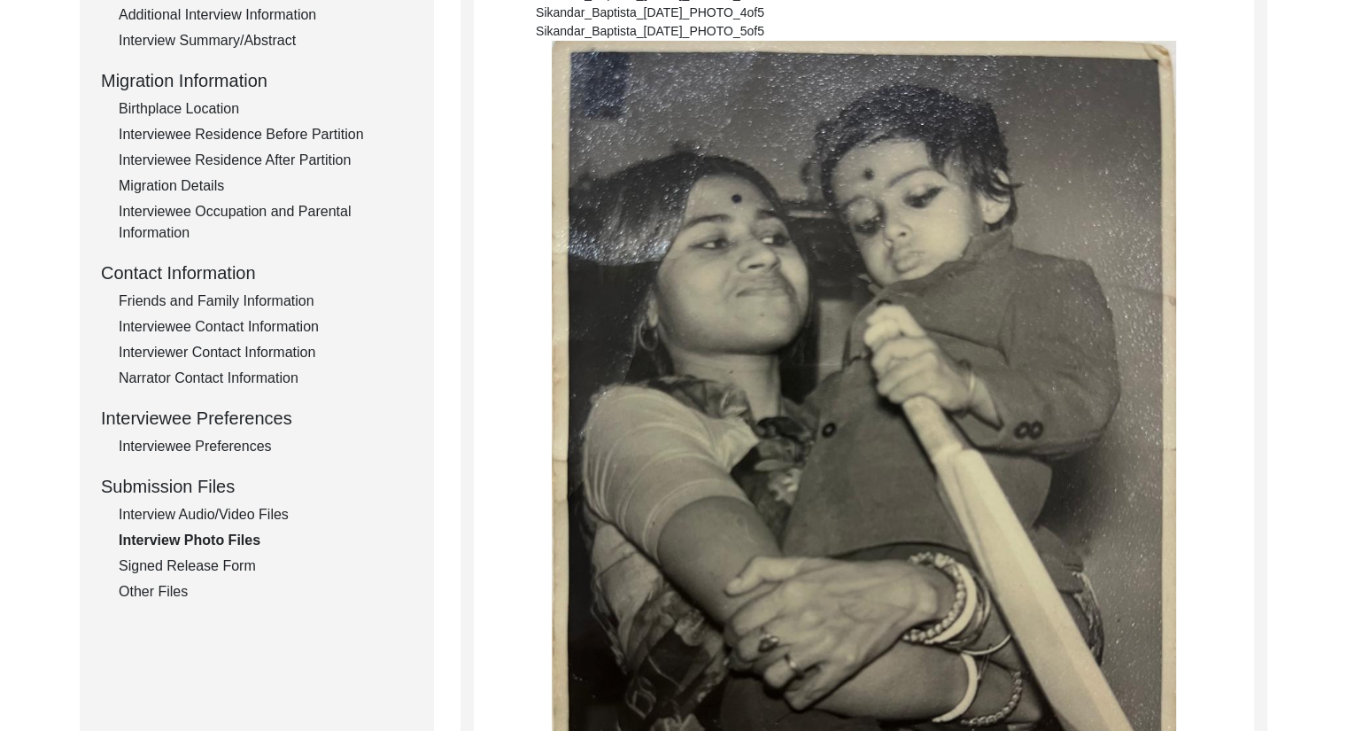
scroll to position [450, 0]
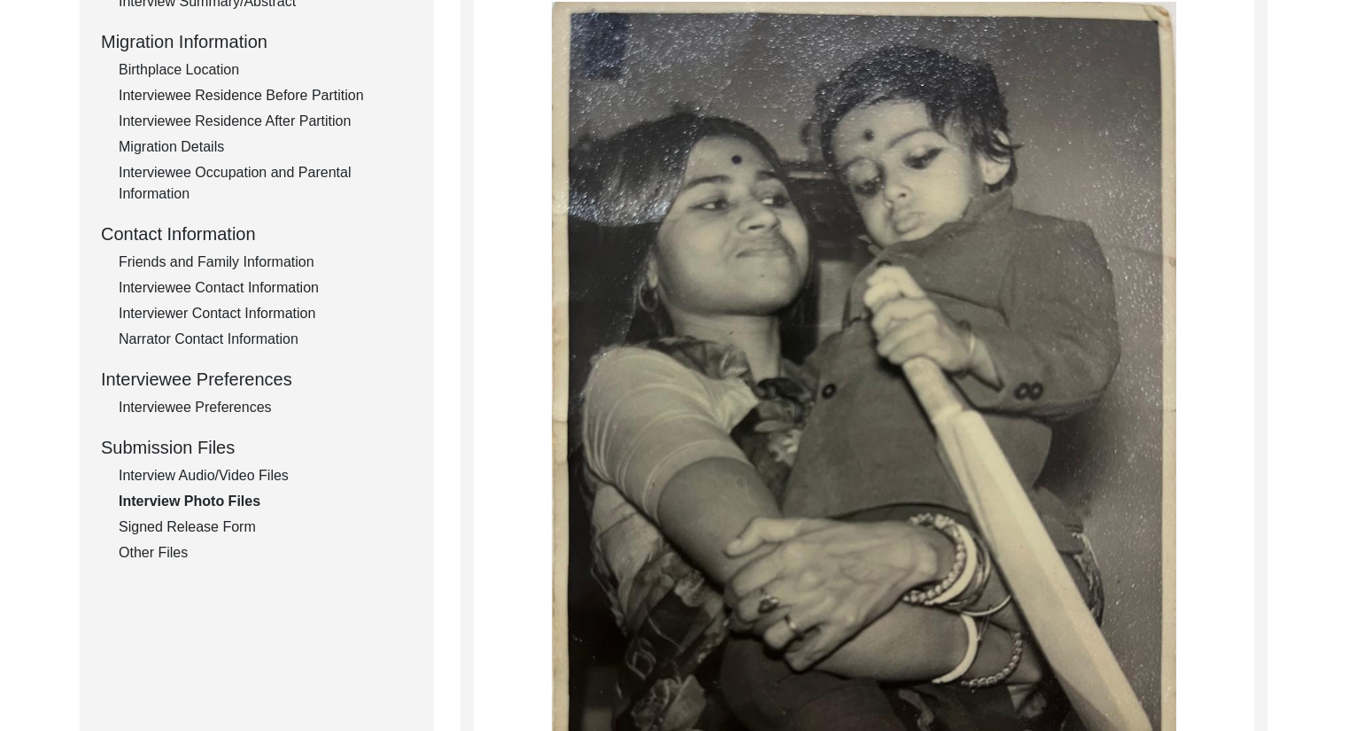
click at [218, 474] on div "Interview Audio/Video Files" at bounding box center [266, 475] width 294 height 21
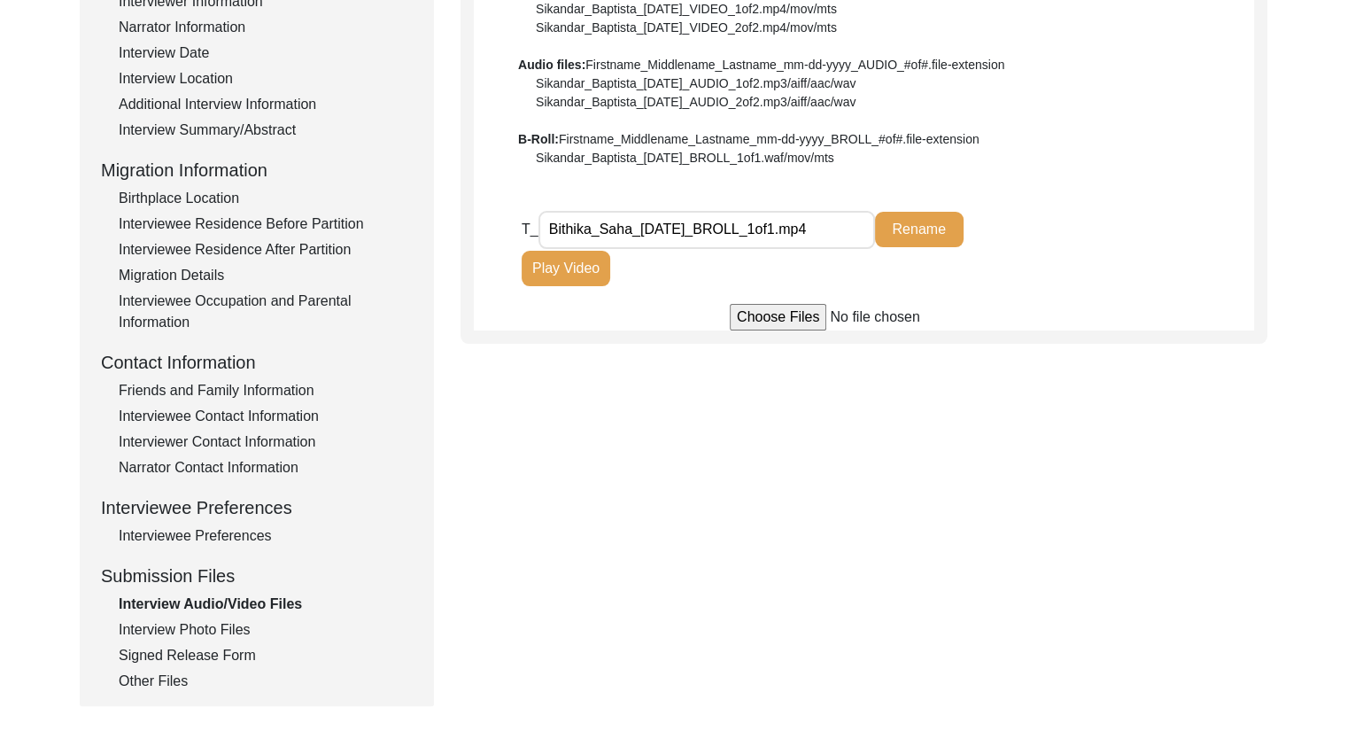
scroll to position [312, 0]
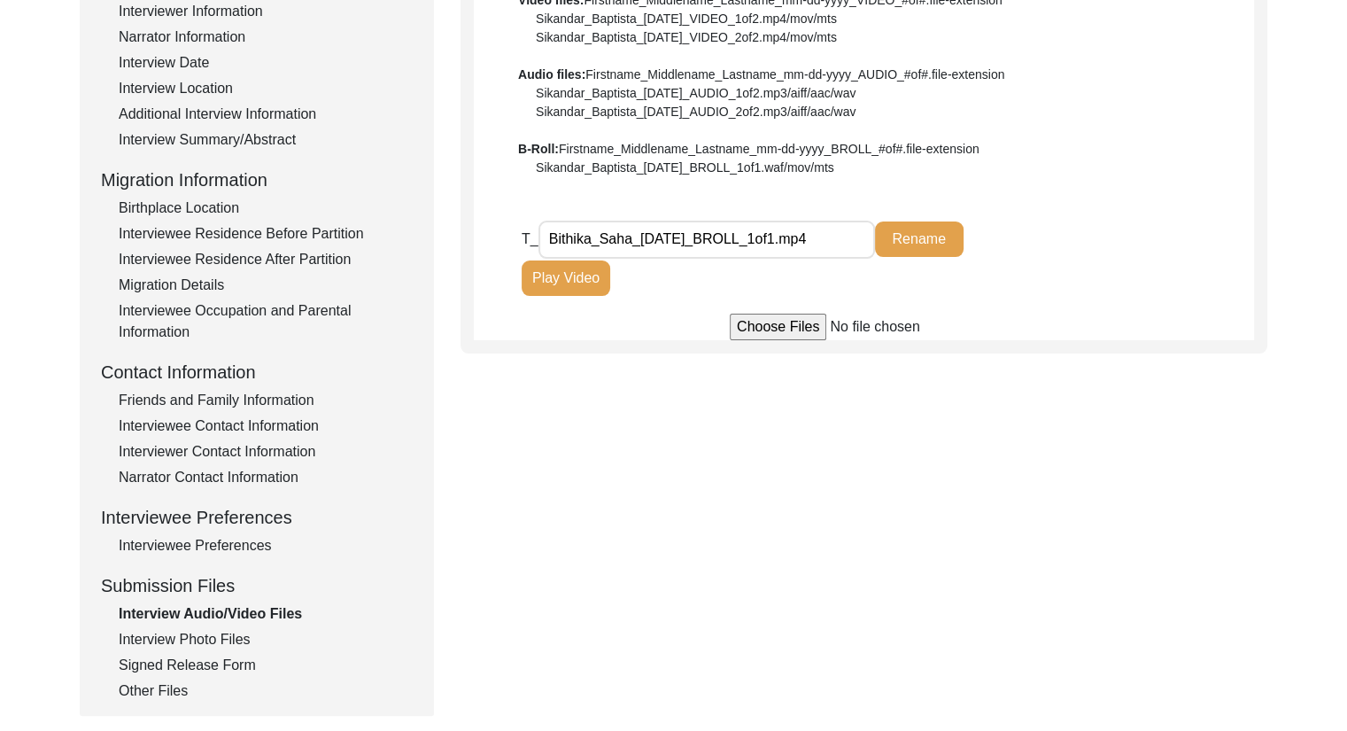
click at [579, 276] on button "Play Video" at bounding box center [566, 277] width 89 height 35
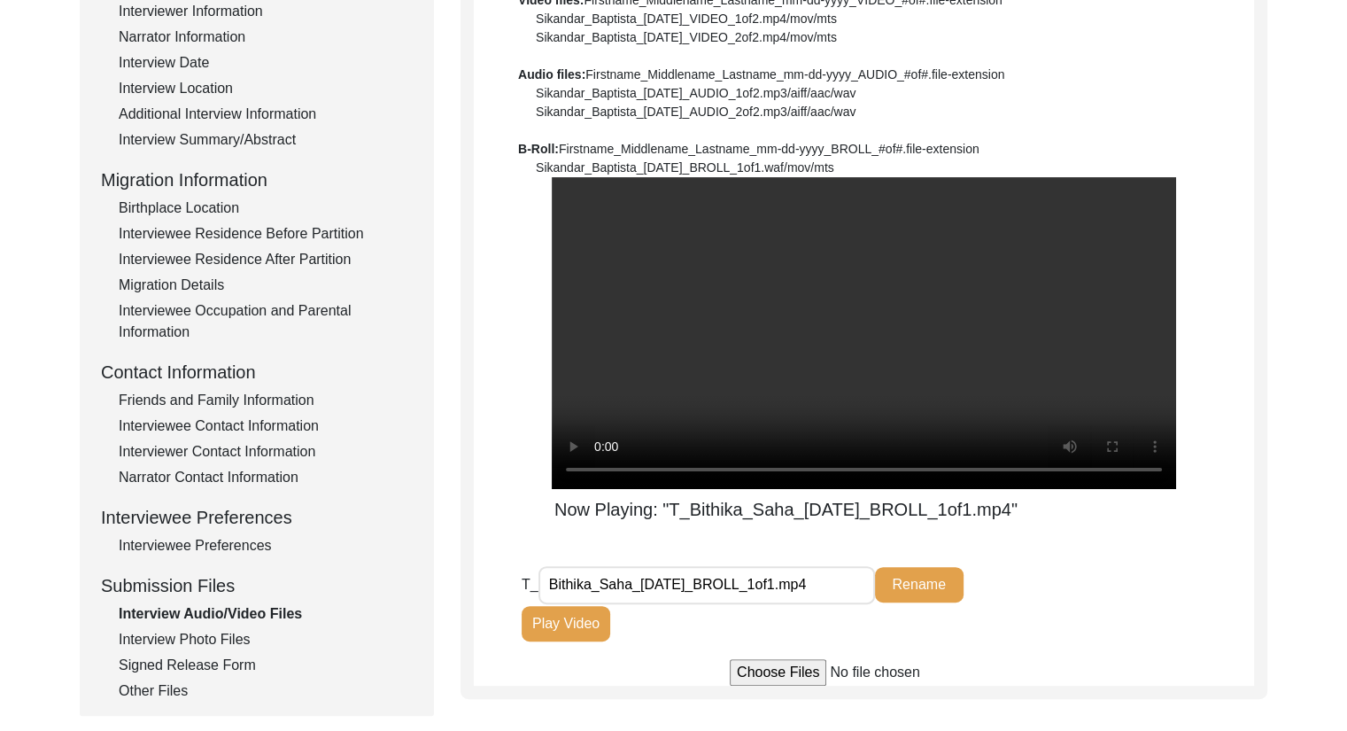
click at [836, 407] on video at bounding box center [864, 333] width 624 height 312
click at [1213, 422] on div "Now Playing: "T_Bithika_Saha_[DATE]_BROLL_1of1.mp4"" at bounding box center [864, 349] width 780 height 345
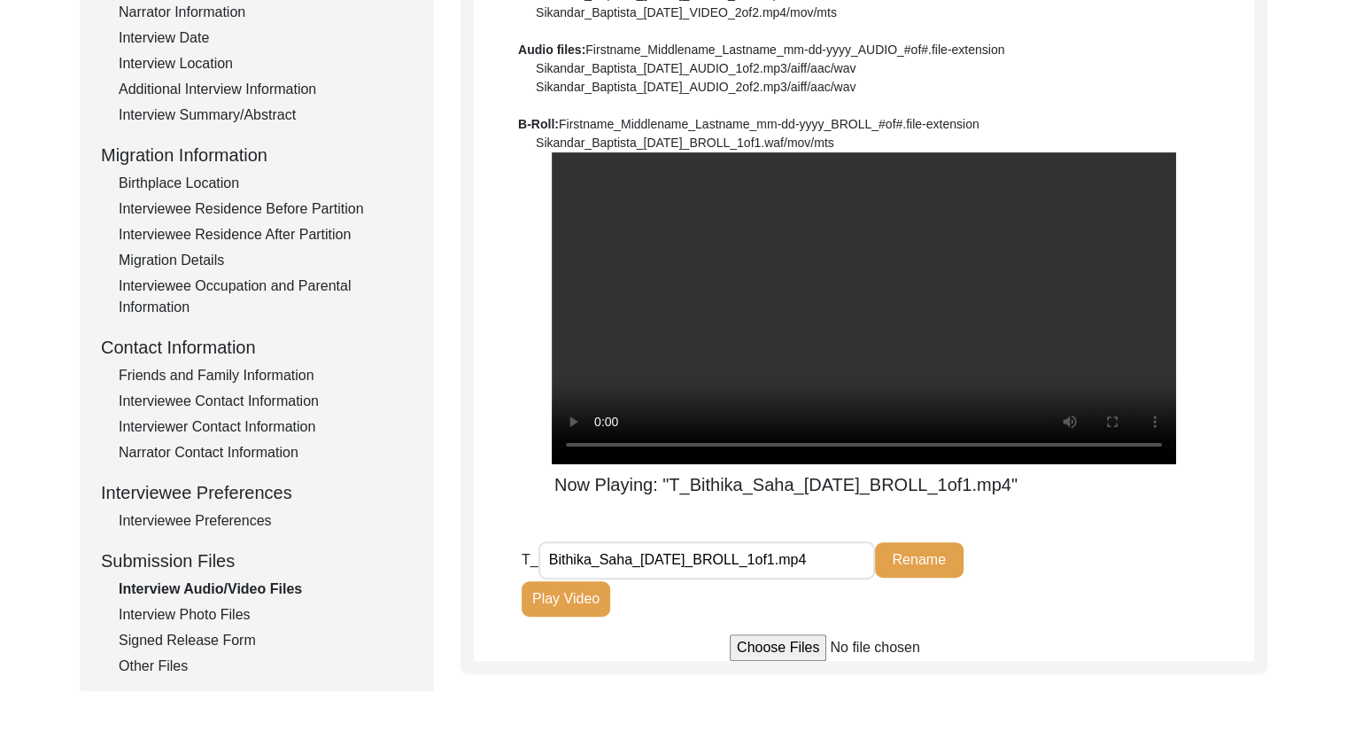
scroll to position [336, 0]
click at [1201, 240] on div "Now Playing: "T_Bithika_Saha_[DATE]_BROLL_1of1.mp4"" at bounding box center [864, 325] width 780 height 345
click at [959, 282] on video at bounding box center [864, 309] width 624 height 312
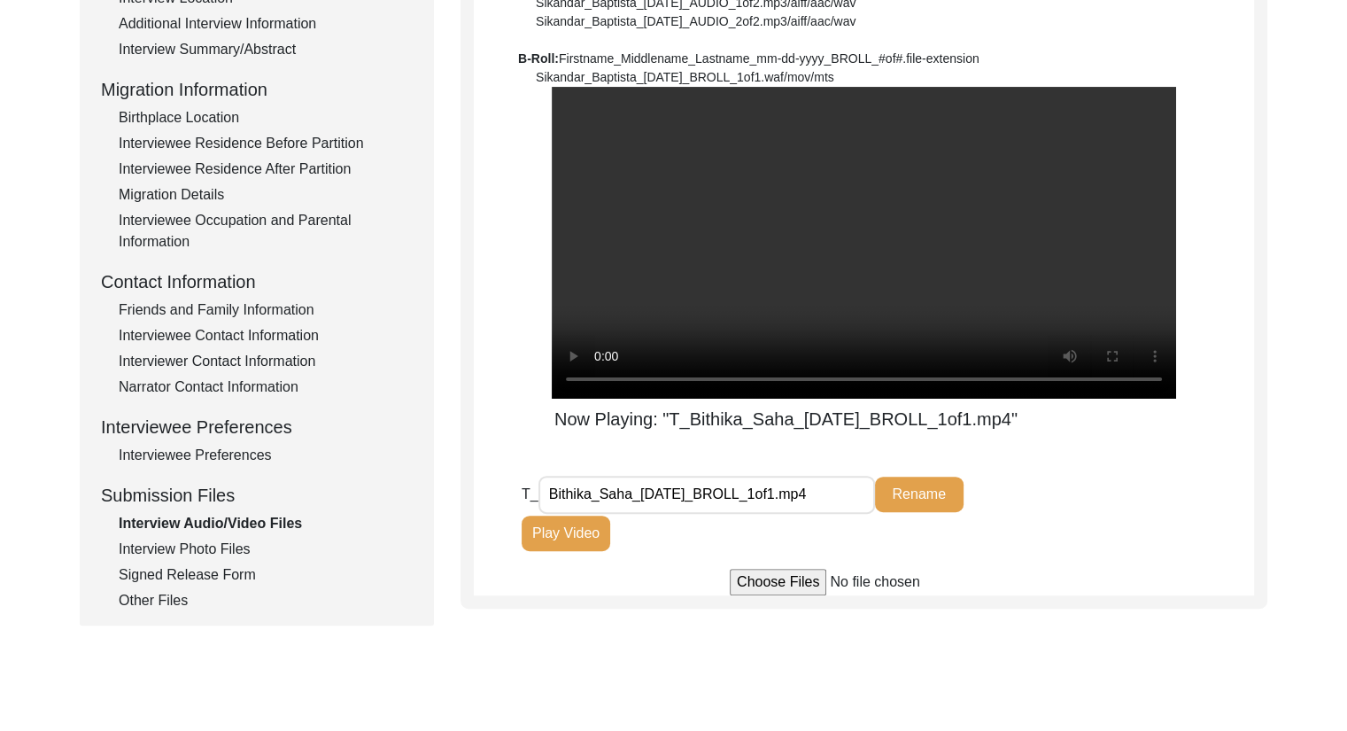
scroll to position [498, 0]
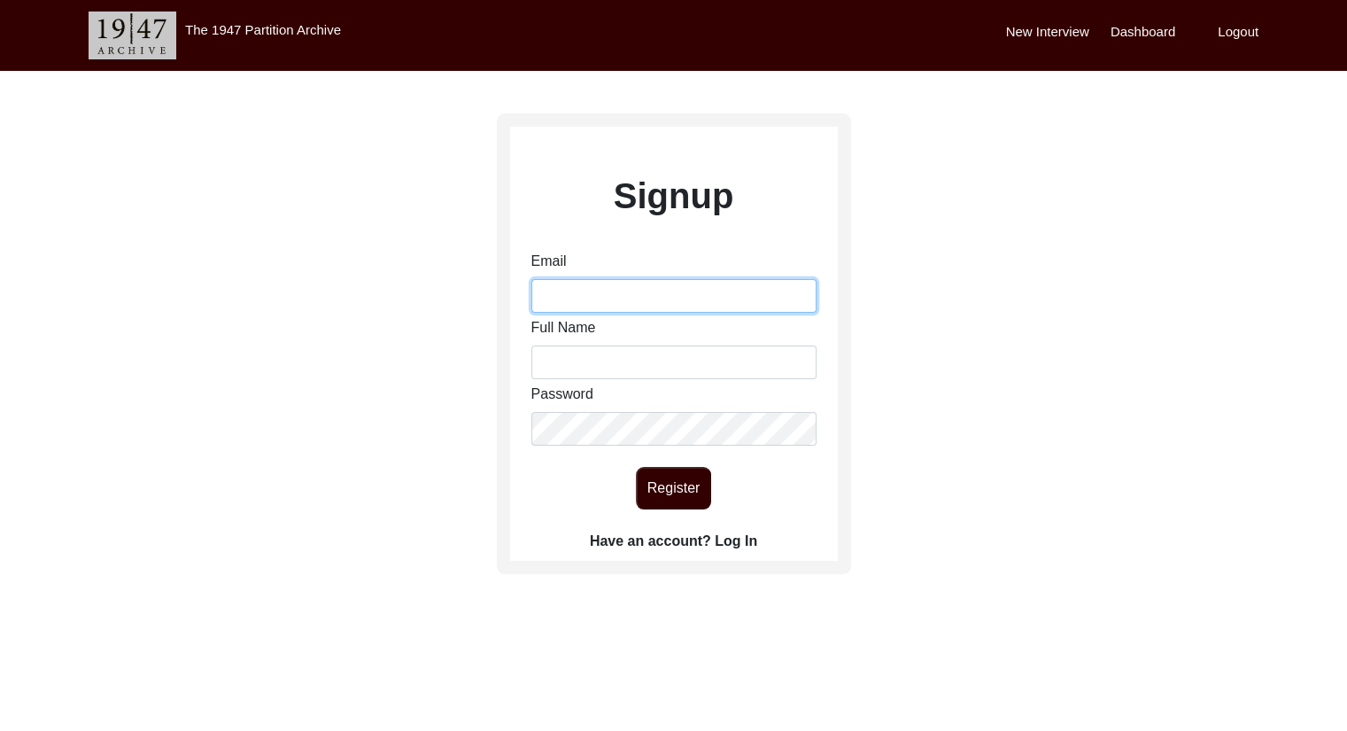
click at [577, 300] on input "Email" at bounding box center [673, 296] width 285 height 34
type input "[EMAIL_ADDRESS][DOMAIN_NAME]"
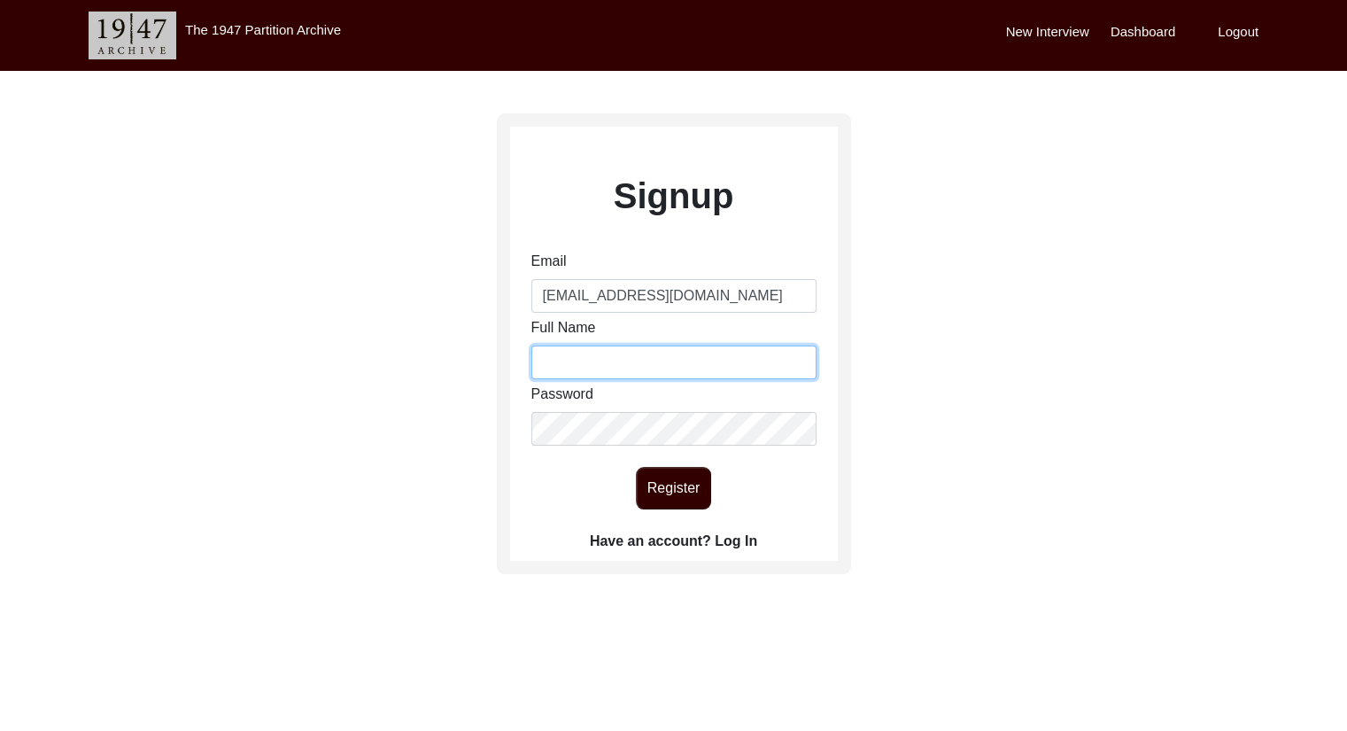
click at [618, 368] on input "Full Name" at bounding box center [673, 362] width 285 height 34
drag, startPoint x: 700, startPoint y: 545, endPoint x: 727, endPoint y: 546, distance: 26.6
click at [727, 546] on label "Have an account? Log In" at bounding box center [673, 540] width 167 height 21
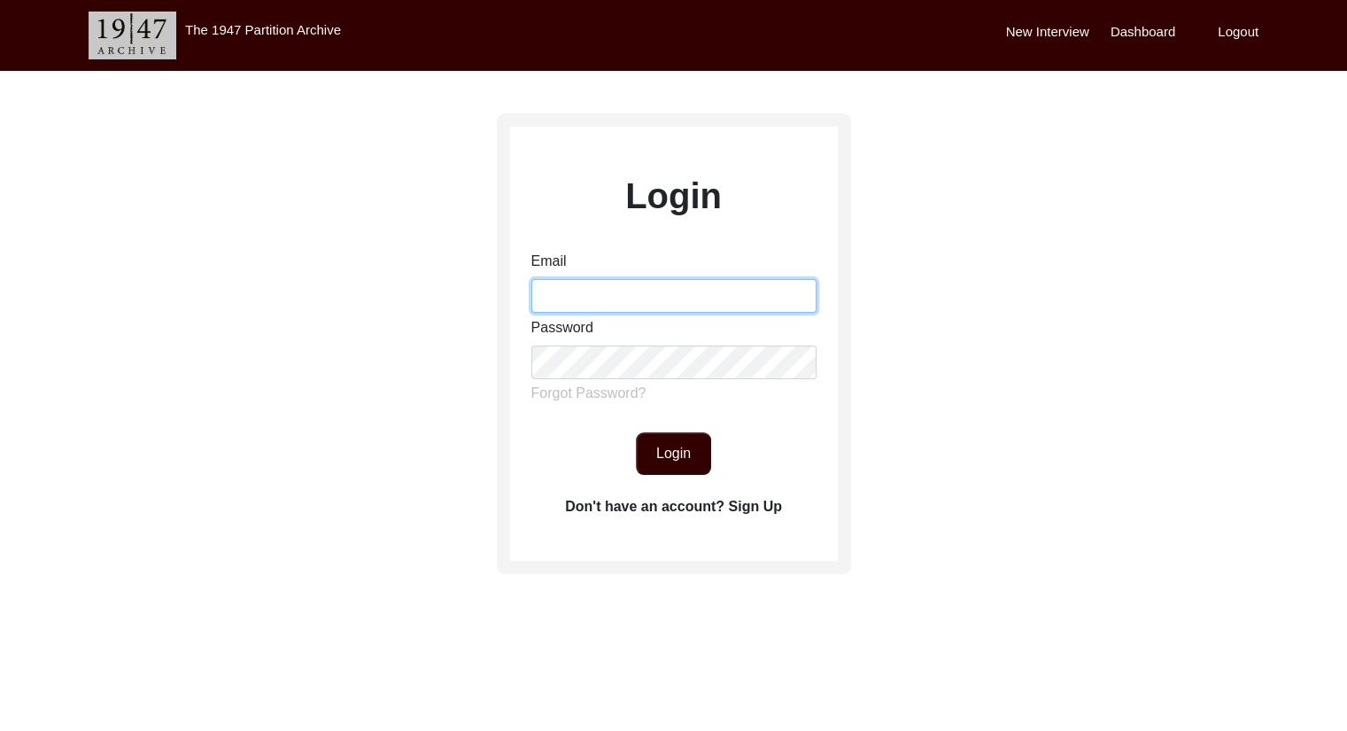
click at [576, 284] on input "Email" at bounding box center [673, 296] width 285 height 34
type input "[EMAIL_ADDRESS][DOMAIN_NAME]"
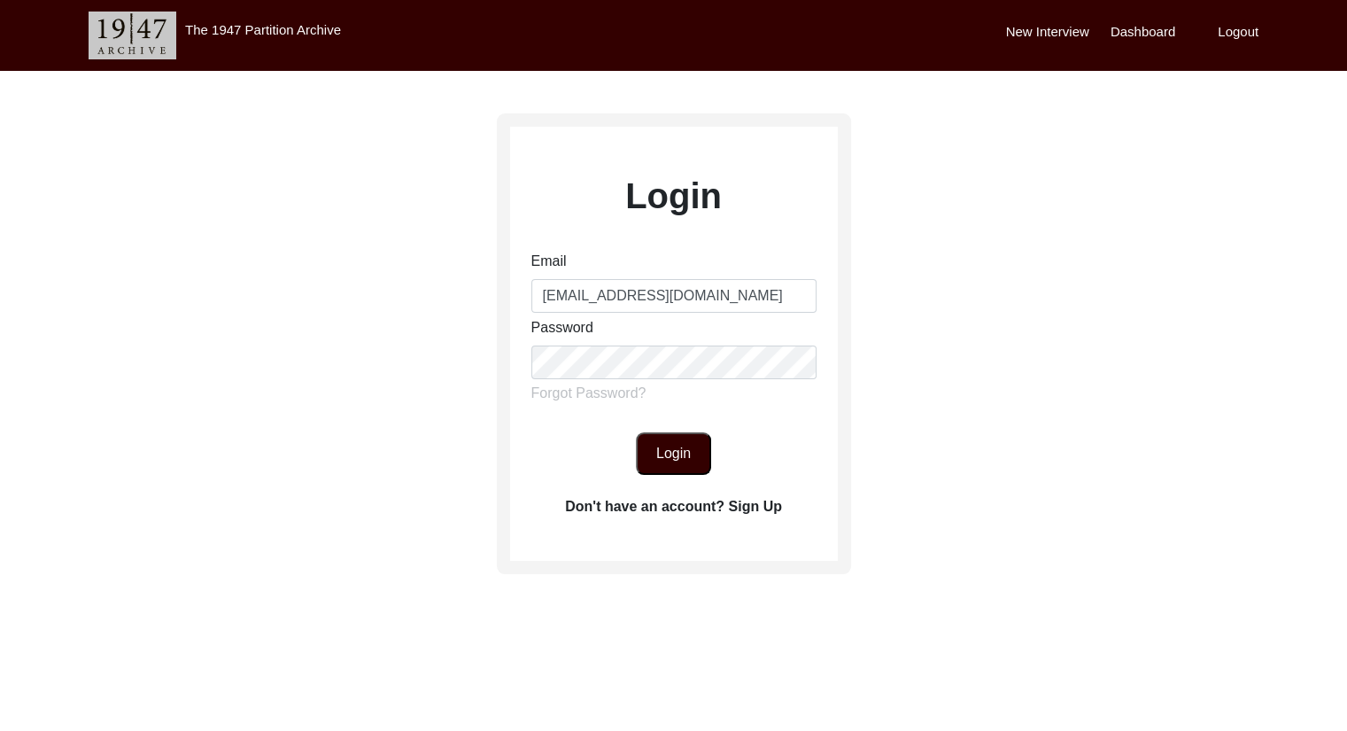
click at [691, 459] on button "Login" at bounding box center [673, 453] width 75 height 43
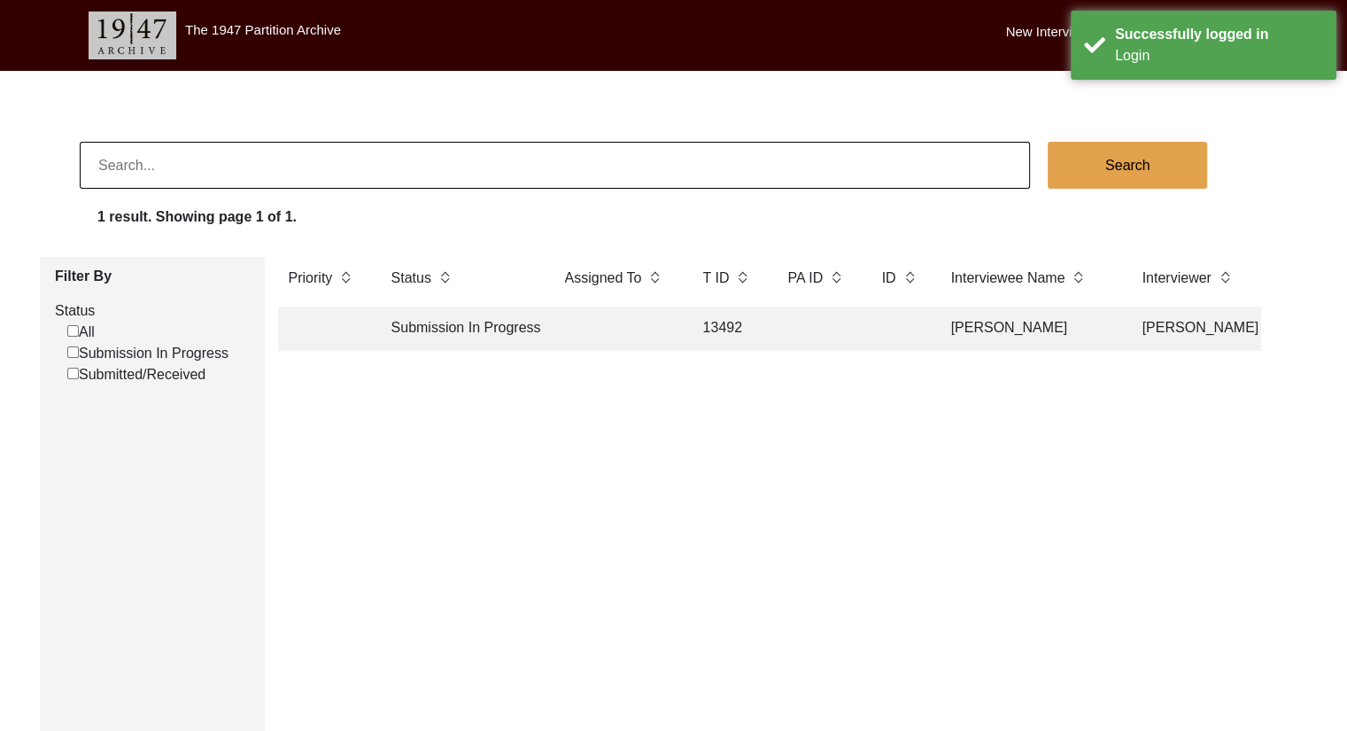
click at [429, 329] on td "Submission In Progress" at bounding box center [460, 328] width 159 height 44
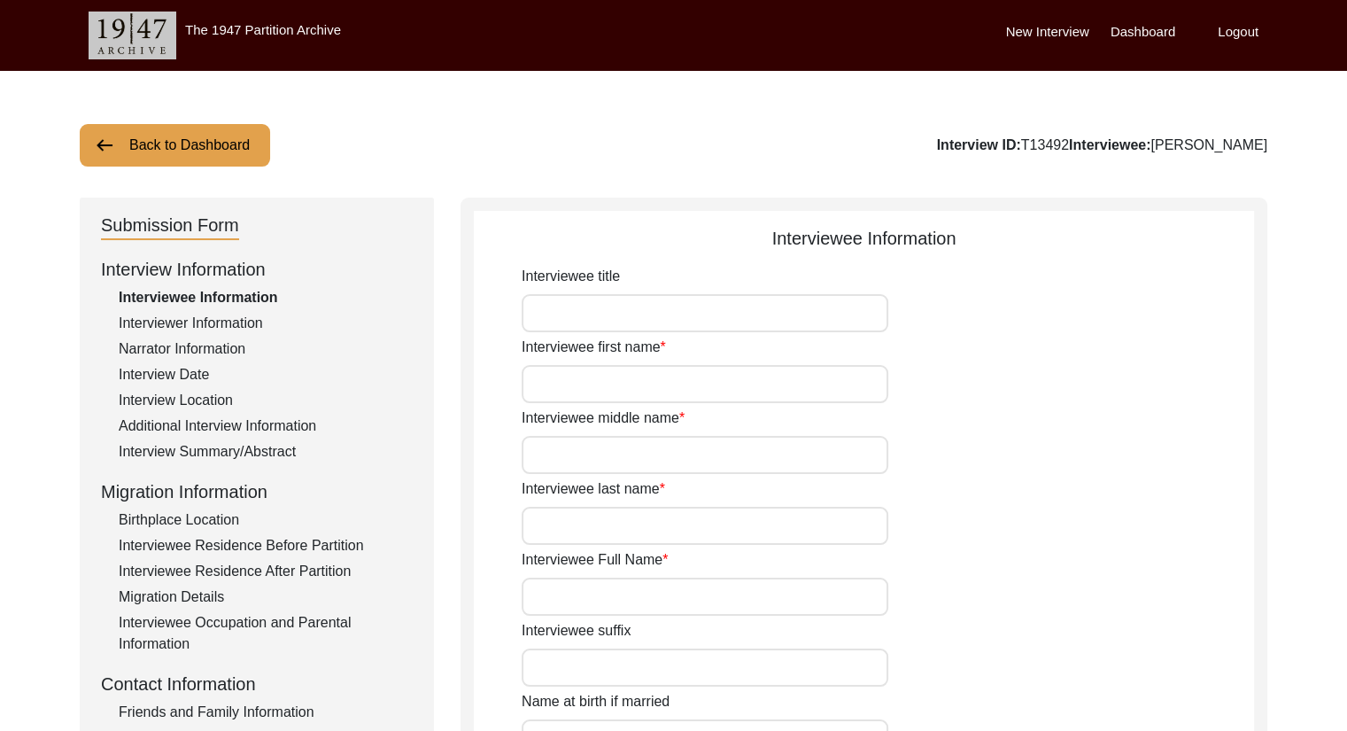
type input "Smt."
type input "[PERSON_NAME]"
type input "N/A"
type input "Saha"
type input "[PERSON_NAME]"
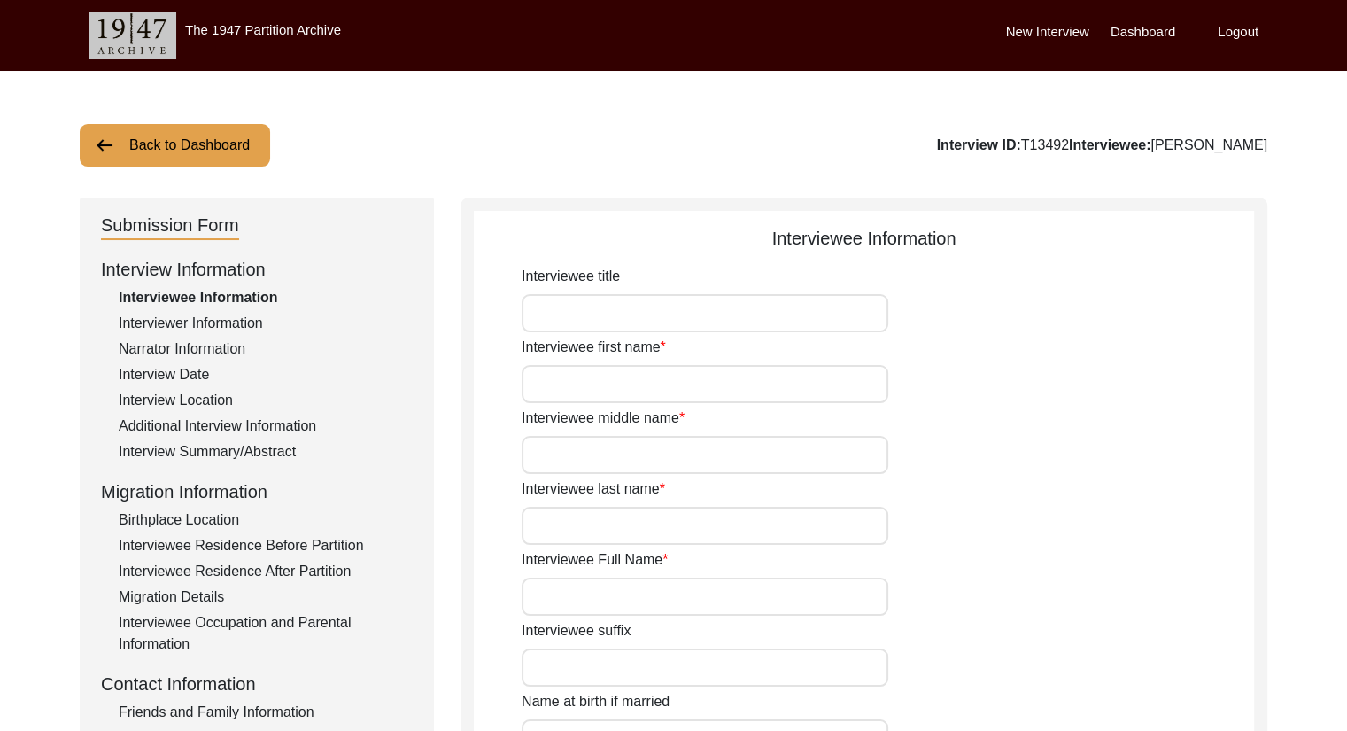
type input "[PERSON_NAME]"
type input "[DATE]"
type input "82"
type input "[DEMOGRAPHIC_DATA]"
type input "Bangla"
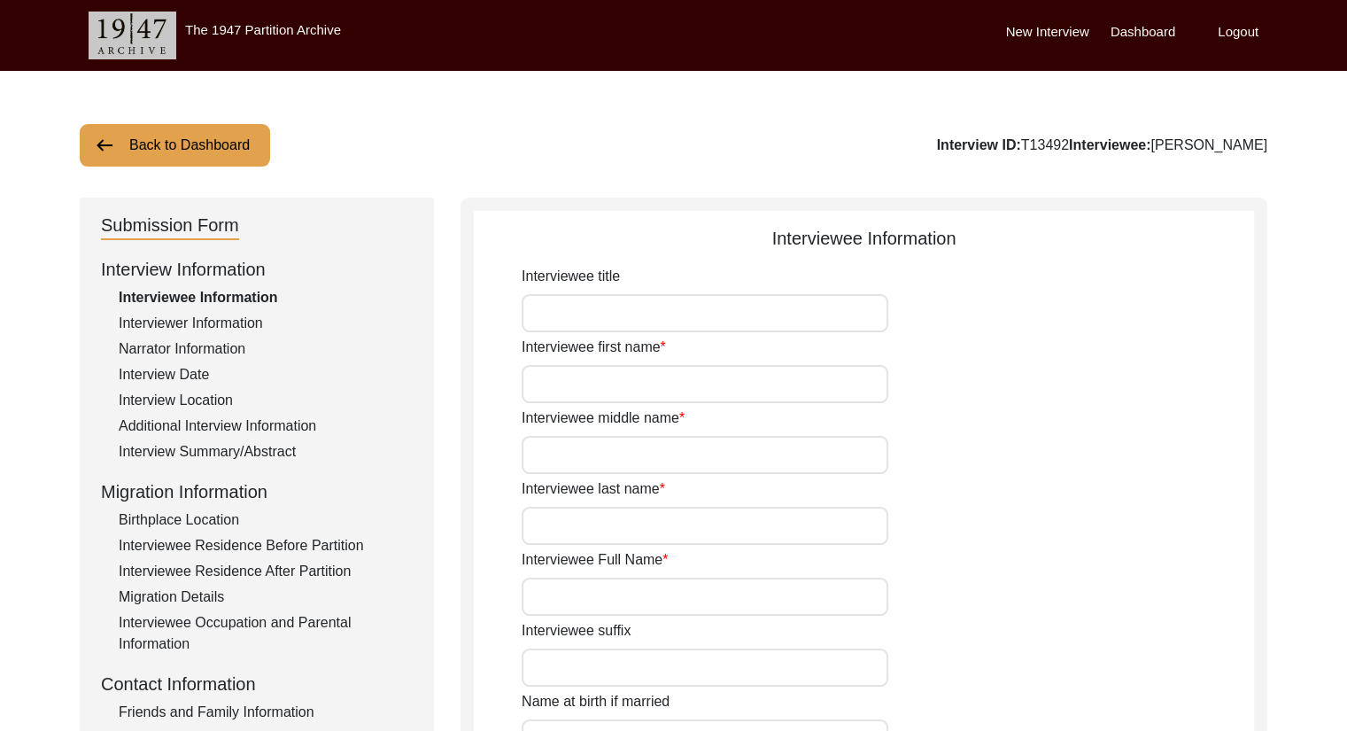
type input "[DEMOGRAPHIC_DATA]"
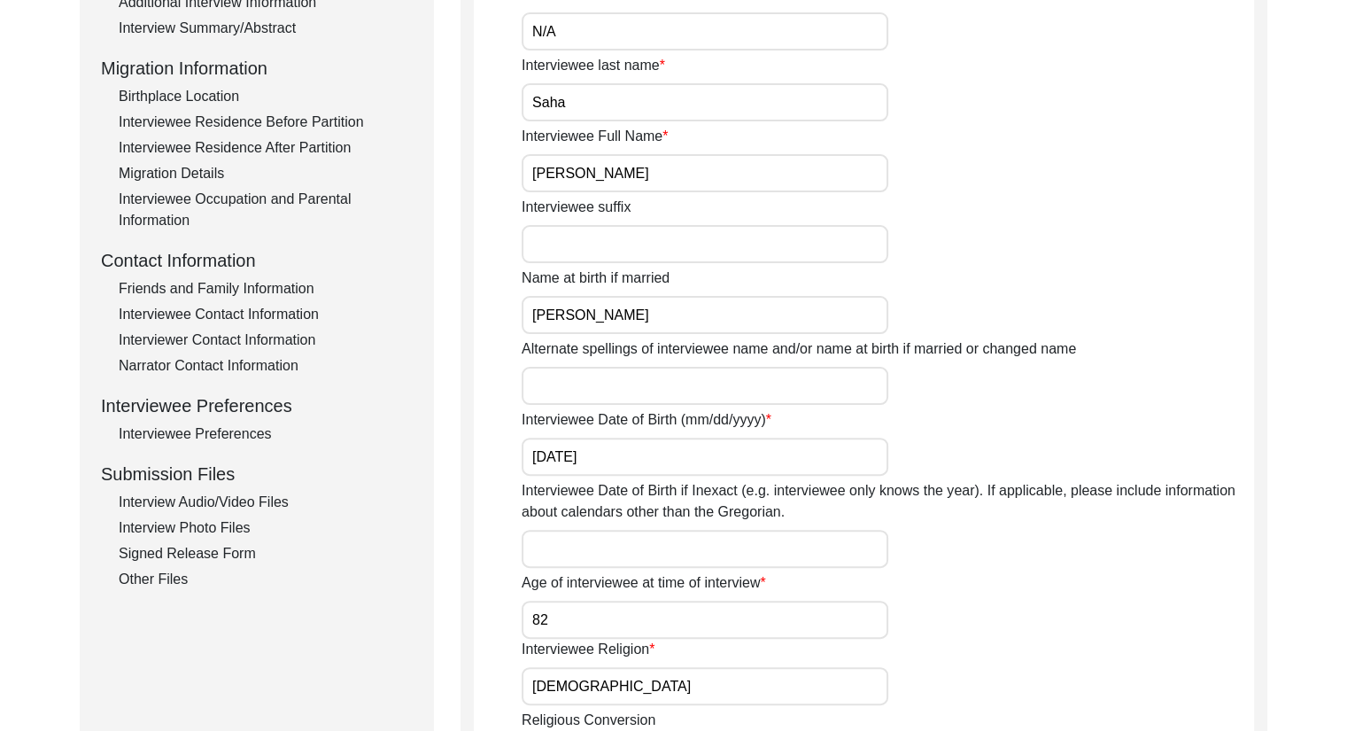
scroll to position [461, 0]
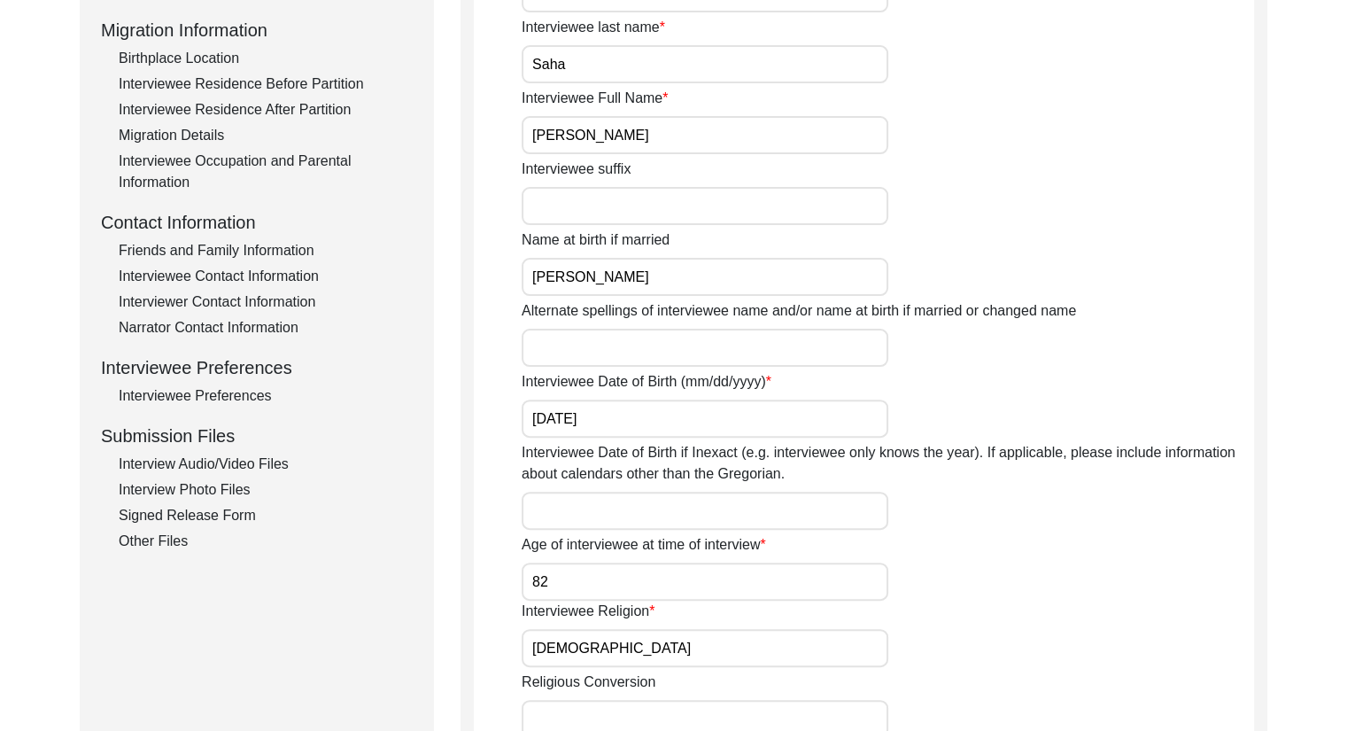
click at [268, 460] on div "Interview Audio/Video Files" at bounding box center [266, 463] width 294 height 21
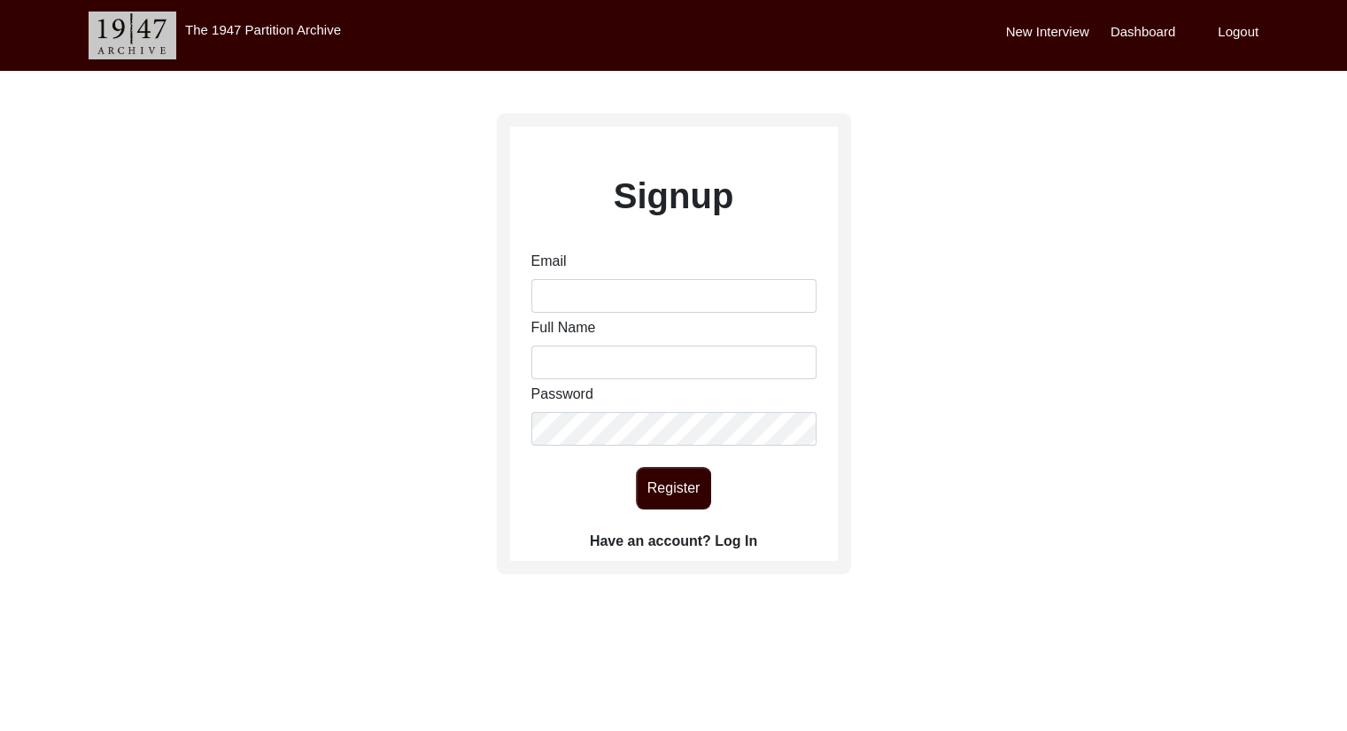
click at [726, 546] on label "Have an account? Log In" at bounding box center [673, 540] width 167 height 21
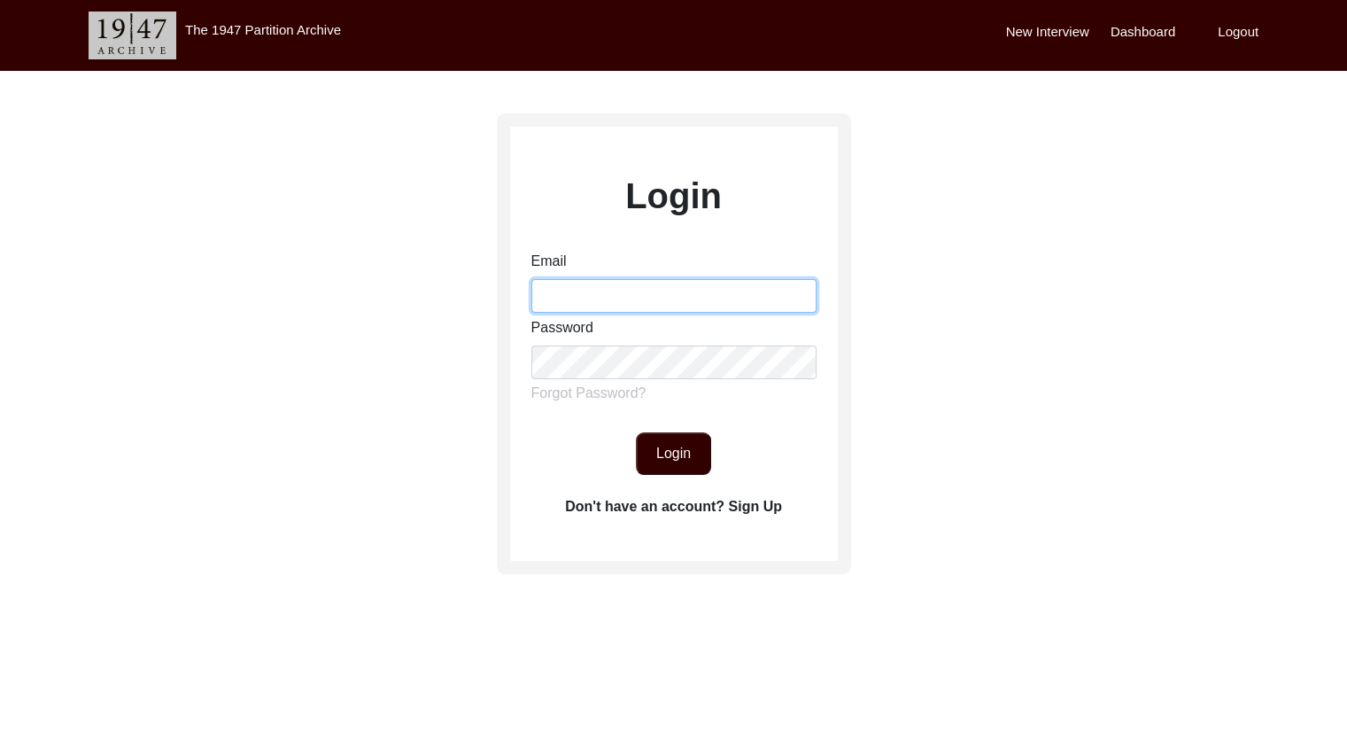
click at [574, 298] on input "Email" at bounding box center [673, 296] width 285 height 34
type input "[EMAIL_ADDRESS][DOMAIN_NAME]"
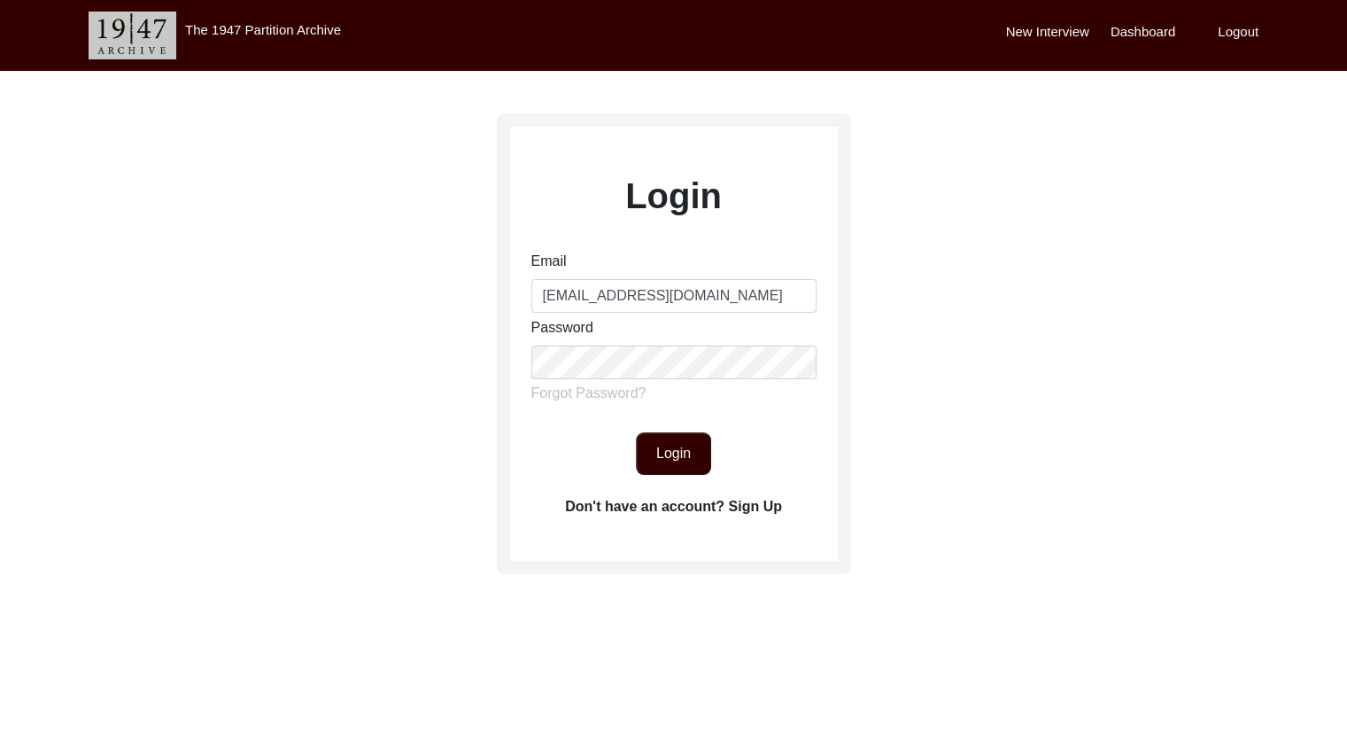
click at [669, 385] on div "Email [EMAIL_ADDRESS][DOMAIN_NAME] Password Forgot Password?" at bounding box center [673, 331] width 285 height 160
click at [679, 463] on button "Login" at bounding box center [673, 453] width 75 height 43
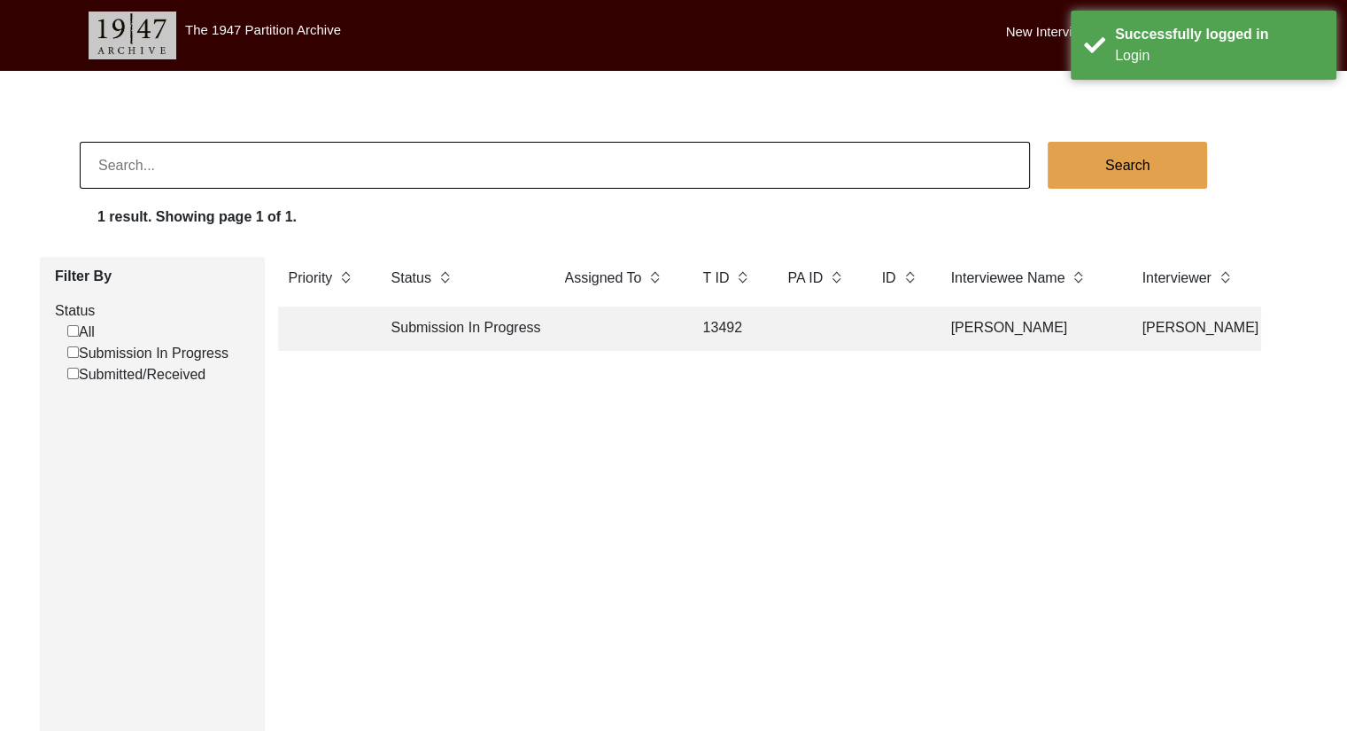
click at [464, 325] on td "Submission In Progress" at bounding box center [460, 328] width 159 height 44
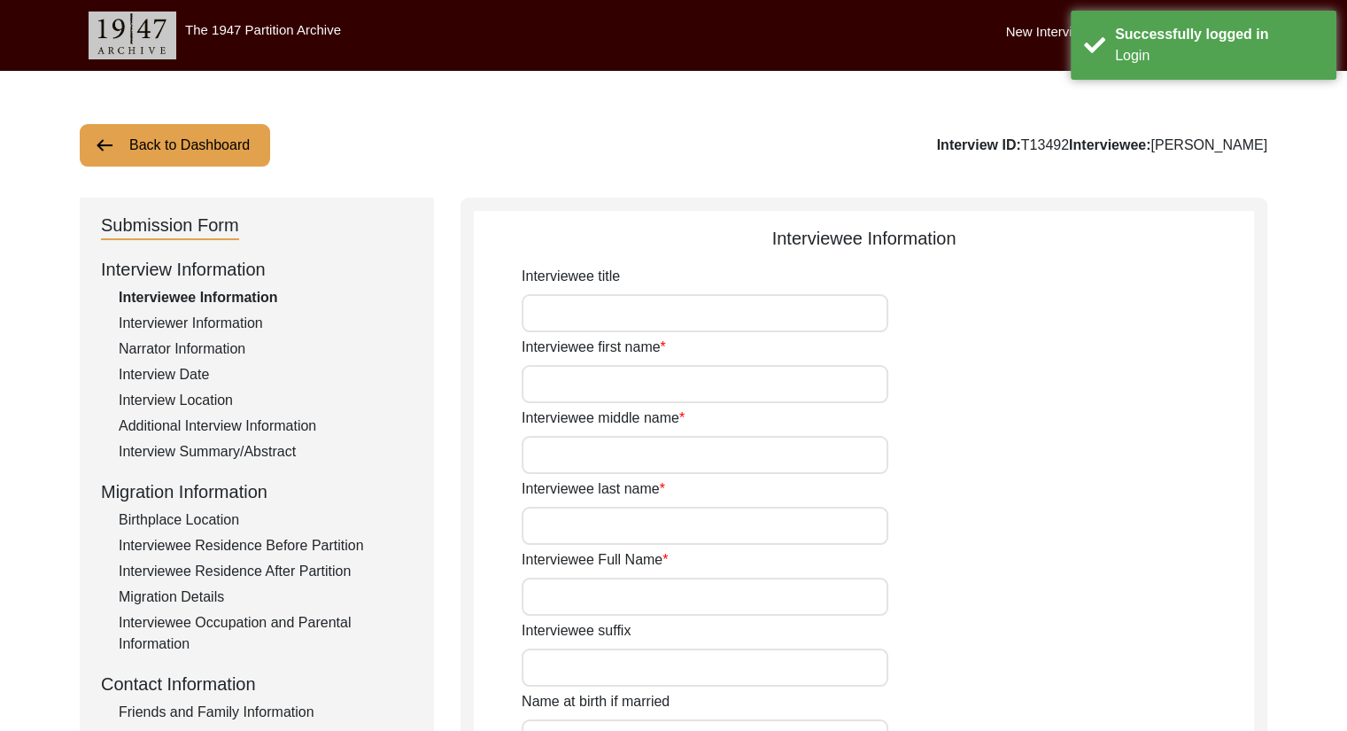
type input "Smt."
type input "[PERSON_NAME]"
type input "N/A"
type input "Saha"
type input "[PERSON_NAME]"
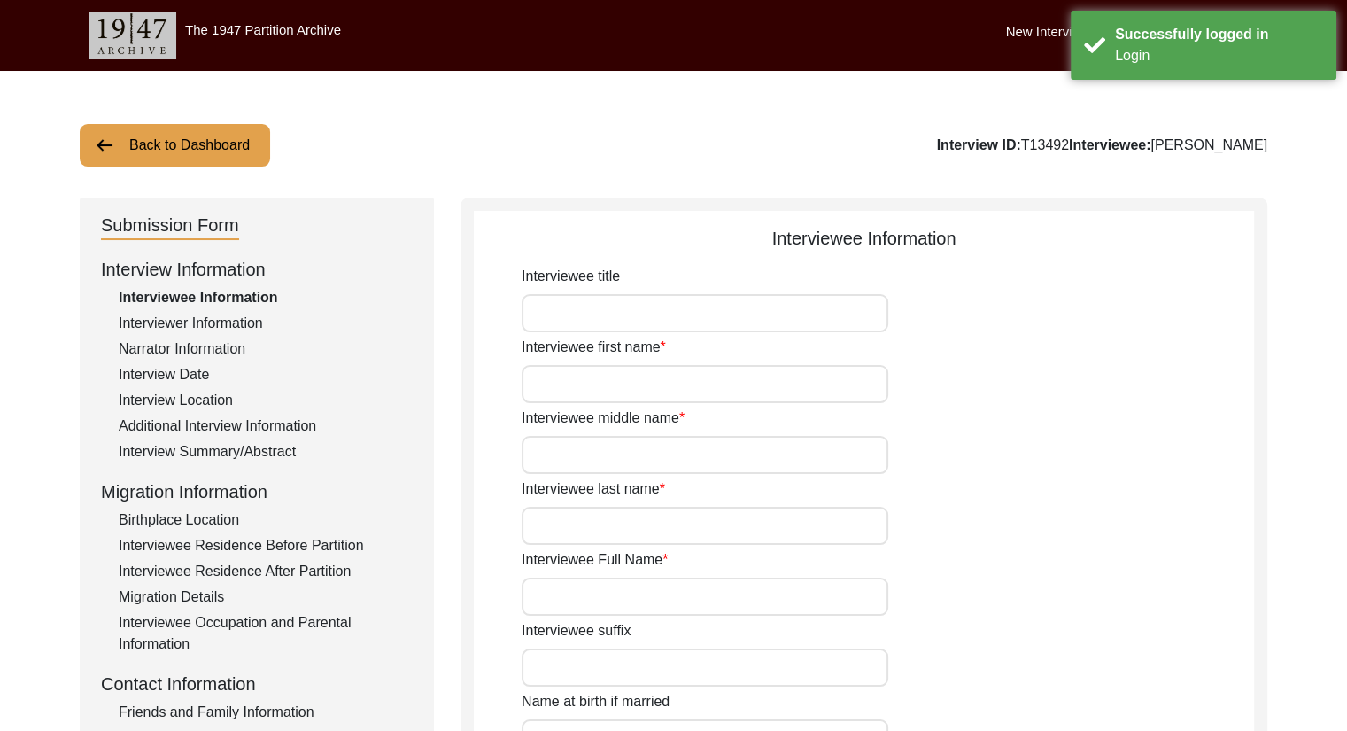
type input "[PERSON_NAME]"
type input "[DATE]"
type input "82"
type input "[DEMOGRAPHIC_DATA]"
type input "Bangla"
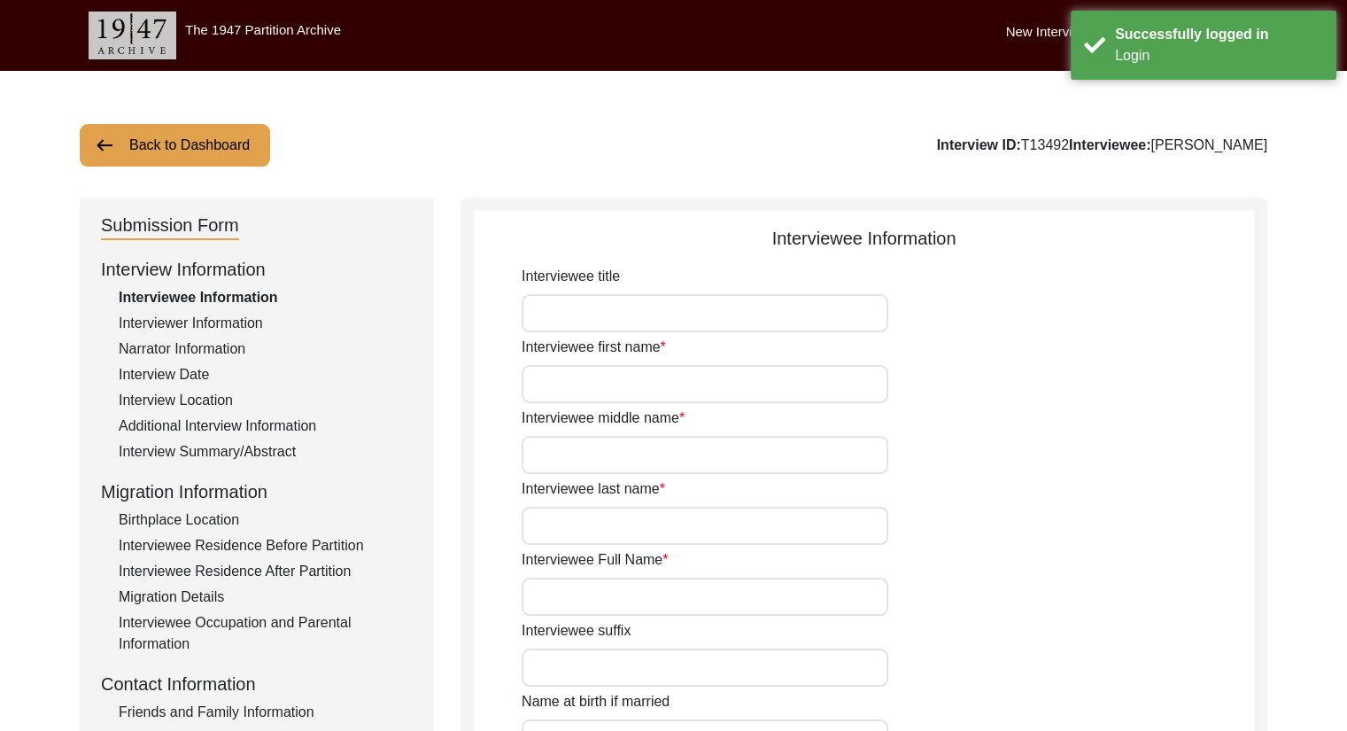
type input "[DEMOGRAPHIC_DATA]"
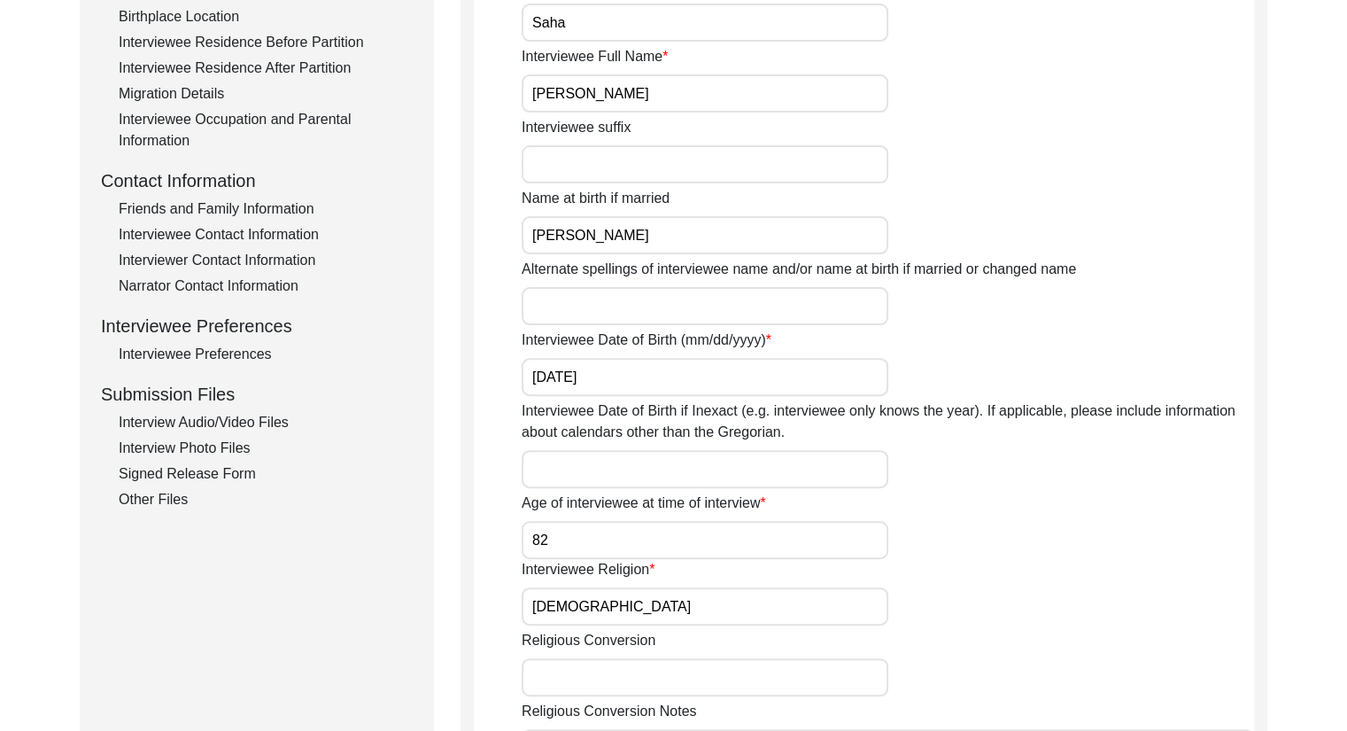
scroll to position [506, 0]
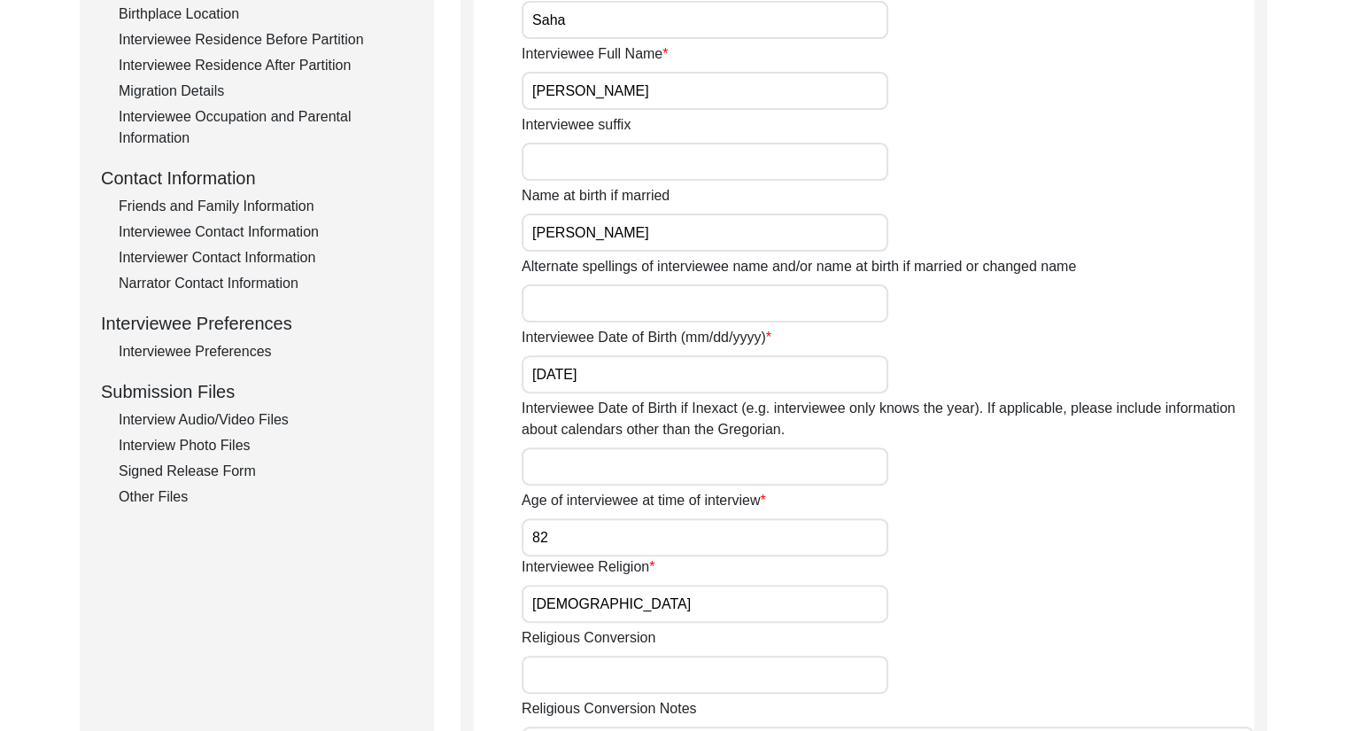
click at [228, 414] on div "Interview Audio/Video Files" at bounding box center [266, 419] width 294 height 21
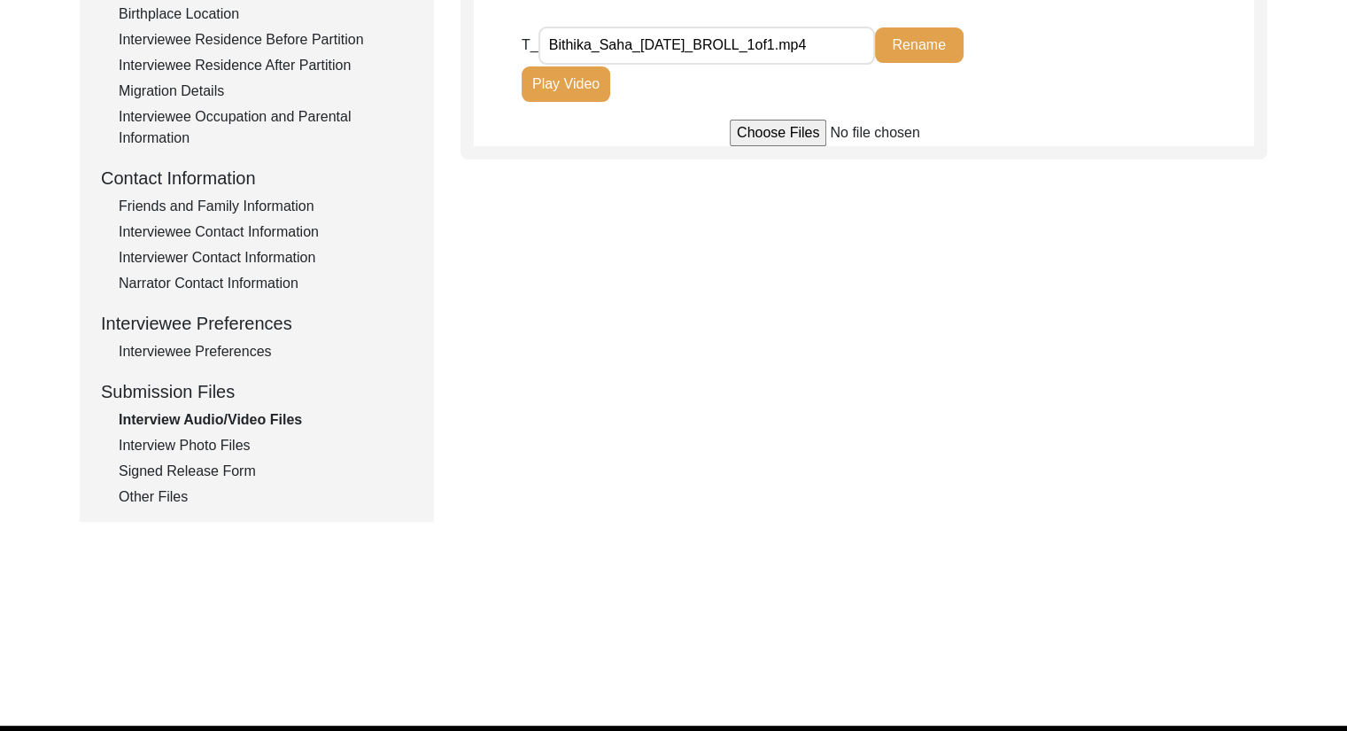
click at [560, 82] on button "Play Video" at bounding box center [566, 83] width 89 height 35
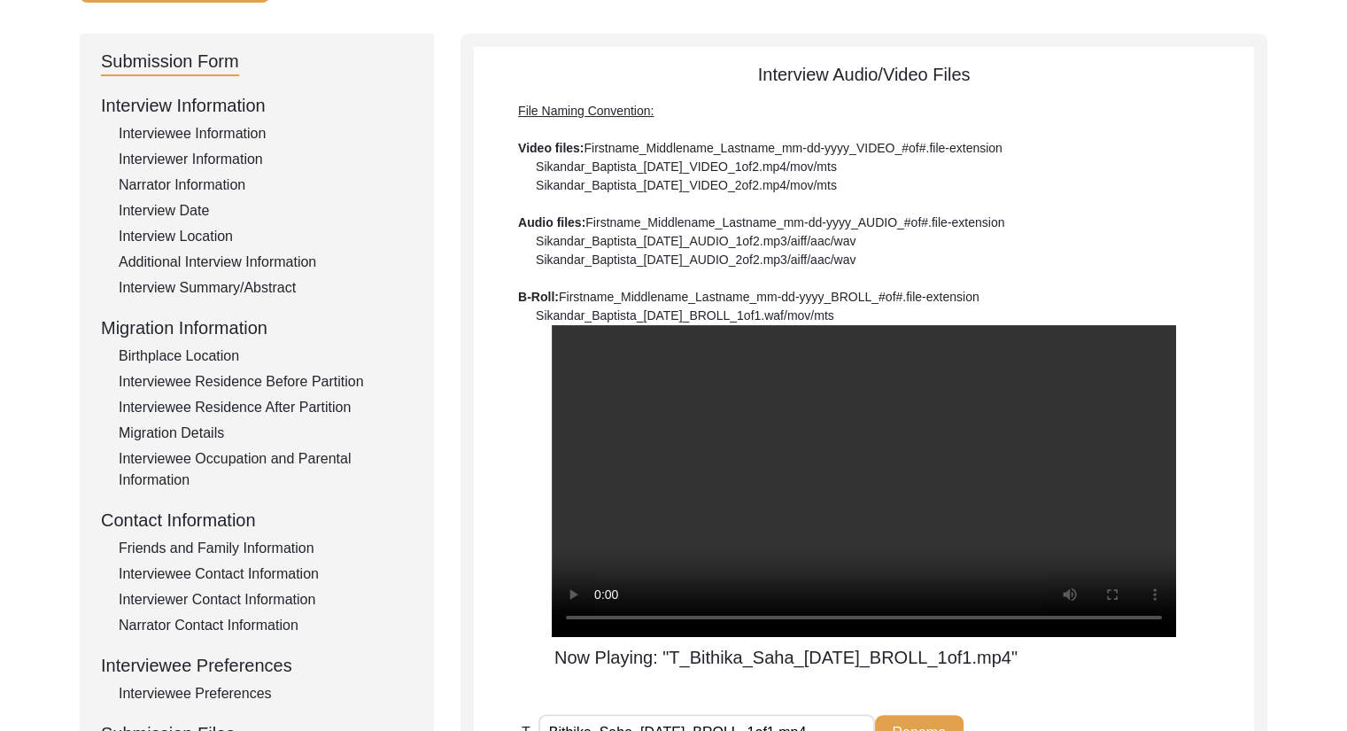
scroll to position [165, 0]
